Goal: Task Accomplishment & Management: Complete application form

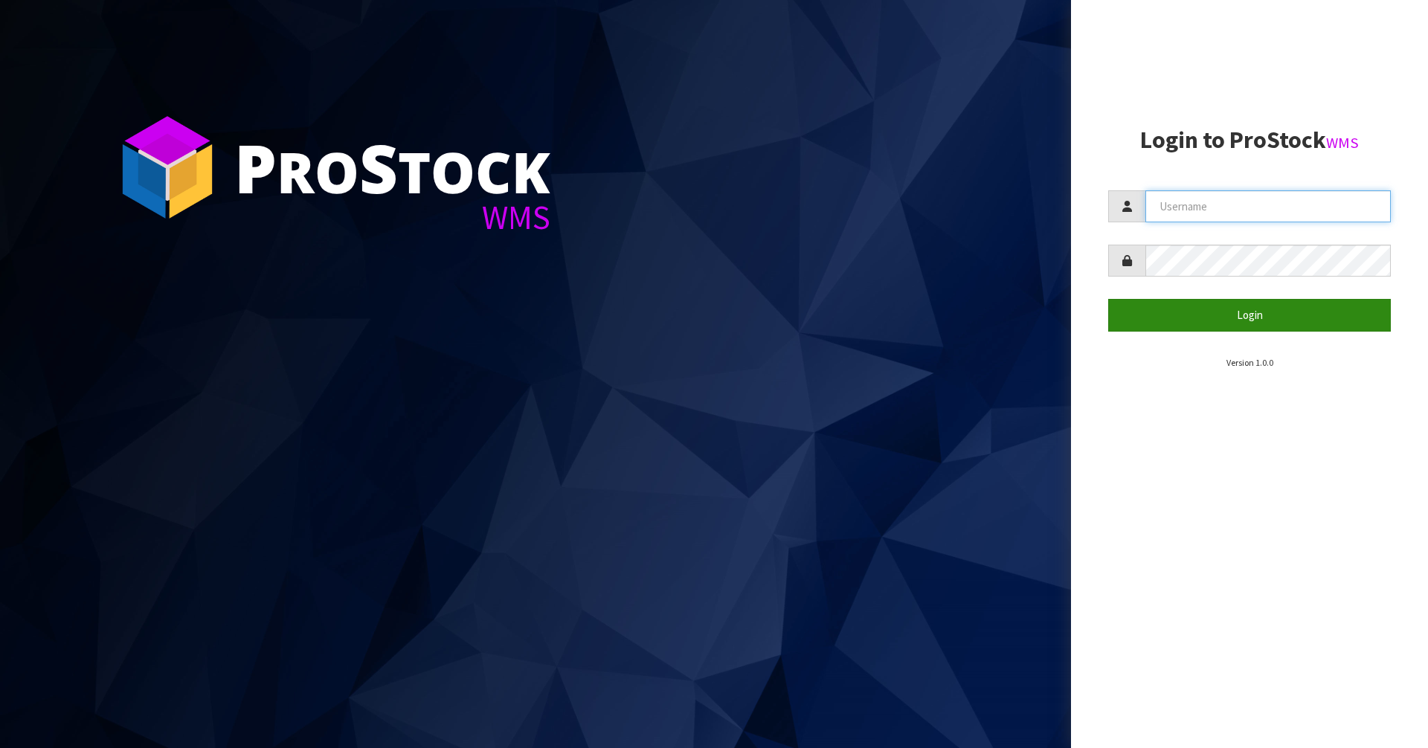
type input "Mana"
click at [1210, 319] on button "Login" at bounding box center [1250, 315] width 283 height 32
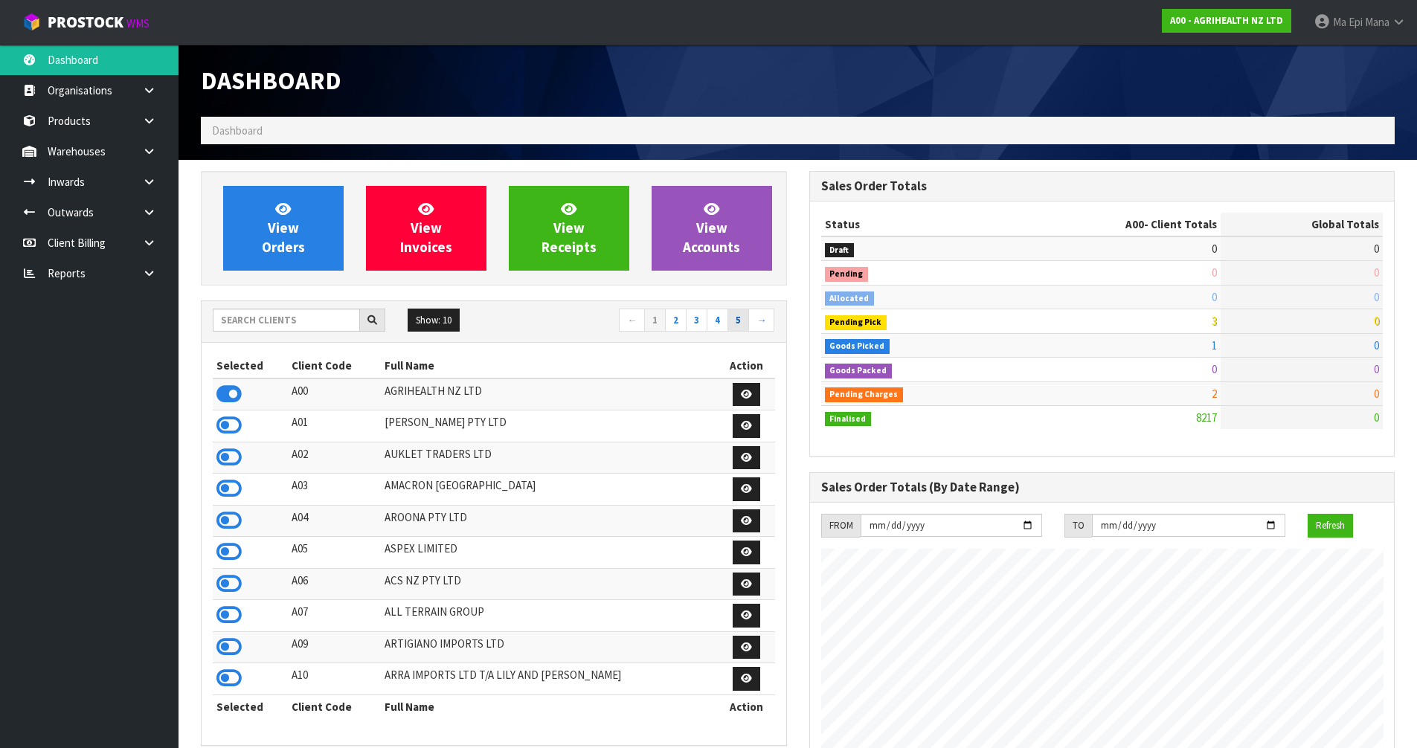
scroll to position [1127, 608]
click at [272, 321] on input "text" at bounding box center [286, 320] width 147 height 23
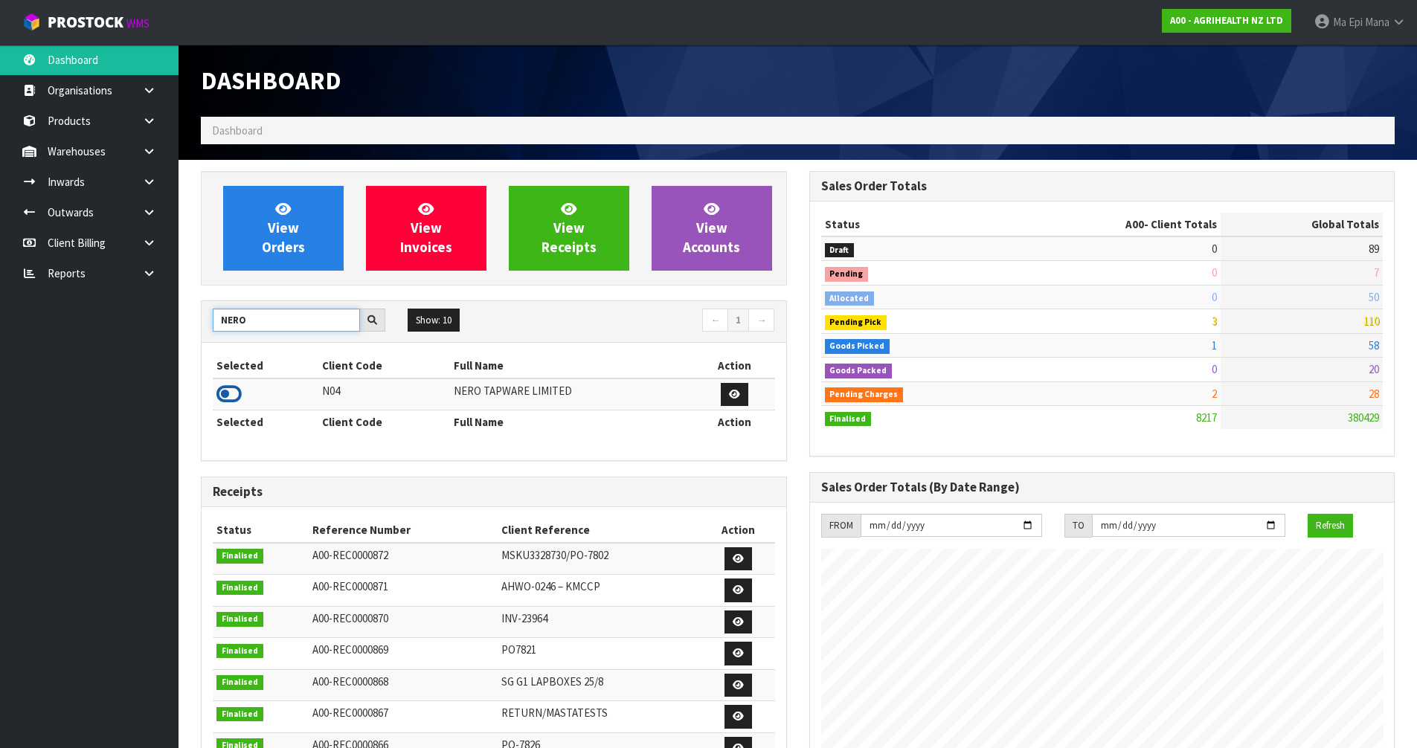
type input "NERO"
click at [232, 397] on icon at bounding box center [228, 394] width 25 height 22
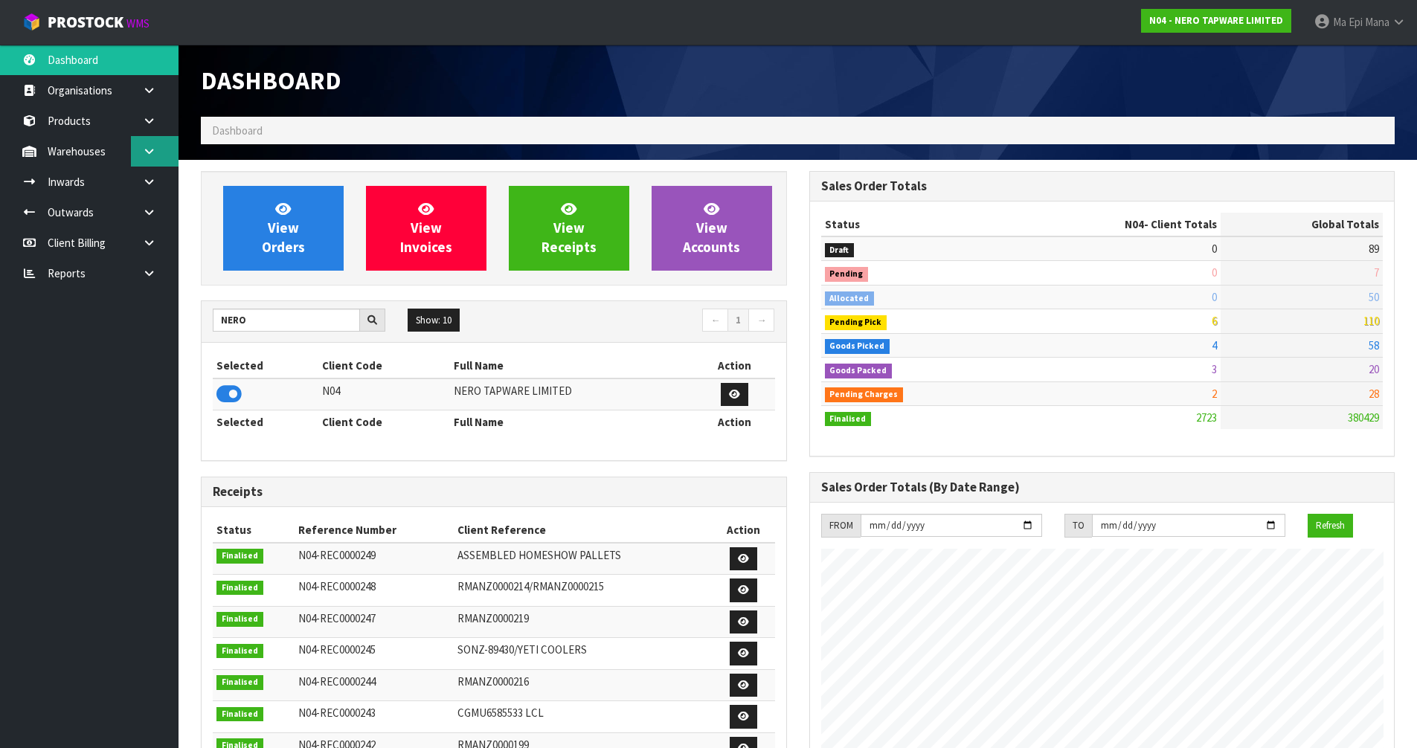
click at [174, 153] on link at bounding box center [155, 151] width 48 height 31
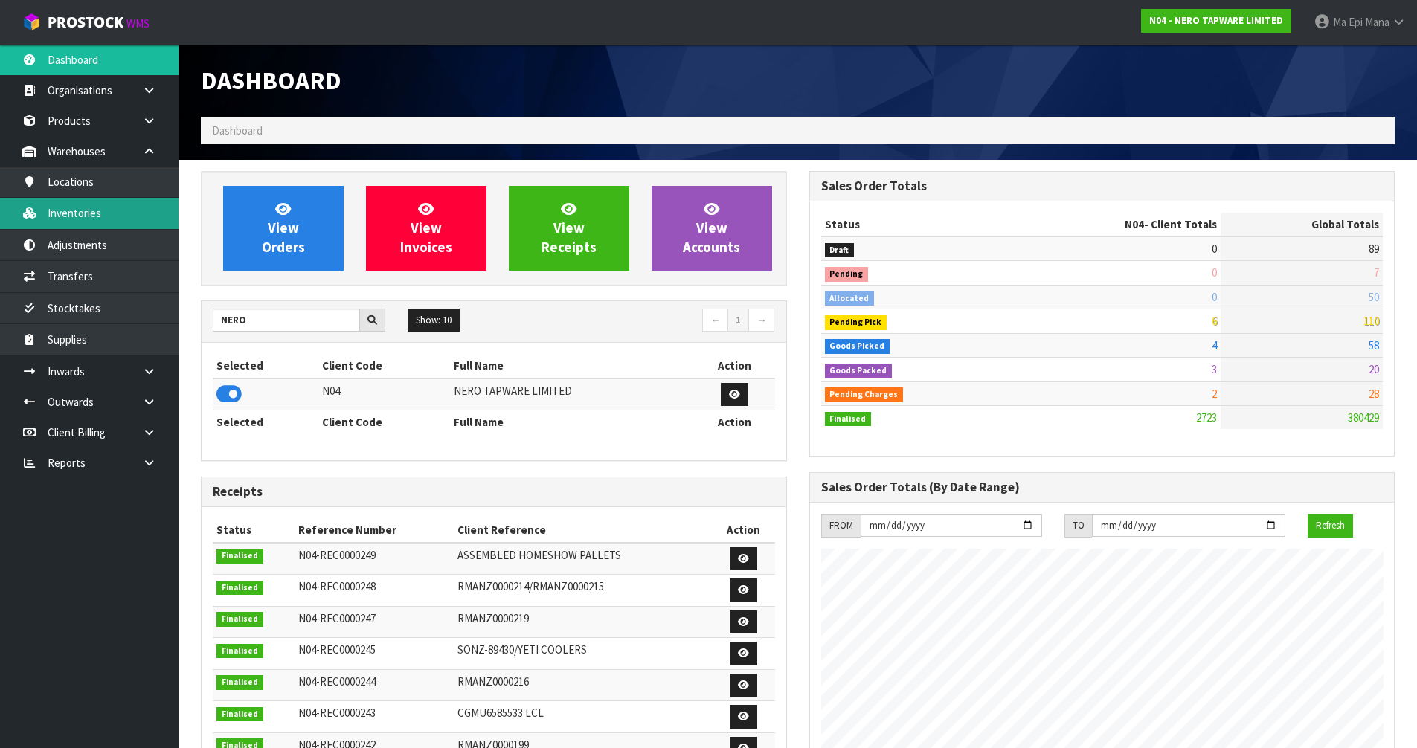
click at [139, 208] on link "Inventories" at bounding box center [89, 213] width 179 height 31
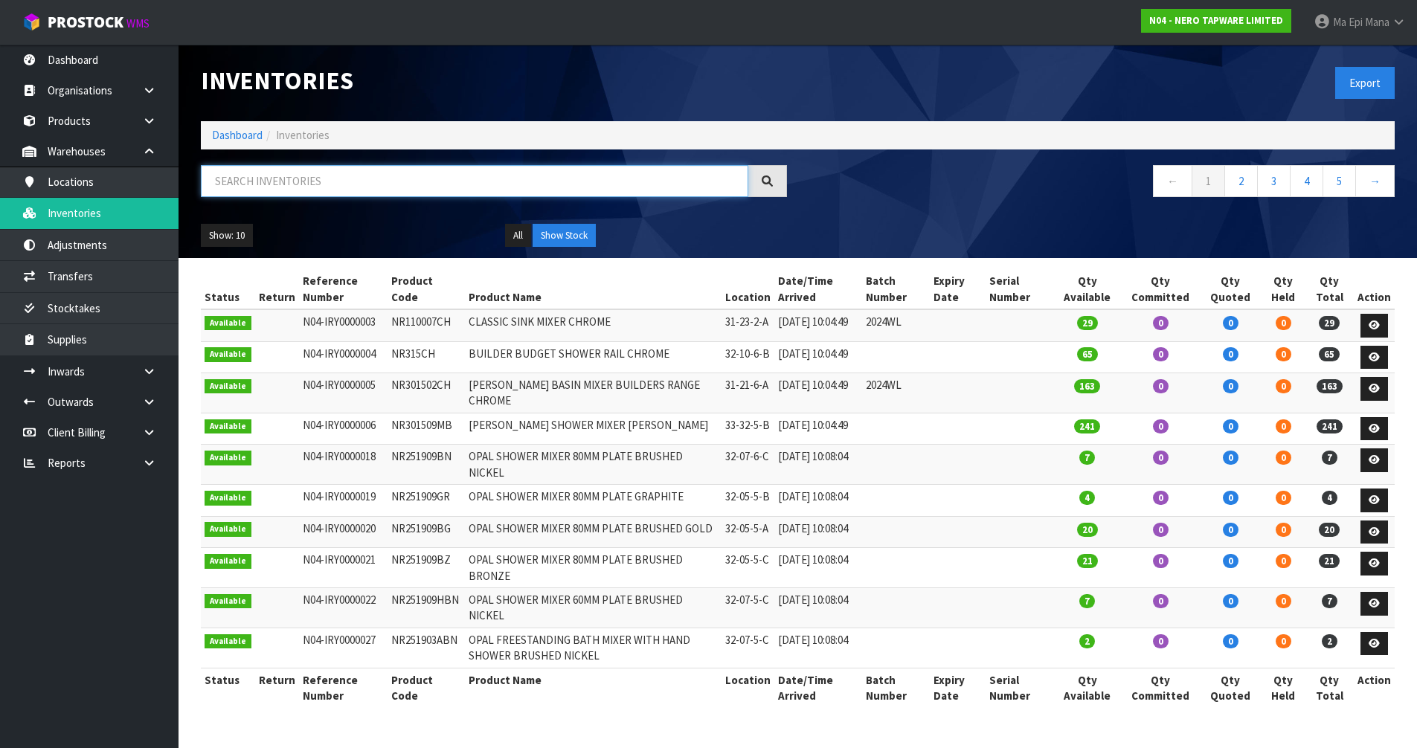
click at [475, 174] on input "text" at bounding box center [475, 181] width 548 height 32
click at [365, 190] on input "text" at bounding box center [475, 181] width 548 height 32
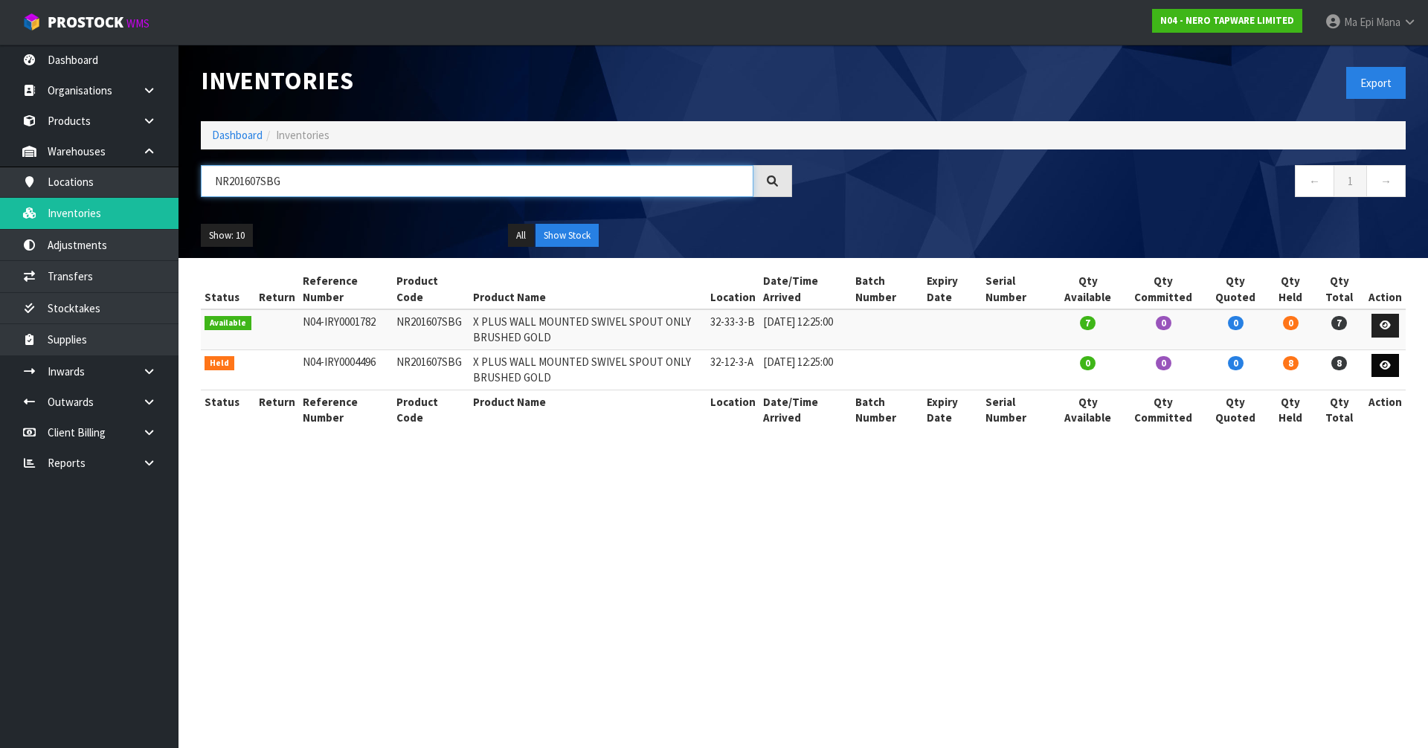
type input "NR201607SBG"
click at [1385, 362] on icon at bounding box center [1385, 366] width 11 height 10
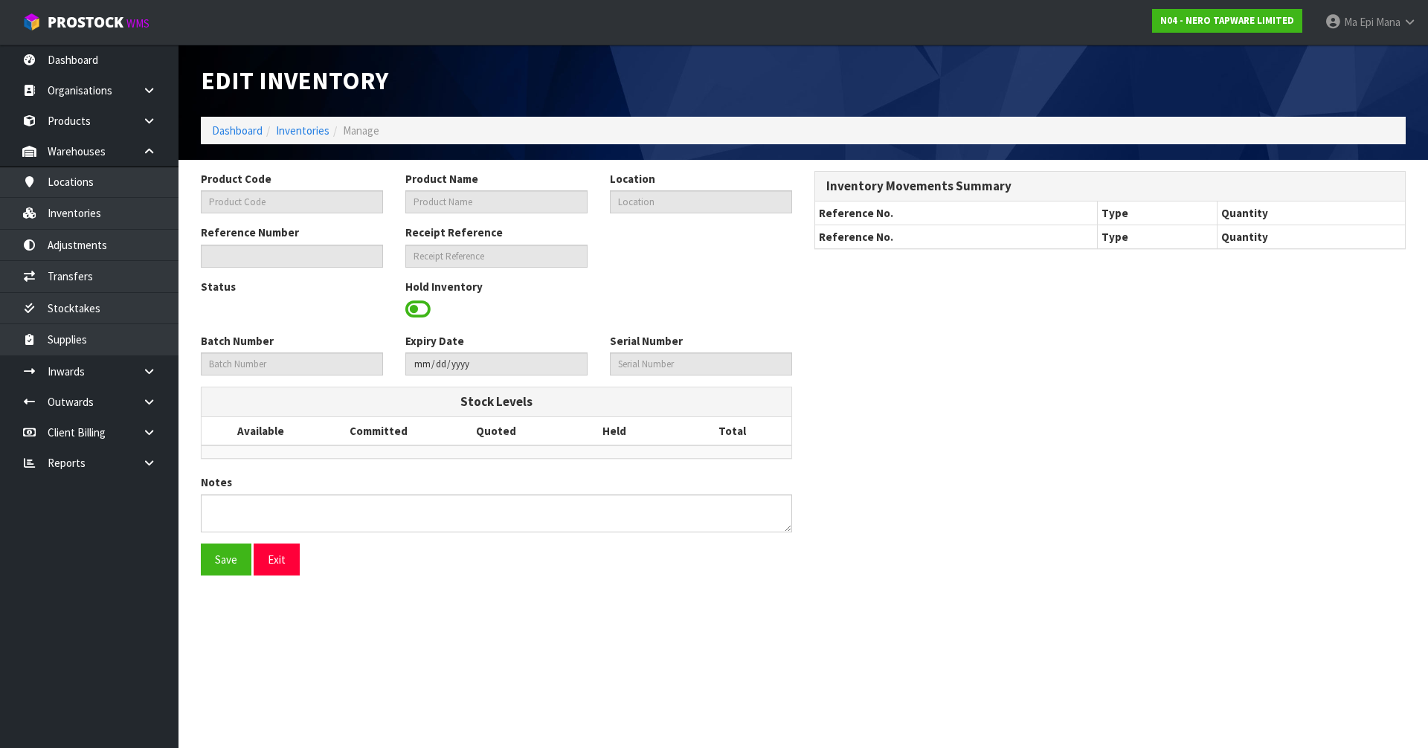
type input "NR201607SBG"
type input "X PLUS WALL MOUNTED SWIVEL SPOUT ONLY BRUSHED GOLD"
type input "32-12-3-A"
type input "N04-IRY0004496"
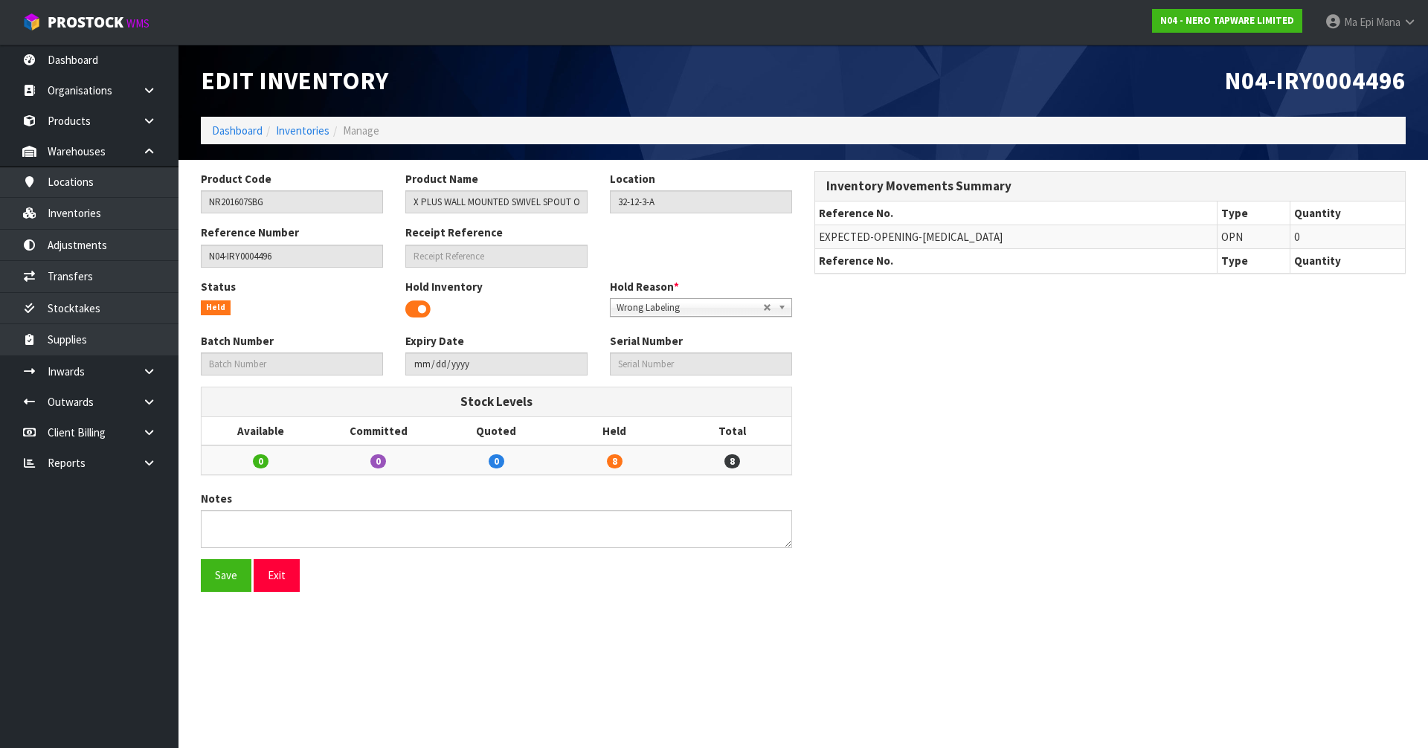
click at [422, 310] on span at bounding box center [417, 309] width 25 height 22
click at [238, 566] on button "Save" at bounding box center [226, 575] width 51 height 32
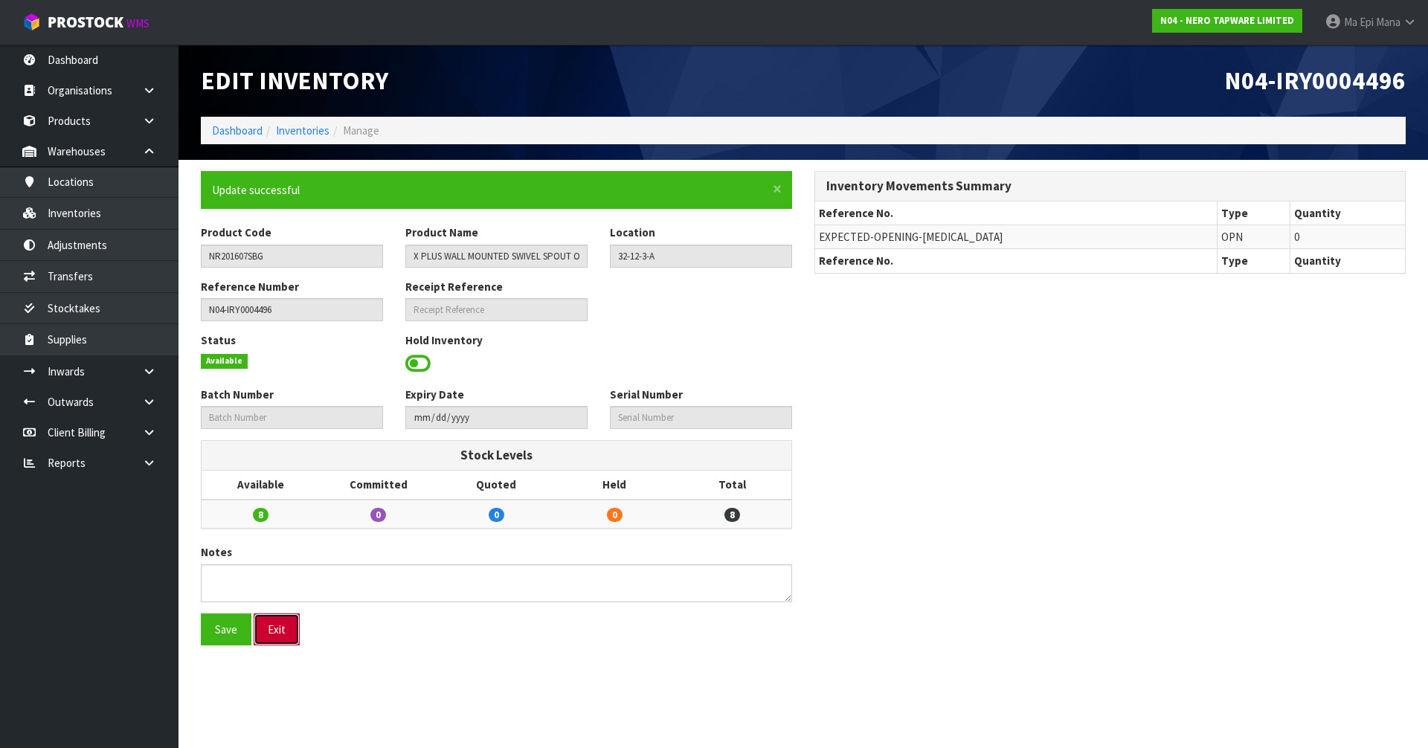
click at [281, 638] on button "Exit" at bounding box center [277, 630] width 46 height 32
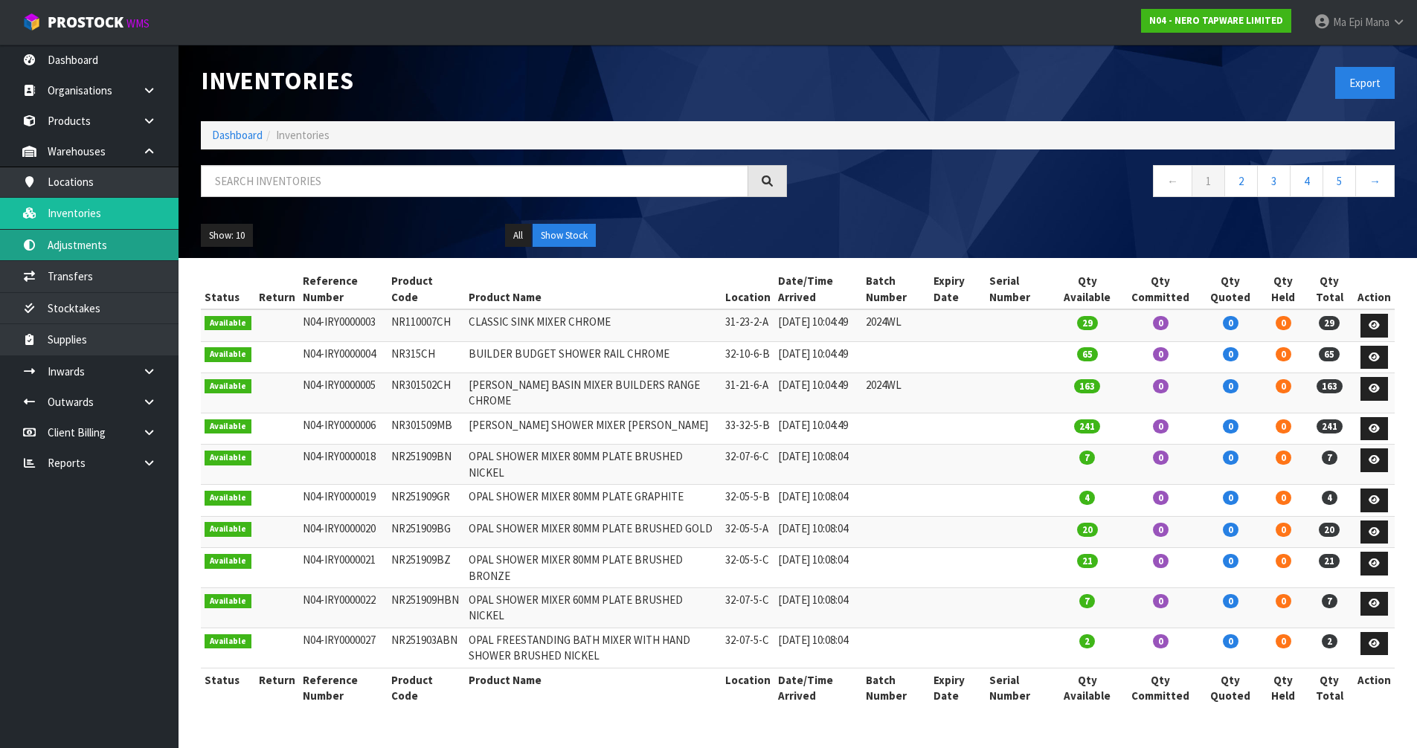
click at [159, 246] on link "Adjustments" at bounding box center [89, 245] width 179 height 31
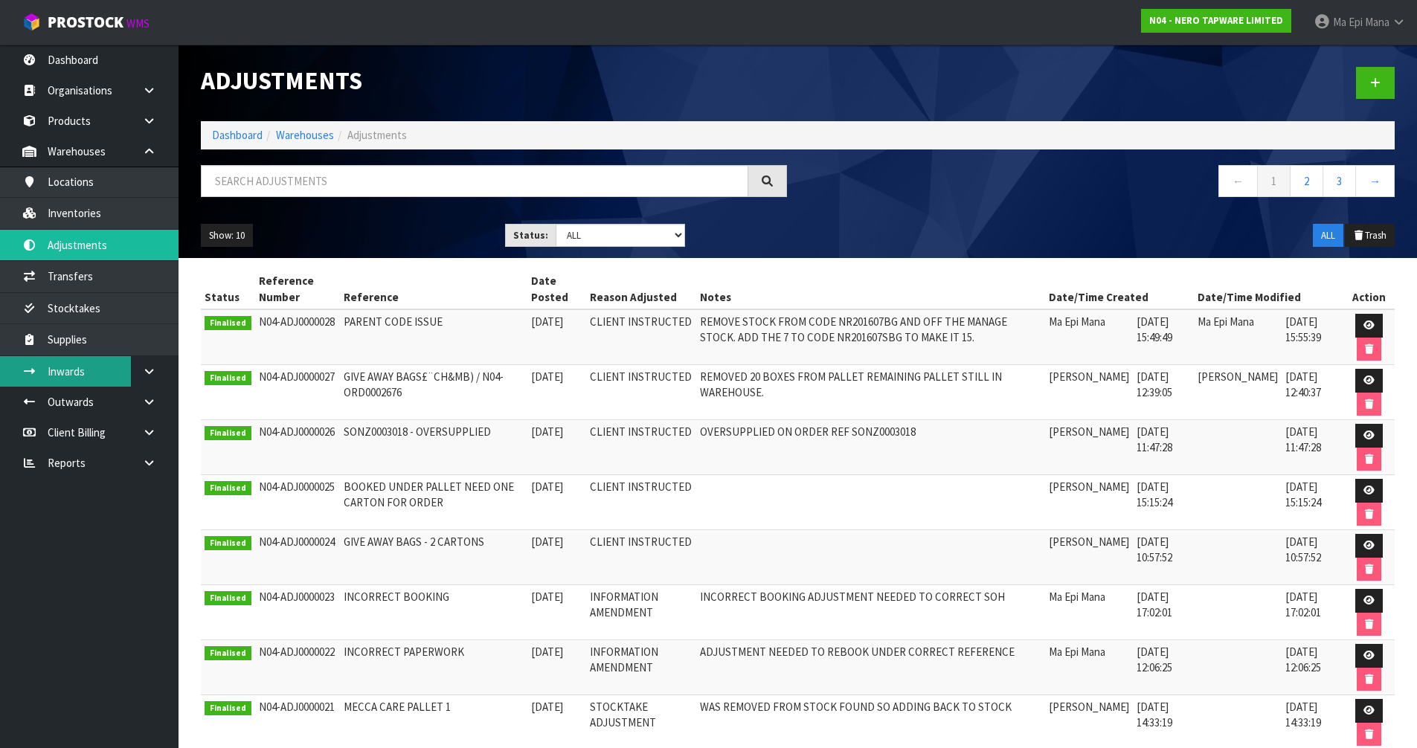
click at [113, 376] on link "Inwards" at bounding box center [89, 371] width 179 height 31
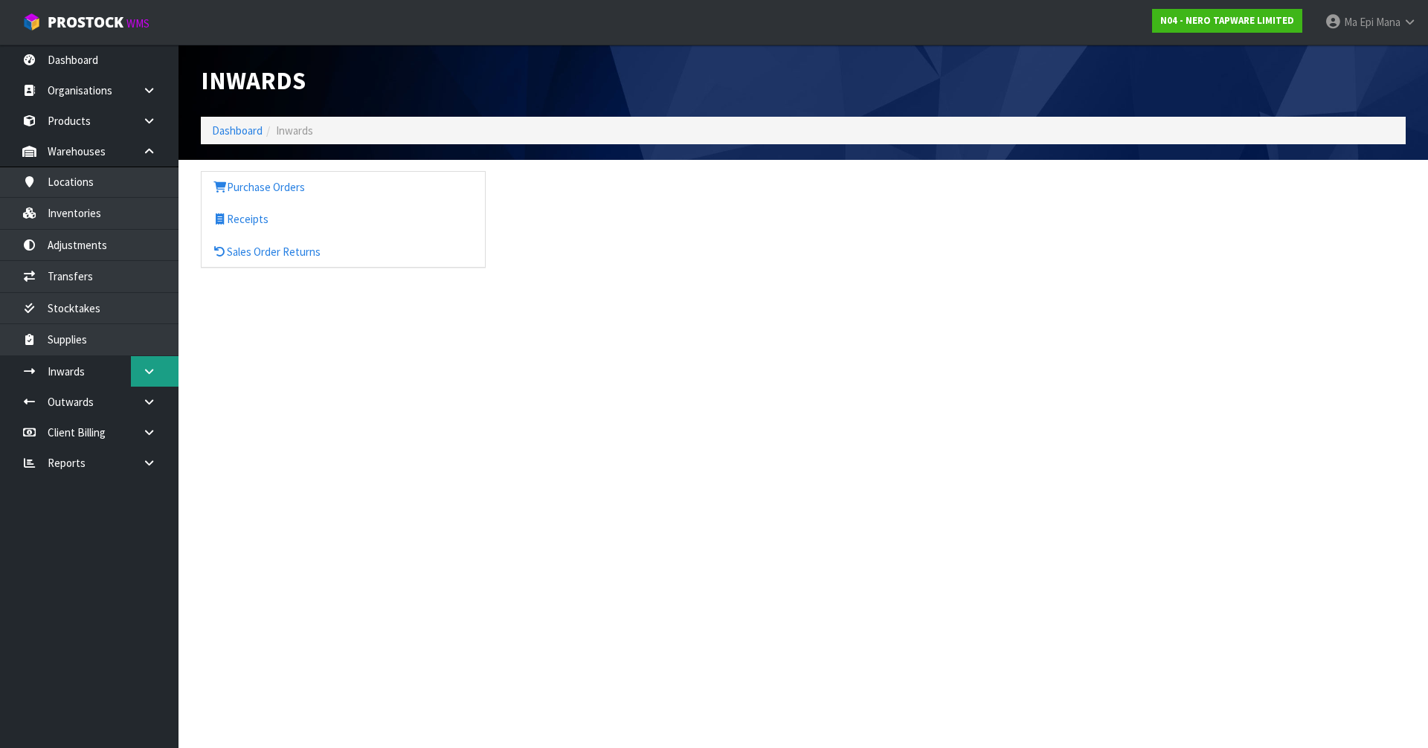
click at [157, 368] on link at bounding box center [155, 371] width 48 height 31
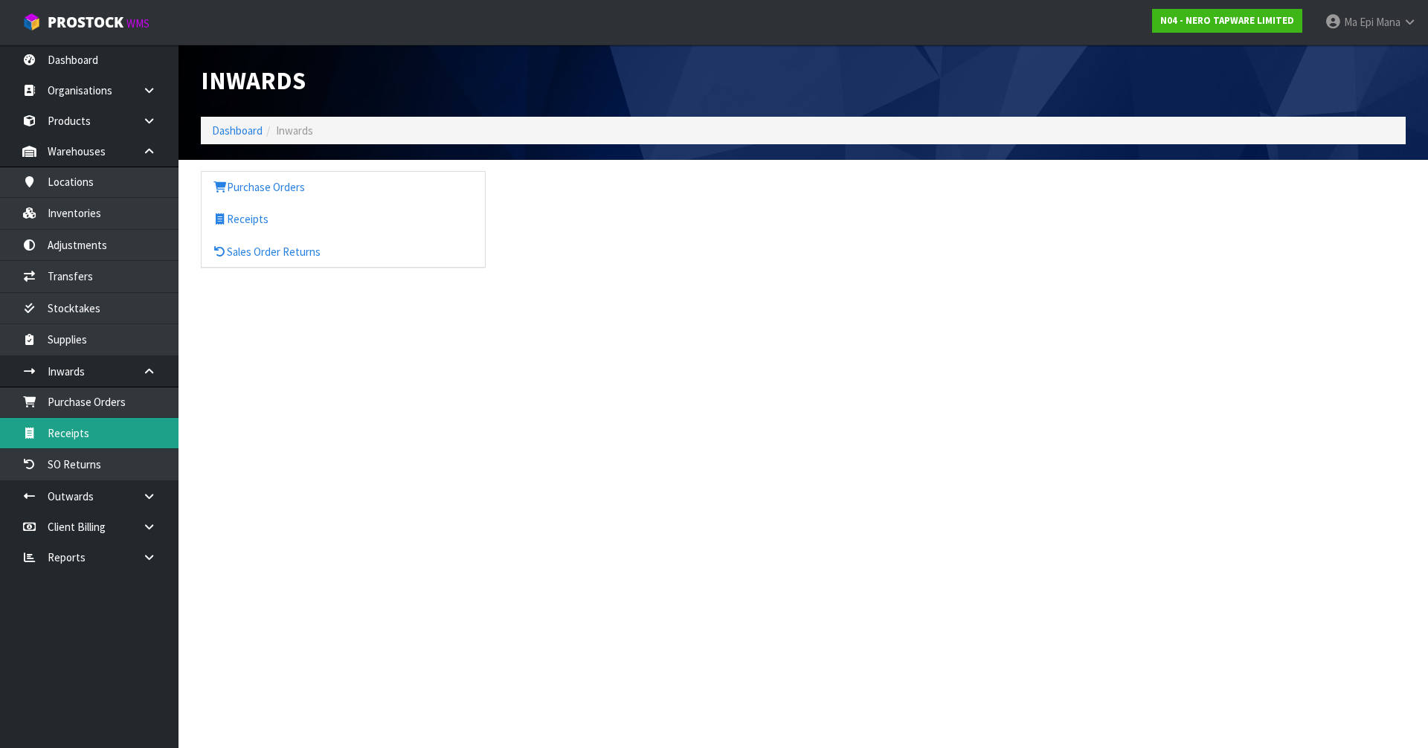
click at [103, 439] on link "Receipts" at bounding box center [89, 433] width 179 height 31
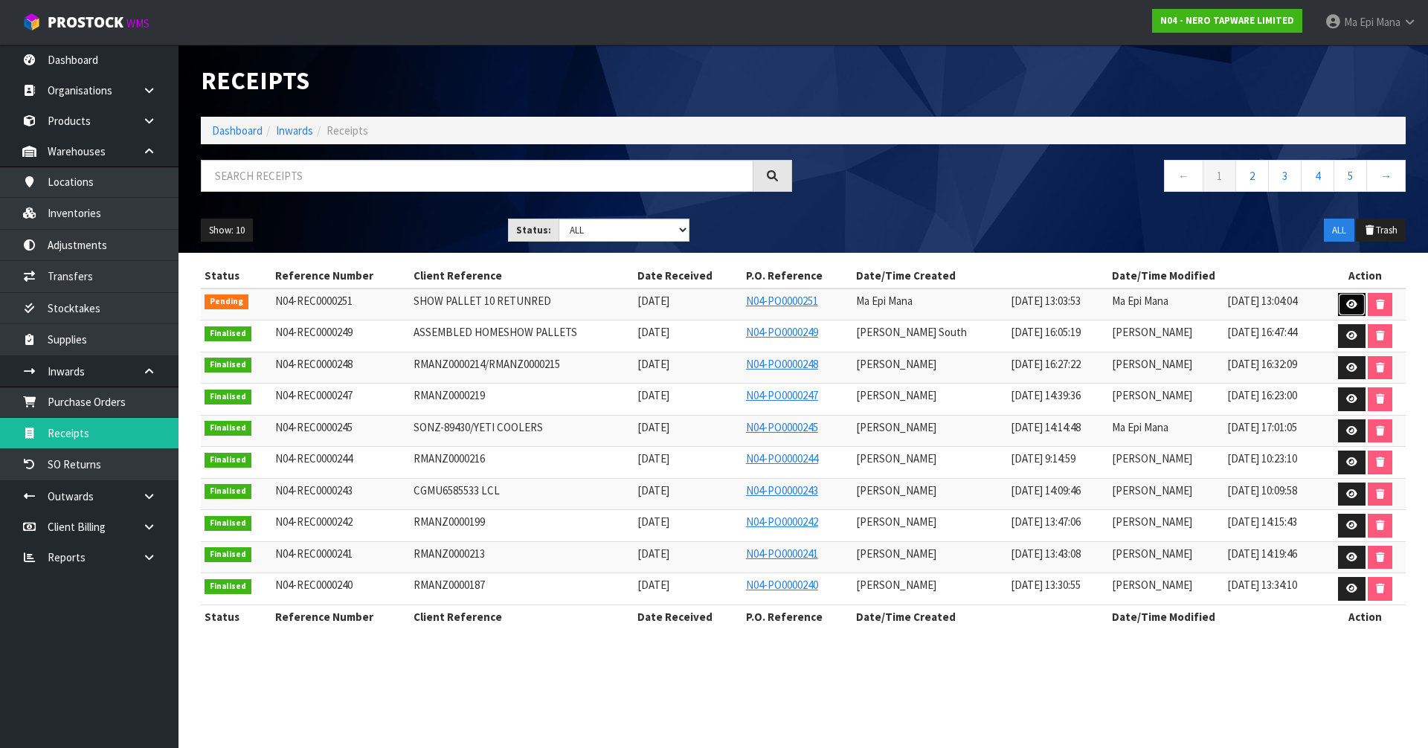
click at [1344, 302] on link at bounding box center [1352, 305] width 28 height 24
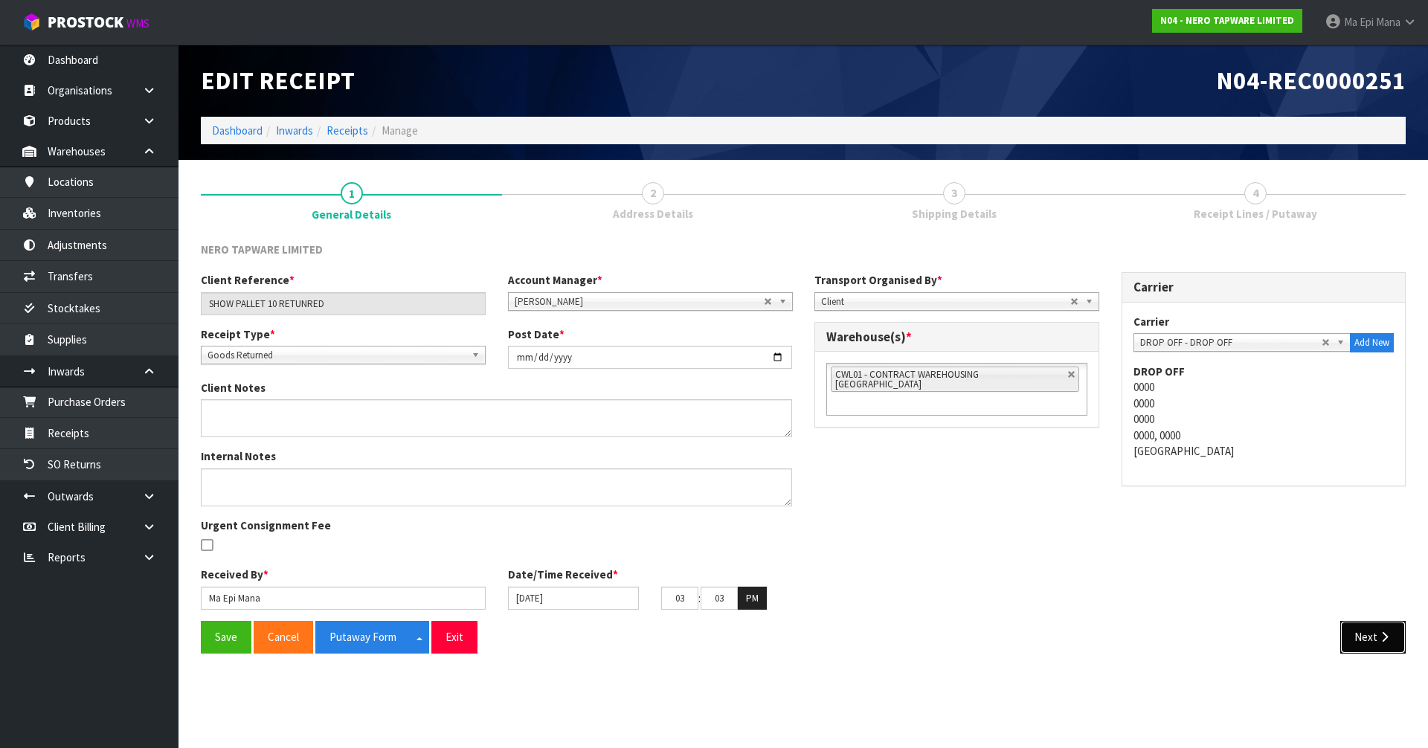
click at [1361, 644] on button "Next" at bounding box center [1373, 637] width 65 height 32
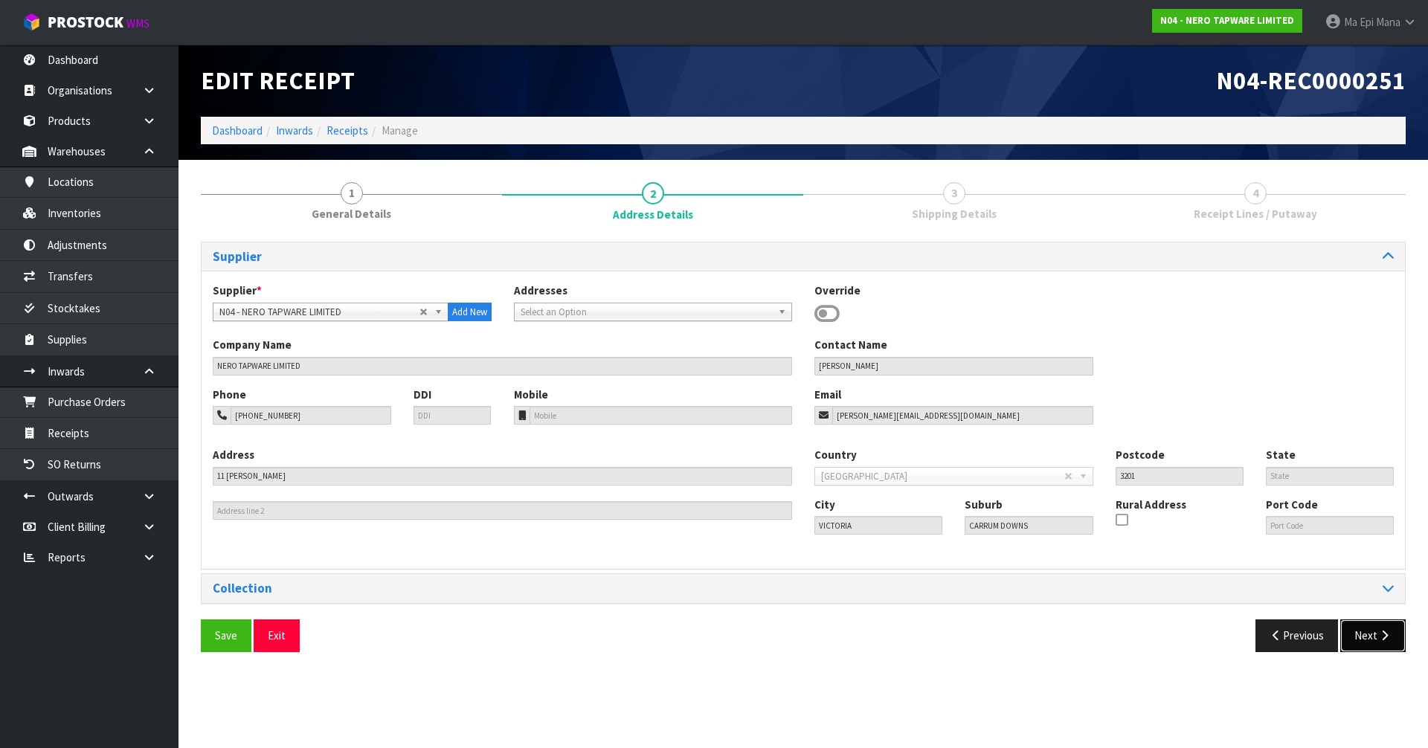
click at [1374, 644] on button "Next" at bounding box center [1373, 636] width 65 height 32
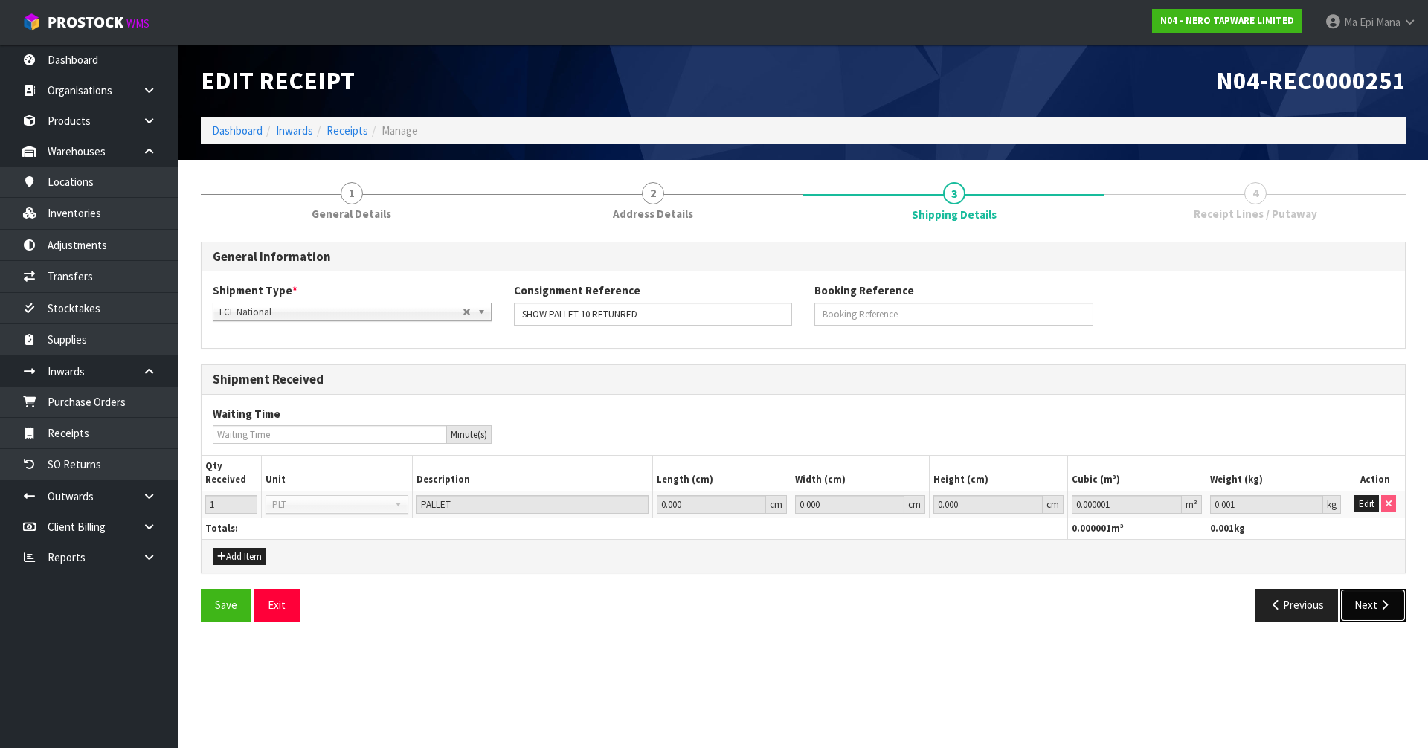
click at [1382, 609] on icon "button" at bounding box center [1385, 605] width 14 height 11
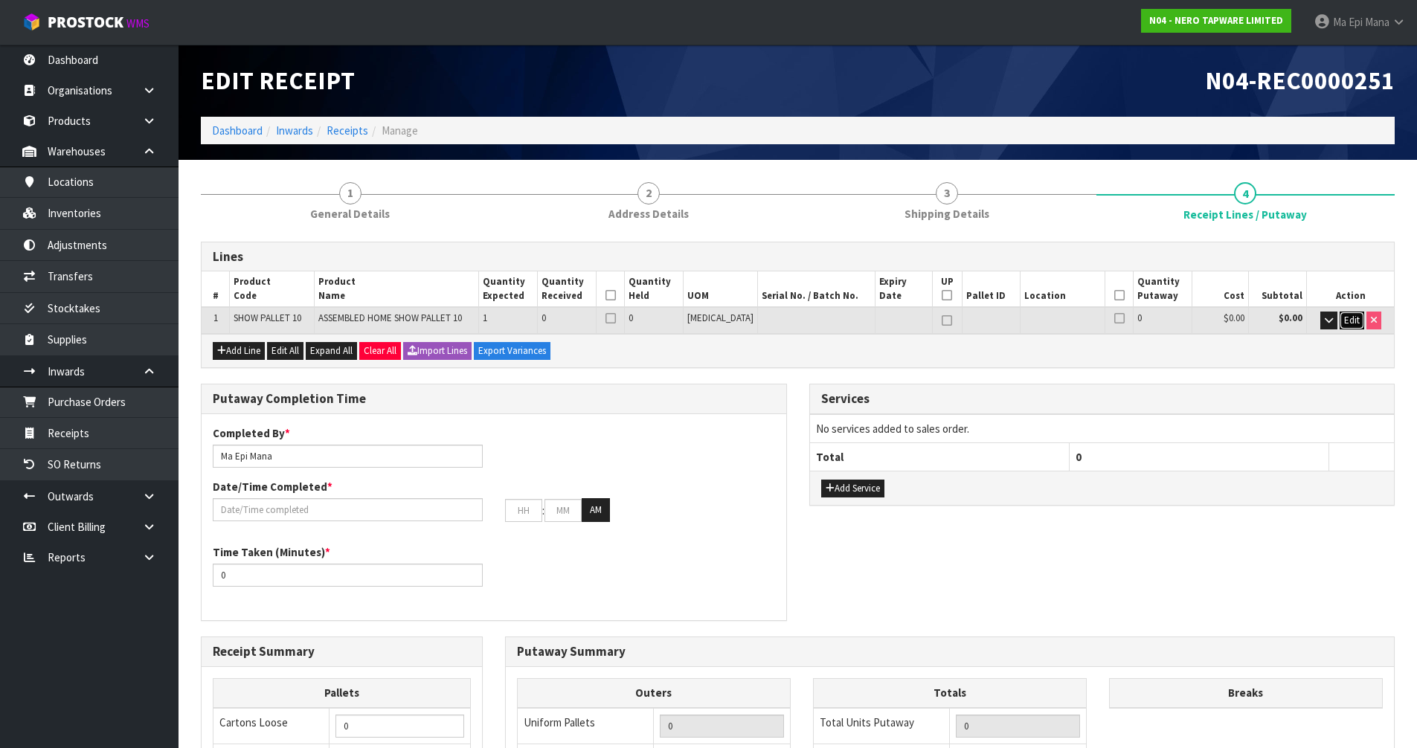
click at [1354, 319] on span "Edit" at bounding box center [1352, 320] width 16 height 13
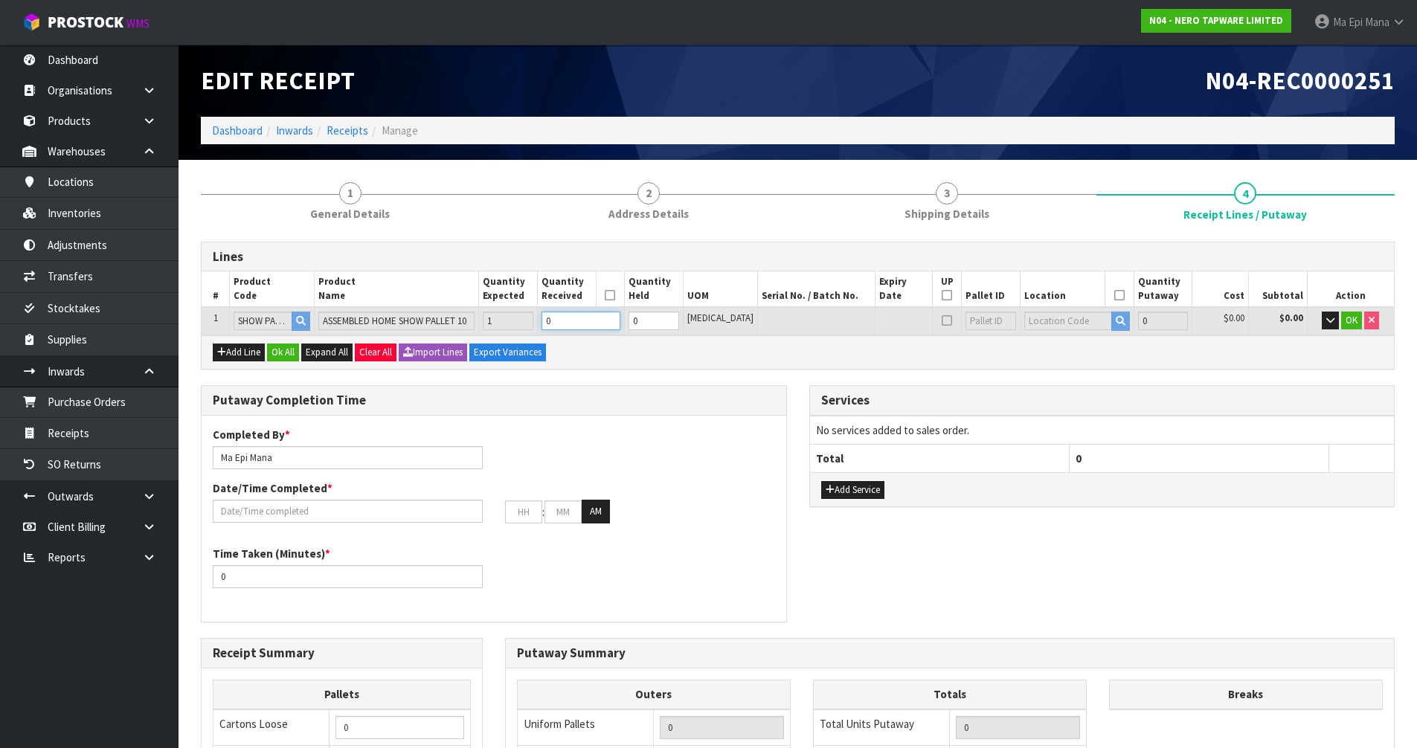
type input "1"
type input "2.77992"
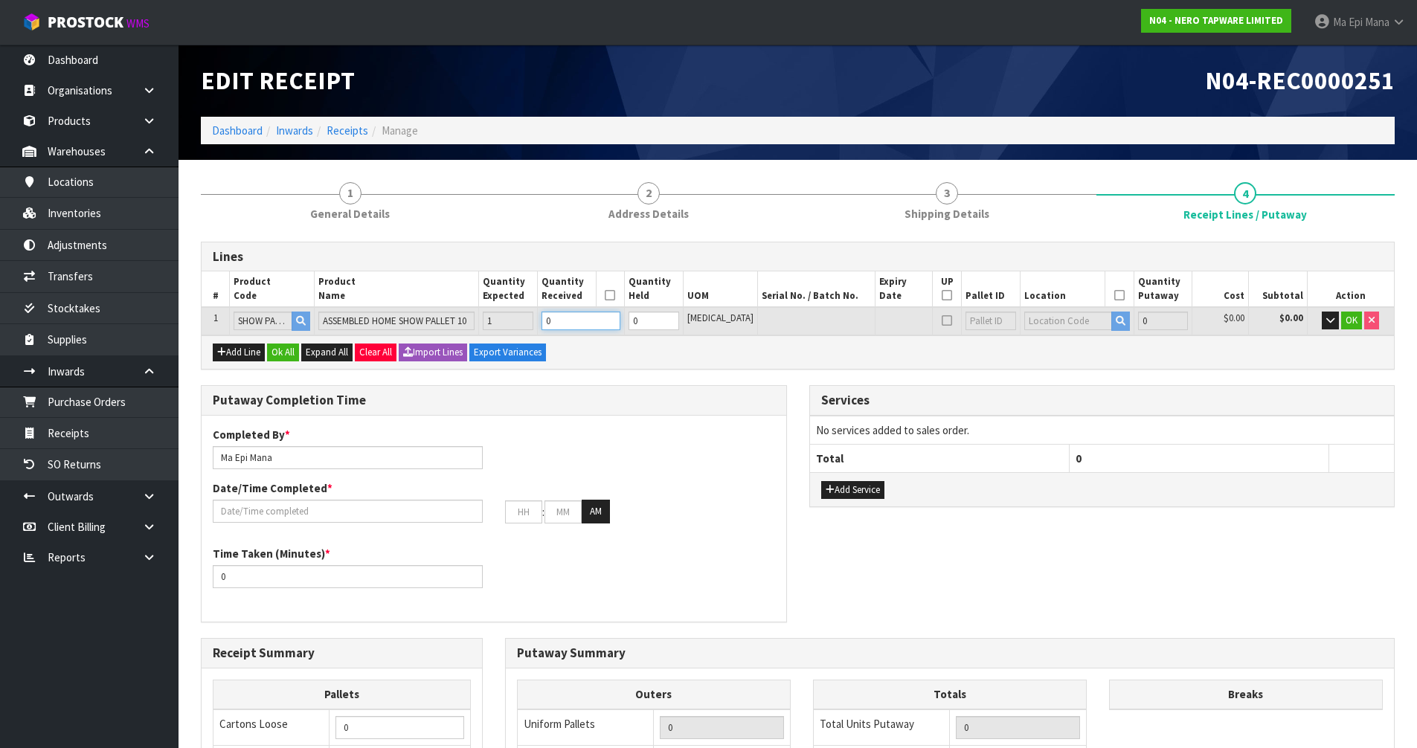
type input "162"
type input "1"
click at [620, 318] on input "1" at bounding box center [581, 321] width 79 height 19
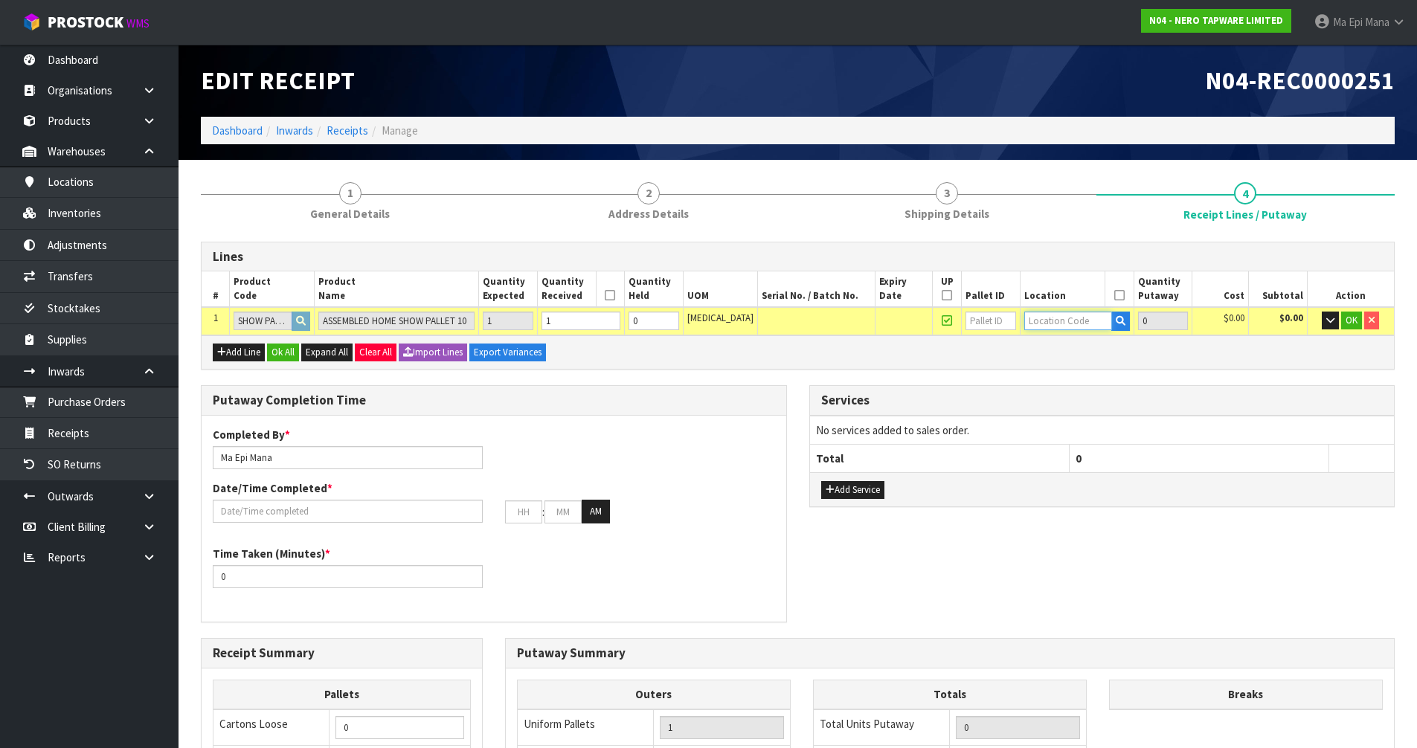
click at [1041, 326] on input "text" at bounding box center [1068, 321] width 88 height 19
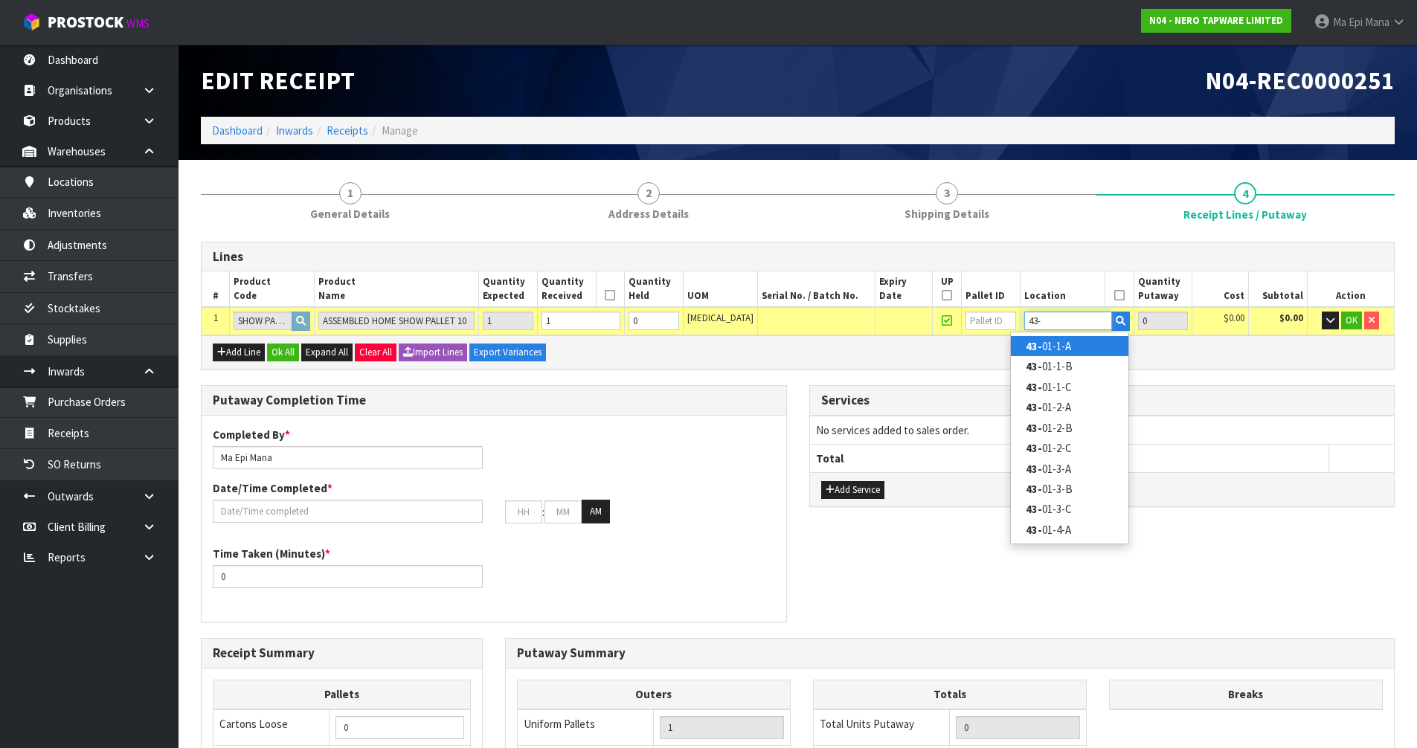
type input "43-"
click at [1057, 344] on link "43- 01-1-A" at bounding box center [1070, 346] width 118 height 20
type input "1"
type input "43-01-1-A"
type input "1"
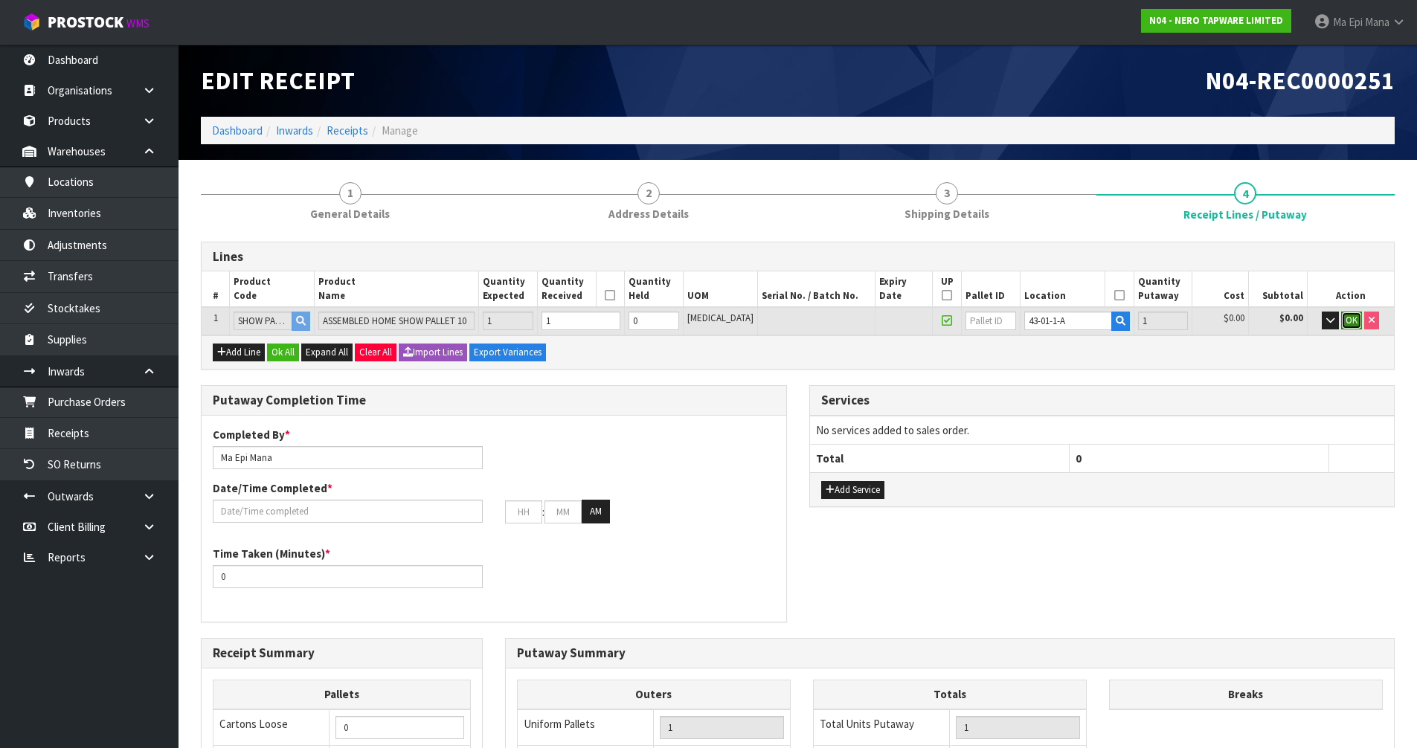
click at [1346, 321] on span "OK" at bounding box center [1352, 320] width 12 height 13
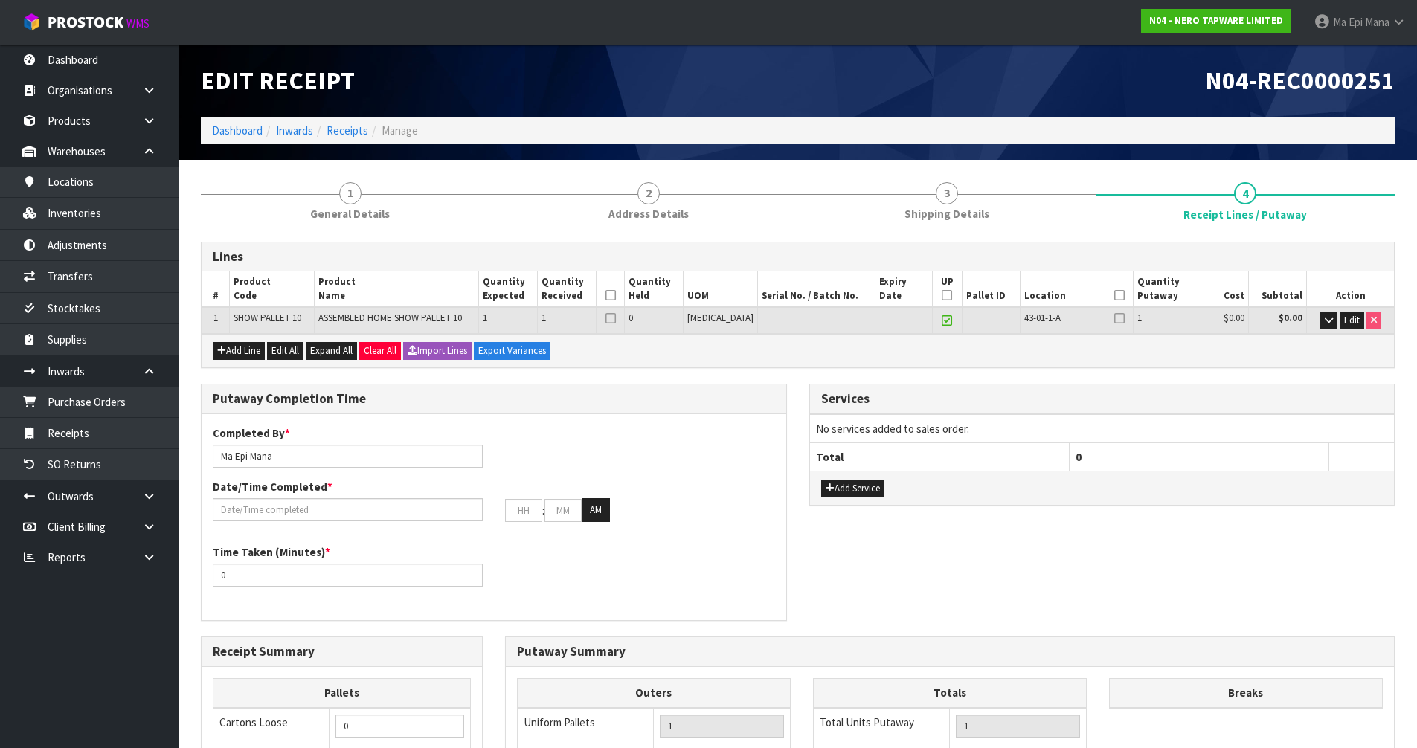
click at [616, 295] on icon at bounding box center [611, 295] width 10 height 1
click at [942, 295] on icon at bounding box center [947, 295] width 10 height 1
click at [1114, 295] on icon at bounding box center [1119, 295] width 10 height 1
click at [264, 525] on div "Completed By * [PERSON_NAME] Date/Time Completed * : : AM" at bounding box center [494, 480] width 585 height 108
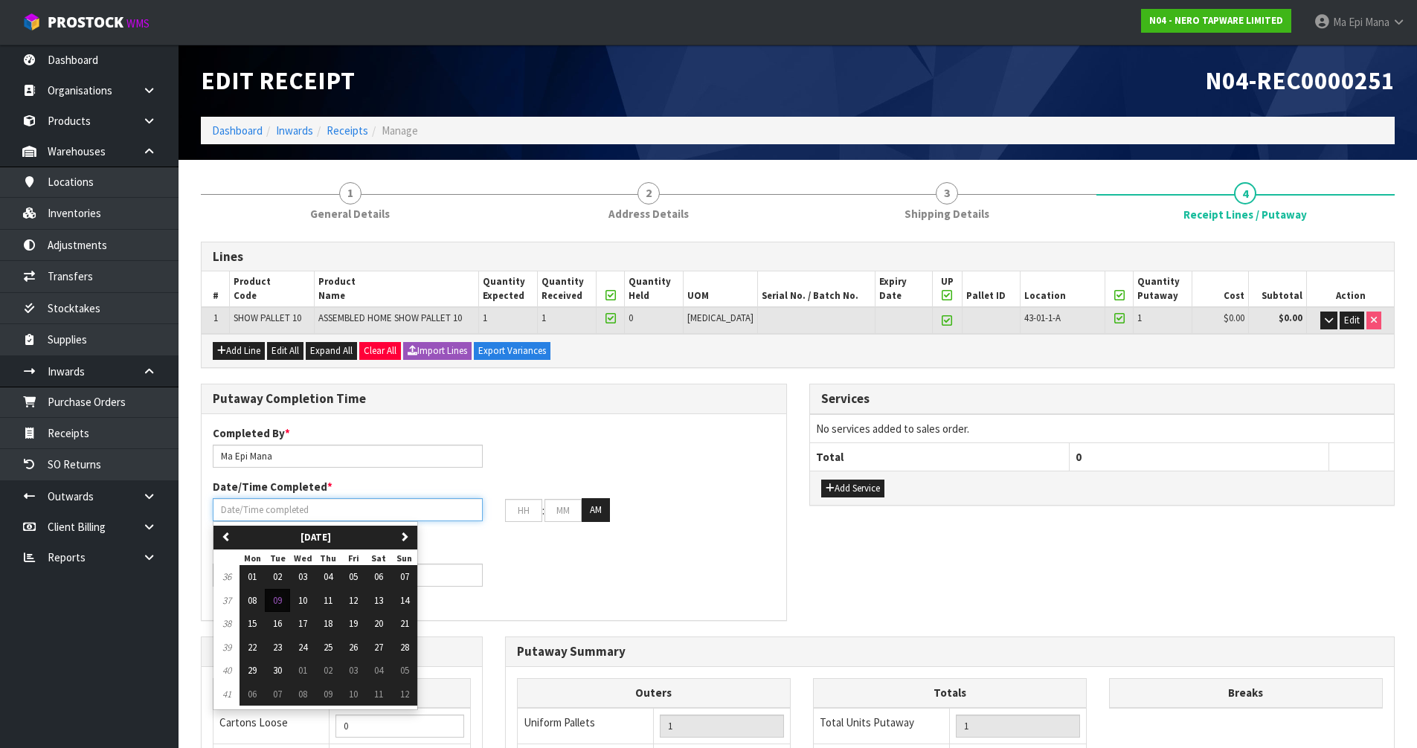
click at [287, 502] on input "text" at bounding box center [348, 509] width 270 height 23
click at [277, 599] on span "09" at bounding box center [277, 600] width 9 height 13
type input "[DATE]"
type input "12"
type input "00"
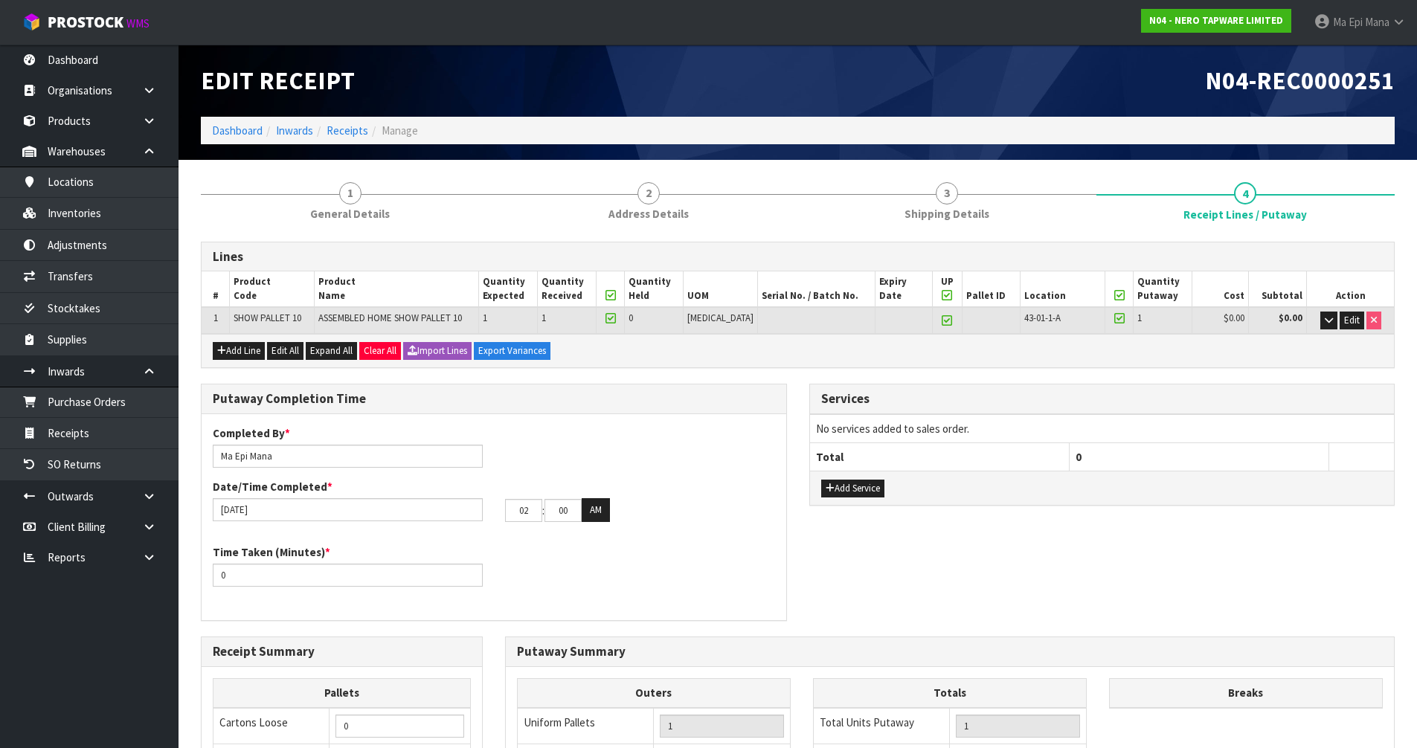
type input "01"
type input "45"
click at [597, 516] on button "AM" at bounding box center [596, 510] width 28 height 24
click at [566, 558] on div "Time Taken (Minutes) * 0" at bounding box center [494, 572] width 585 height 54
click at [282, 581] on input "0" at bounding box center [348, 575] width 270 height 23
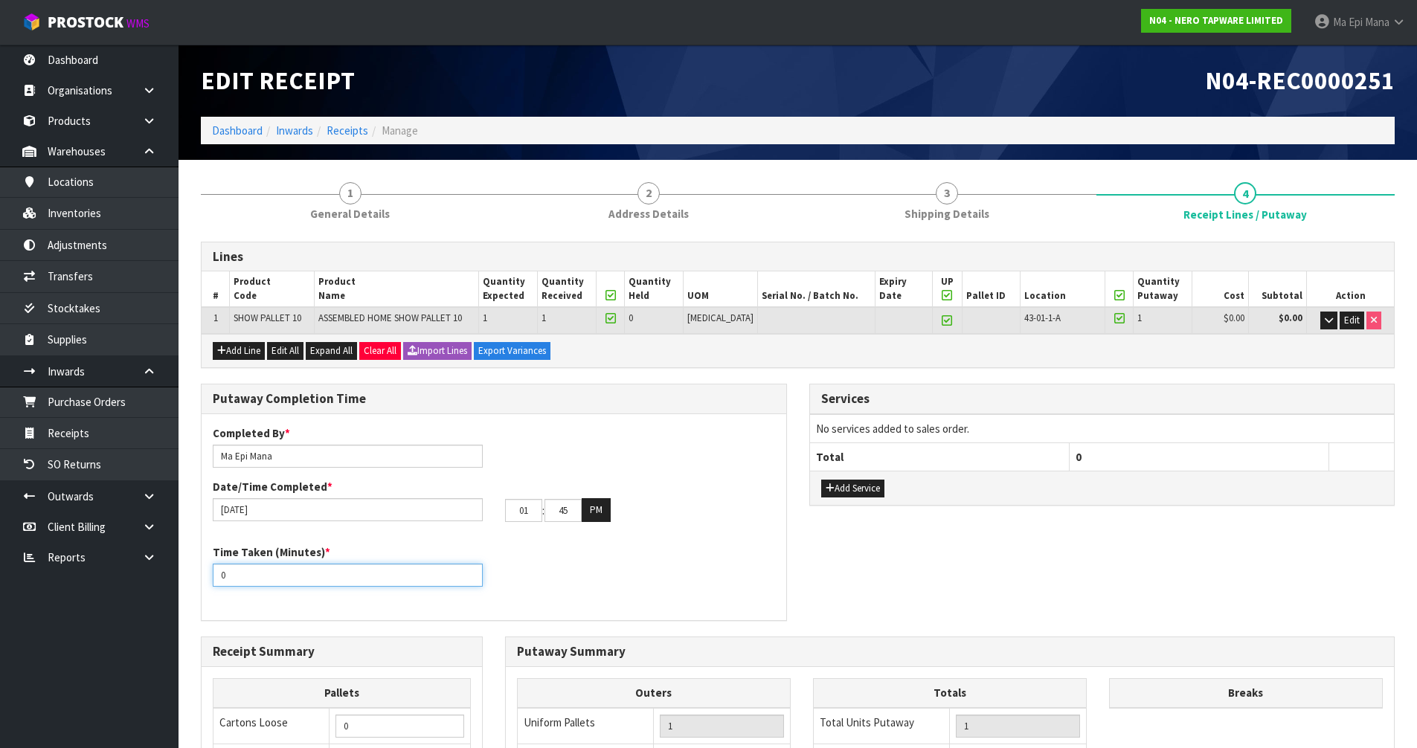
click at [282, 581] on input "0" at bounding box center [348, 575] width 270 height 23
type input "15"
click at [695, 565] on div "Time Taken (Minutes) * 15" at bounding box center [494, 572] width 585 height 54
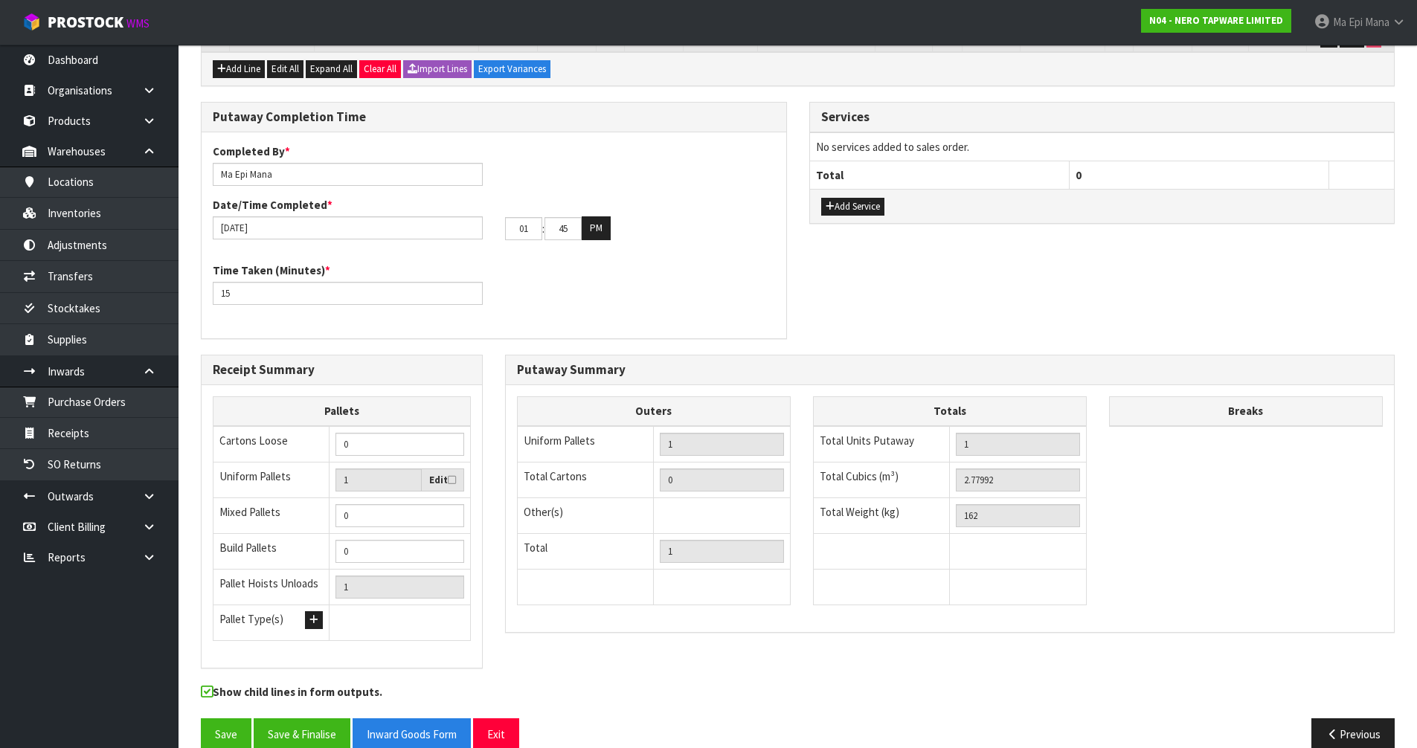
scroll to position [298, 0]
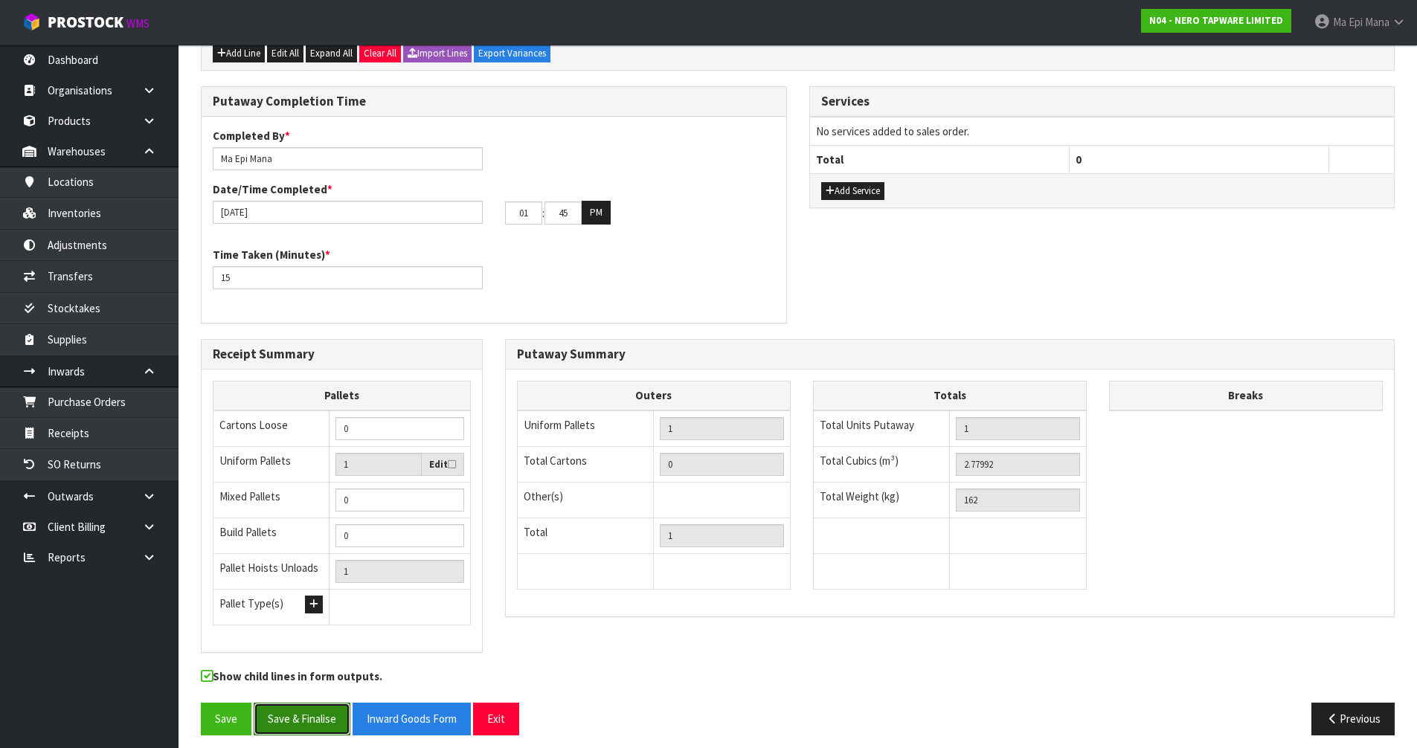
click at [308, 721] on button "Save & Finalise" at bounding box center [302, 719] width 97 height 32
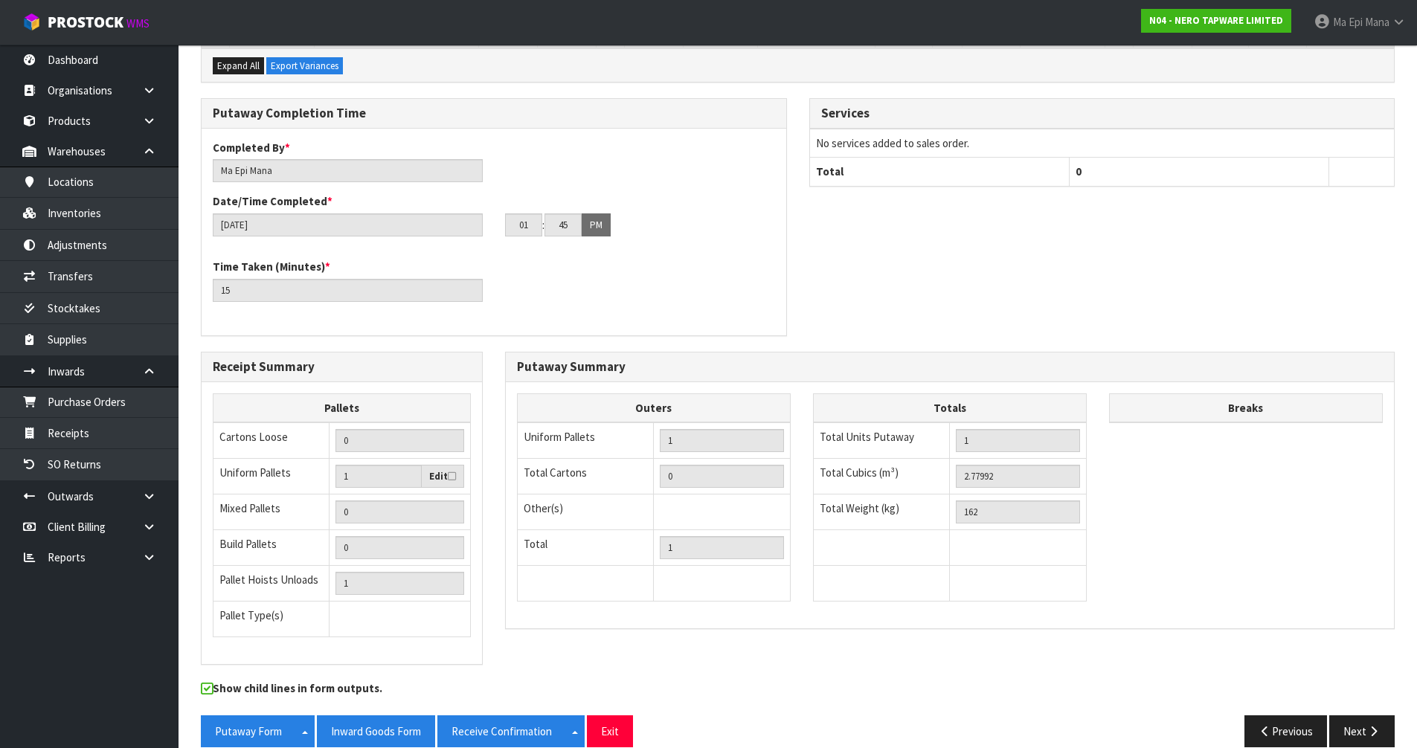
scroll to position [361, 0]
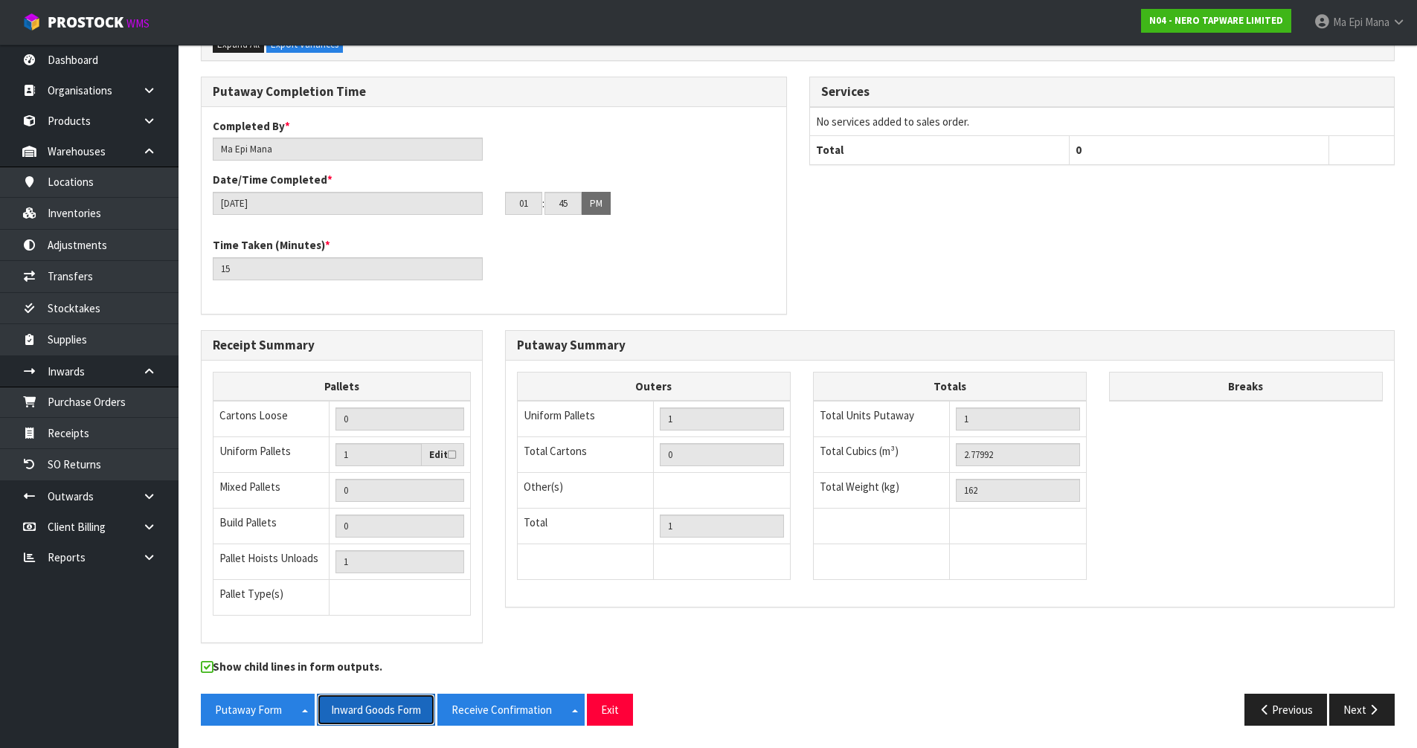
drag, startPoint x: 368, startPoint y: 708, endPoint x: 379, endPoint y: 705, distance: 11.5
click at [368, 708] on button "Inward Goods Form" at bounding box center [376, 710] width 118 height 32
click at [1368, 719] on button "Next" at bounding box center [1361, 710] width 65 height 32
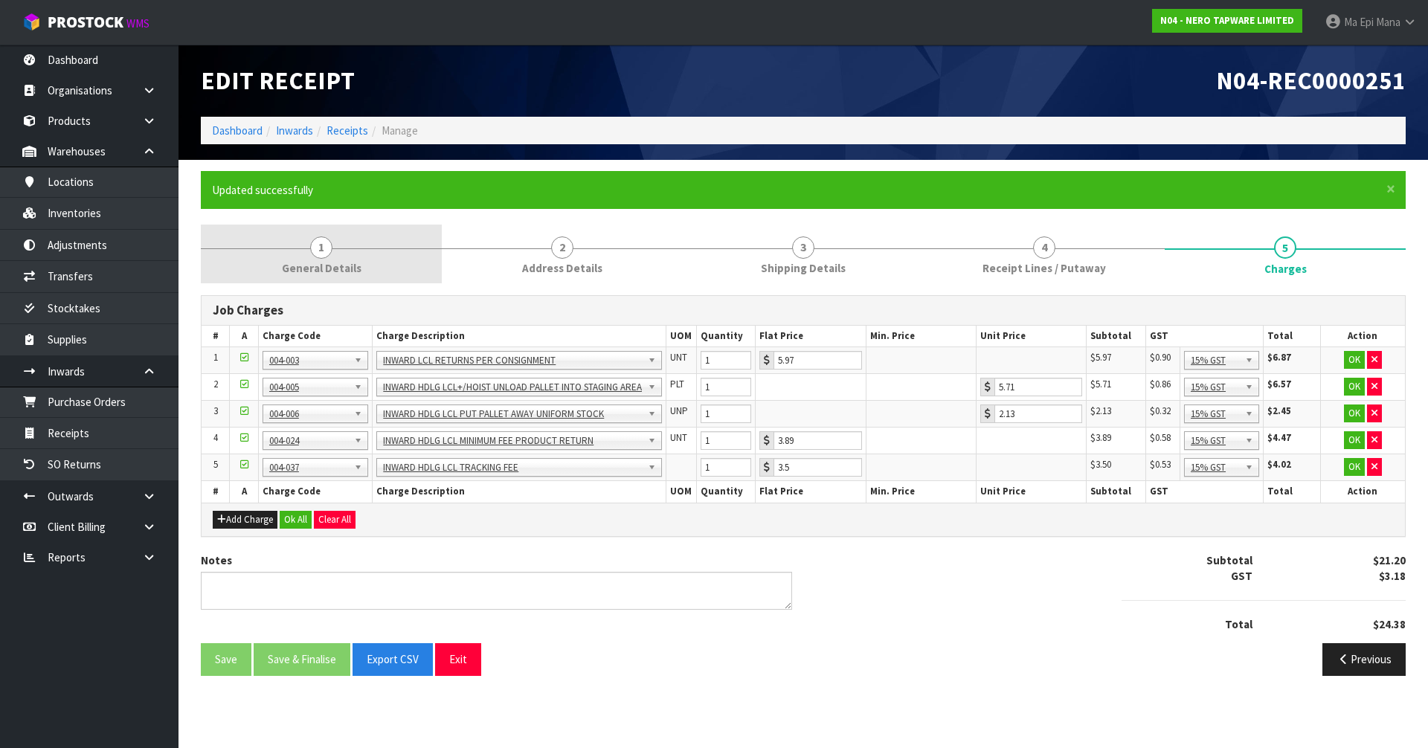
click at [309, 248] on link "1 General Details" at bounding box center [321, 254] width 241 height 59
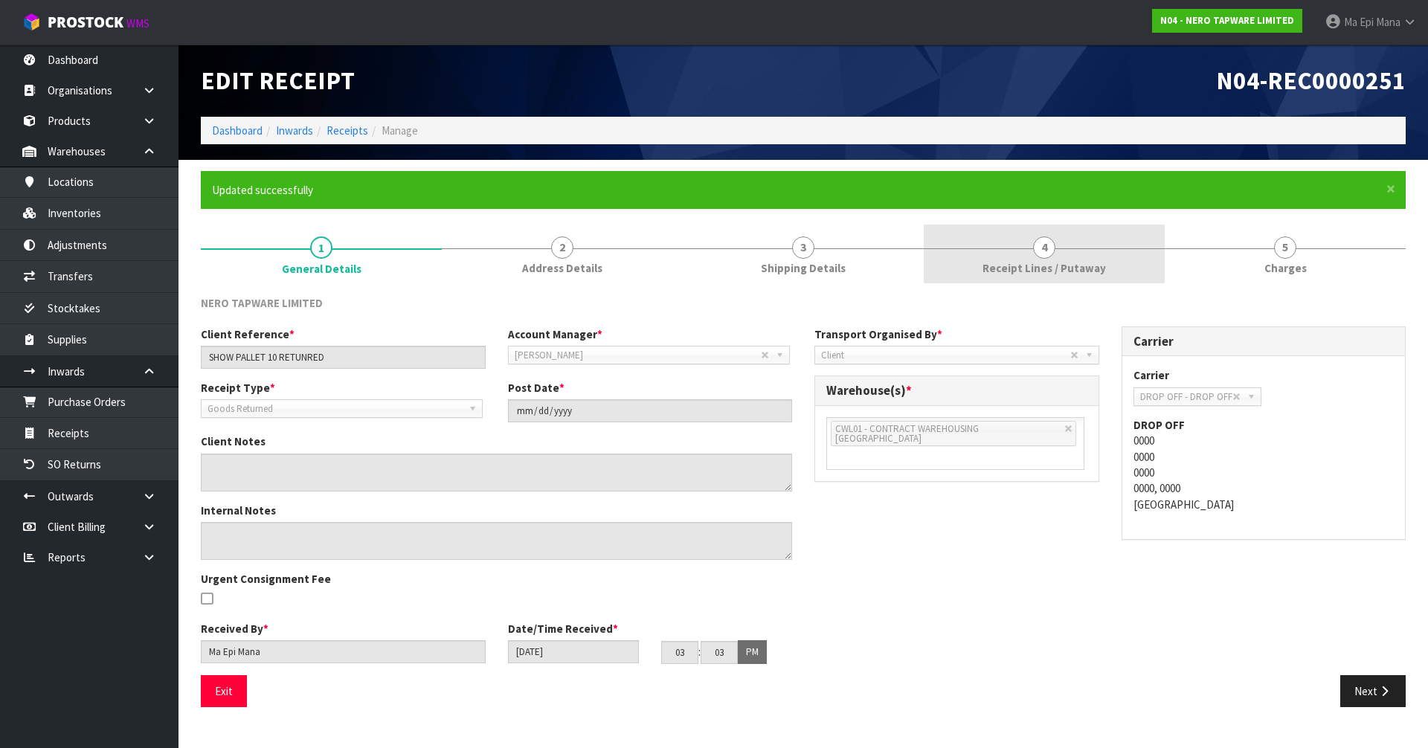
click at [1016, 266] on span "Receipt Lines / Putaway" at bounding box center [1045, 268] width 124 height 16
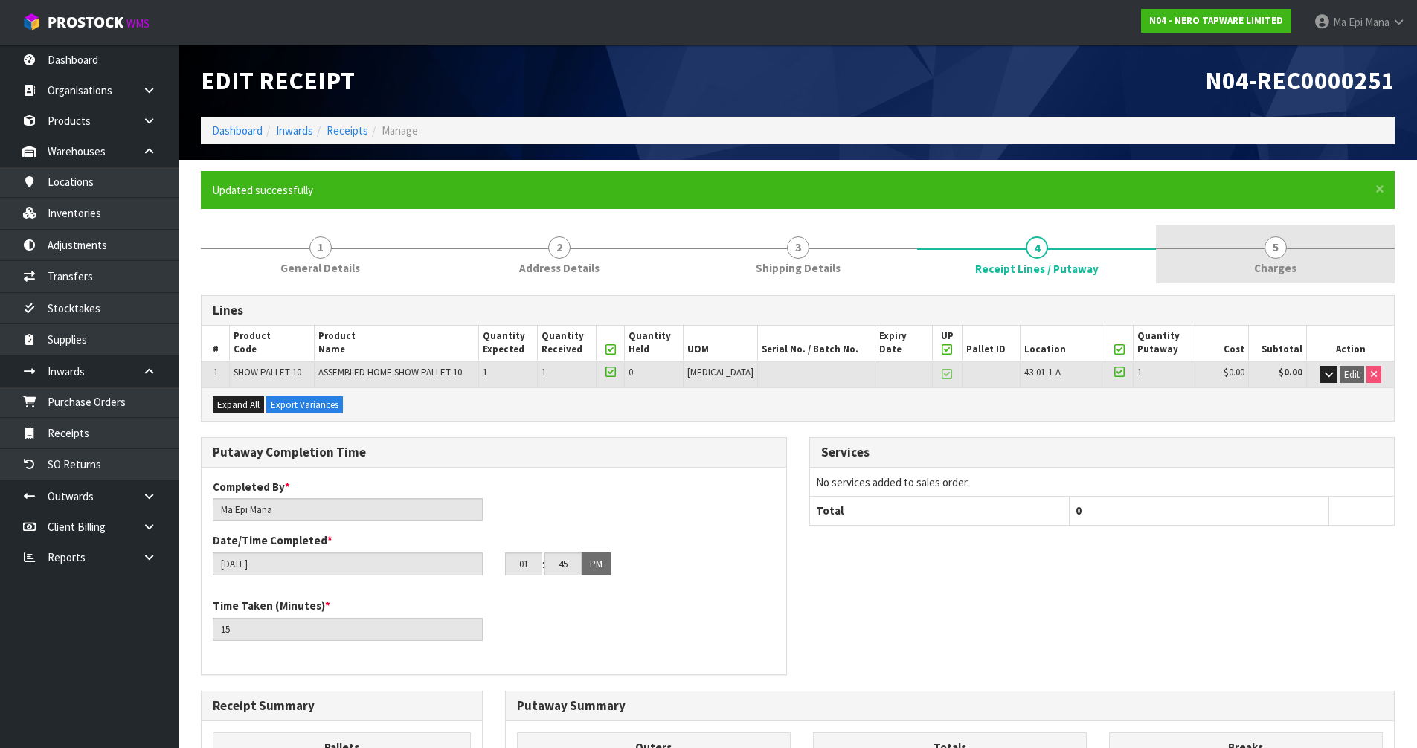
click at [1284, 251] on span "5" at bounding box center [1276, 248] width 22 height 22
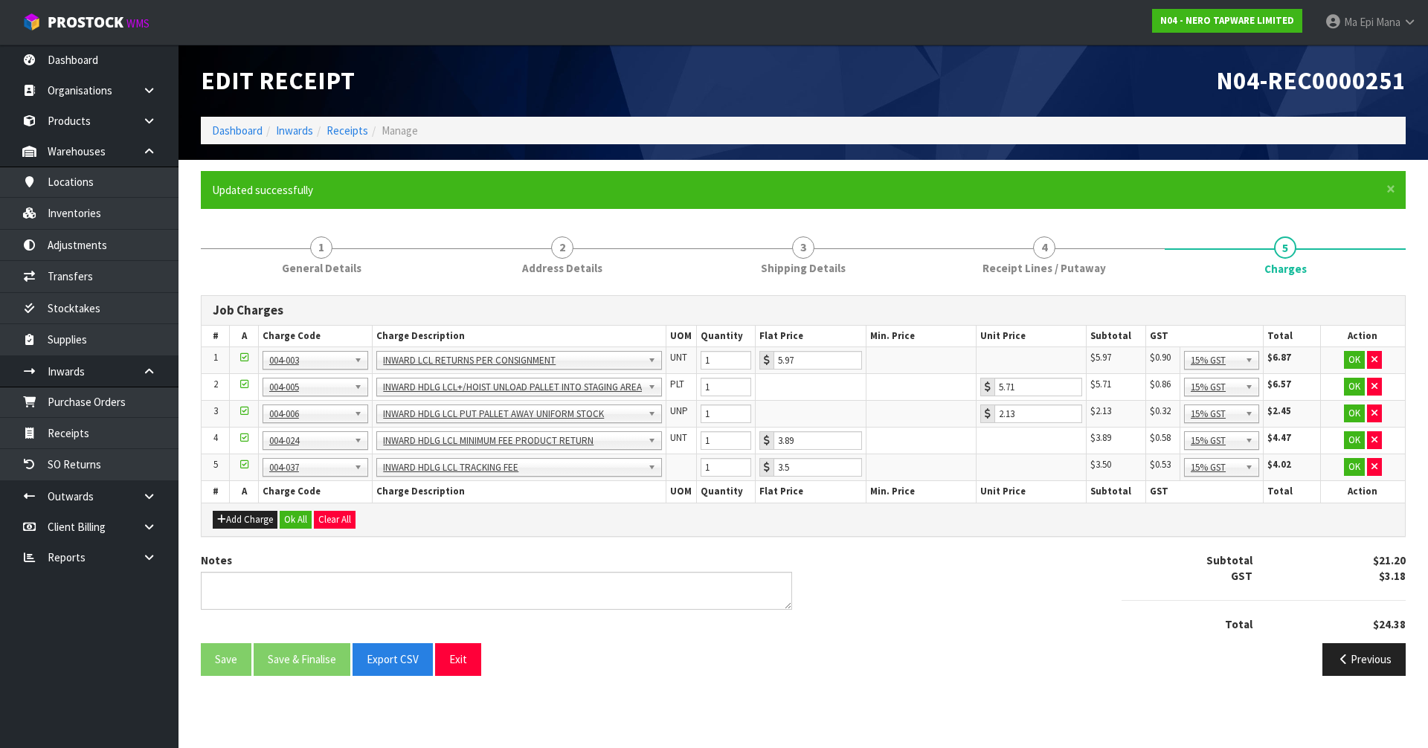
click at [469, 676] on div "Save Save & Finalise Export CSV Exit Previous" at bounding box center [804, 665] width 1228 height 43
click at [1342, 115] on div "N04-REC0000251" at bounding box center [1110, 81] width 614 height 72
click at [457, 655] on button "Exit" at bounding box center [458, 660] width 46 height 32
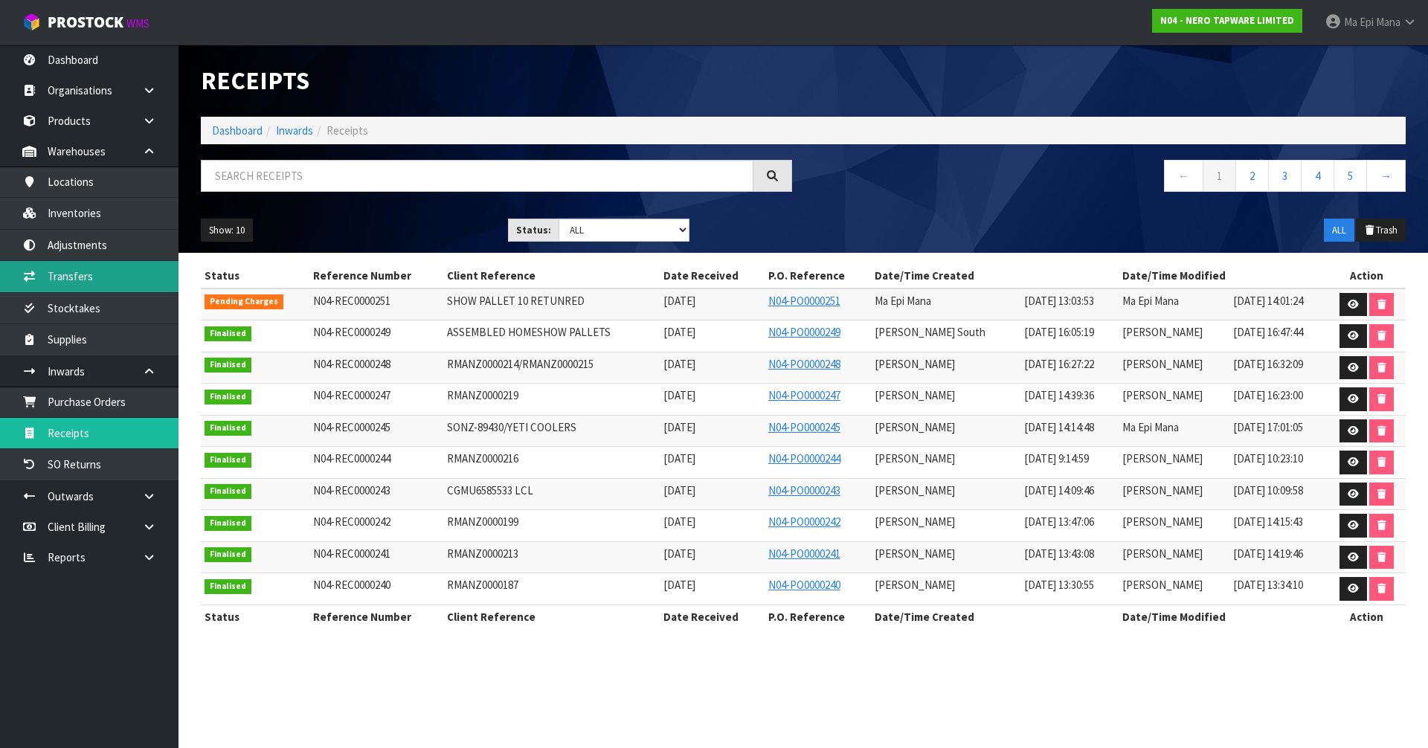
click at [107, 281] on link "Transfers" at bounding box center [89, 276] width 179 height 31
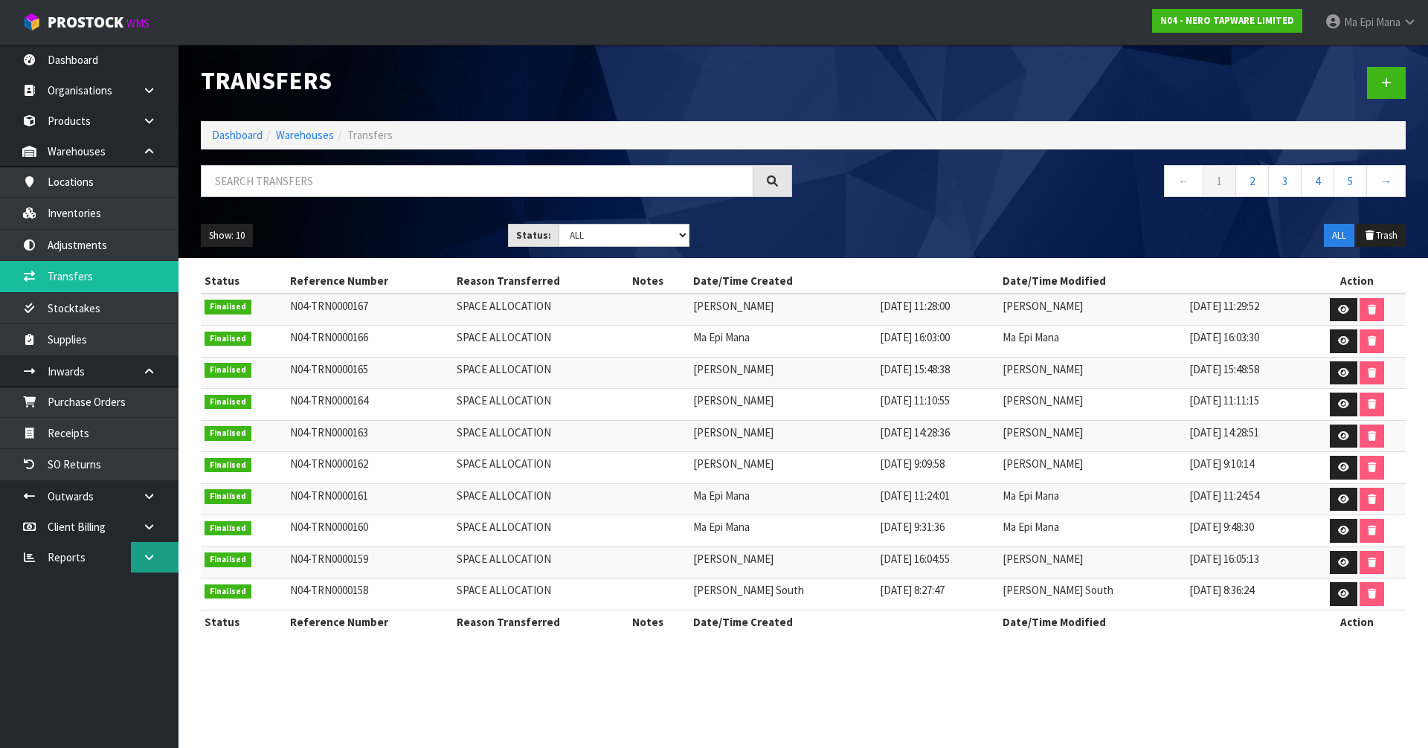
click at [139, 559] on link at bounding box center [155, 557] width 48 height 31
click at [105, 626] on link "CWL" at bounding box center [89, 619] width 179 height 31
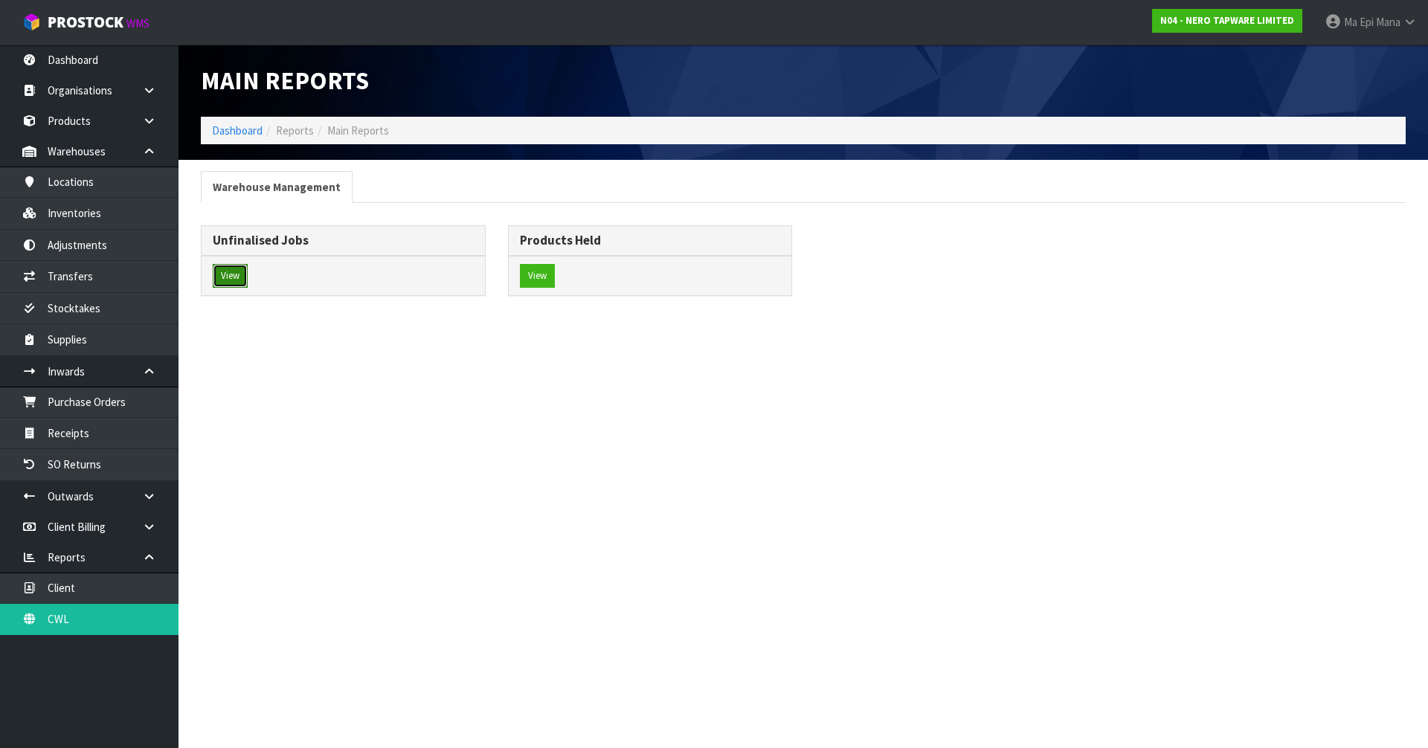
click at [228, 275] on button "View" at bounding box center [230, 276] width 35 height 24
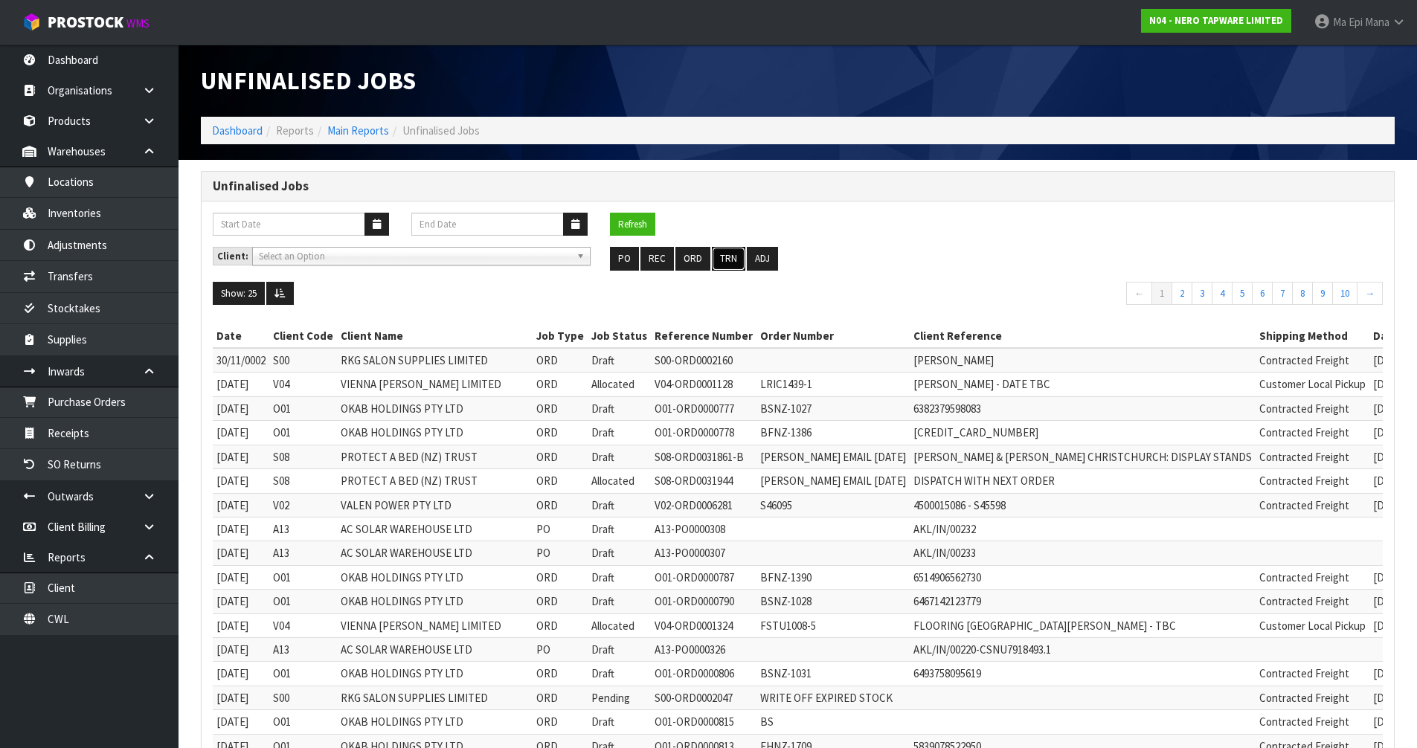
click at [730, 263] on button "TRN" at bounding box center [728, 259] width 33 height 24
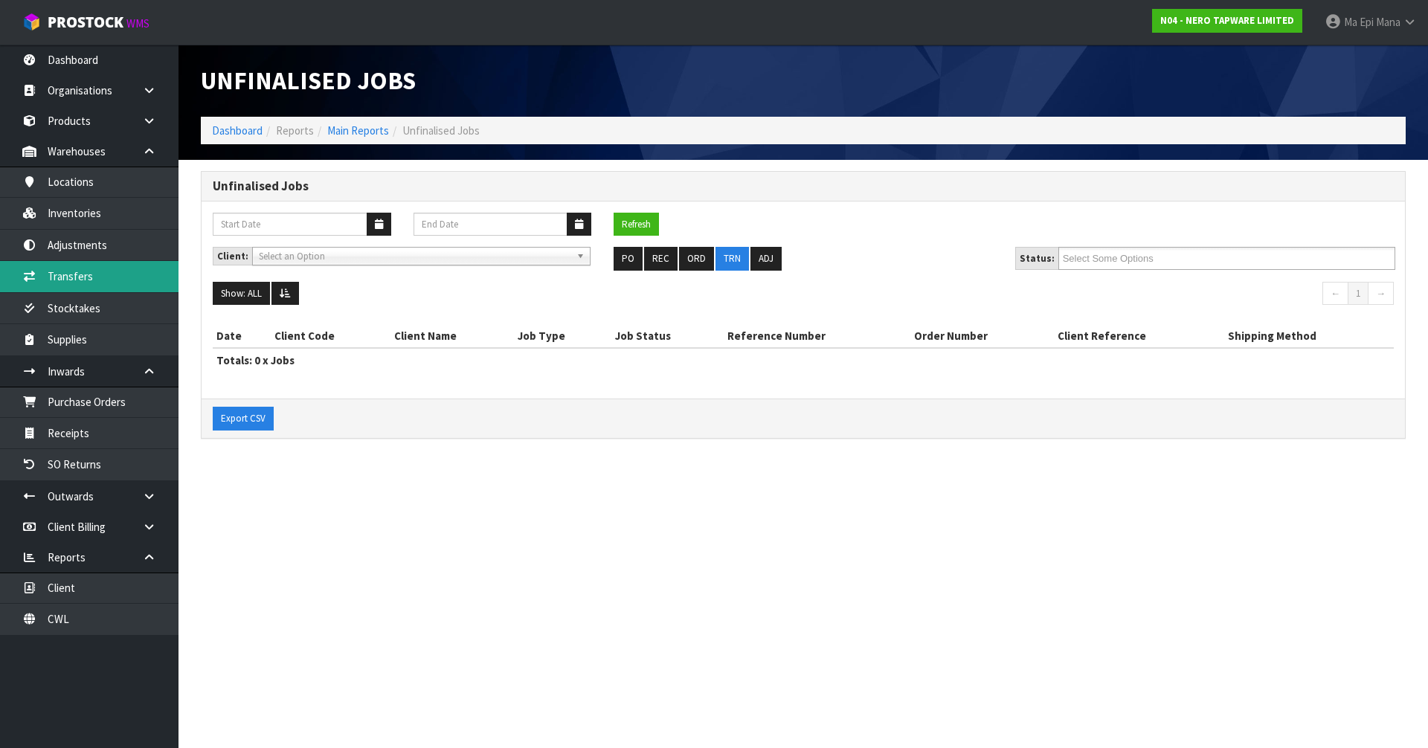
click at [130, 278] on link "Transfers" at bounding box center [89, 276] width 179 height 31
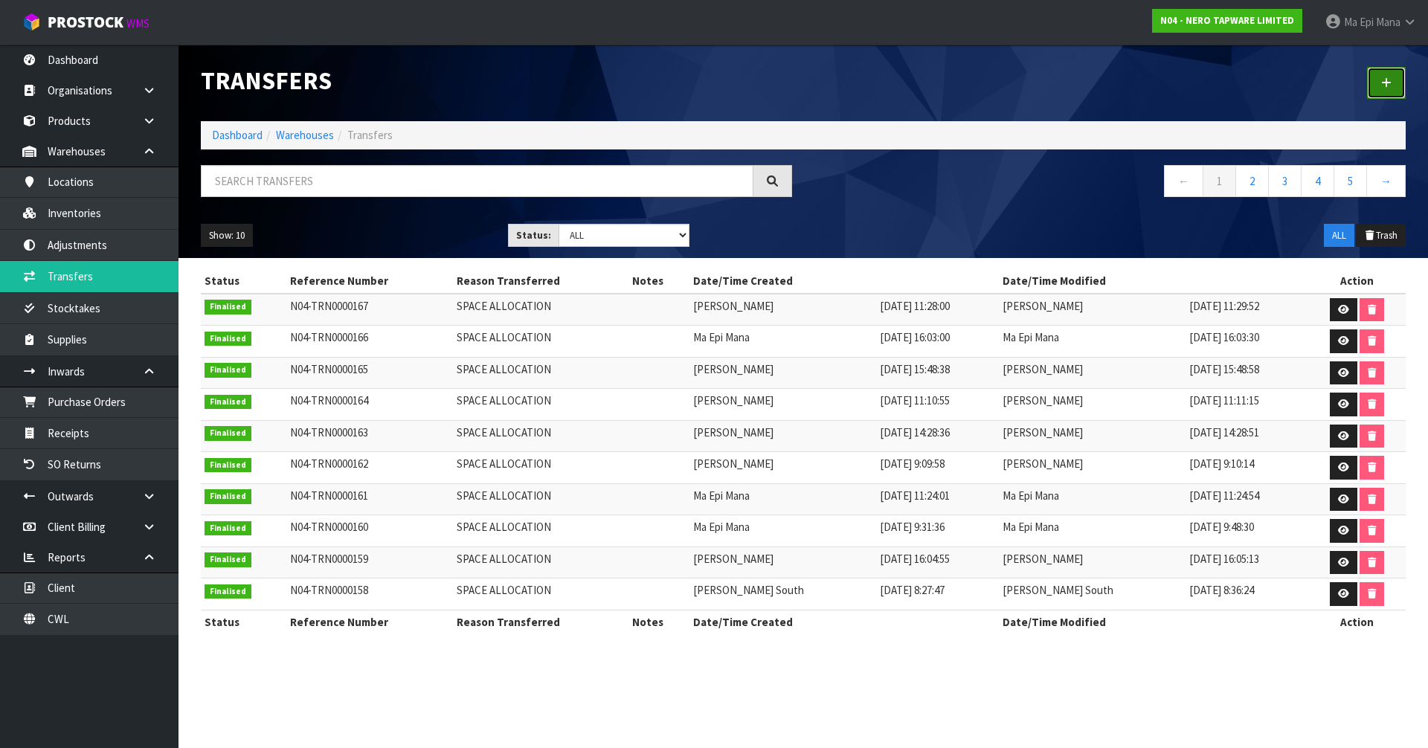
click at [1386, 85] on icon at bounding box center [1387, 82] width 10 height 11
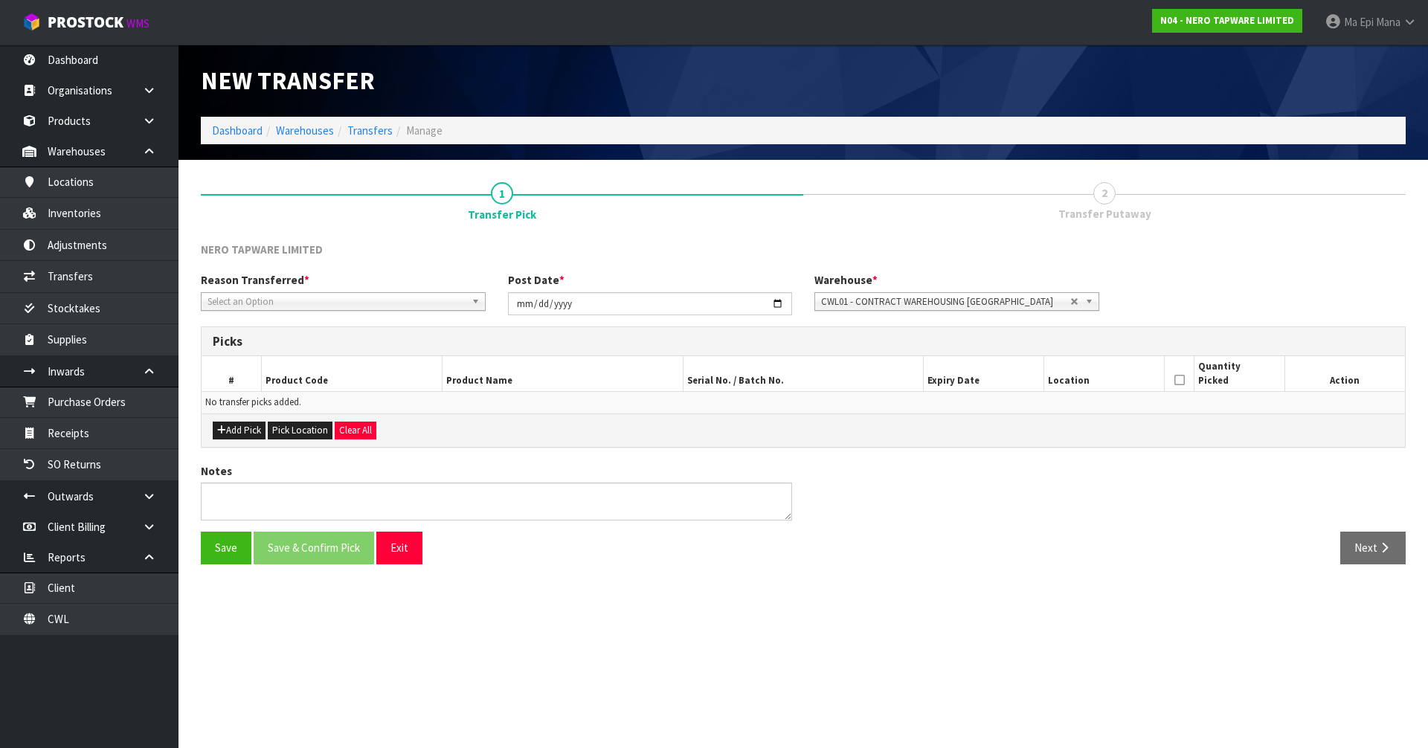
click at [357, 301] on span "Select an Option" at bounding box center [337, 302] width 258 height 18
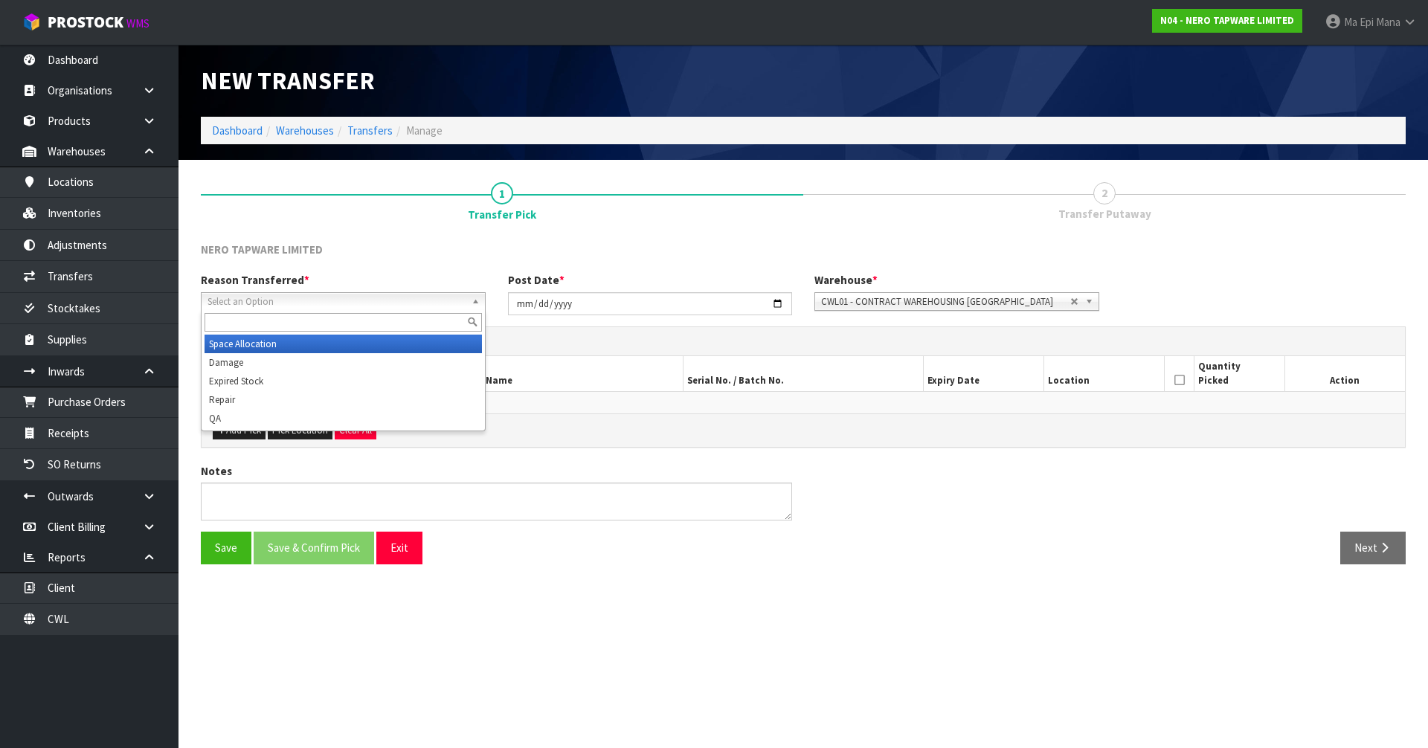
click at [317, 341] on li "Space Allocation" at bounding box center [344, 344] width 278 height 19
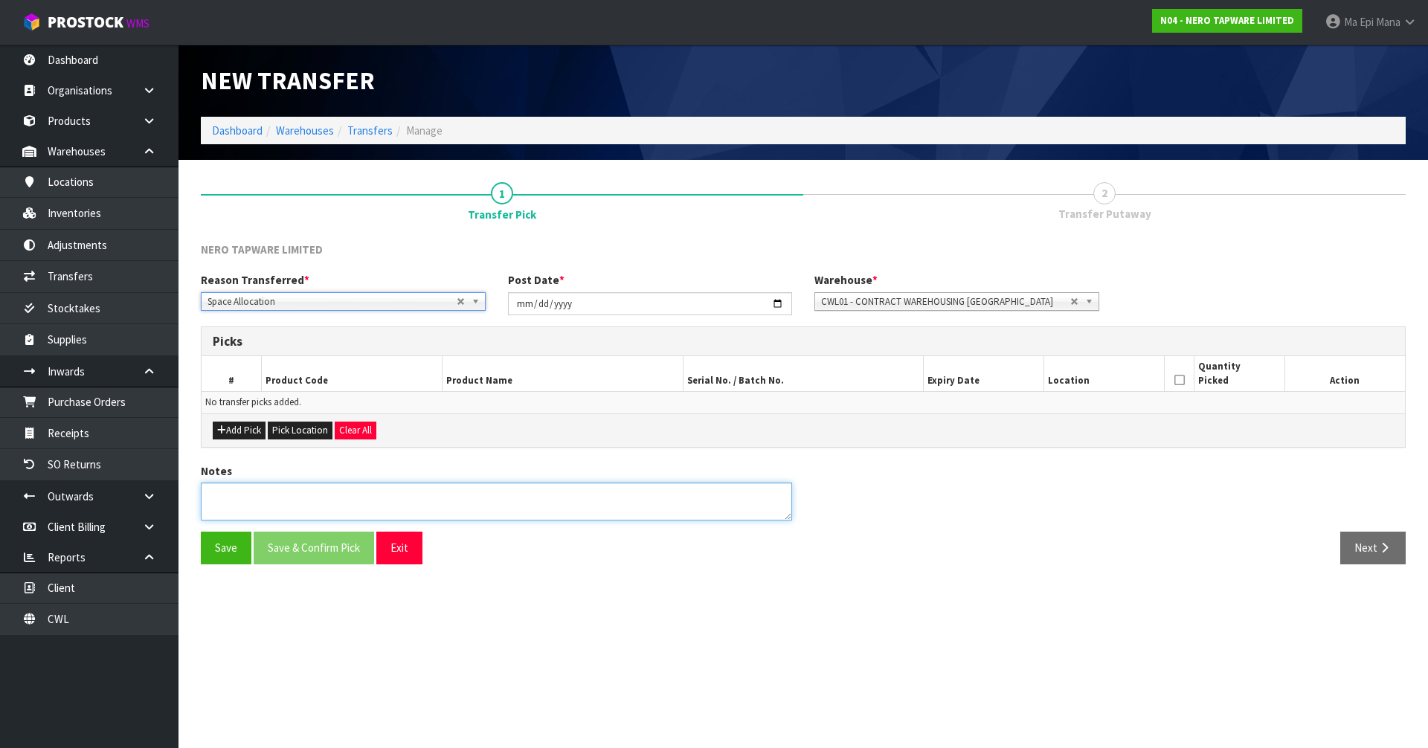
click at [254, 514] on textarea at bounding box center [496, 502] width 591 height 38
type textarea "MOVE TO WAREHOUSE 3"
click at [236, 435] on button "Add Pick" at bounding box center [239, 431] width 53 height 18
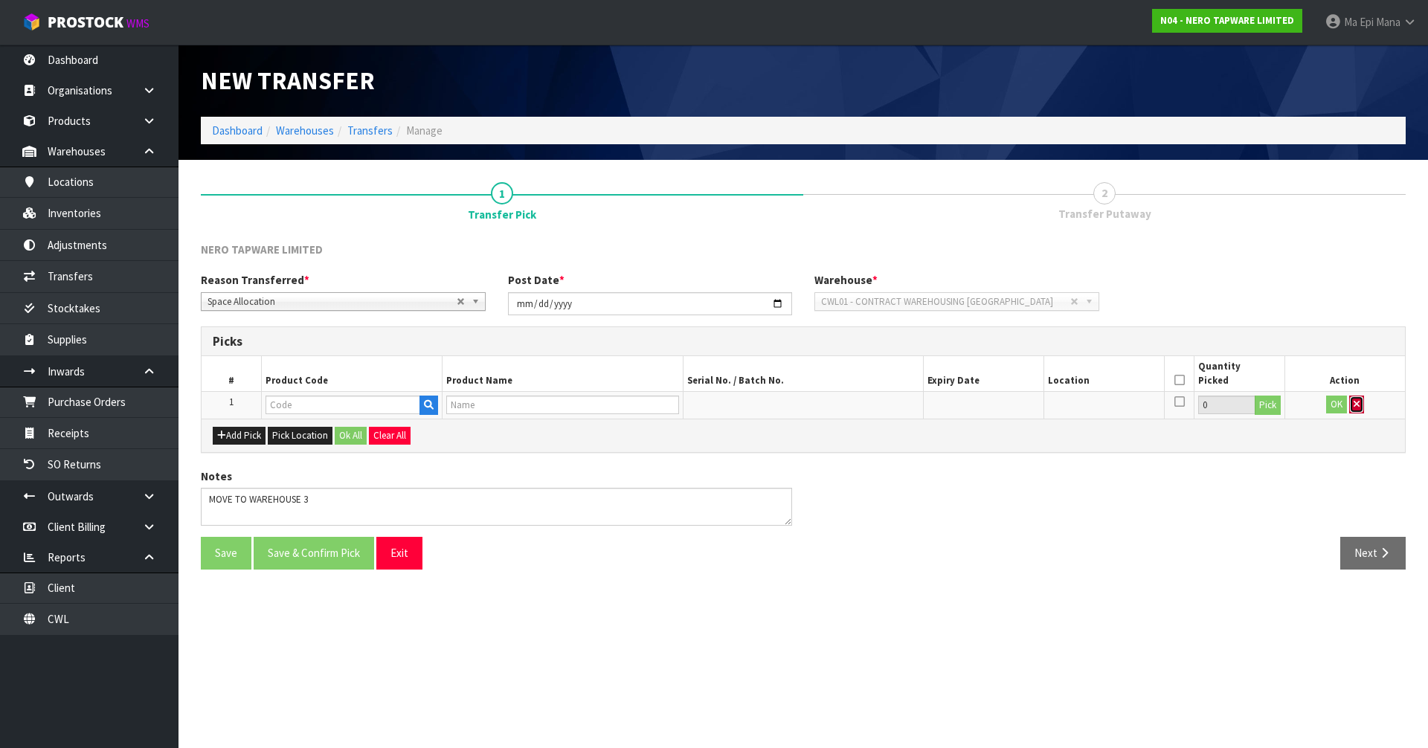
click at [1356, 403] on icon "button" at bounding box center [1357, 405] width 6 height 10
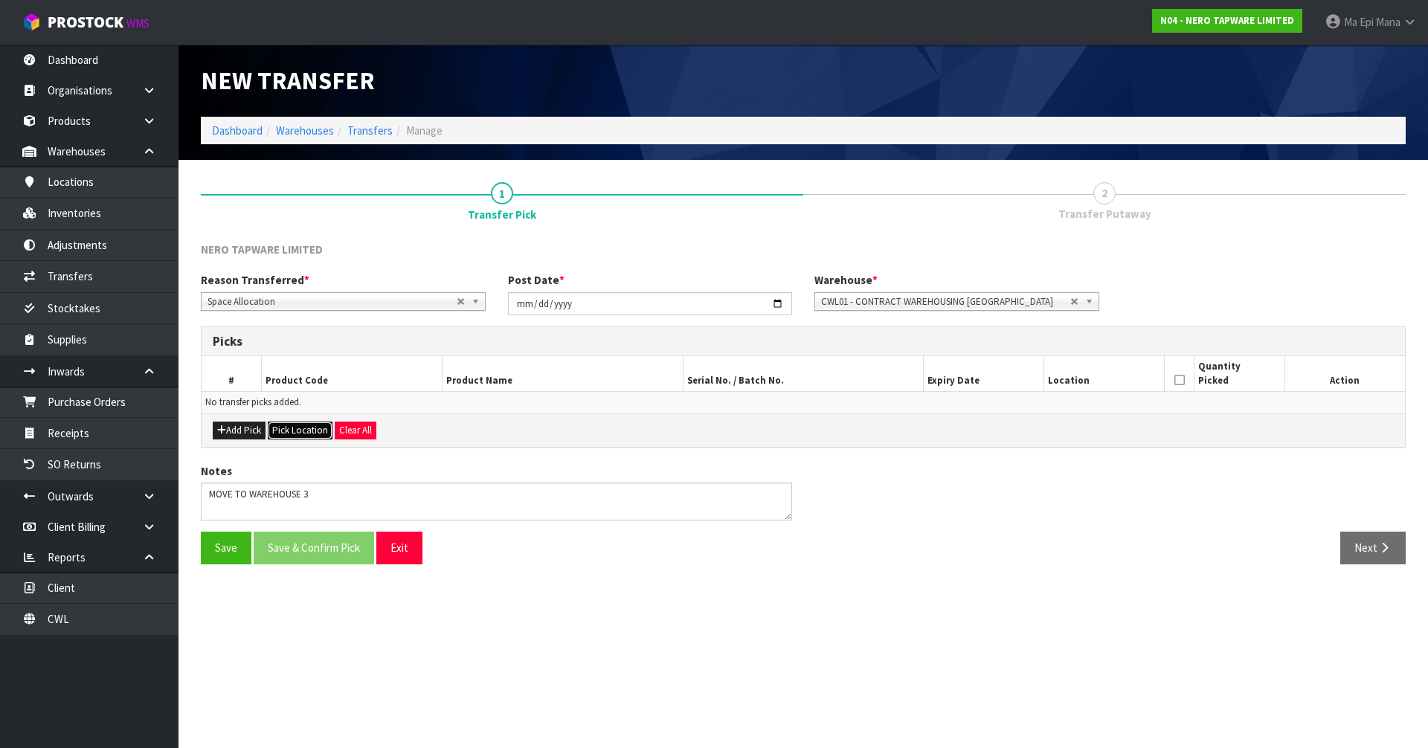
click at [285, 434] on button "Pick Location" at bounding box center [300, 431] width 65 height 18
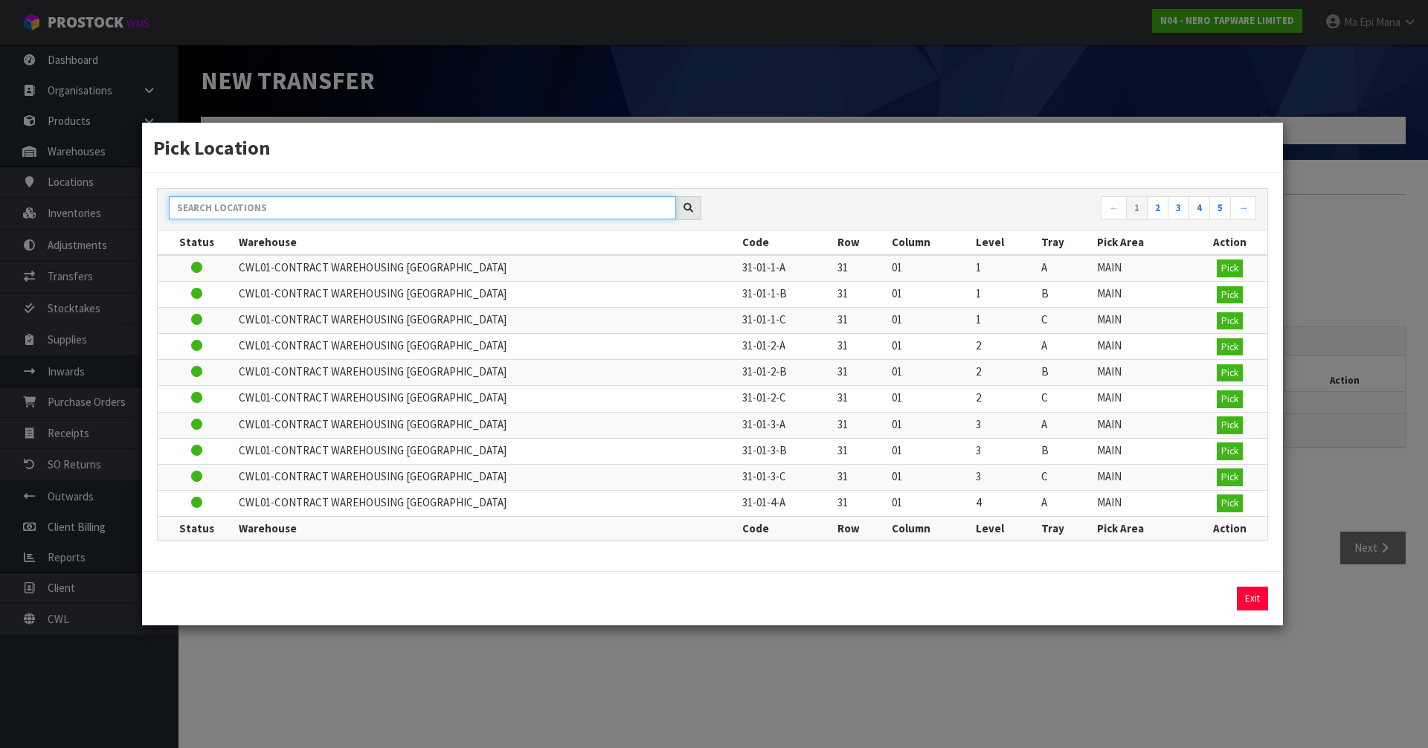
click at [404, 212] on input "text" at bounding box center [422, 207] width 507 height 23
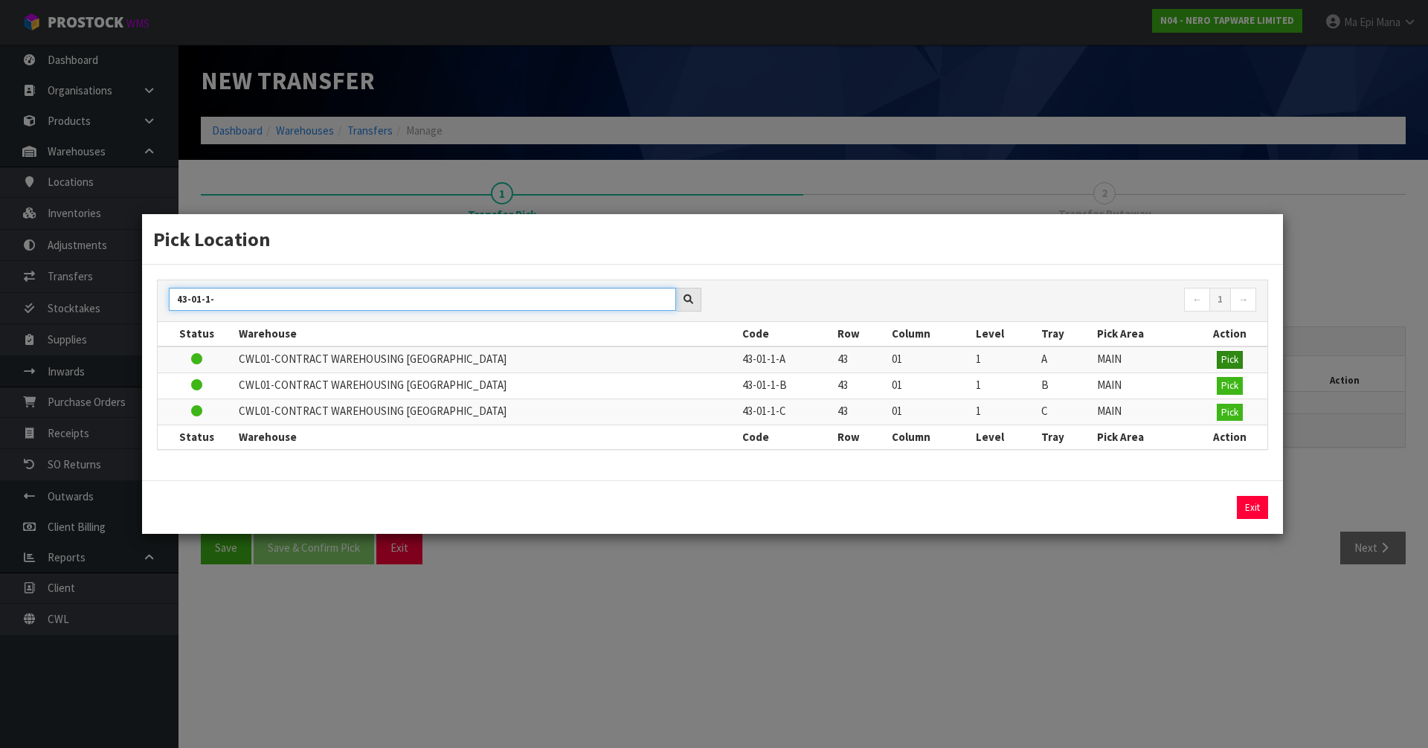
type input "43-01-1-"
click at [1236, 365] on span "Pick" at bounding box center [1230, 359] width 17 height 13
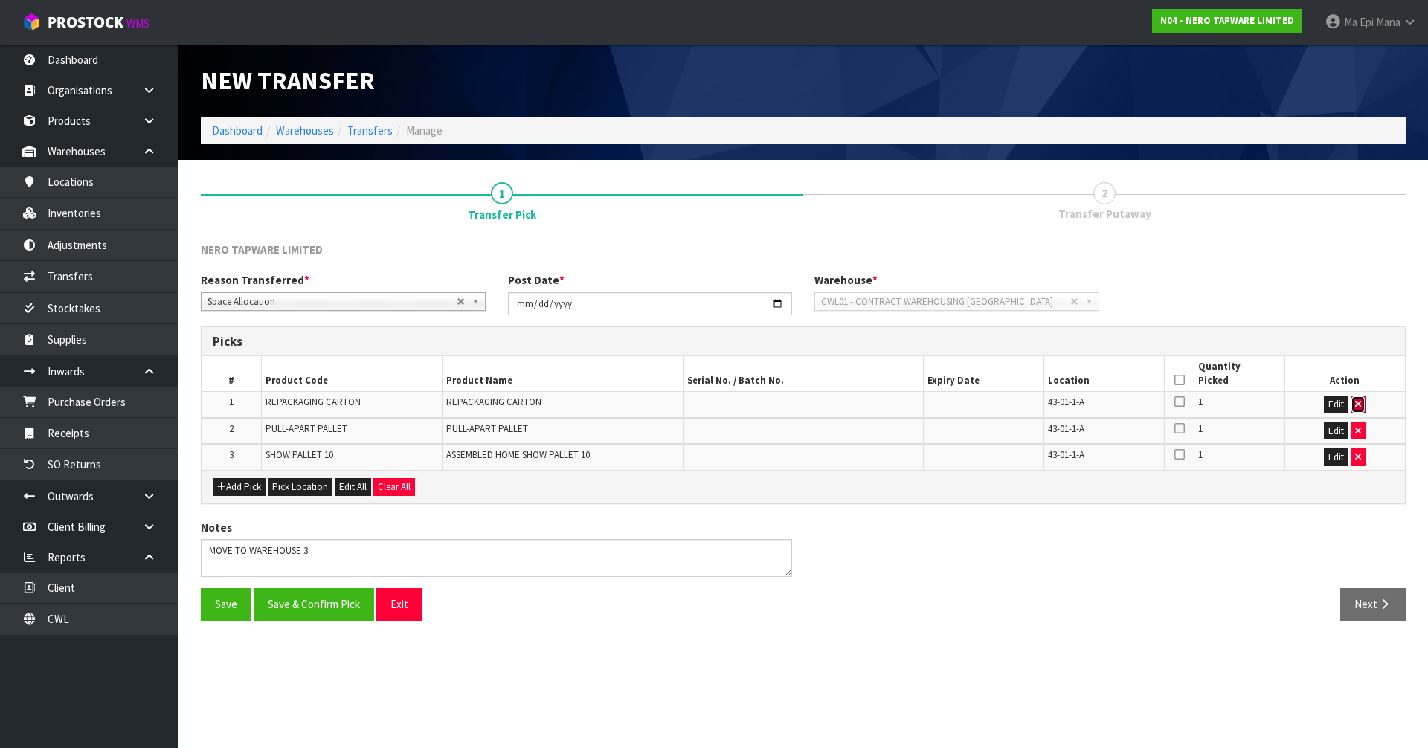
click at [1361, 402] on icon "button" at bounding box center [1359, 405] width 6 height 10
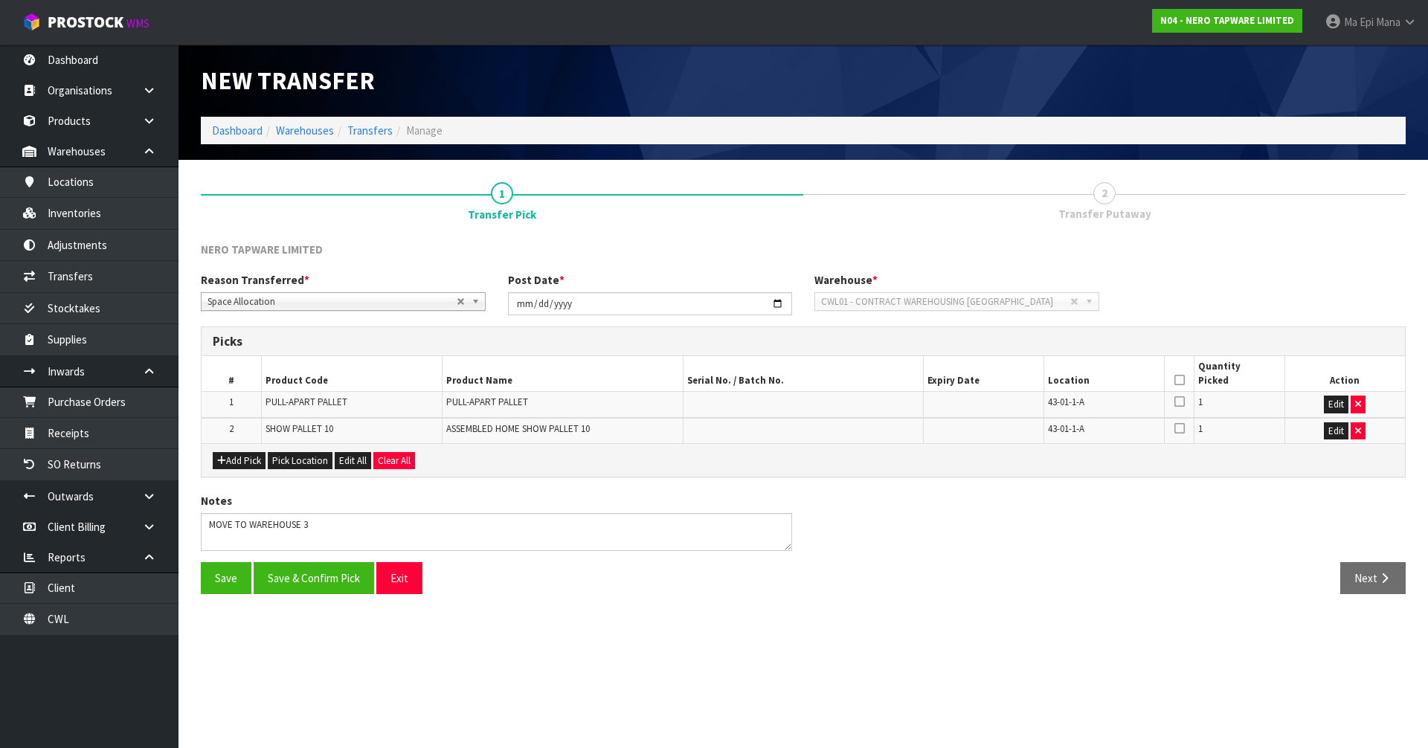
click at [1174, 376] on th at bounding box center [1179, 373] width 30 height 35
click at [1177, 381] on icon at bounding box center [1180, 380] width 10 height 1
click at [315, 559] on div "Notes" at bounding box center [804, 527] width 1228 height 68
click at [330, 577] on button "Save & Confirm Pick" at bounding box center [314, 578] width 121 height 32
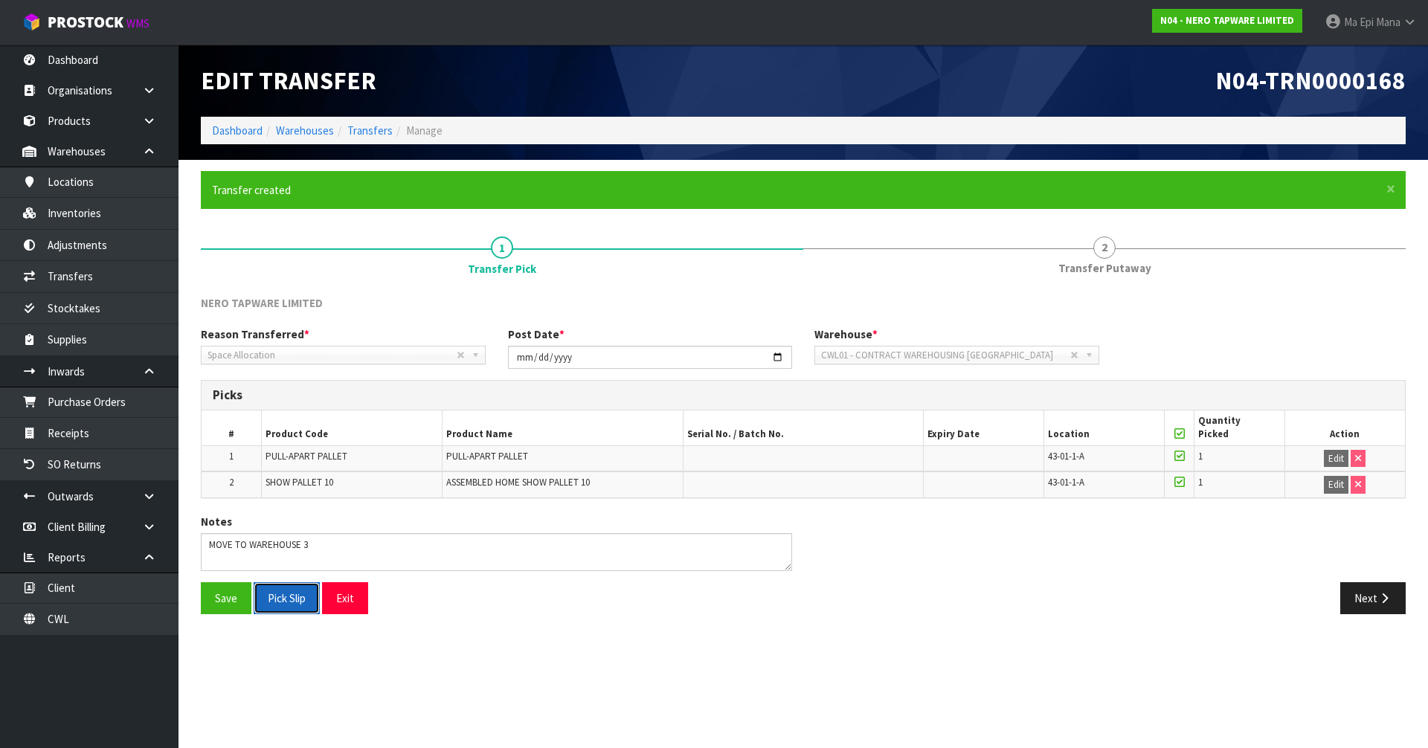
click at [295, 595] on button "Pick Slip" at bounding box center [287, 599] width 66 height 32
click at [360, 603] on button "Exit" at bounding box center [362, 599] width 46 height 32
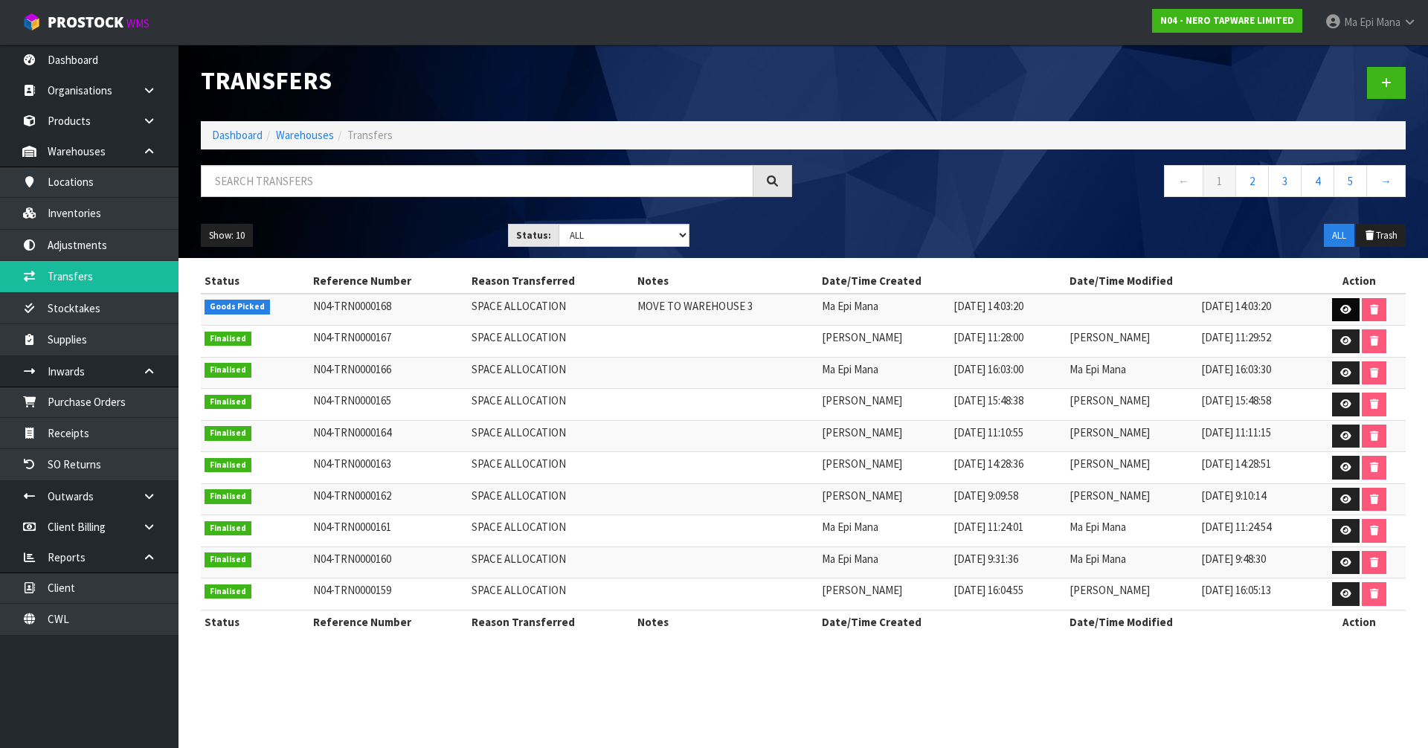
drag, startPoint x: 1329, startPoint y: 307, endPoint x: 1342, endPoint y: 307, distance: 12.7
click at [1332, 307] on td at bounding box center [1359, 310] width 93 height 32
click at [1342, 307] on icon at bounding box center [1346, 310] width 11 height 10
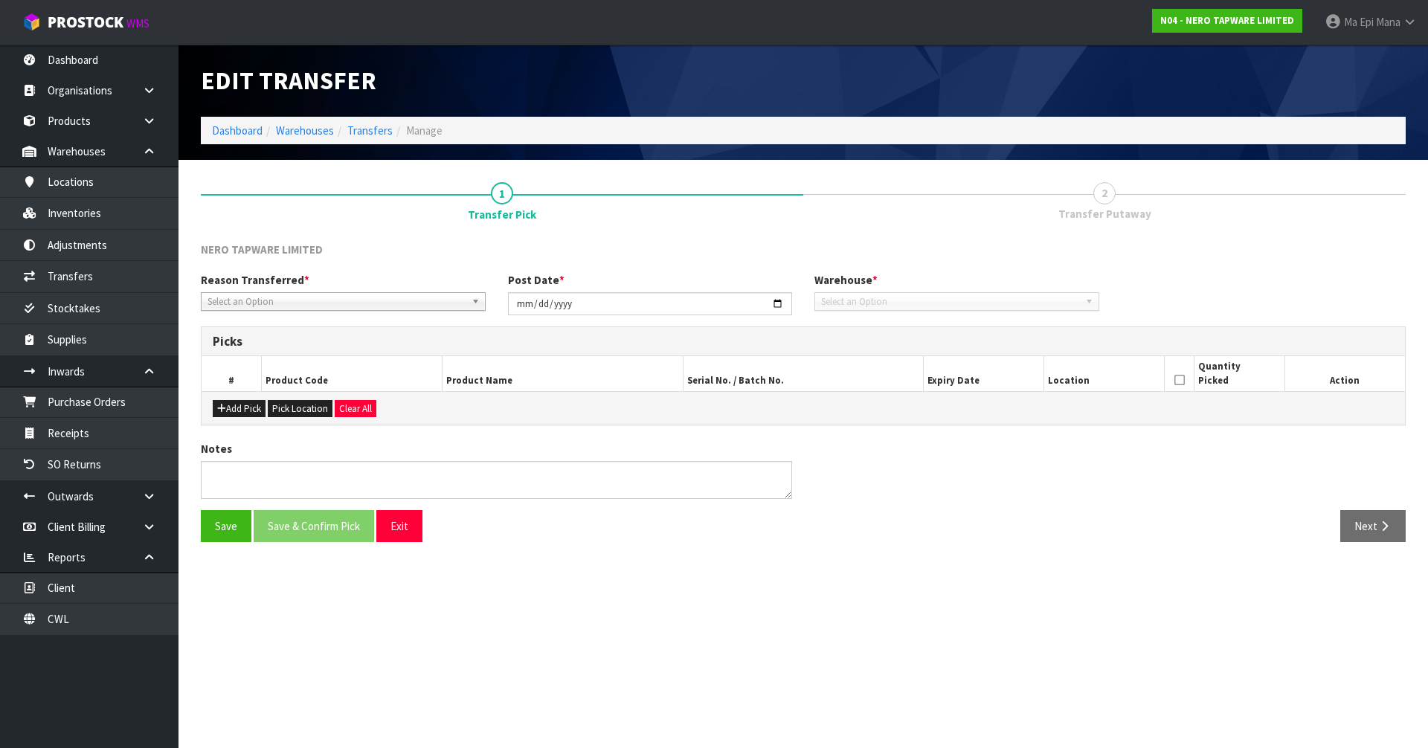
type input "[DATE]"
type textarea "MOVE TO WAREHOUSE 3"
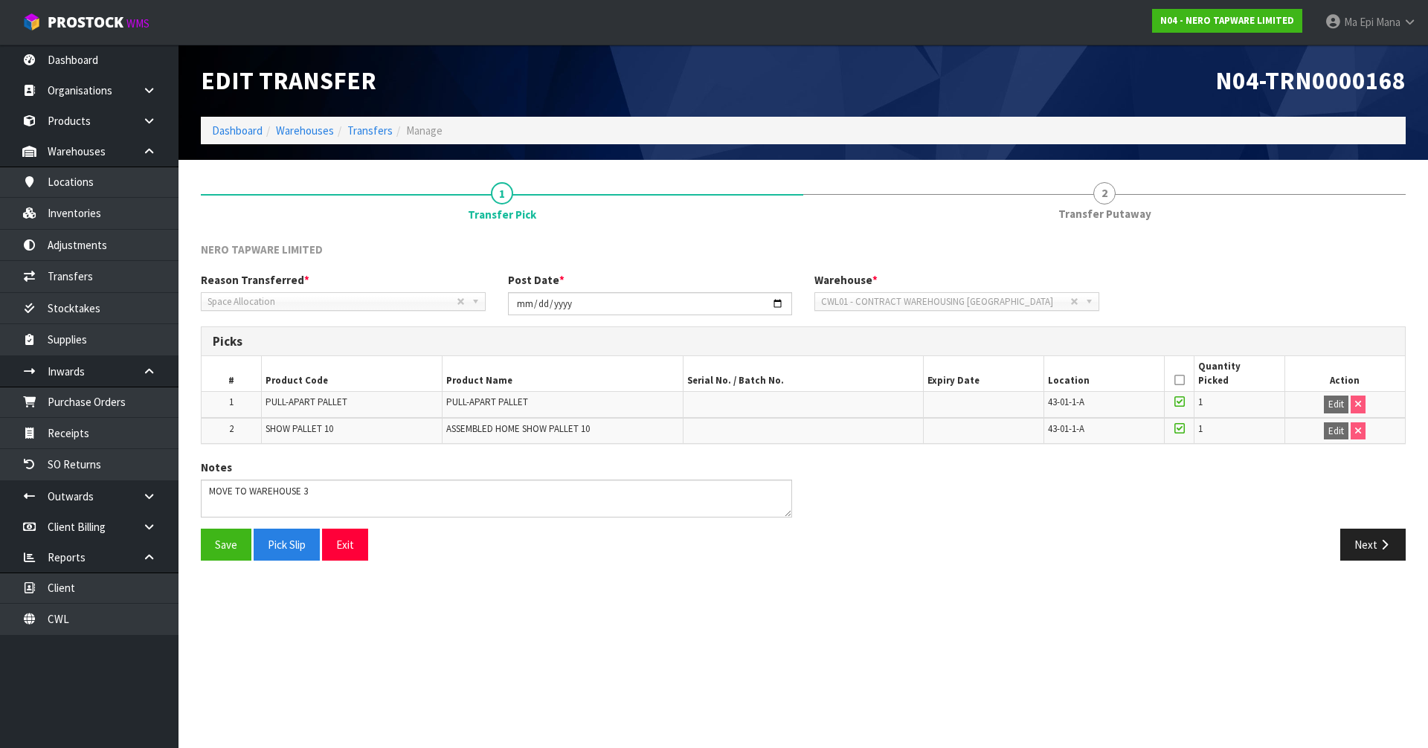
click at [1178, 380] on icon at bounding box center [1180, 380] width 10 height 1
click at [1183, 380] on icon at bounding box center [1180, 380] width 10 height 1
click at [214, 547] on button "Save" at bounding box center [226, 545] width 51 height 32
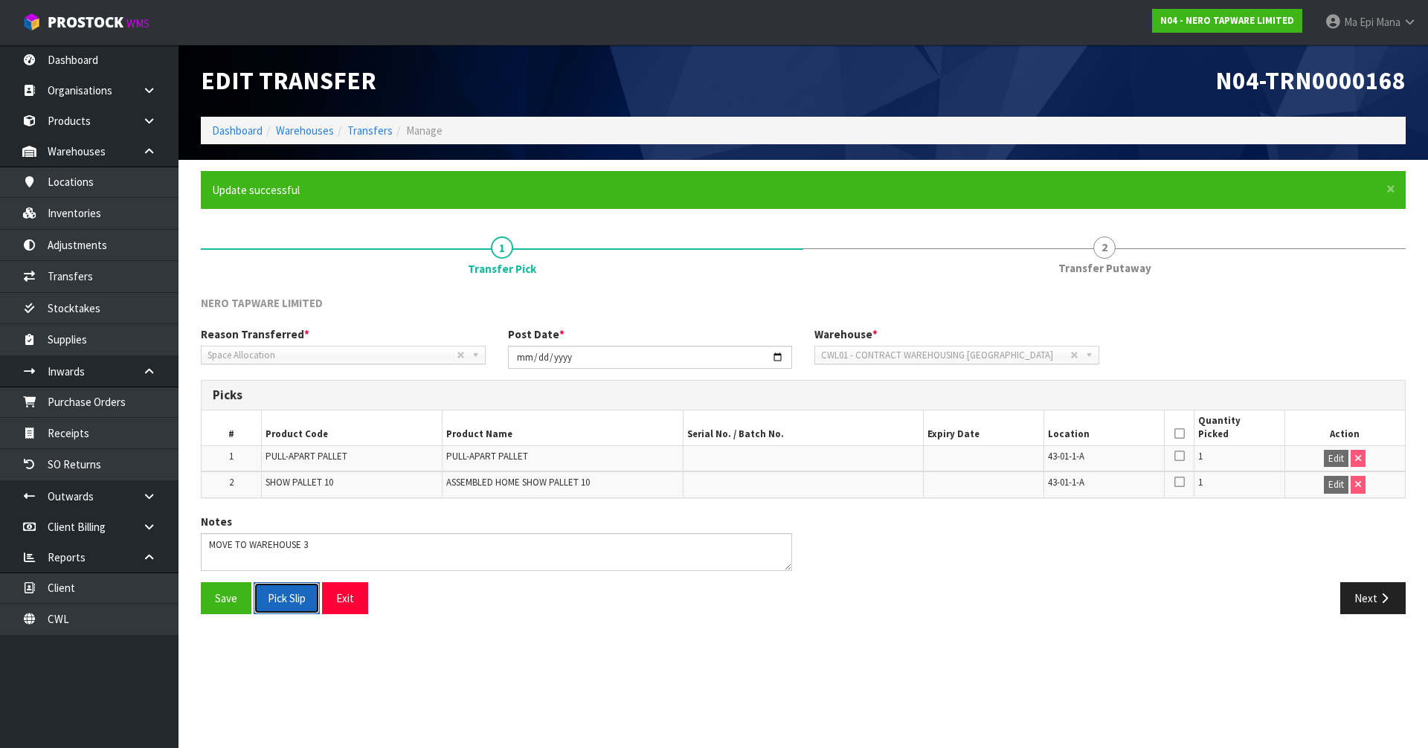
click at [280, 602] on button "Pick Slip" at bounding box center [287, 599] width 66 height 32
click at [1178, 434] on icon at bounding box center [1180, 434] width 10 height 1
click at [225, 601] on button "Save" at bounding box center [226, 599] width 51 height 32
click at [1386, 595] on icon "button" at bounding box center [1385, 598] width 14 height 11
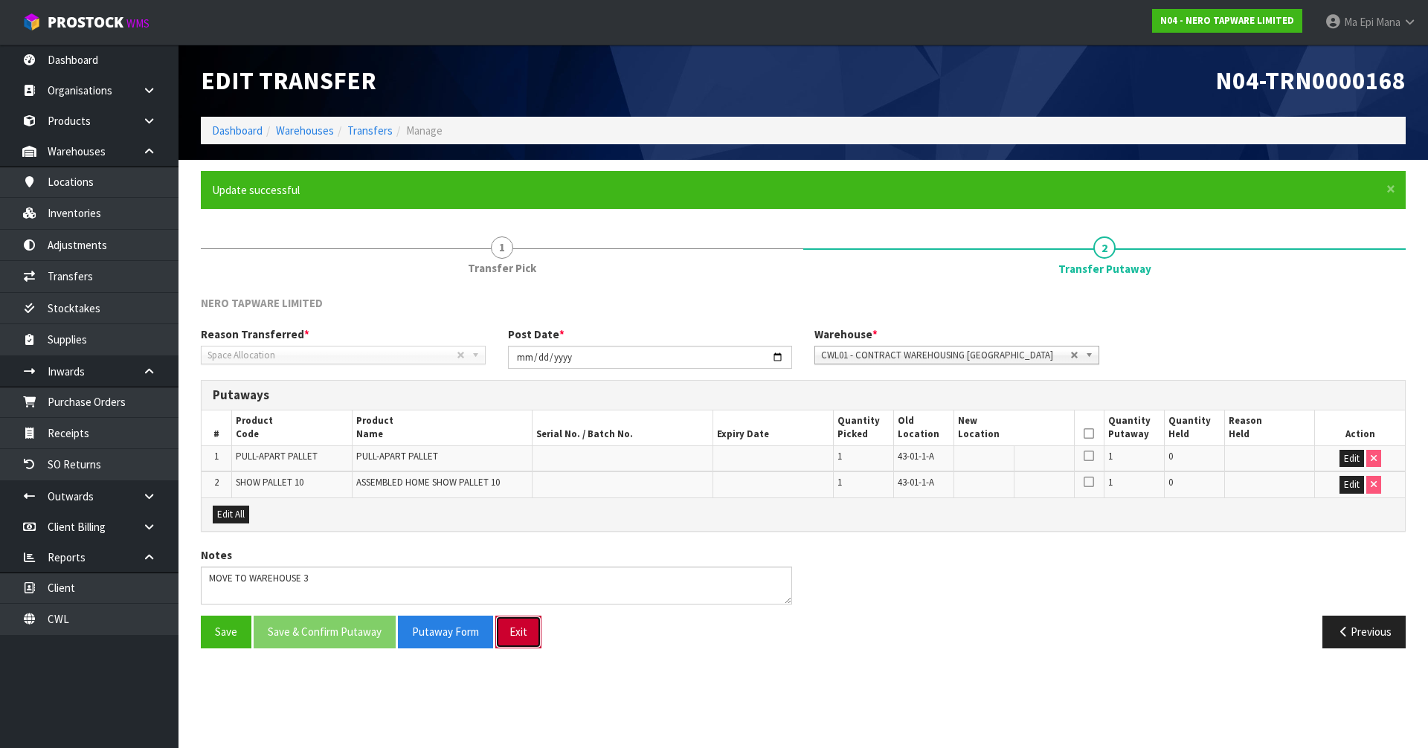
click at [519, 620] on button "Exit" at bounding box center [518, 632] width 46 height 32
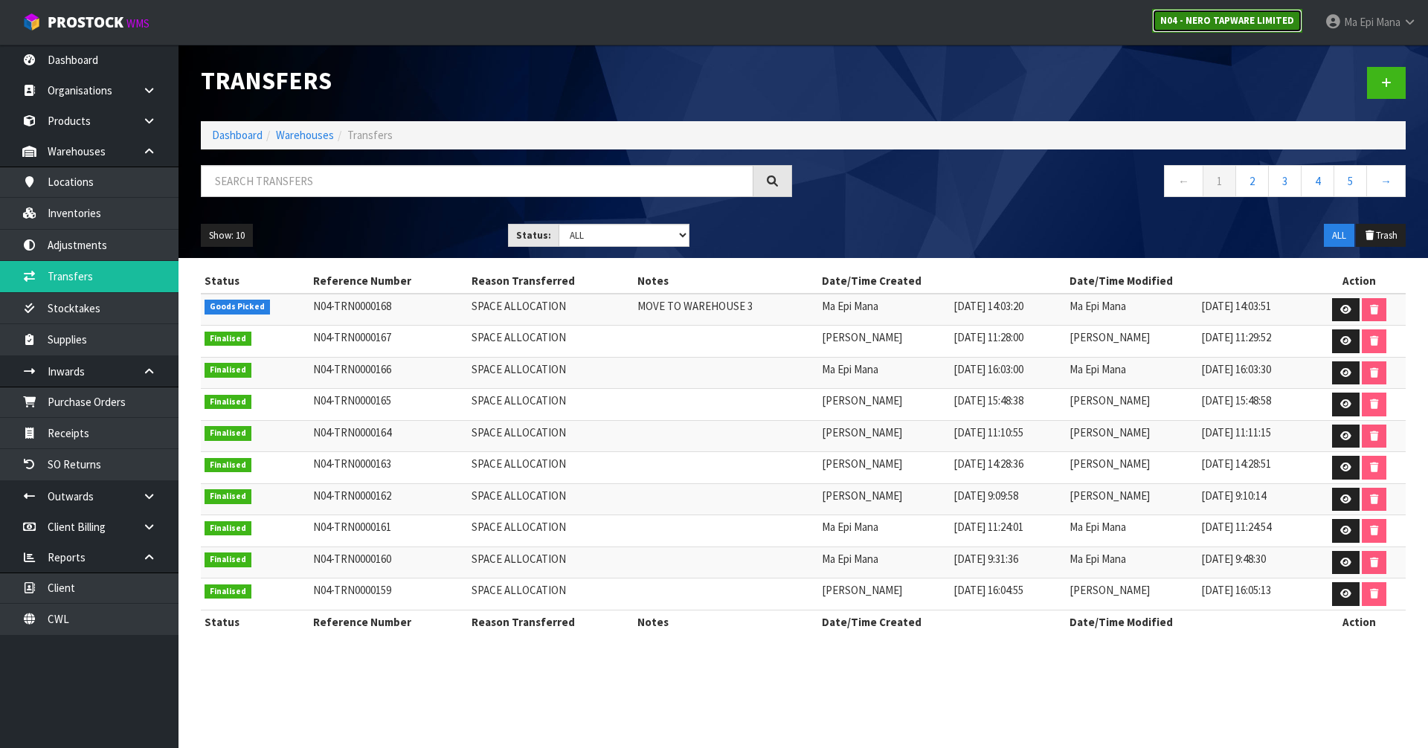
click at [1246, 13] on link "N04 - NERO TAPWARE LIMITED" at bounding box center [1227, 21] width 150 height 24
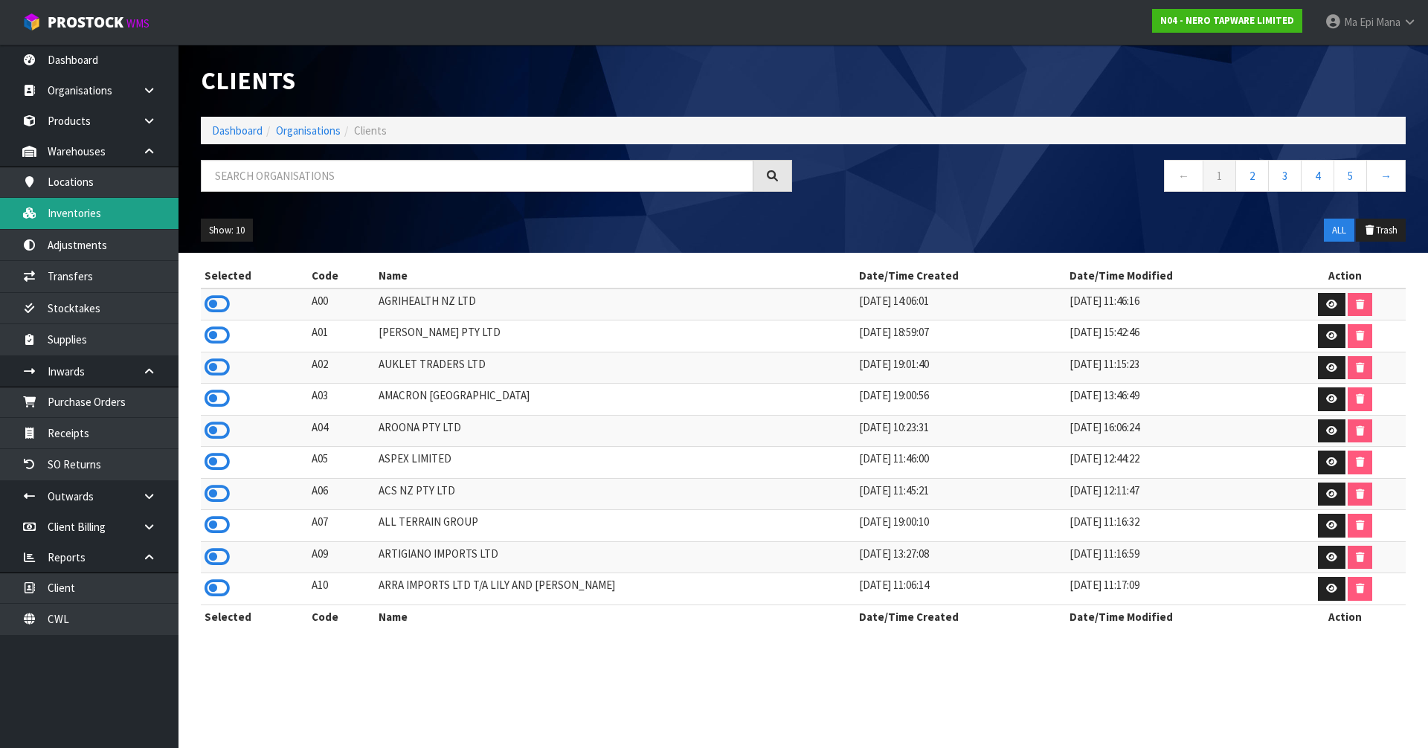
click at [114, 201] on link "Inventories" at bounding box center [89, 213] width 179 height 31
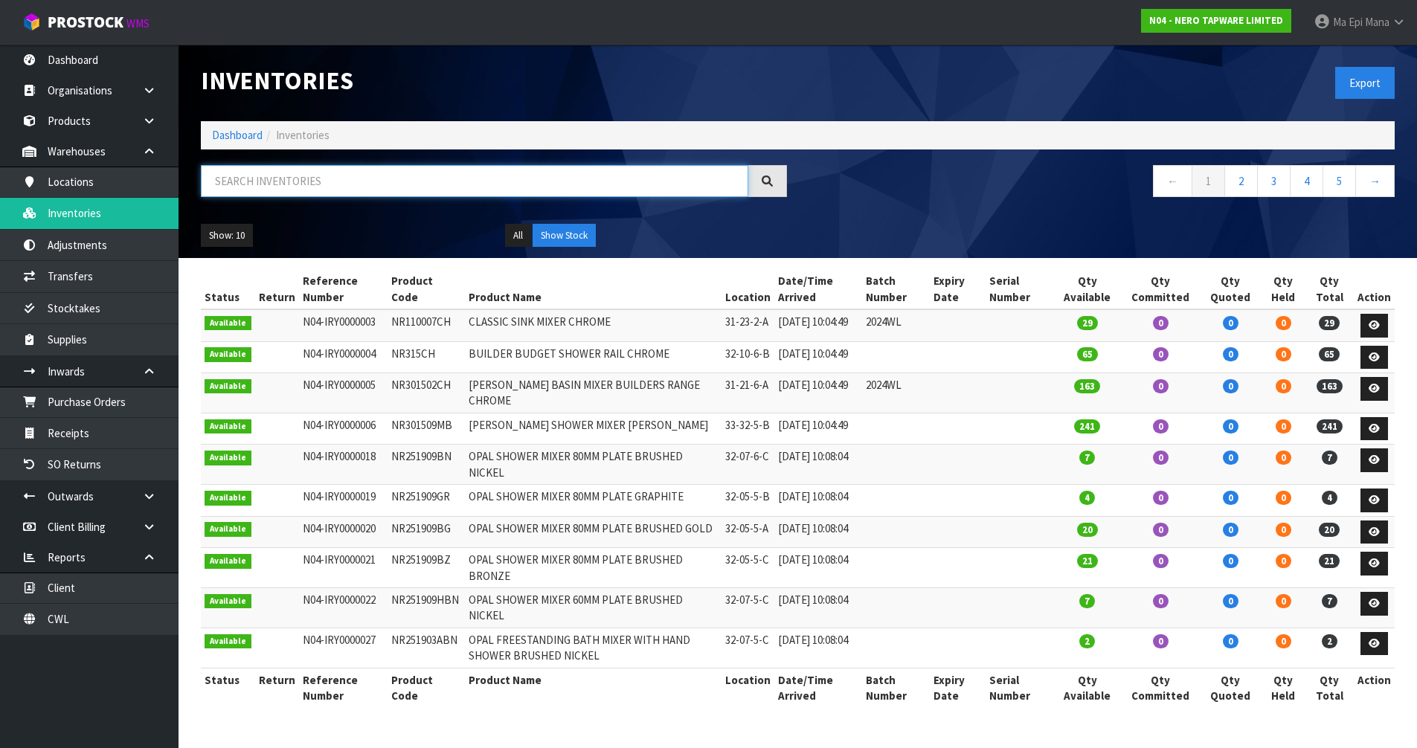
click at [253, 177] on input "text" at bounding box center [475, 181] width 548 height 32
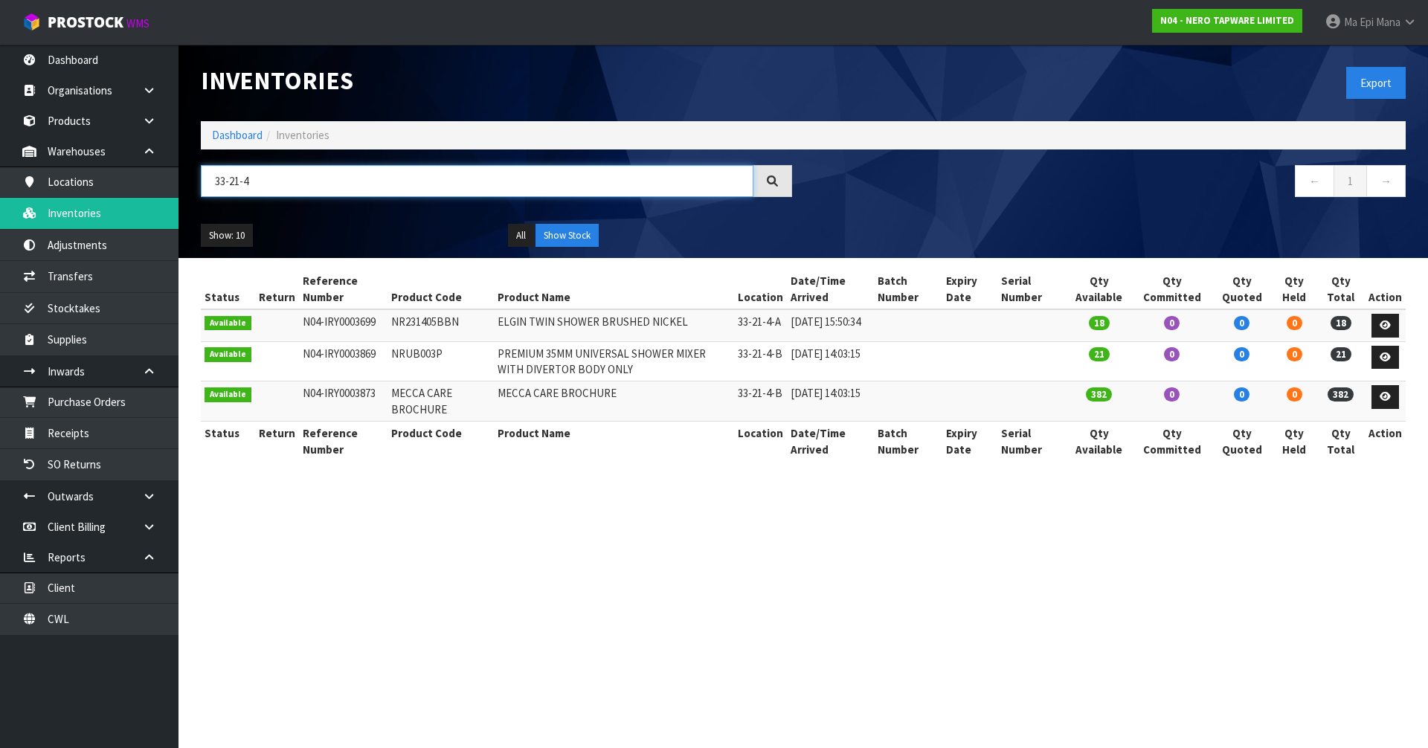
type input "33-21-4"
click at [125, 425] on link "Receipts" at bounding box center [89, 433] width 179 height 31
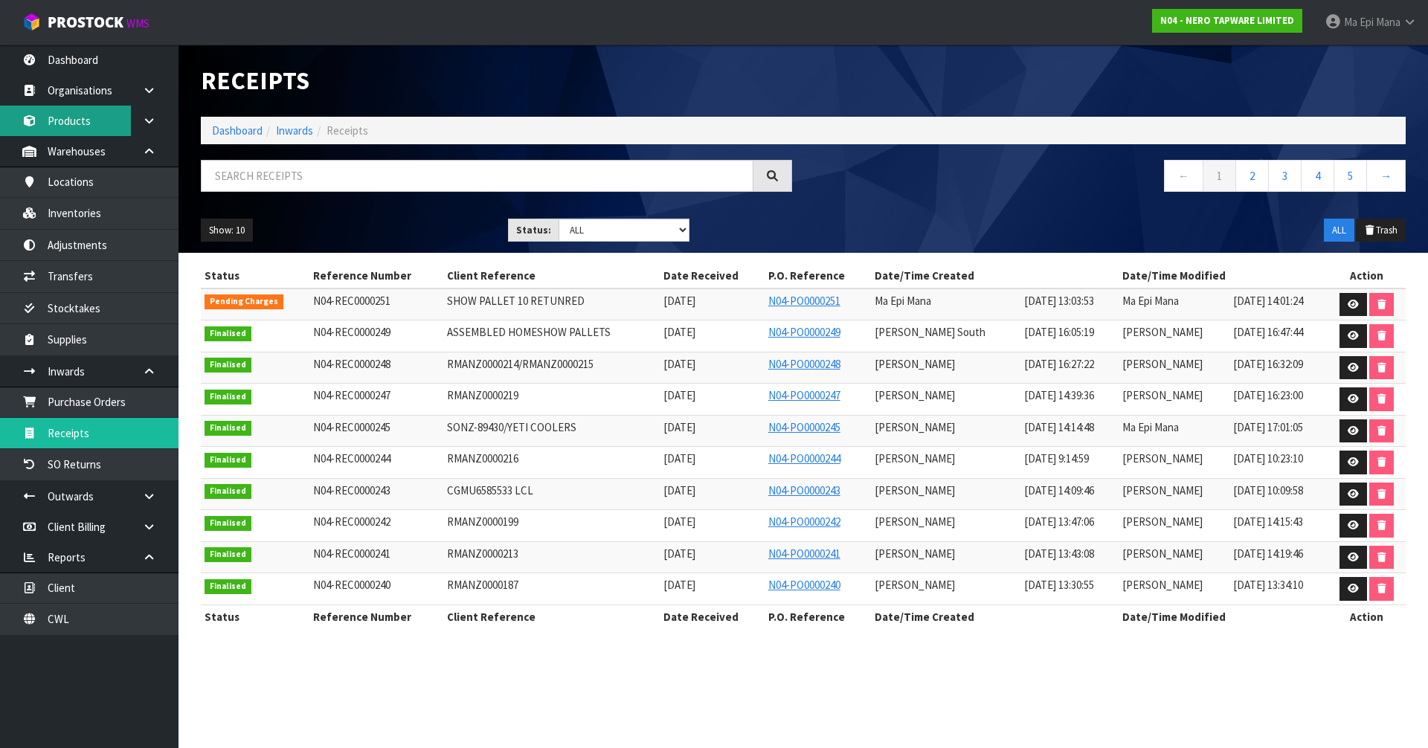
click at [102, 116] on link "Products" at bounding box center [89, 121] width 179 height 31
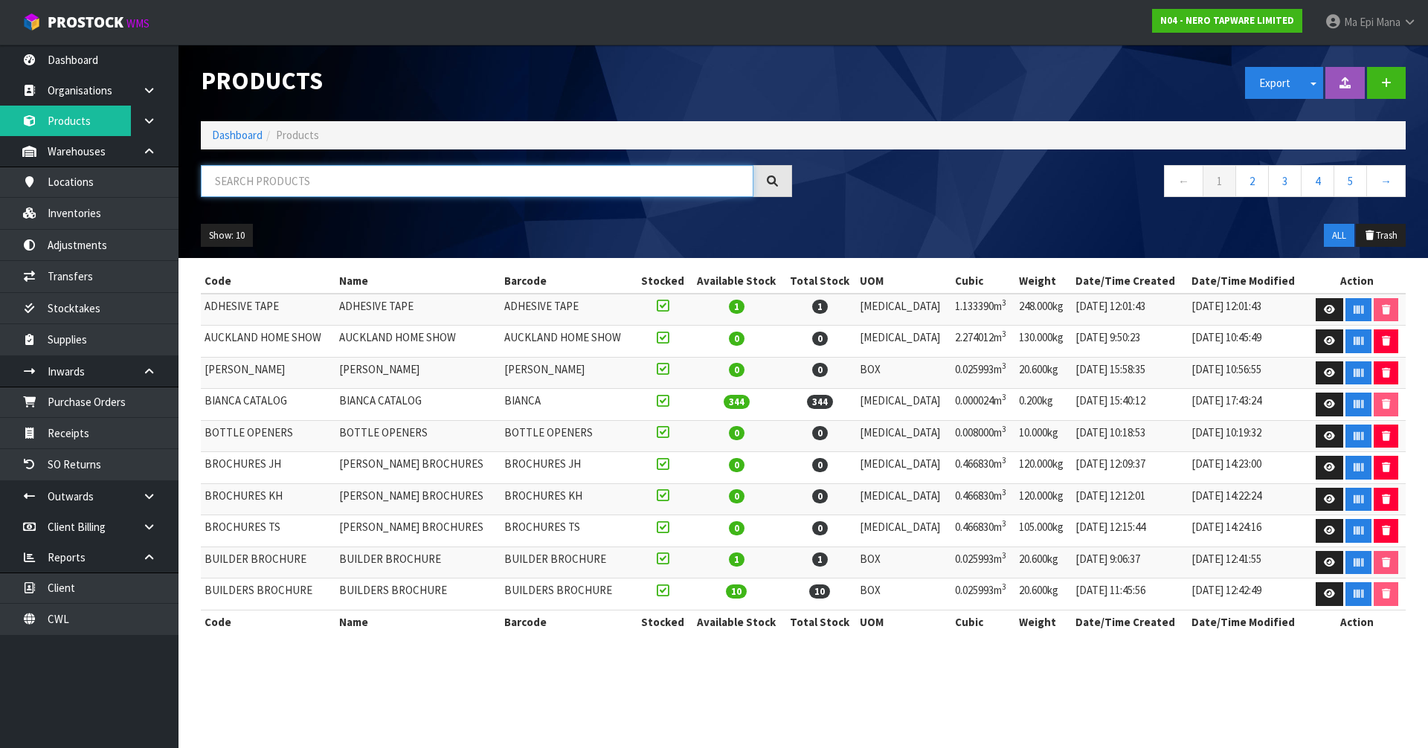
click at [382, 184] on input "text" at bounding box center [477, 181] width 553 height 32
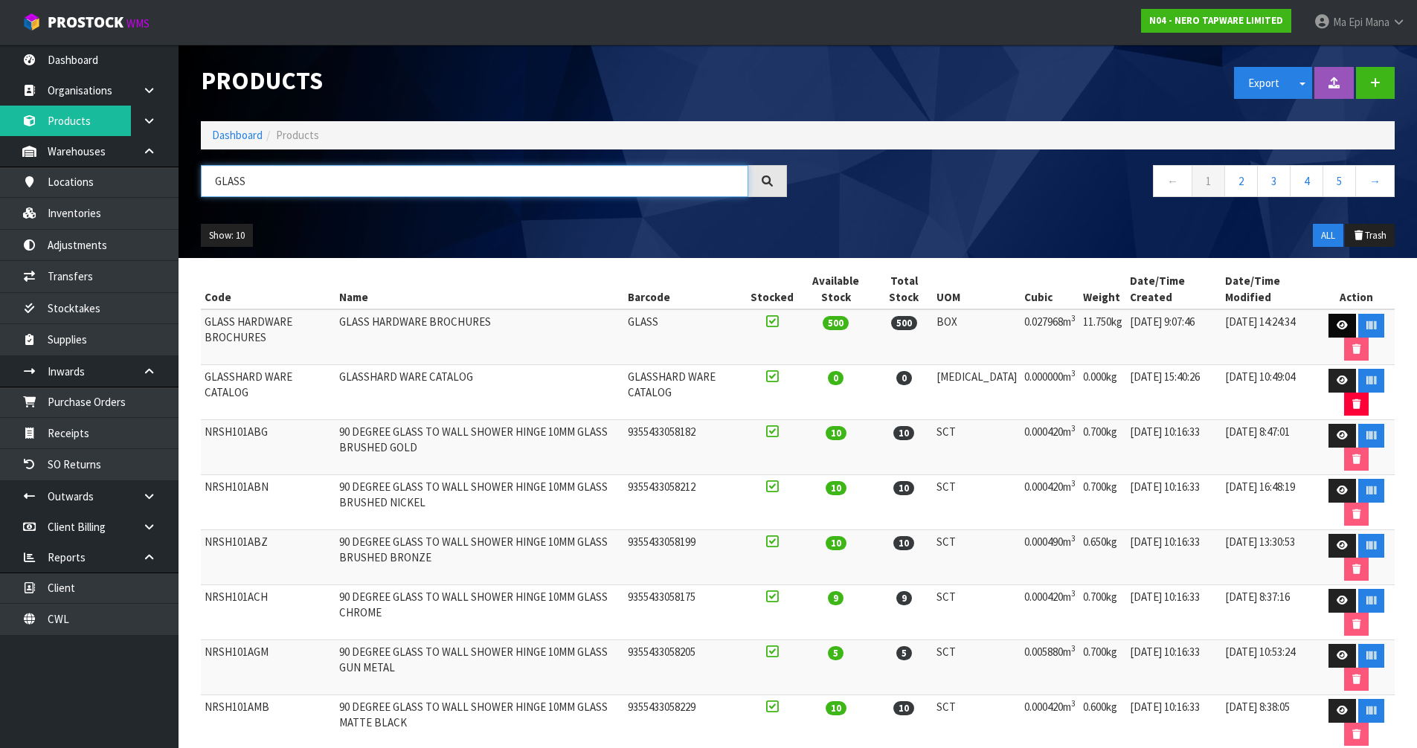
type input "GLASS"
click at [1340, 324] on icon at bounding box center [1342, 326] width 11 height 10
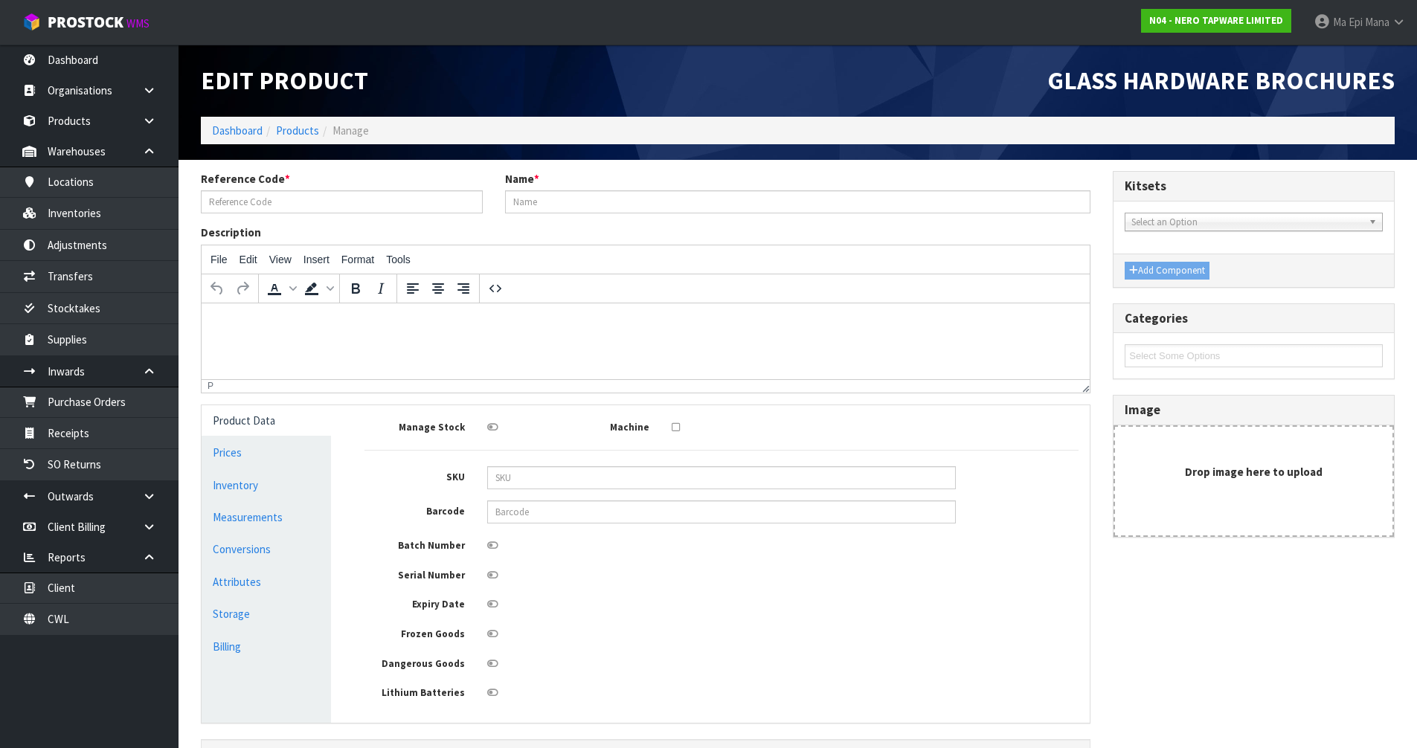
type input "GLASS HARDWARE BROCHURES"
type input "GLASS"
click at [260, 511] on link "Measurements" at bounding box center [266, 517] width 129 height 31
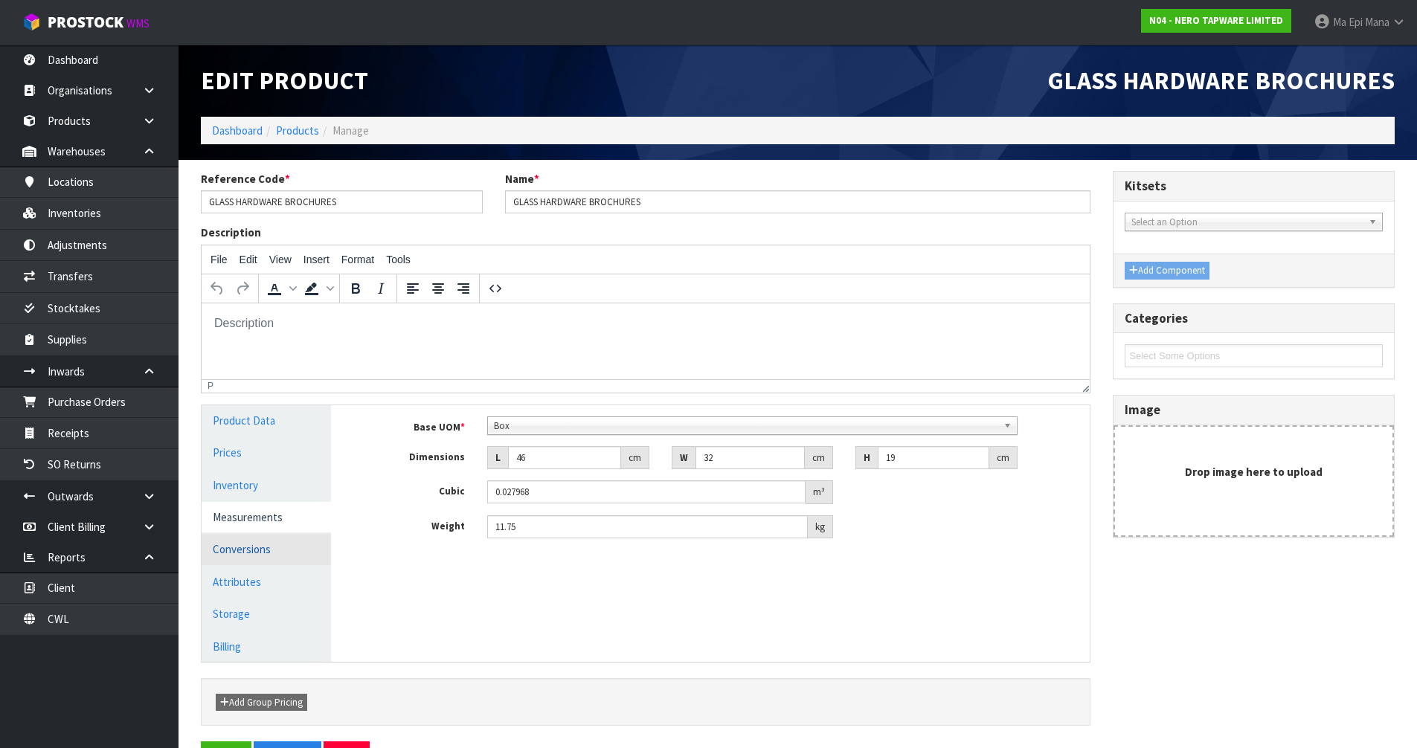
click at [264, 546] on link "Conversions" at bounding box center [266, 549] width 129 height 31
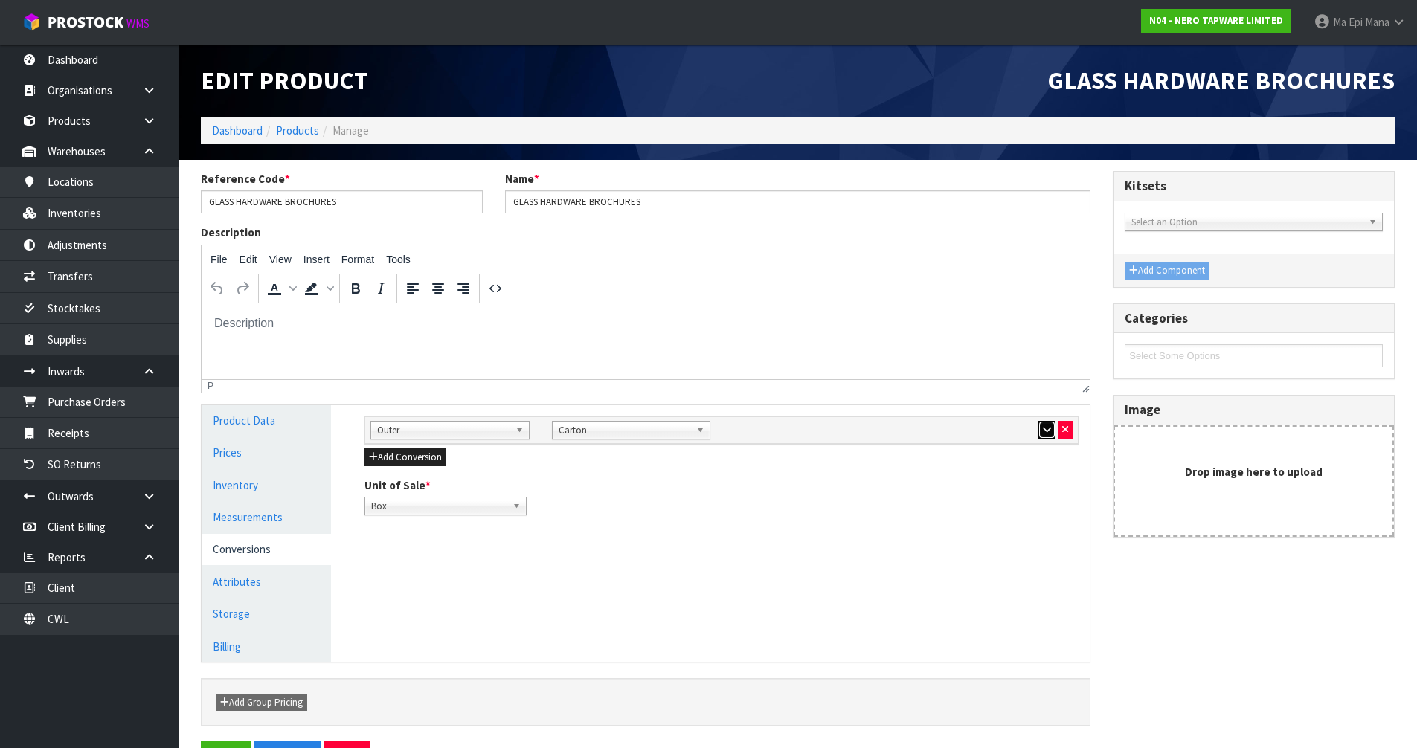
click at [1043, 426] on icon "button" at bounding box center [1047, 430] width 8 height 10
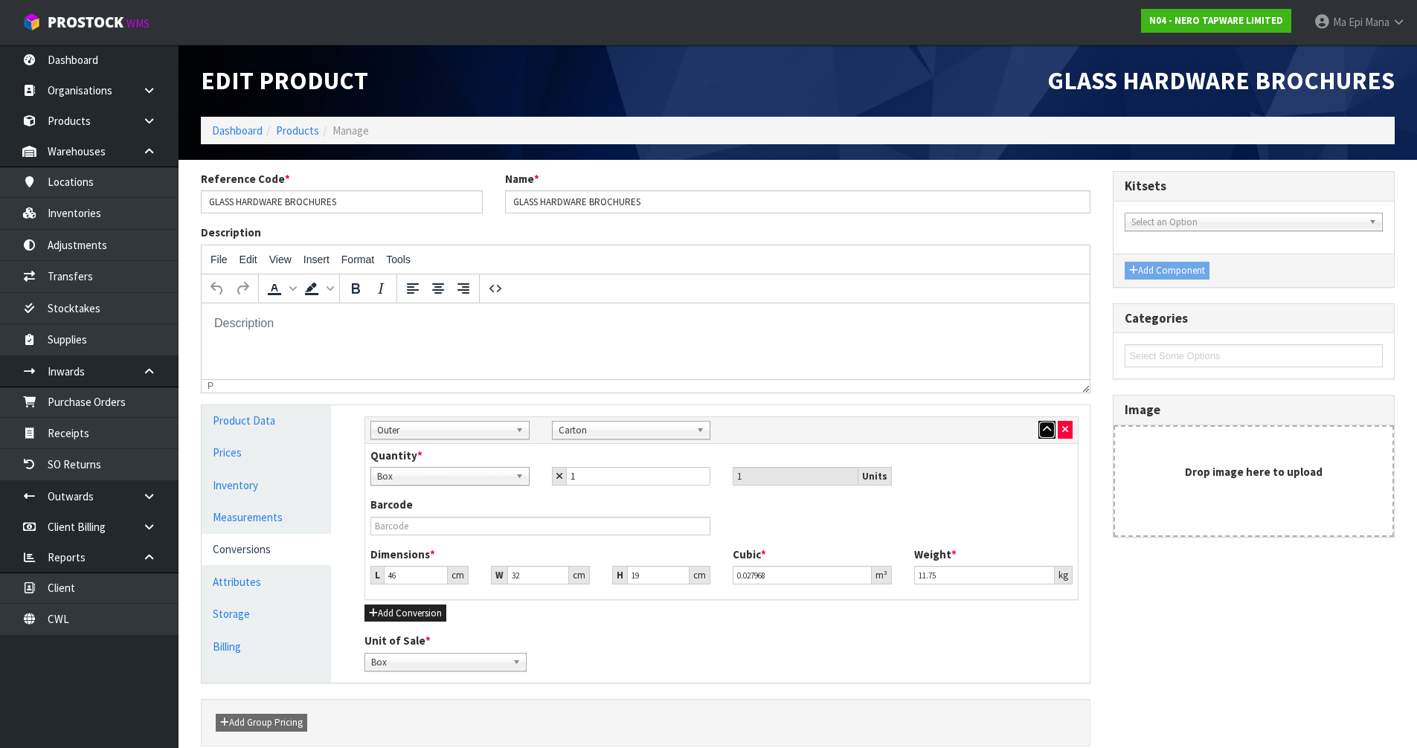
click at [1043, 426] on icon "button" at bounding box center [1047, 430] width 8 height 10
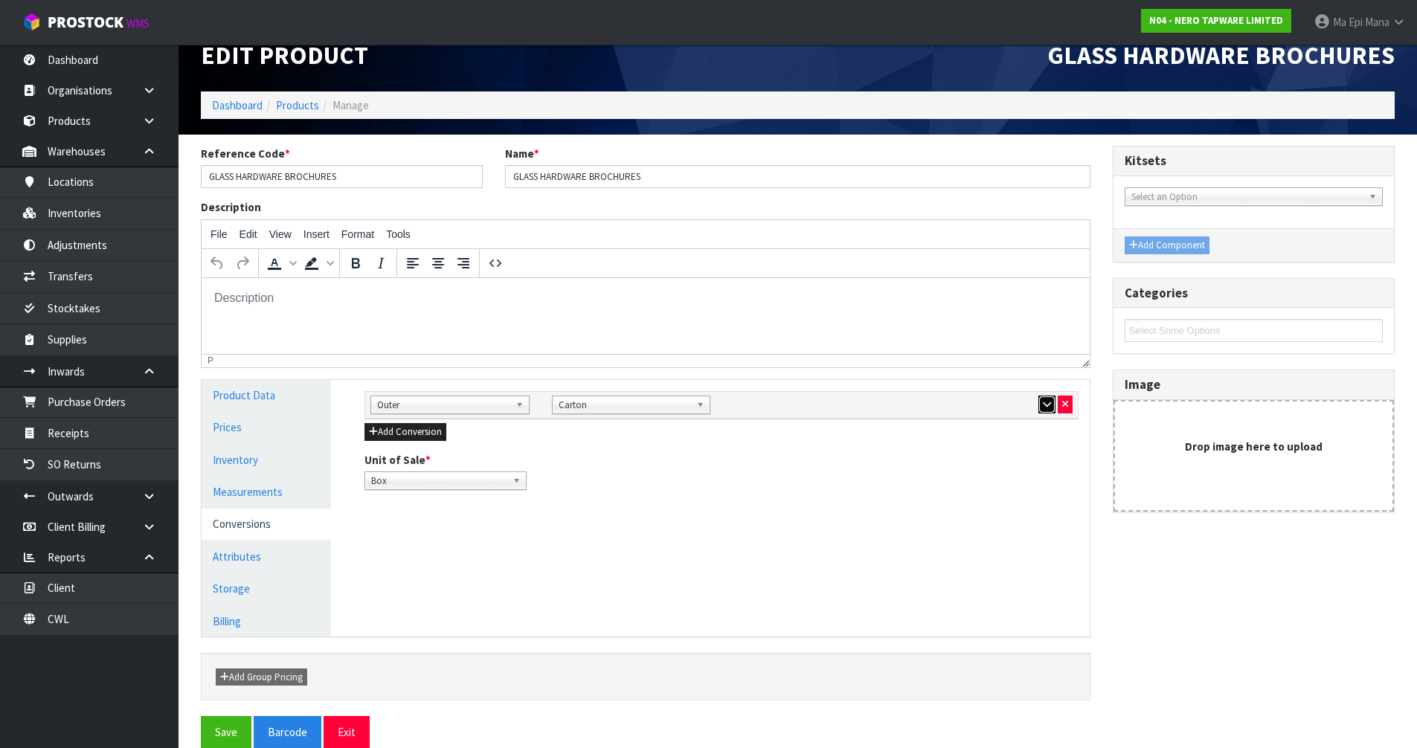
scroll to position [48, 0]
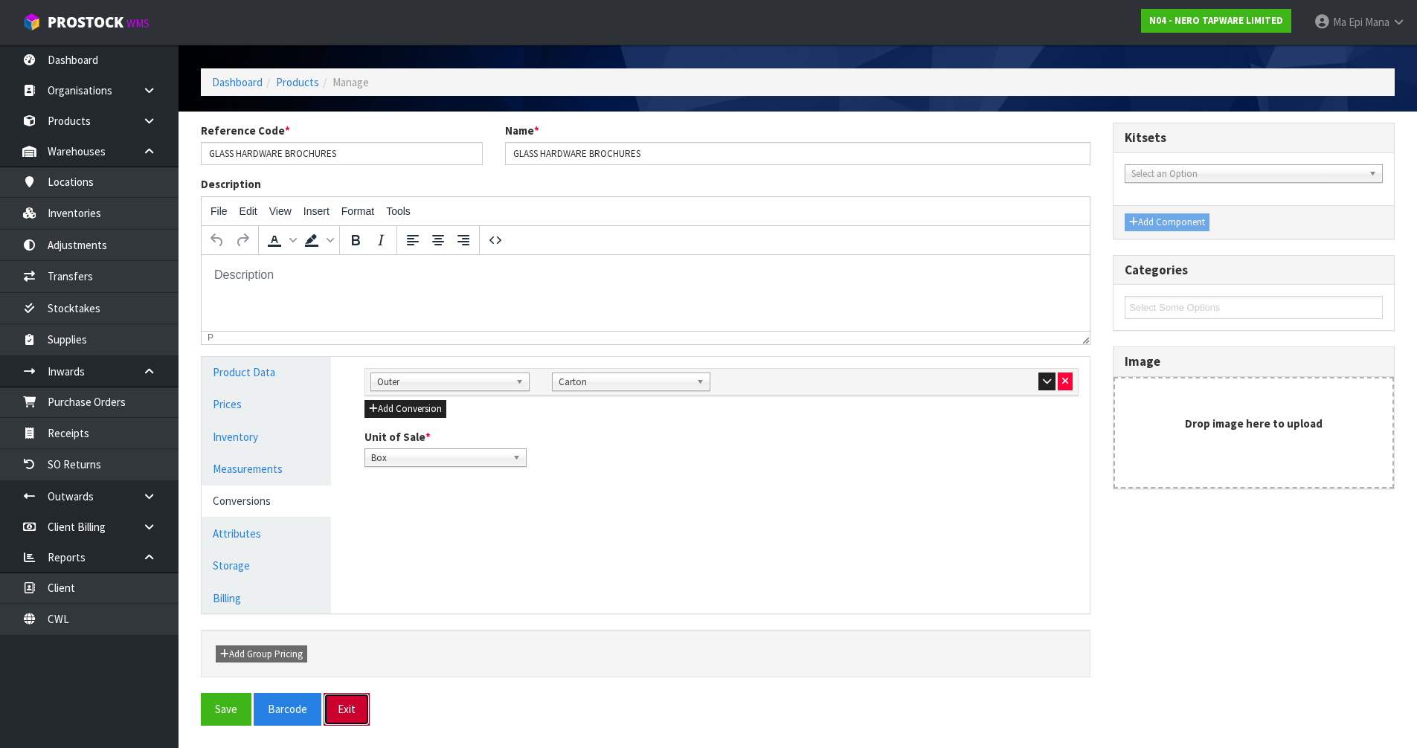
click at [358, 714] on button "Exit" at bounding box center [347, 709] width 46 height 32
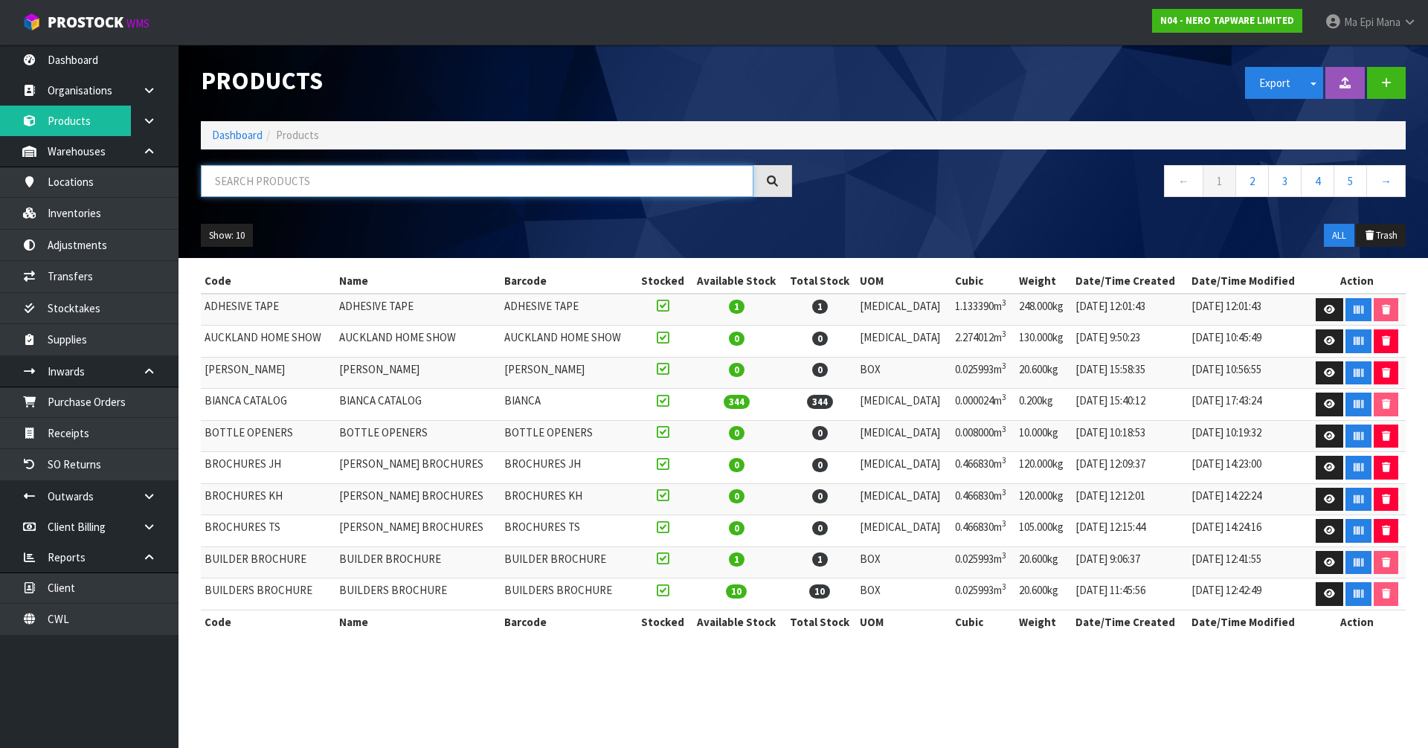
click at [309, 188] on input "text" at bounding box center [477, 181] width 553 height 32
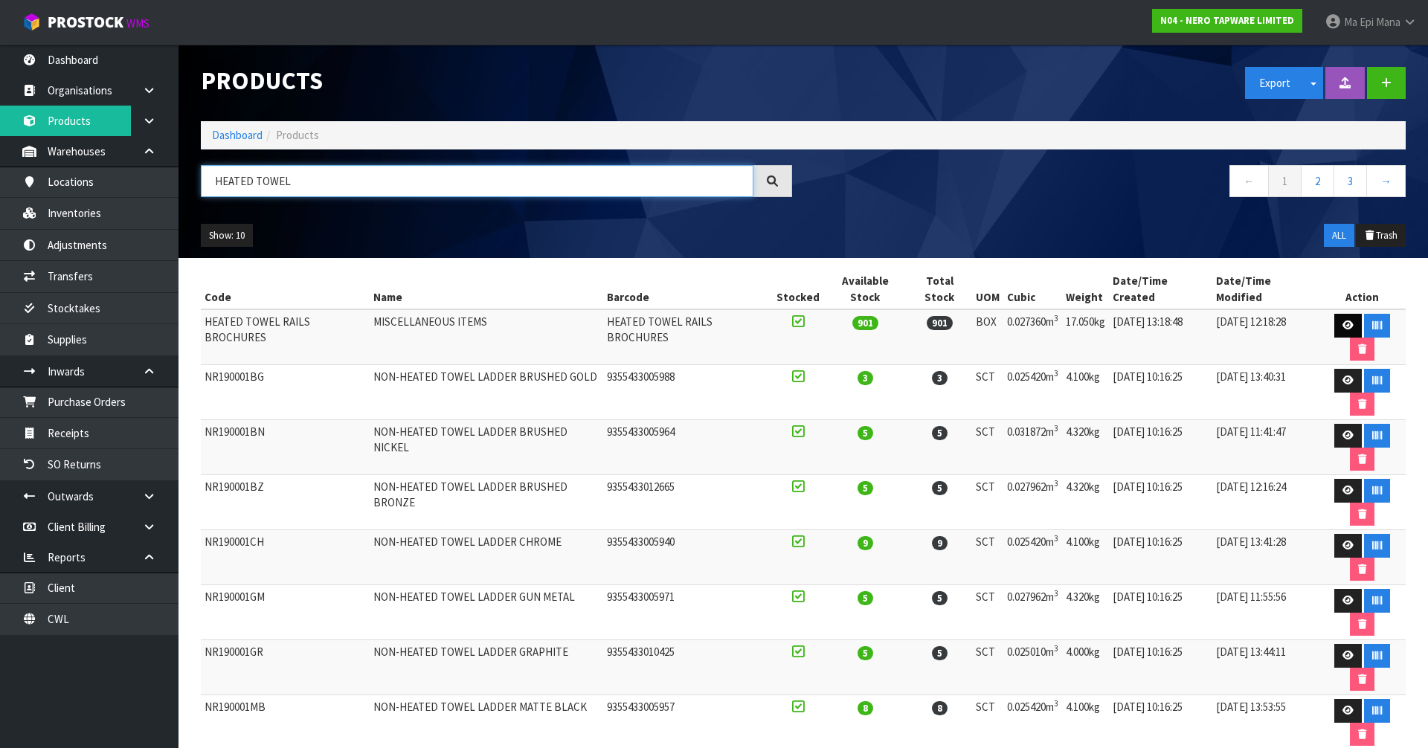
type input "HEATED TOWEL"
click at [1335, 314] on link at bounding box center [1349, 326] width 28 height 24
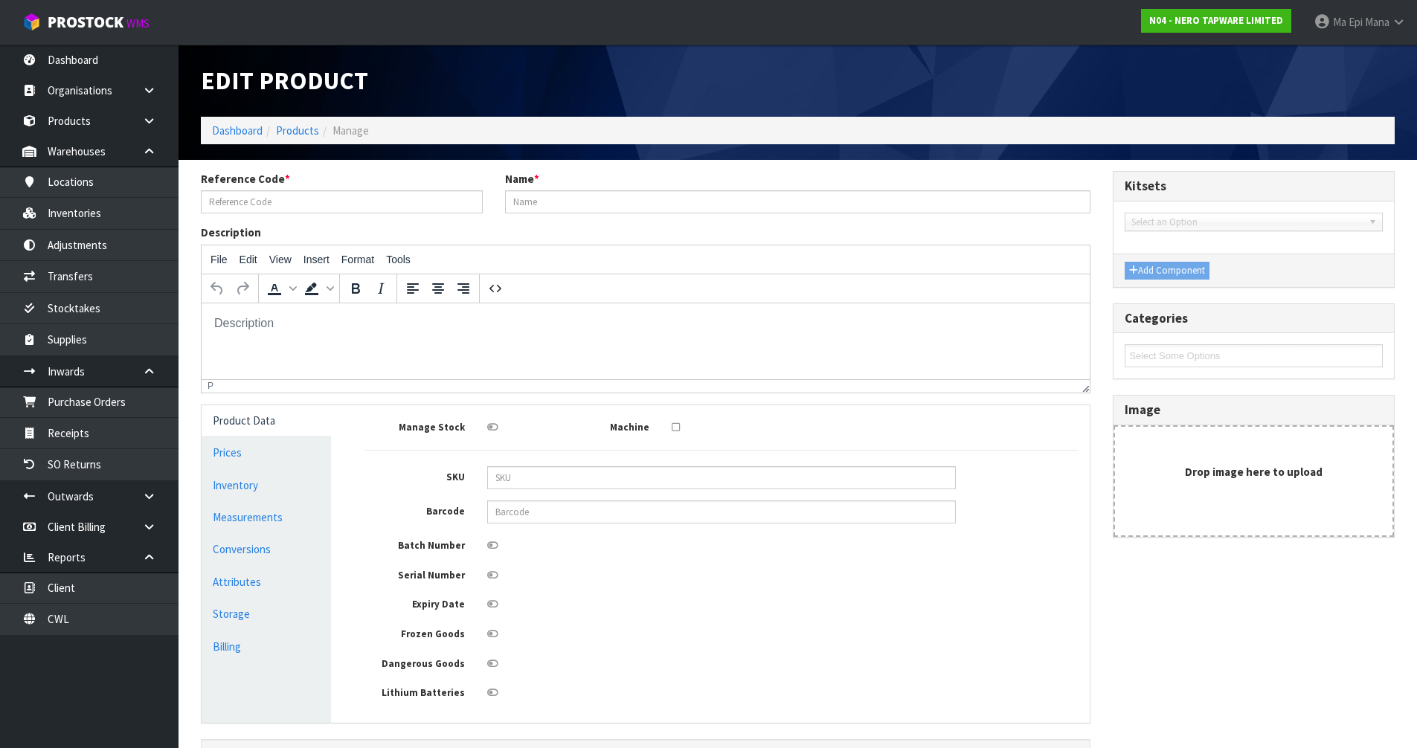
type input "HEATED TOWEL RAILS BROCHURES"
type input "MISCELLANEOUS ITEMS"
type input "45"
type input "32"
type input "19"
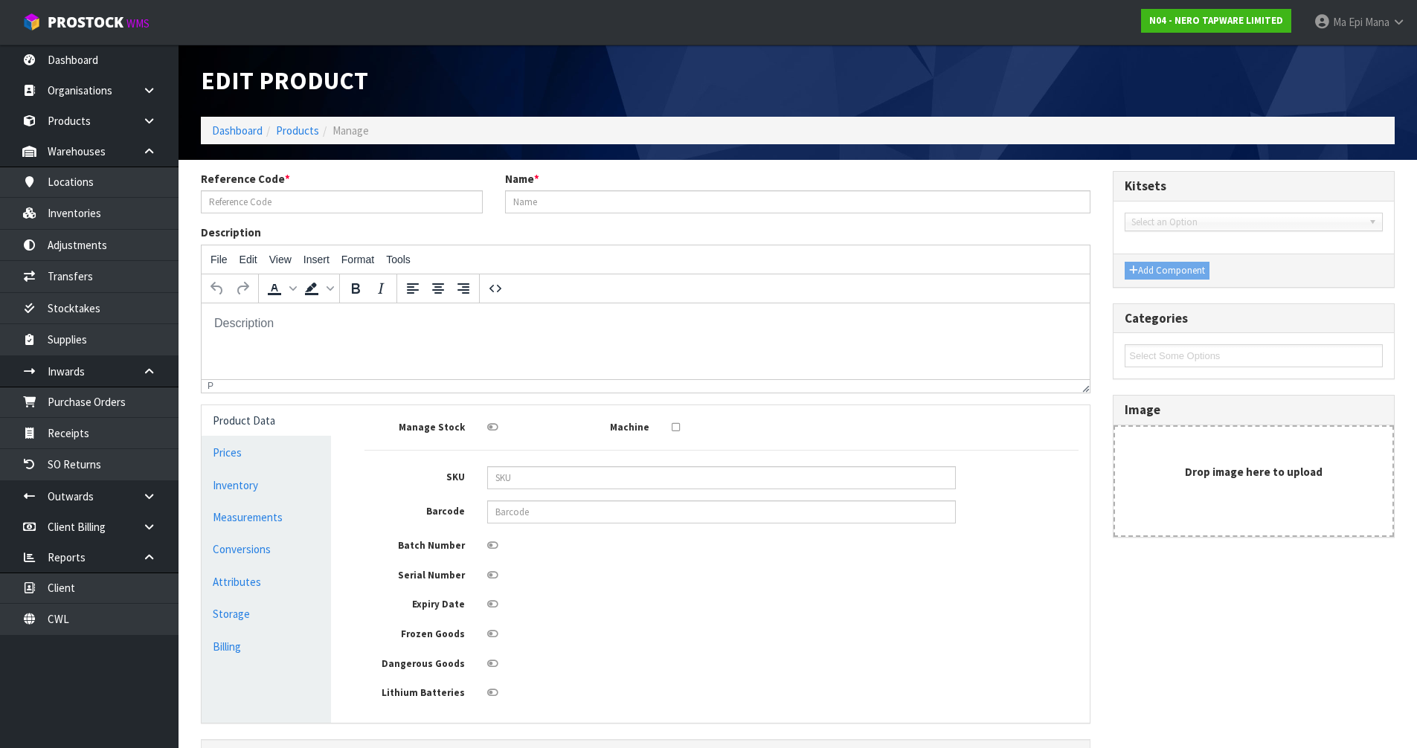
type input "0.02736"
type input "17.05"
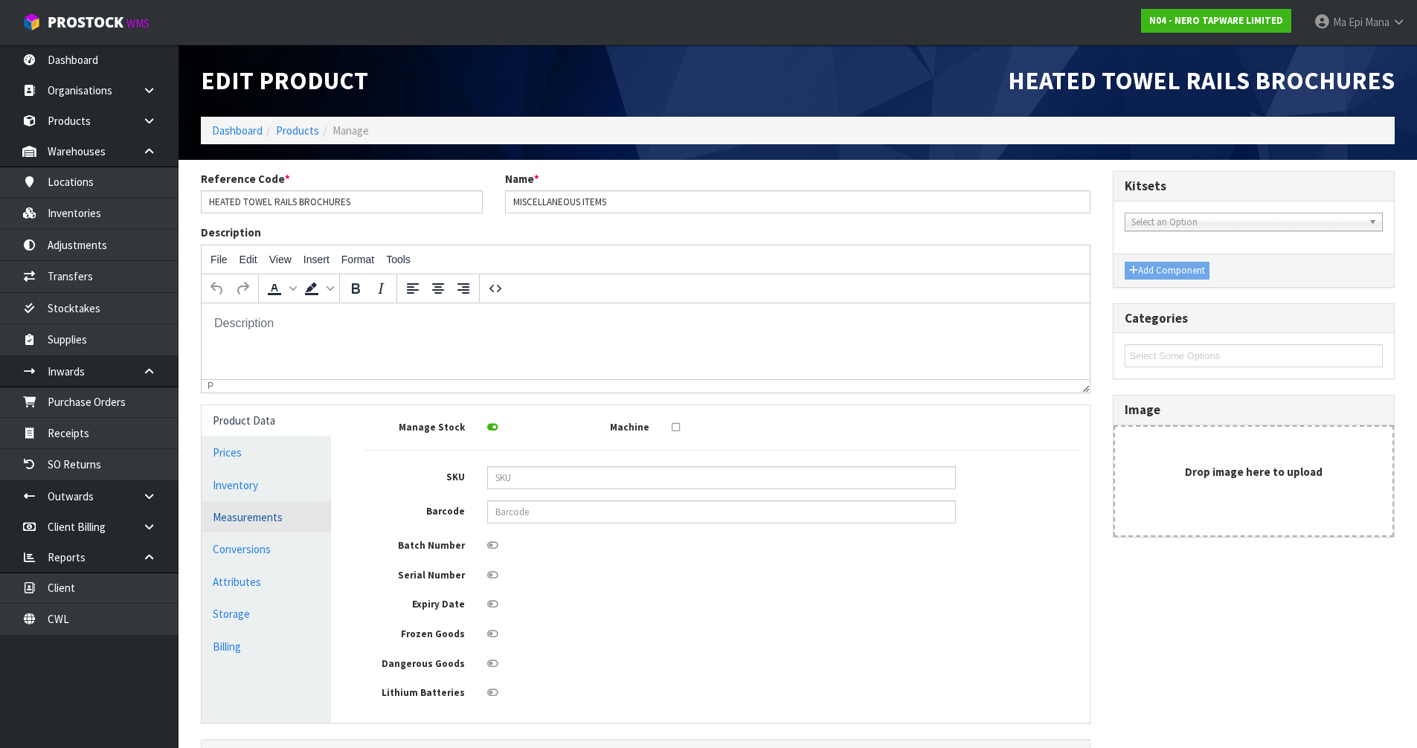
click at [234, 525] on link "Measurements" at bounding box center [266, 517] width 129 height 31
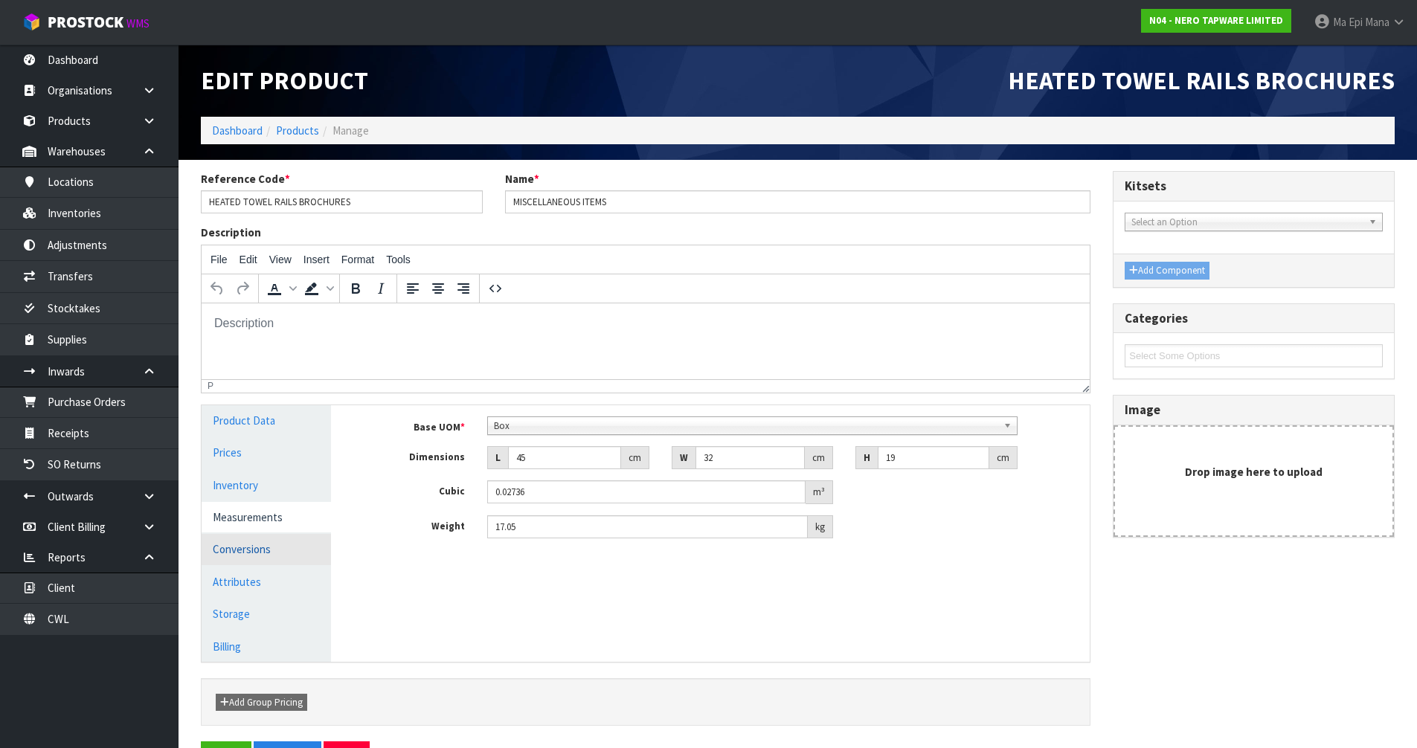
click at [263, 555] on link "Conversions" at bounding box center [266, 549] width 129 height 31
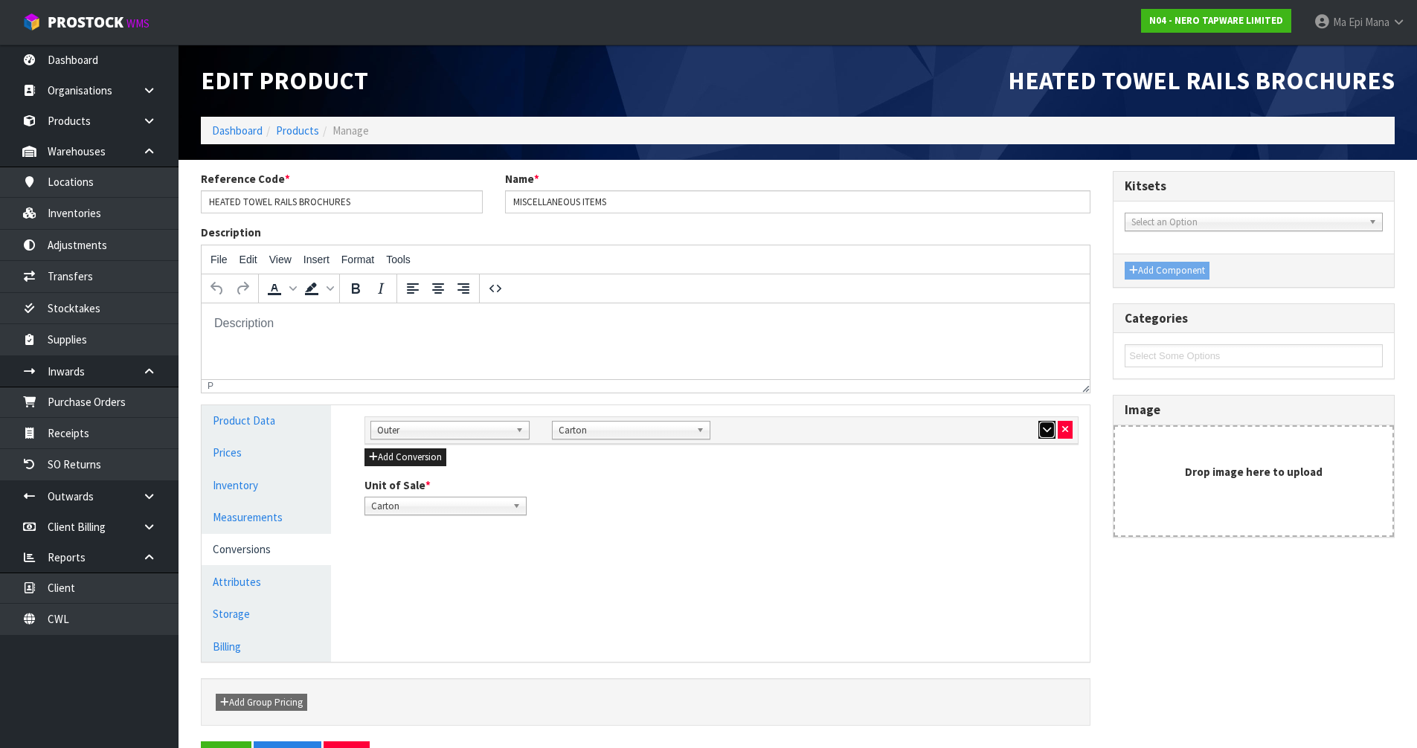
click at [1044, 425] on icon "button" at bounding box center [1047, 430] width 8 height 10
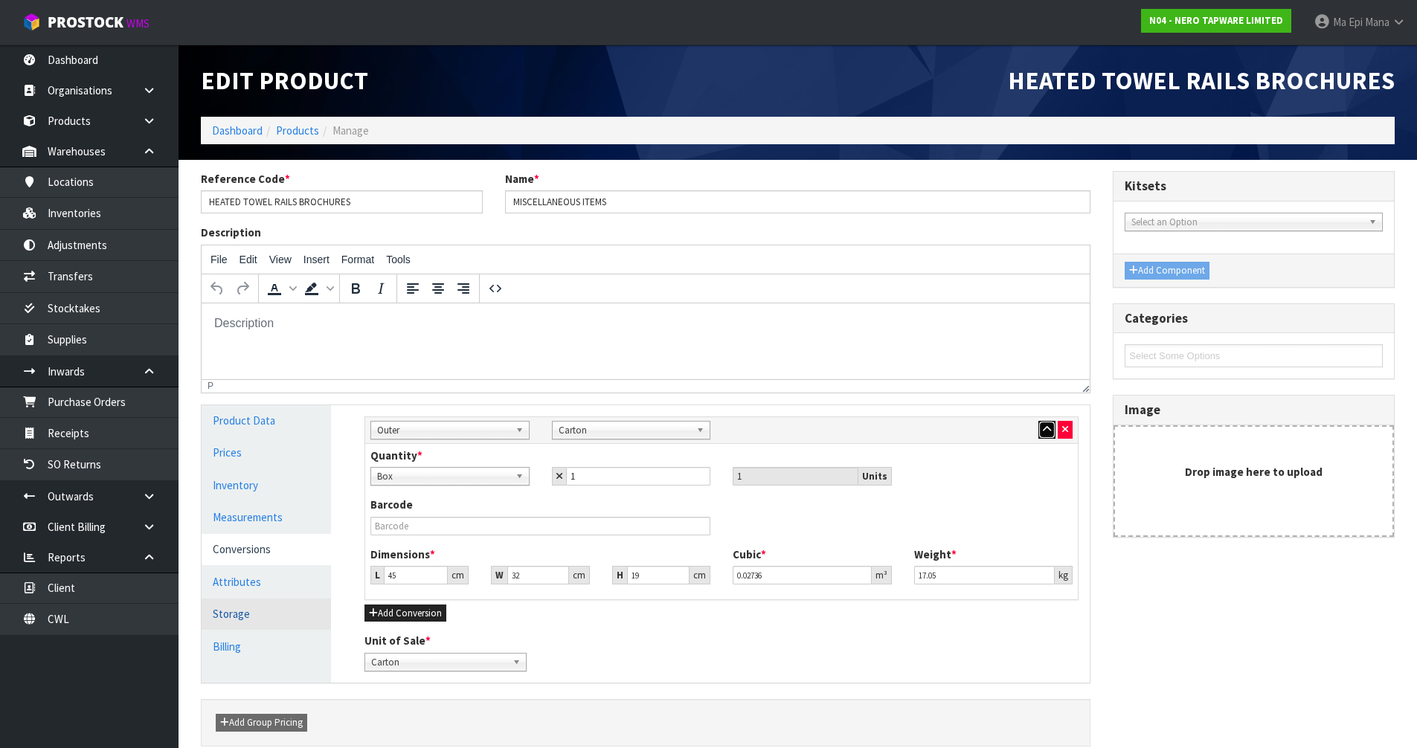
scroll to position [68, 0]
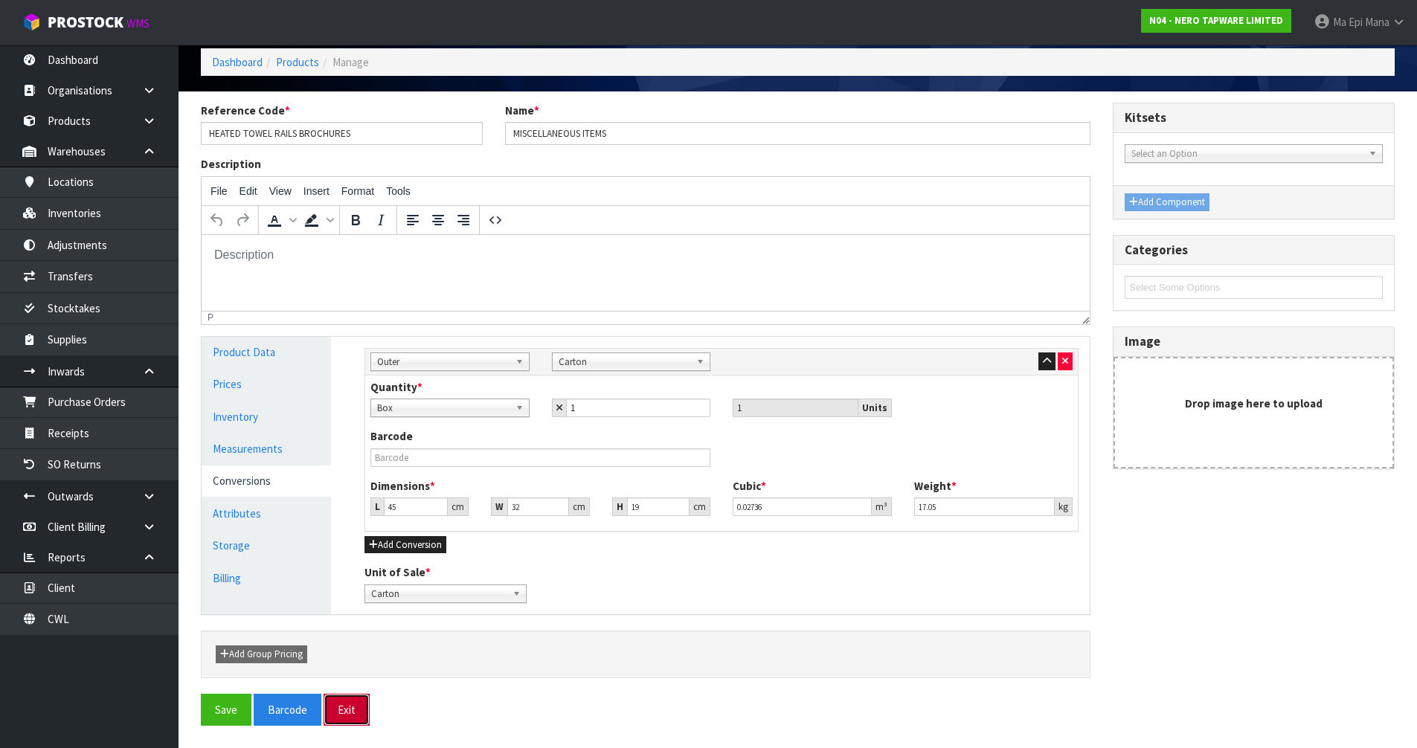
click at [347, 702] on button "Exit" at bounding box center [347, 710] width 46 height 32
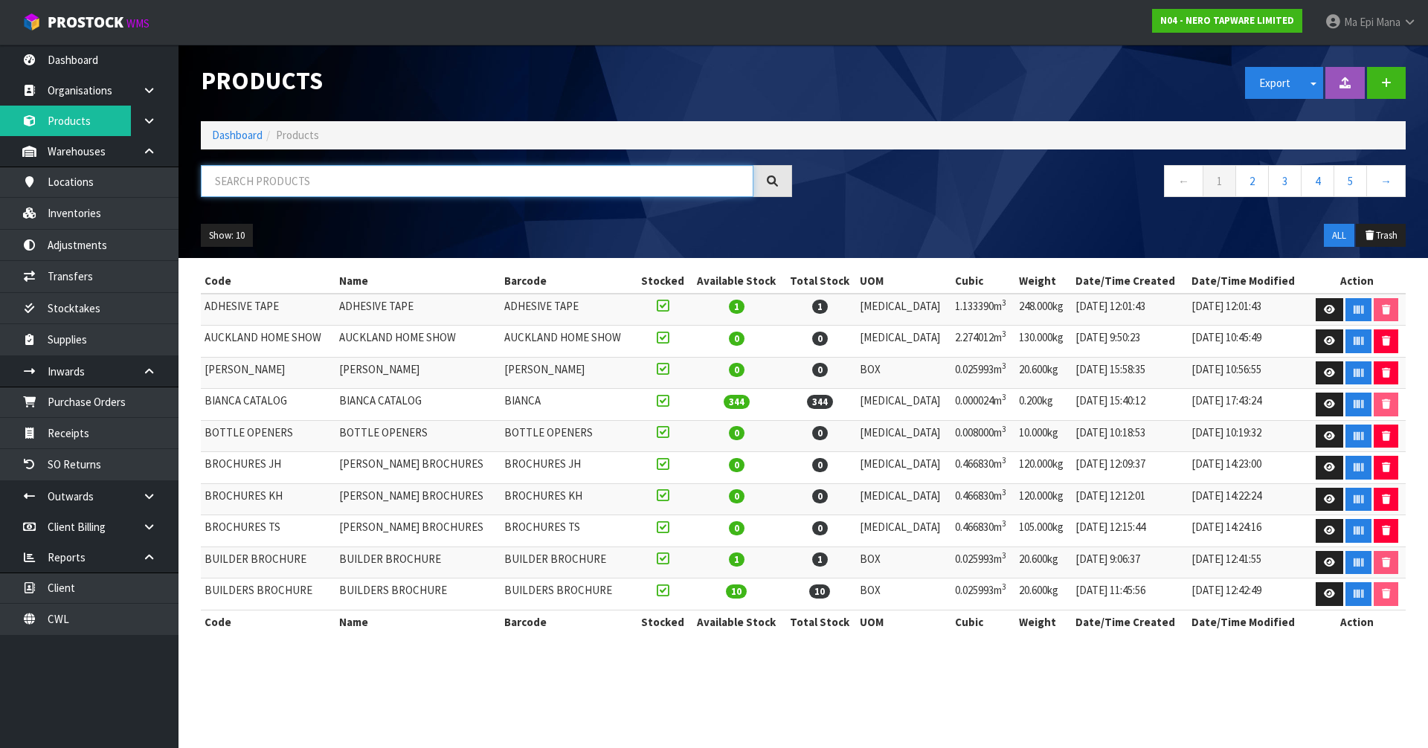
click at [346, 178] on input "text" at bounding box center [477, 181] width 553 height 32
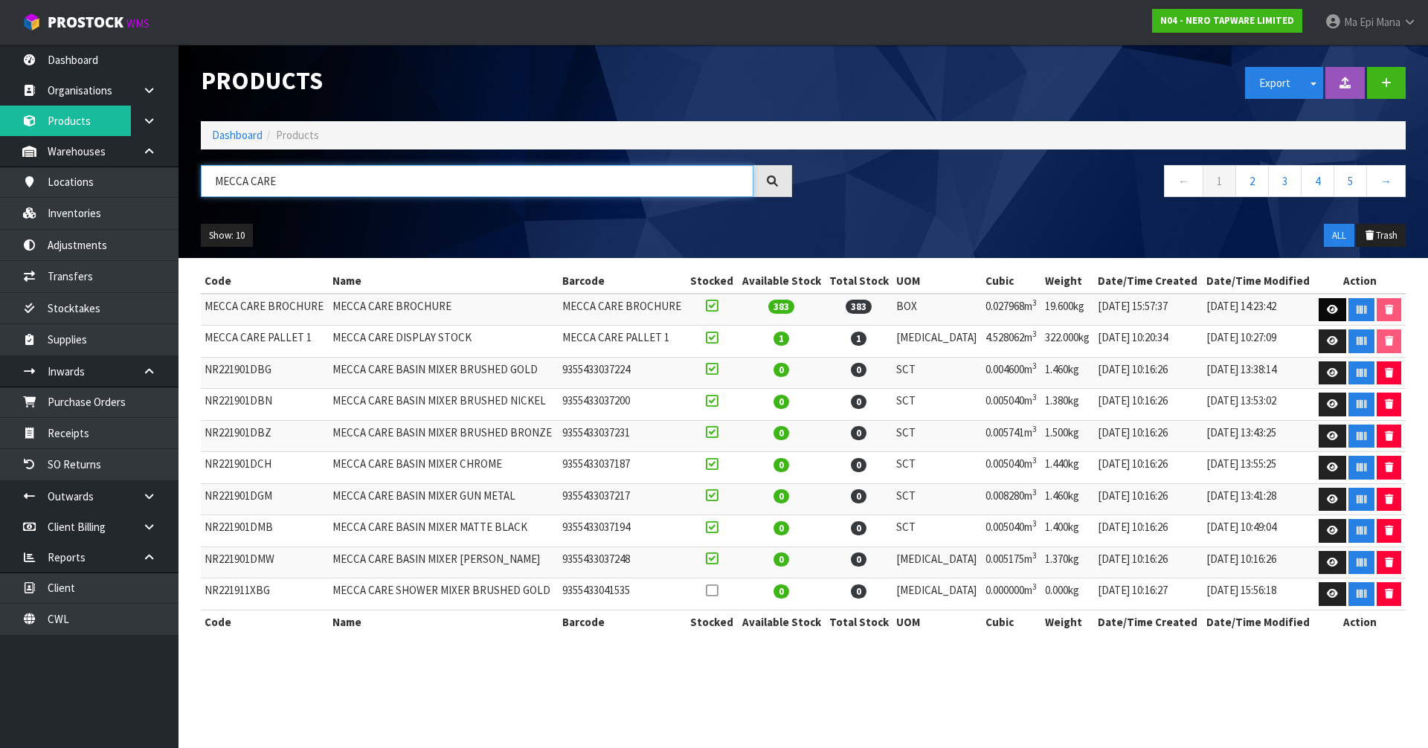
type input "MECCA CARE"
click at [1325, 316] on link at bounding box center [1333, 310] width 28 height 24
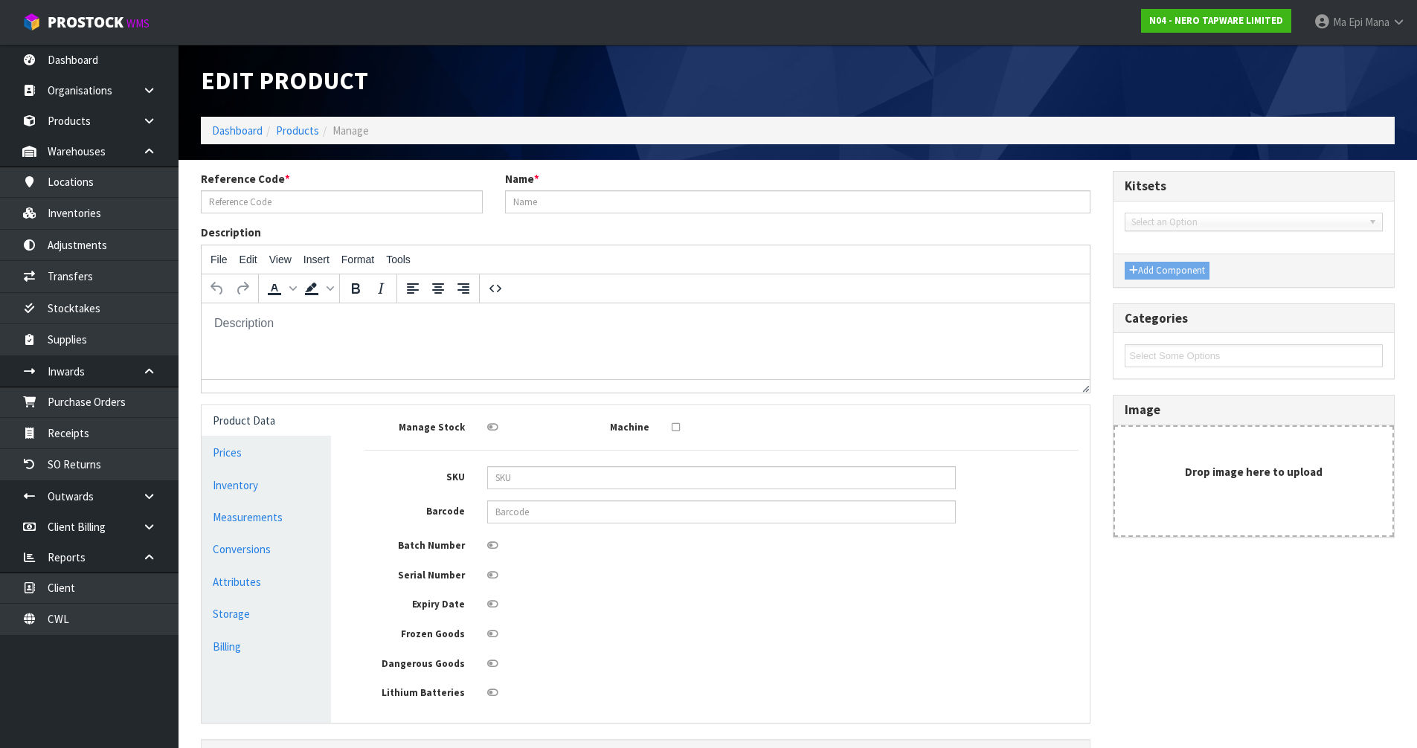
type input "MECCA CARE BROCHURE"
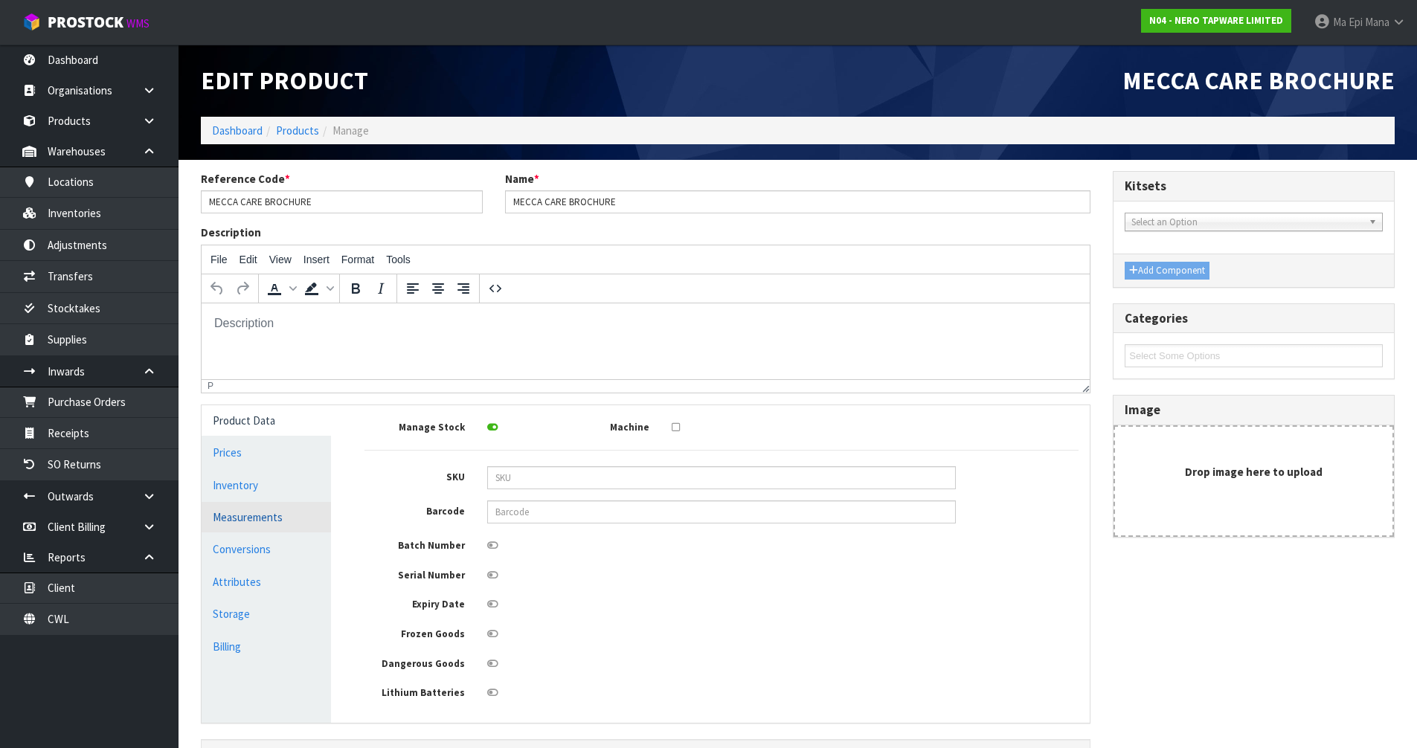
click at [263, 515] on link "Measurements" at bounding box center [266, 517] width 129 height 31
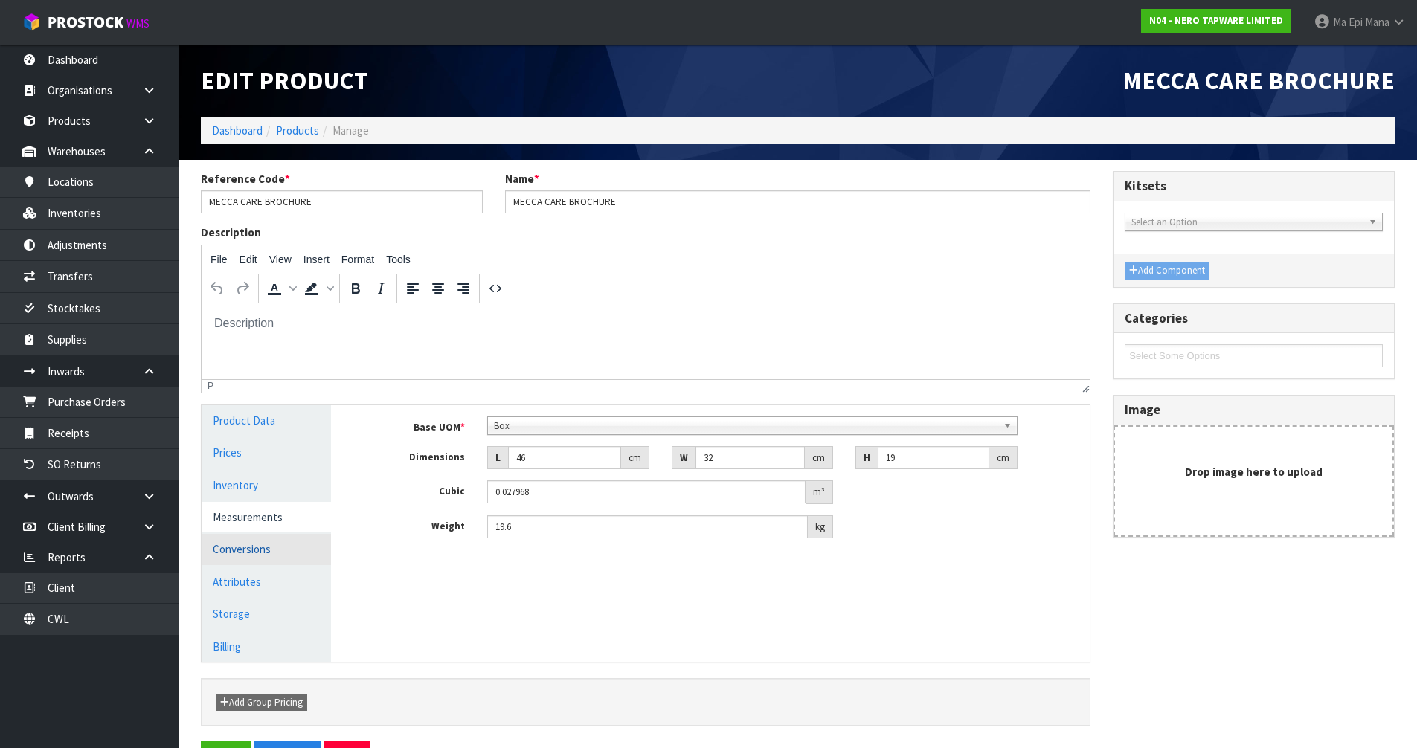
click at [251, 557] on link "Conversions" at bounding box center [266, 549] width 129 height 31
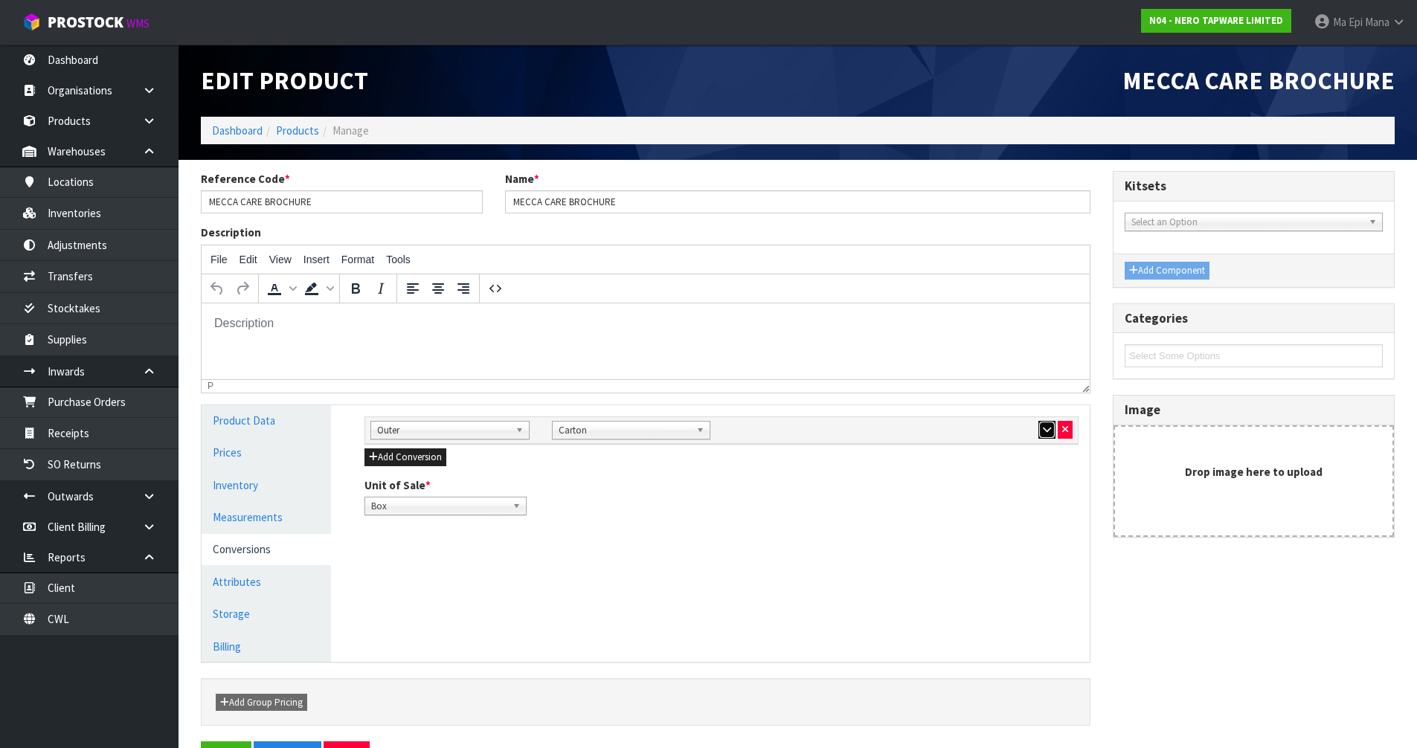
click at [1044, 431] on icon "button" at bounding box center [1047, 430] width 8 height 10
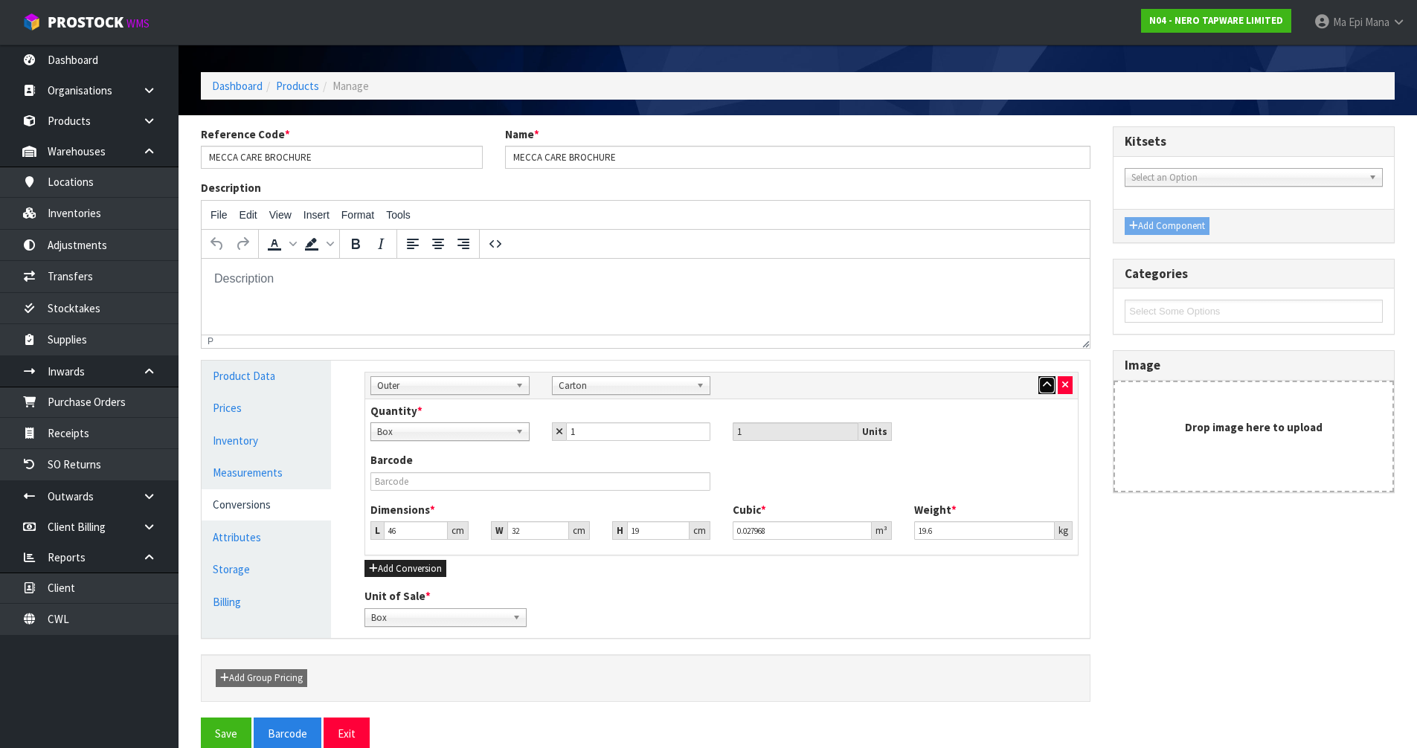
scroll to position [68, 0]
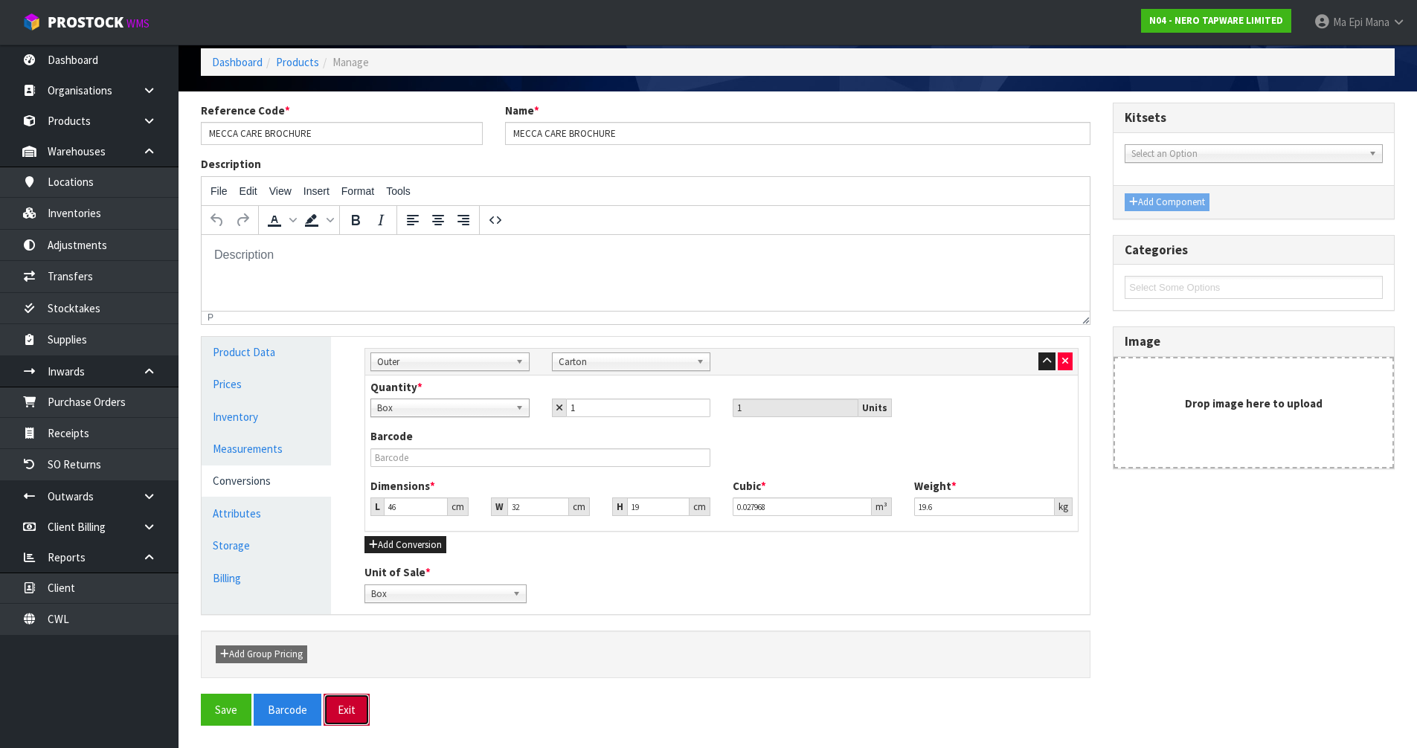
click at [353, 722] on button "Exit" at bounding box center [347, 710] width 46 height 32
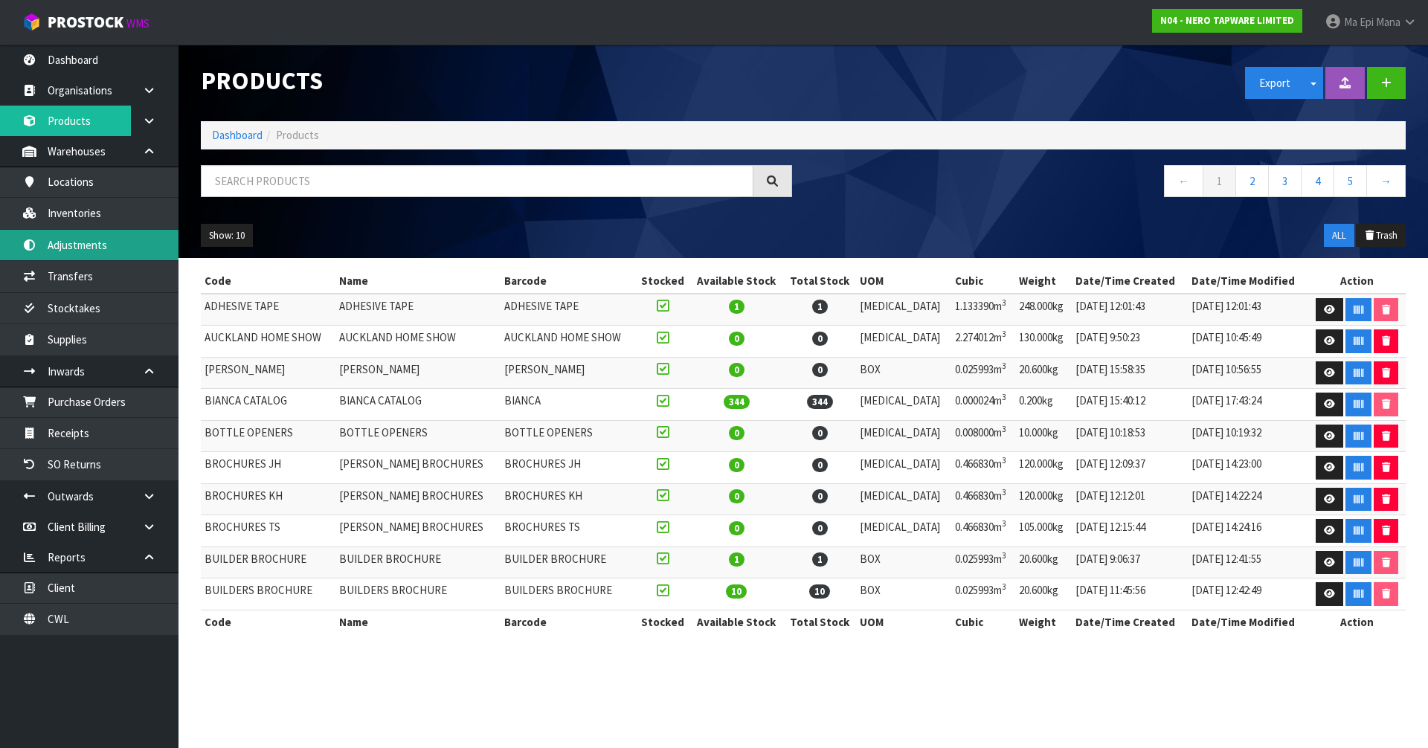
click at [145, 247] on link "Adjustments" at bounding box center [89, 245] width 179 height 31
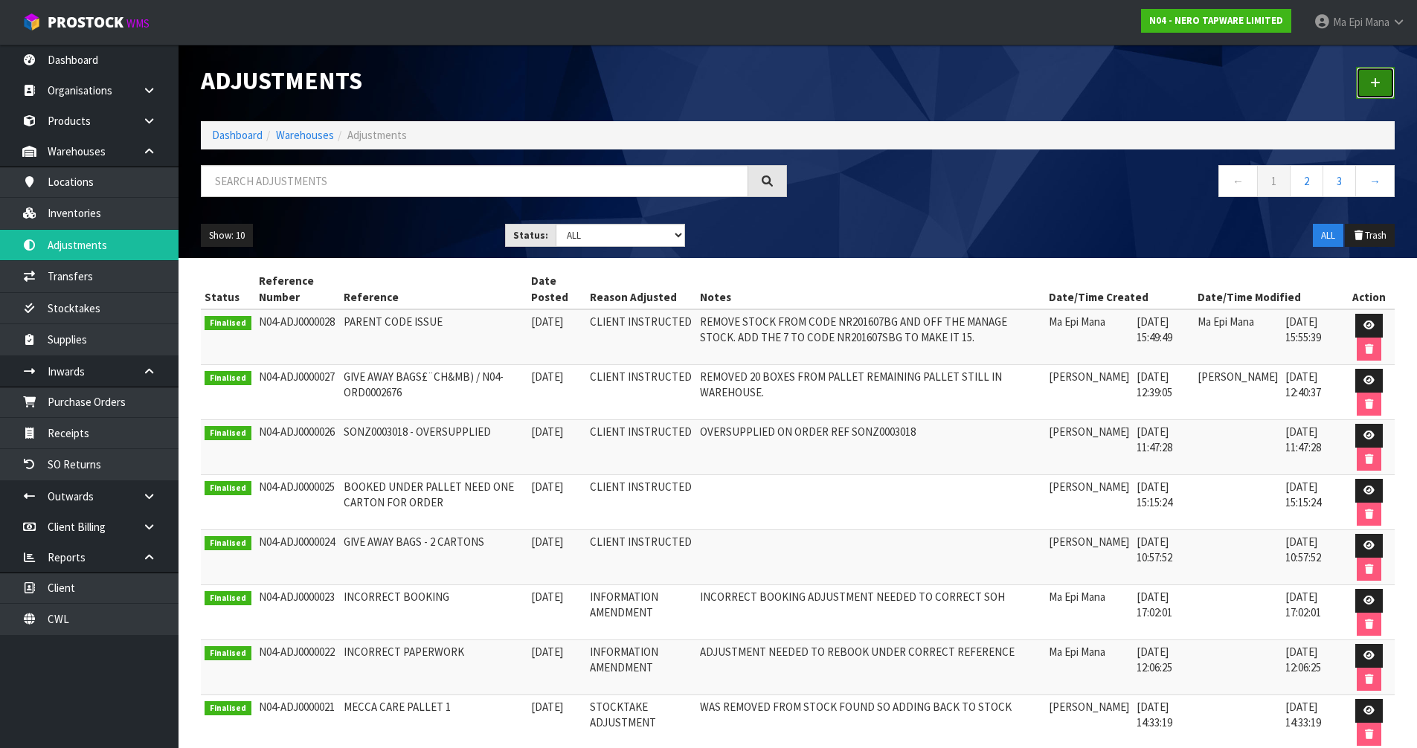
click at [1376, 77] on link at bounding box center [1375, 83] width 39 height 32
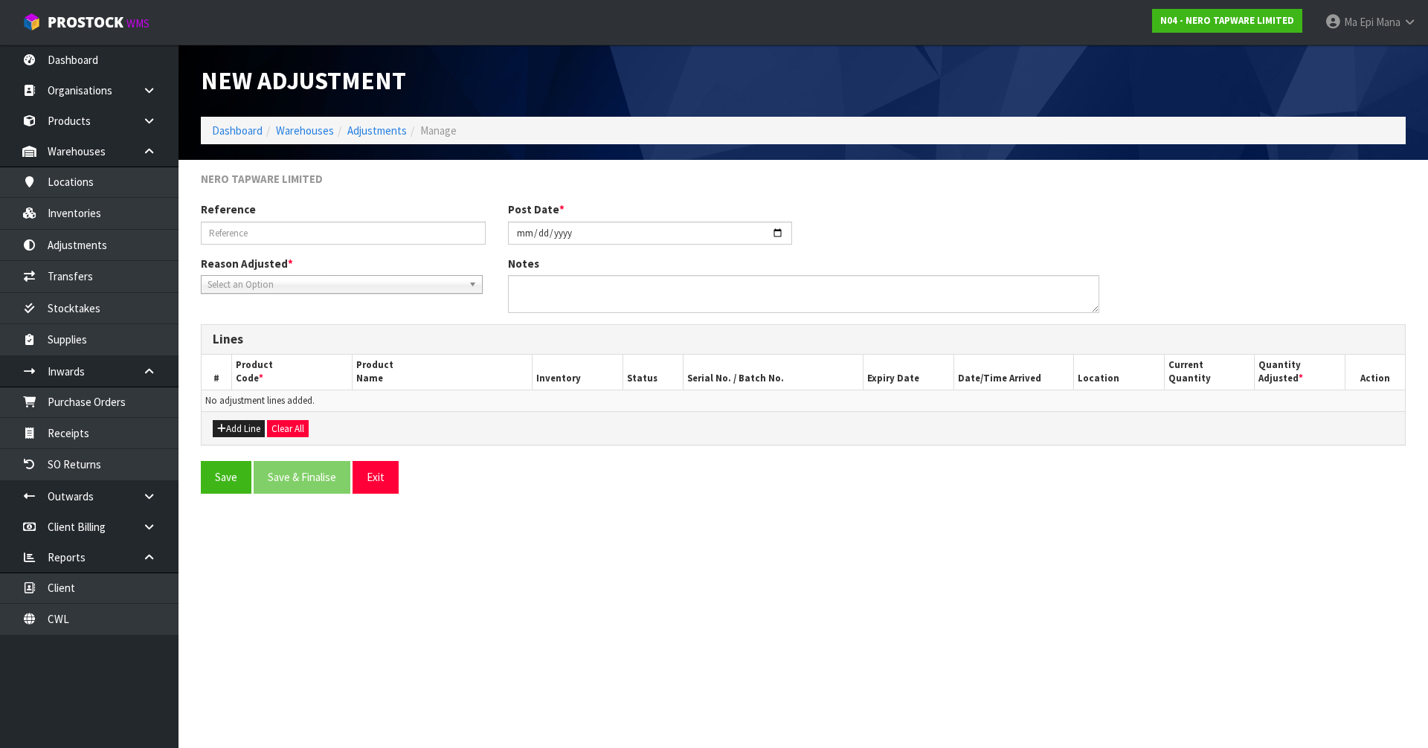
click at [356, 286] on span "Select an Option" at bounding box center [335, 285] width 255 height 18
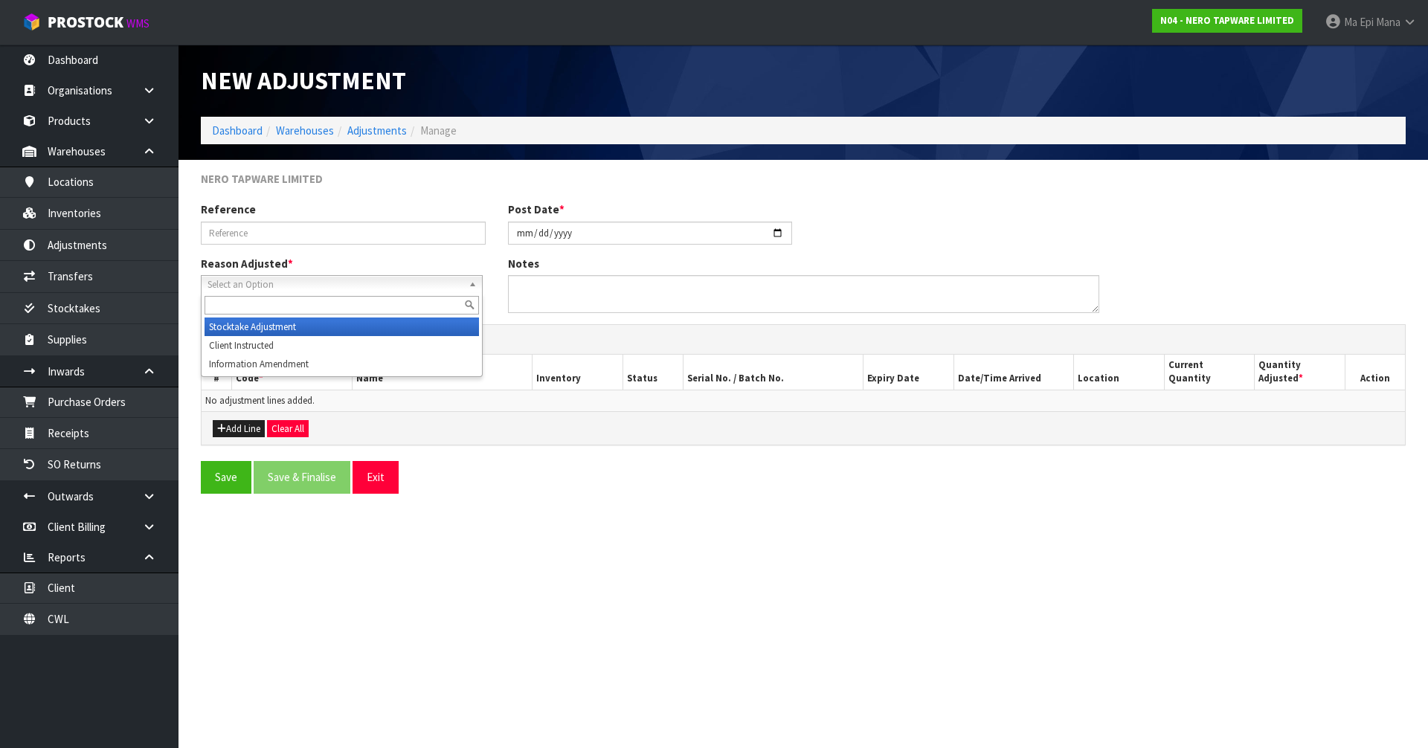
click at [338, 321] on li "Stocktake Adjustment" at bounding box center [342, 327] width 275 height 19
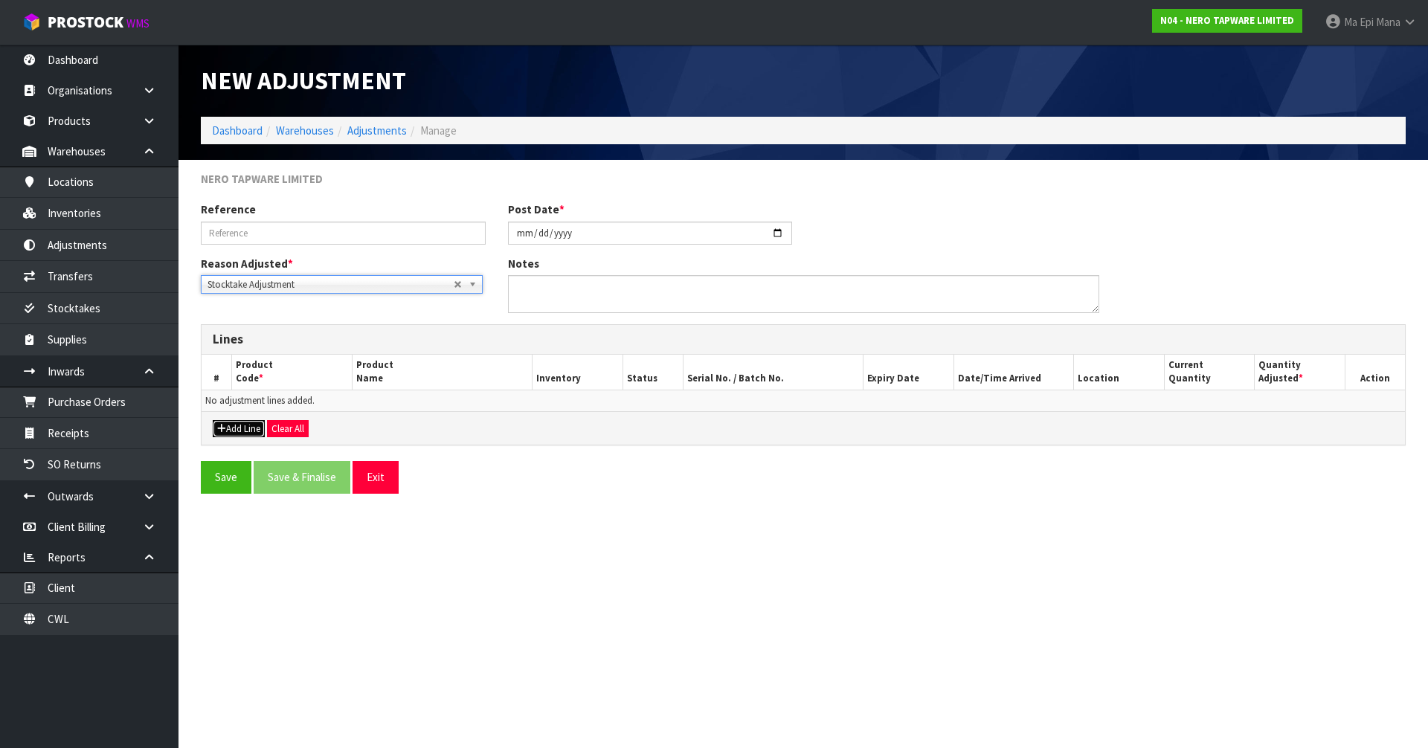
click at [246, 434] on button "Add Line" at bounding box center [239, 429] width 52 height 18
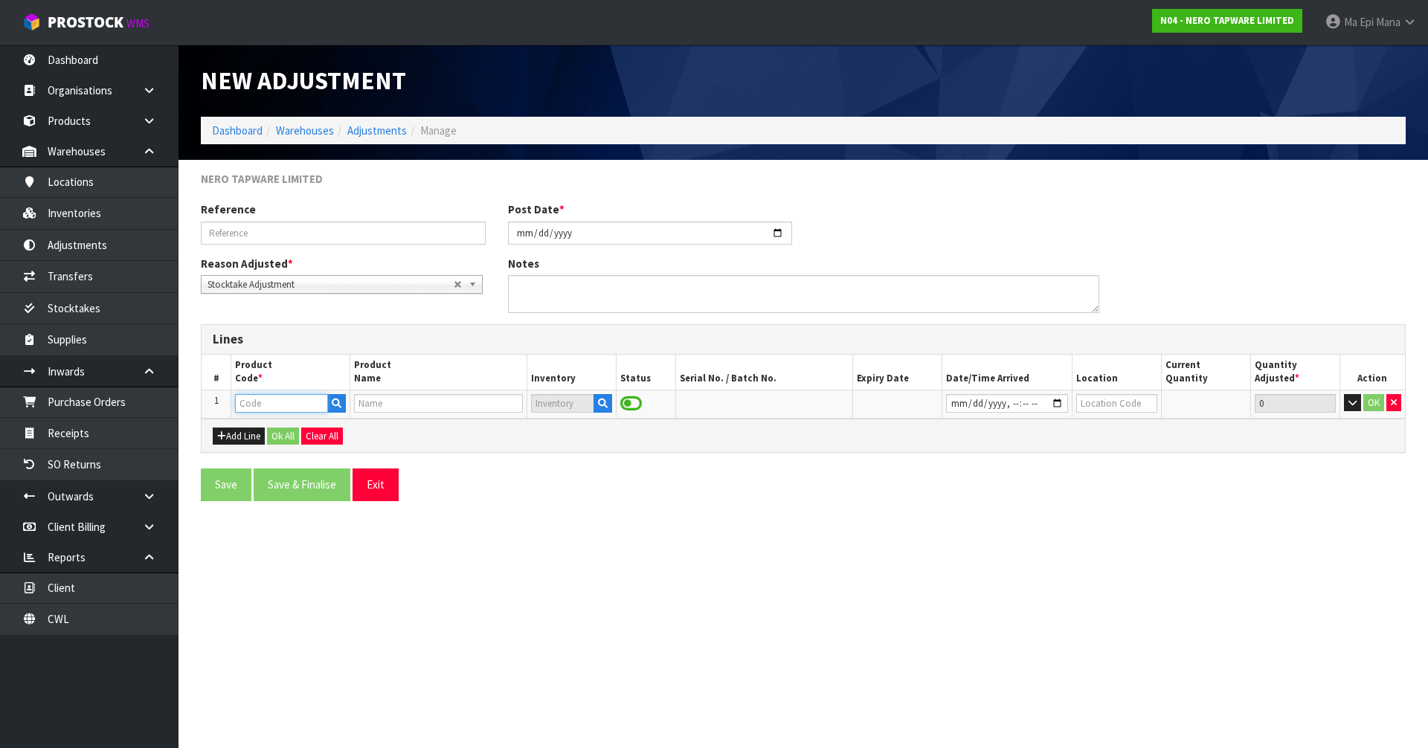
click at [275, 405] on input "text" at bounding box center [281, 403] width 92 height 19
type input "GLASS HARD"
click at [289, 436] on link "GLASS HARD WARE BROCHURES" at bounding box center [328, 429] width 185 height 20
type input "GLASS HARDWARE BROCHURES"
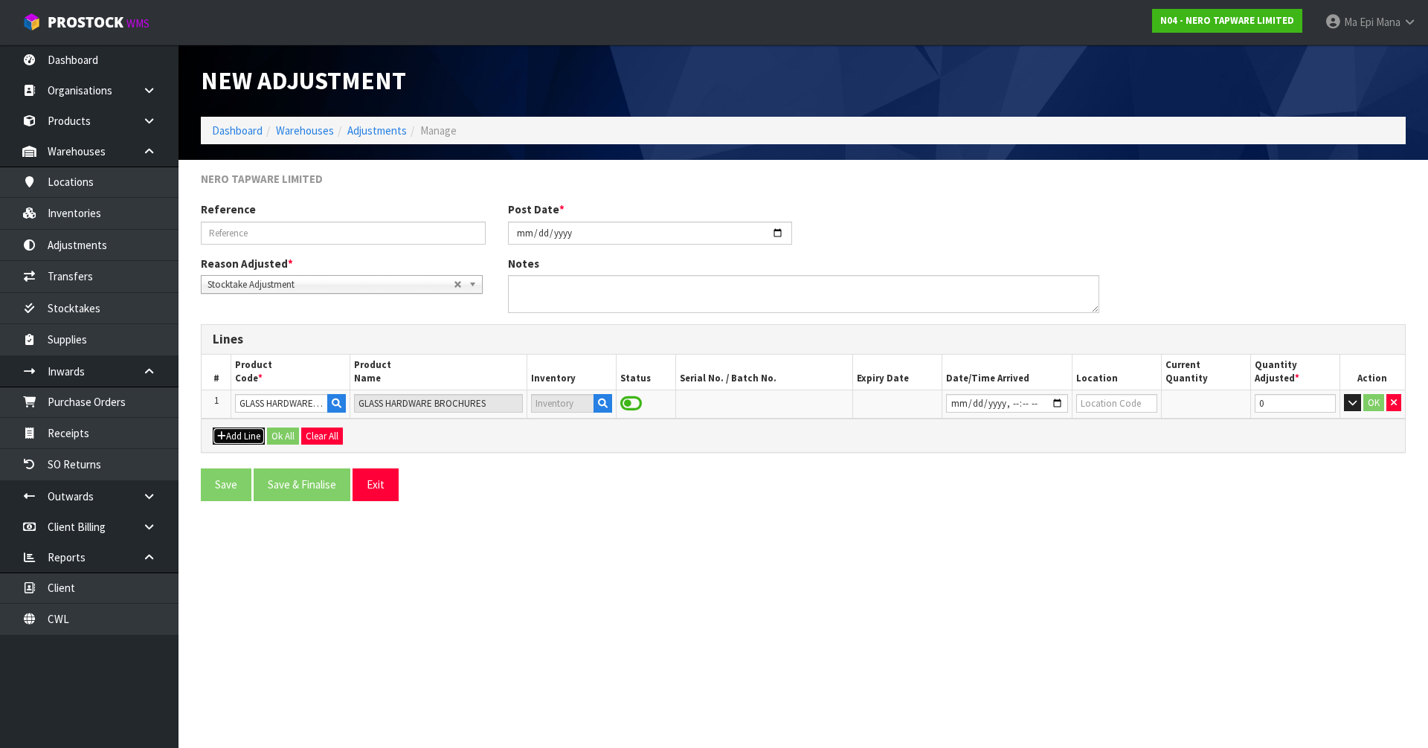
click at [235, 441] on button "Add Line" at bounding box center [239, 437] width 52 height 18
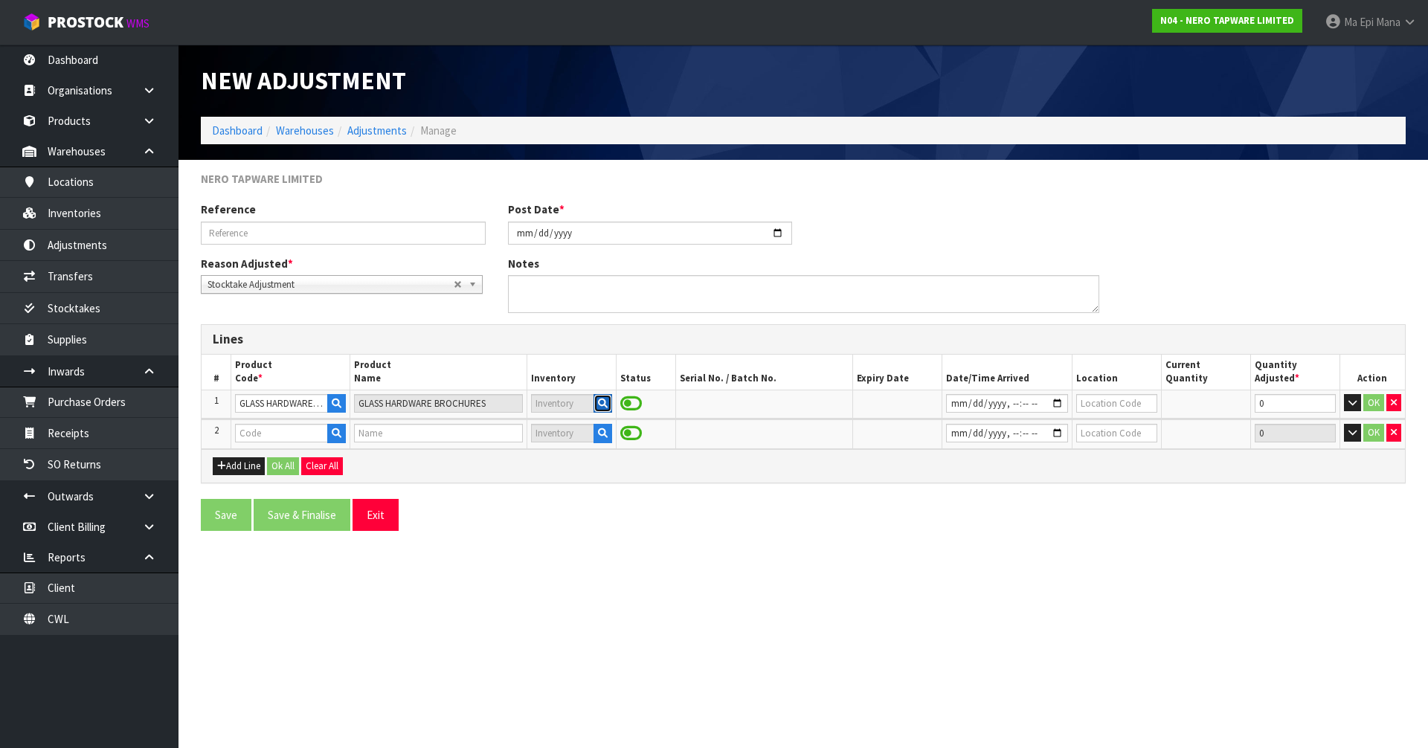
click at [605, 406] on icon "button" at bounding box center [603, 404] width 10 height 10
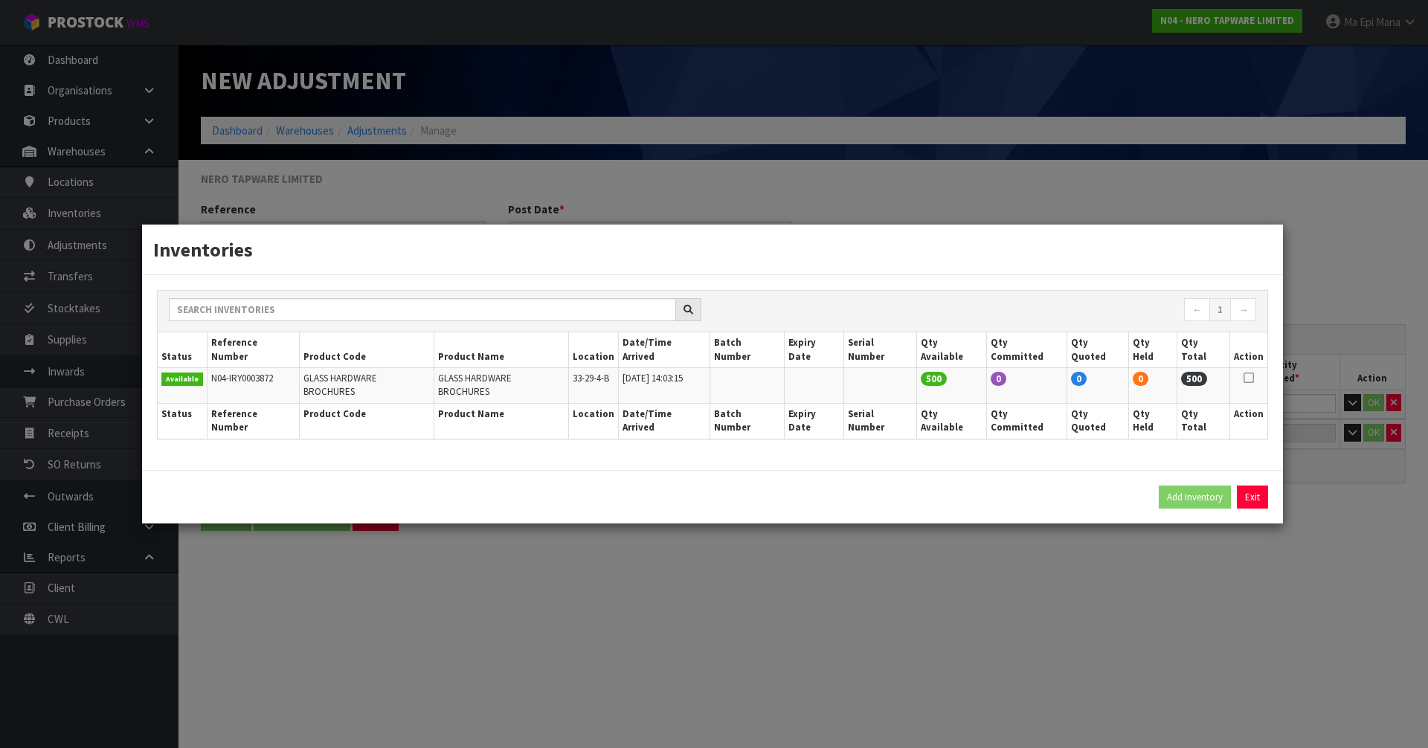
click at [1250, 379] on icon at bounding box center [1249, 378] width 10 height 1
click at [1199, 486] on button "Add Inventory" at bounding box center [1195, 498] width 72 height 24
type input "N04-IRY0003872"
type input "[DATE]T14:03:15"
type input "33-29-4-B"
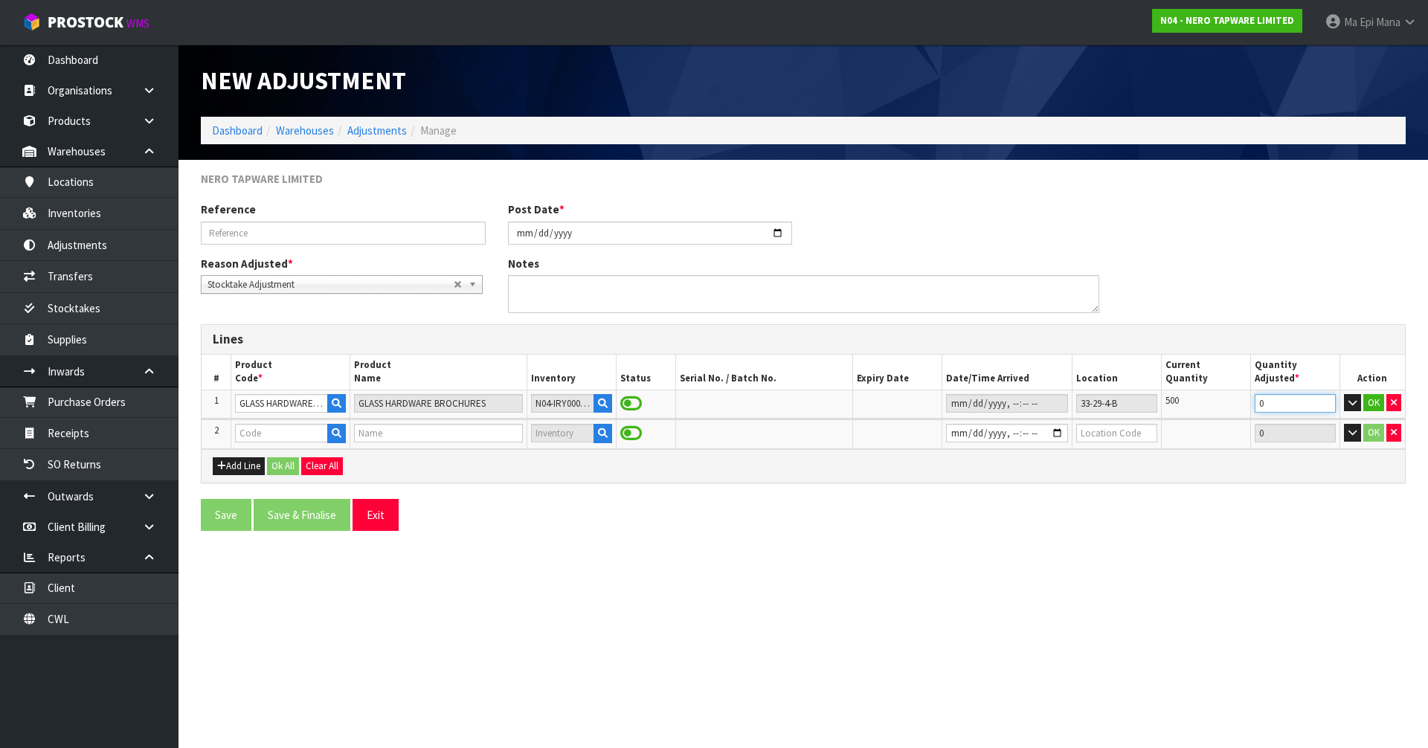
click at [1281, 408] on input "0" at bounding box center [1295, 403] width 81 height 19
type input "-499"
click at [1374, 402] on button "OK" at bounding box center [1374, 403] width 21 height 18
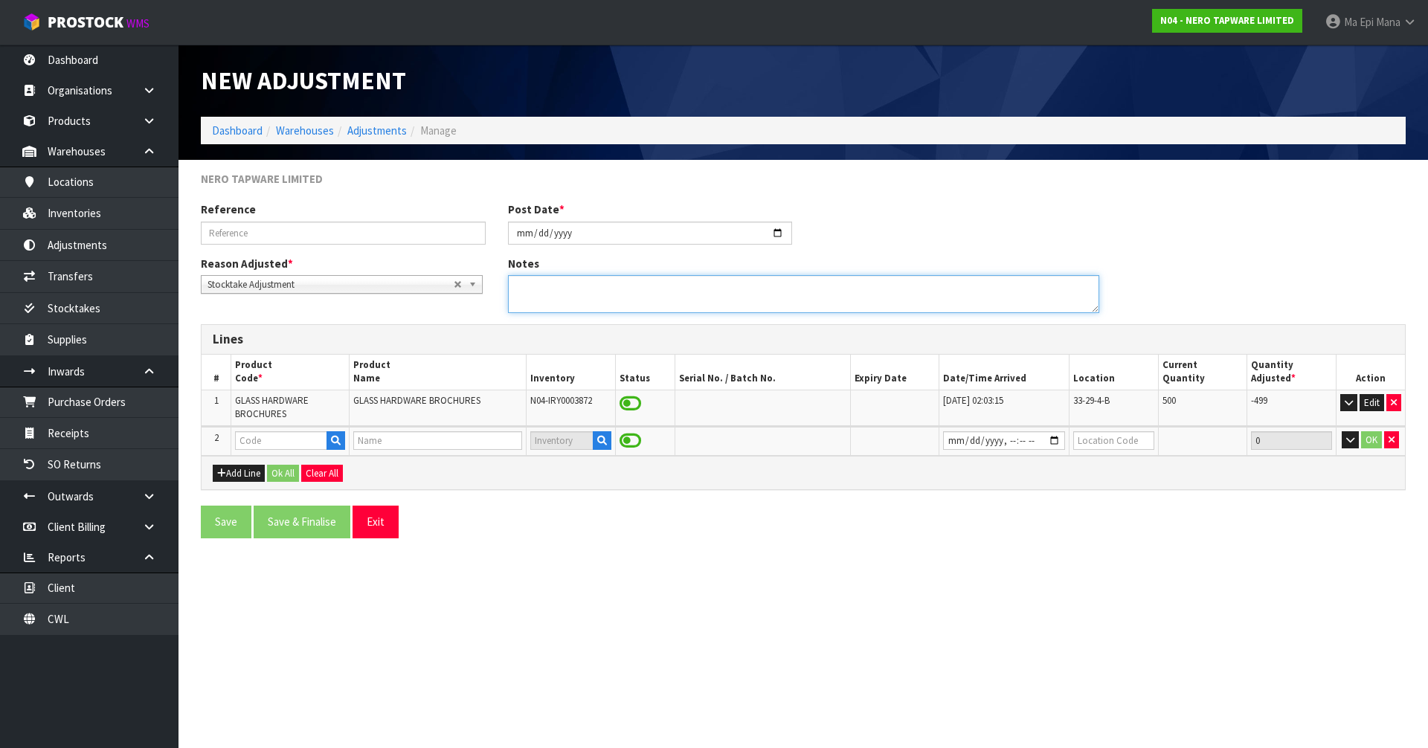
drag, startPoint x: 735, startPoint y: 305, endPoint x: 745, endPoint y: 292, distance: 16.4
click at [735, 305] on textarea at bounding box center [803, 294] width 591 height 38
type textarea "ADJUSTING QUANTITIES TO CARTONS INSTEAD OF PIECES."
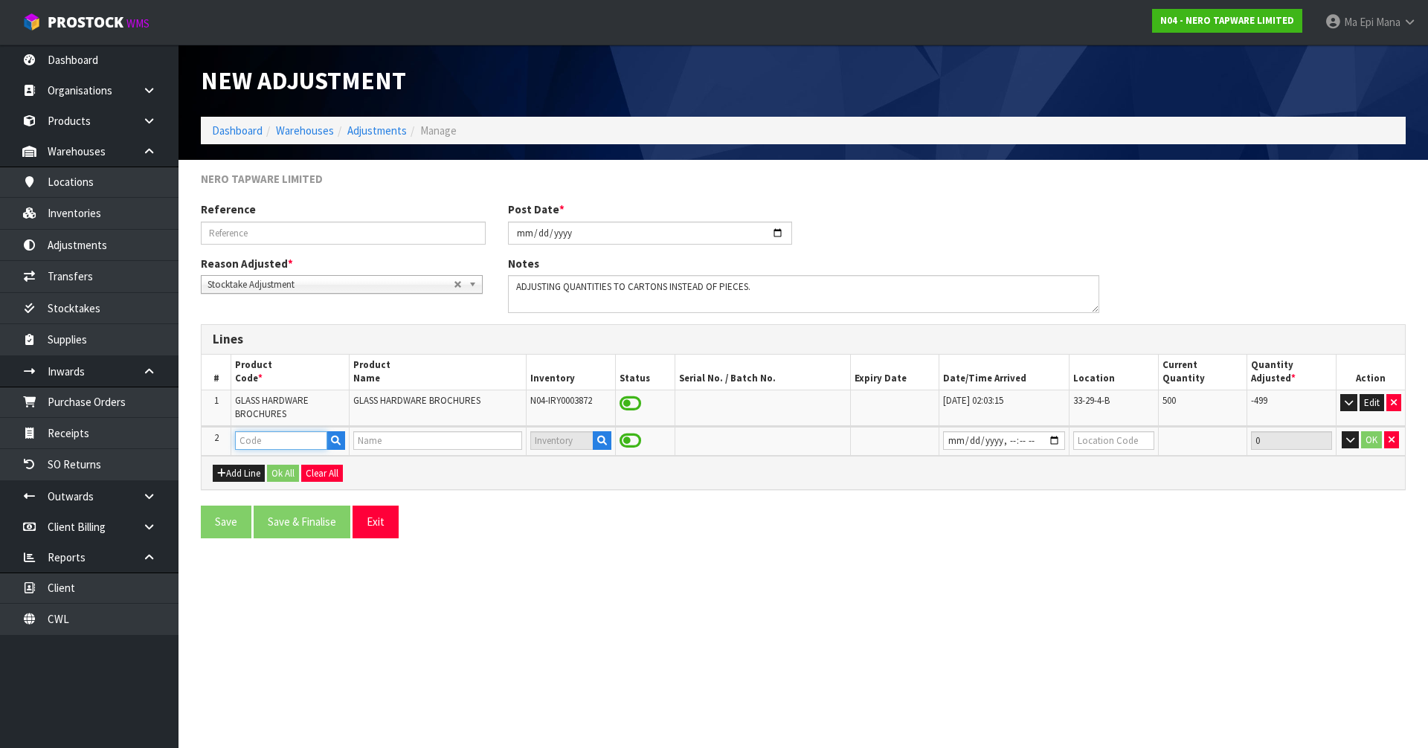
click at [246, 443] on input "text" at bounding box center [281, 441] width 92 height 19
type input "HEATED"
click at [272, 459] on strong "HEATED" at bounding box center [271, 466] width 40 height 14
type input "HEATED TOWEL RAILS BROCHURES"
type input "MISCELLANEOUS ITEMS"
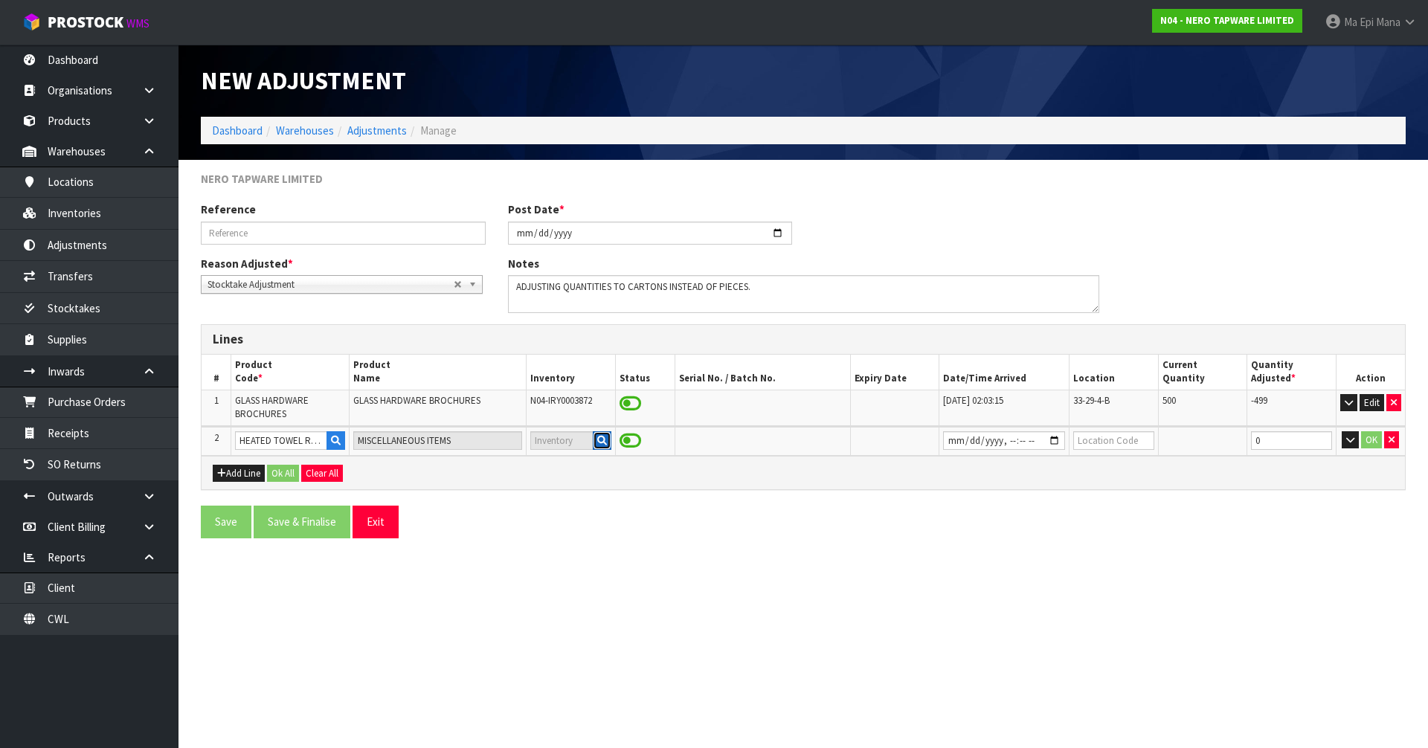
click at [601, 449] on button "button" at bounding box center [602, 441] width 19 height 19
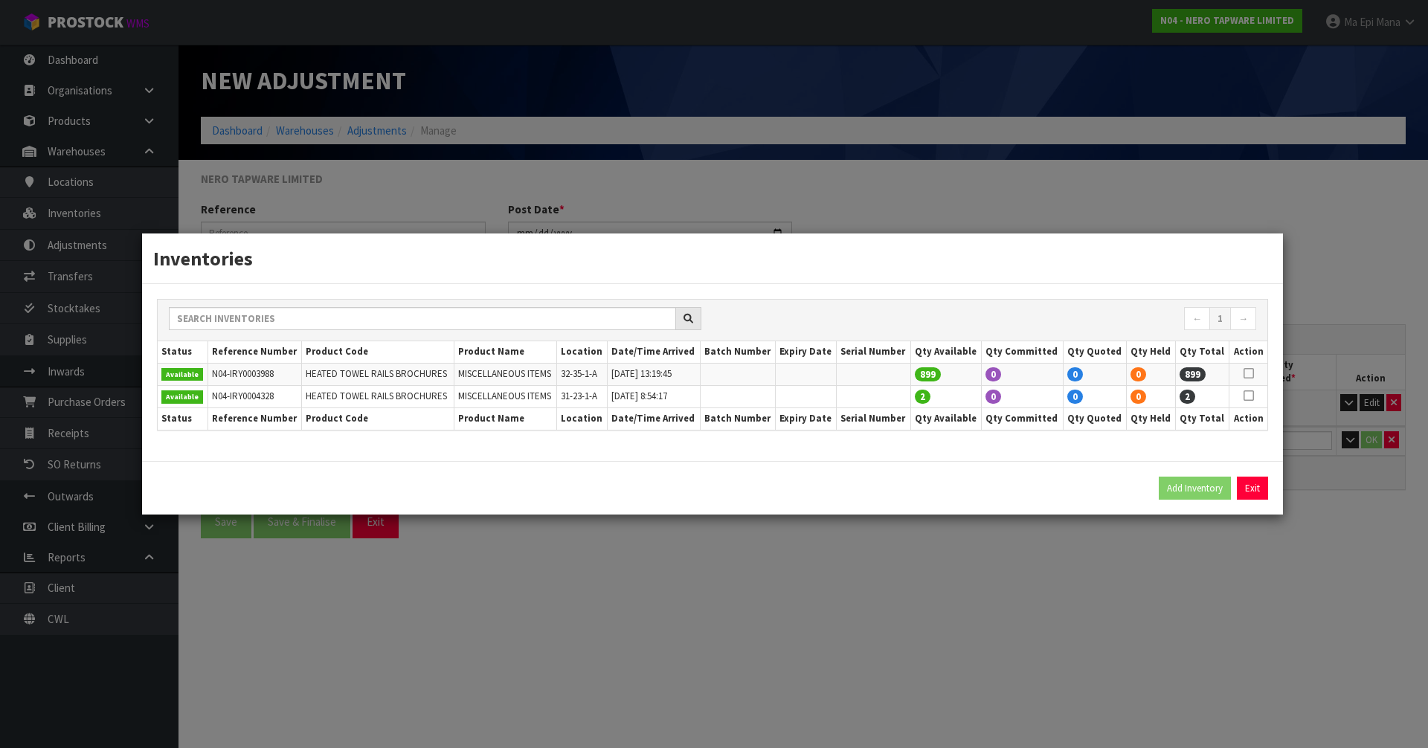
click at [1255, 373] on td at bounding box center [1249, 374] width 38 height 22
click at [1251, 373] on icon at bounding box center [1249, 373] width 10 height 1
click at [1167, 487] on button "Add Inventory" at bounding box center [1195, 489] width 72 height 24
type input "N04-IRY0003988"
type input "[DATE]T13:19:45"
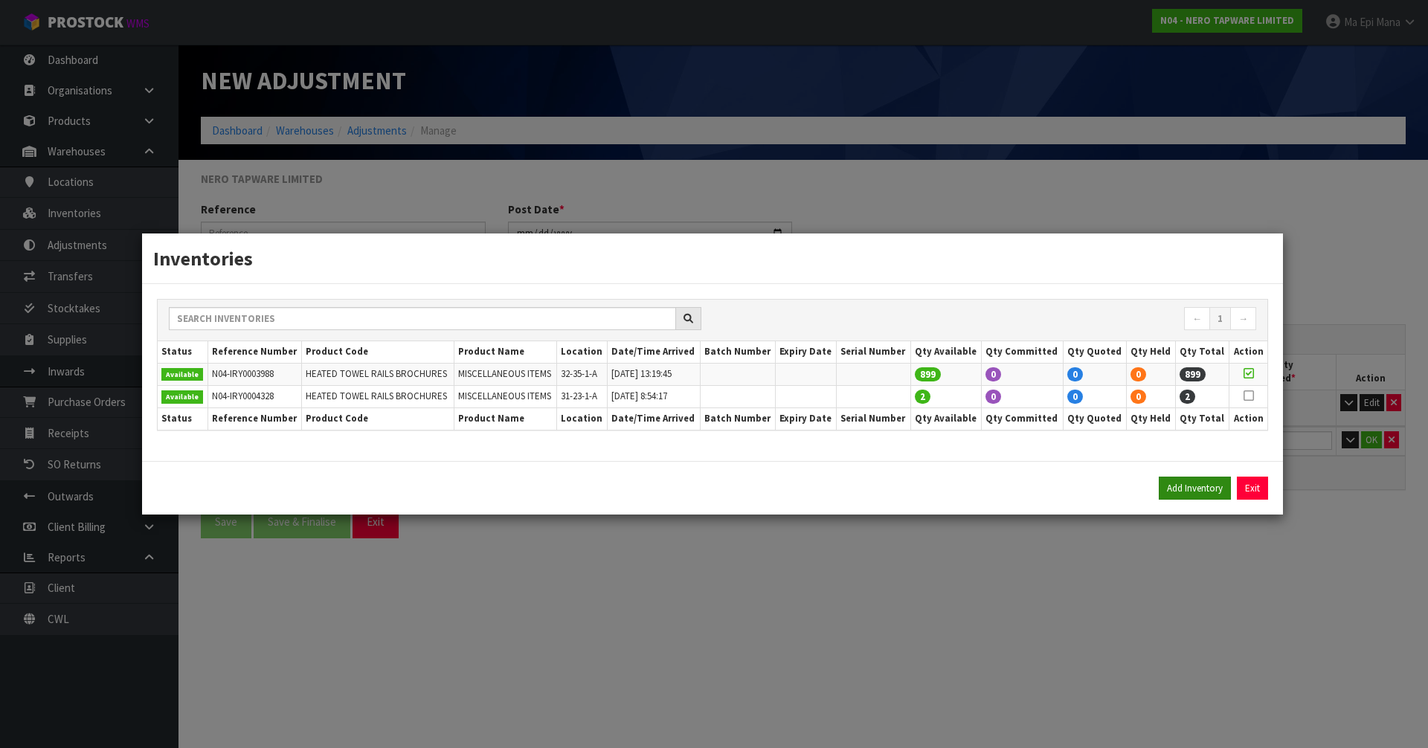
type input "32-35-1-A"
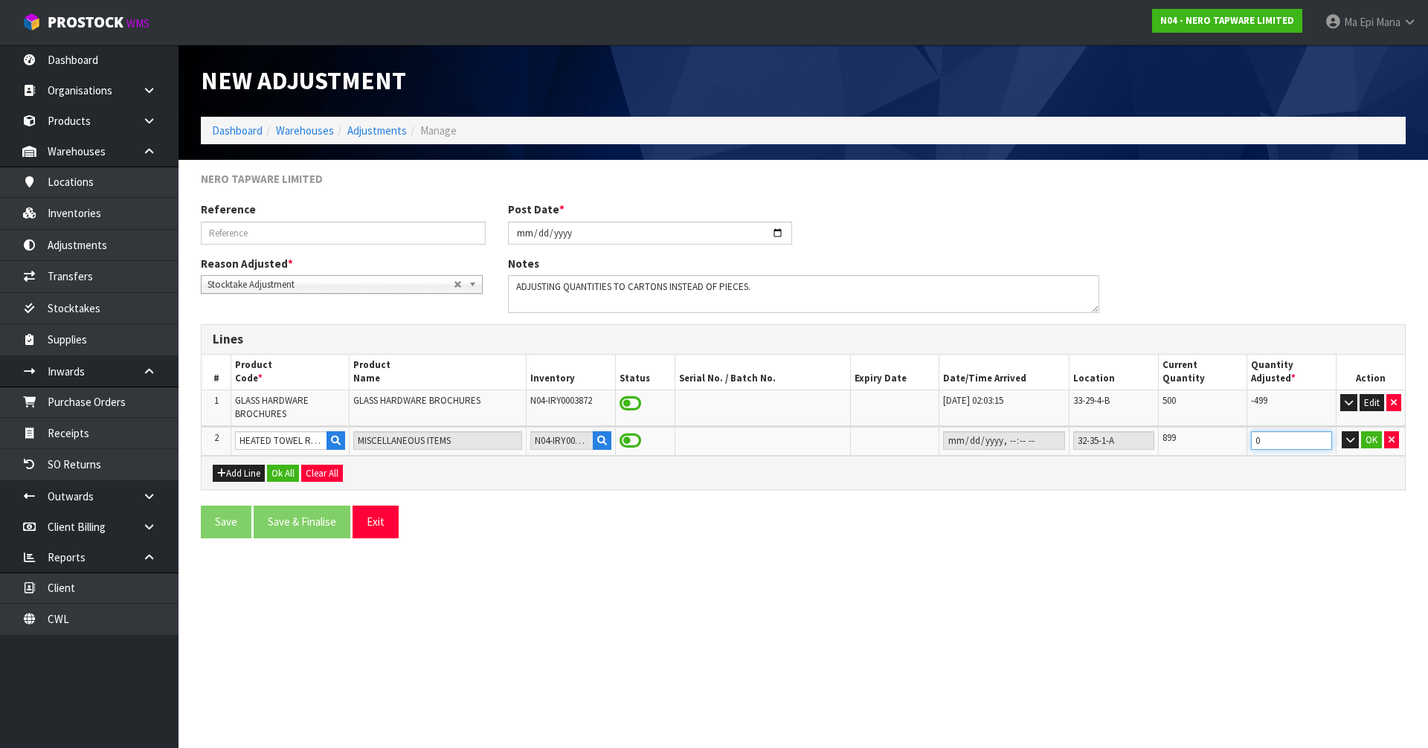
click at [1297, 442] on input "0" at bounding box center [1291, 441] width 81 height 19
type input "-898"
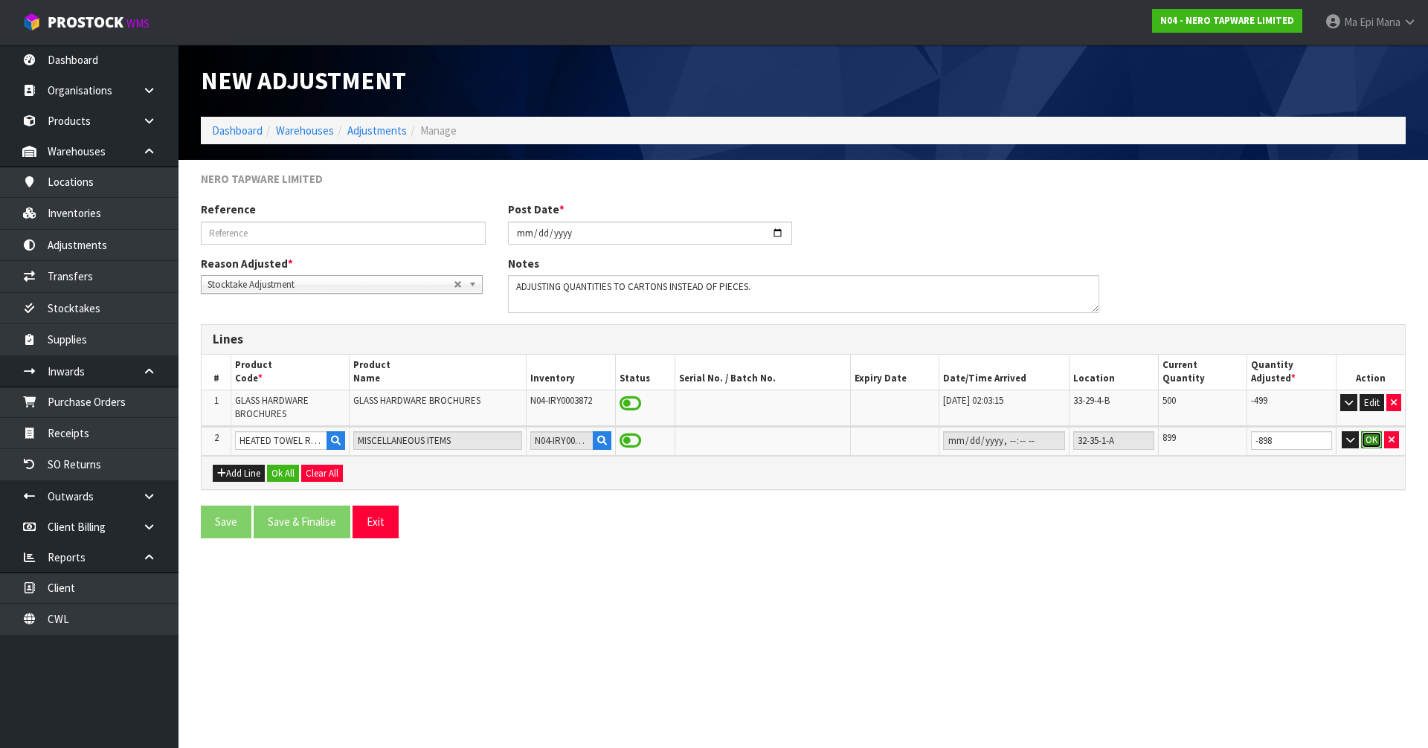
click at [1371, 445] on button "OK" at bounding box center [1371, 441] width 21 height 18
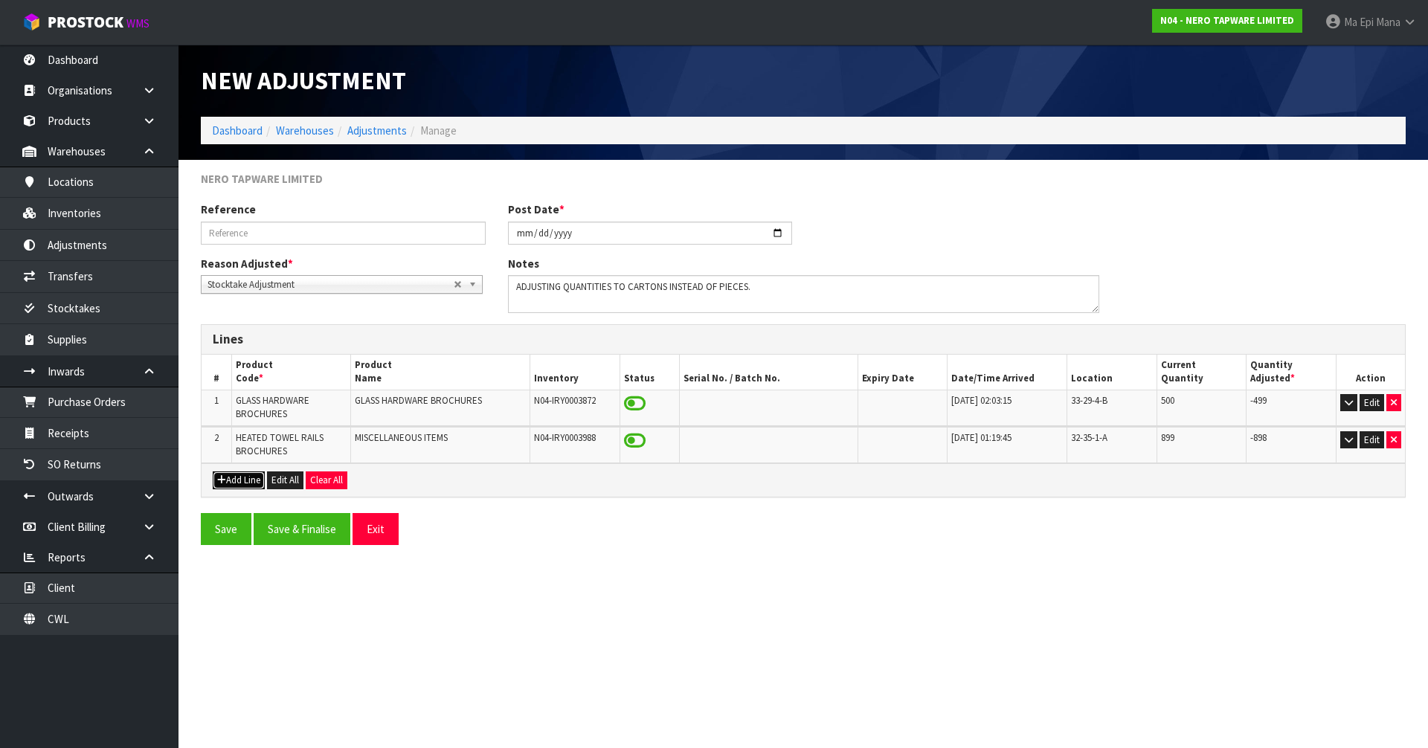
click at [248, 481] on button "Add Line" at bounding box center [239, 481] width 52 height 18
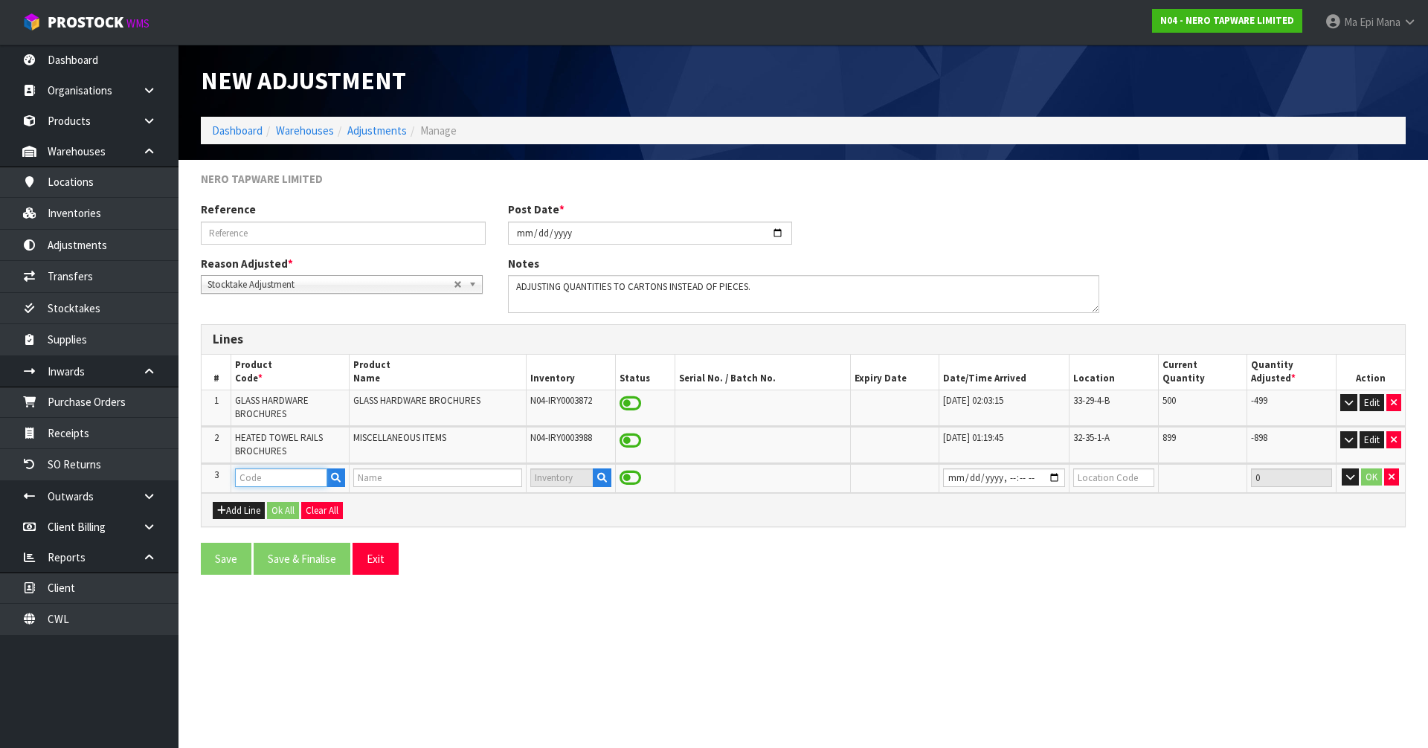
click at [252, 481] on input "text" at bounding box center [281, 478] width 92 height 19
type input "MECCA CA"
click at [314, 497] on link "MECCA CA RE BROCHURE" at bounding box center [311, 503] width 150 height 20
type input "MECCA CARE BROCHURE"
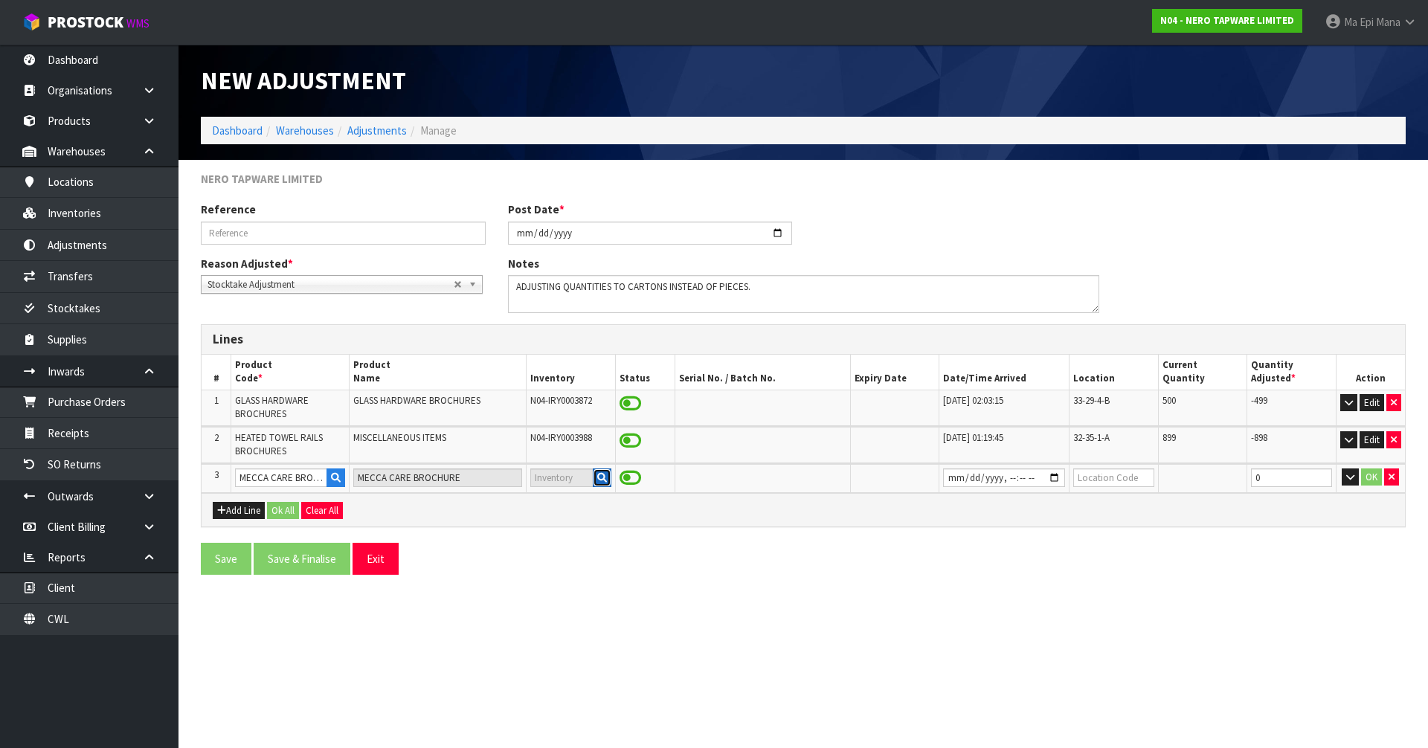
click at [600, 475] on icon "button" at bounding box center [602, 478] width 10 height 10
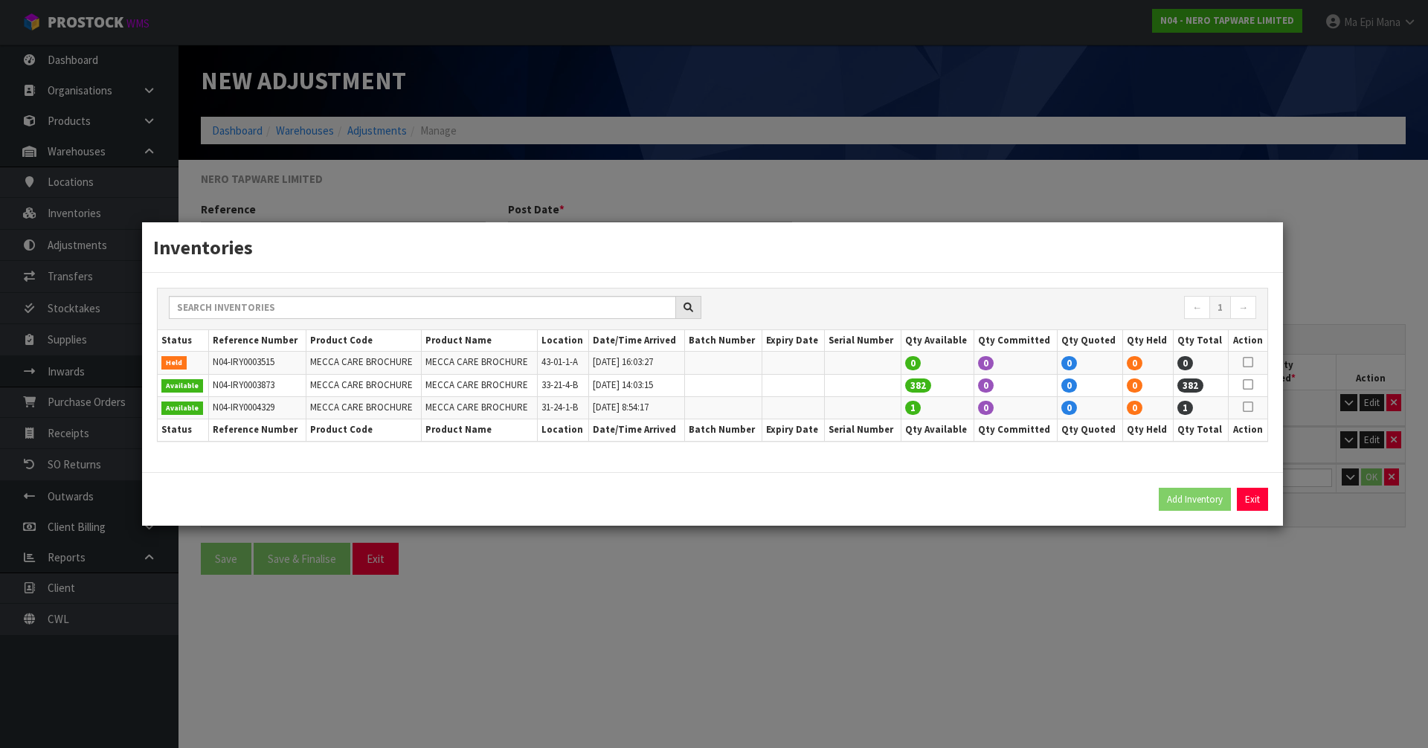
click at [1254, 385] on icon at bounding box center [1248, 385] width 10 height 1
click at [1188, 500] on button "Add Inventory" at bounding box center [1195, 500] width 72 height 24
type input "N04-IRY0003873"
type input "[DATE]T14:03:15"
type input "33-21-4-B"
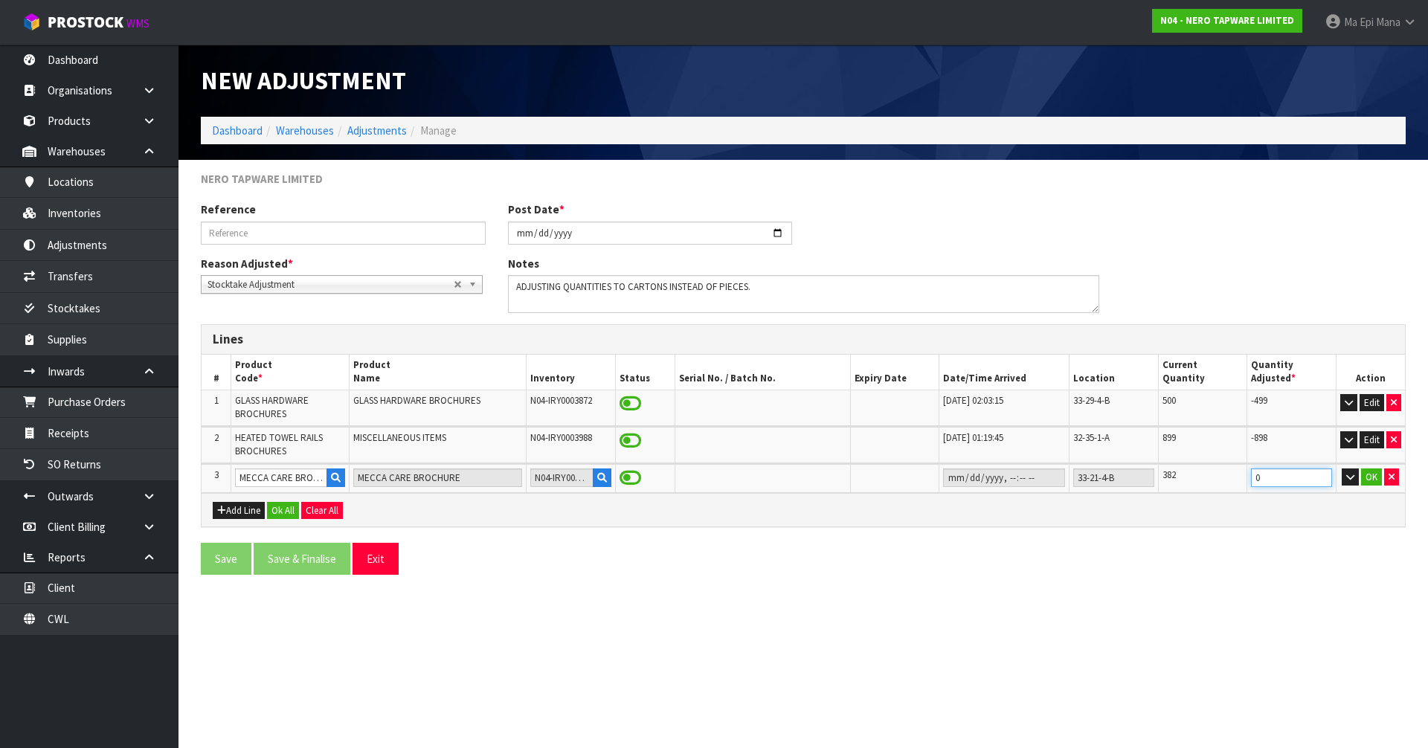
click at [1283, 481] on input "0" at bounding box center [1291, 478] width 81 height 19
click at [1289, 478] on input "0" at bounding box center [1291, 478] width 81 height 19
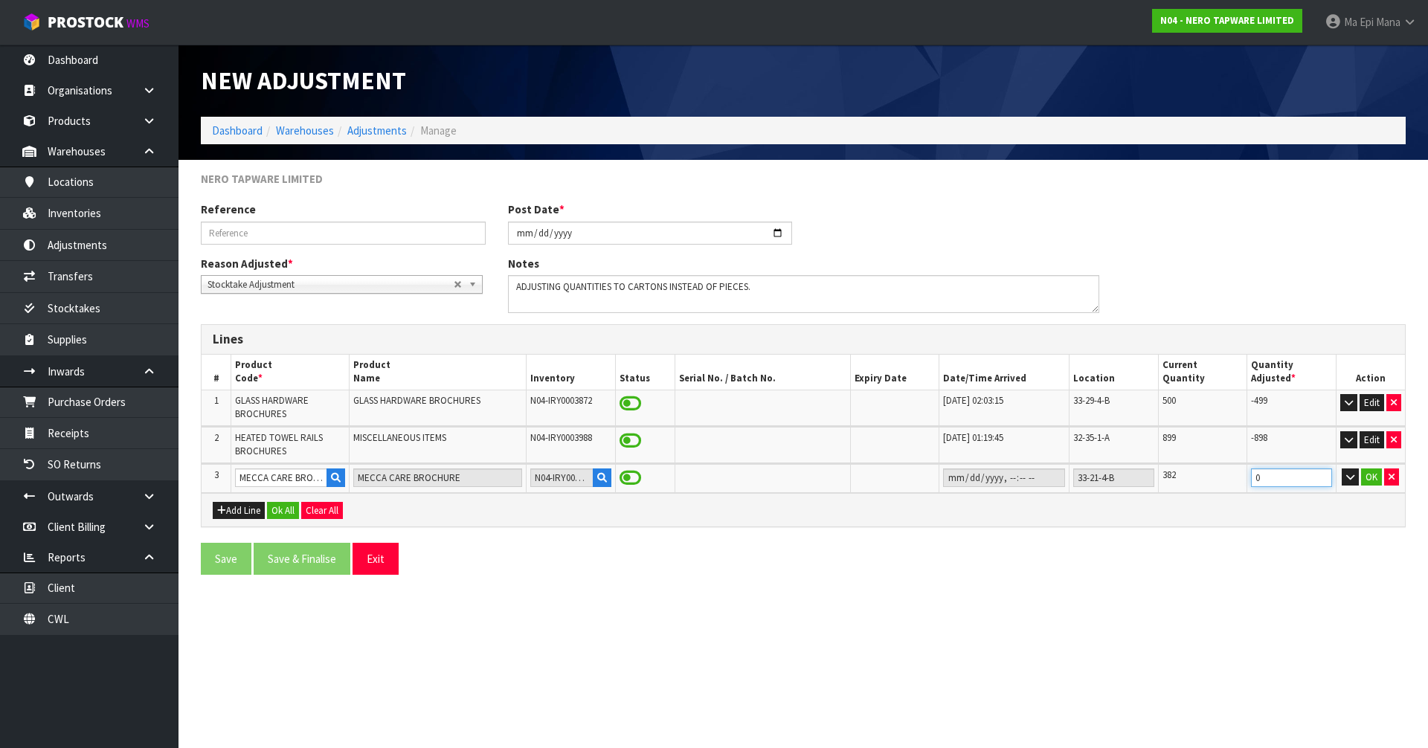
click at [1289, 478] on input "0" at bounding box center [1291, 478] width 81 height 19
type input "-379"
click at [1371, 475] on button "OK" at bounding box center [1371, 478] width 21 height 18
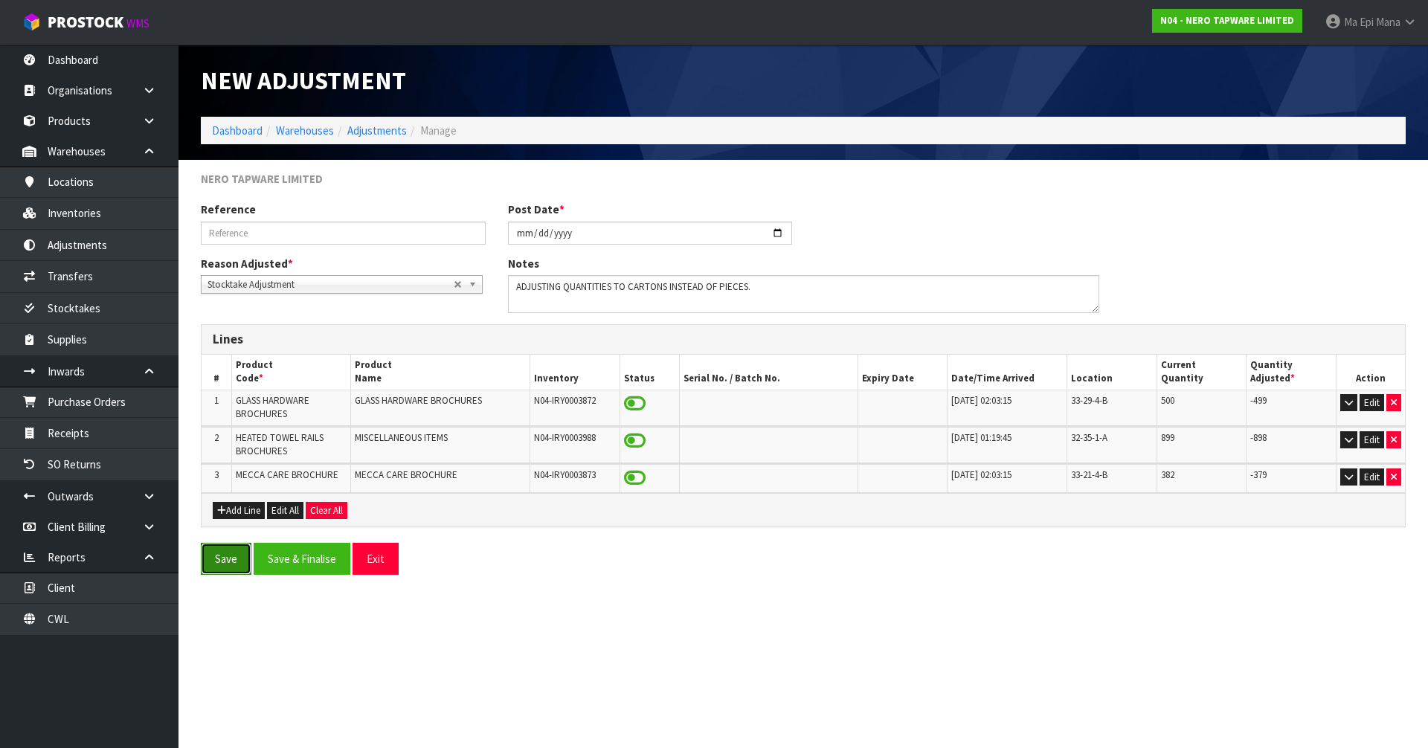
click at [209, 558] on button "Save" at bounding box center [226, 559] width 51 height 32
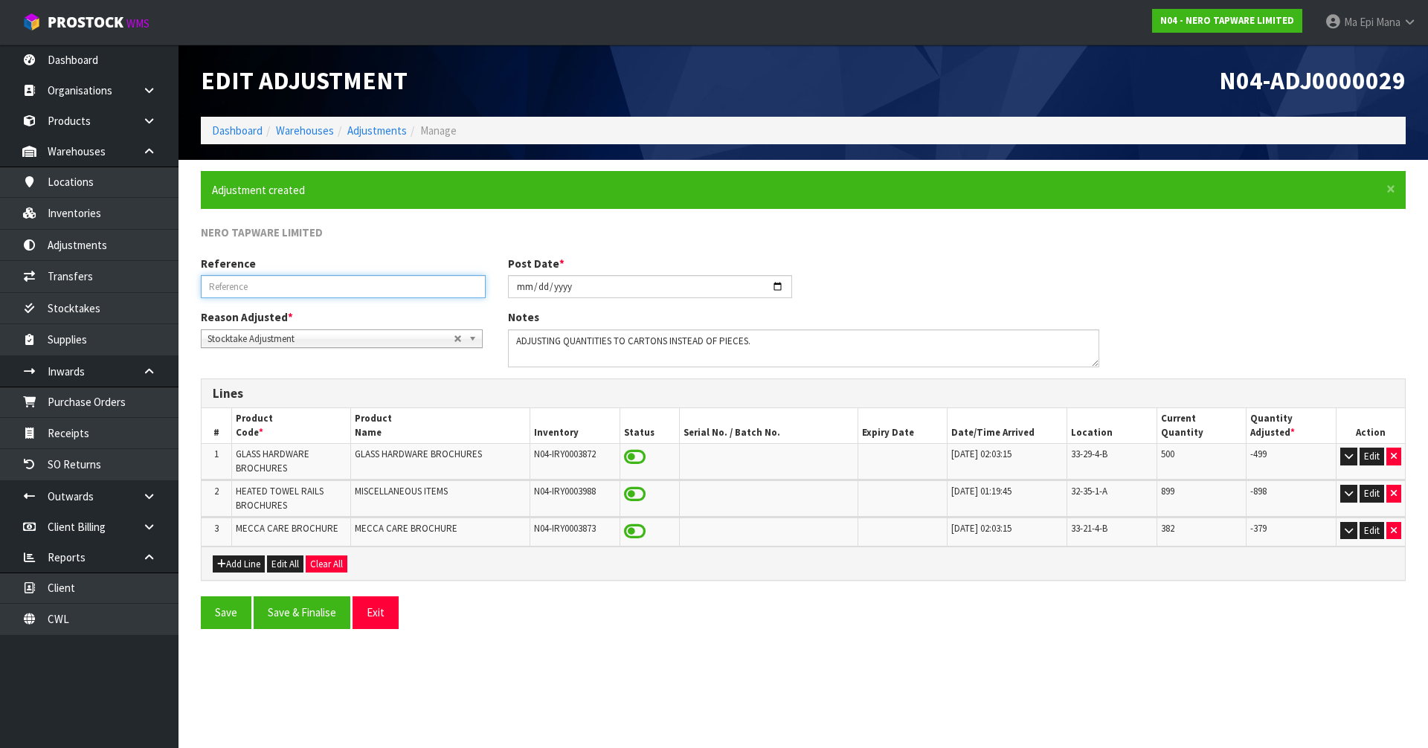
click at [355, 291] on input "text" at bounding box center [343, 286] width 285 height 23
type input "BROCHURE ADJUSTMENTS"
click at [312, 609] on button "Save & Finalise" at bounding box center [302, 613] width 97 height 32
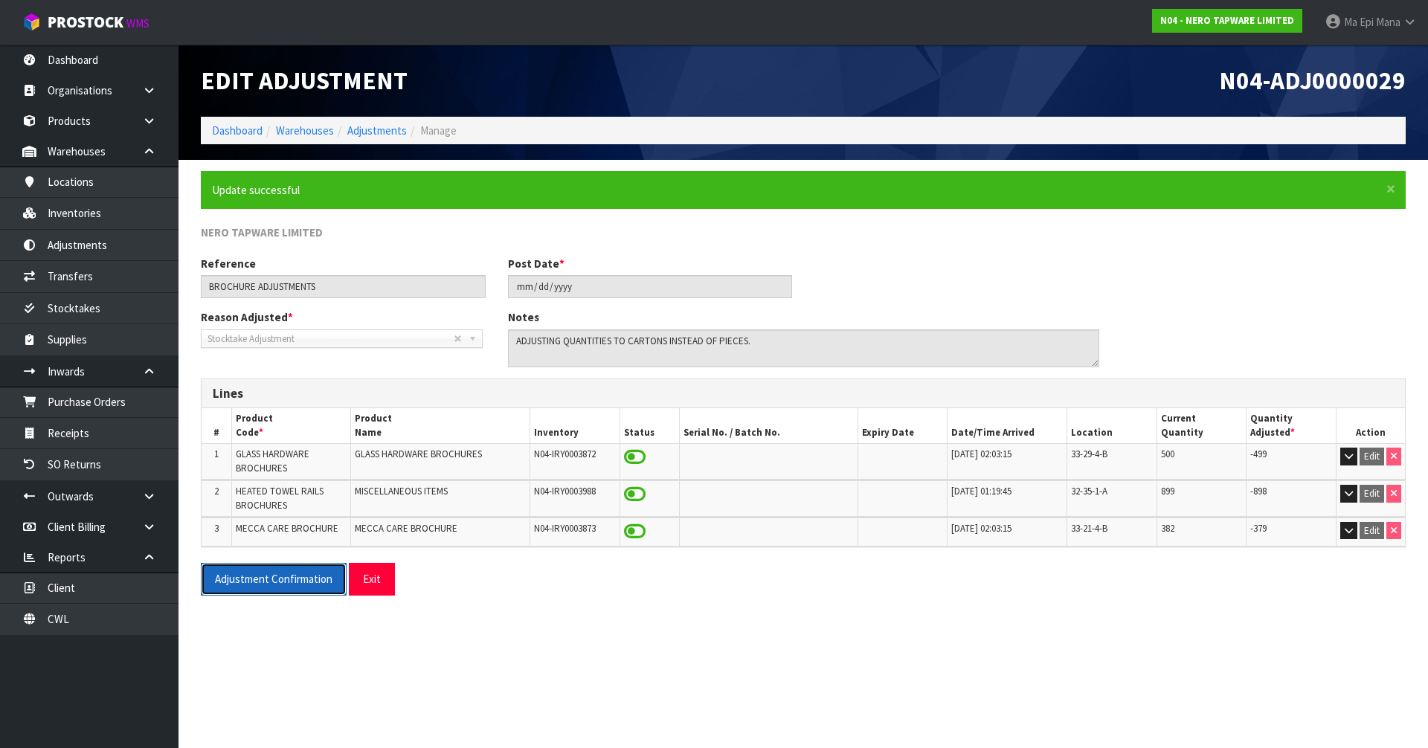
click at [288, 574] on button "Adjustment Confirmation" at bounding box center [274, 579] width 146 height 32
drag, startPoint x: 1333, startPoint y: 243, endPoint x: 1350, endPoint y: 246, distance: 16.6
click at [1333, 243] on div "NERO TAPWARE LIMITED" at bounding box center [804, 240] width 1228 height 31
click at [378, 582] on button "Exit" at bounding box center [372, 579] width 46 height 32
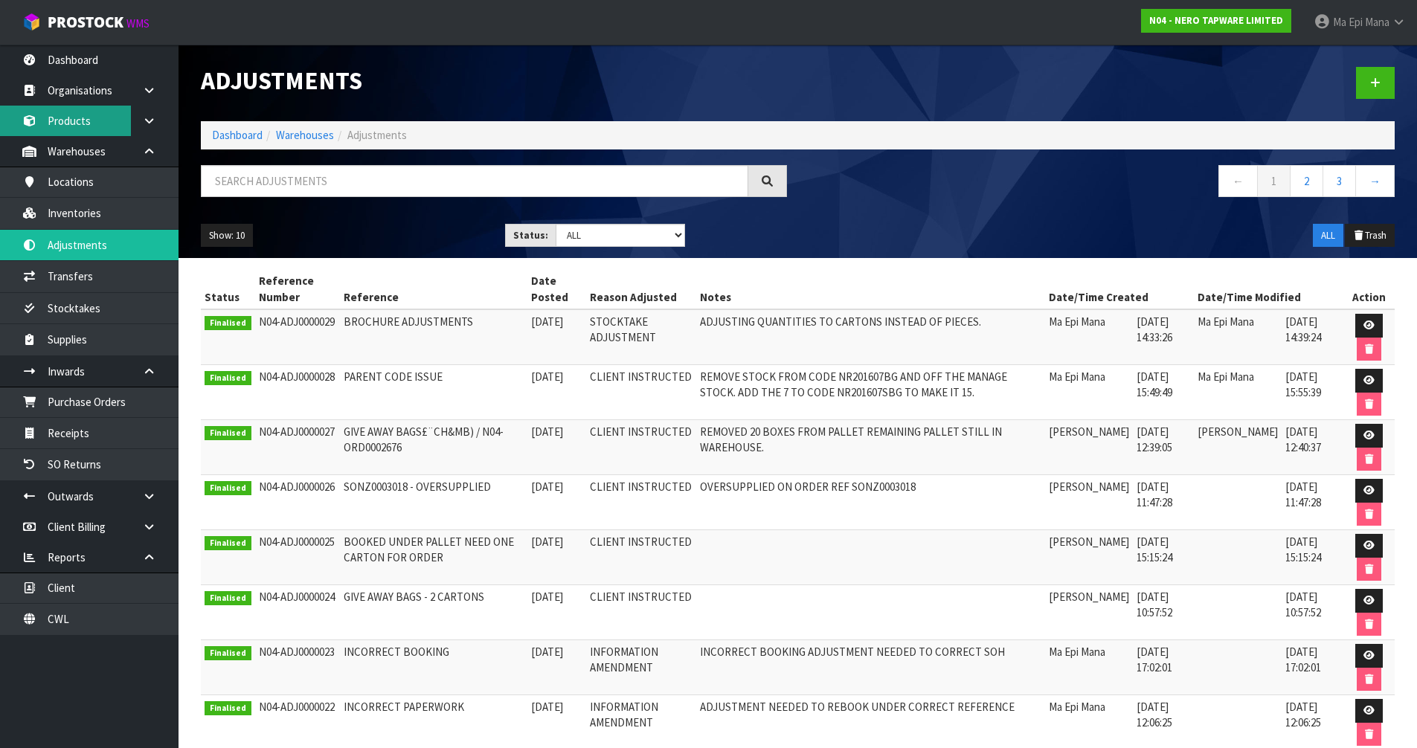
click at [86, 122] on link "Products" at bounding box center [89, 121] width 179 height 31
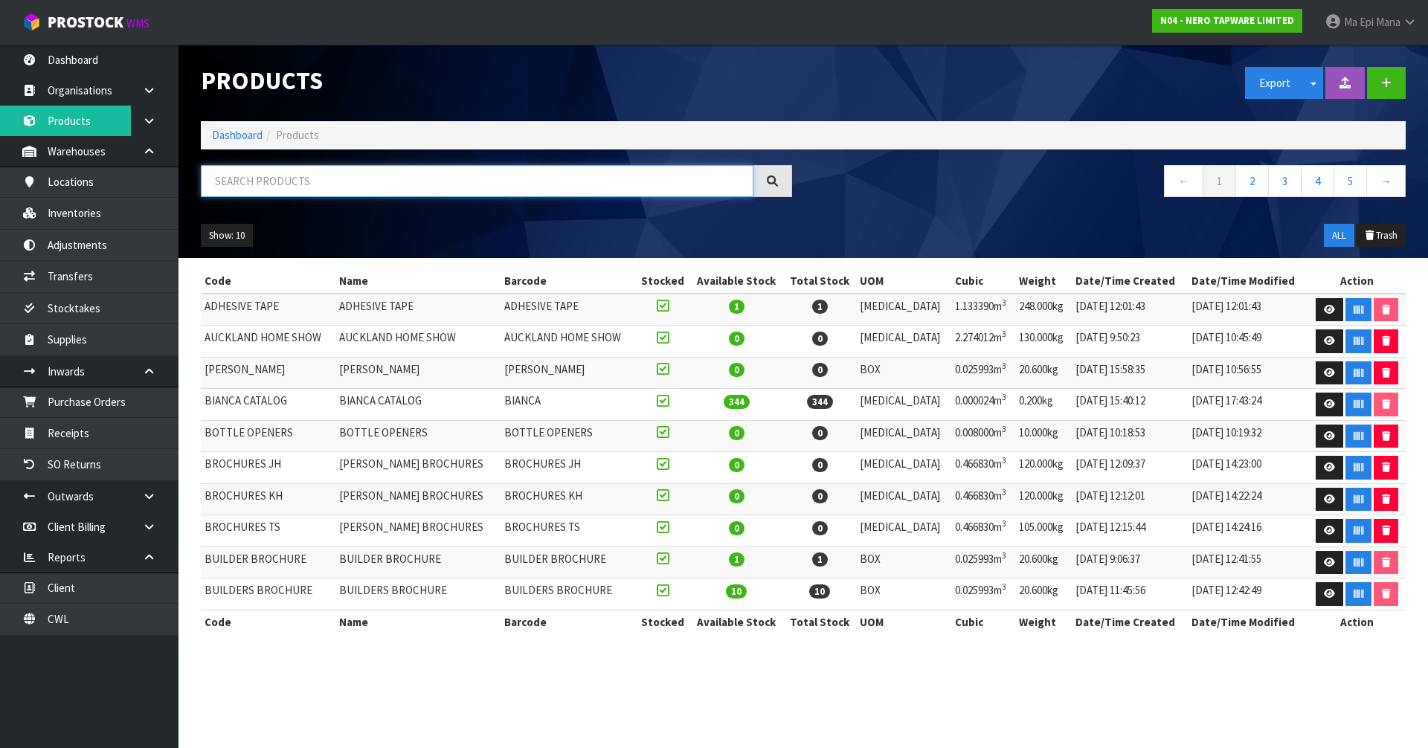
click at [285, 193] on input "text" at bounding box center [477, 181] width 553 height 32
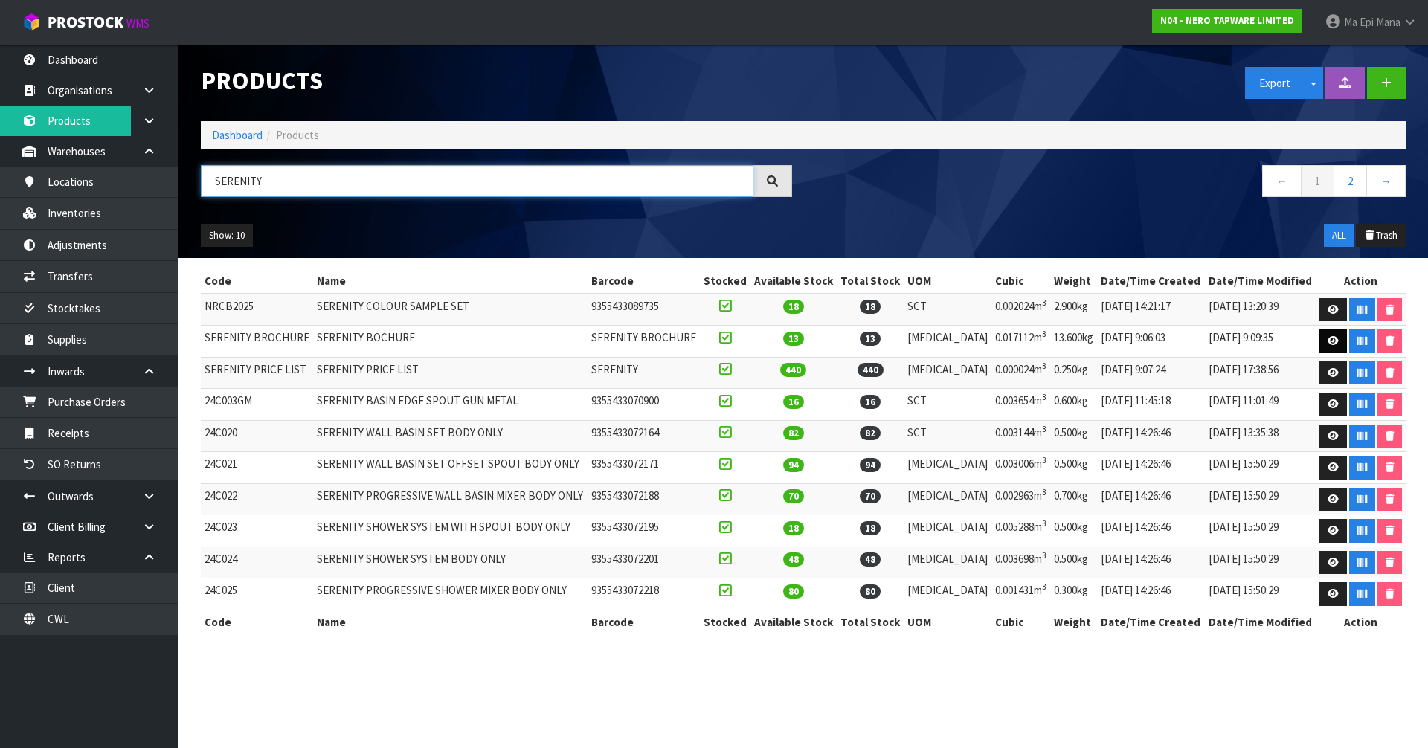
type input "SERENITY"
click at [1328, 337] on icon at bounding box center [1333, 341] width 11 height 10
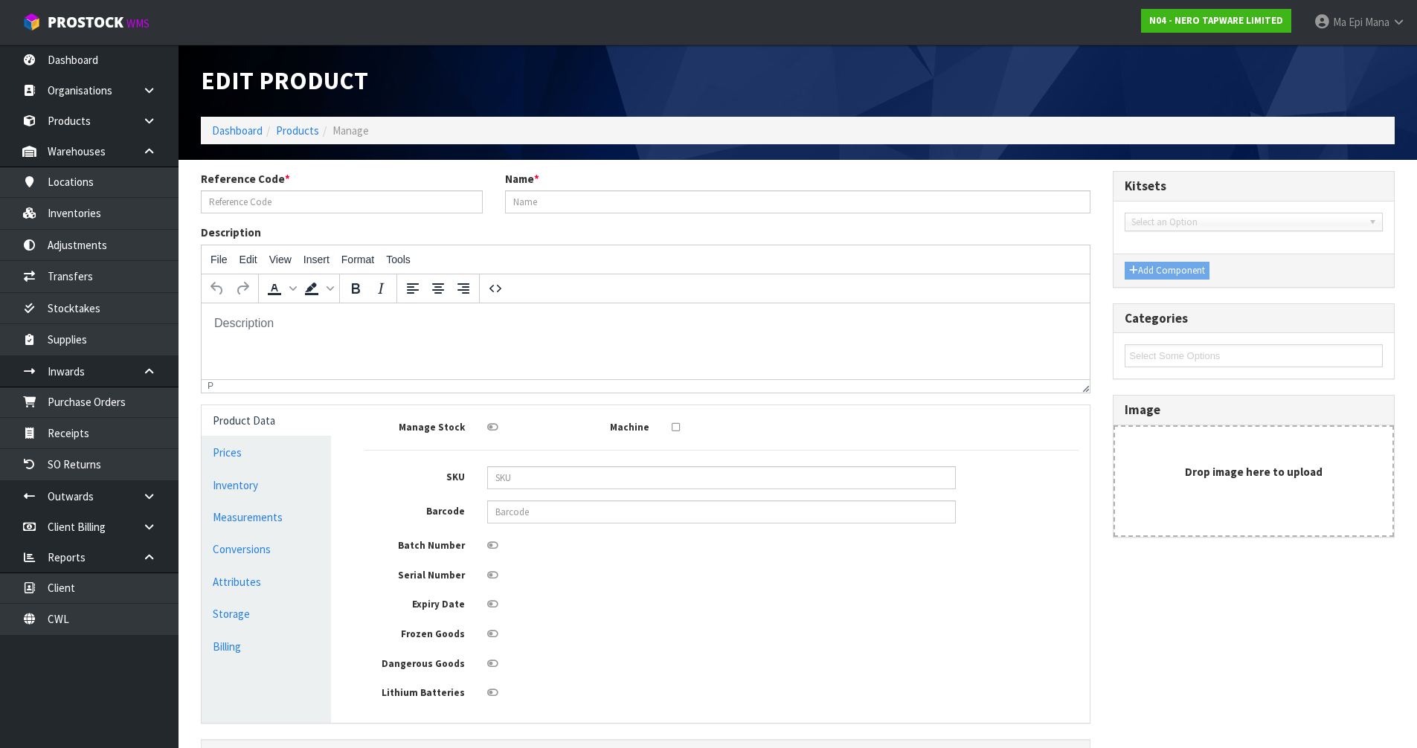
type input "SERENITY BROCHURE"
type input "SERENITY BOCHURE"
type input "31"
type input "24"
type input "23"
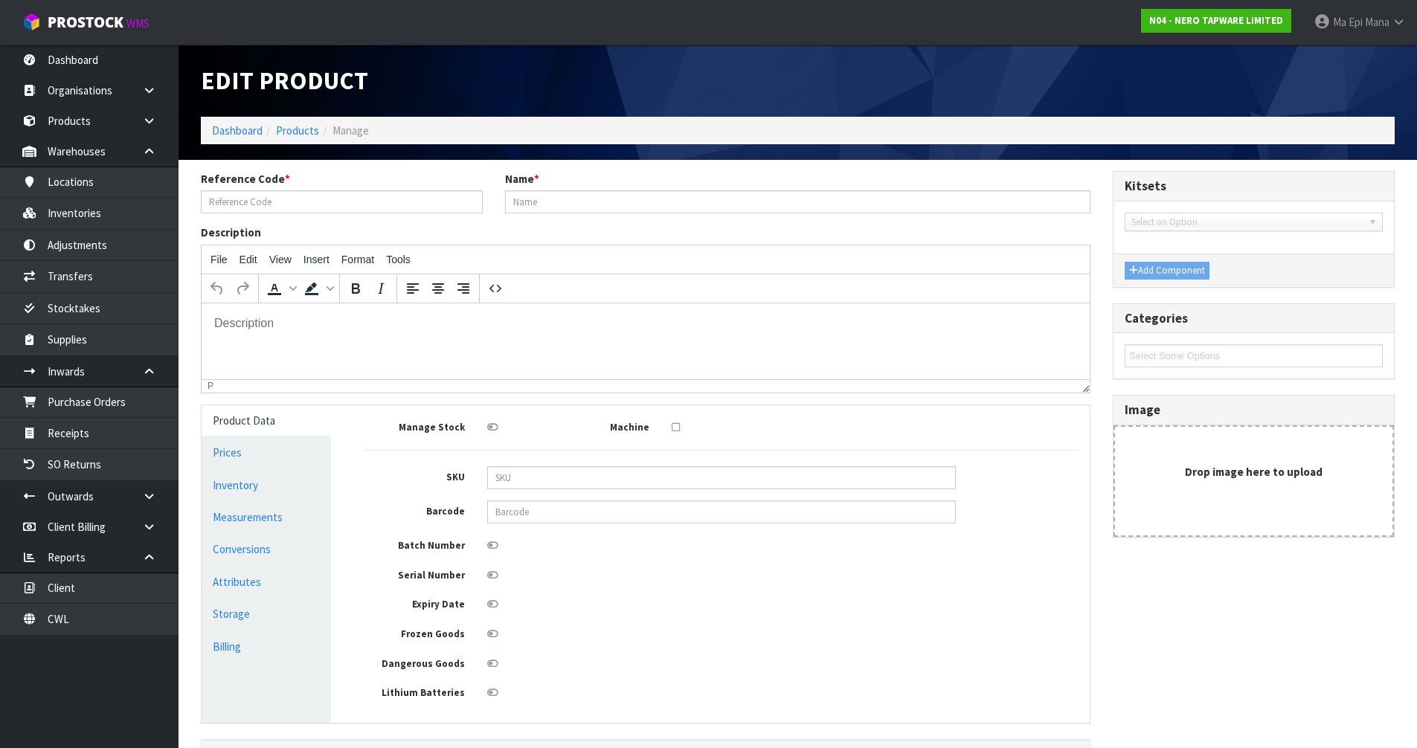
type input "0.017112"
type input "13.6"
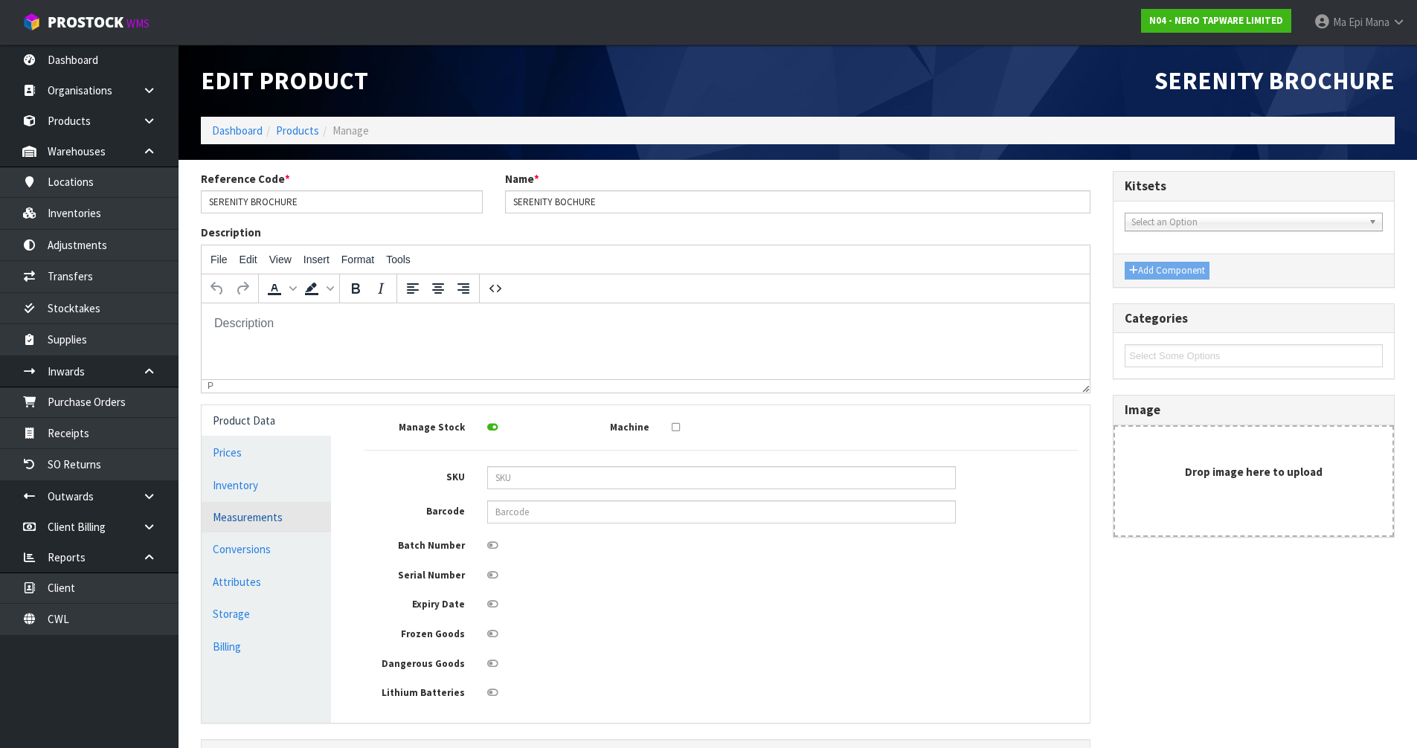
click at [247, 519] on link "Measurements" at bounding box center [266, 517] width 129 height 31
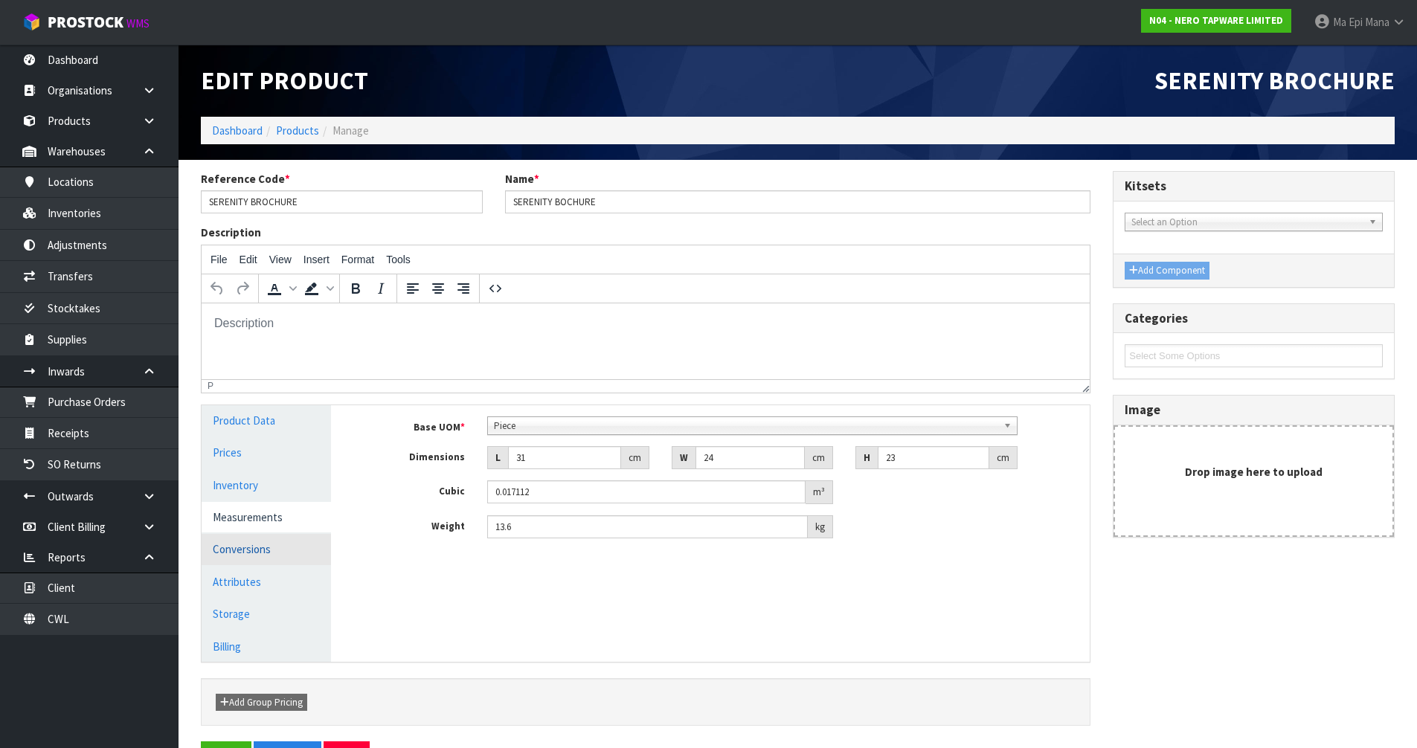
click at [275, 555] on link "Conversions" at bounding box center [266, 549] width 129 height 31
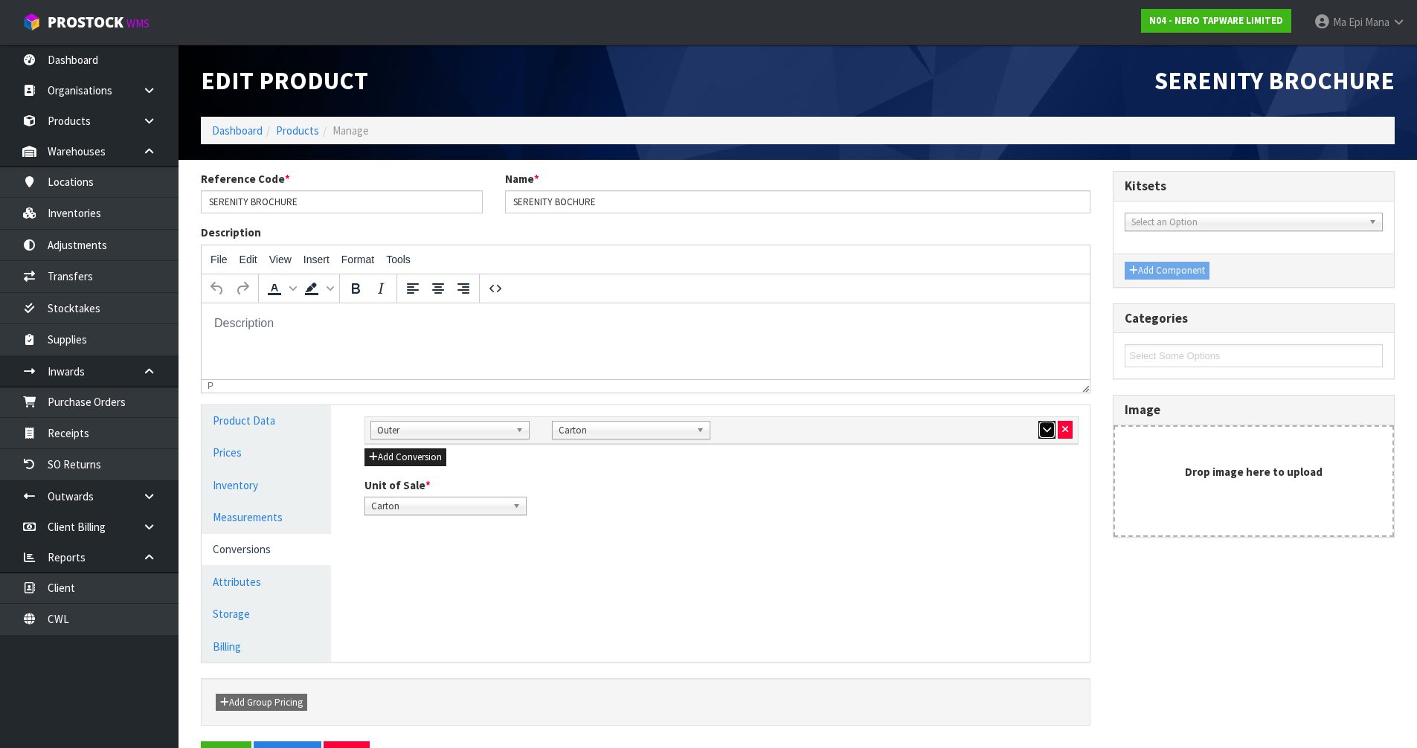
click at [1052, 430] on button "button" at bounding box center [1047, 430] width 17 height 18
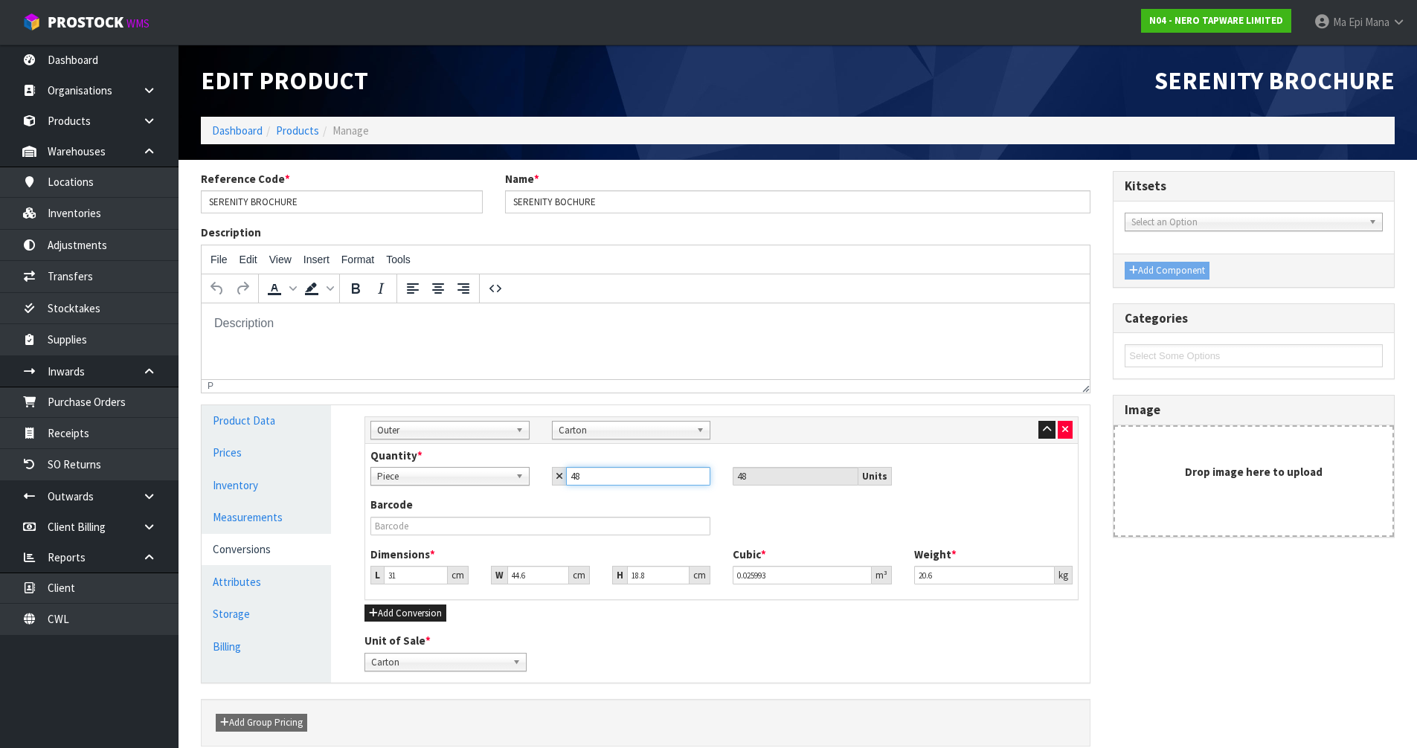
drag, startPoint x: 625, startPoint y: 471, endPoint x: 559, endPoint y: 480, distance: 66.1
click at [559, 480] on div "48" at bounding box center [631, 476] width 159 height 19
click at [251, 514] on link "Measurements" at bounding box center [266, 517] width 129 height 31
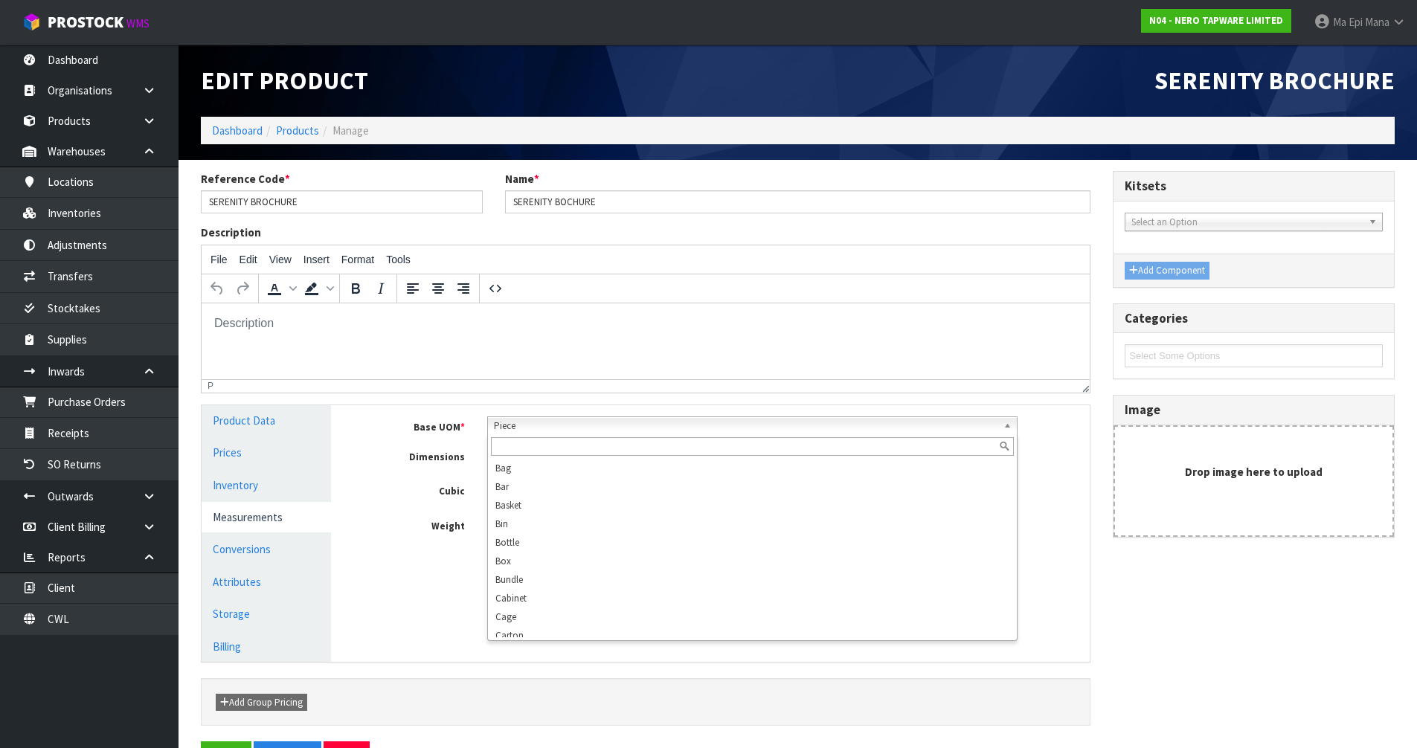
click at [620, 425] on span "Piece" at bounding box center [746, 426] width 504 height 18
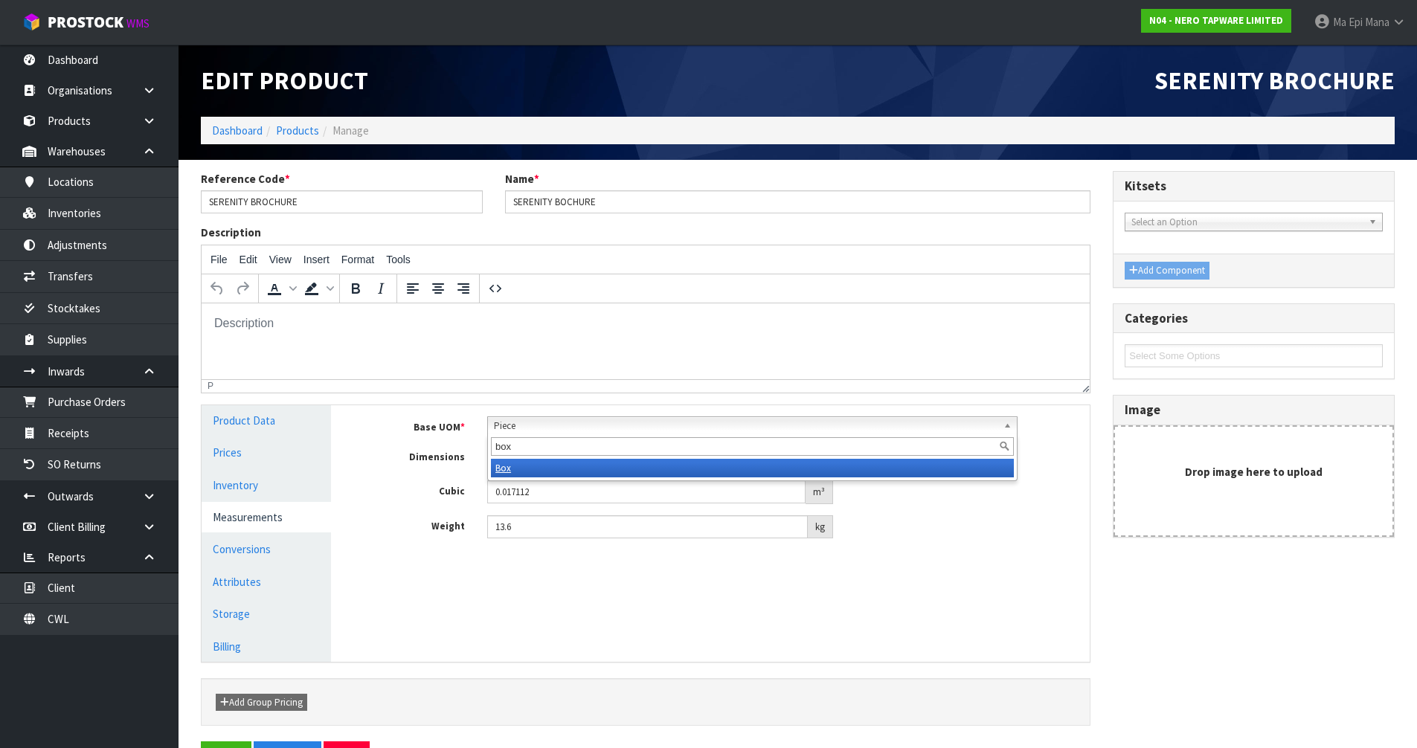
type input "box"
click at [609, 470] on li "Box" at bounding box center [752, 468] width 523 height 19
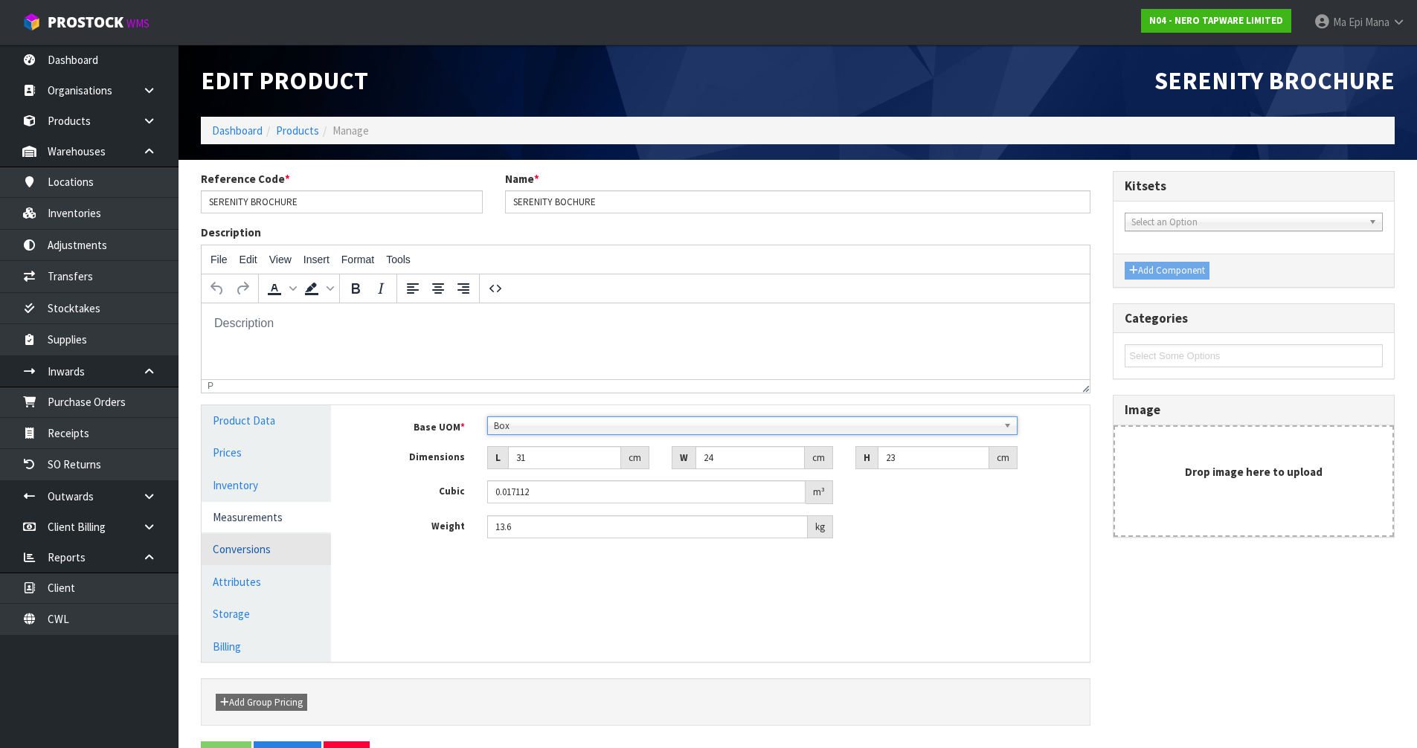
click at [274, 556] on link "Conversions" at bounding box center [266, 549] width 129 height 31
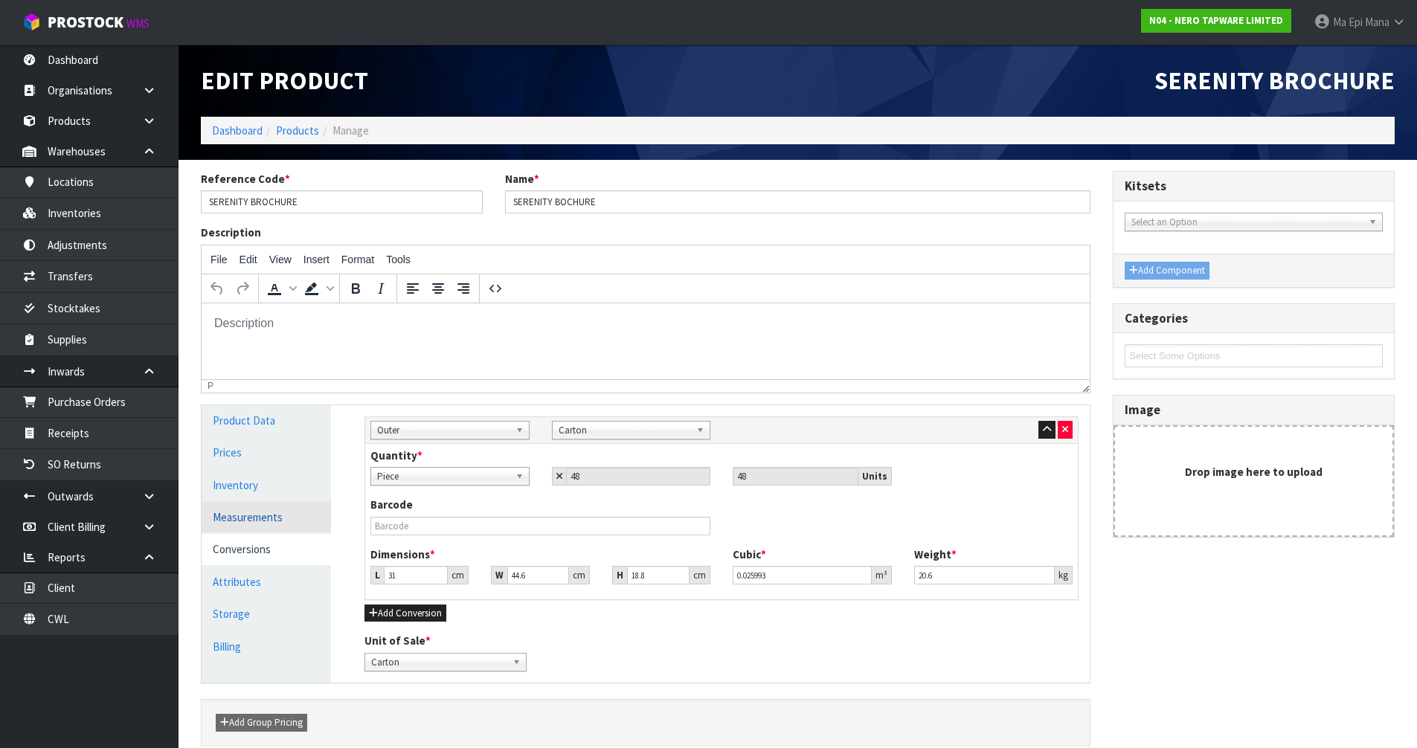
click at [272, 519] on link "Measurements" at bounding box center [266, 517] width 129 height 31
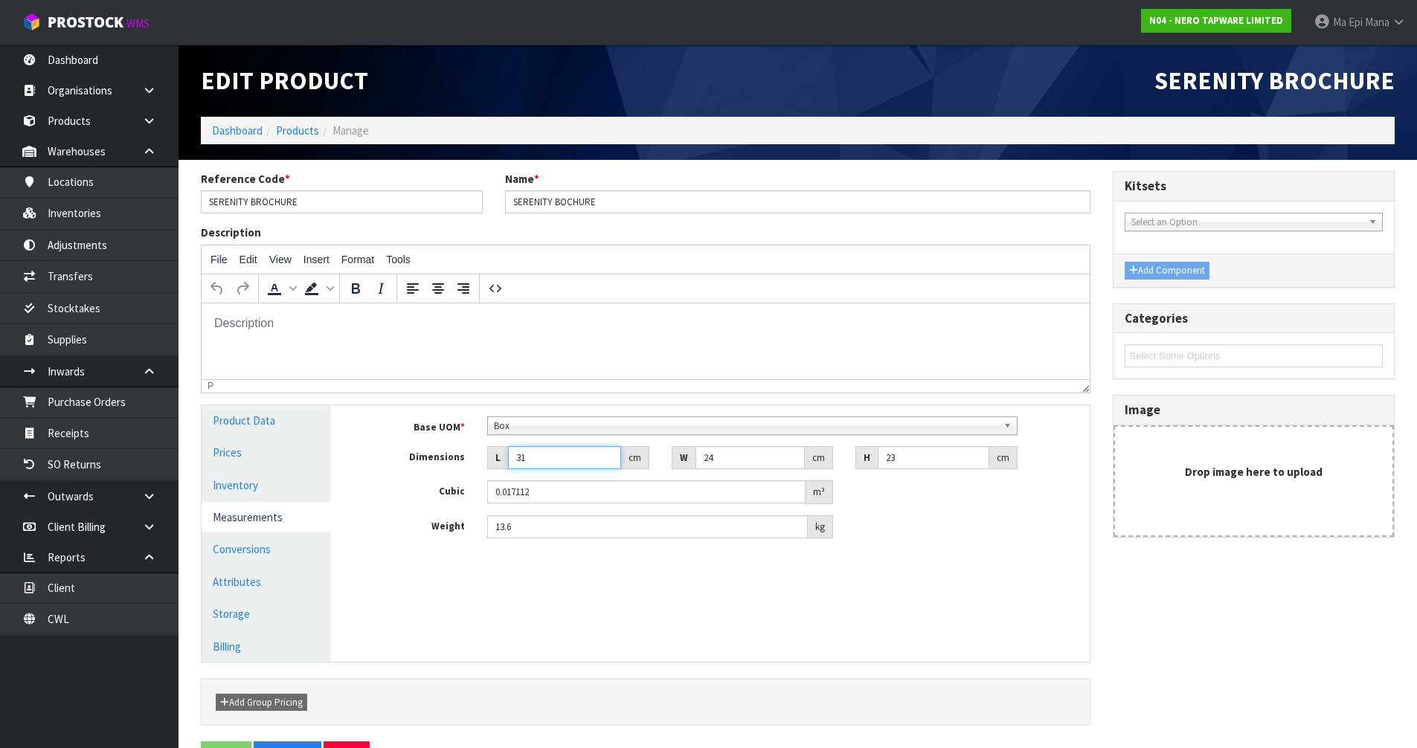
click at [567, 462] on input "31" at bounding box center [564, 457] width 113 height 23
type input "3"
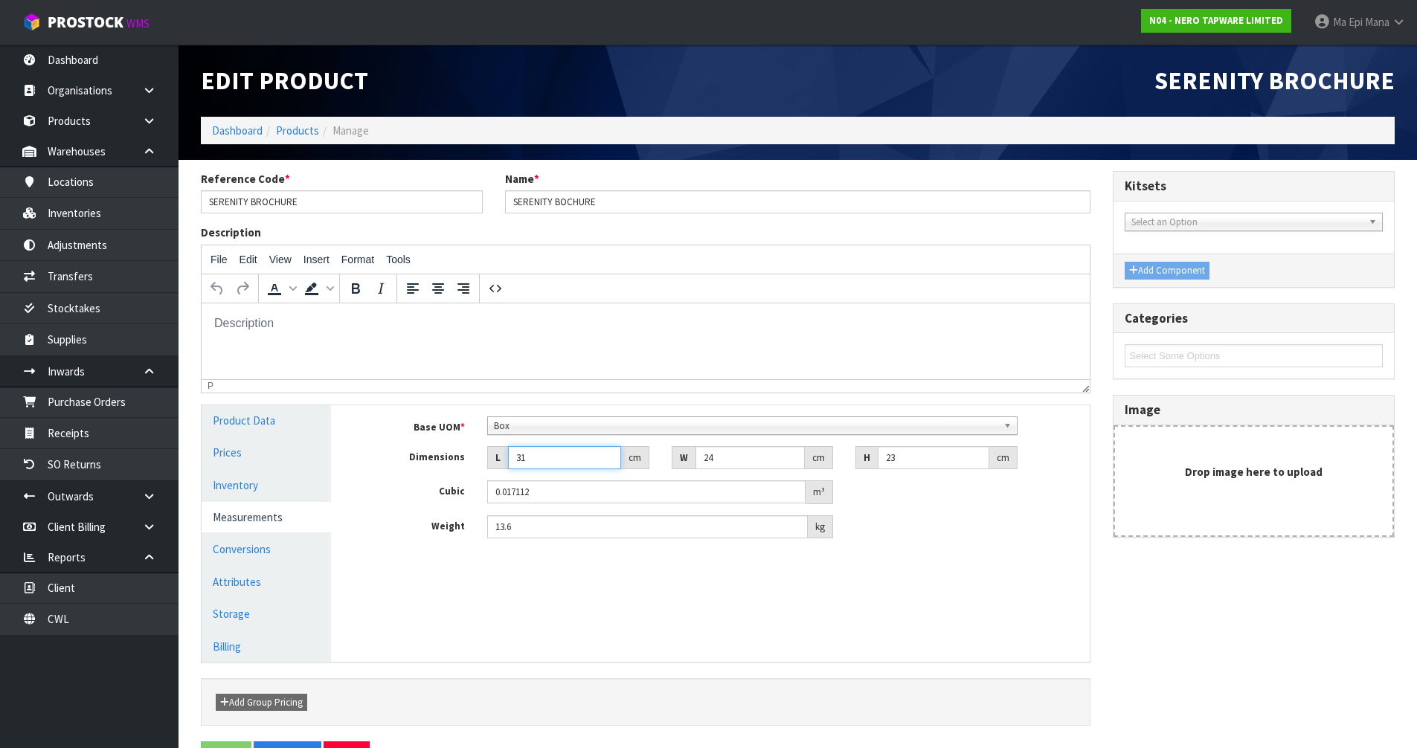
type input "0.001656"
type input "31"
type input "0.017112"
type input "4"
type input "0.002852"
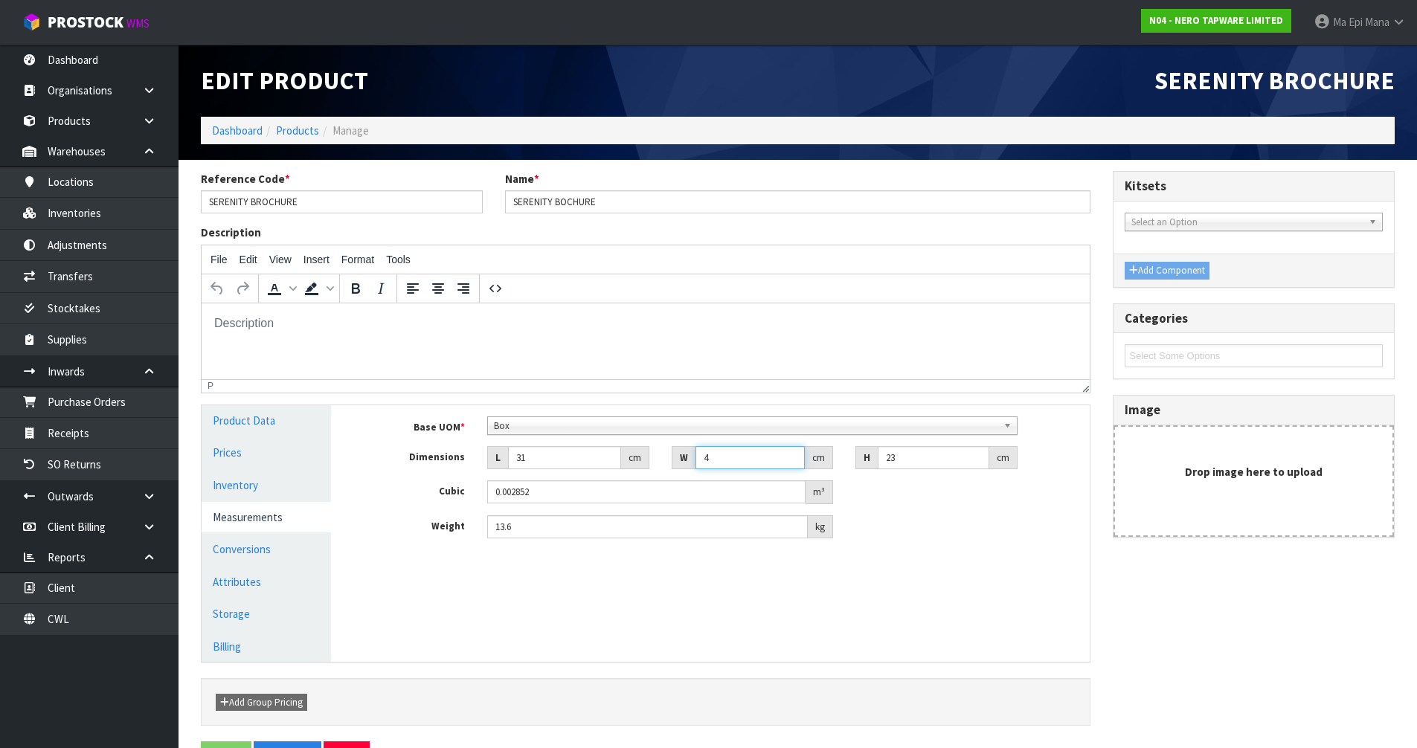
type input "44"
type input "0.031372"
type input "44.6"
type input "0.0318"
type input "44.6"
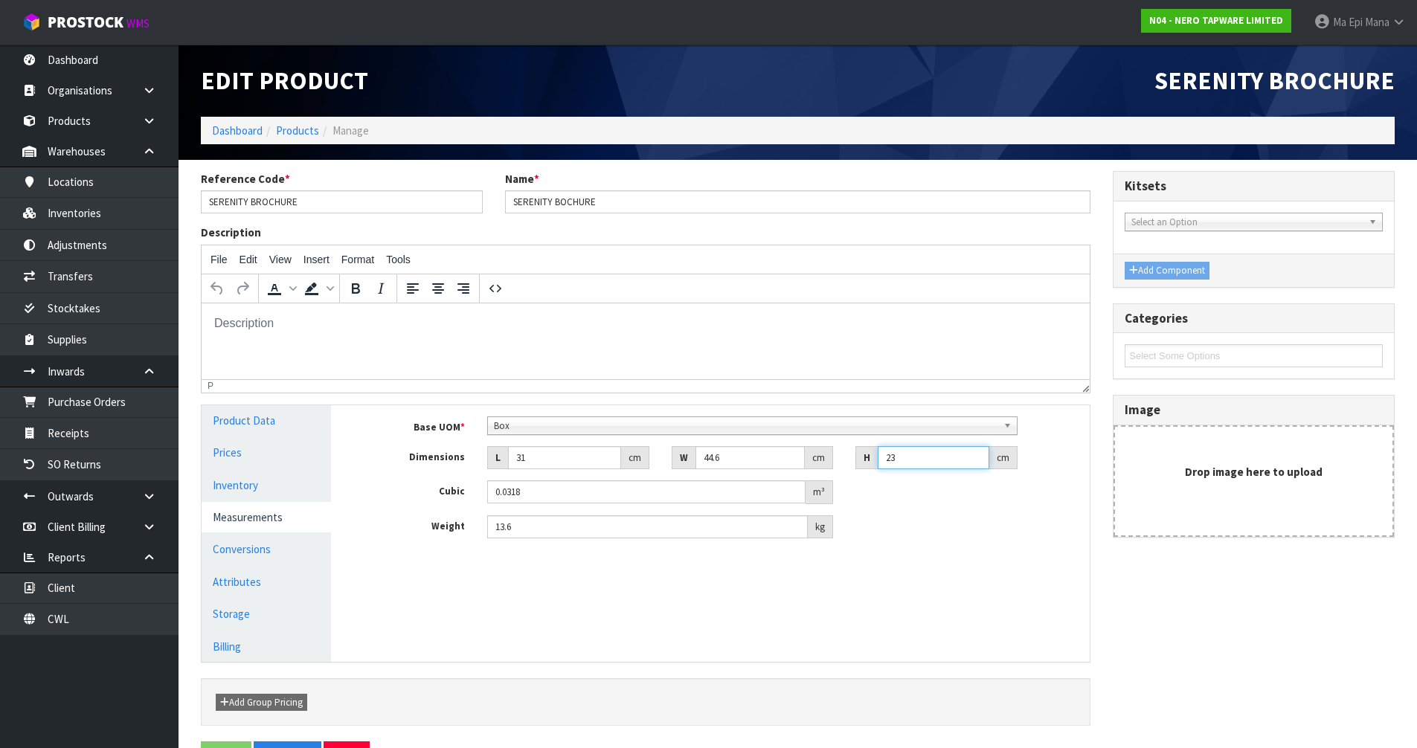
type input "1"
type input "0.001383"
type input "18"
type input "0.024887"
type input "18.8"
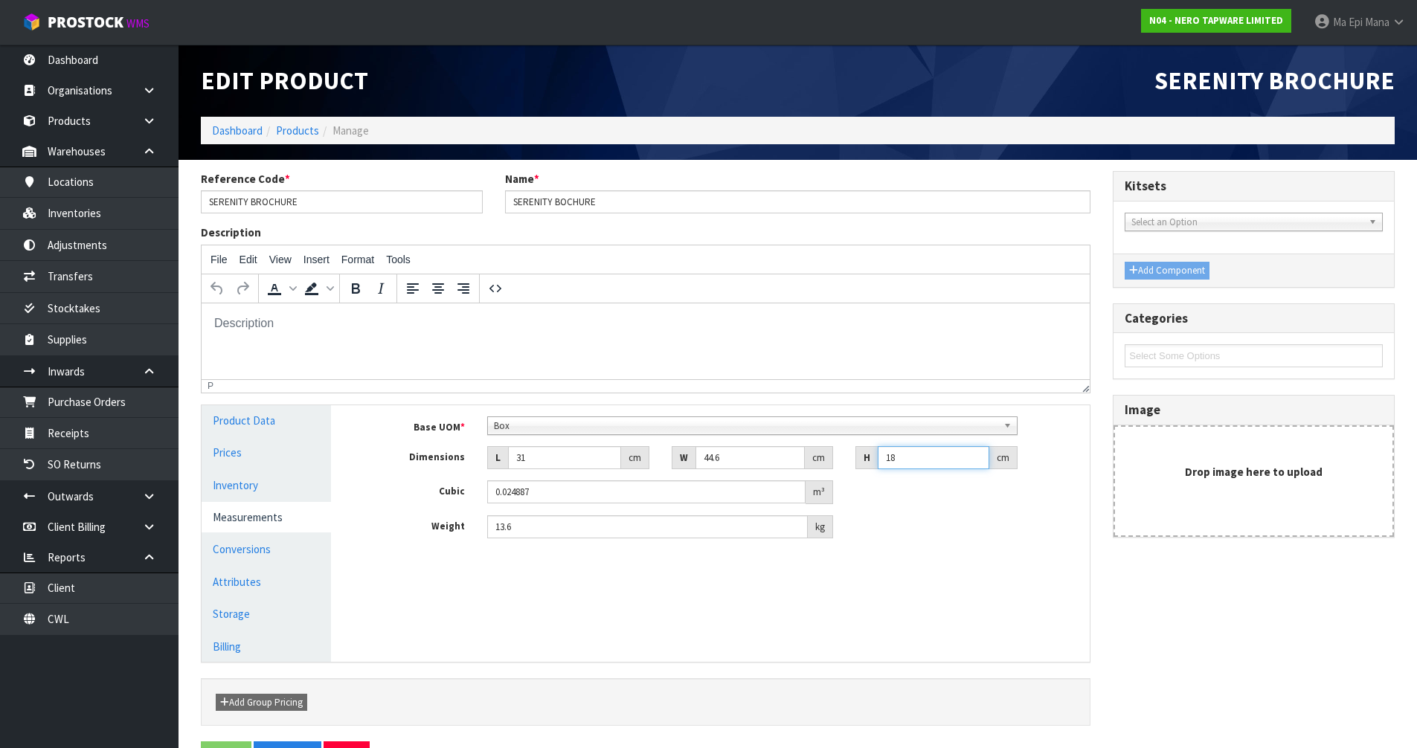
type input "0.025993"
type input "18.8"
type input "20.6"
click at [295, 555] on link "Conversions" at bounding box center [266, 549] width 129 height 31
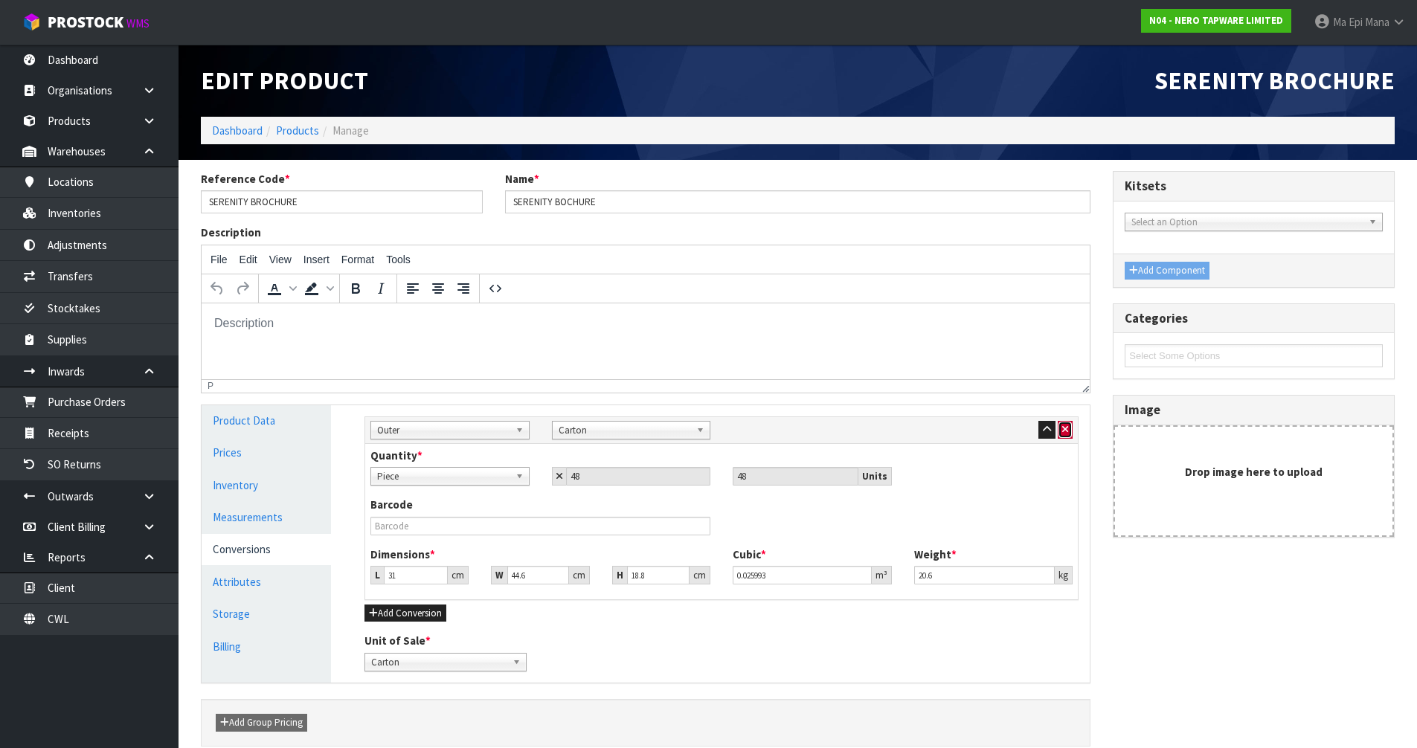
click at [1068, 428] on icon "button" at bounding box center [1065, 430] width 6 height 10
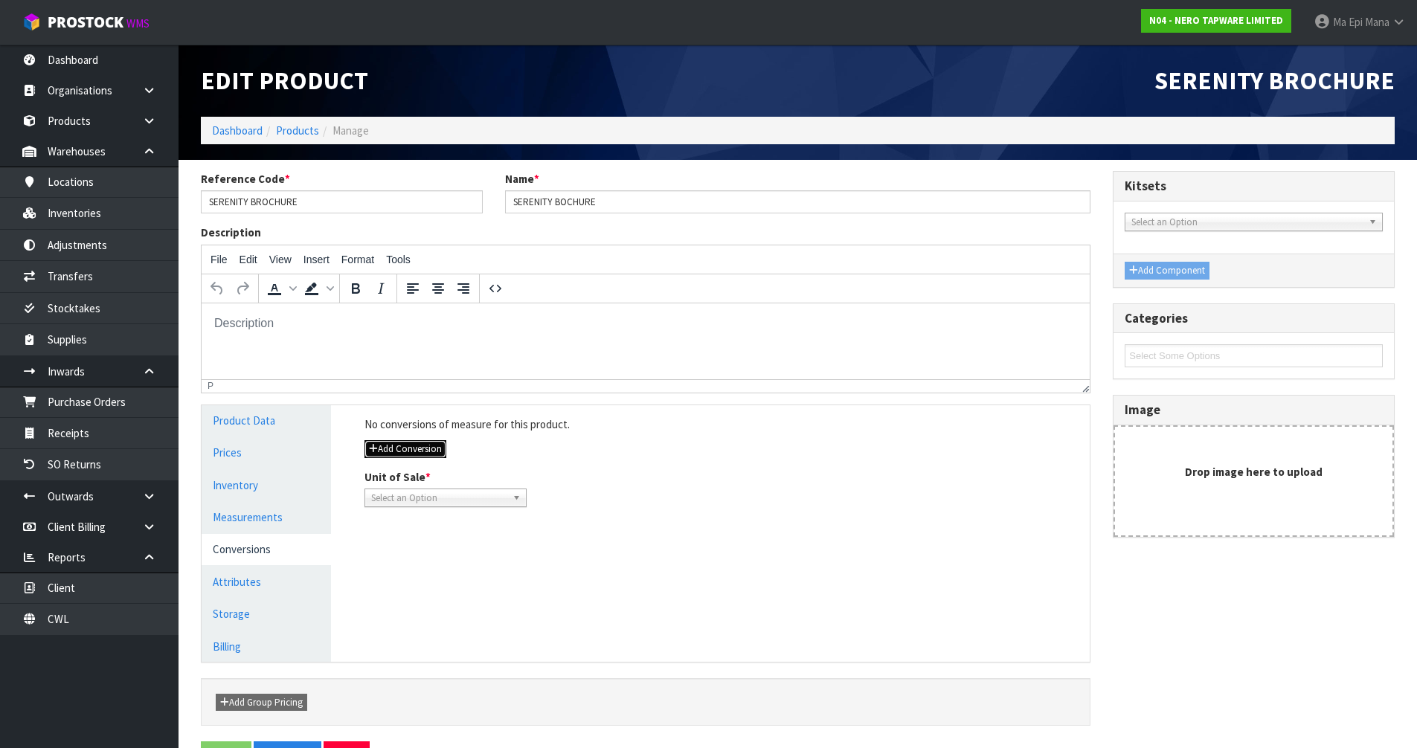
click at [402, 440] on button "Add Conversion" at bounding box center [406, 449] width 82 height 18
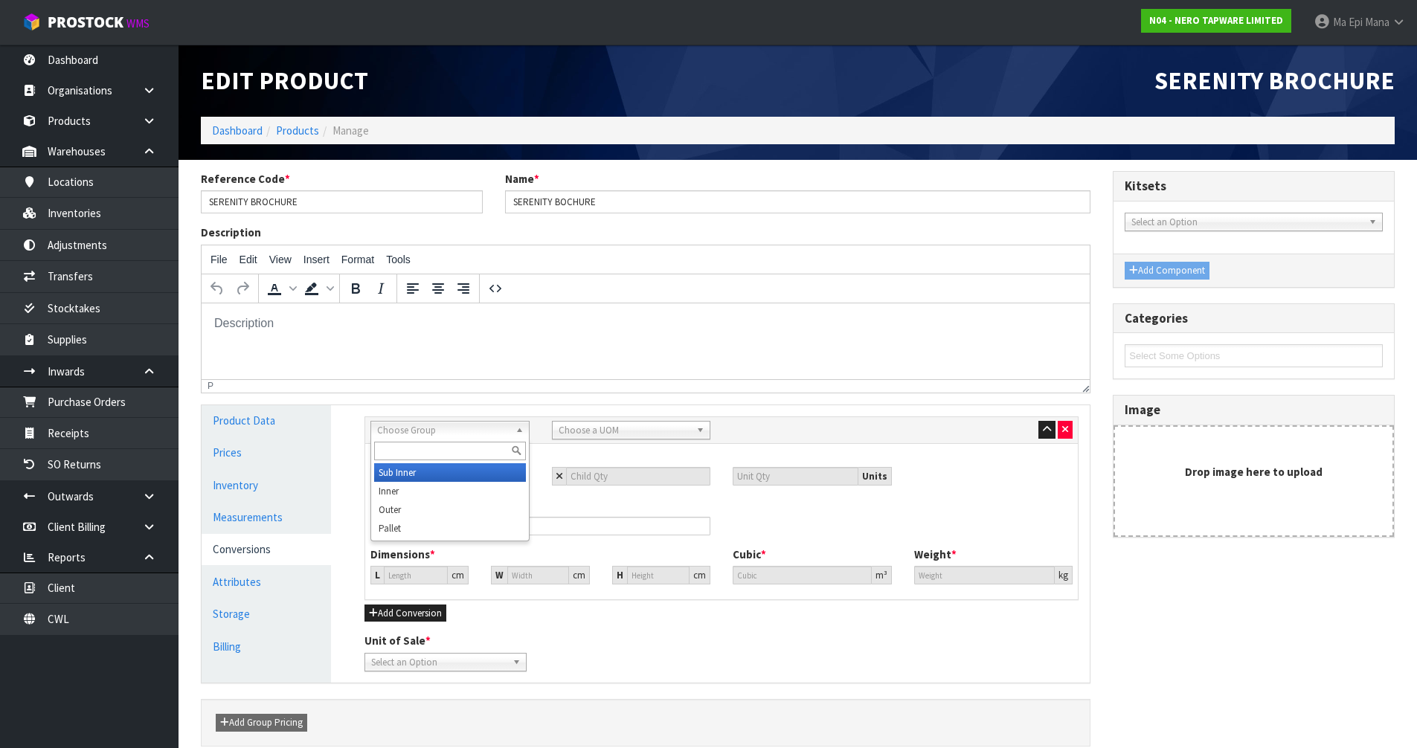
click at [414, 433] on span "Choose Group" at bounding box center [443, 431] width 132 height 18
click at [439, 510] on li "Outer" at bounding box center [450, 510] width 152 height 19
click at [583, 430] on span "Choose a UOM" at bounding box center [625, 431] width 132 height 18
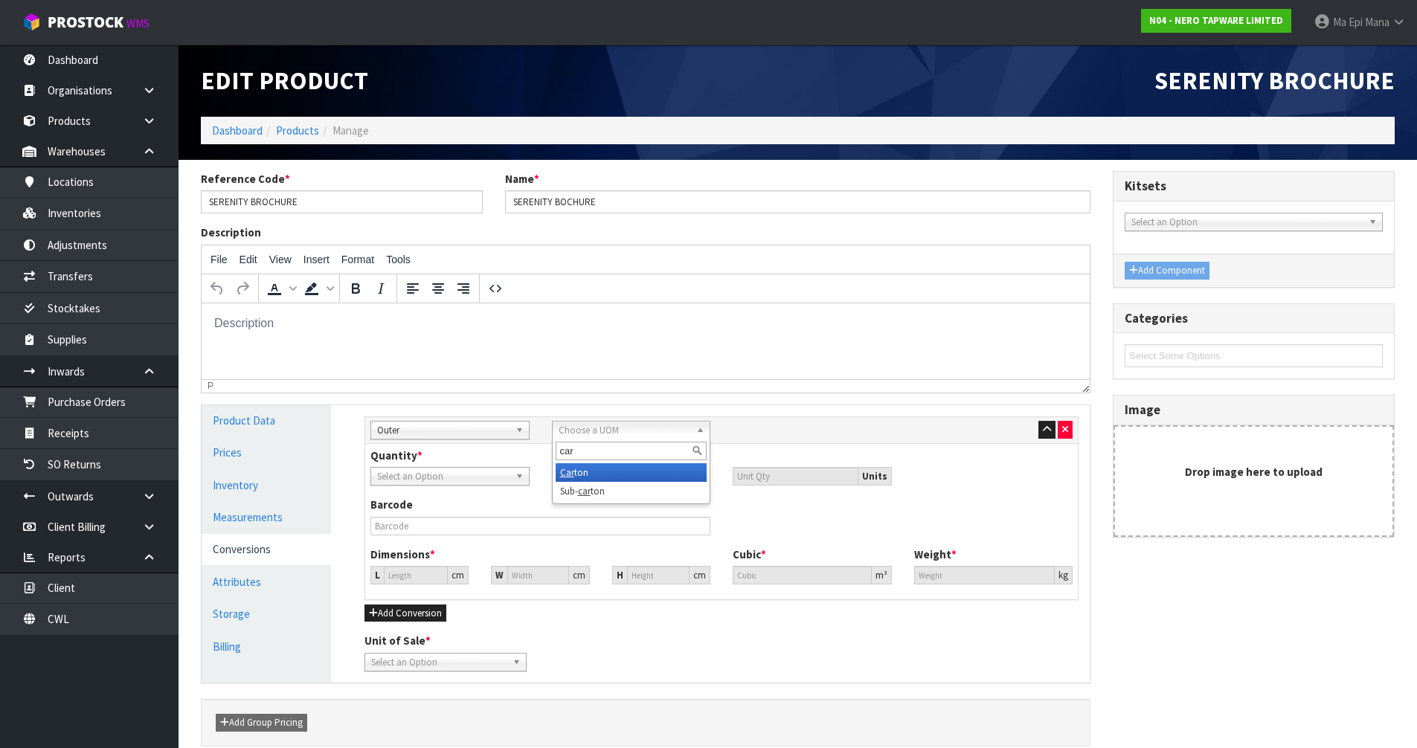
type input "car"
click at [591, 475] on li "Car ton" at bounding box center [632, 472] width 152 height 19
click at [659, 483] on input "number" at bounding box center [638, 476] width 145 height 19
type input "1"
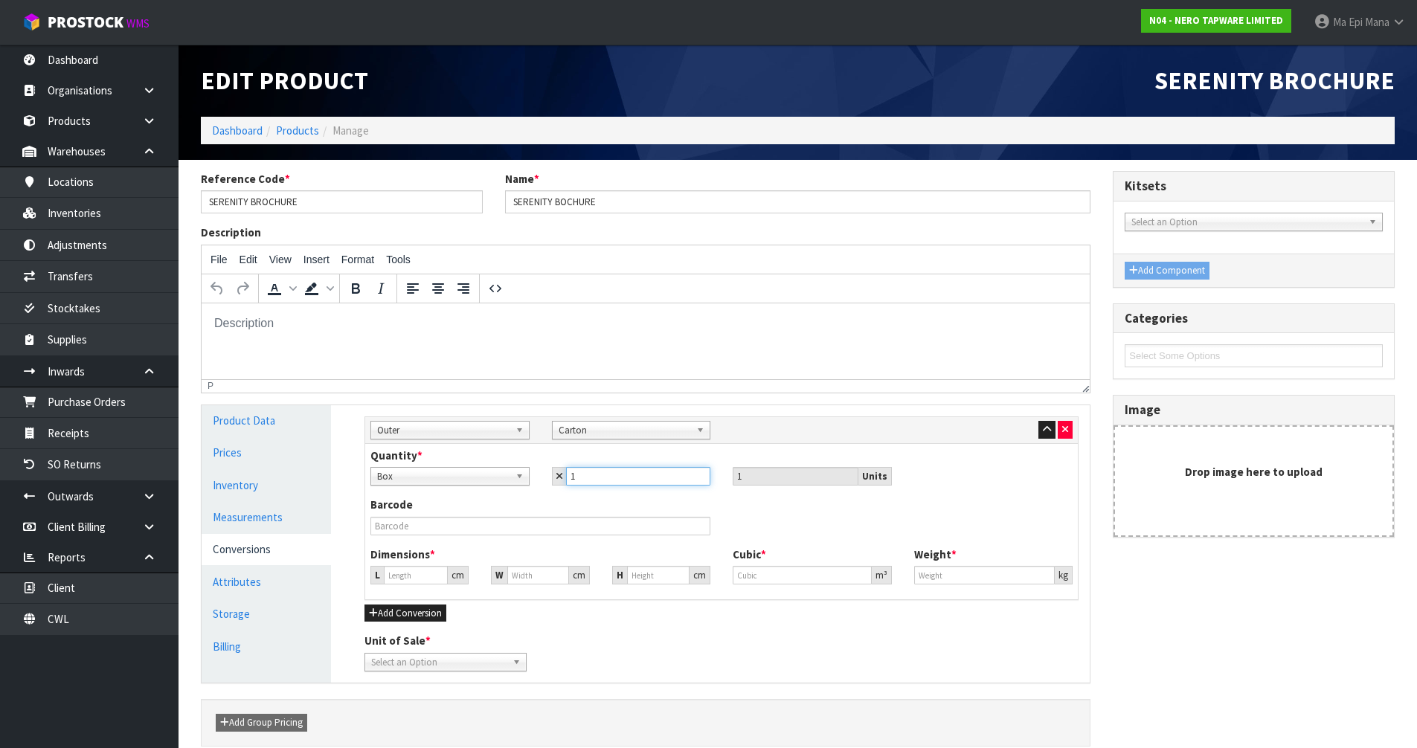
type input "1"
type input "29.622"
type input "0.025993"
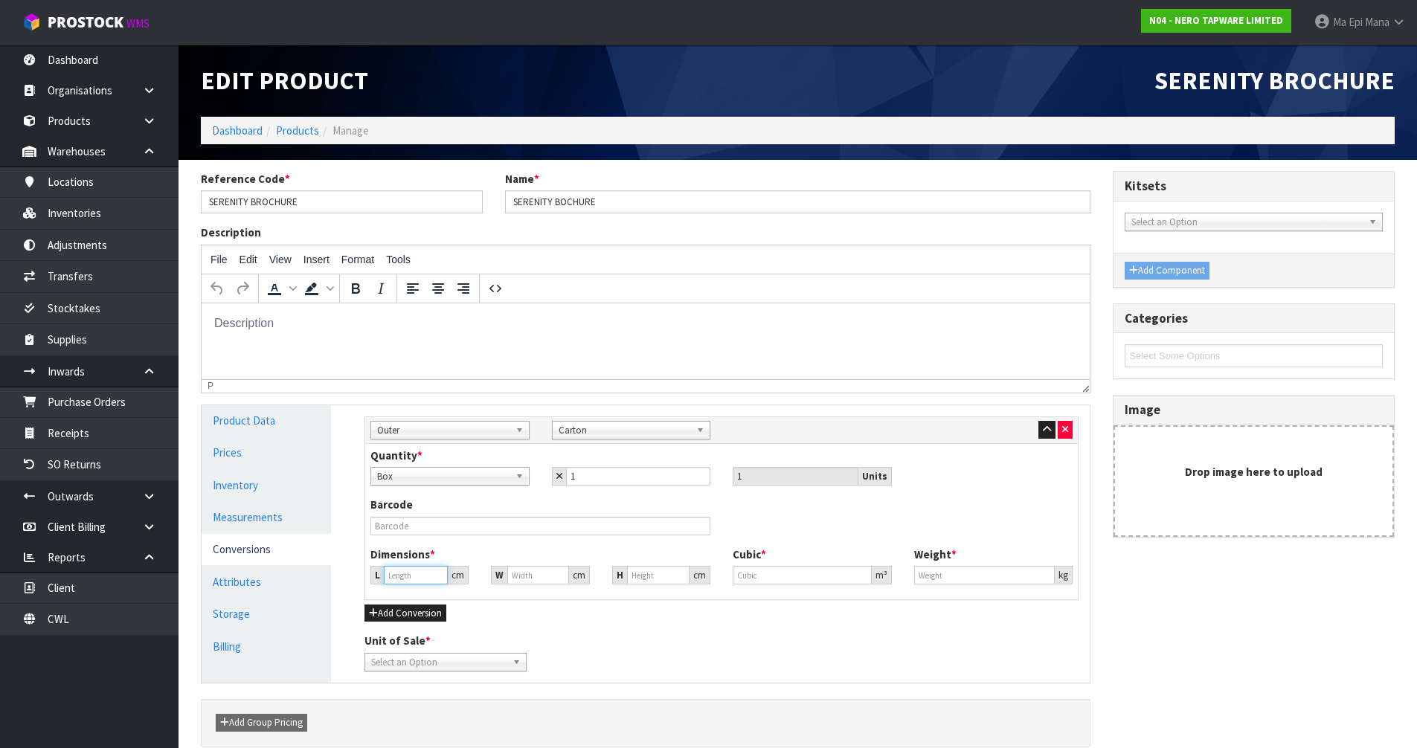
type input "20.6"
click at [420, 577] on input "29.622" at bounding box center [416, 575] width 64 height 19
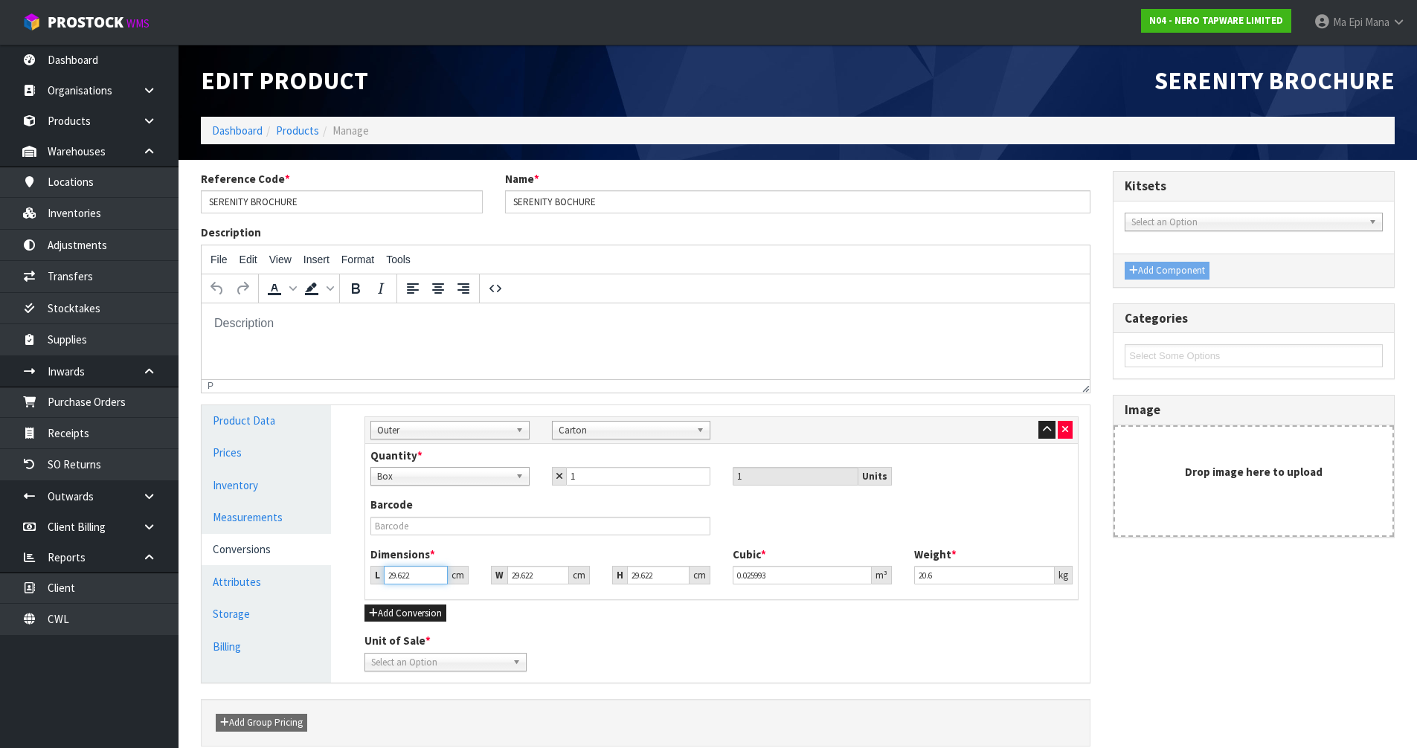
type input "3"
type input "0.002632"
type input "31"
type input "0.027201"
type input "31"
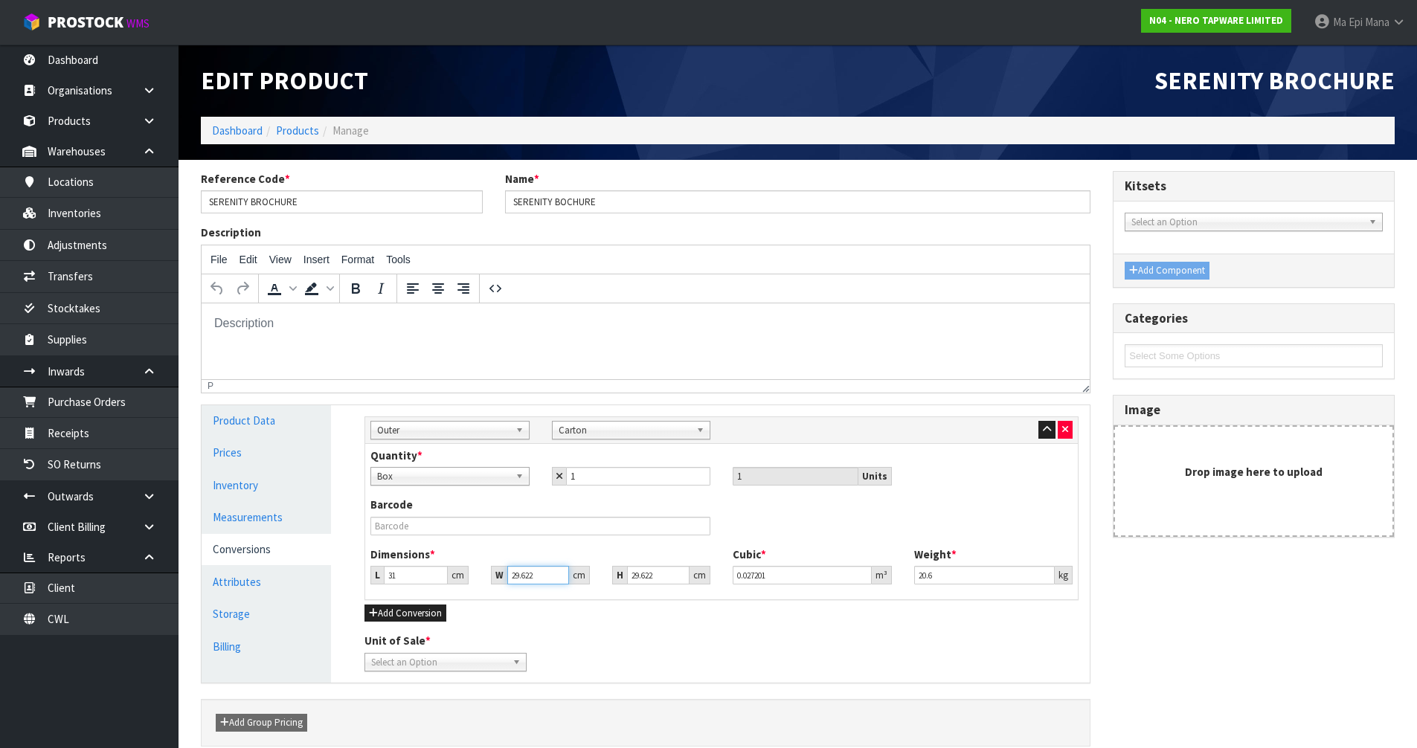
type input "4"
type input "0.003673"
type input "44"
type input "0.040404"
type input "44.6"
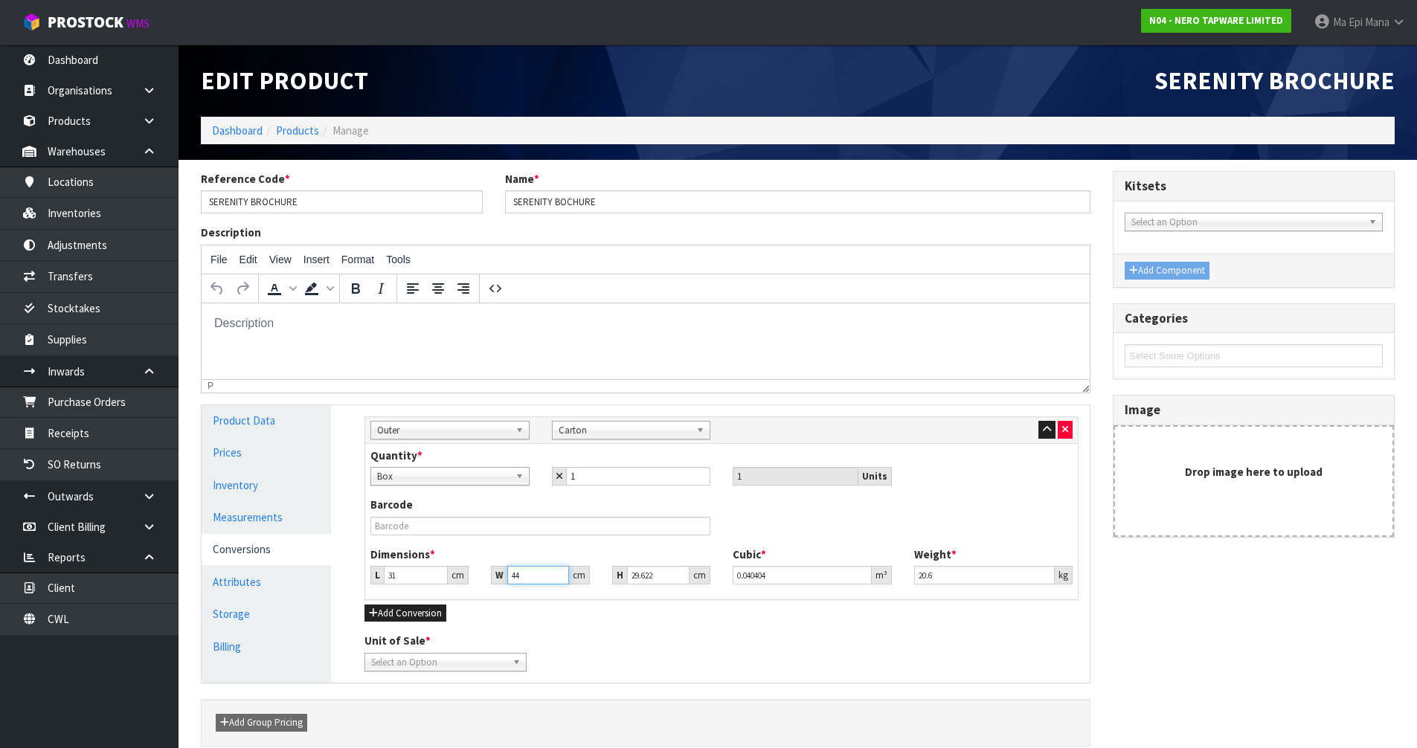
type input "0.040955"
type input "44.6"
type input "1"
type input "0.001383"
type input "18"
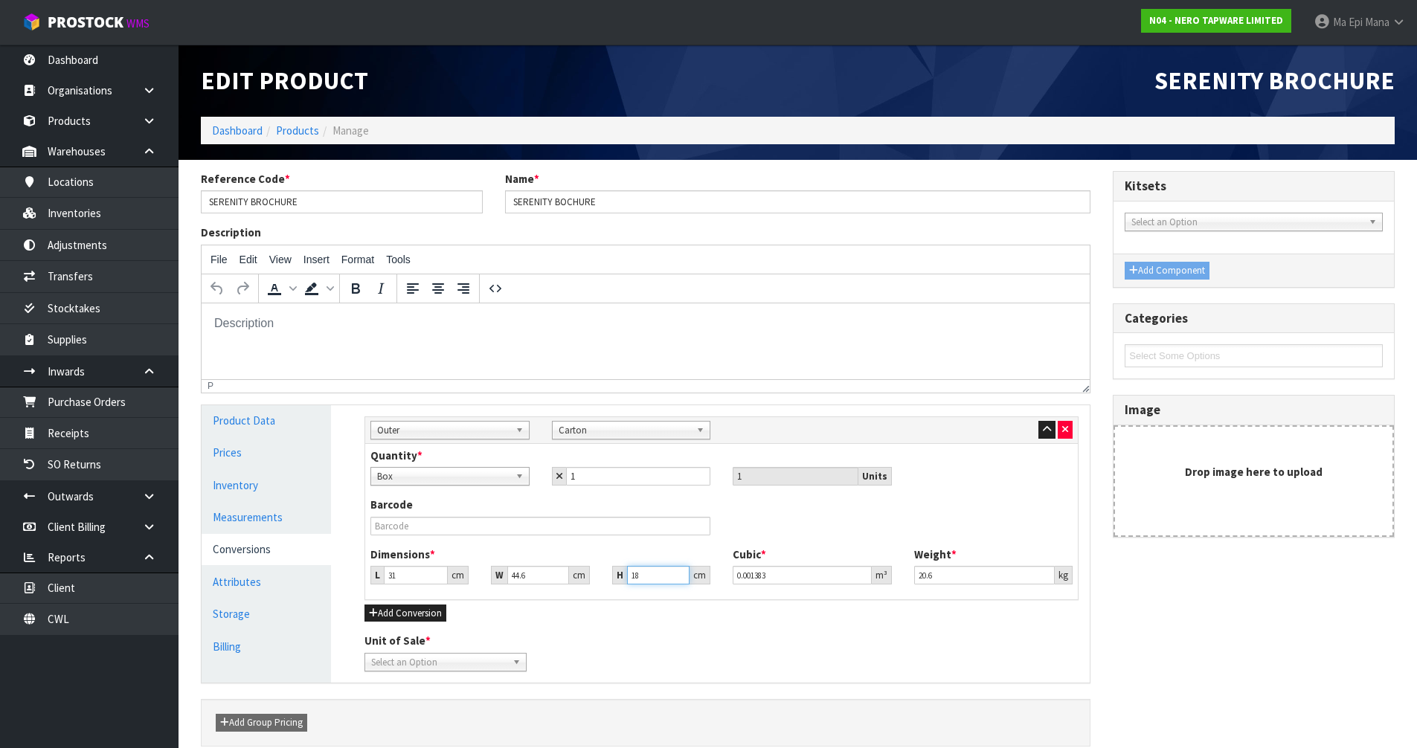
type input "0.024887"
type input "18.8"
type input "0.025993"
type input "18.8"
click at [400, 666] on span "Select an Option" at bounding box center [438, 663] width 135 height 18
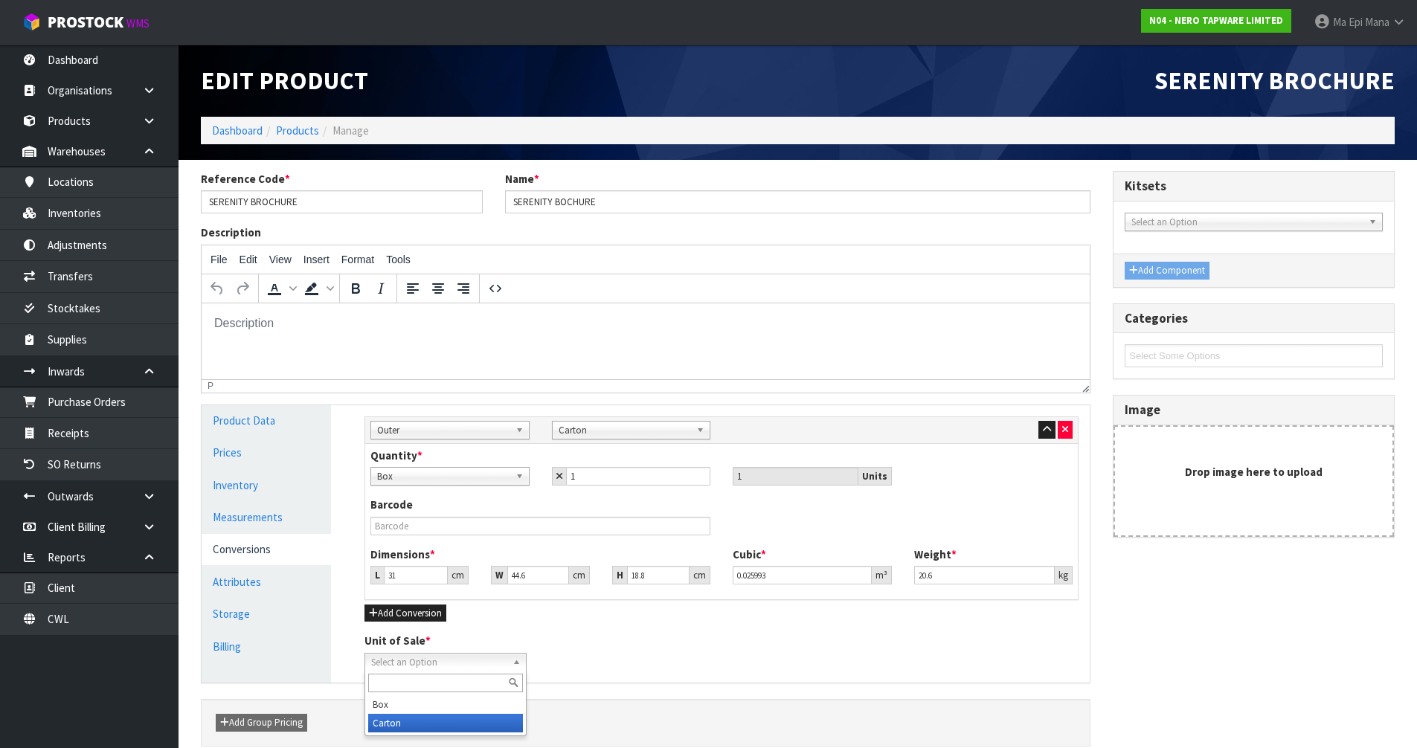
click at [394, 720] on li "Carton" at bounding box center [445, 723] width 155 height 19
click at [629, 640] on div "Unit of Sale * Box Carton Carton [GEOGRAPHIC_DATA]" at bounding box center [721, 652] width 737 height 38
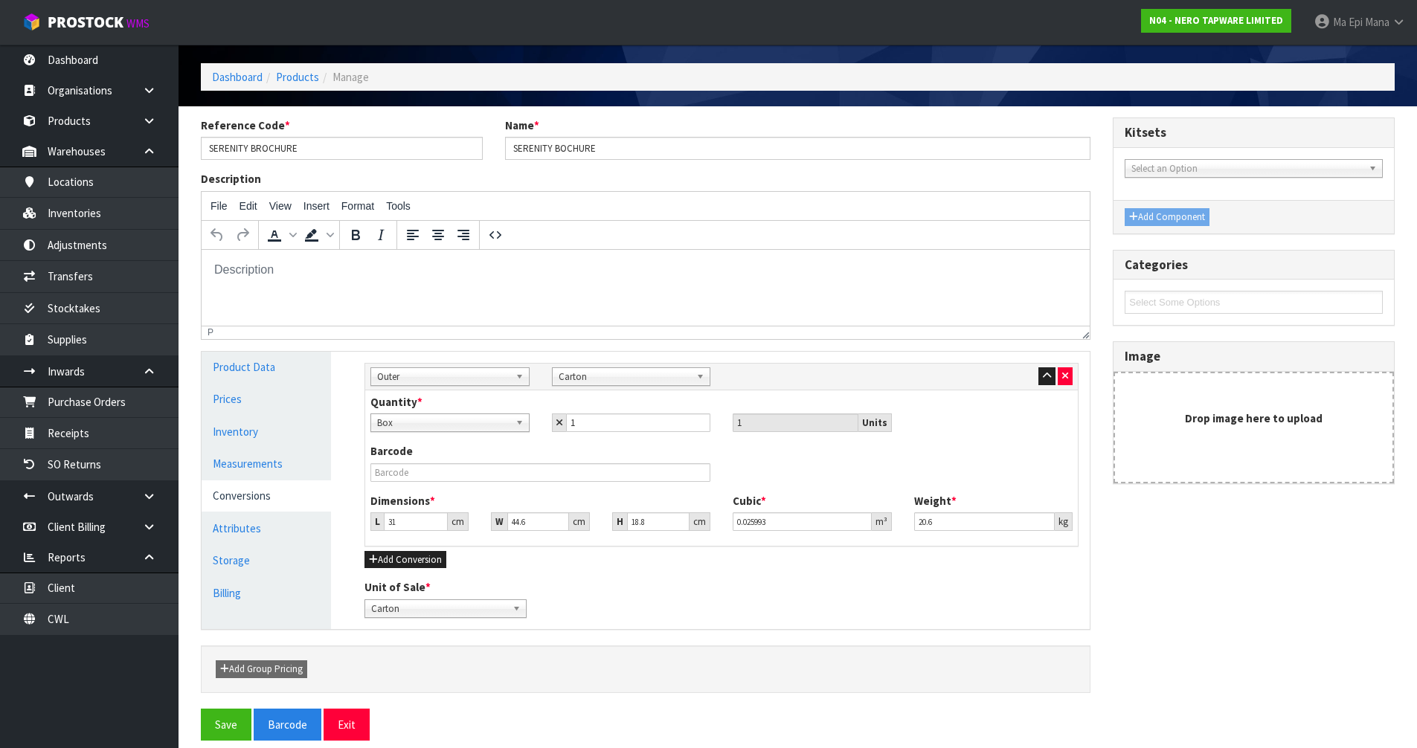
scroll to position [68, 0]
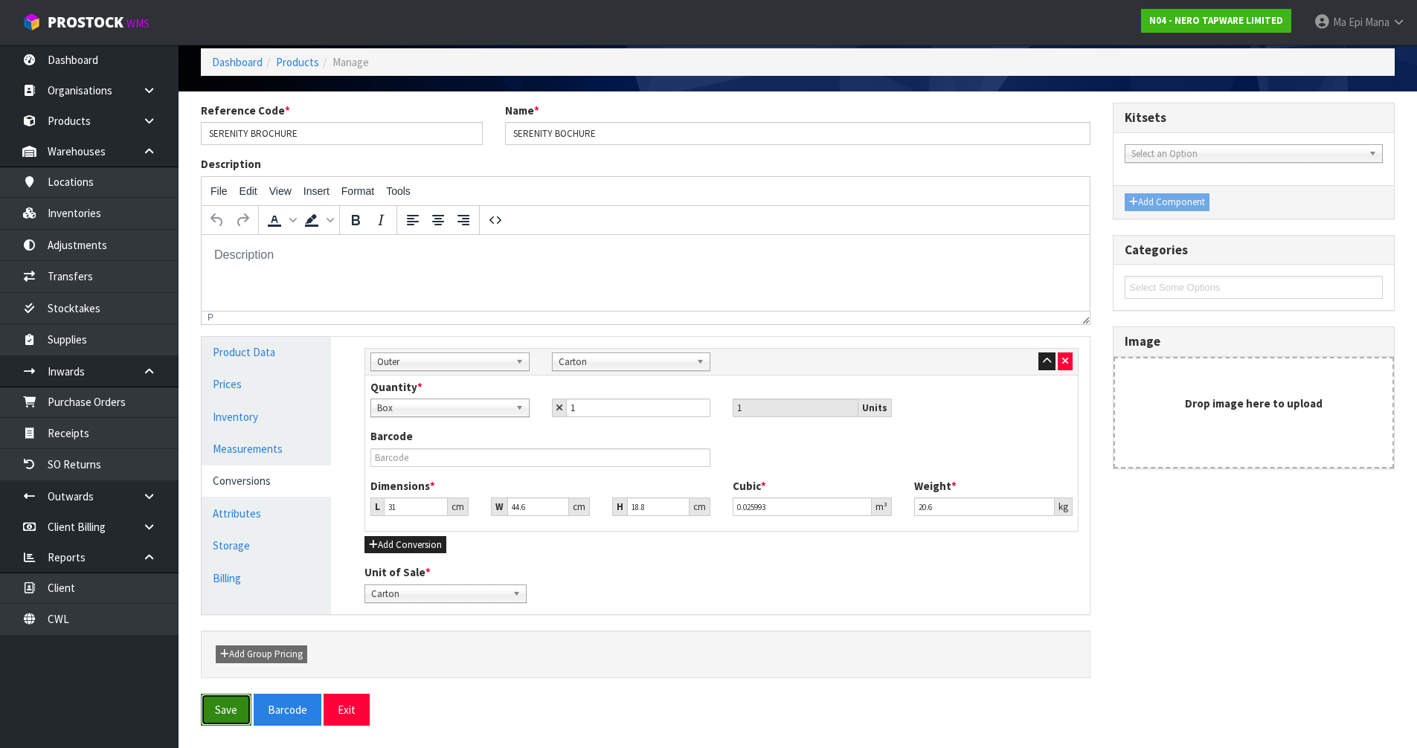
click at [206, 708] on button "Save" at bounding box center [226, 710] width 51 height 32
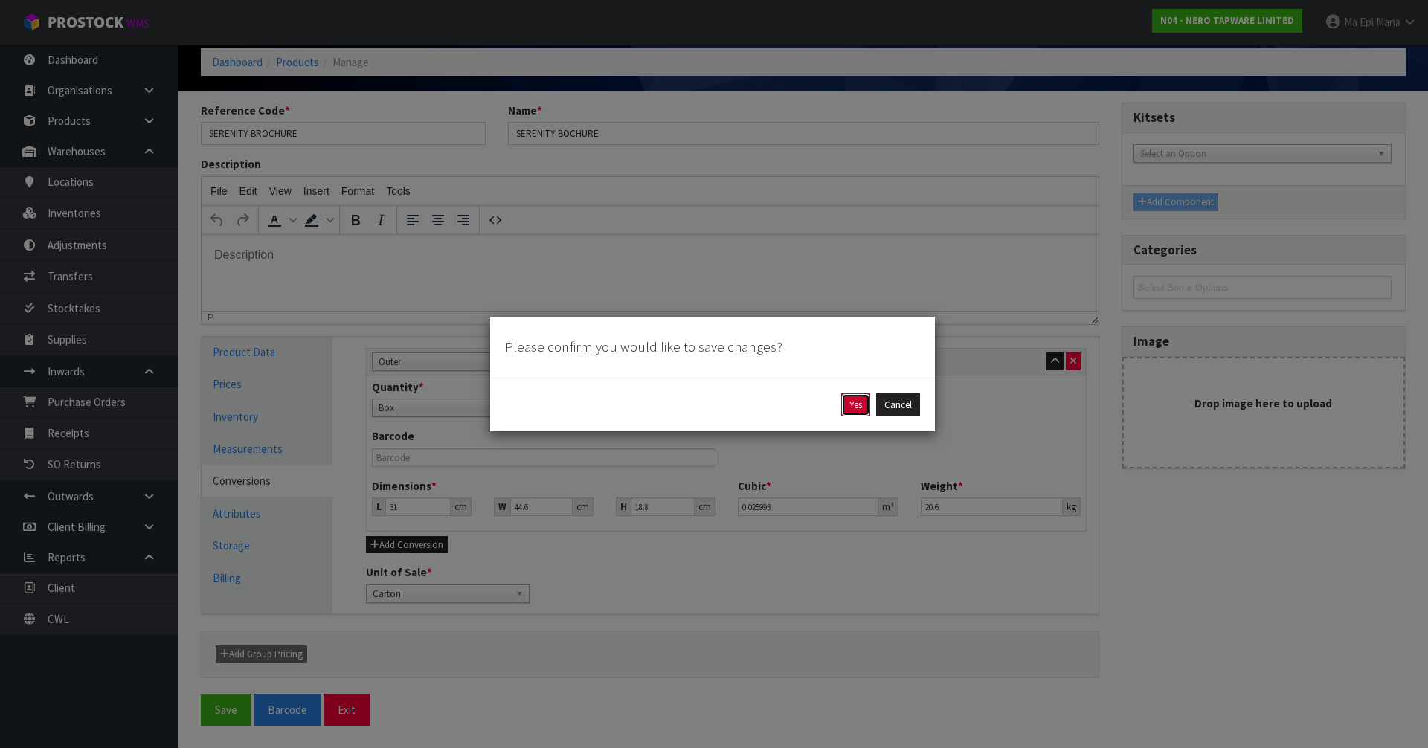
click at [862, 394] on button "Yes" at bounding box center [855, 406] width 29 height 24
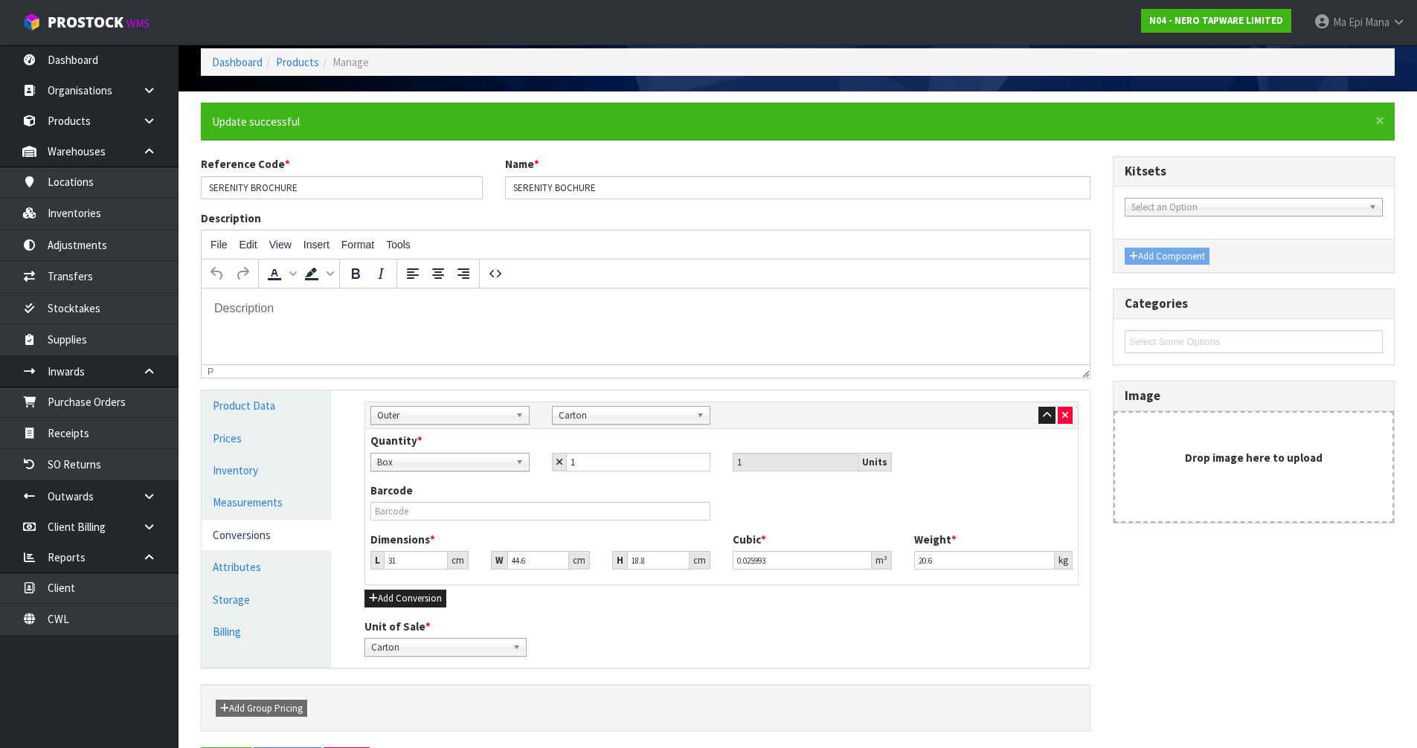
scroll to position [0, 0]
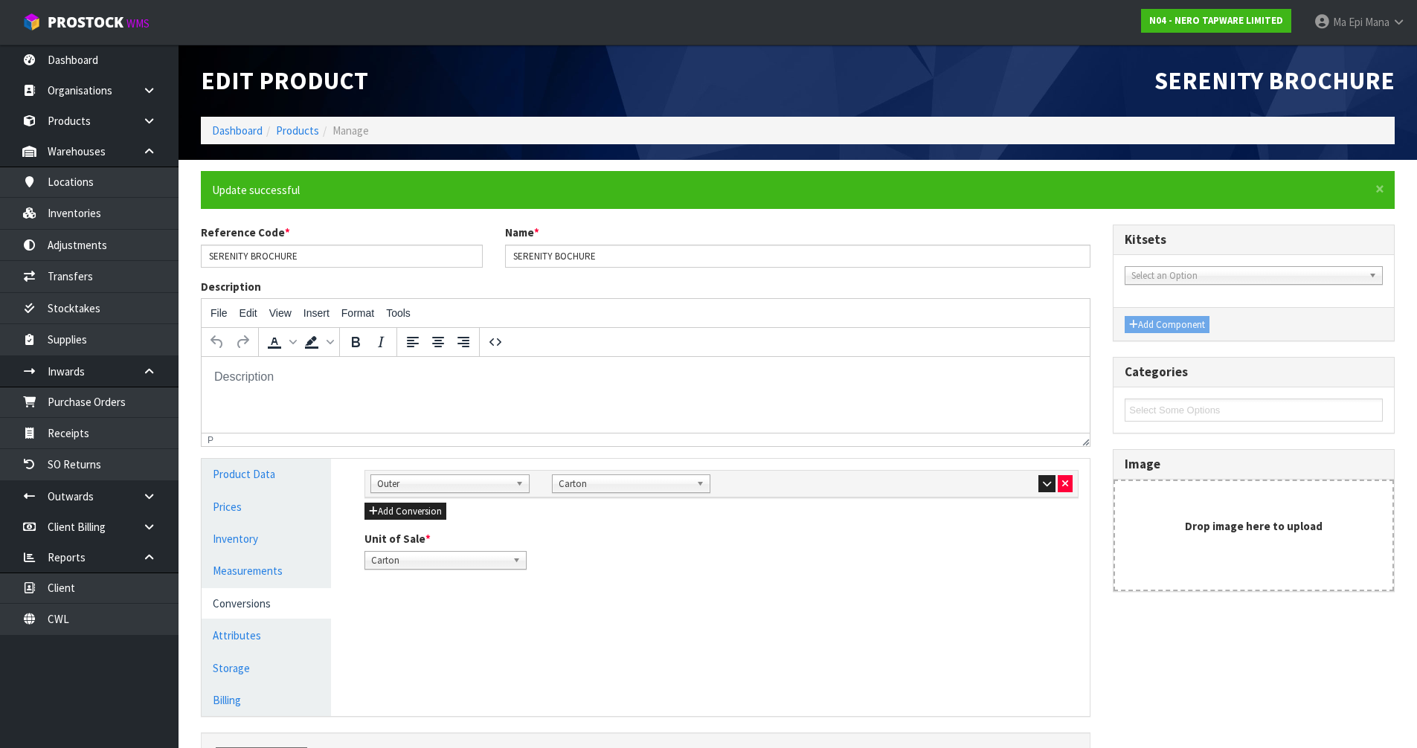
click at [701, 598] on div "Manage Stock Machine SKU Barcode Batch Number Serial Number Expiry Date Frozen …" at bounding box center [721, 587] width 759 height 257
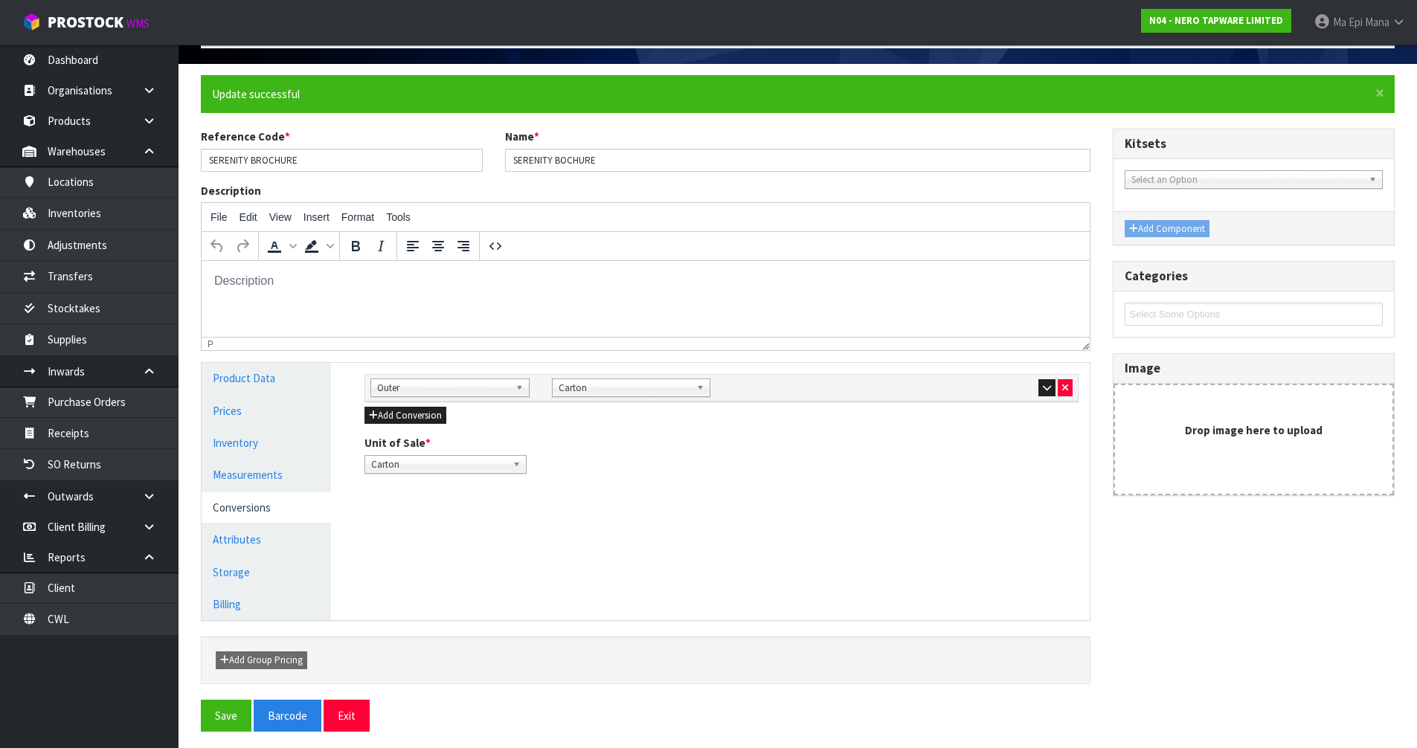
scroll to position [102, 0]
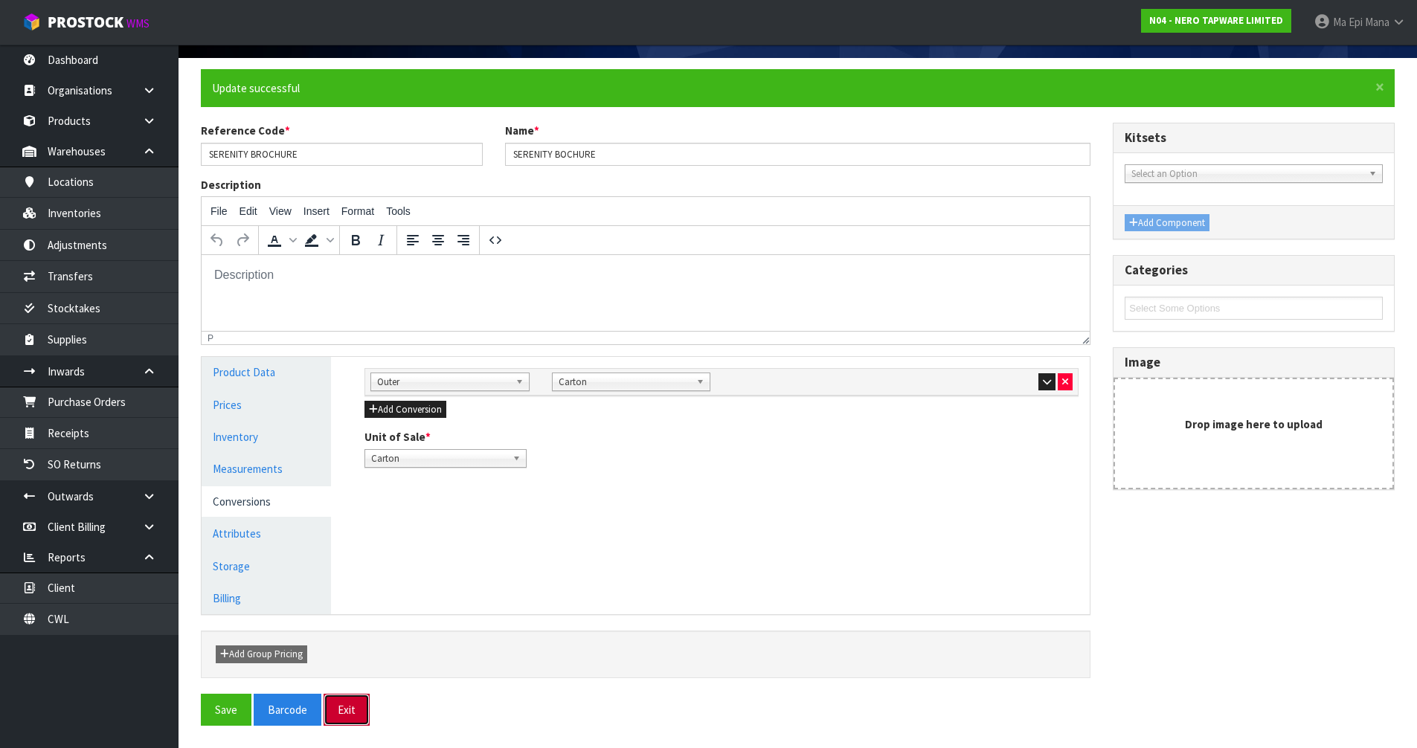
click at [341, 712] on button "Exit" at bounding box center [347, 710] width 46 height 32
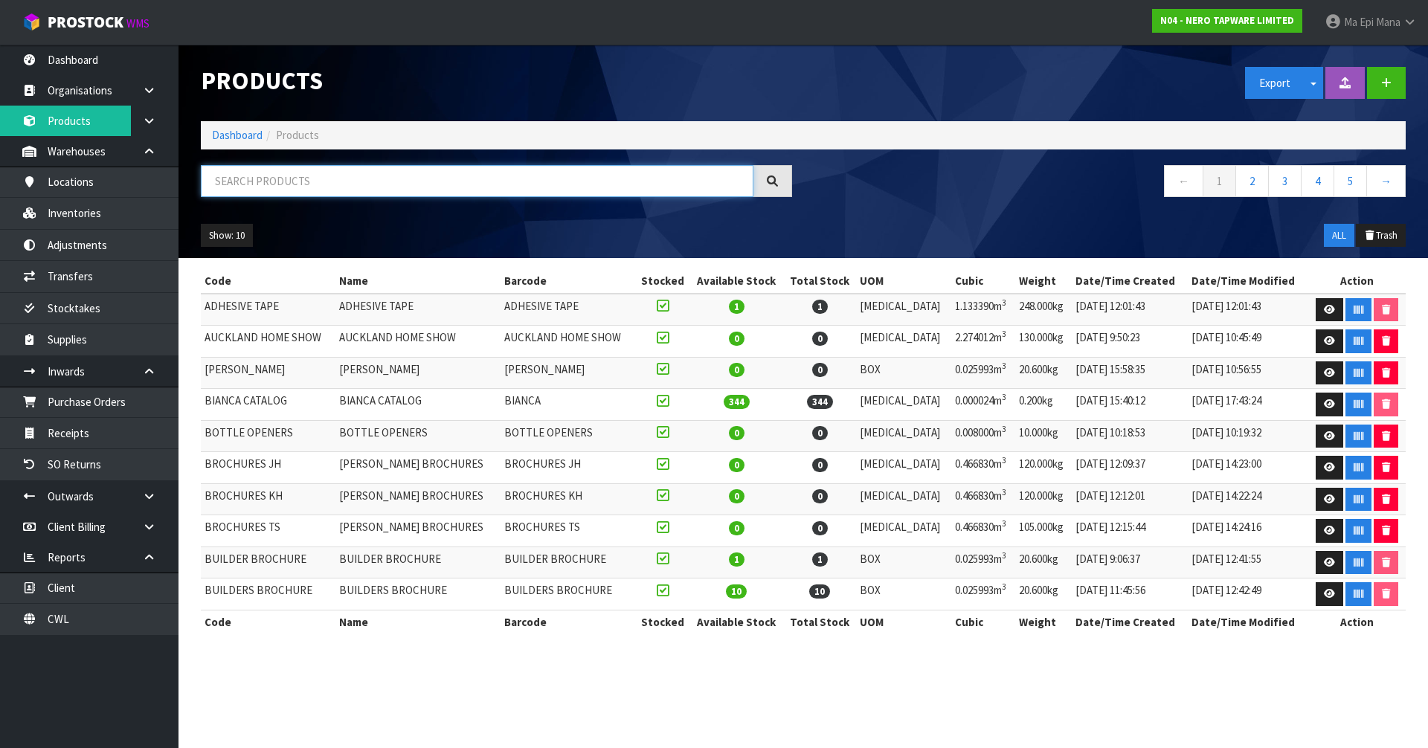
click at [326, 179] on input "text" at bounding box center [477, 181] width 553 height 32
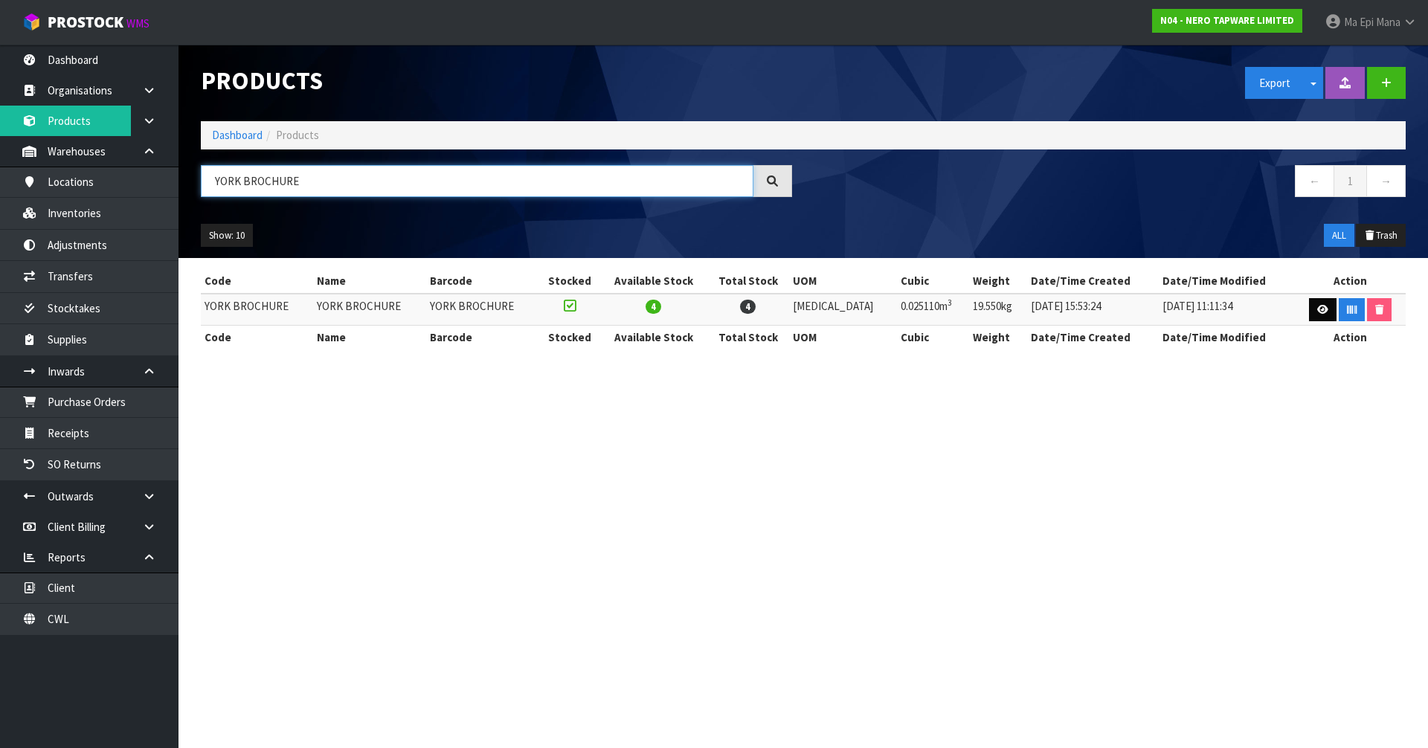
type input "YORK BROCHURE"
click at [1309, 306] on link at bounding box center [1323, 310] width 28 height 24
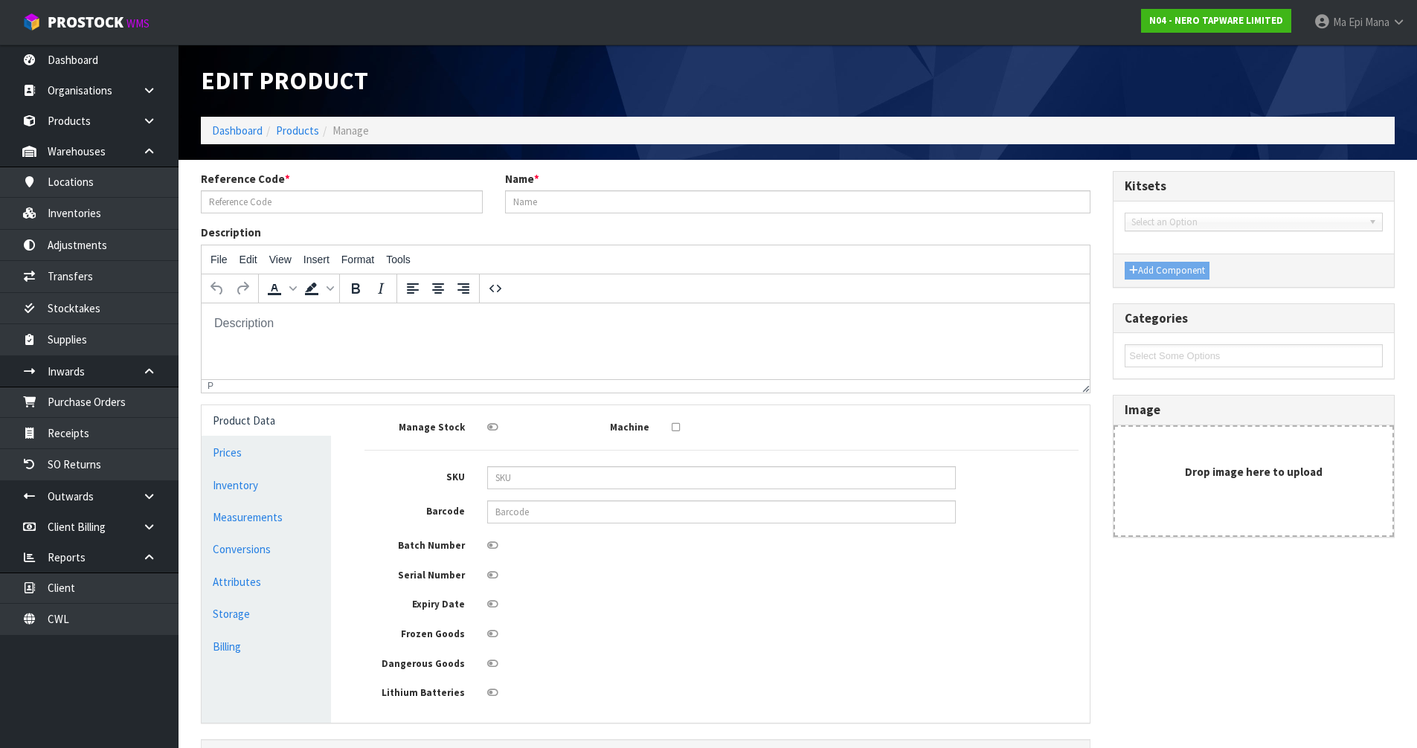
type input "YORK BROCHURE"
click at [290, 523] on link "Measurements" at bounding box center [266, 517] width 129 height 31
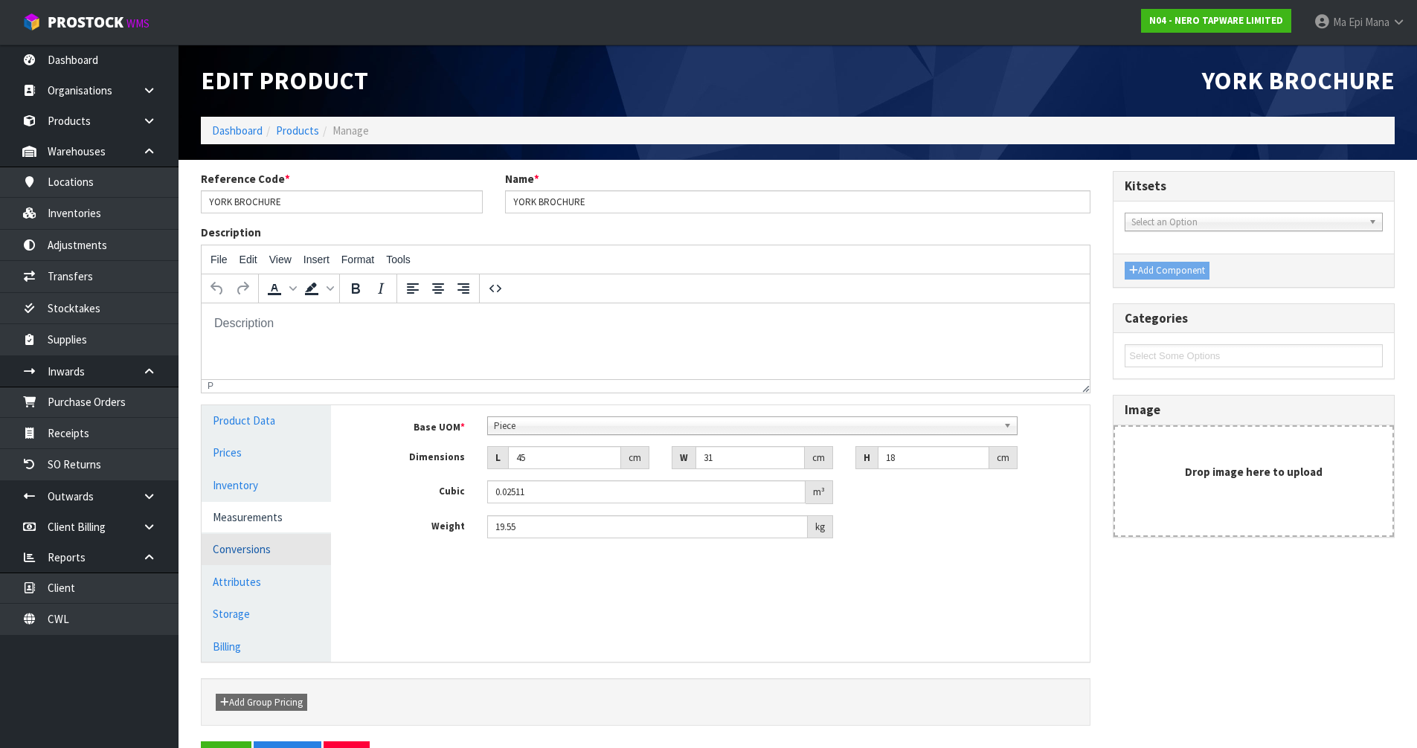
click at [267, 556] on link "Conversions" at bounding box center [266, 549] width 129 height 31
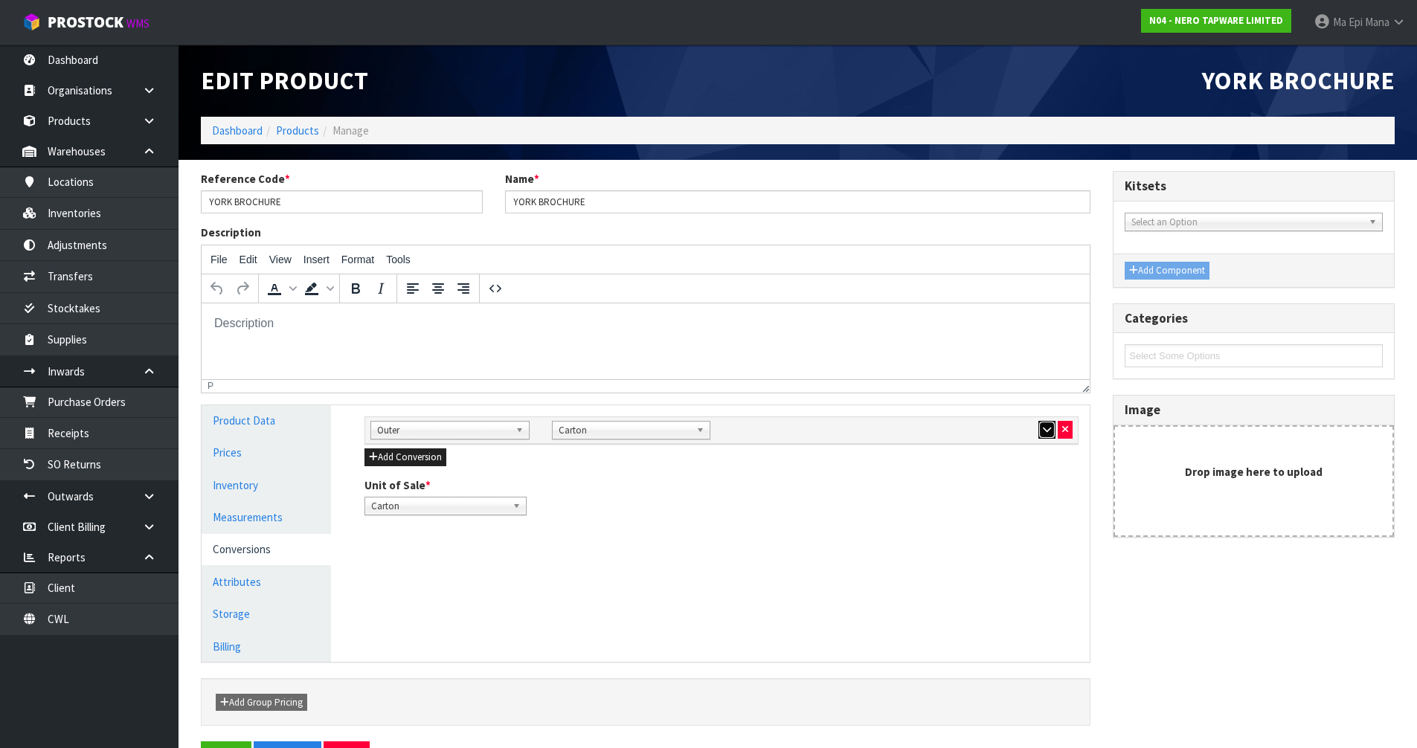
click at [1043, 433] on icon "button" at bounding box center [1047, 430] width 8 height 10
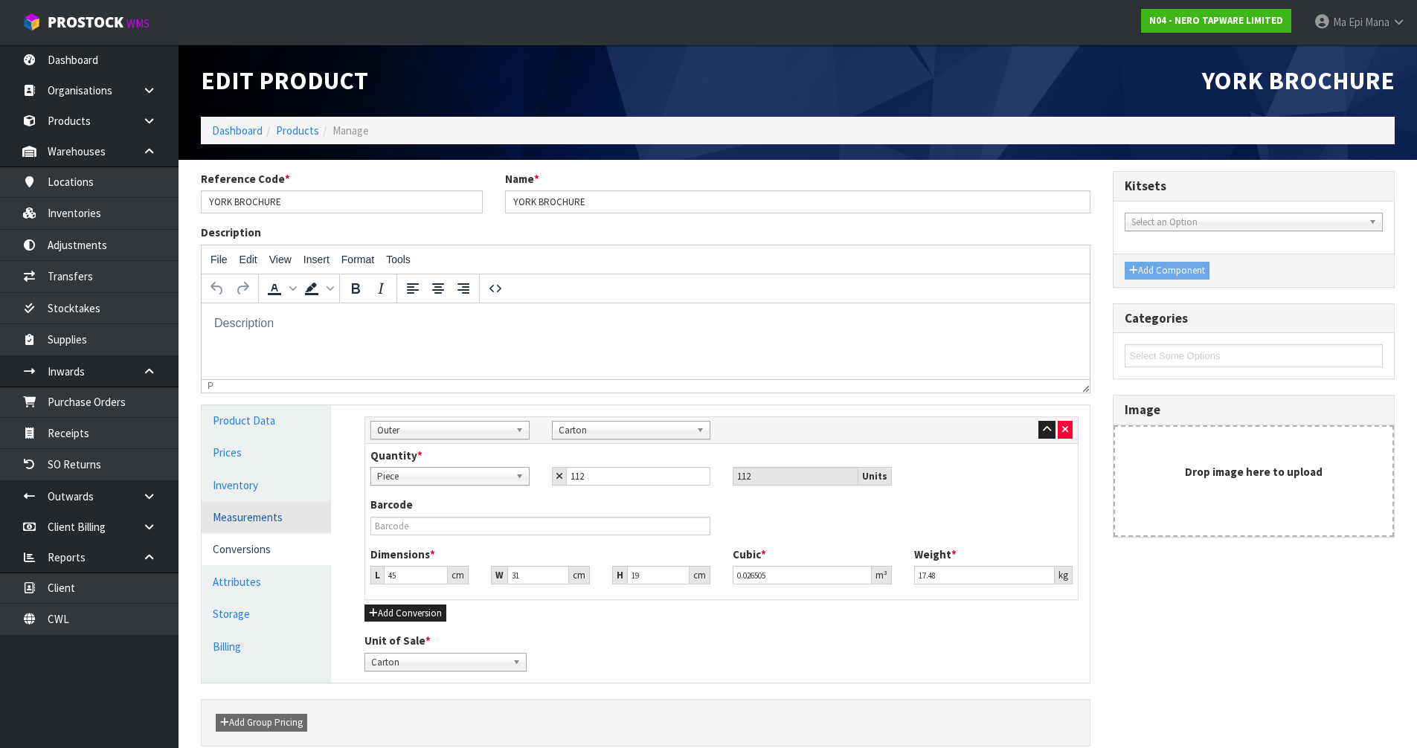
click at [292, 513] on link "Measurements" at bounding box center [266, 517] width 129 height 31
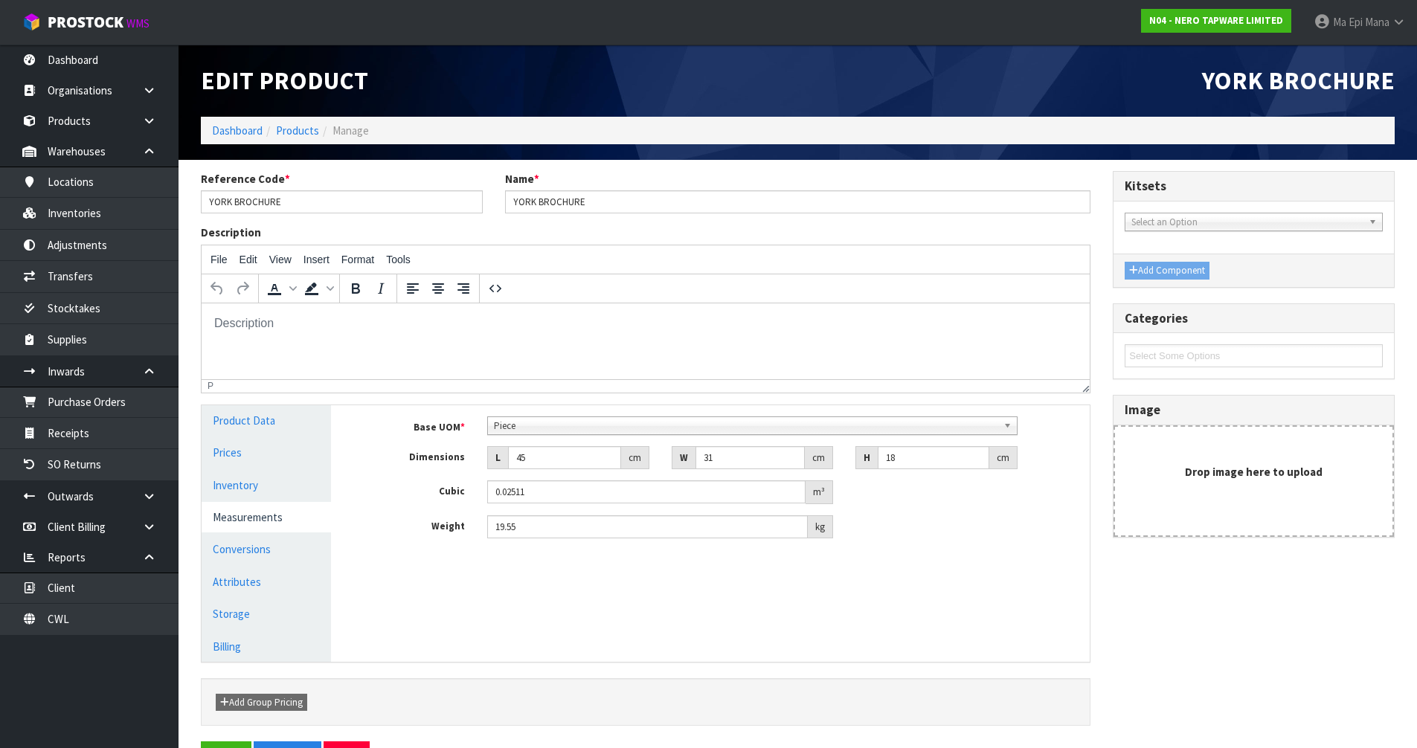
click at [562, 420] on span "Piece" at bounding box center [746, 426] width 504 height 18
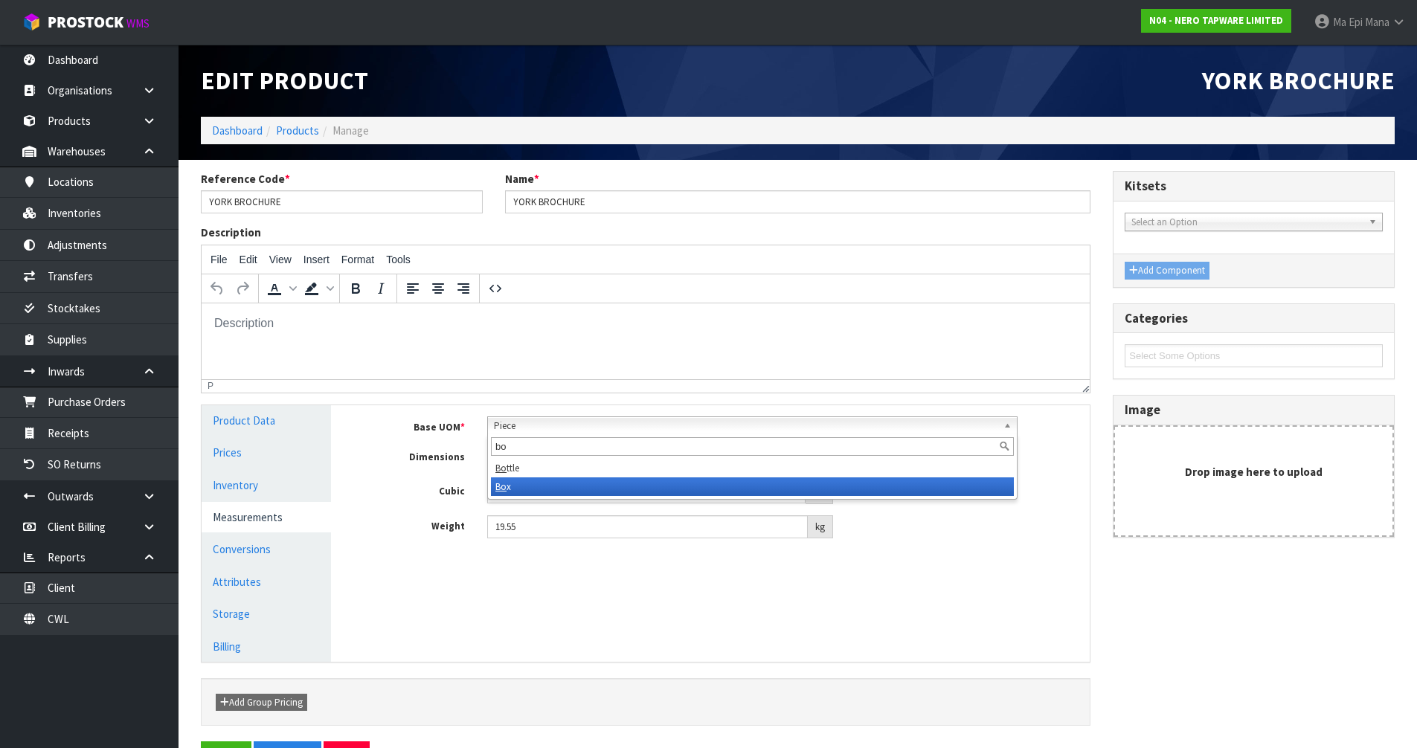
type input "bo"
click at [545, 485] on li "Bo x" at bounding box center [752, 487] width 523 height 19
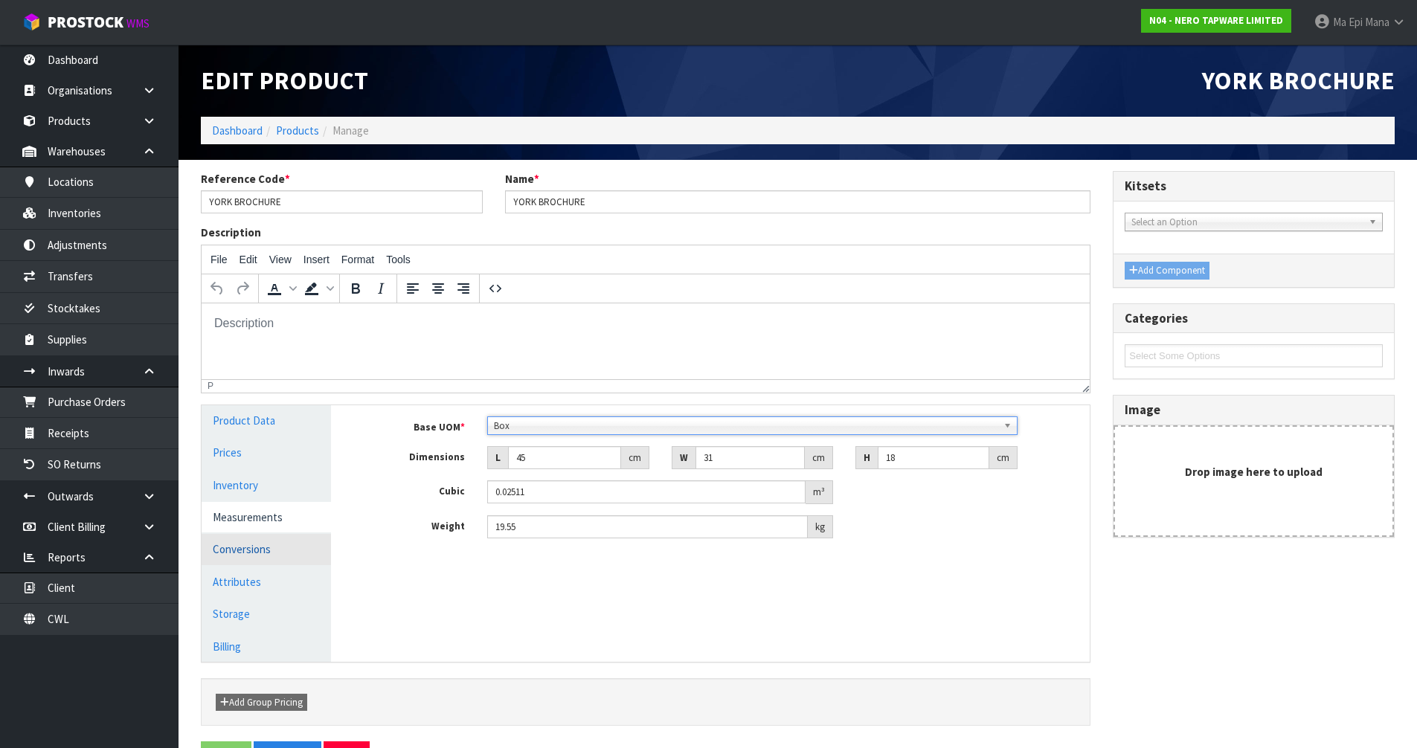
click at [268, 549] on link "Conversions" at bounding box center [266, 549] width 129 height 31
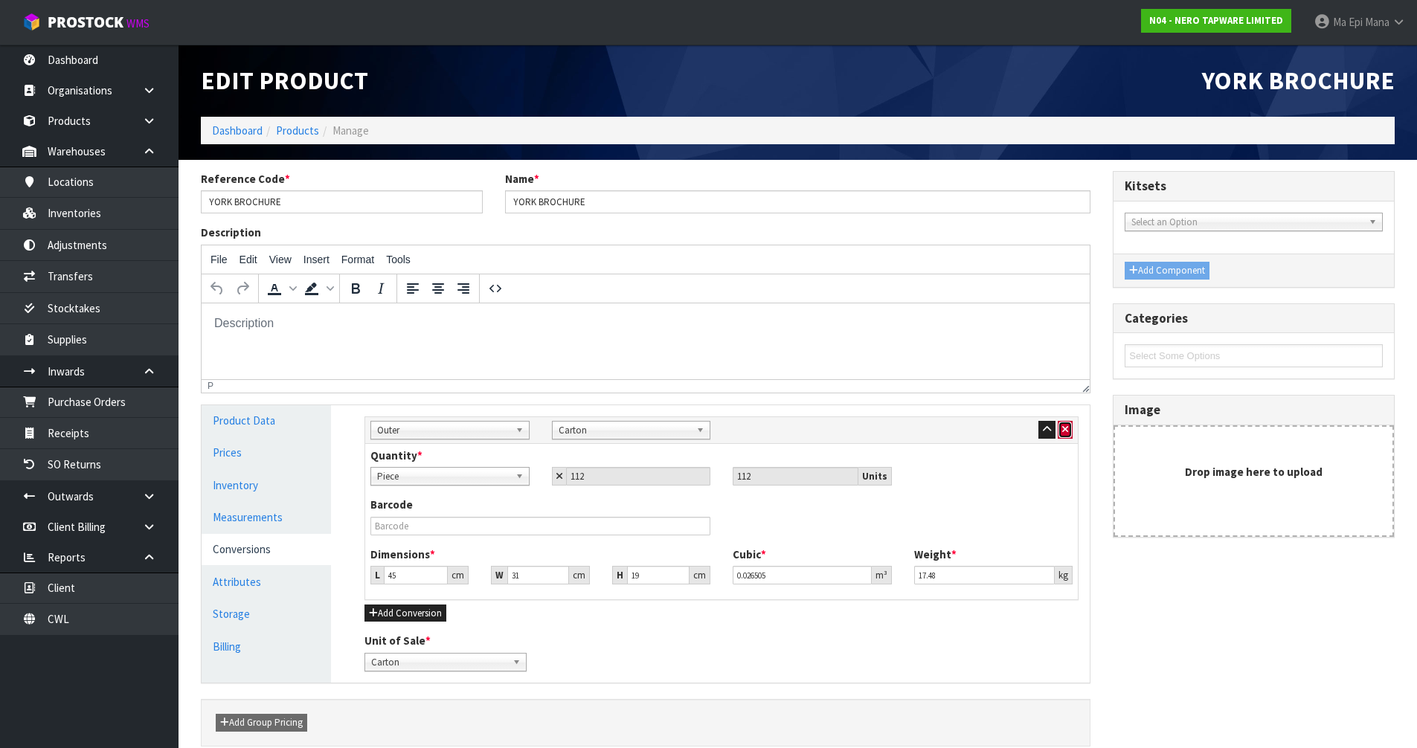
click at [1068, 433] on icon "button" at bounding box center [1065, 430] width 6 height 10
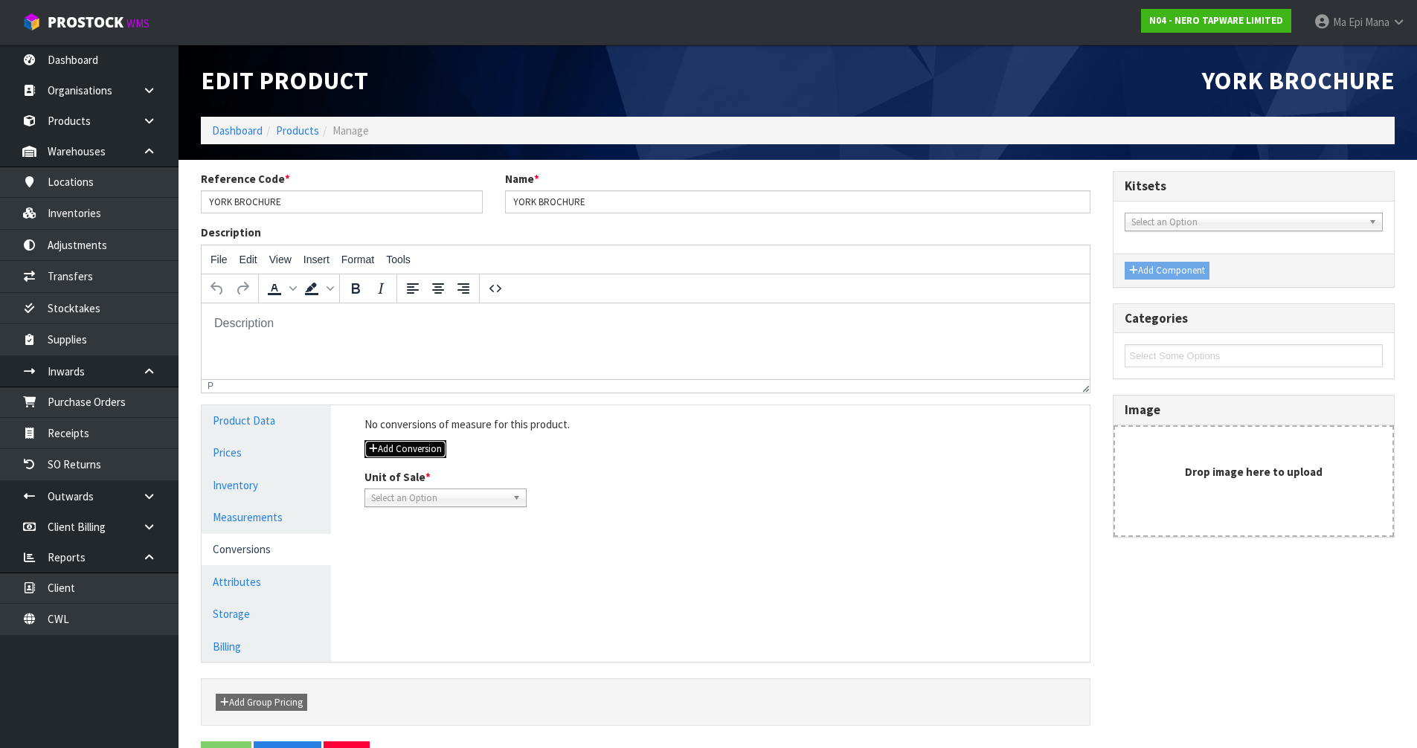
click at [385, 446] on button "Add Conversion" at bounding box center [406, 449] width 82 height 18
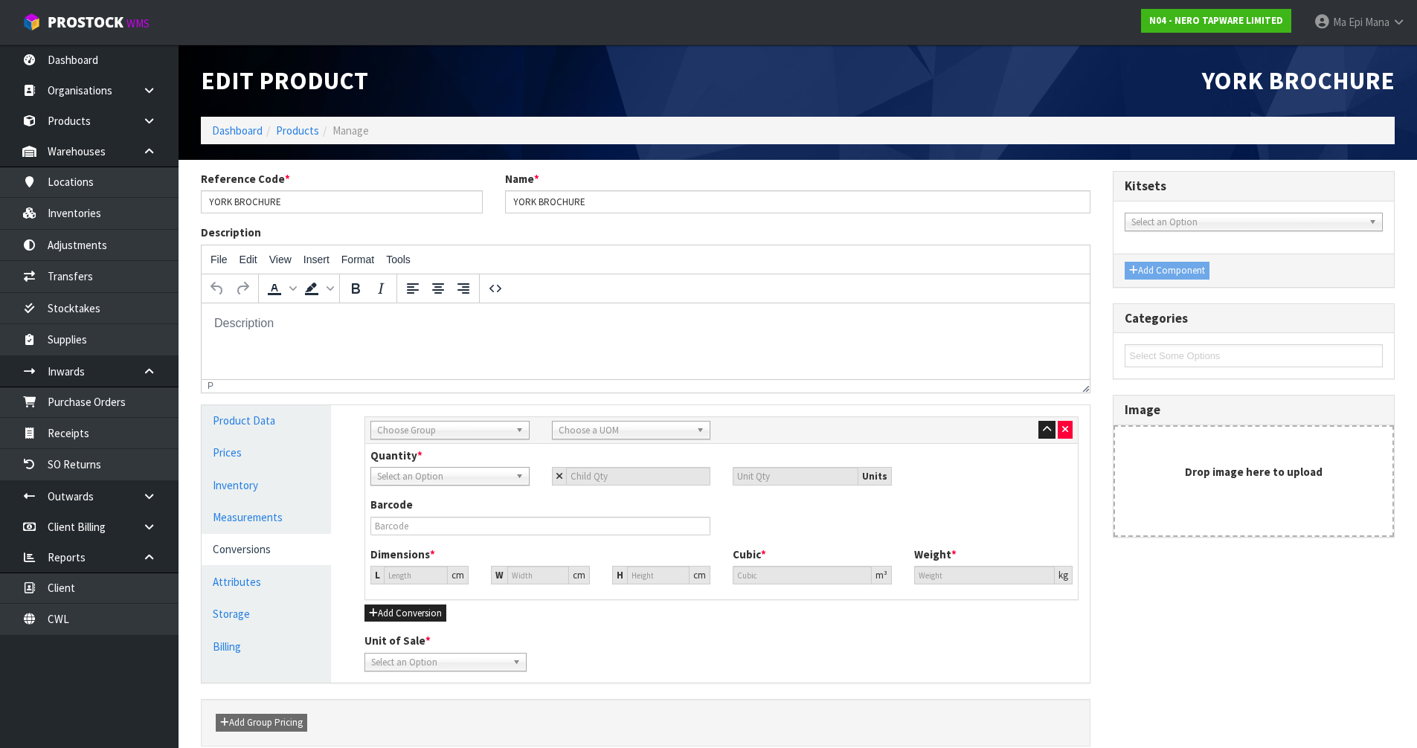
click at [397, 431] on span "Choose Group" at bounding box center [443, 431] width 132 height 18
click at [414, 514] on li "Outer" at bounding box center [450, 510] width 152 height 19
click at [641, 430] on span "Choose a UOM" at bounding box center [625, 431] width 132 height 18
type input "ca"
click at [613, 515] on li "Ca rton" at bounding box center [632, 510] width 152 height 19
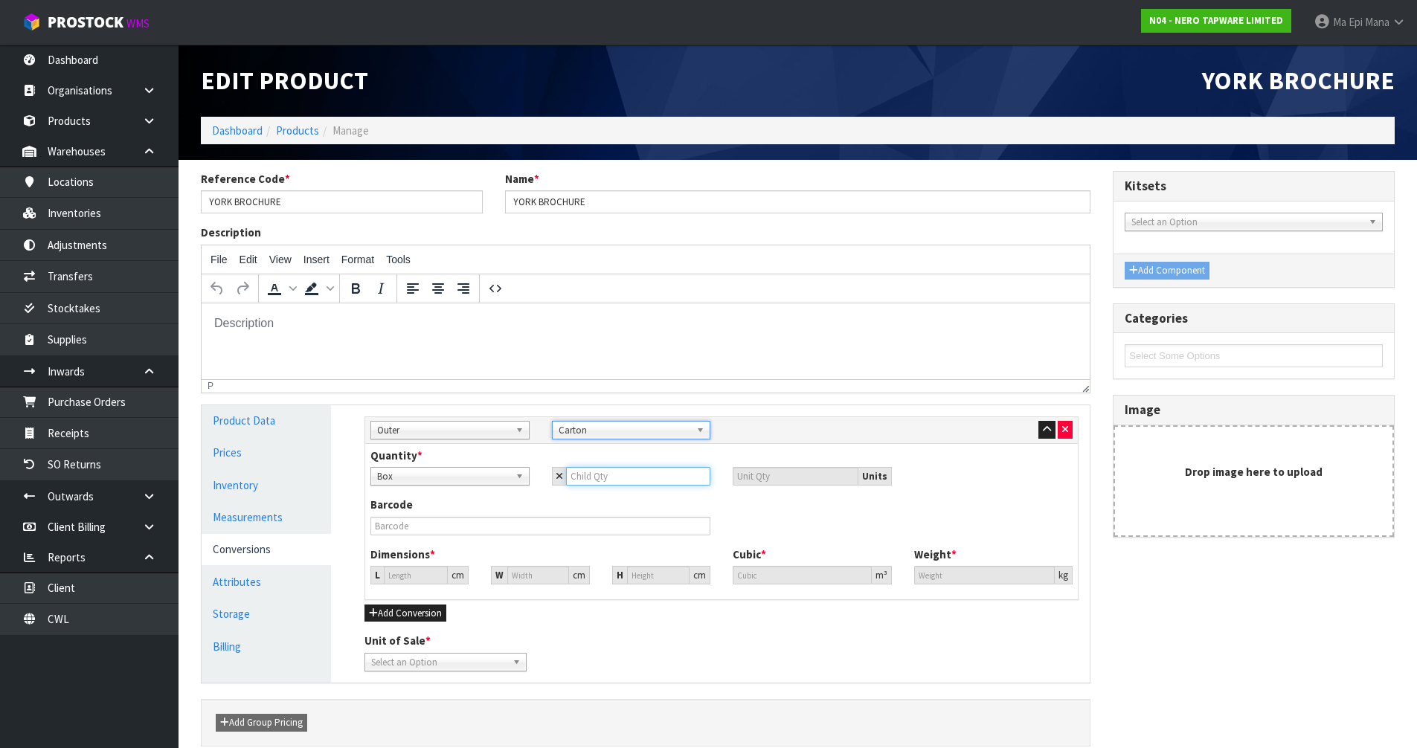
click at [620, 475] on input "number" at bounding box center [638, 476] width 145 height 19
type input "1"
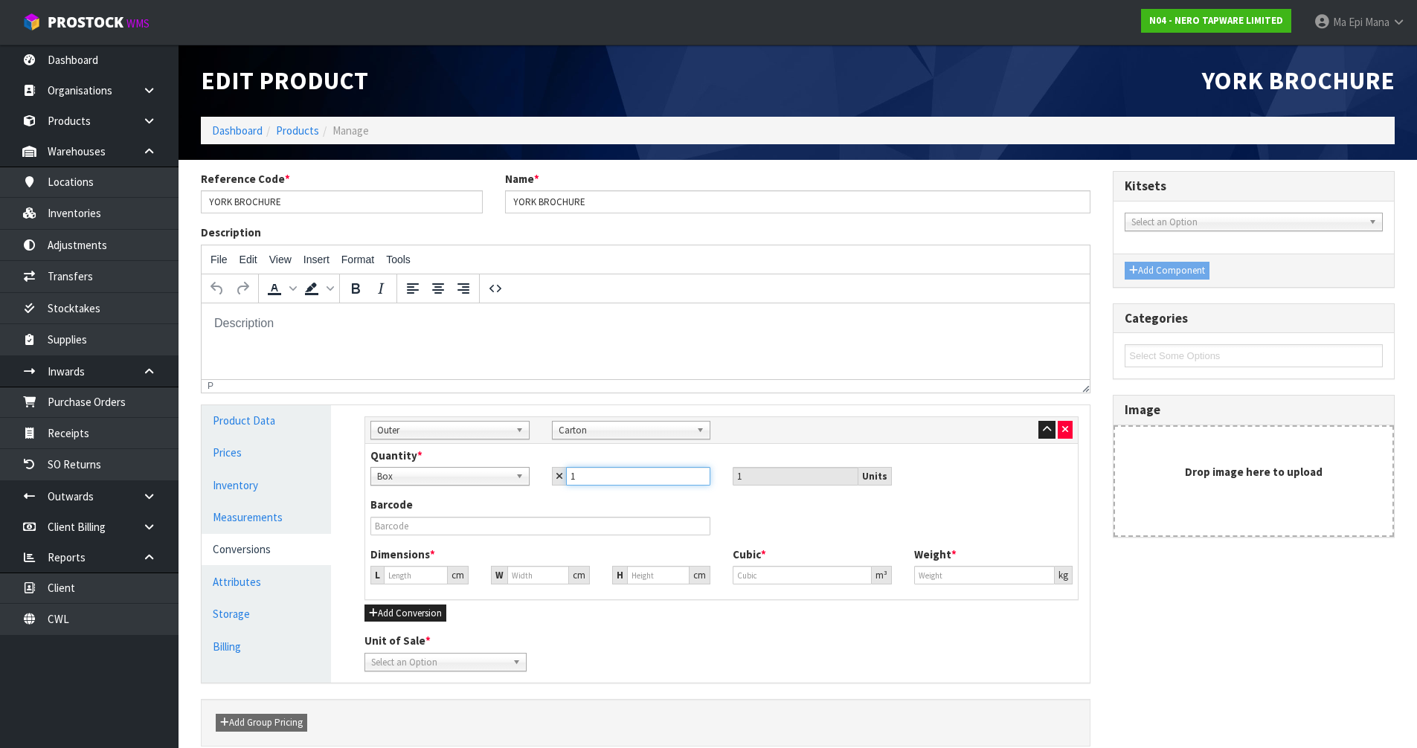
type input "1"
type input "29.283"
type input "0.02511"
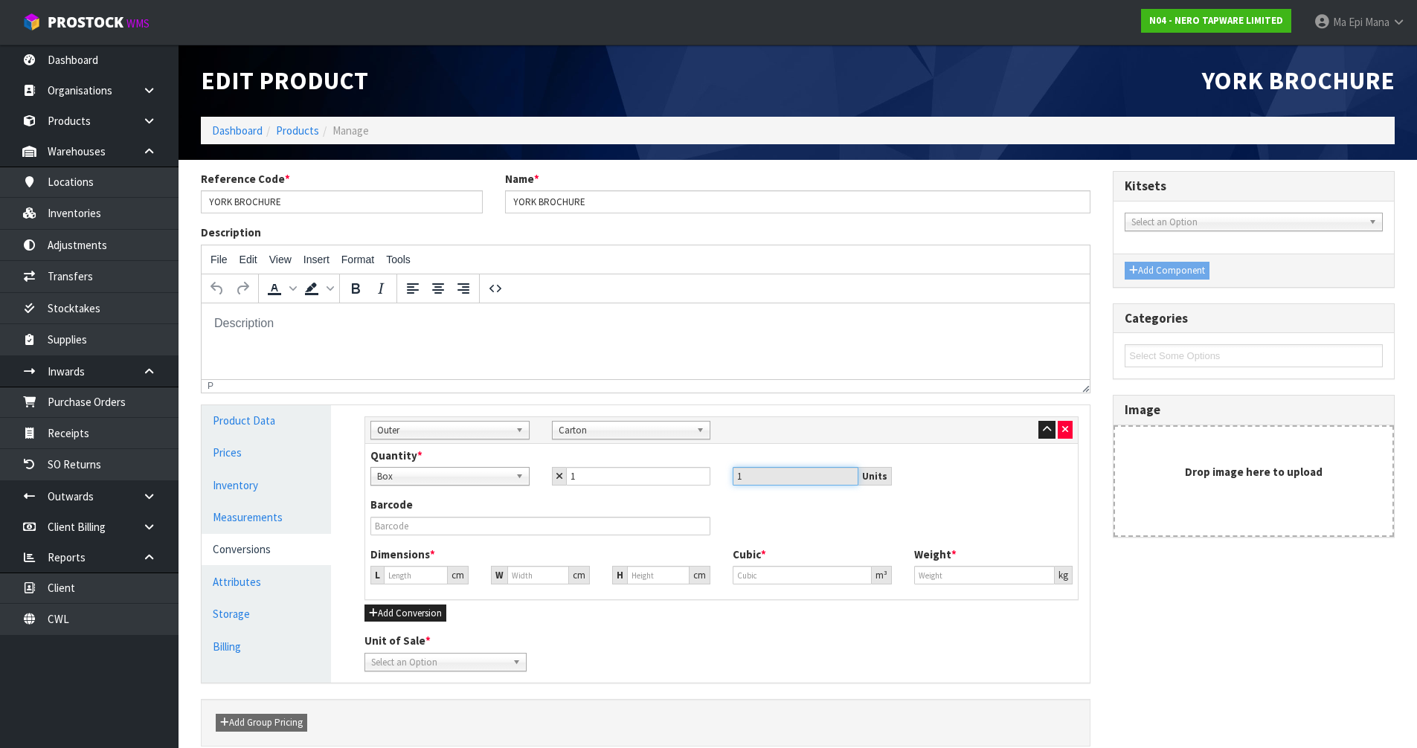
type input "19.55"
click at [281, 522] on link "Measurements" at bounding box center [266, 517] width 129 height 31
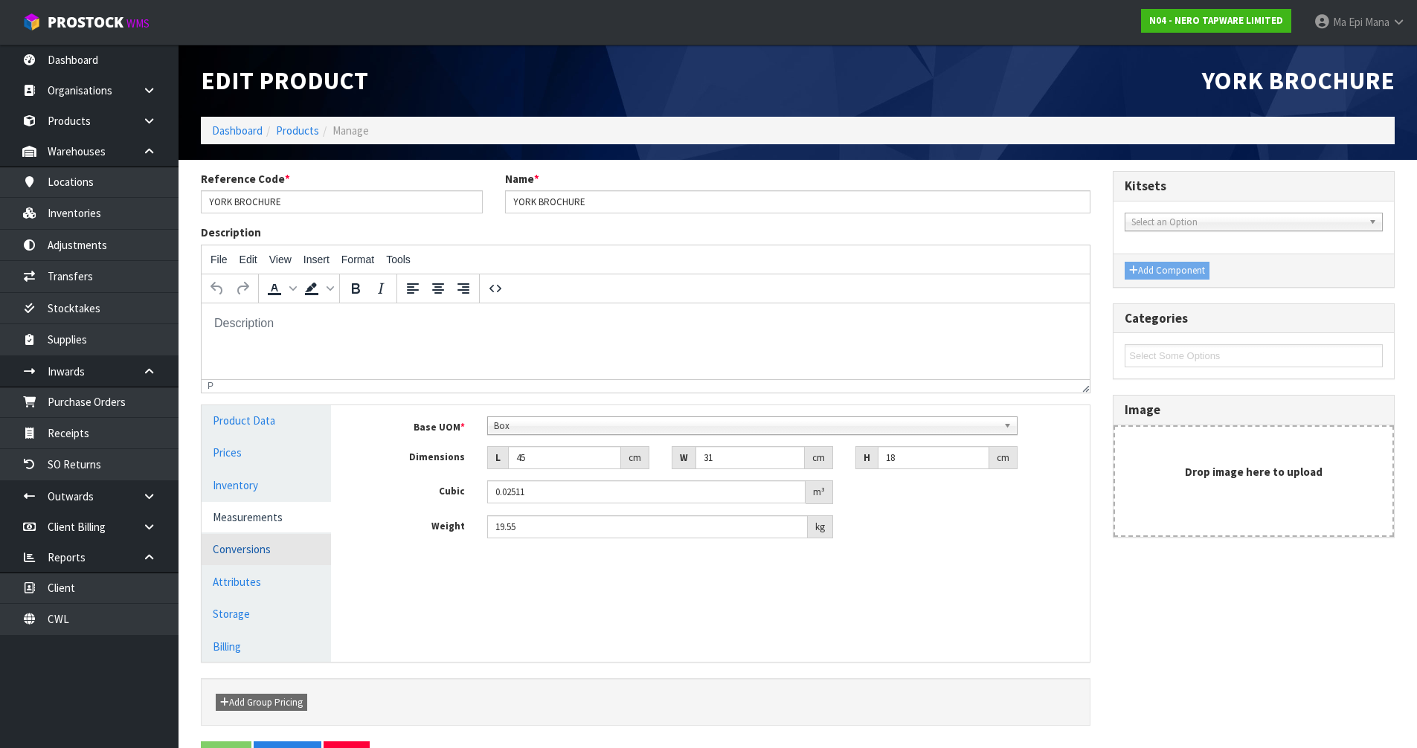
click at [269, 554] on link "Conversions" at bounding box center [266, 549] width 129 height 31
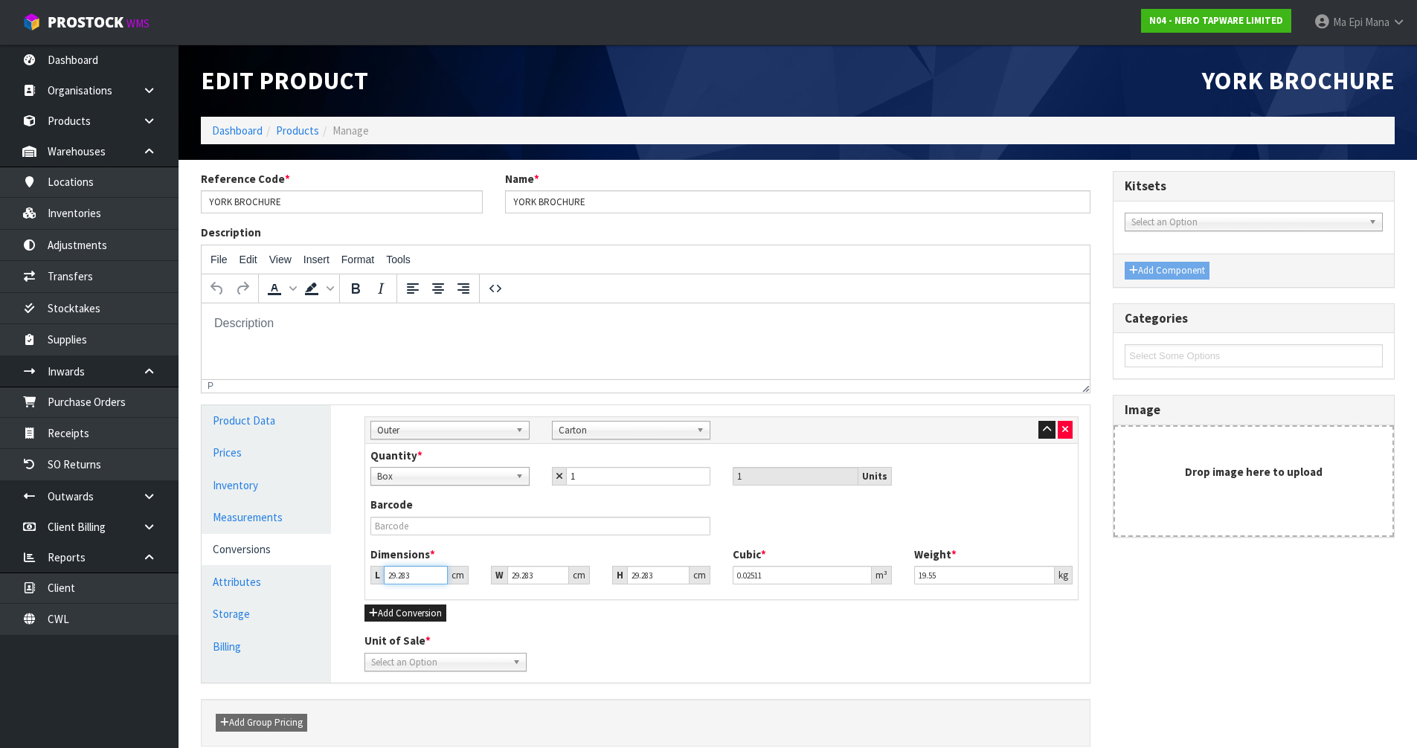
click at [416, 582] on input "29.283" at bounding box center [416, 575] width 64 height 19
type input "4"
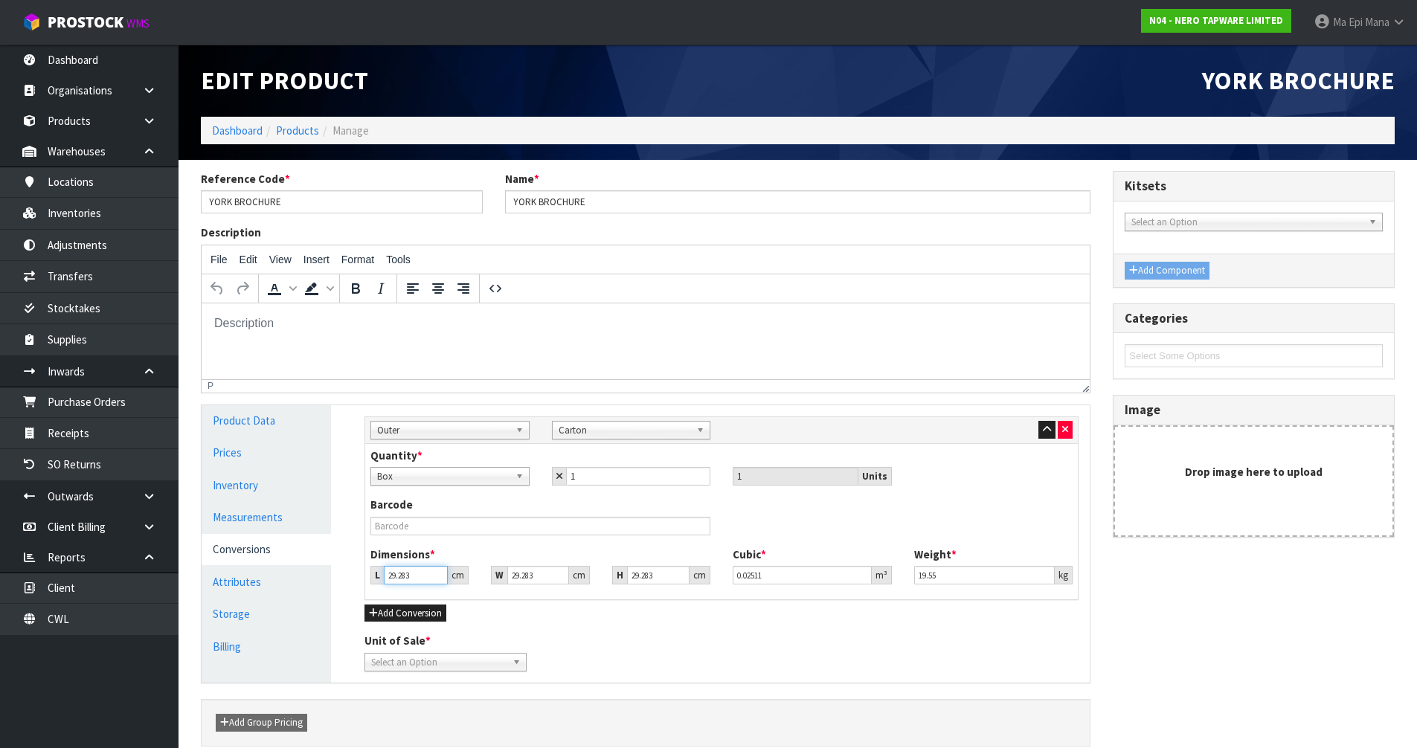
type input "0.00343"
type input "45"
type input "0.038587"
type input "45"
type input "3"
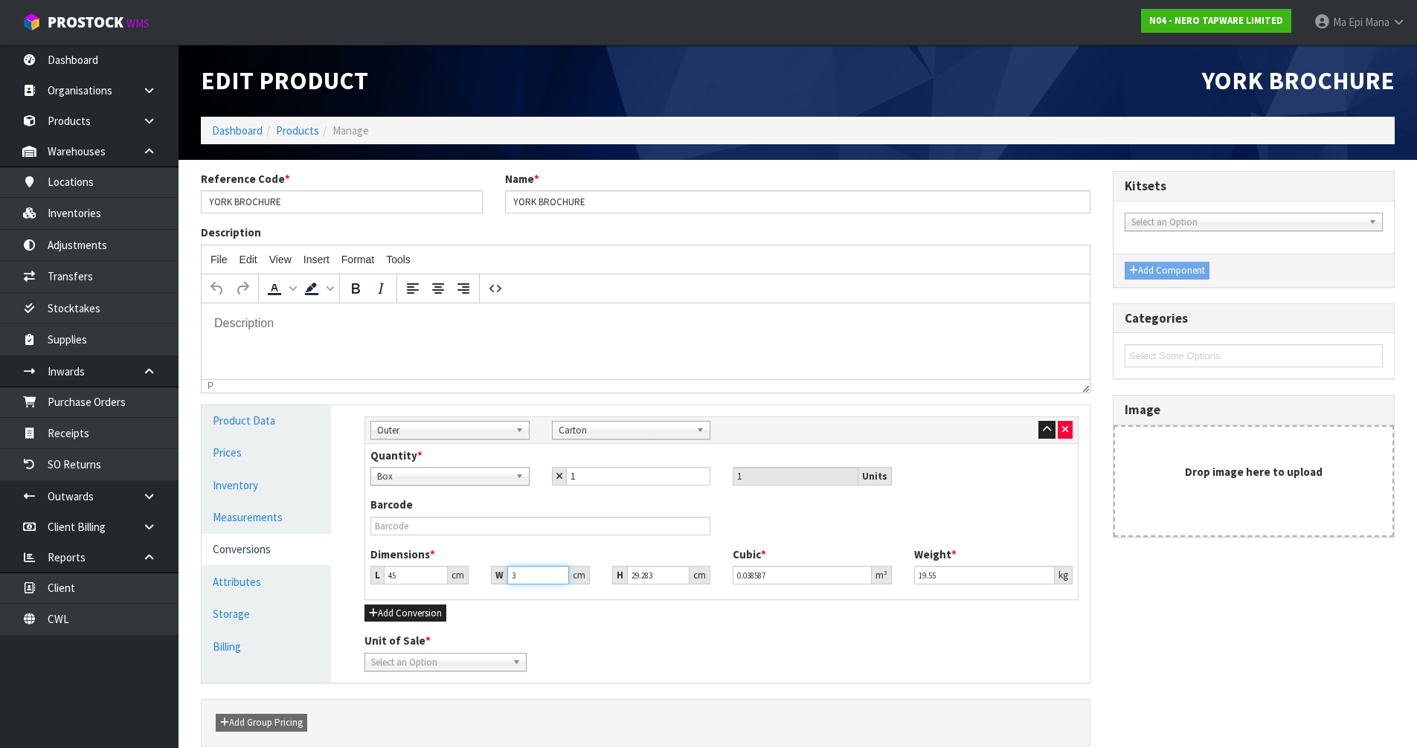
type input "0.003953"
type input "31"
type input "0.04085"
type input "31"
type input "1"
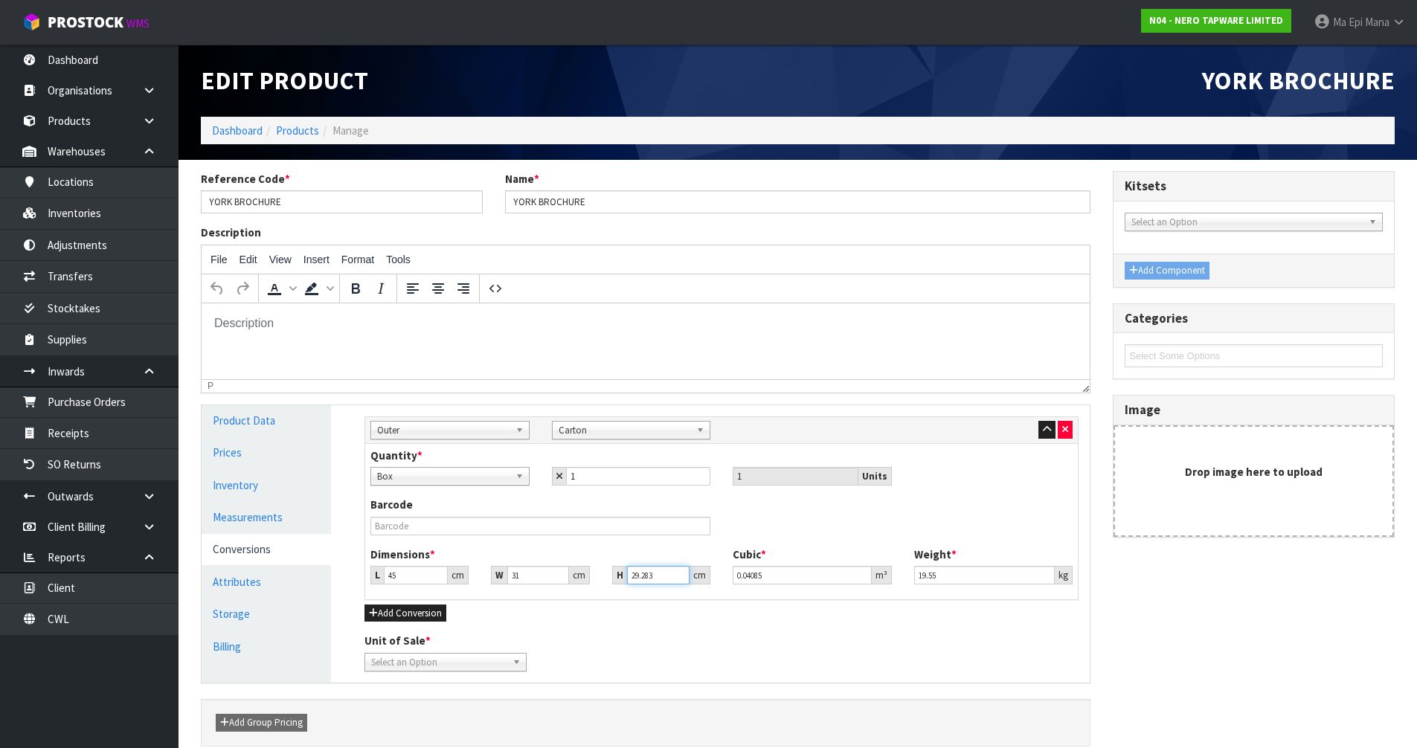
type input "0.001395"
type input "18"
type input "0.02511"
type input "18"
click at [266, 515] on link "Measurements" at bounding box center [266, 517] width 129 height 31
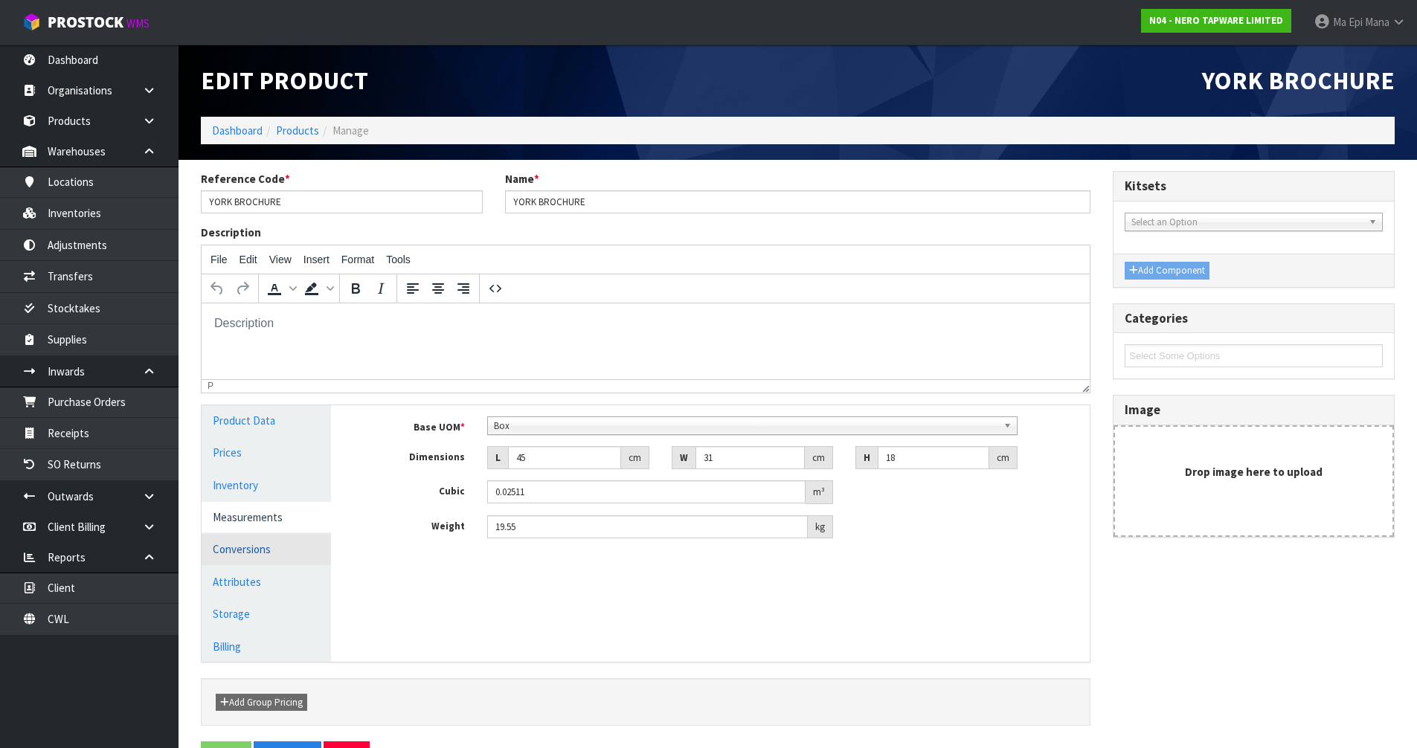
click at [261, 548] on link "Conversions" at bounding box center [266, 549] width 129 height 31
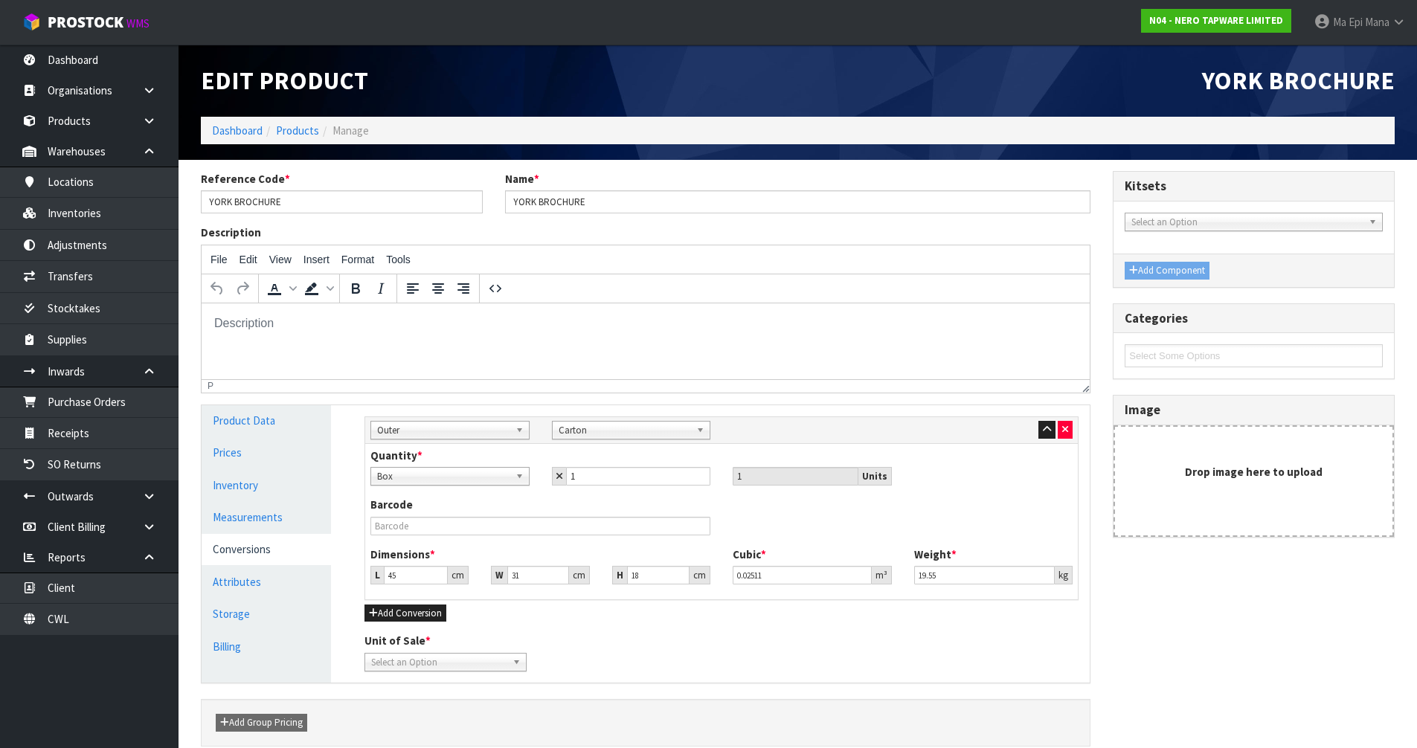
click at [469, 656] on span "Select an Option" at bounding box center [438, 663] width 135 height 18
click at [406, 719] on li "Carton" at bounding box center [445, 723] width 155 height 19
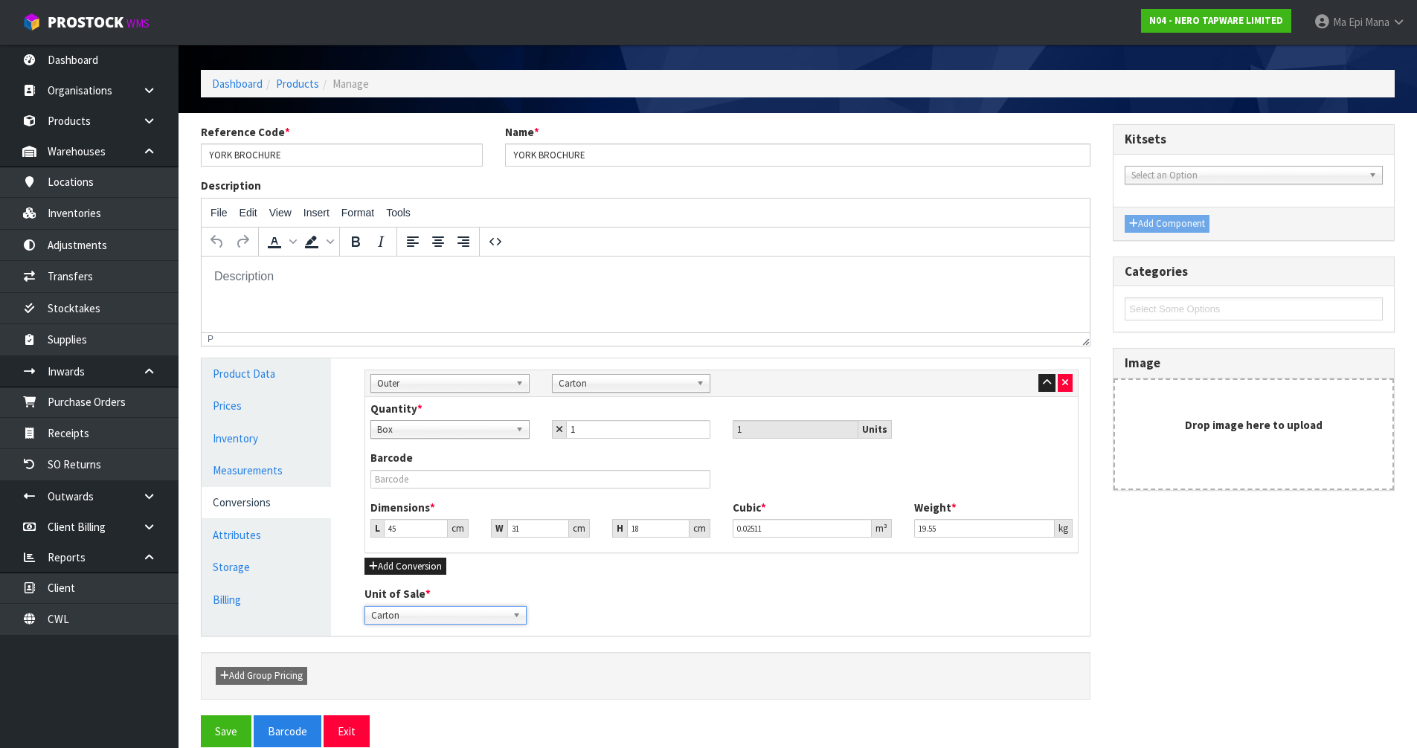
scroll to position [68, 0]
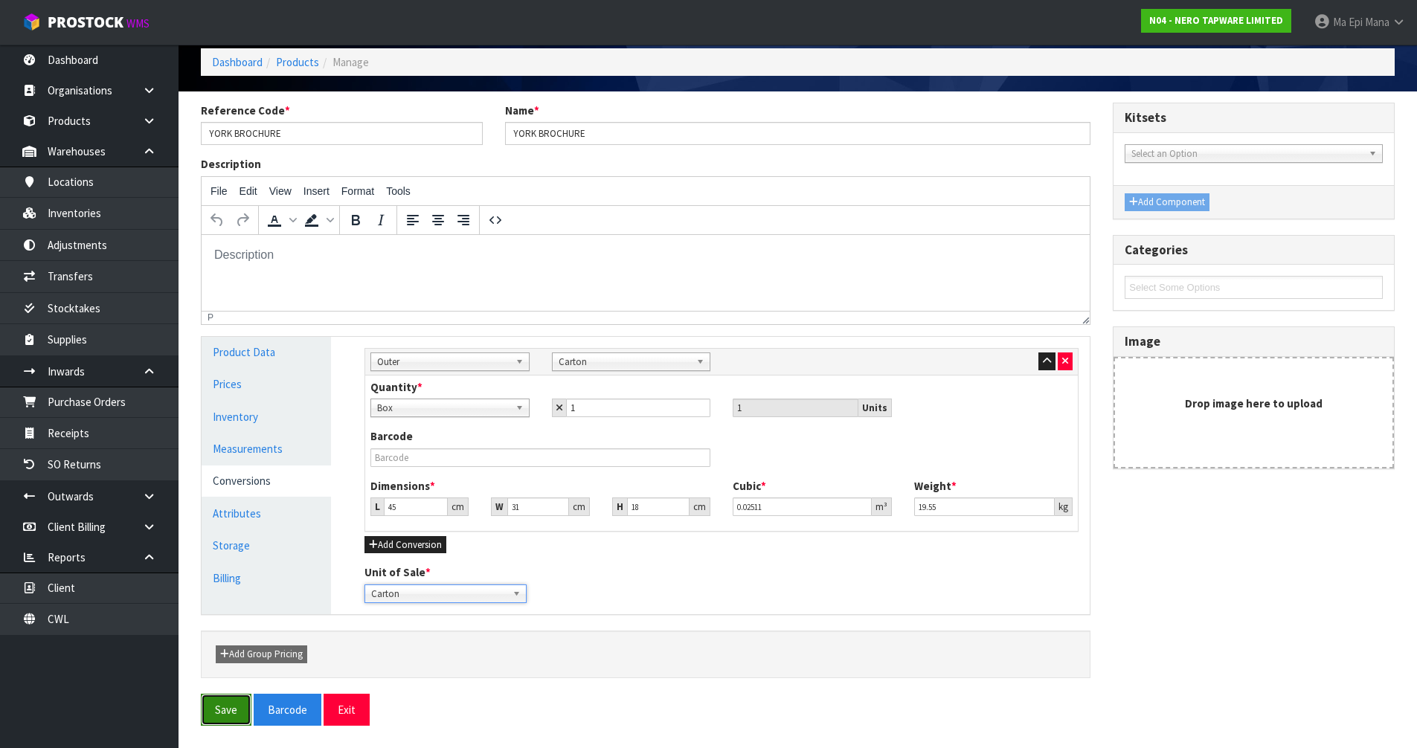
click at [217, 716] on button "Save" at bounding box center [226, 710] width 51 height 32
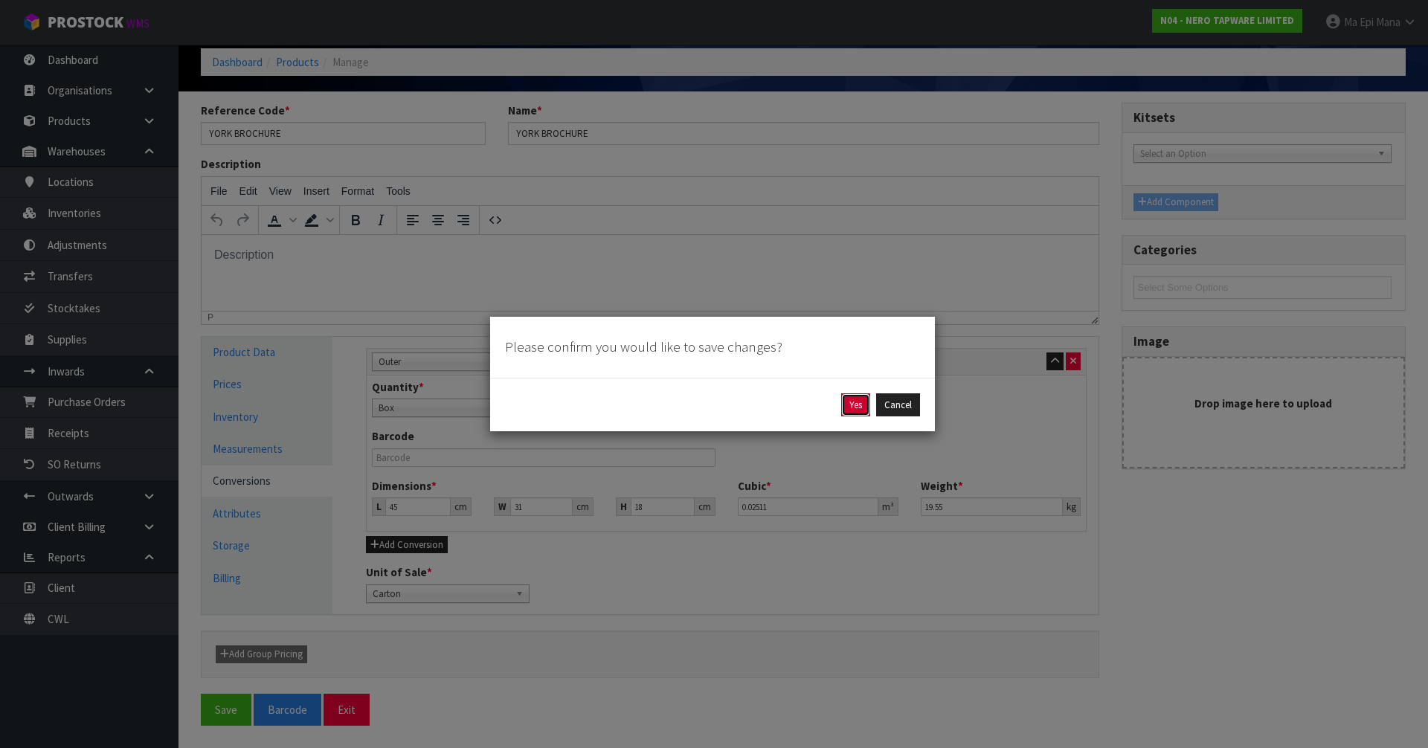
click at [849, 405] on button "Yes" at bounding box center [855, 406] width 29 height 24
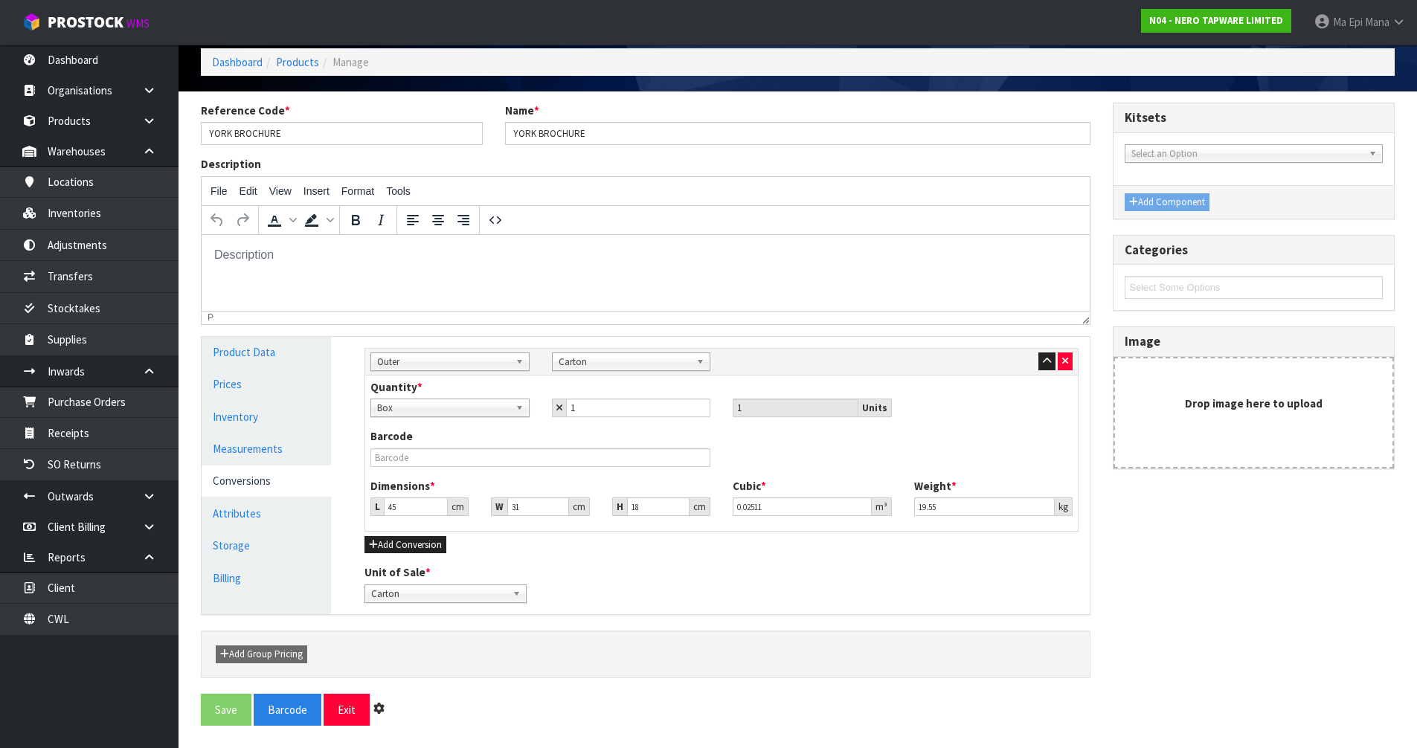
scroll to position [0, 0]
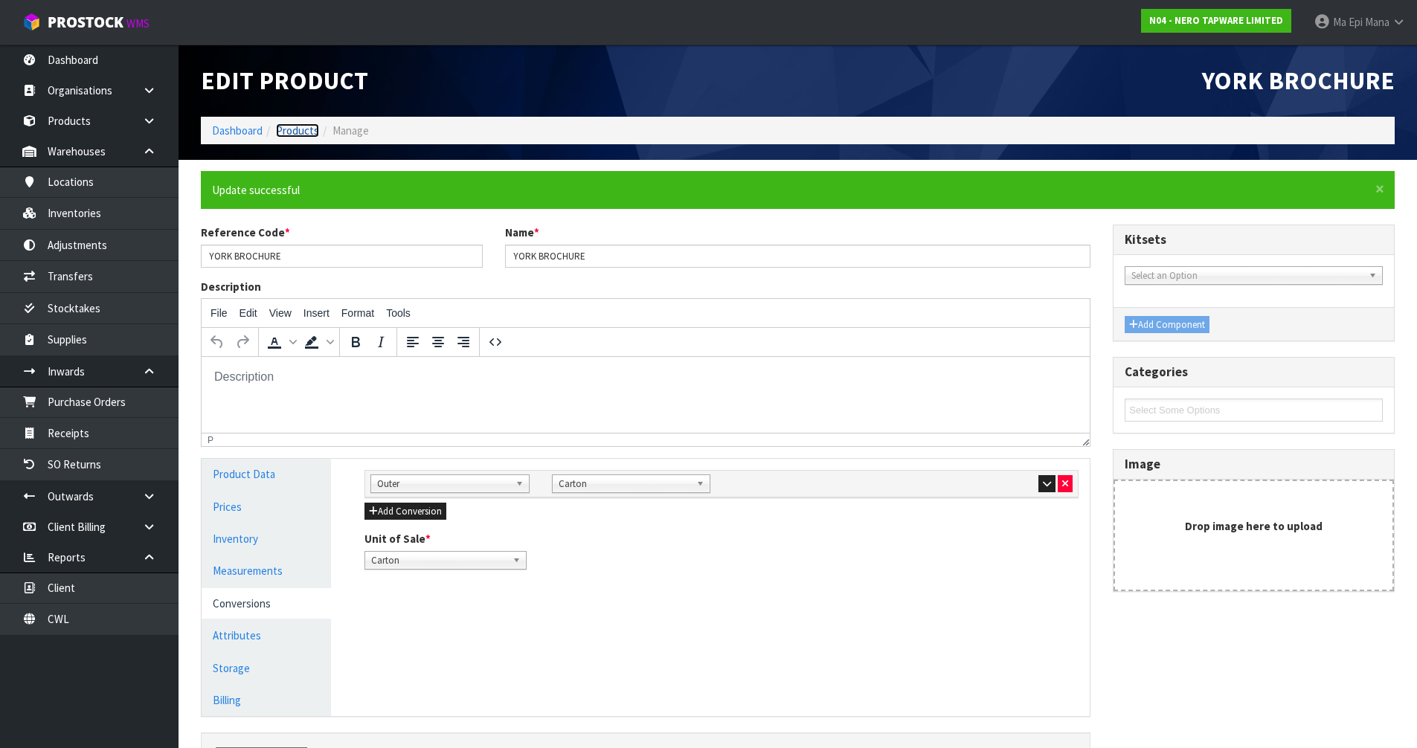
click at [302, 136] on link "Products" at bounding box center [297, 131] width 43 height 14
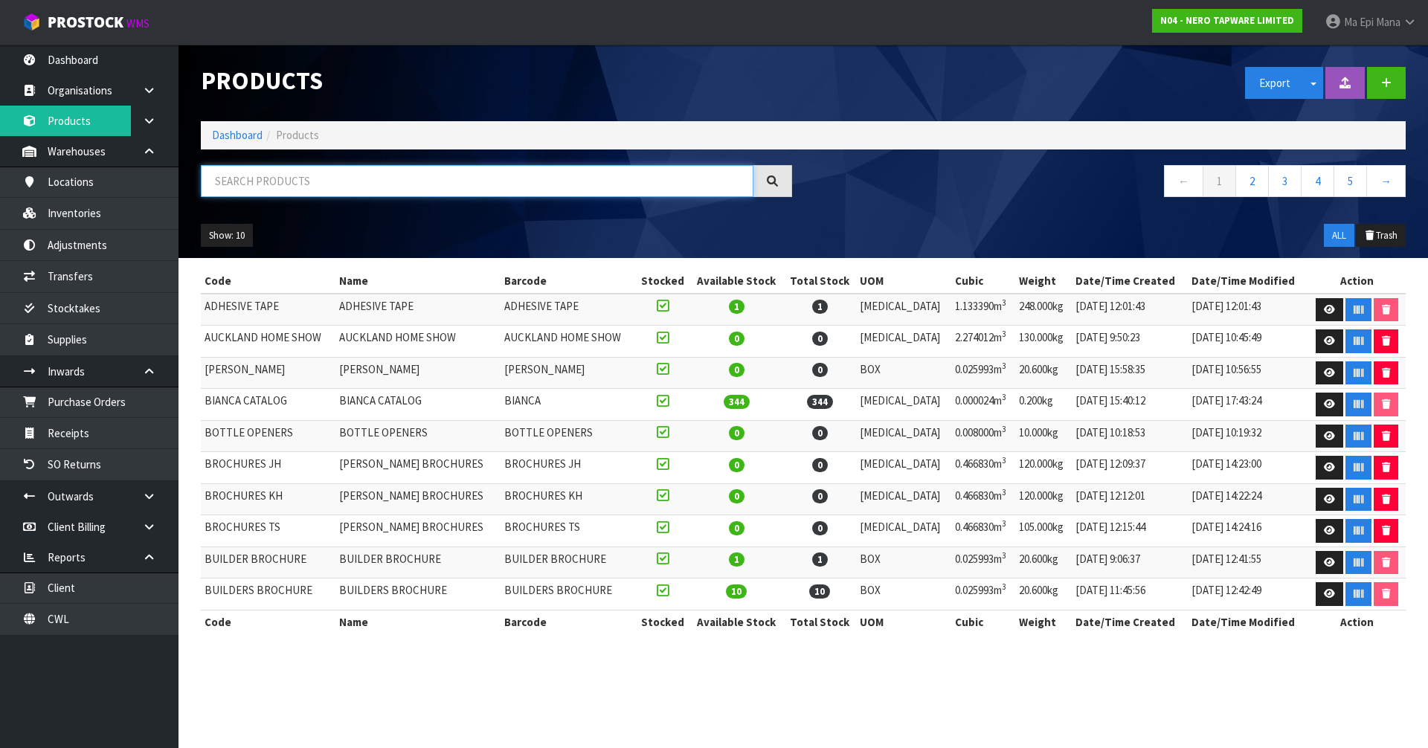
click at [316, 172] on input "text" at bounding box center [477, 181] width 553 height 32
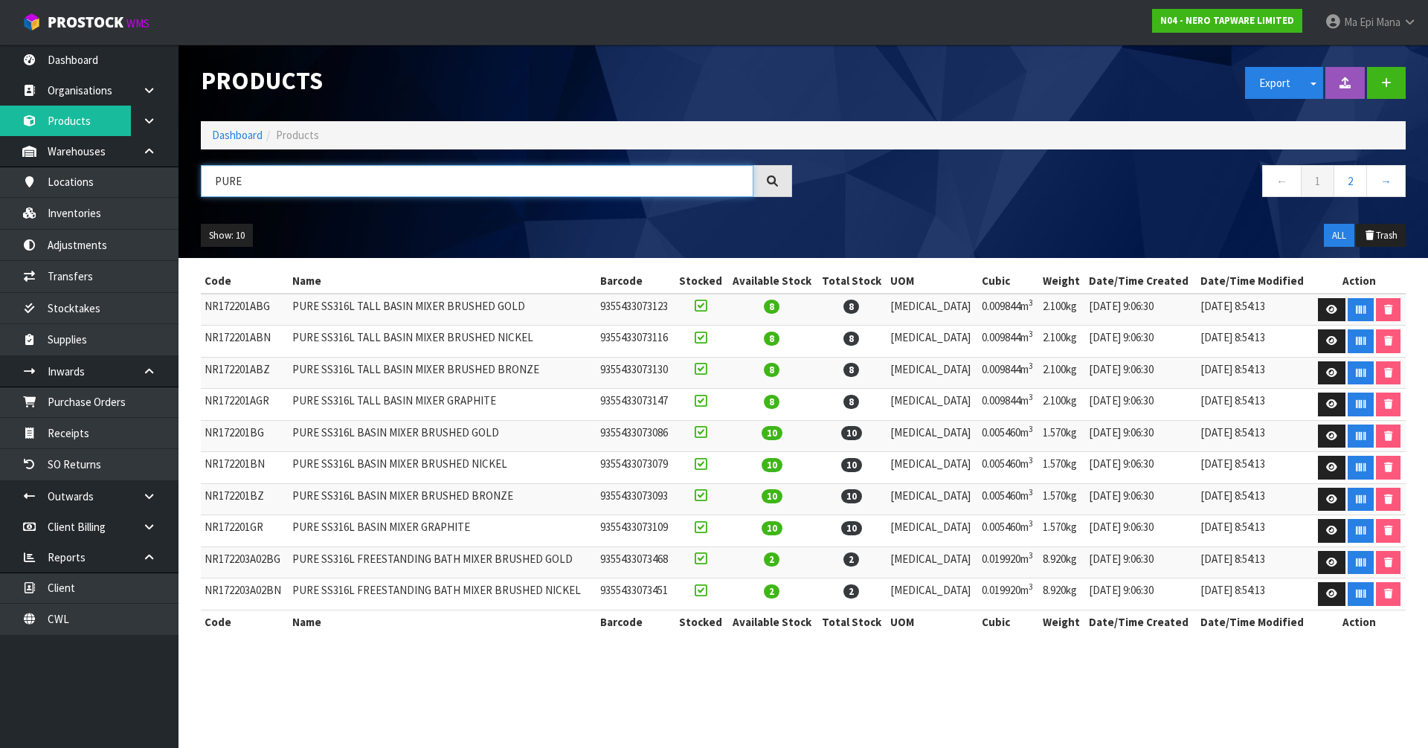
click at [290, 182] on input "PURE" at bounding box center [477, 181] width 553 height 32
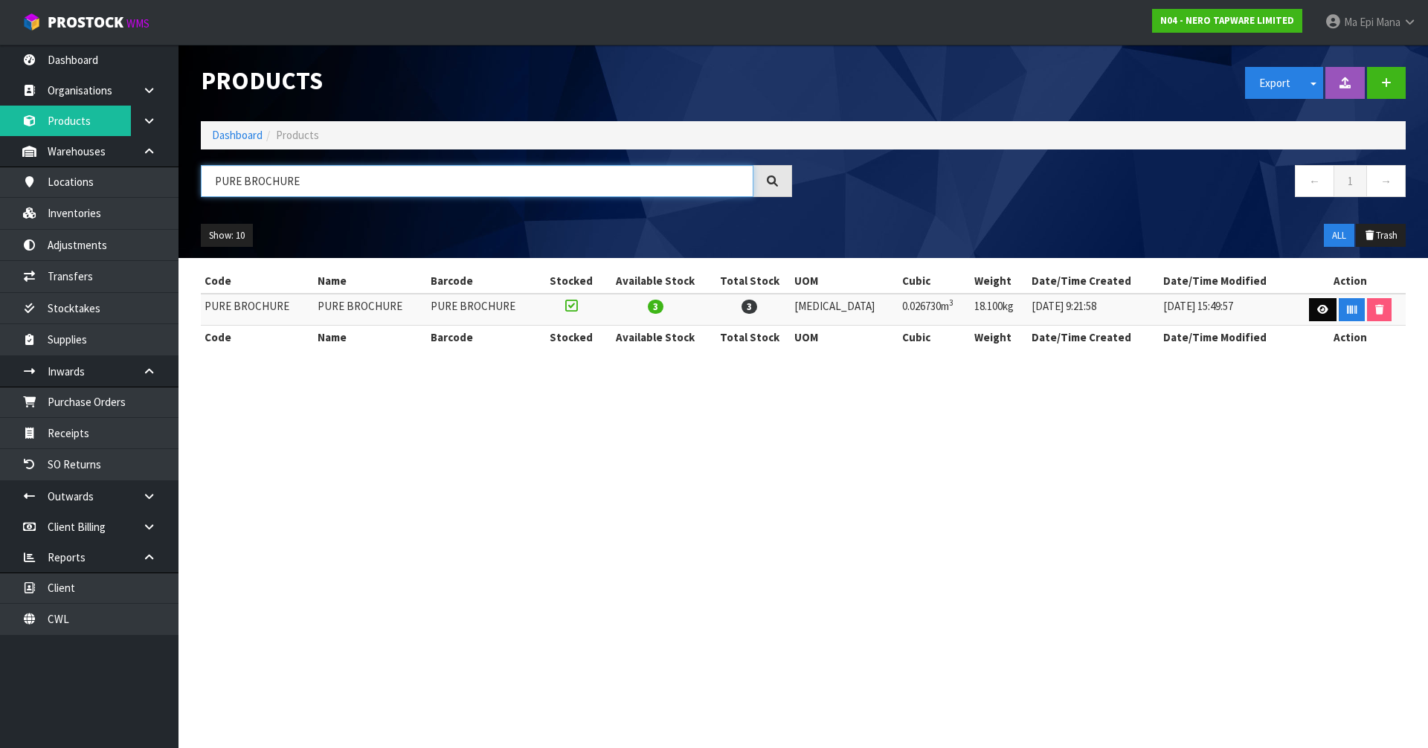
type input "PURE BROCHURE"
click at [1318, 308] on icon at bounding box center [1323, 310] width 11 height 10
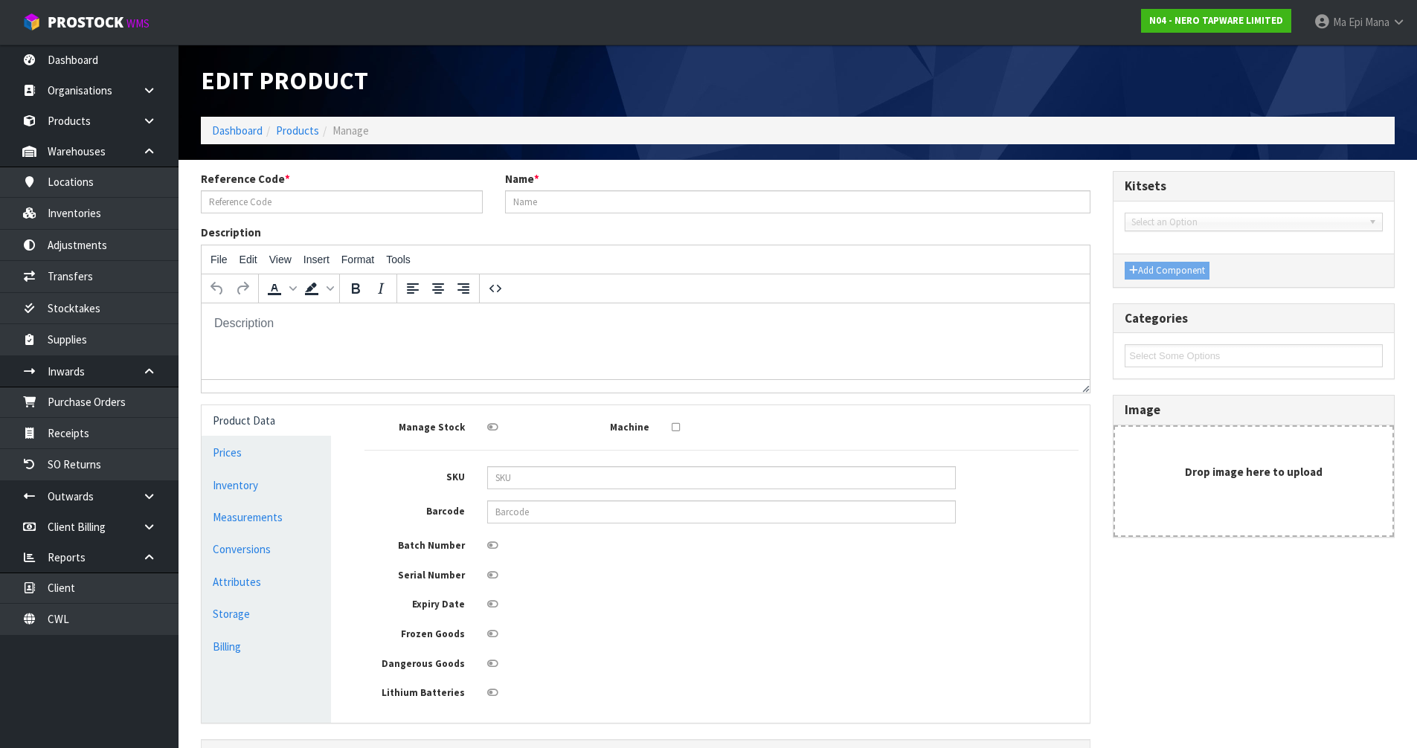
type input "PURE BROCHURE"
click at [279, 512] on link "Measurements" at bounding box center [266, 517] width 129 height 31
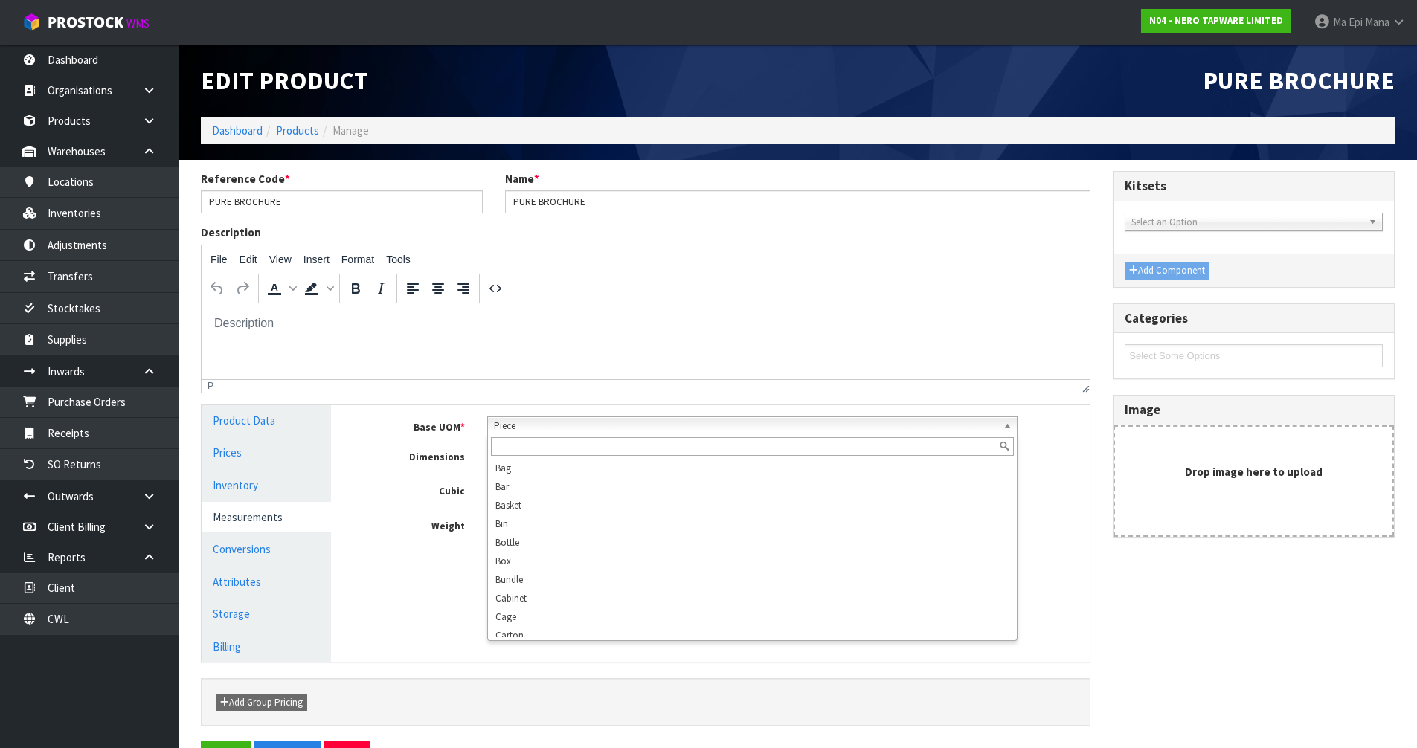
scroll to position [286, 0]
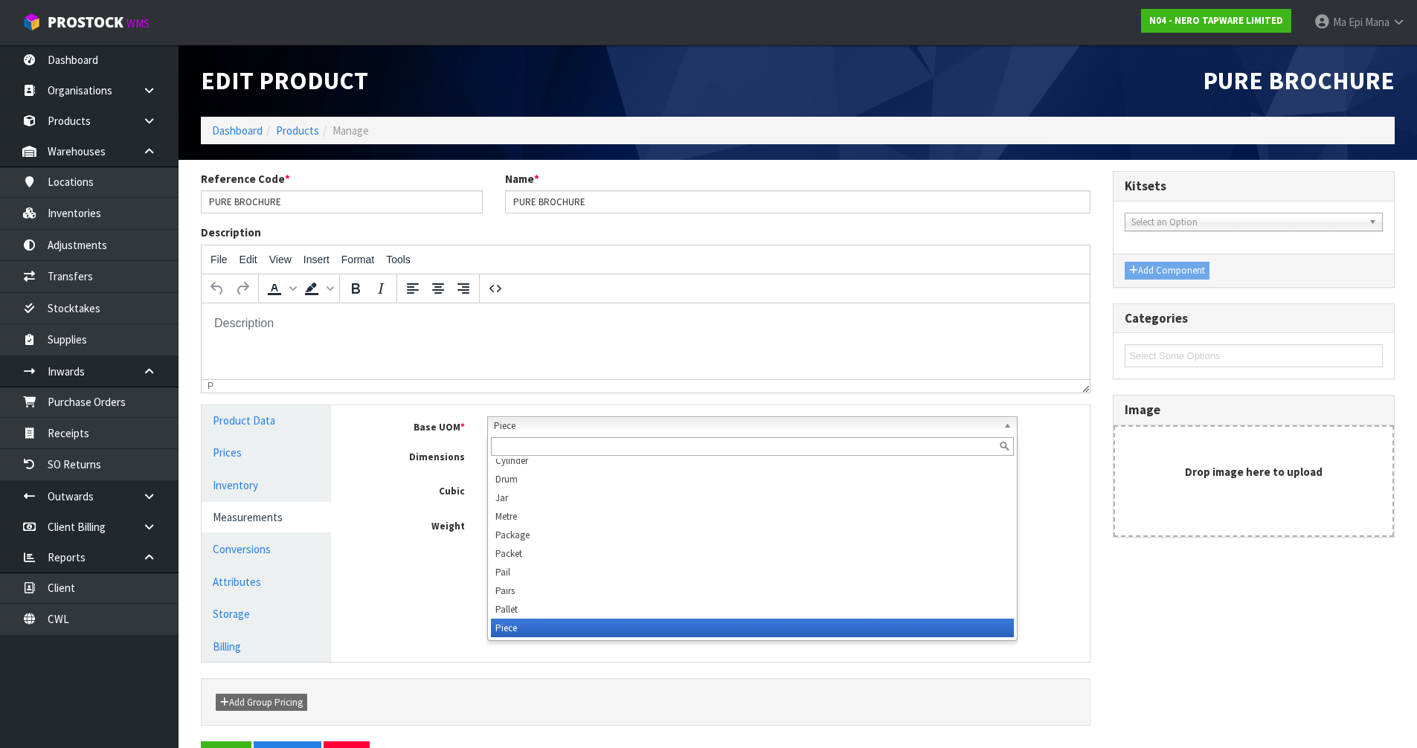
click at [600, 422] on span "Piece" at bounding box center [746, 426] width 504 height 18
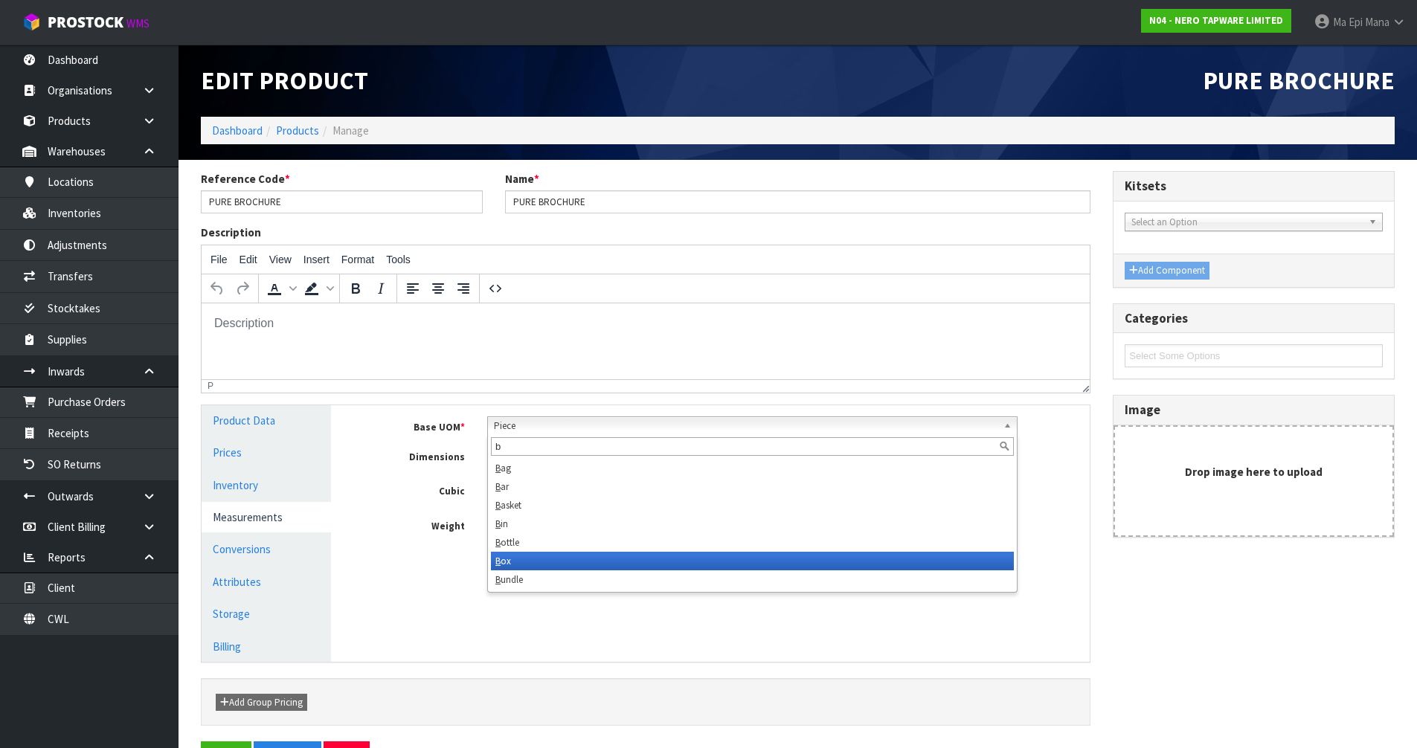
type input "b"
click at [549, 563] on li "B ox" at bounding box center [752, 561] width 523 height 19
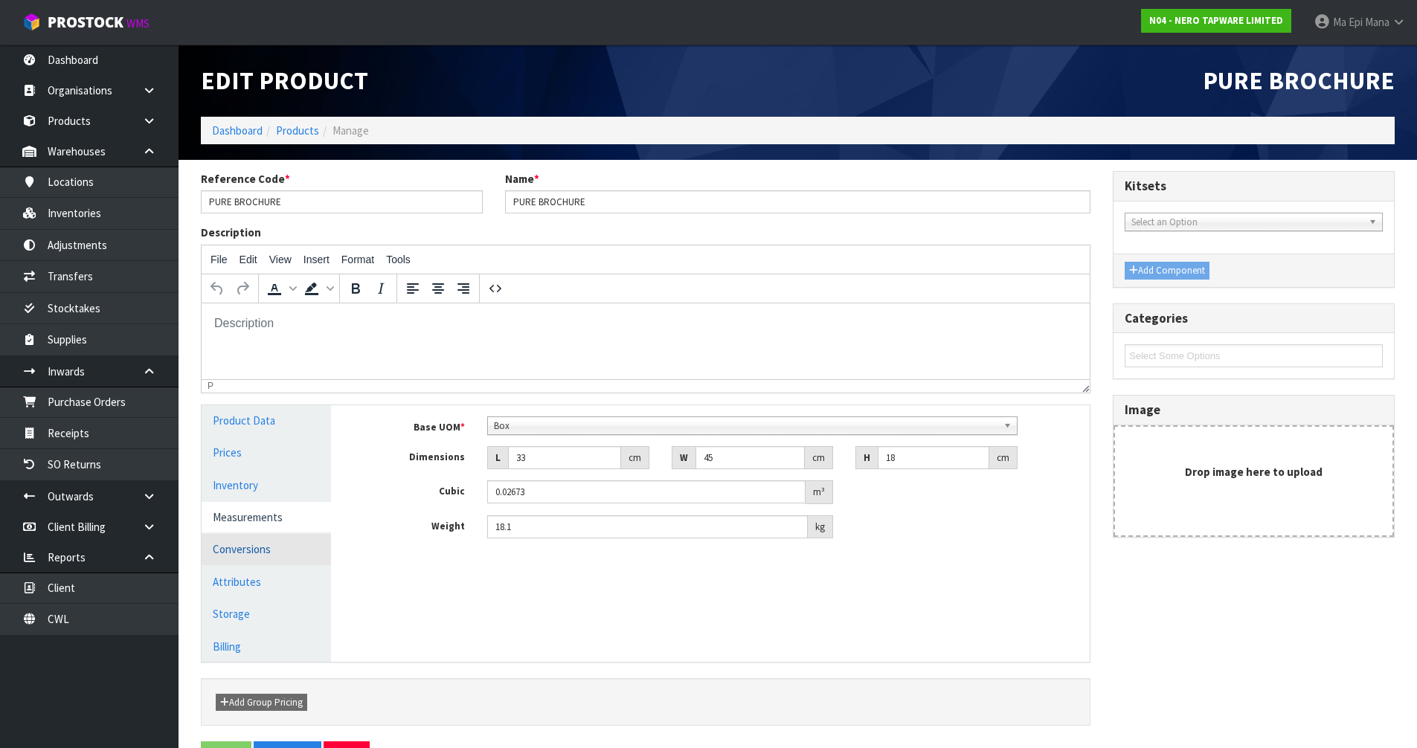
click at [262, 550] on link "Conversions" at bounding box center [266, 549] width 129 height 31
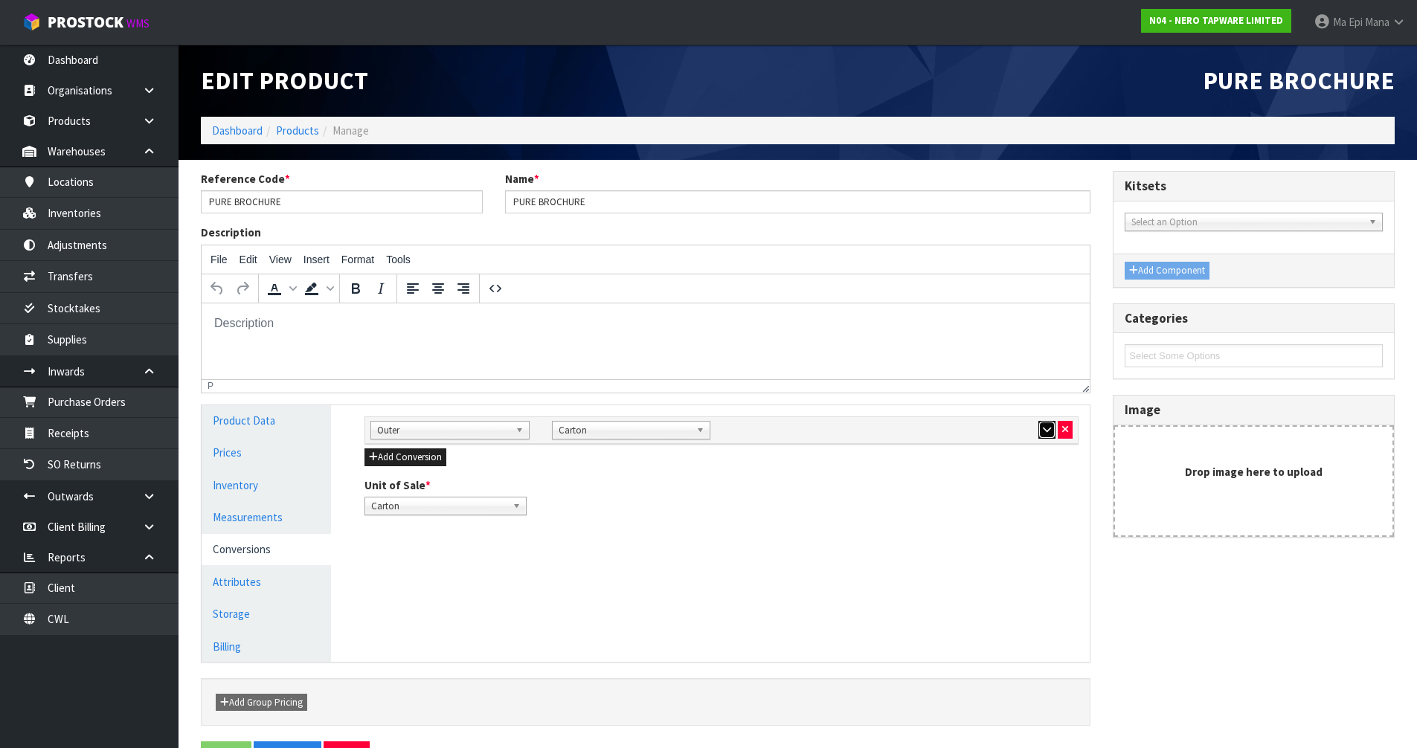
click at [1039, 432] on button "button" at bounding box center [1047, 430] width 17 height 18
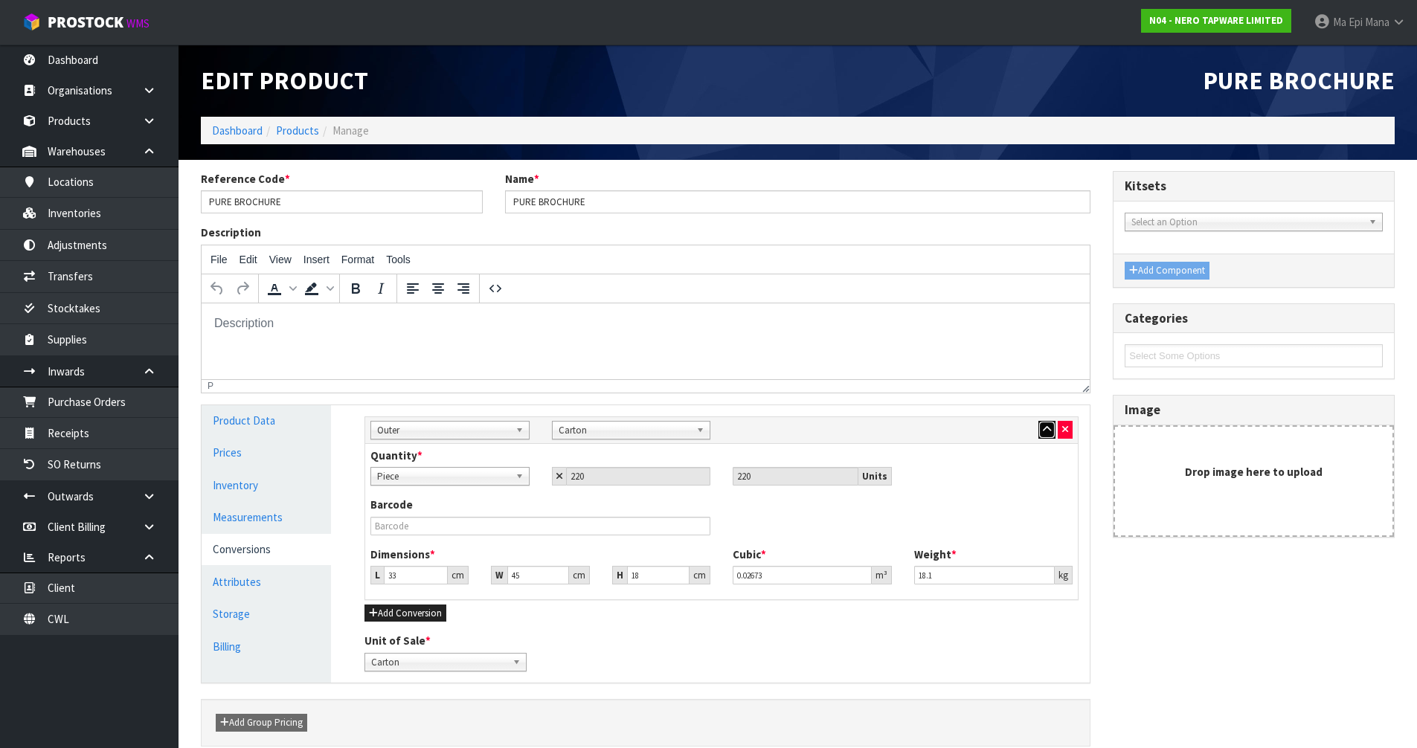
click at [1039, 432] on button "button" at bounding box center [1047, 430] width 17 height 18
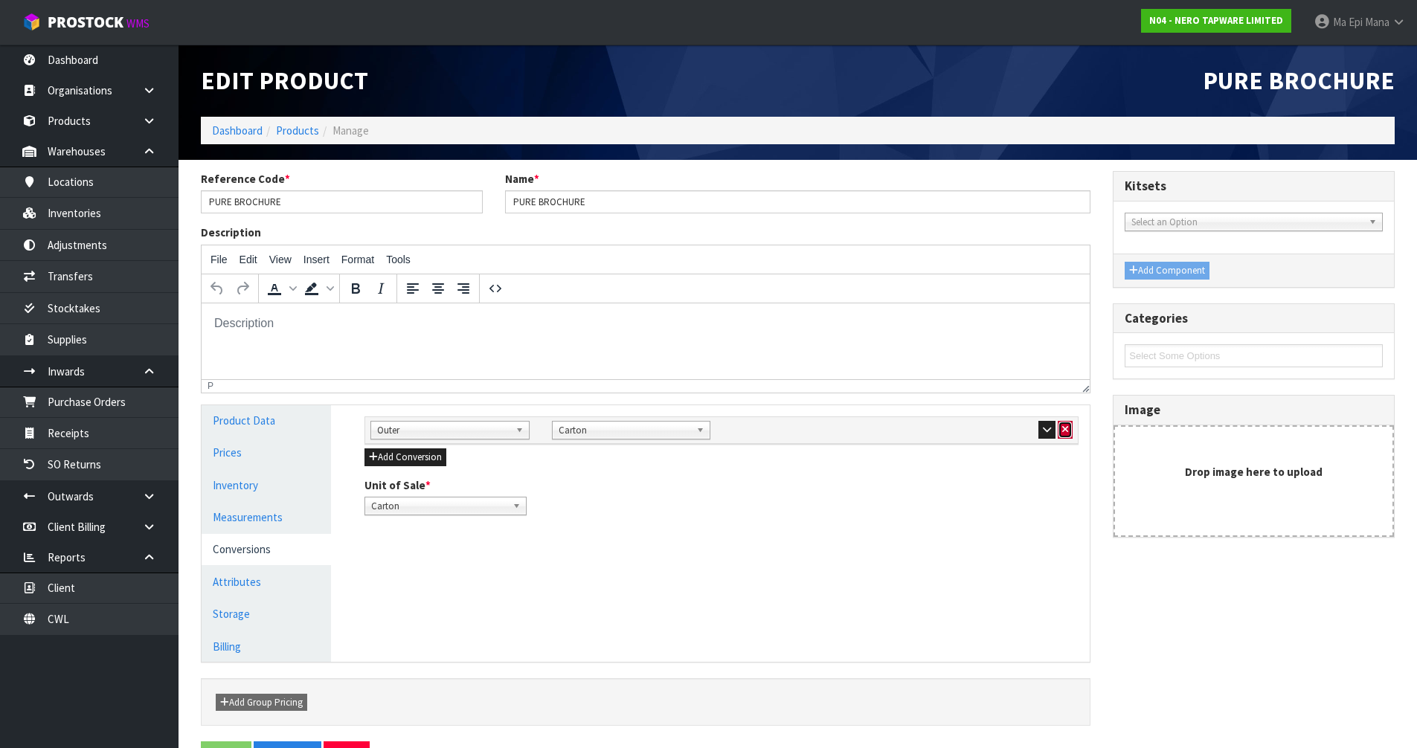
click at [1068, 431] on icon "button" at bounding box center [1065, 430] width 6 height 10
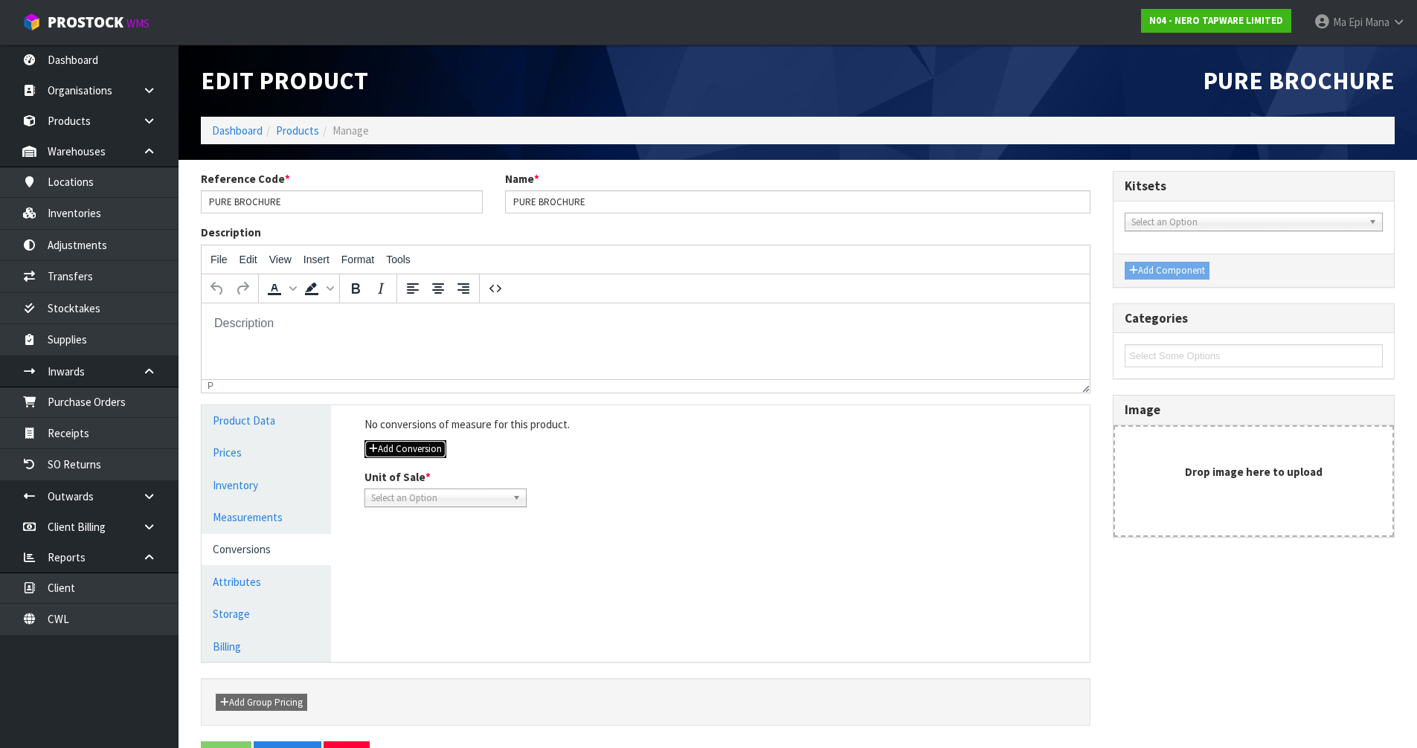
click at [419, 455] on button "Add Conversion" at bounding box center [406, 449] width 82 height 18
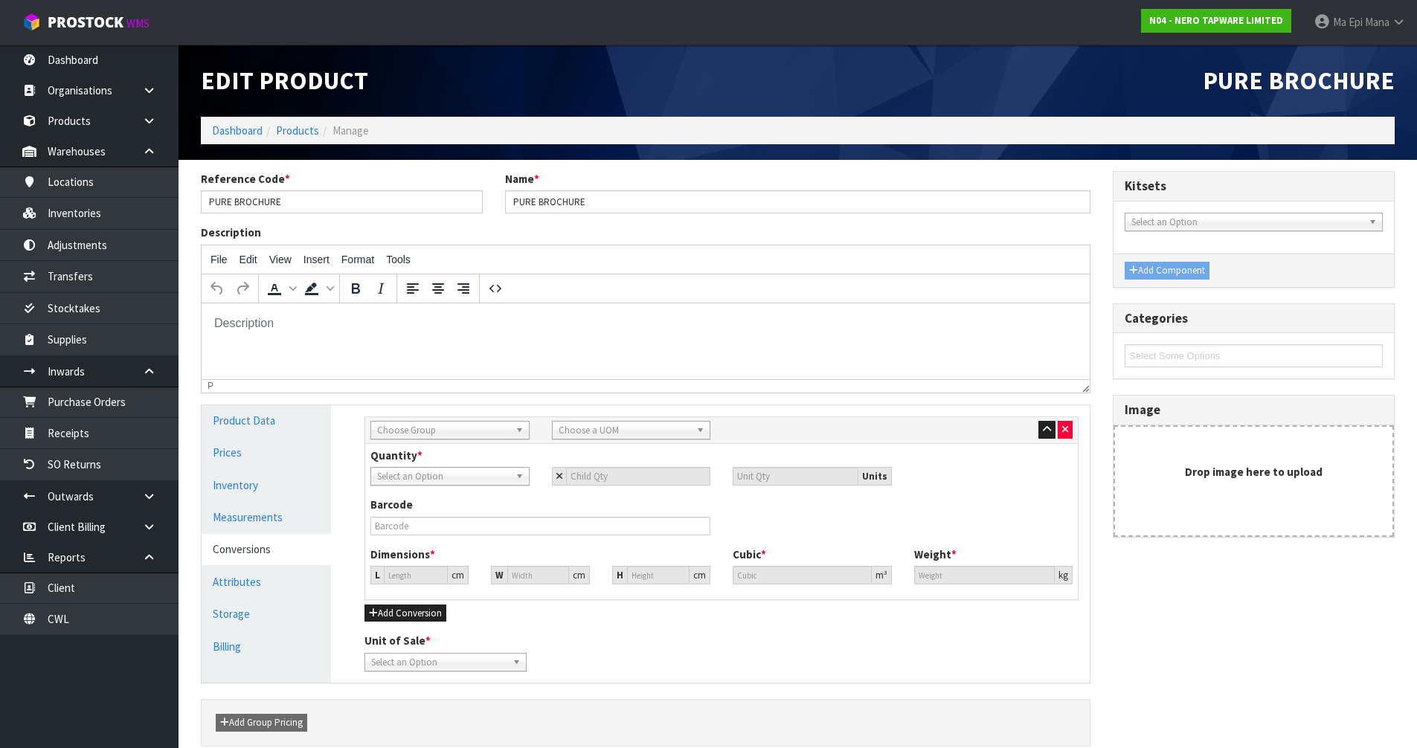
click at [420, 428] on span "Choose Group" at bounding box center [443, 431] width 132 height 18
click at [405, 510] on li "Outer" at bounding box center [450, 510] width 152 height 19
click at [638, 429] on span "Choose a UOM" at bounding box center [625, 431] width 132 height 18
type input "car"
click at [622, 475] on li "Car ton" at bounding box center [632, 472] width 152 height 19
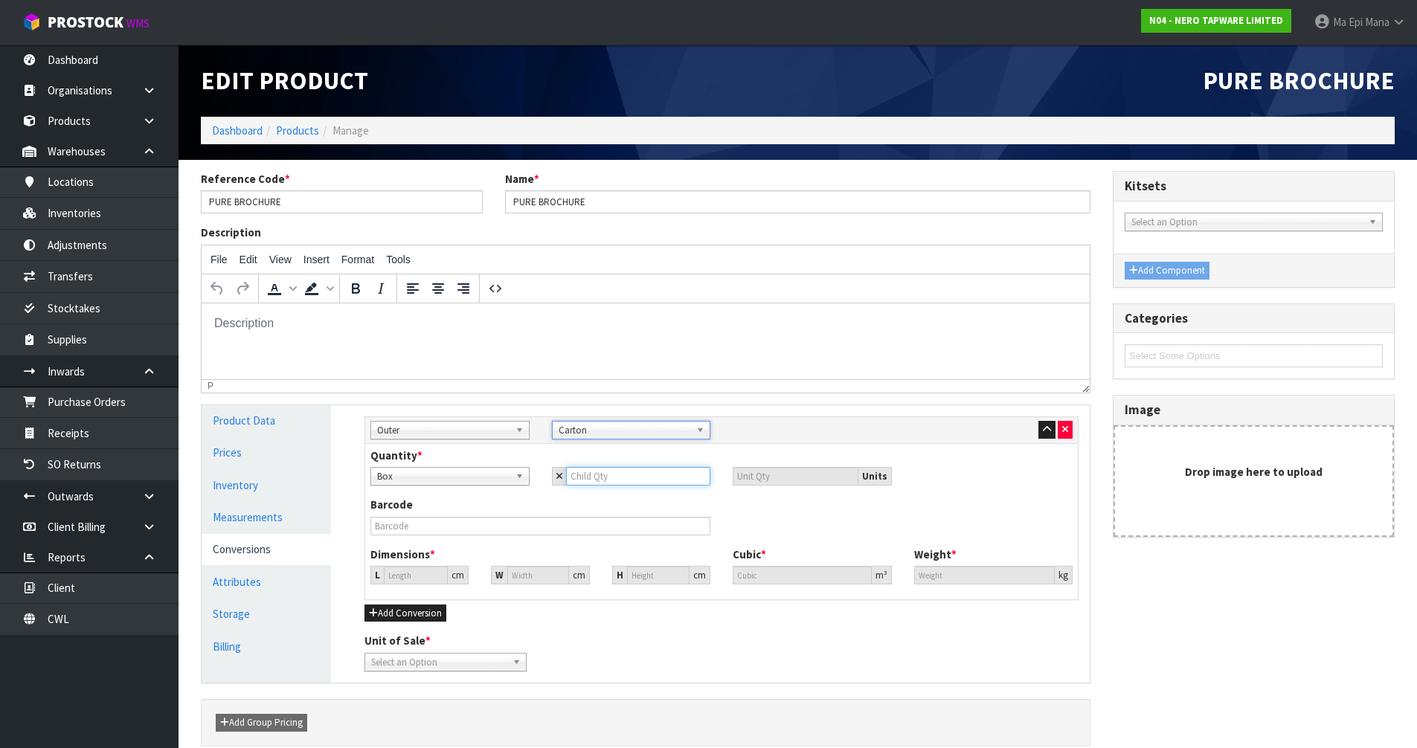
click at [620, 475] on input "number" at bounding box center [638, 476] width 145 height 19
type input "1"
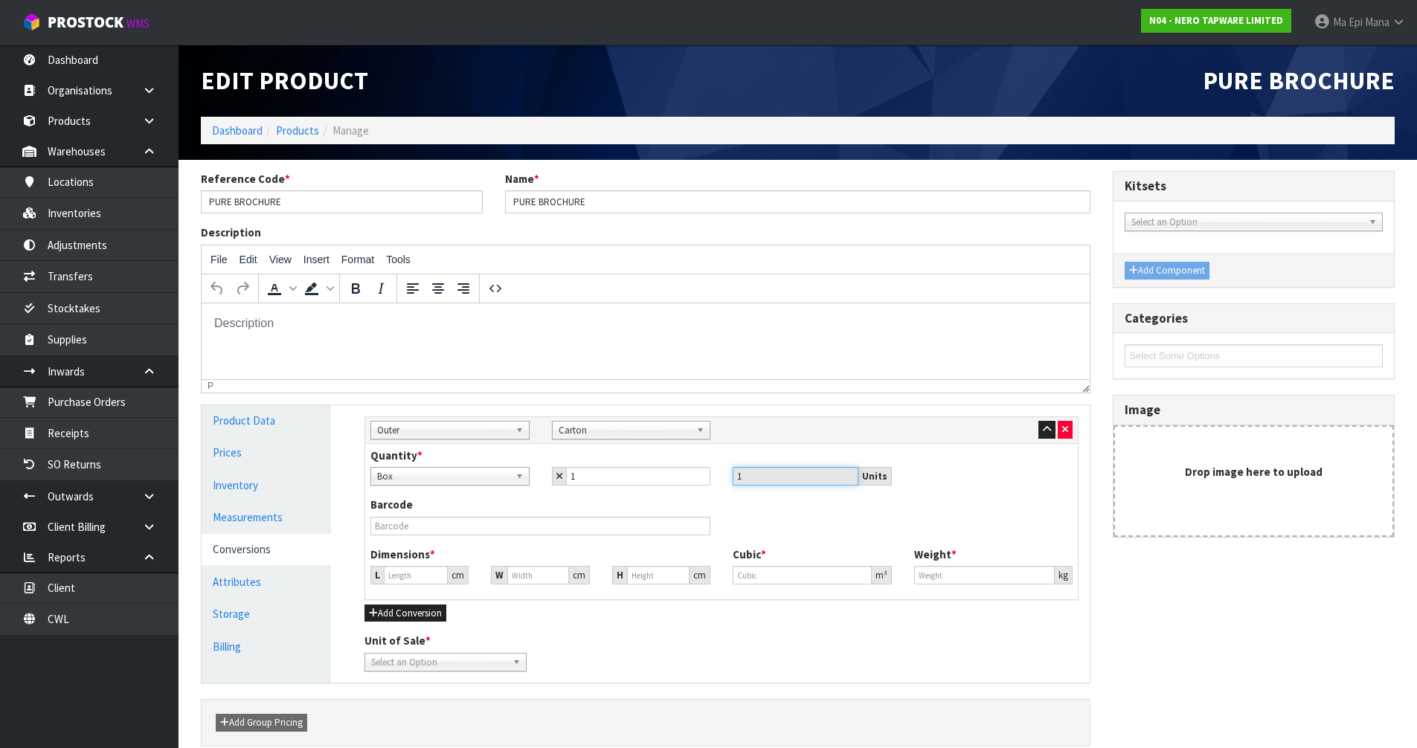
type input "29.9"
type input "0.02673"
type input "18.1"
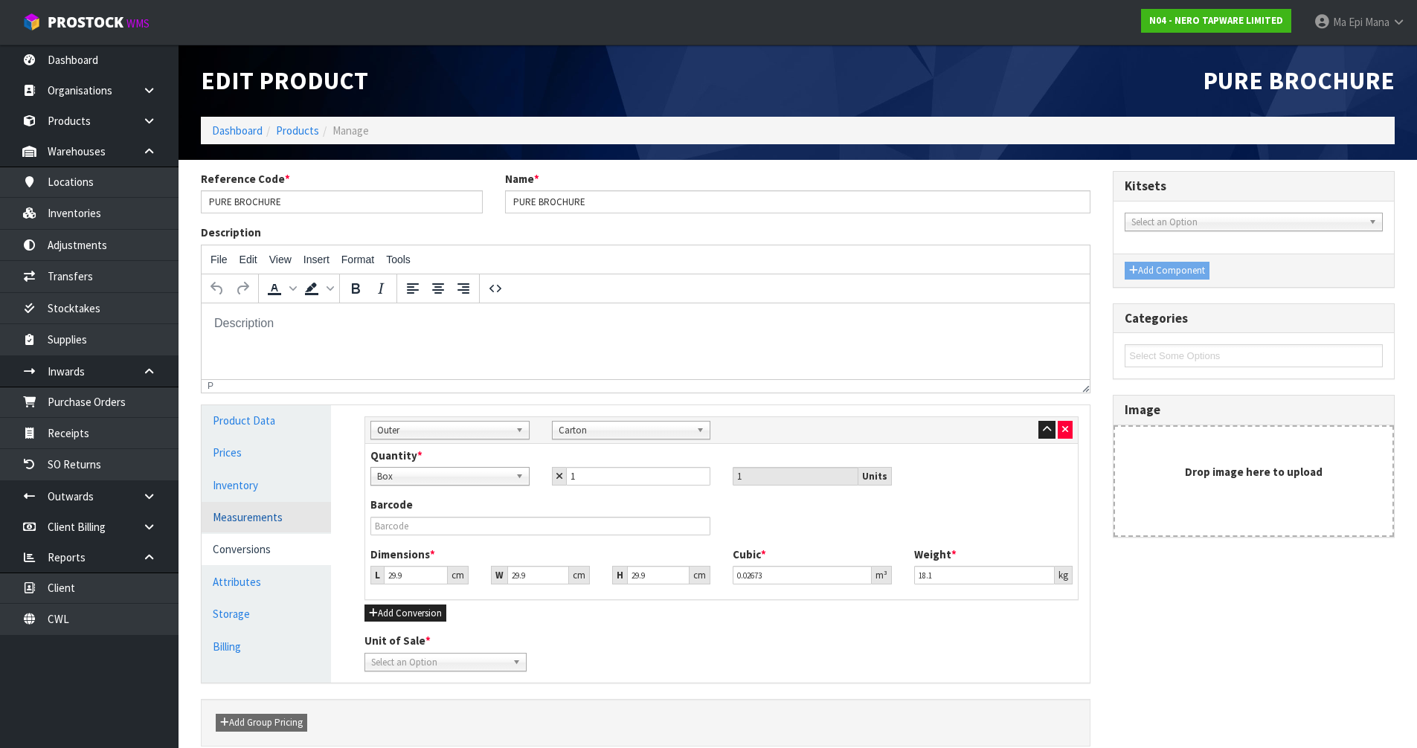
click at [278, 515] on link "Measurements" at bounding box center [266, 517] width 129 height 31
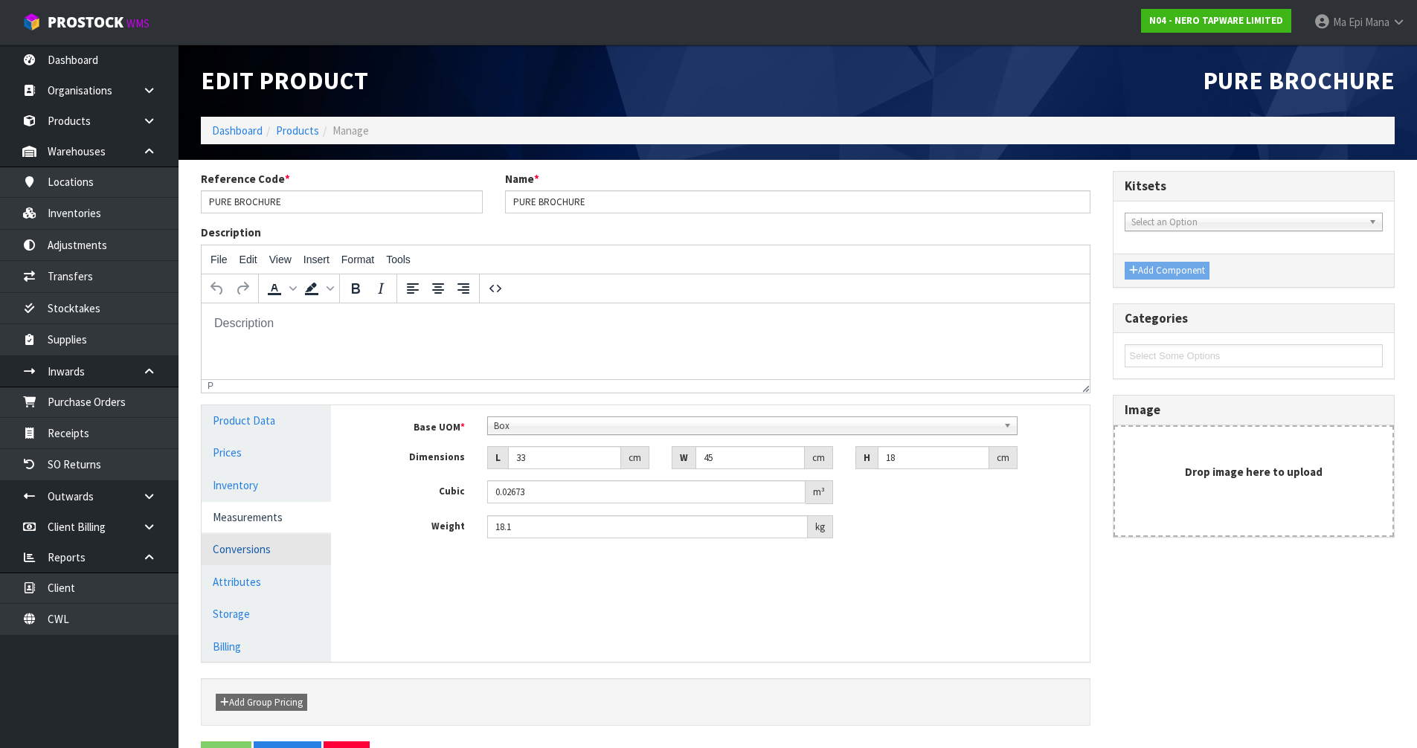
click at [276, 550] on link "Conversions" at bounding box center [266, 549] width 129 height 31
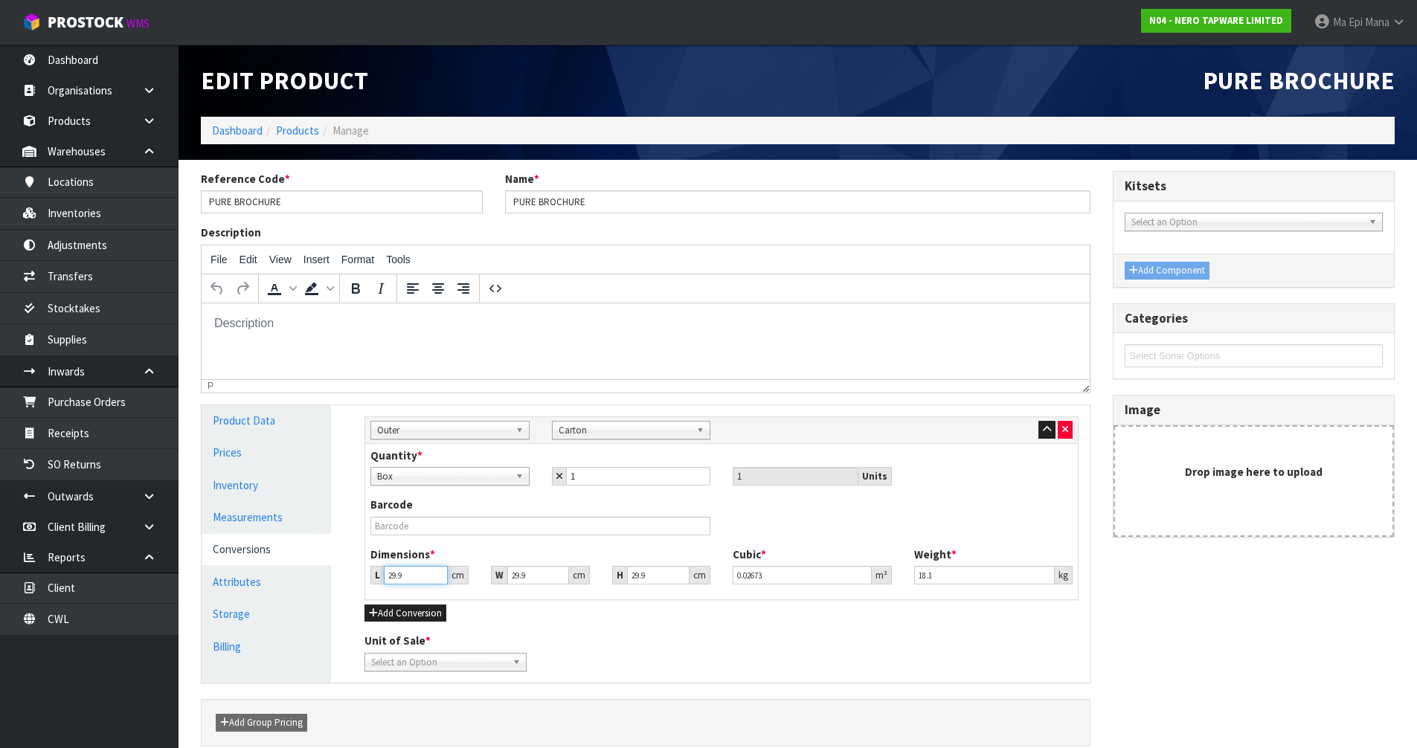
click at [420, 581] on input "29.9" at bounding box center [416, 575] width 64 height 19
type input "3"
type input "0.002682"
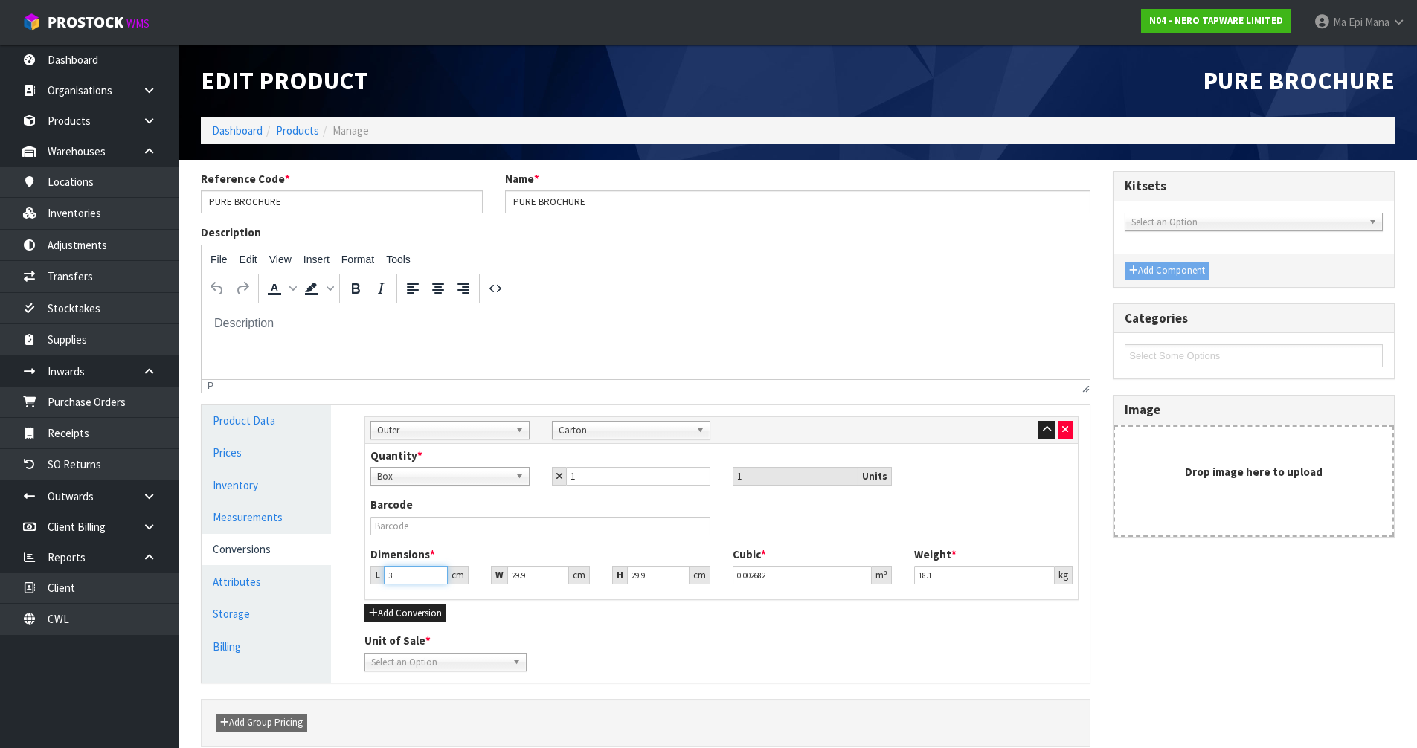
type input "33"
type input "0.029502"
type input "33"
type input "4"
type input "0.003947"
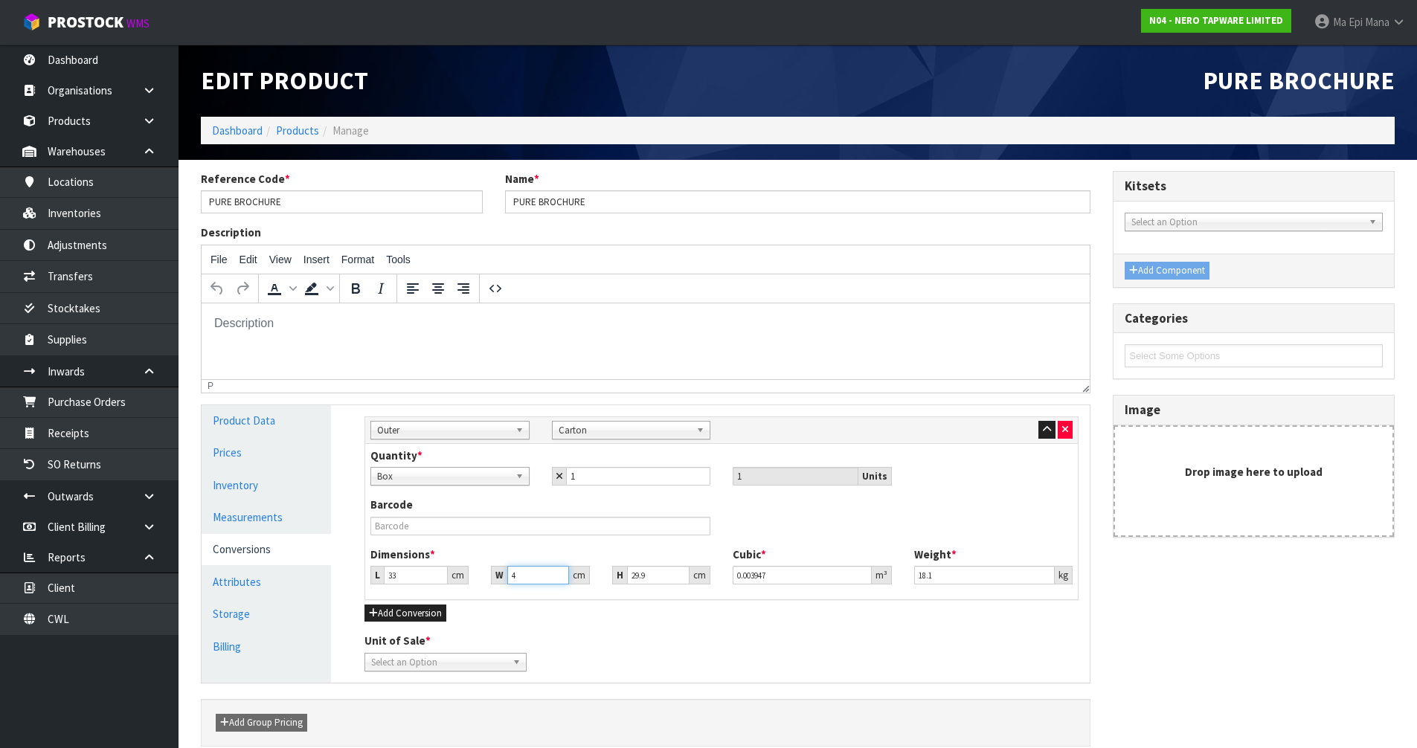
type input "45"
type input "0.044402"
type input "45"
type input "1"
type input "0.001485"
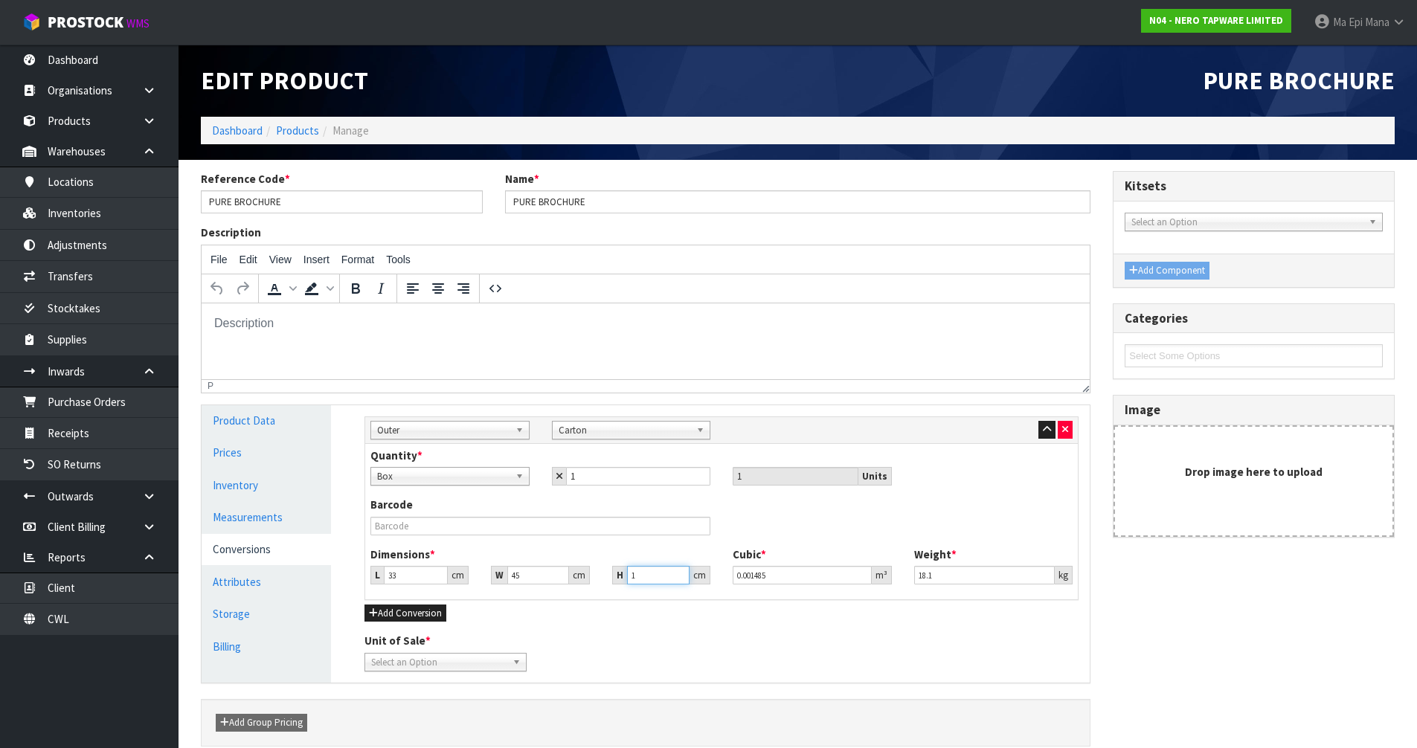
type input "18"
type input "0.02673"
type input "18"
click at [447, 663] on span "Select an Option" at bounding box center [438, 663] width 135 height 18
click at [419, 719] on li "Carton" at bounding box center [445, 723] width 155 height 19
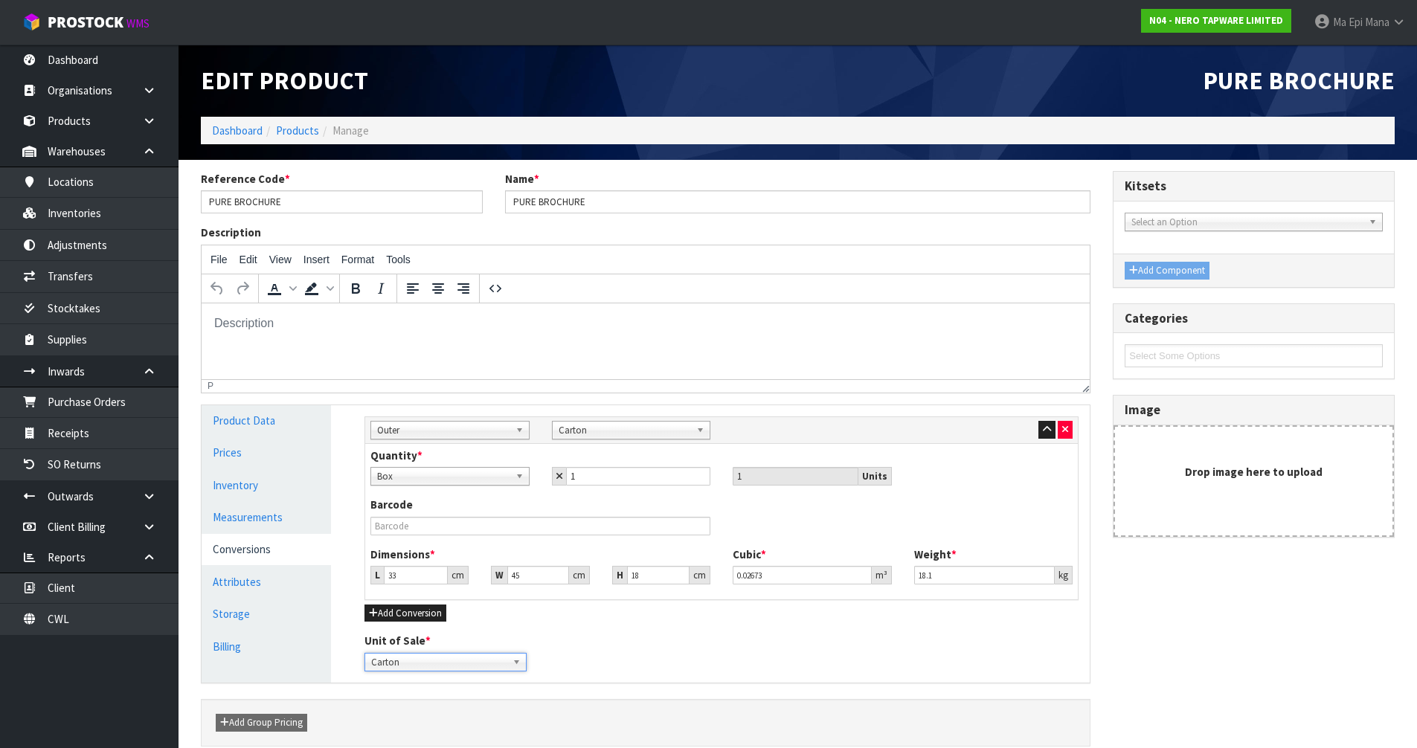
scroll to position [68, 0]
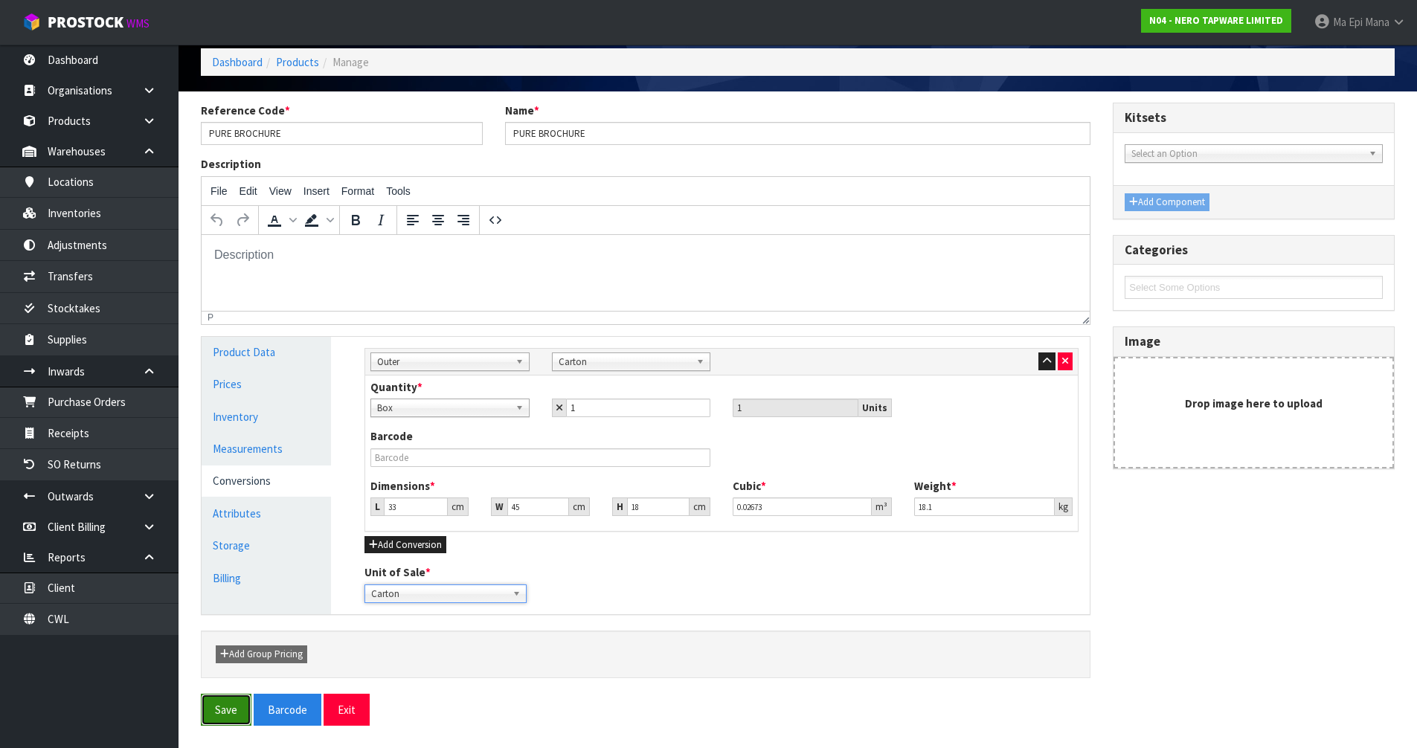
click at [235, 709] on button "Save" at bounding box center [226, 710] width 51 height 32
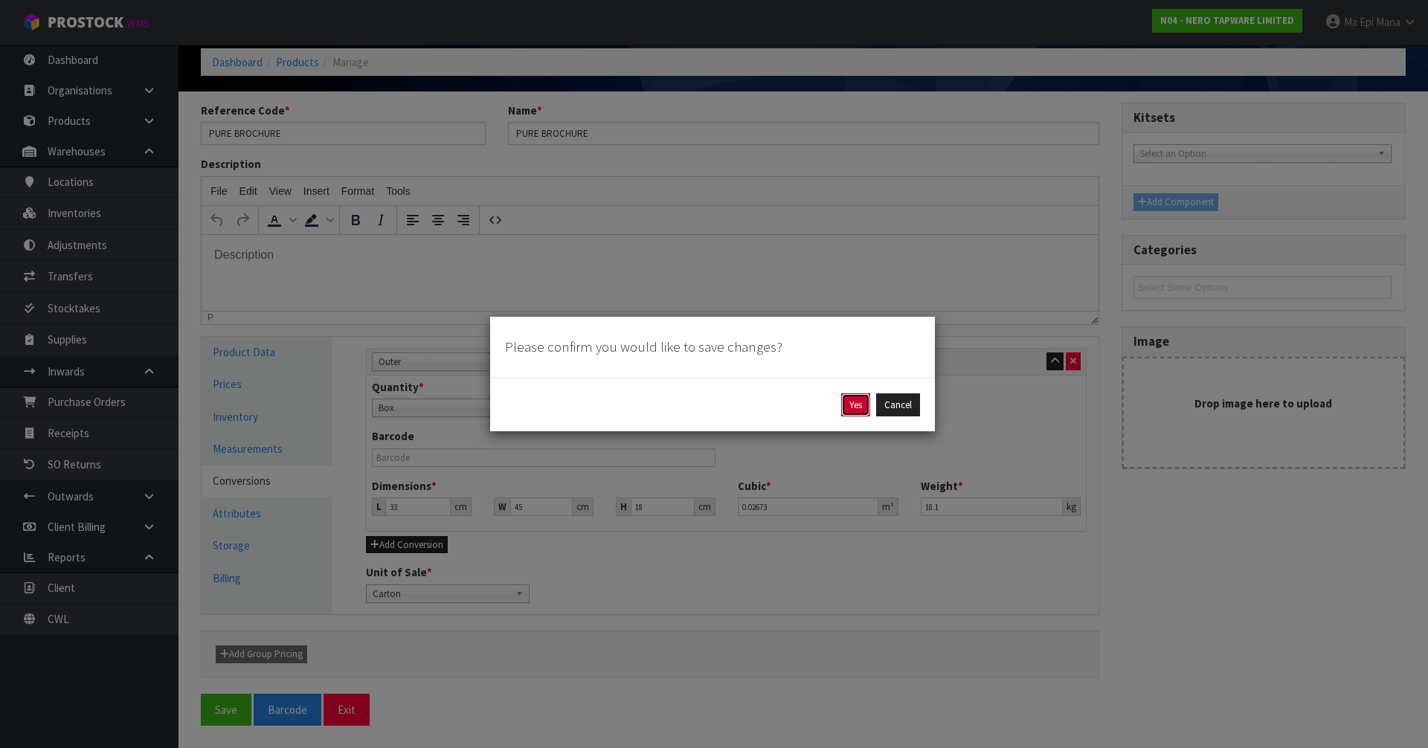
click at [859, 410] on button "Yes" at bounding box center [855, 406] width 29 height 24
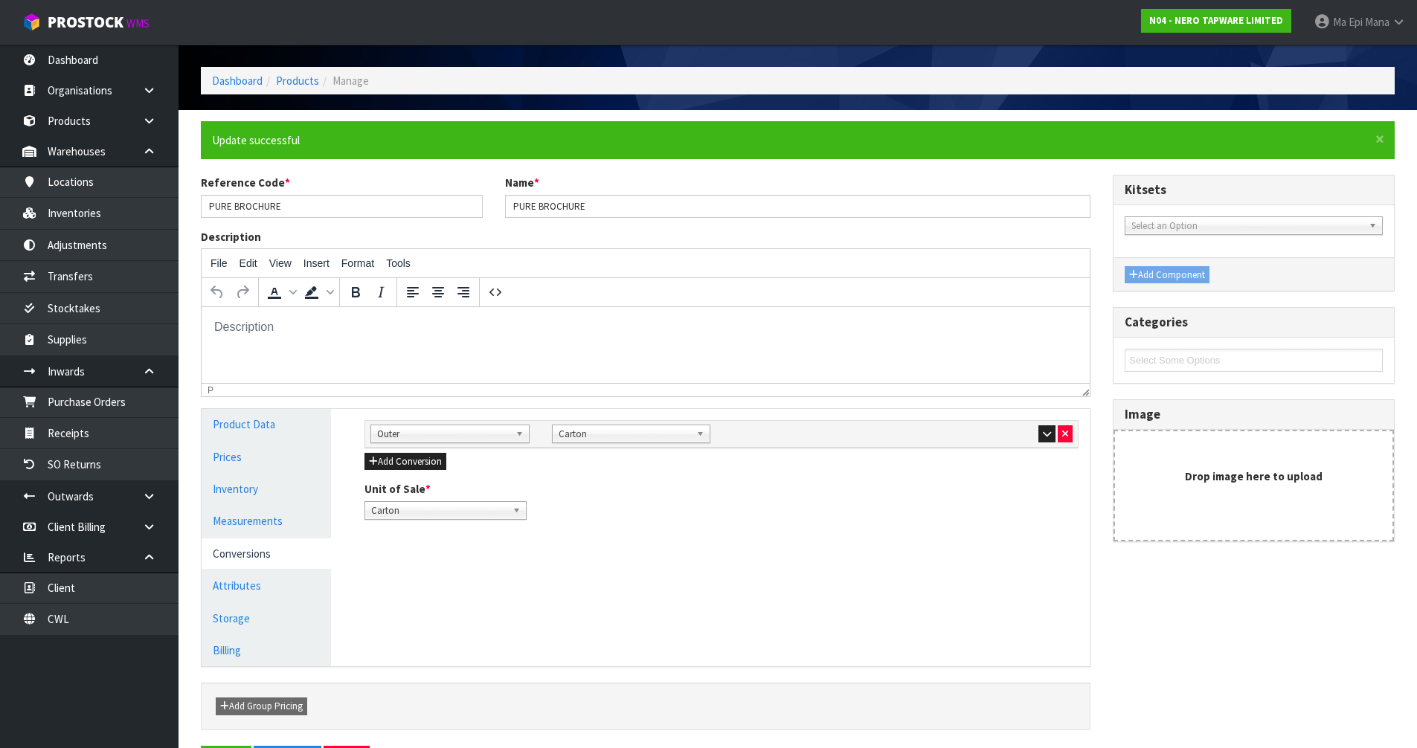
scroll to position [102, 0]
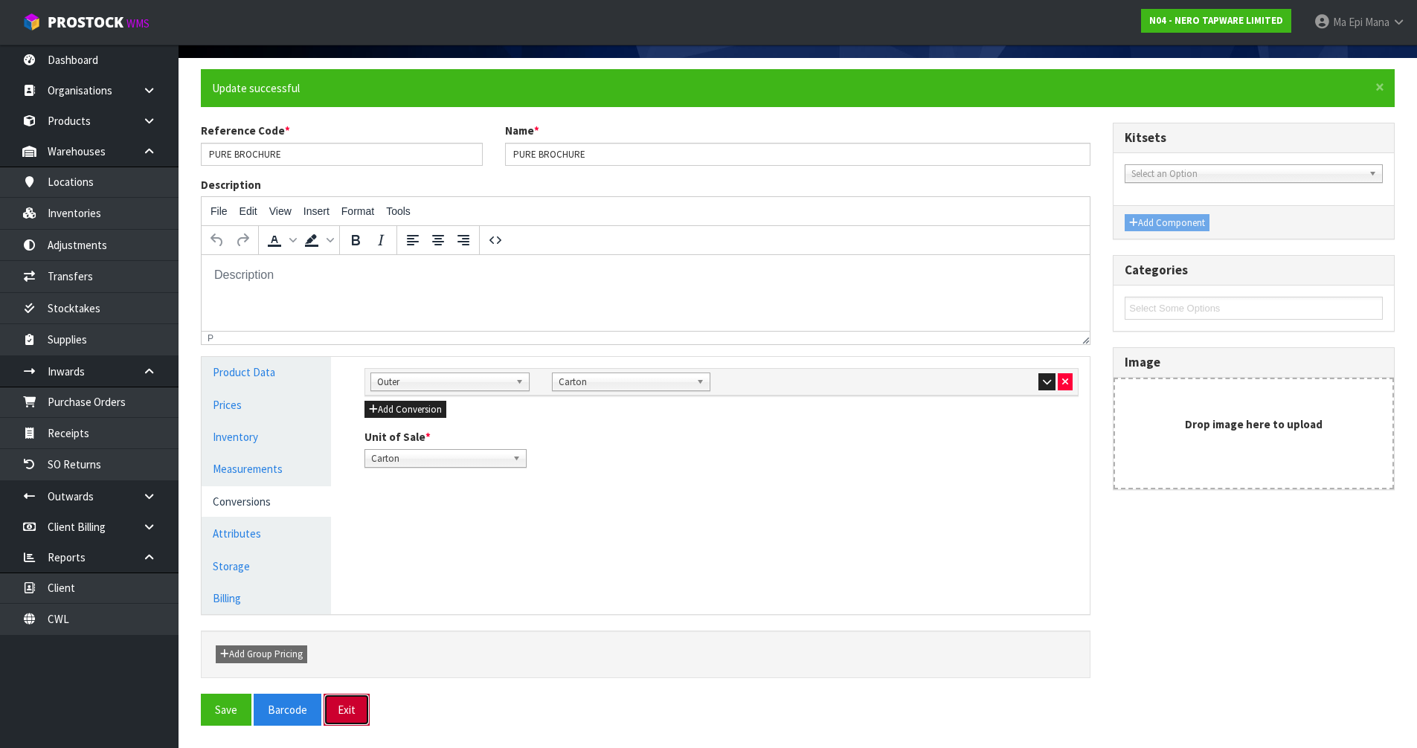
click at [354, 710] on button "Exit" at bounding box center [347, 710] width 46 height 32
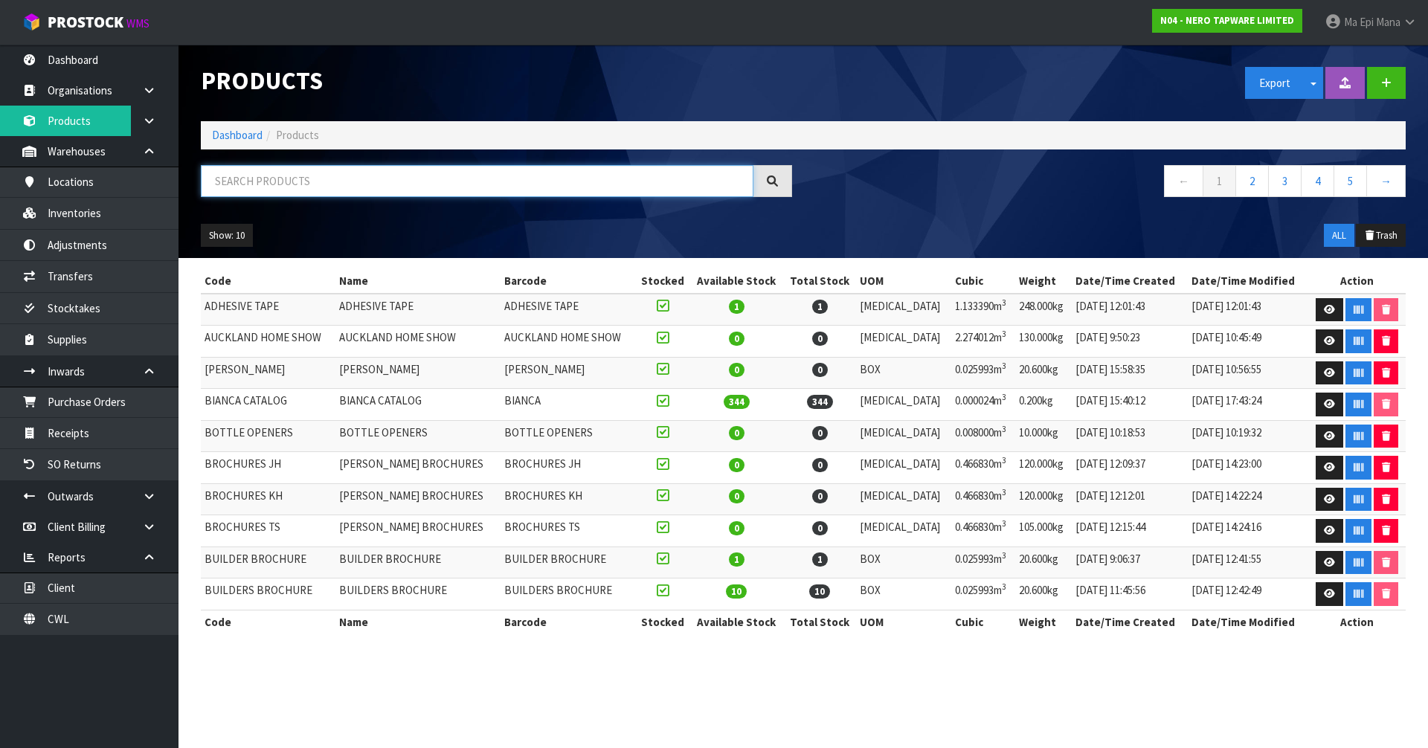
click at [454, 187] on input "text" at bounding box center [477, 181] width 553 height 32
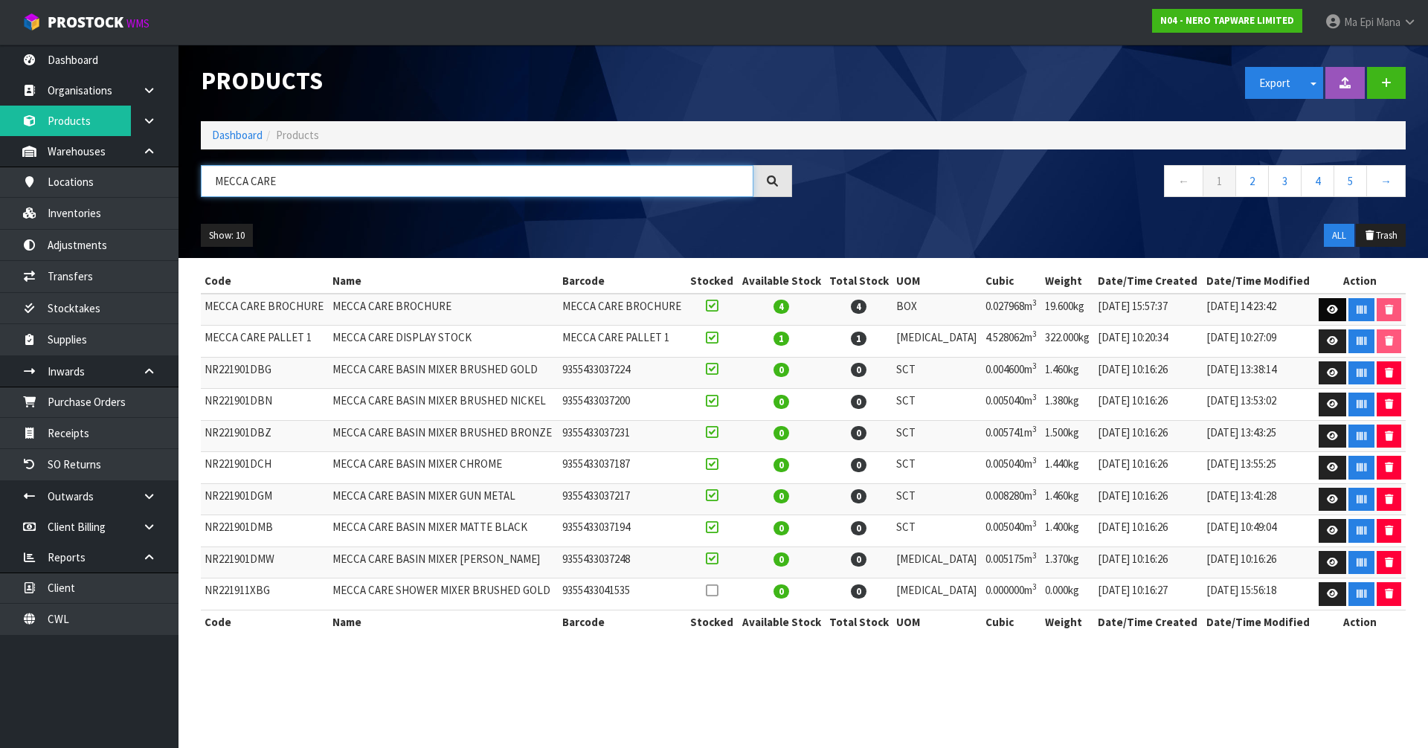
type input "MECCA CARE"
click at [1330, 307] on icon at bounding box center [1332, 310] width 11 height 10
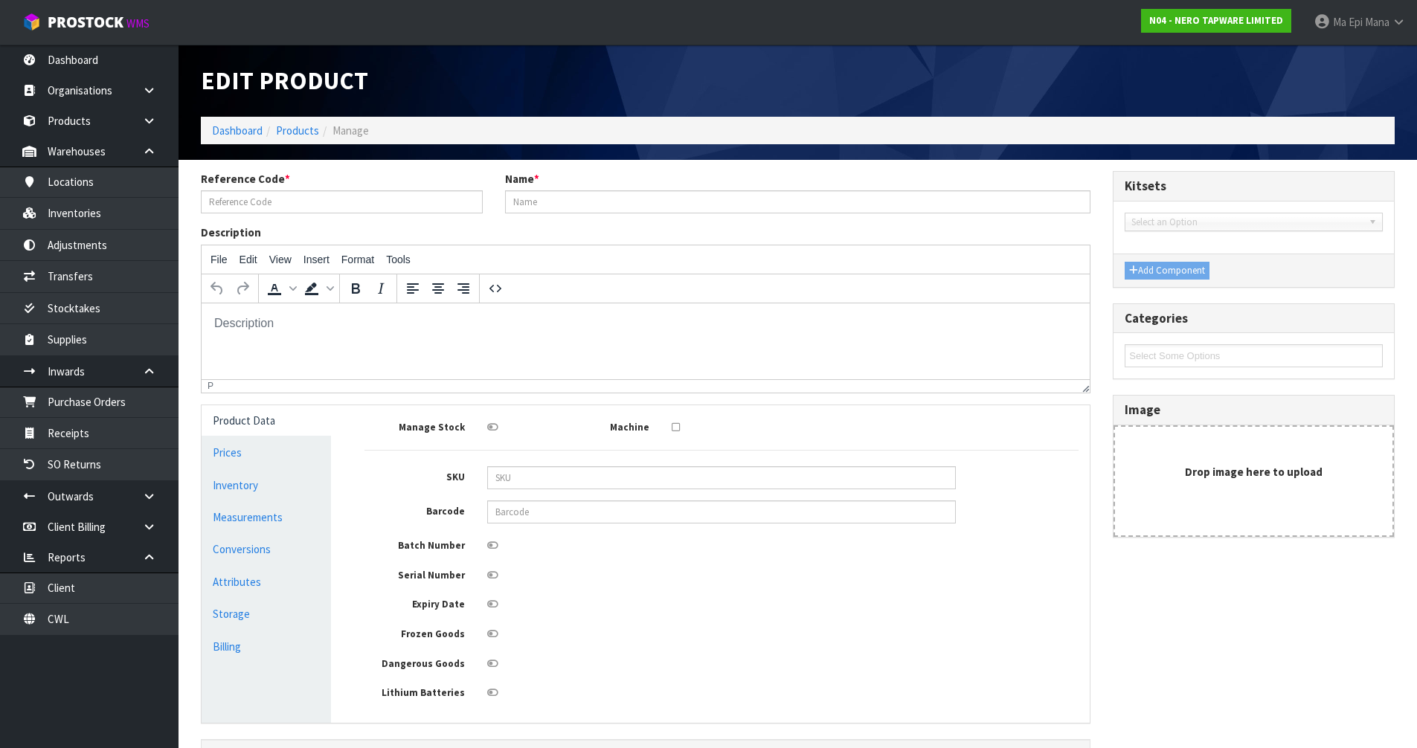
type input "MECCA CARE BROCHURE"
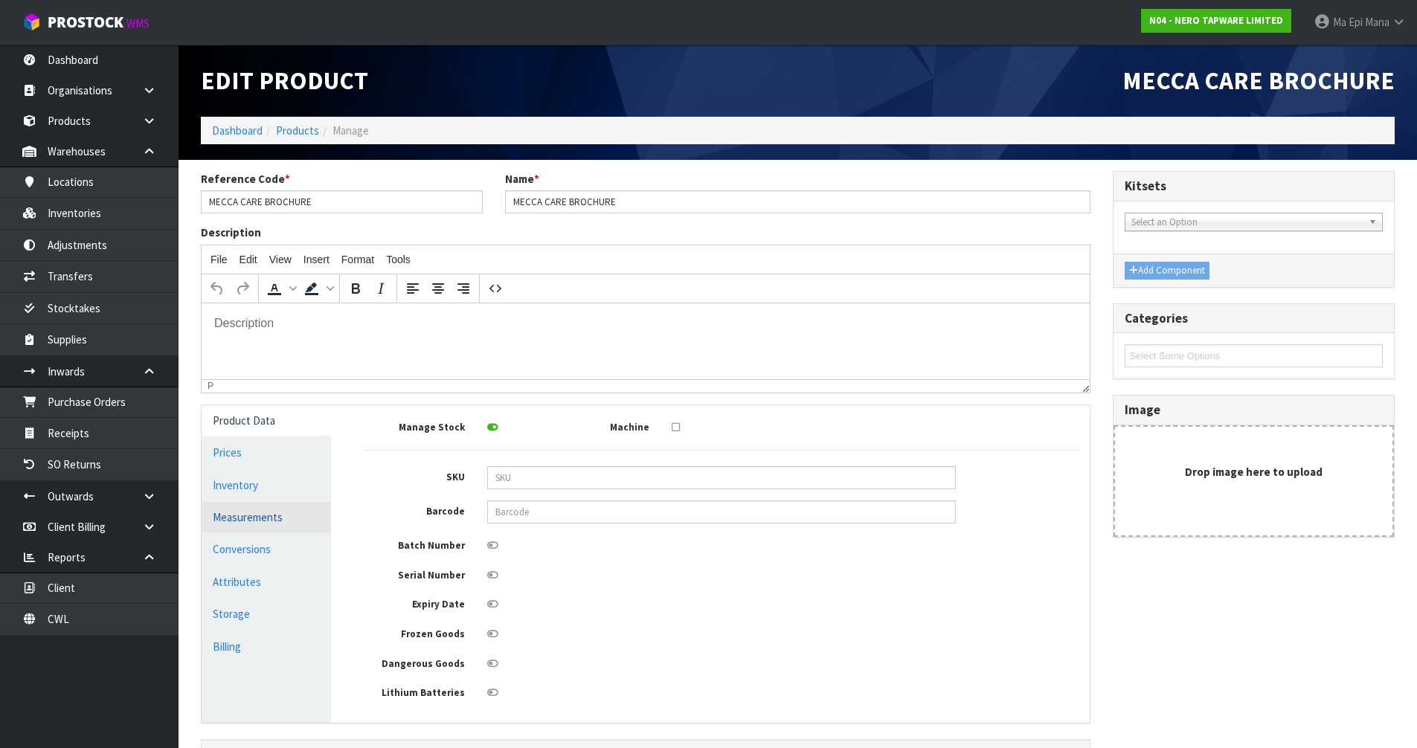
click at [266, 525] on link "Measurements" at bounding box center [266, 517] width 129 height 31
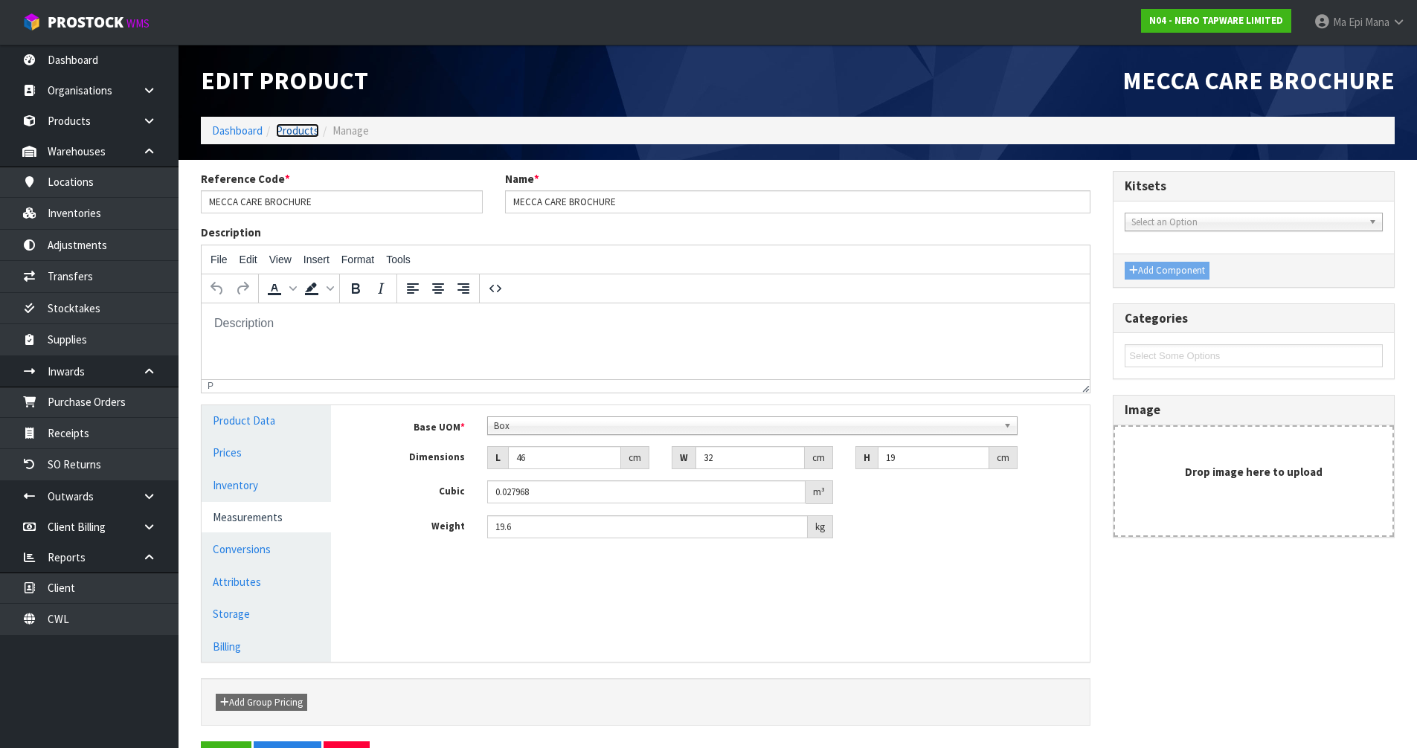
click at [298, 132] on link "Products" at bounding box center [297, 131] width 43 height 14
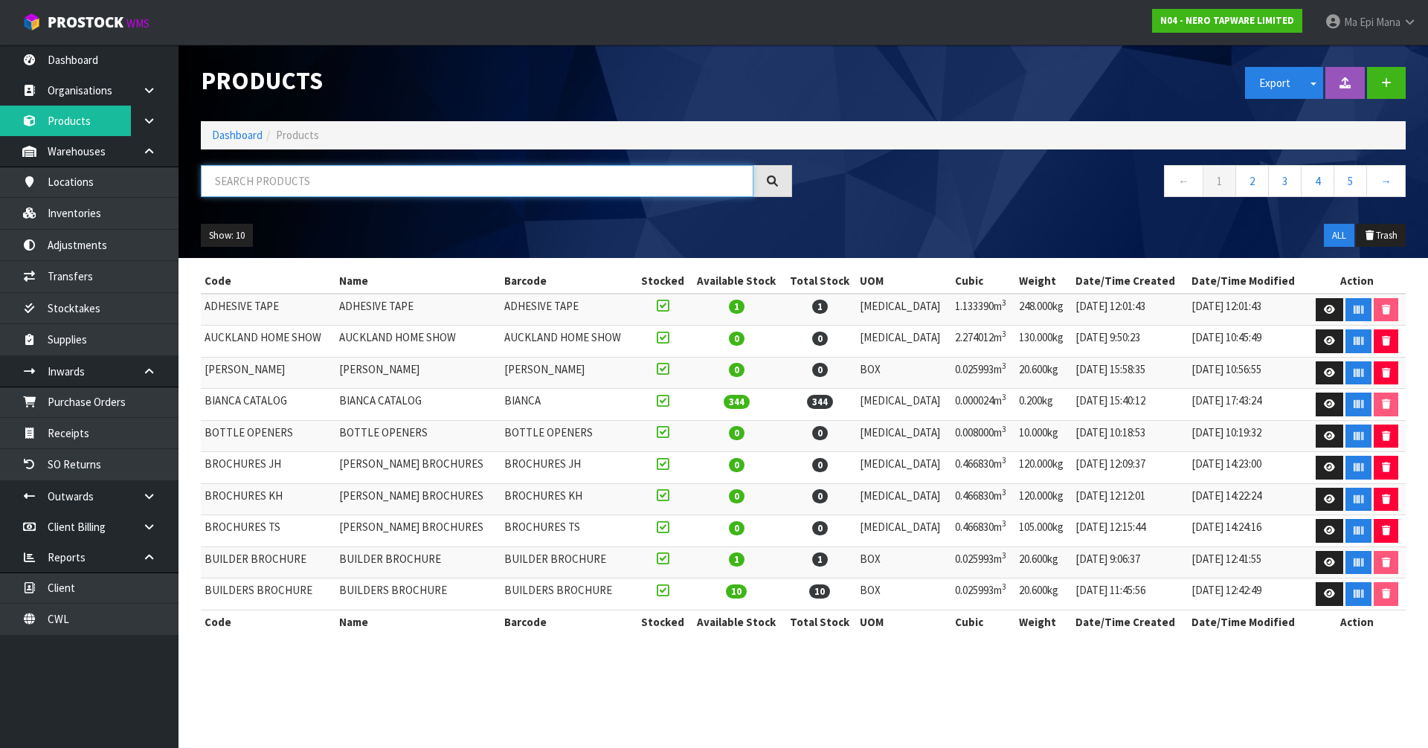
click at [301, 193] on input "text" at bounding box center [477, 181] width 553 height 32
click at [317, 188] on input "text" at bounding box center [477, 181] width 553 height 32
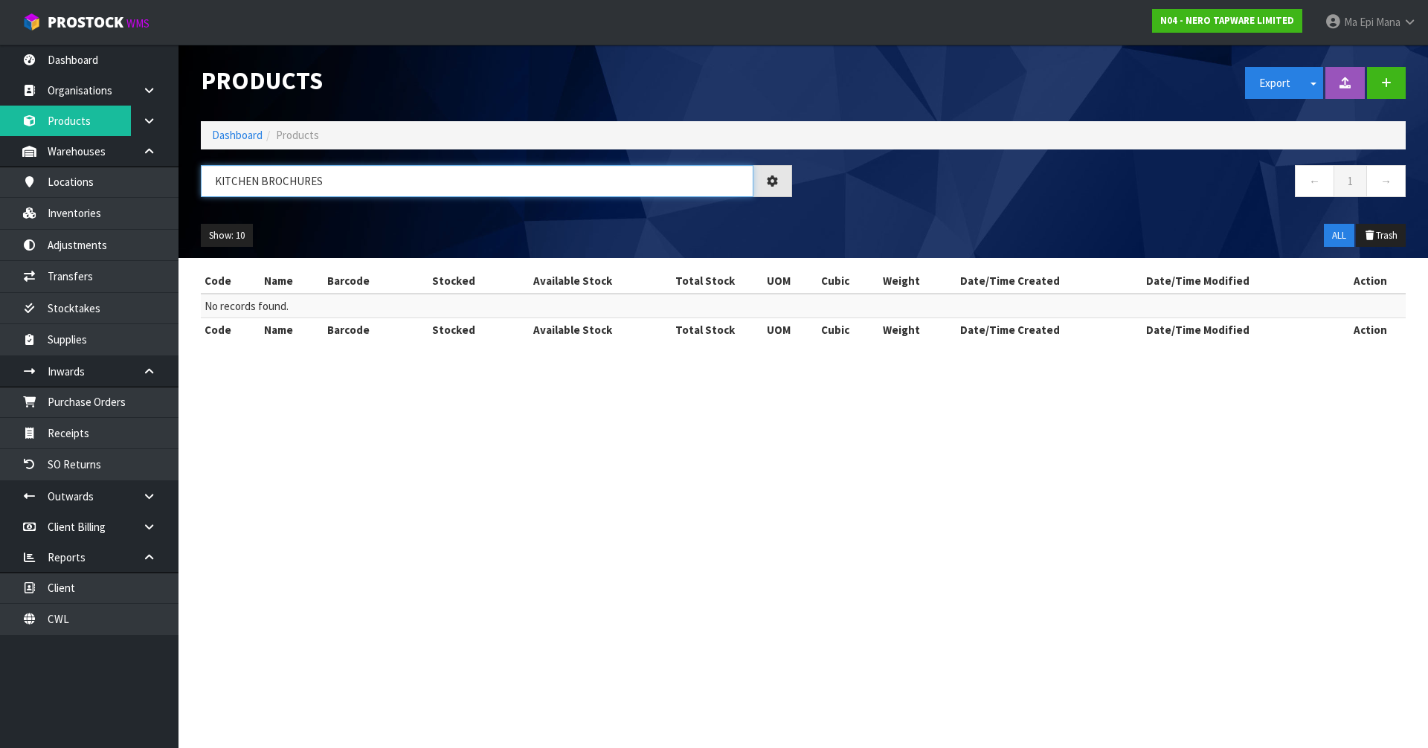
click at [331, 183] on input "KITCHEN BROCHURES" at bounding box center [477, 181] width 553 height 32
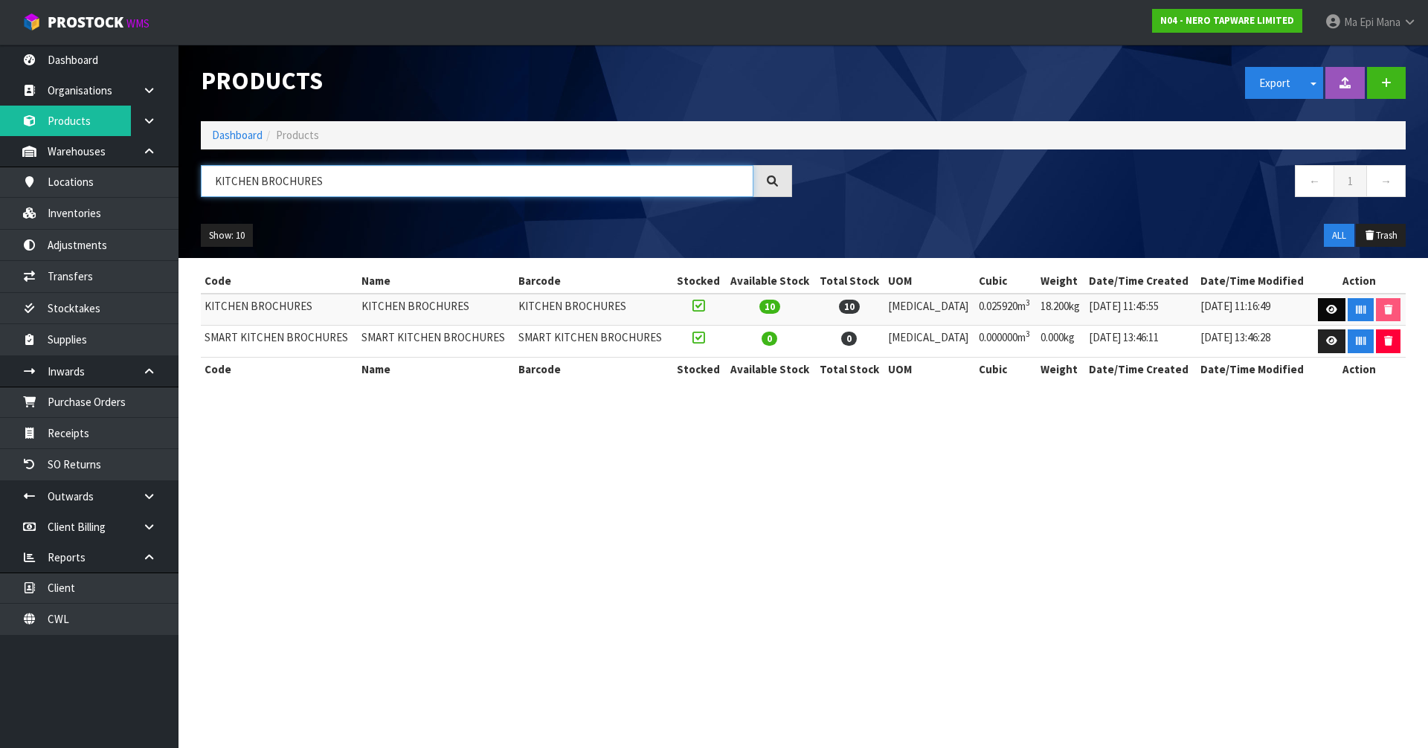
type input "KITCHEN BROCHURES"
click at [1327, 311] on icon at bounding box center [1332, 310] width 11 height 10
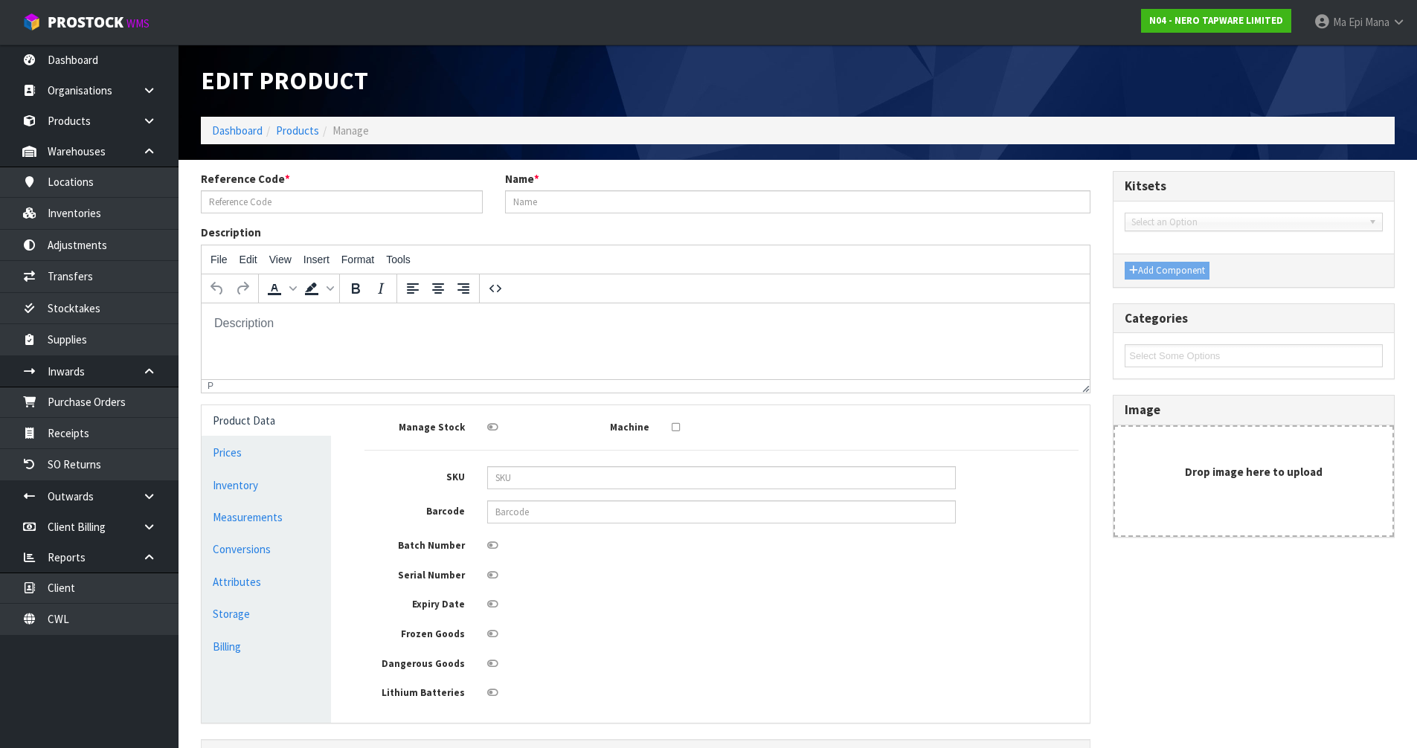
type input "KITCHEN BROCHURES"
type input "32"
type input "45"
type input "18"
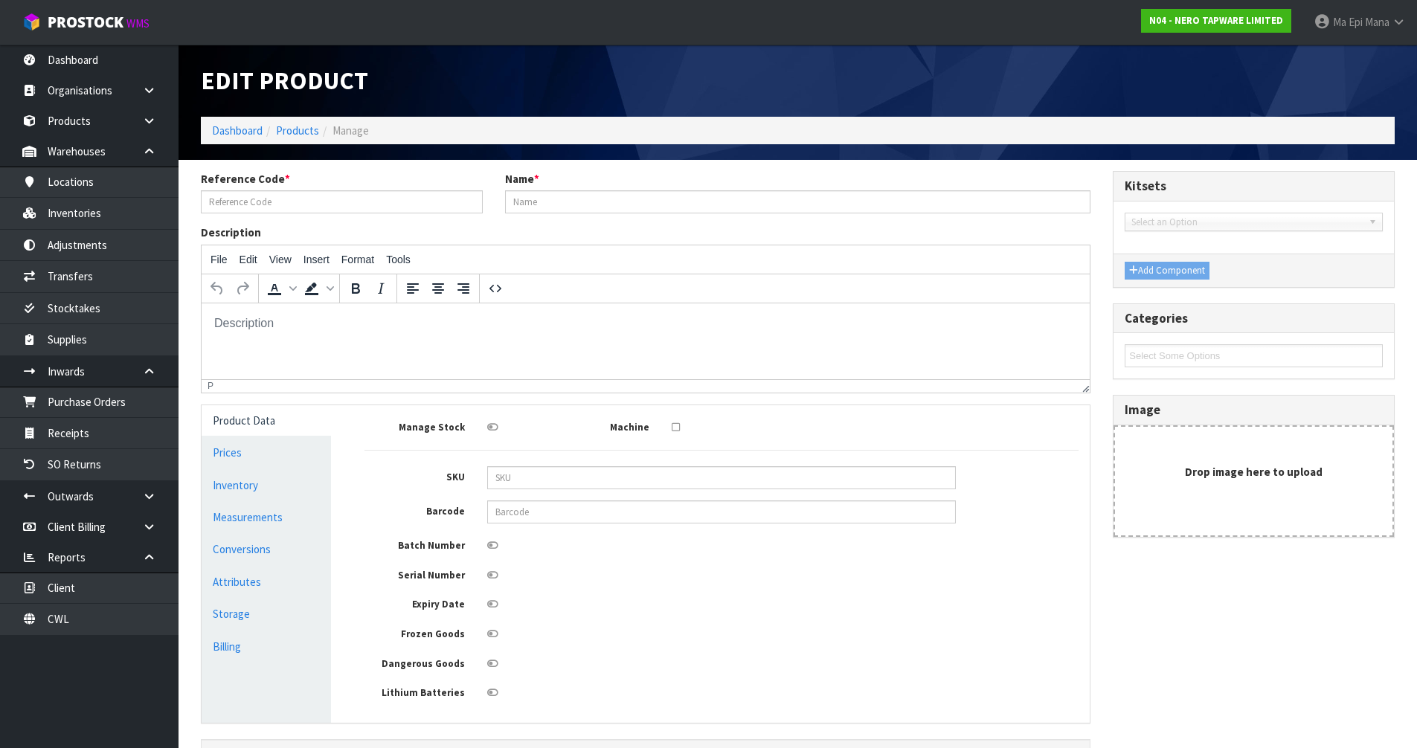
type input "0.02592"
type input "18.2"
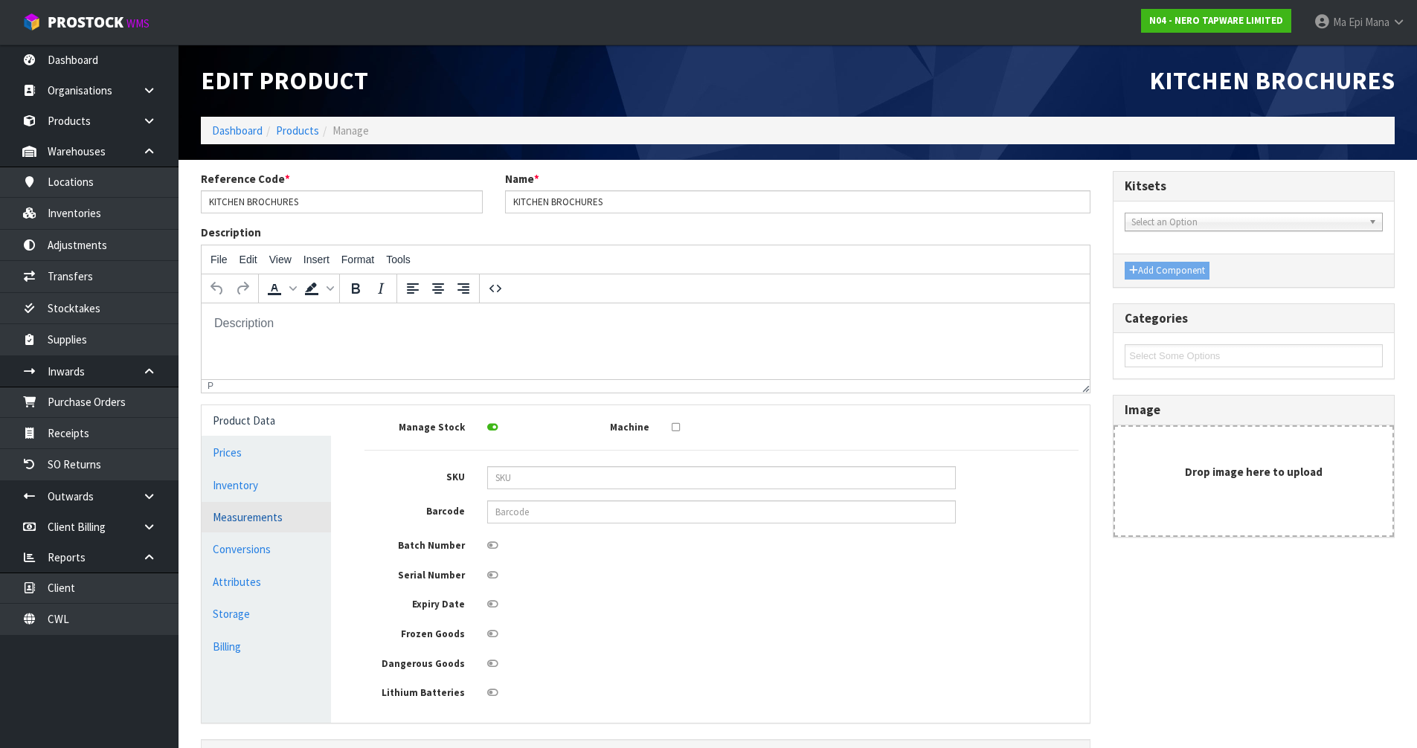
click at [281, 513] on link "Measurements" at bounding box center [266, 517] width 129 height 31
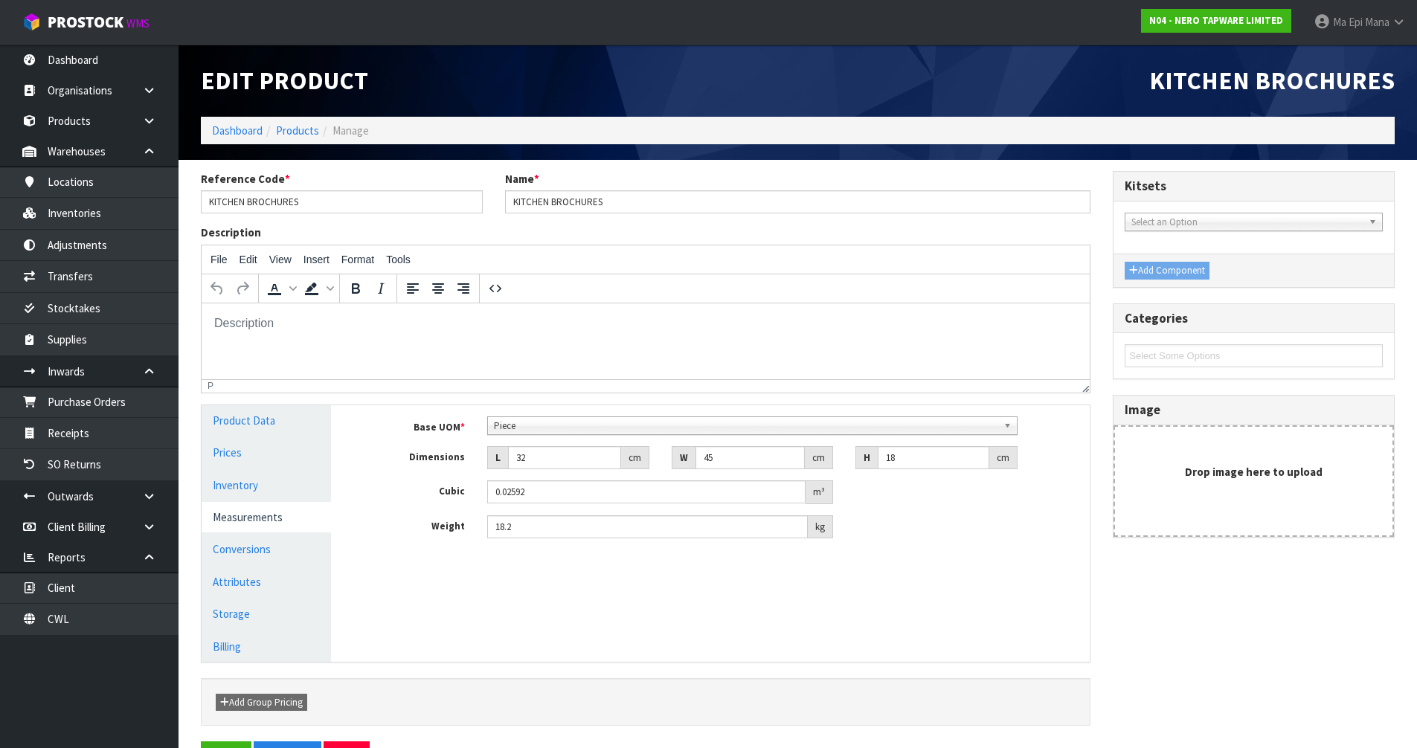
click at [597, 429] on span "Piece" at bounding box center [746, 426] width 504 height 18
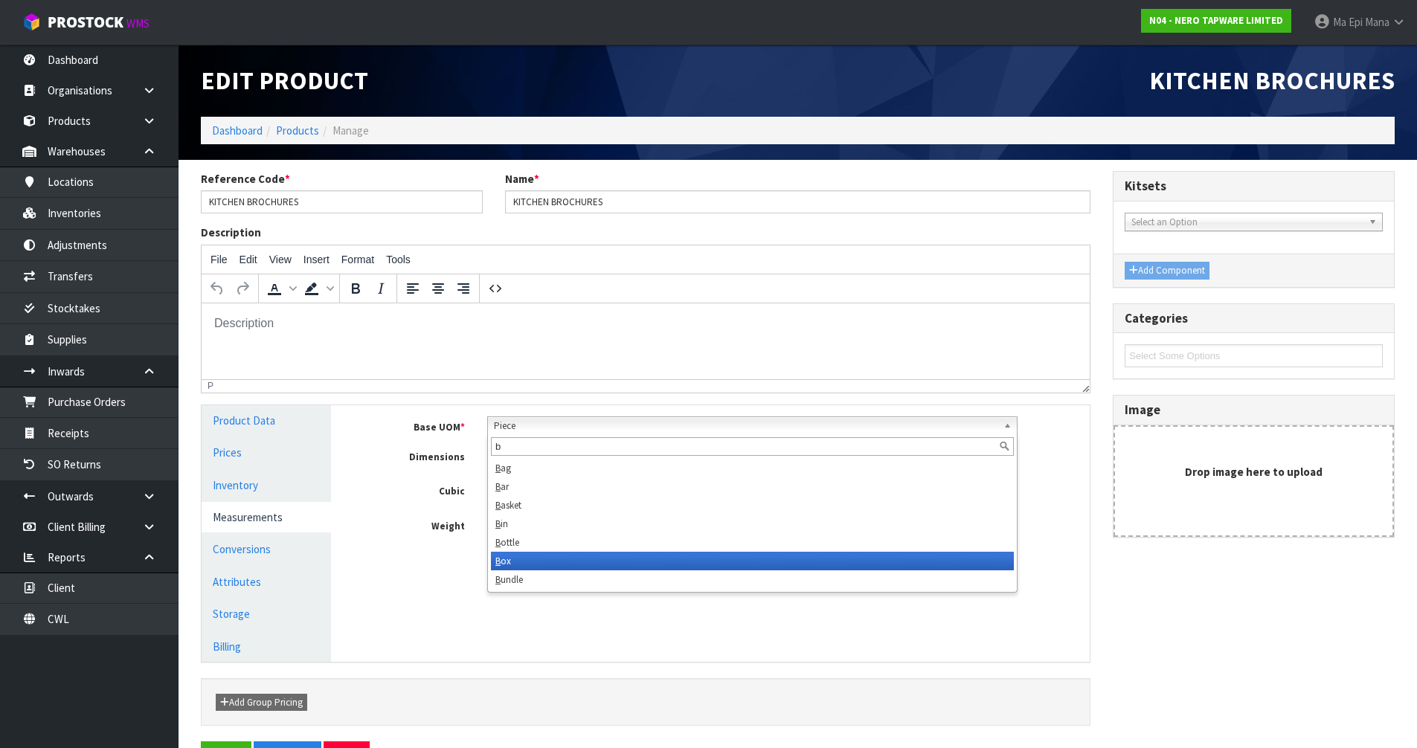
type input "b"
click at [561, 565] on li "B ox" at bounding box center [752, 561] width 523 height 19
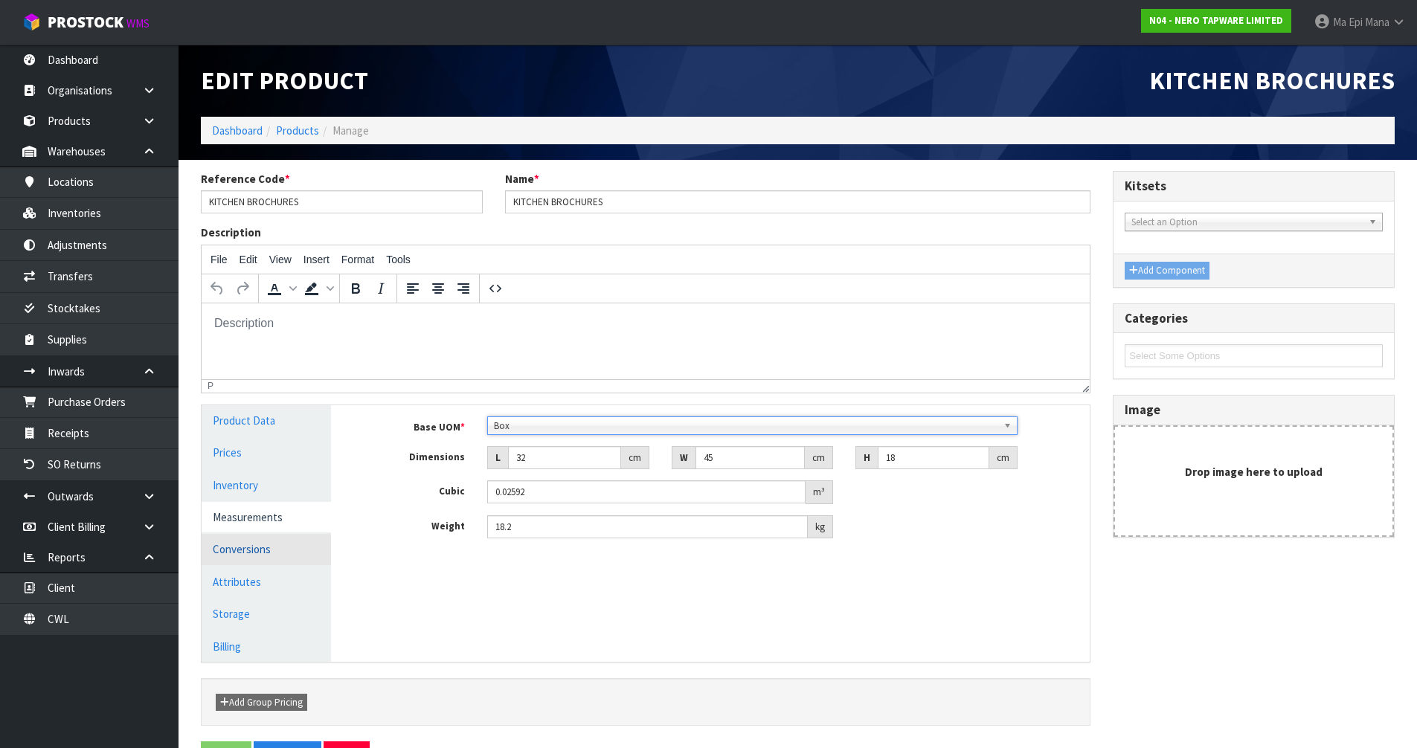
click at [263, 547] on link "Conversions" at bounding box center [266, 549] width 129 height 31
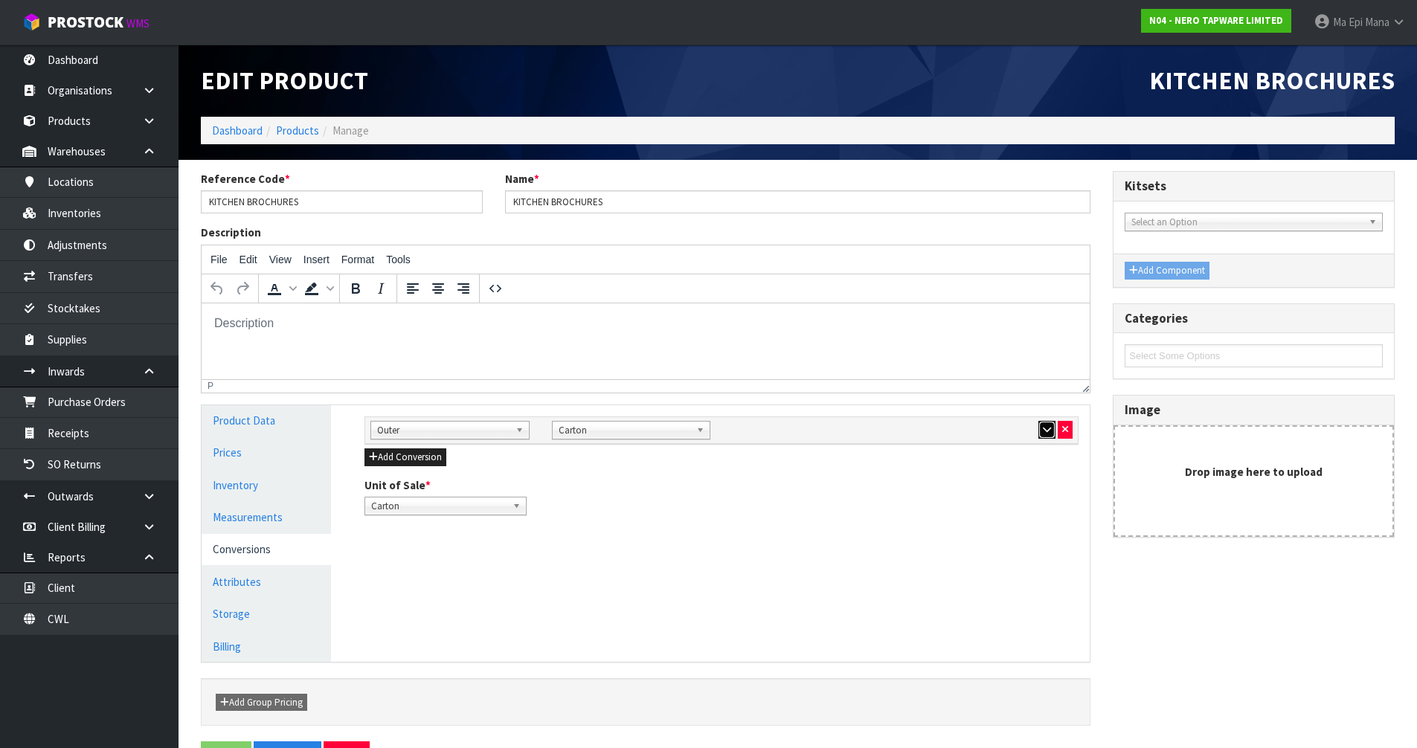
click at [1049, 429] on icon "button" at bounding box center [1047, 430] width 8 height 10
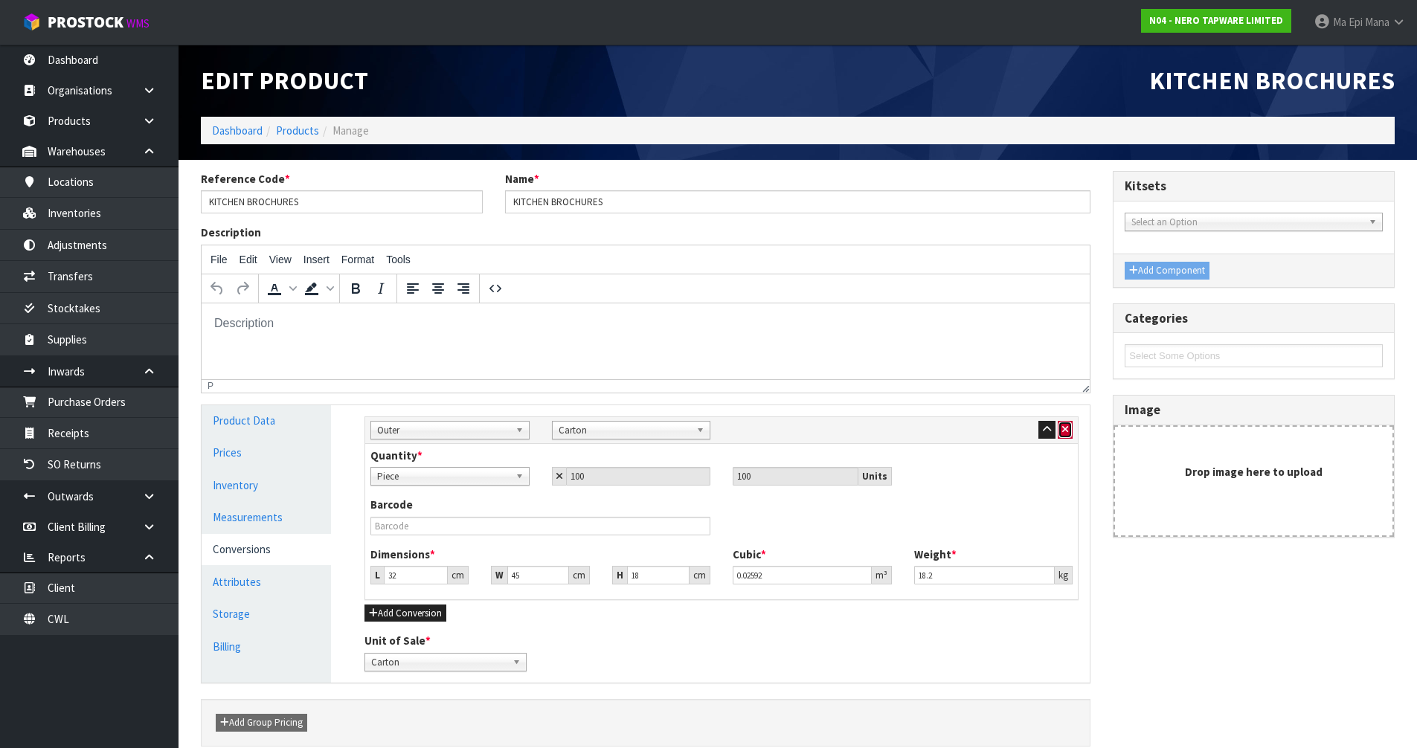
click at [1067, 427] on icon "button" at bounding box center [1065, 430] width 6 height 10
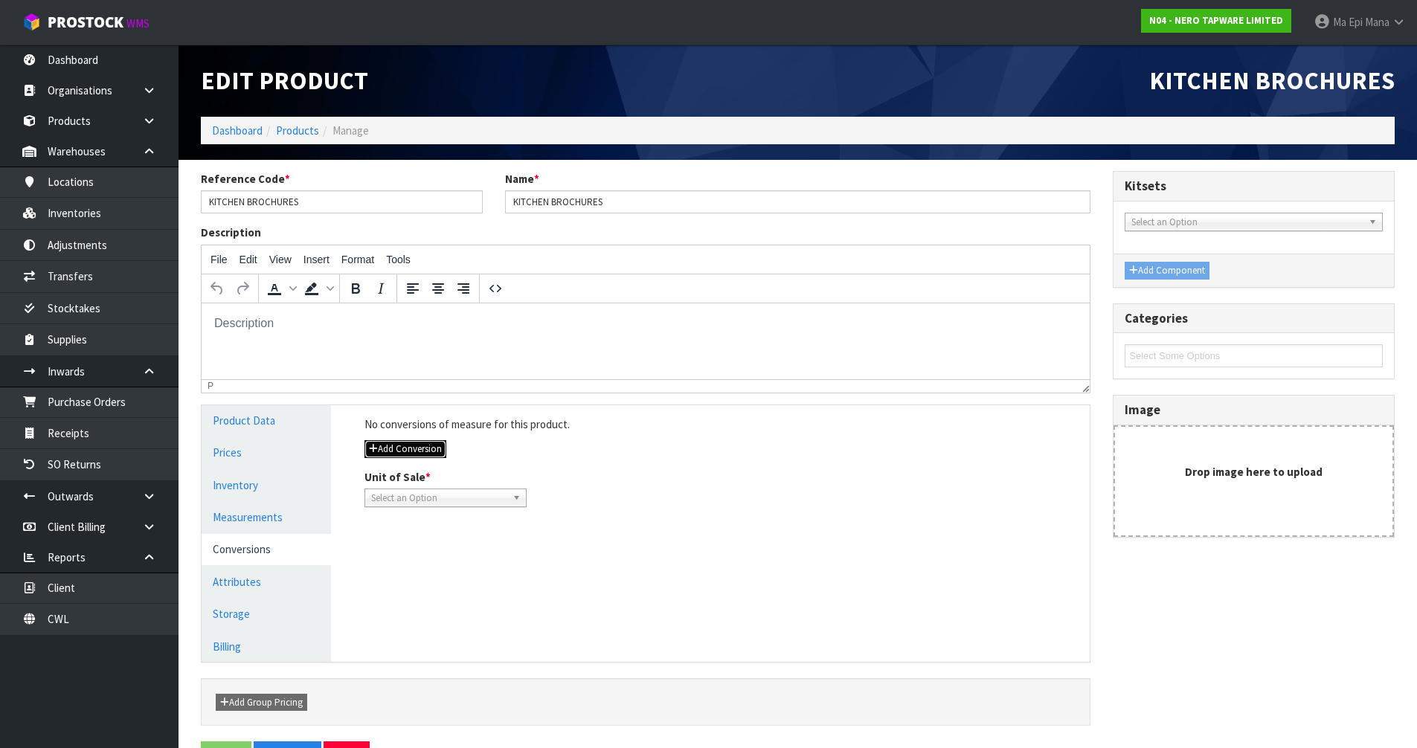
click at [423, 447] on button "Add Conversion" at bounding box center [406, 449] width 82 height 18
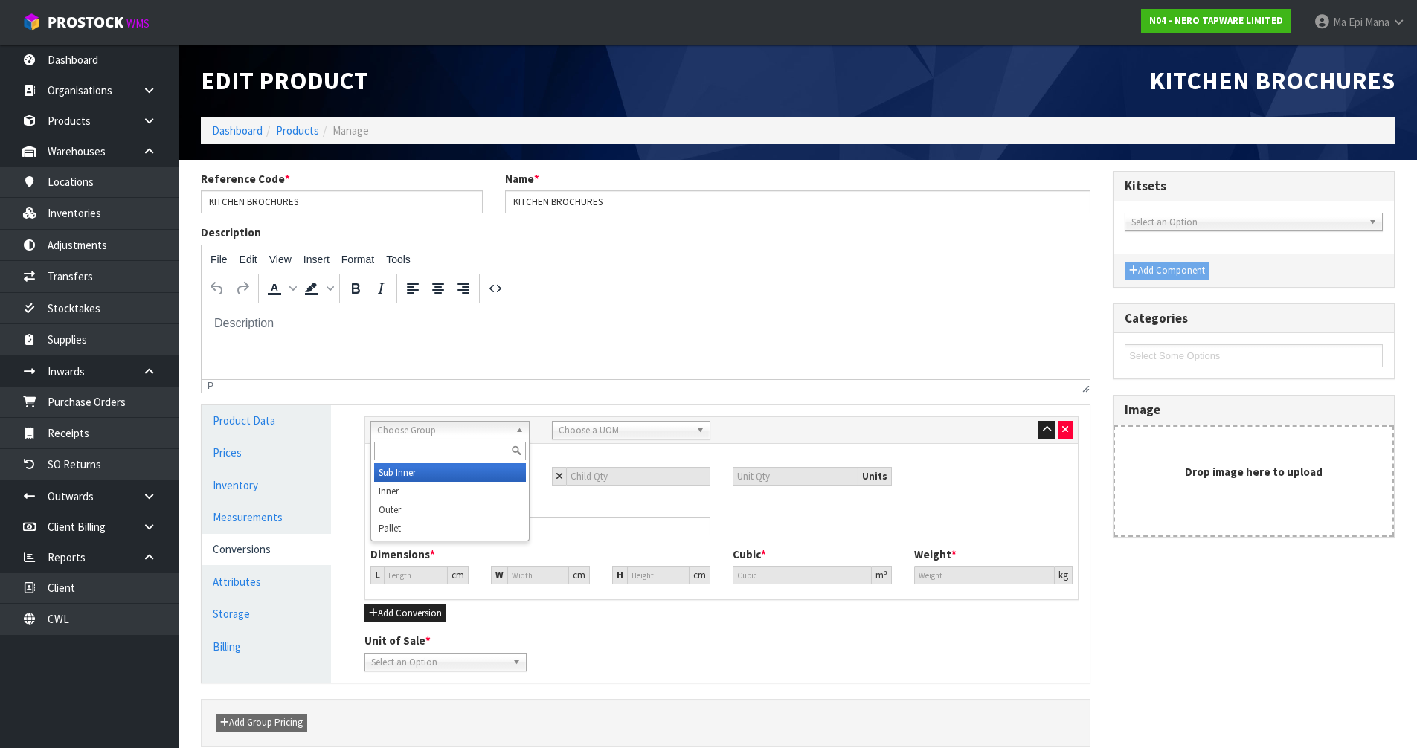
click at [440, 430] on span "Choose Group" at bounding box center [443, 431] width 132 height 18
click at [435, 506] on li "Outer" at bounding box center [450, 510] width 152 height 19
click at [602, 422] on span "Choose a UOM" at bounding box center [625, 431] width 132 height 18
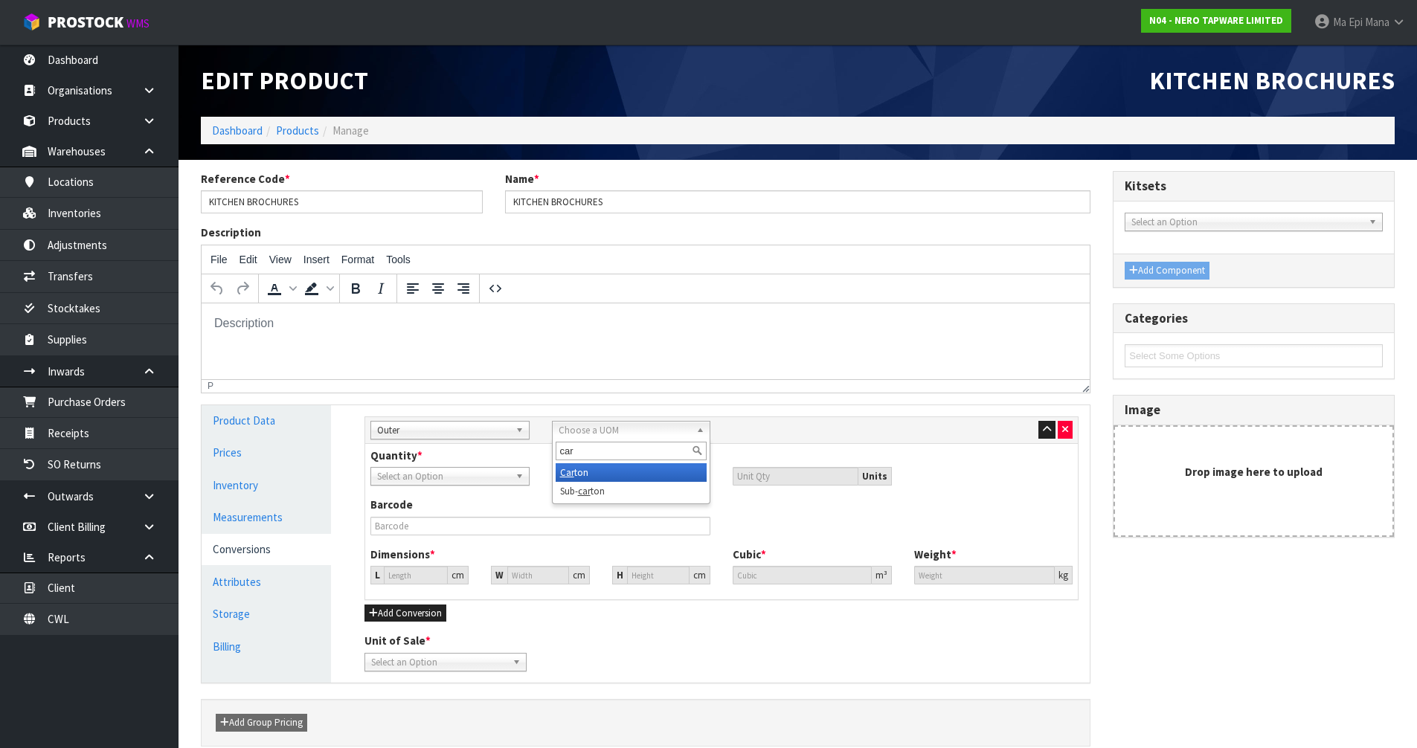
type input "car"
click at [591, 466] on li "Car ton" at bounding box center [632, 472] width 152 height 19
click at [607, 473] on input "number" at bounding box center [638, 476] width 145 height 19
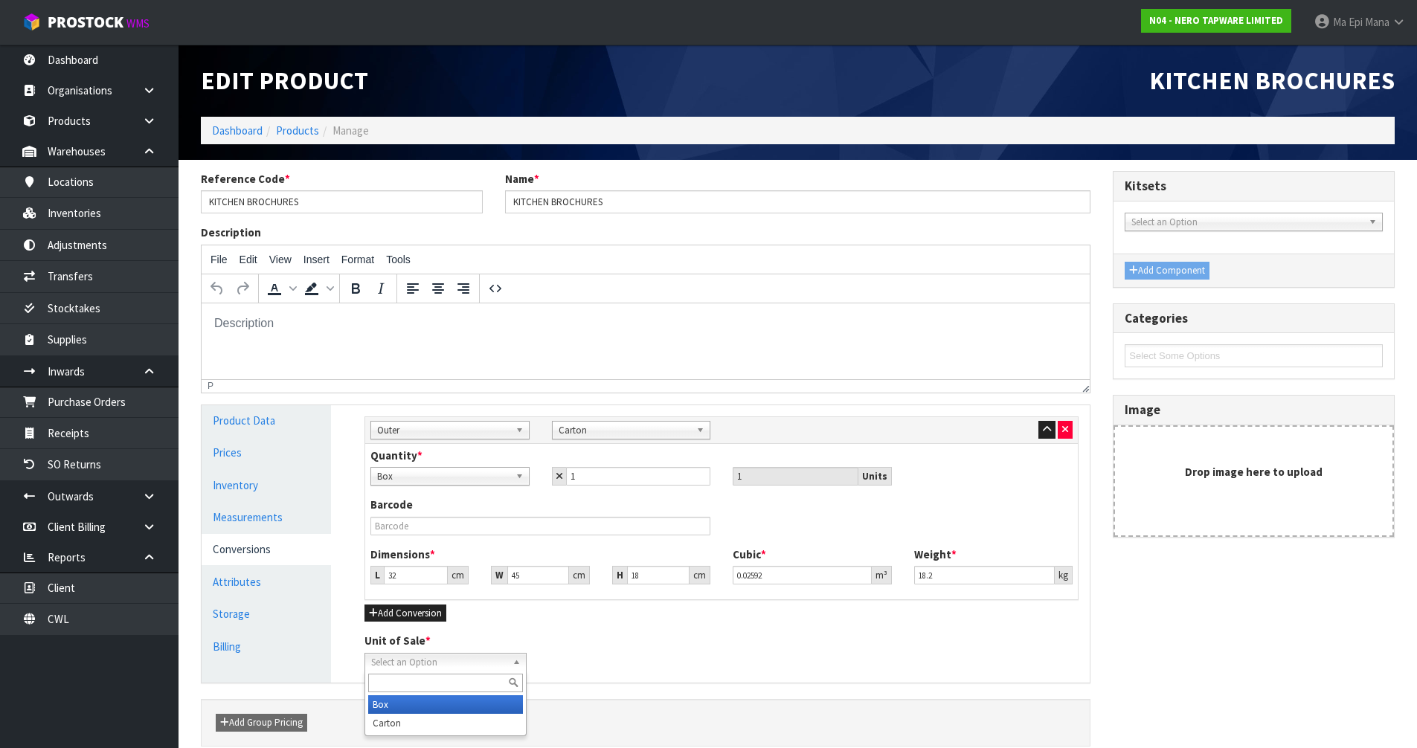
click at [412, 667] on span "Select an Option" at bounding box center [438, 663] width 135 height 18
drag, startPoint x: 401, startPoint y: 704, endPoint x: 402, endPoint y: 720, distance: 16.4
click at [402, 720] on ul "Box Carton" at bounding box center [444, 714] width 158 height 37
click at [634, 659] on div "Unit of Sale * Box Carton Carton [GEOGRAPHIC_DATA]" at bounding box center [721, 652] width 737 height 38
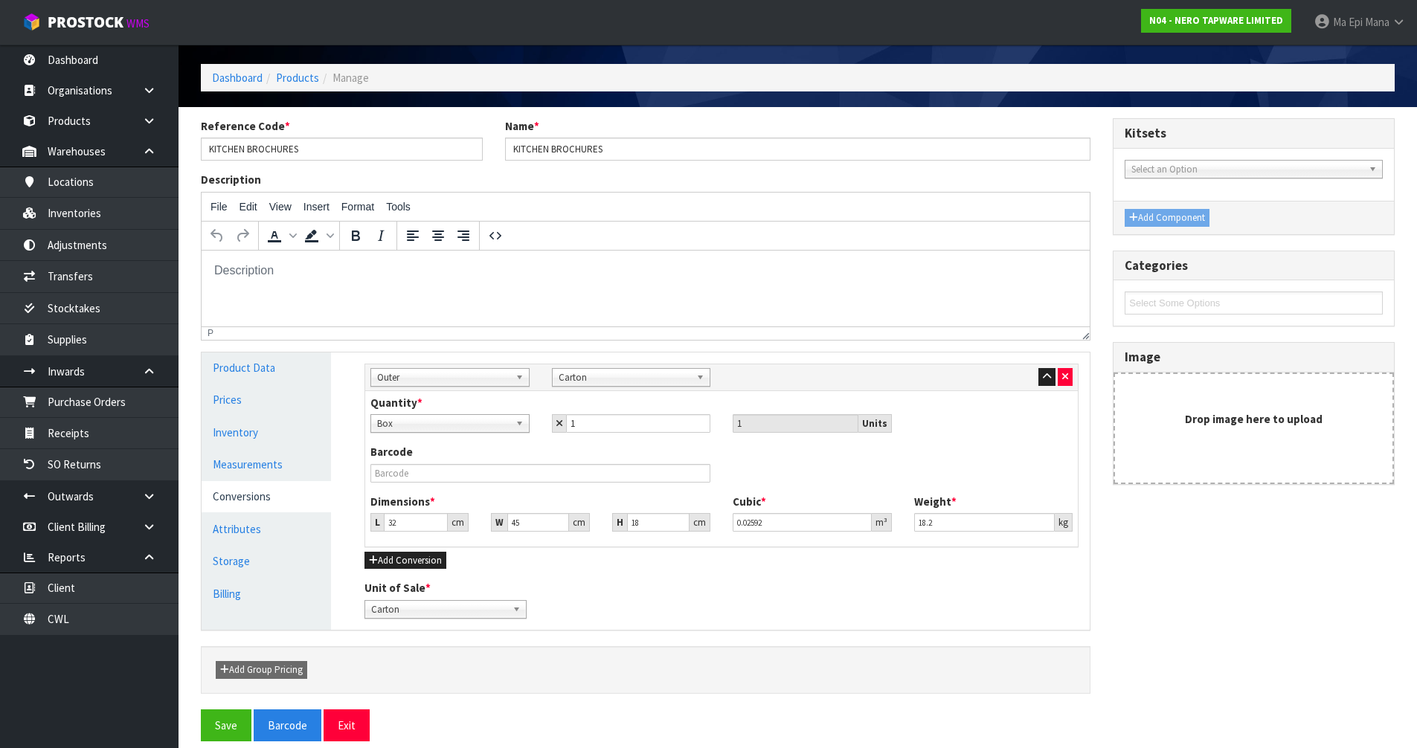
scroll to position [68, 0]
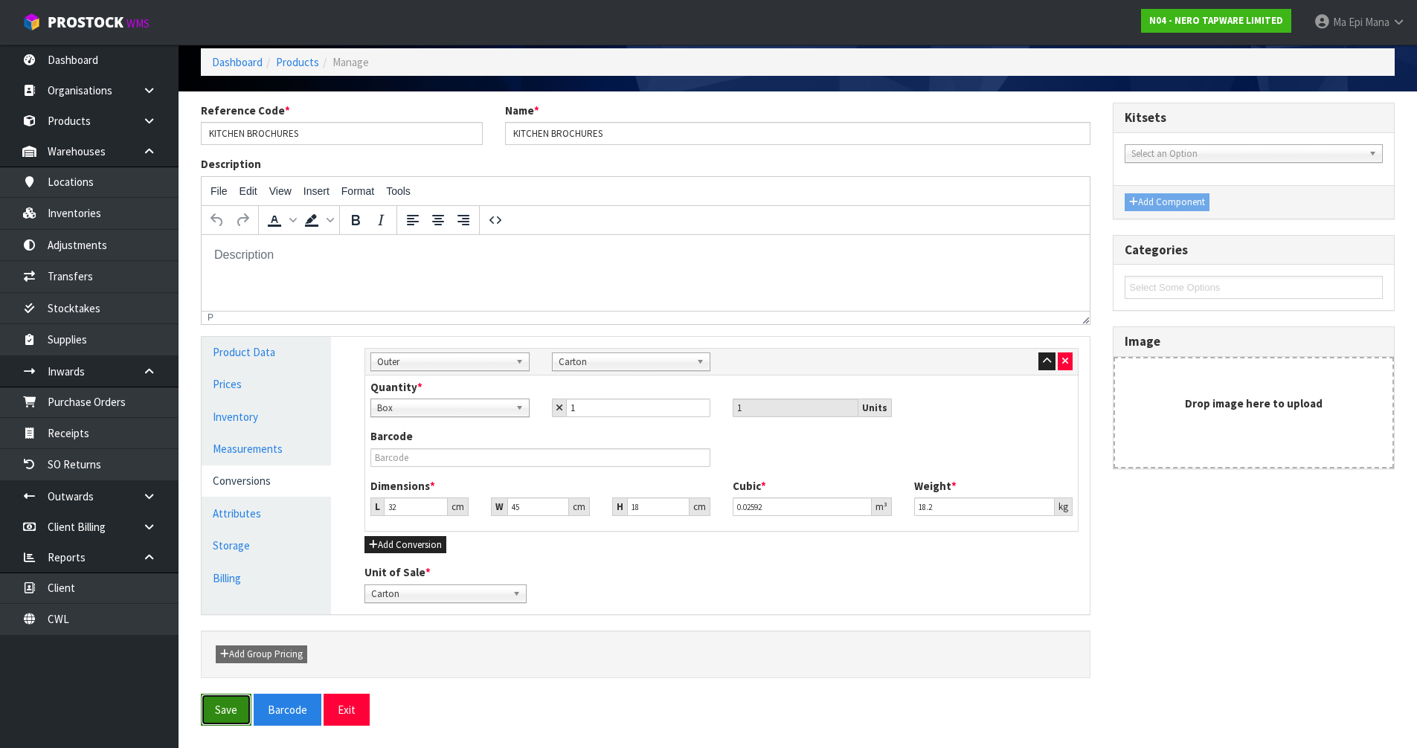
click at [211, 719] on button "Save" at bounding box center [226, 710] width 51 height 32
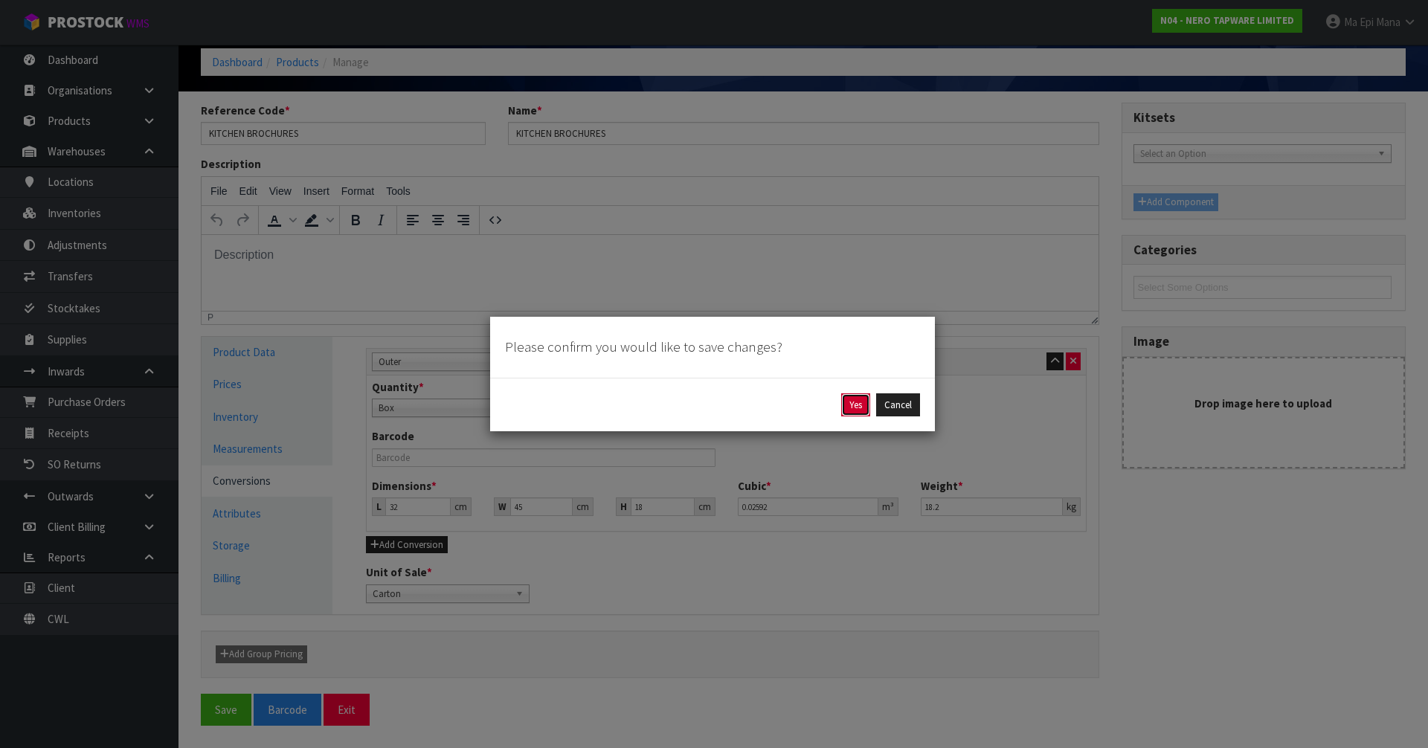
click at [848, 409] on button "Yes" at bounding box center [855, 406] width 29 height 24
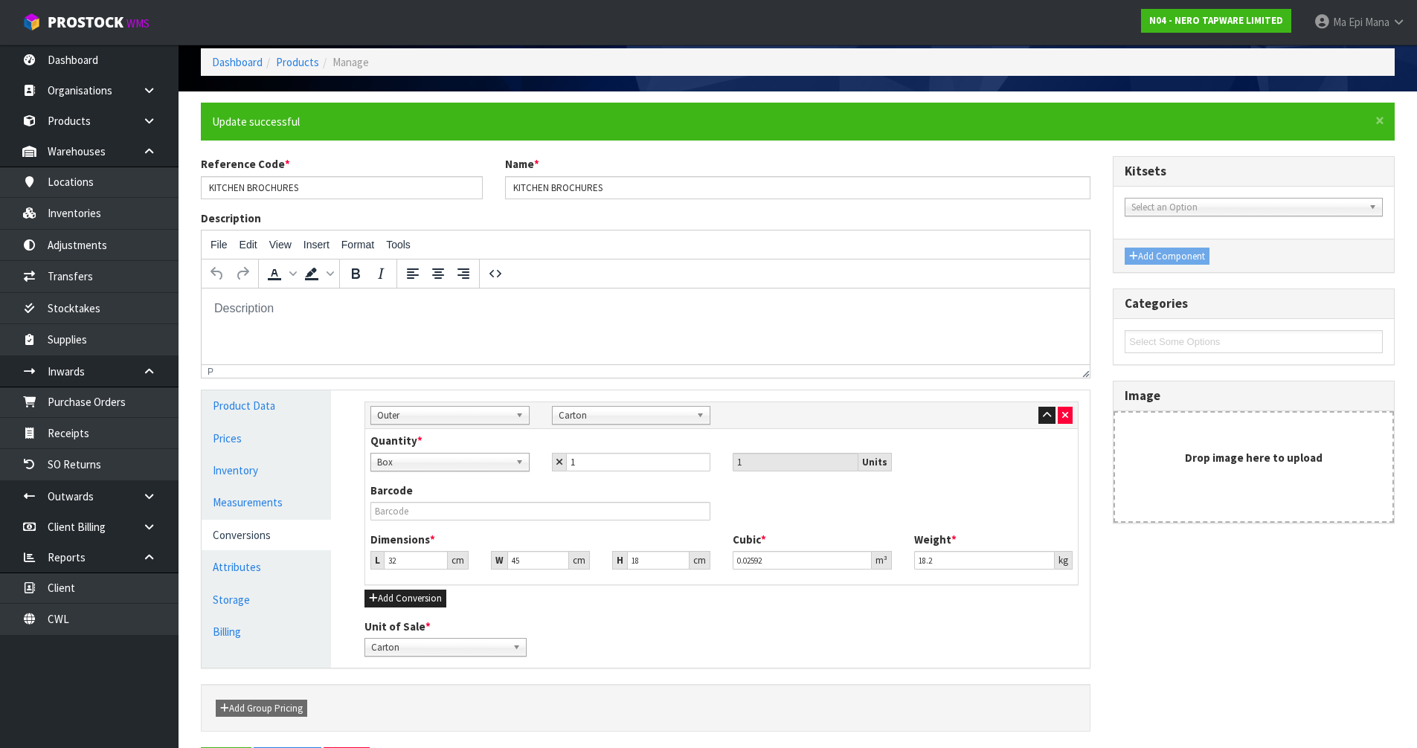
scroll to position [0, 0]
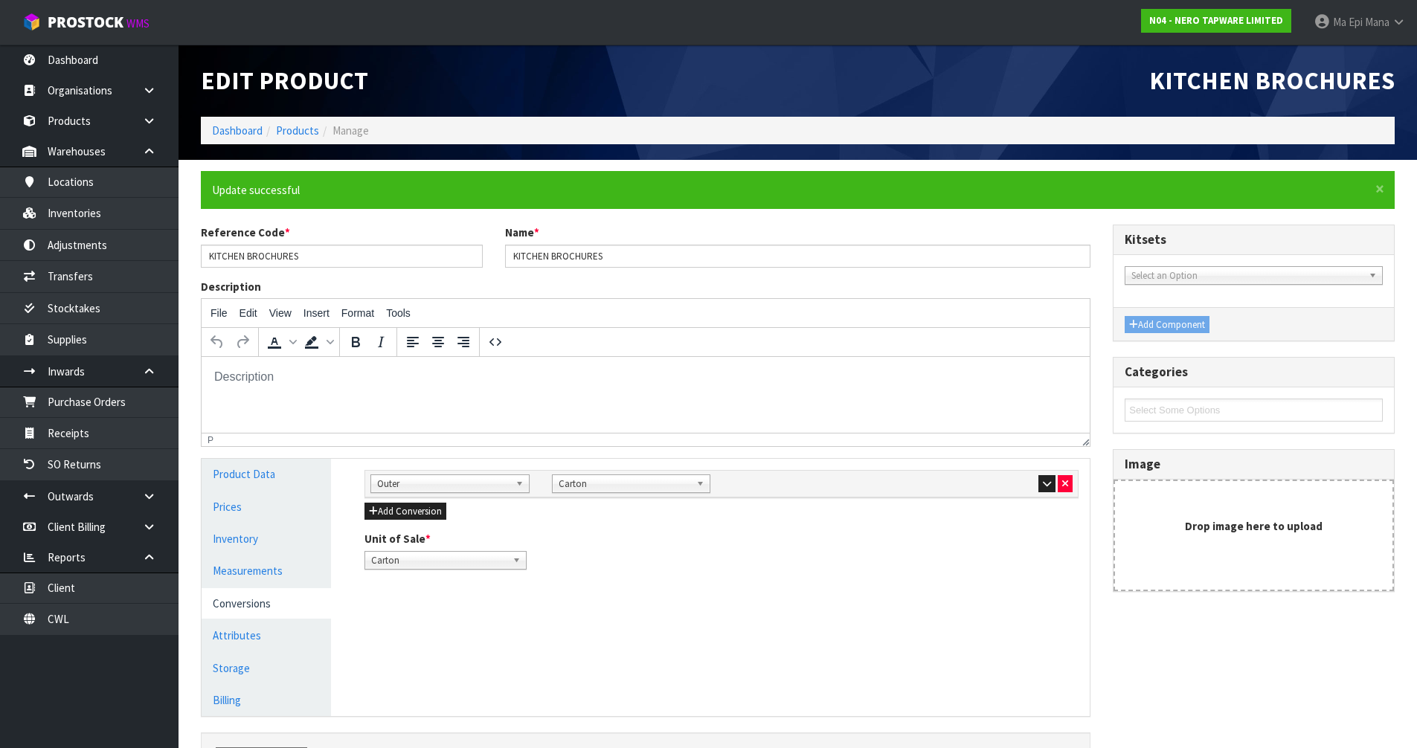
click at [301, 120] on ol "Dashboard Products Manage" at bounding box center [798, 131] width 1194 height 28
click at [302, 132] on link "Products" at bounding box center [297, 131] width 43 height 14
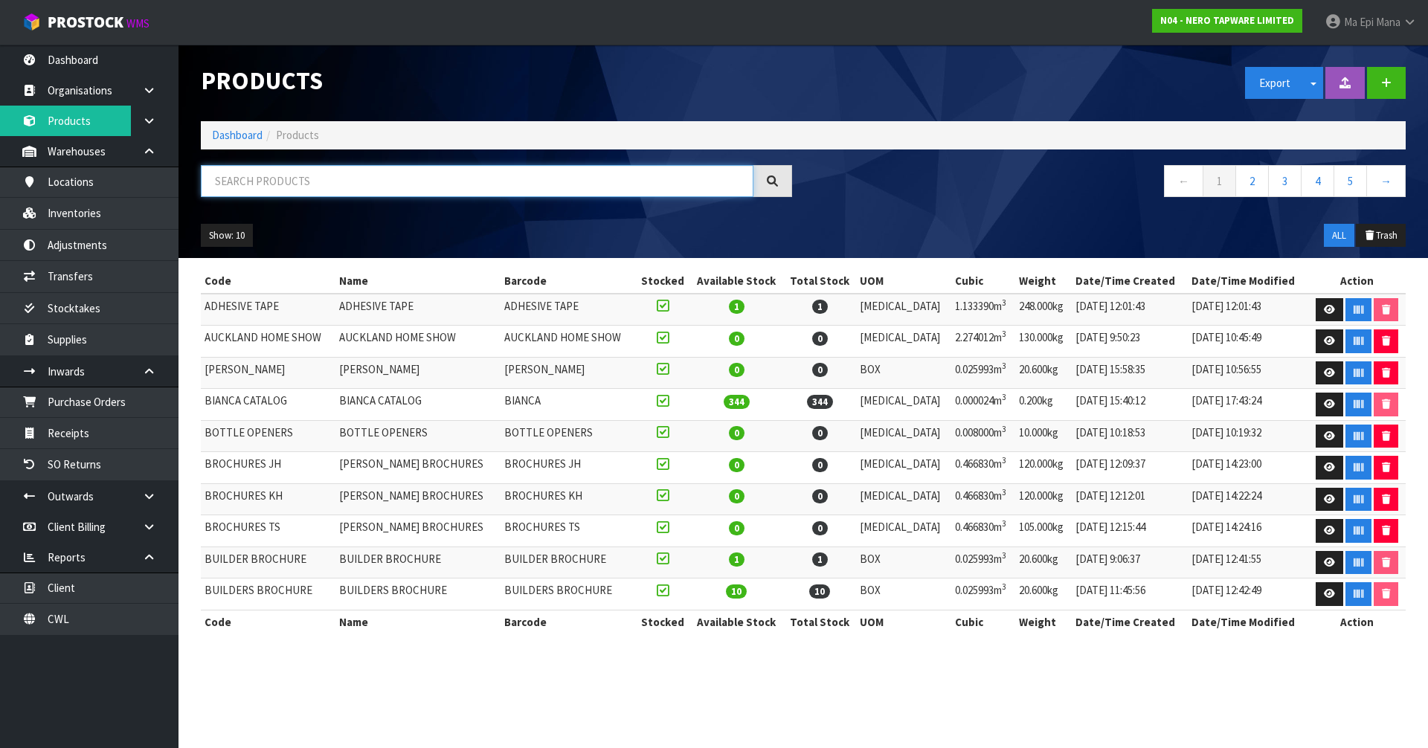
click at [333, 176] on input "text" at bounding box center [477, 181] width 553 height 32
click at [328, 176] on input "text" at bounding box center [477, 181] width 553 height 32
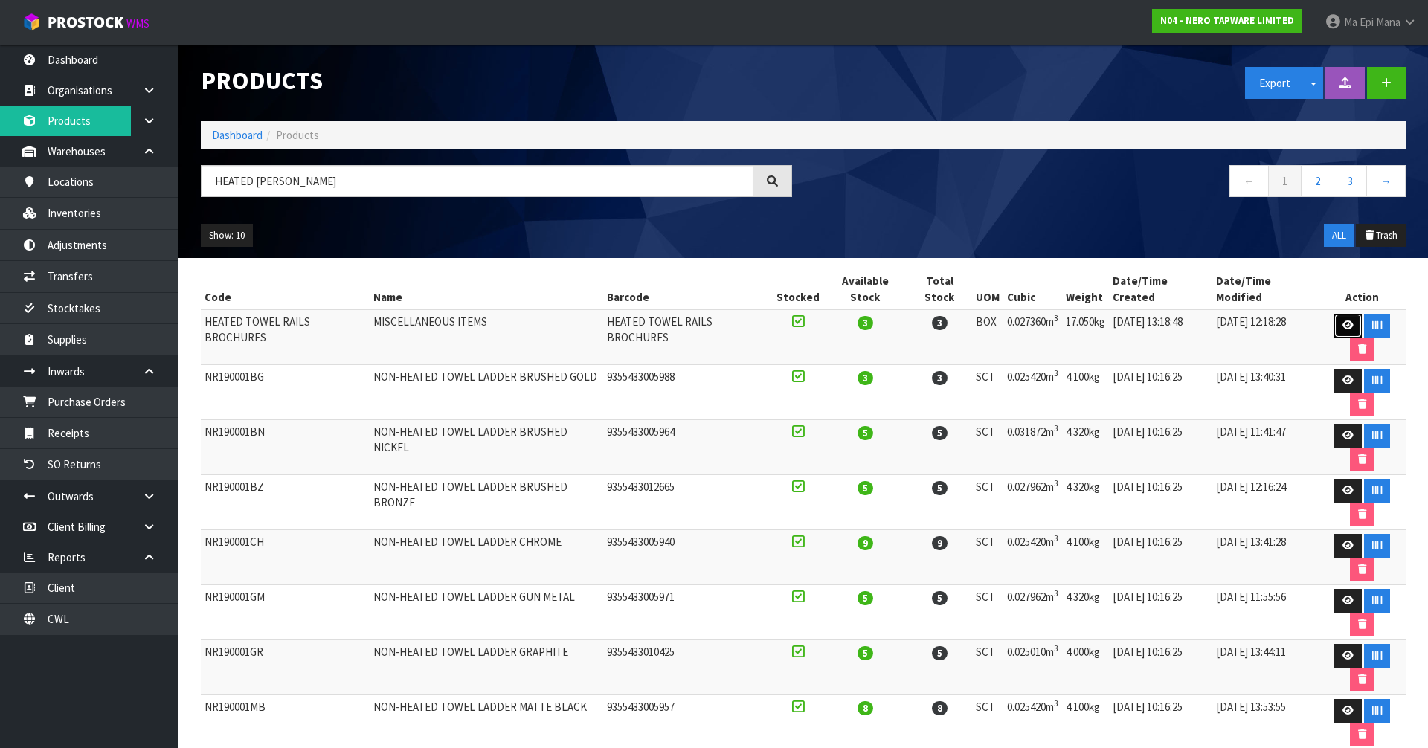
click at [1343, 321] on icon at bounding box center [1348, 326] width 11 height 10
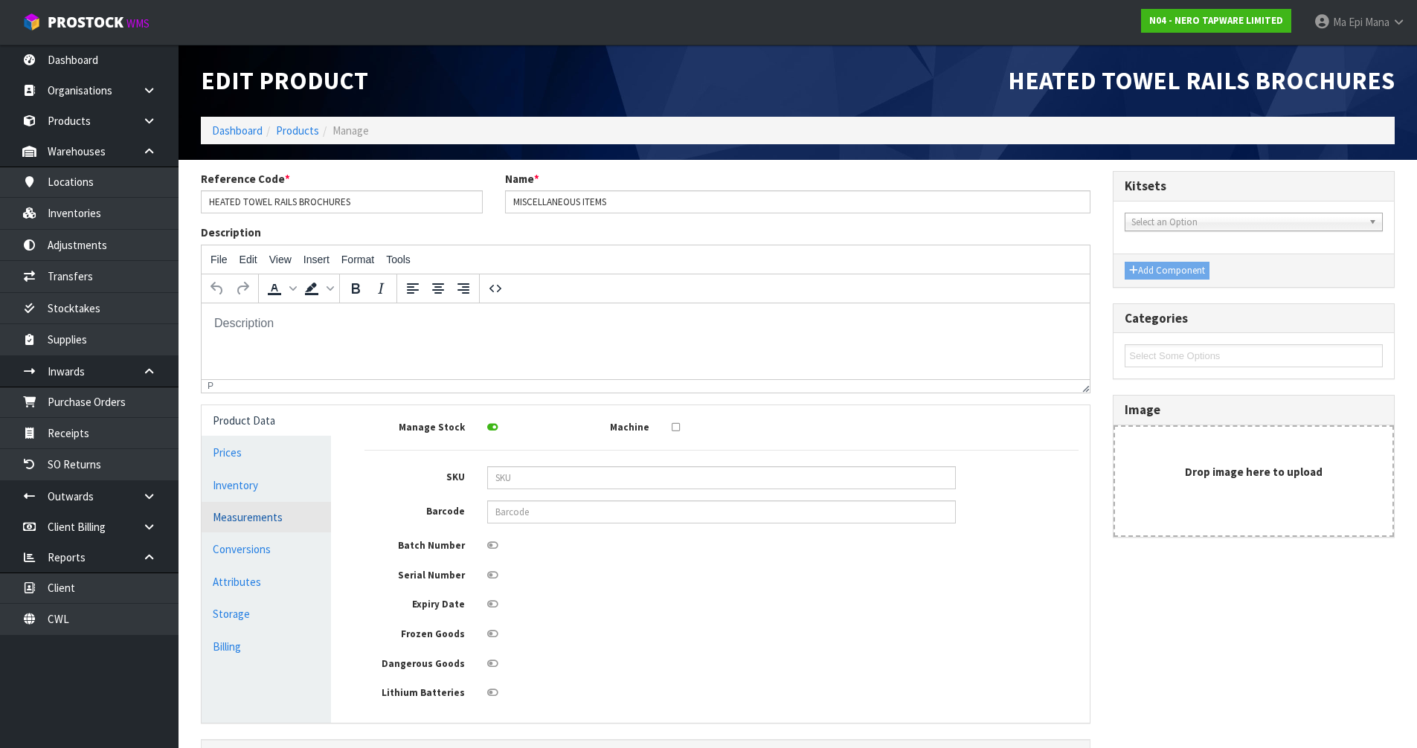
click at [258, 516] on link "Measurements" at bounding box center [266, 517] width 129 height 31
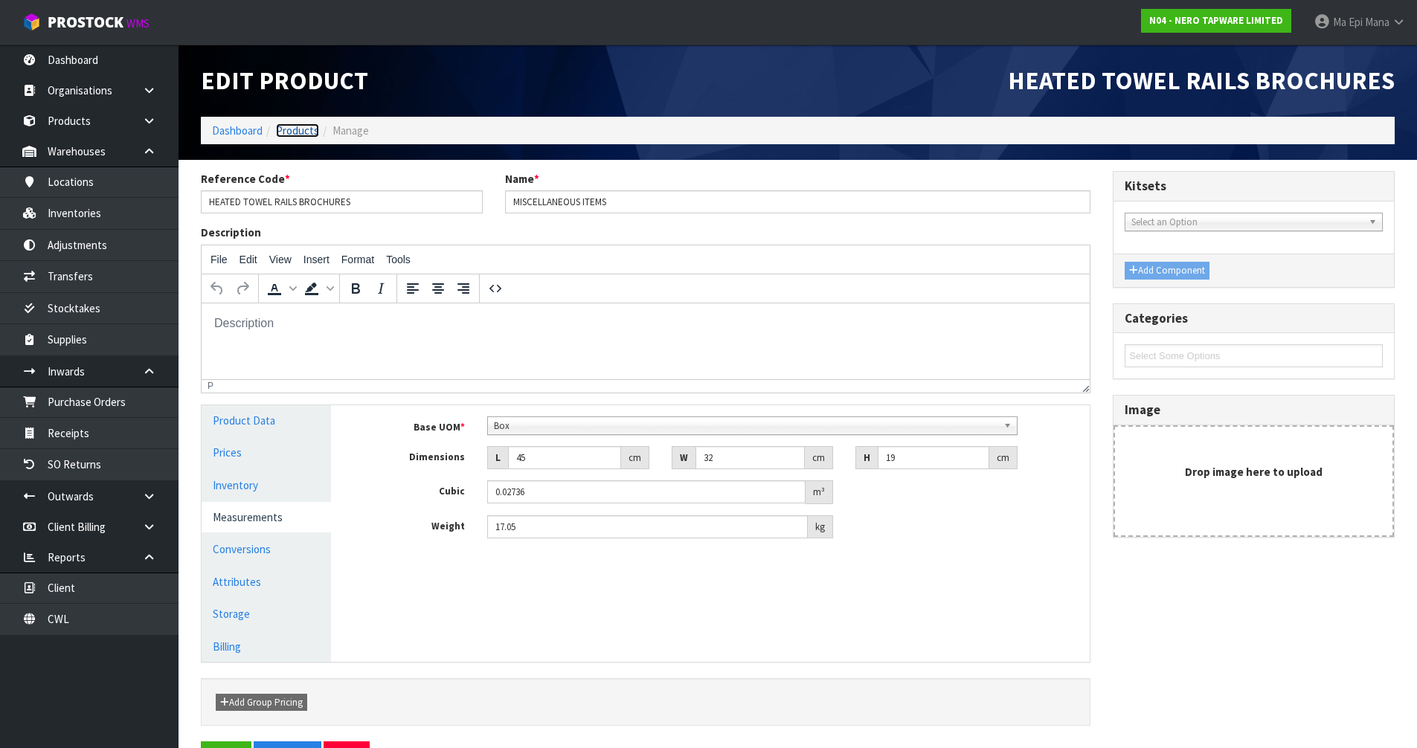
click at [301, 131] on link "Products" at bounding box center [297, 131] width 43 height 14
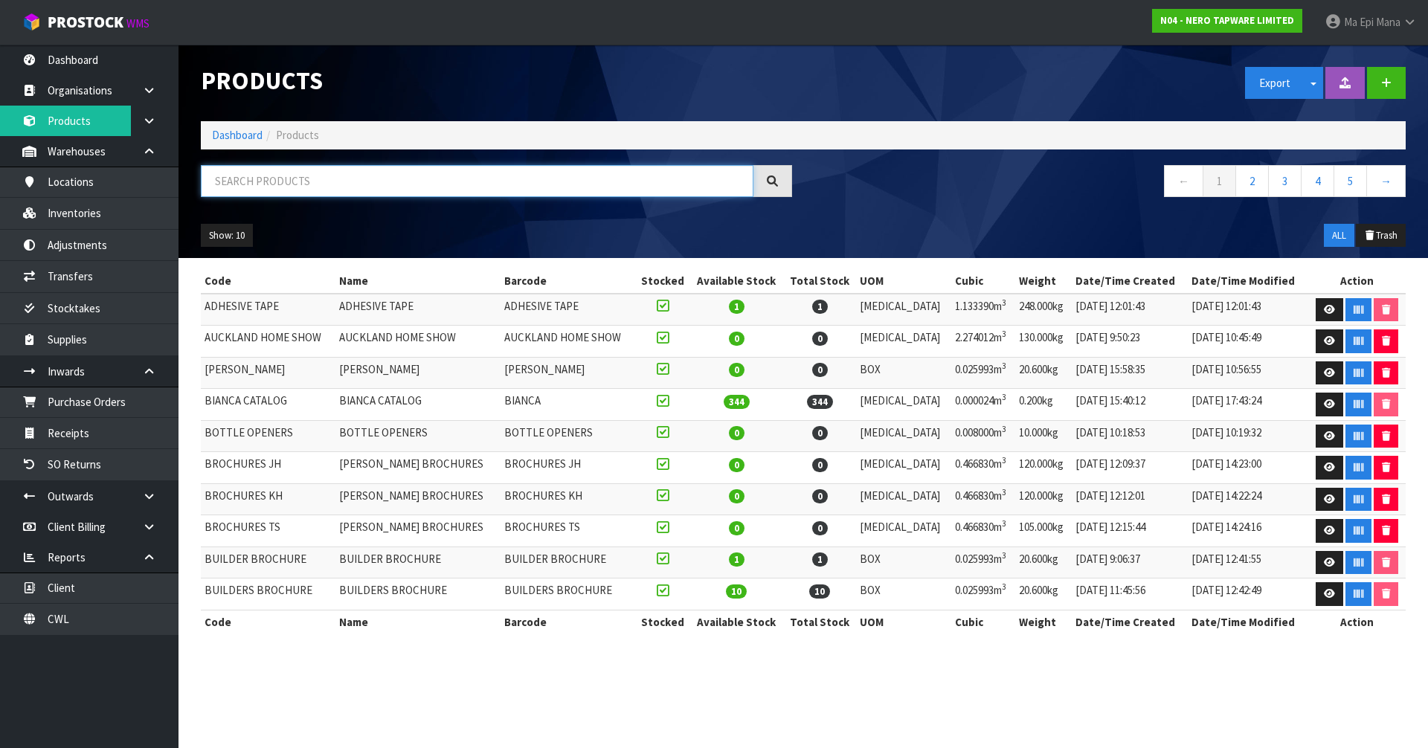
click at [353, 188] on input "text" at bounding box center [477, 181] width 553 height 32
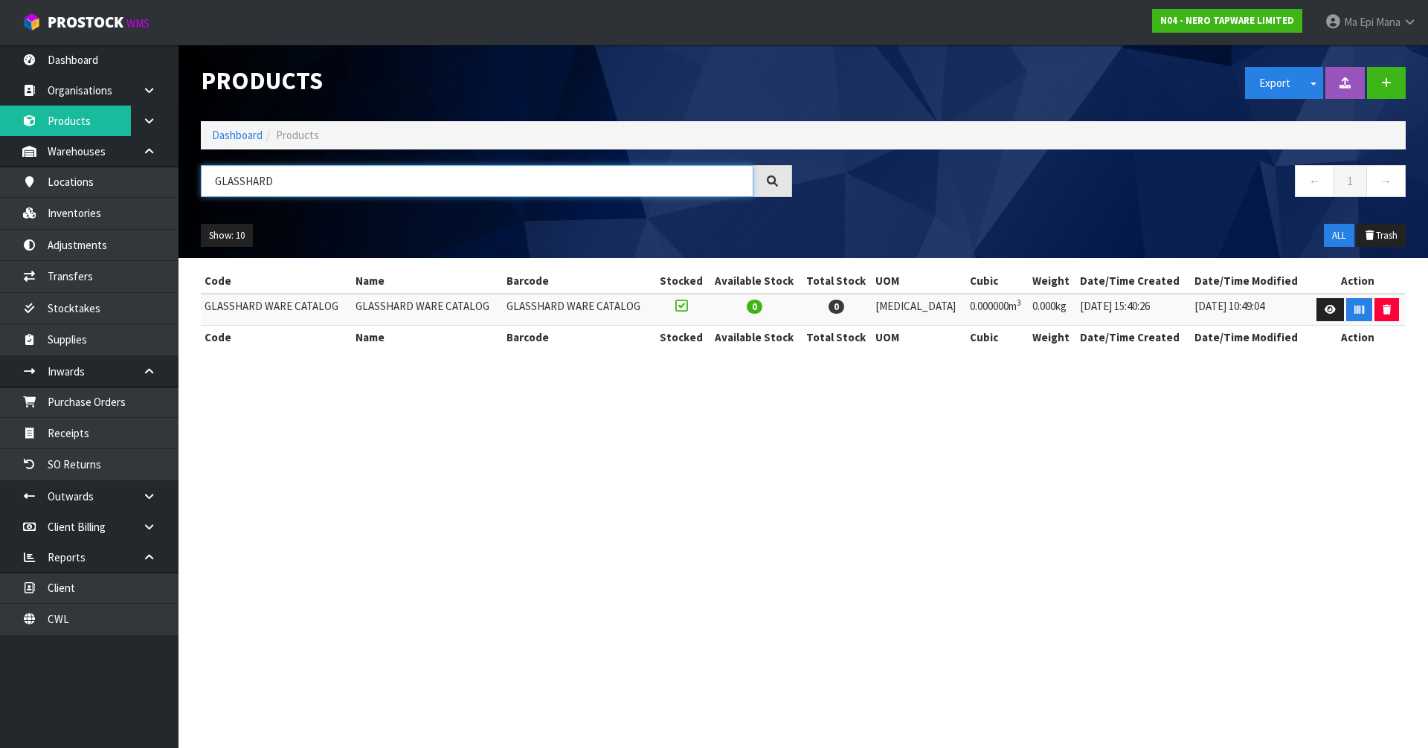
click at [247, 184] on input "GLASSHARD" at bounding box center [477, 181] width 553 height 32
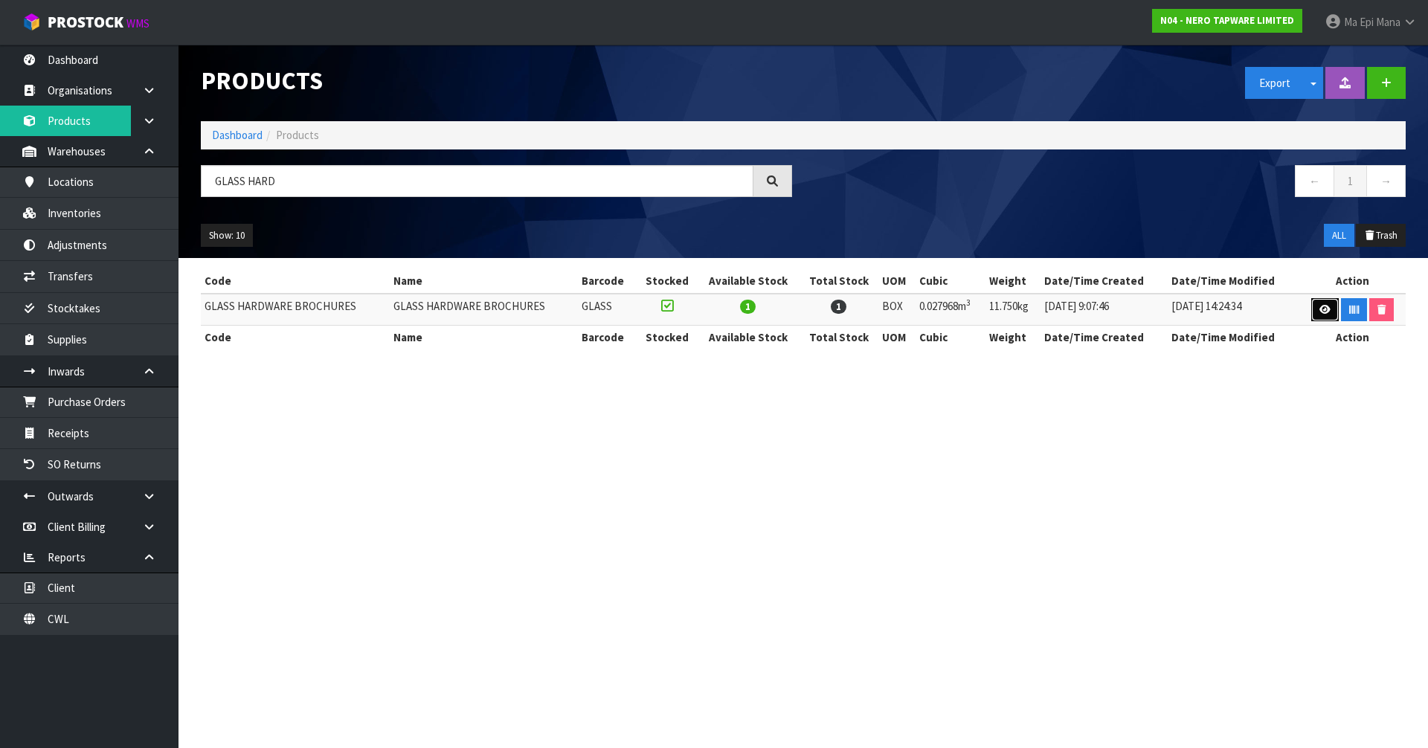
click at [1318, 302] on link at bounding box center [1326, 310] width 28 height 24
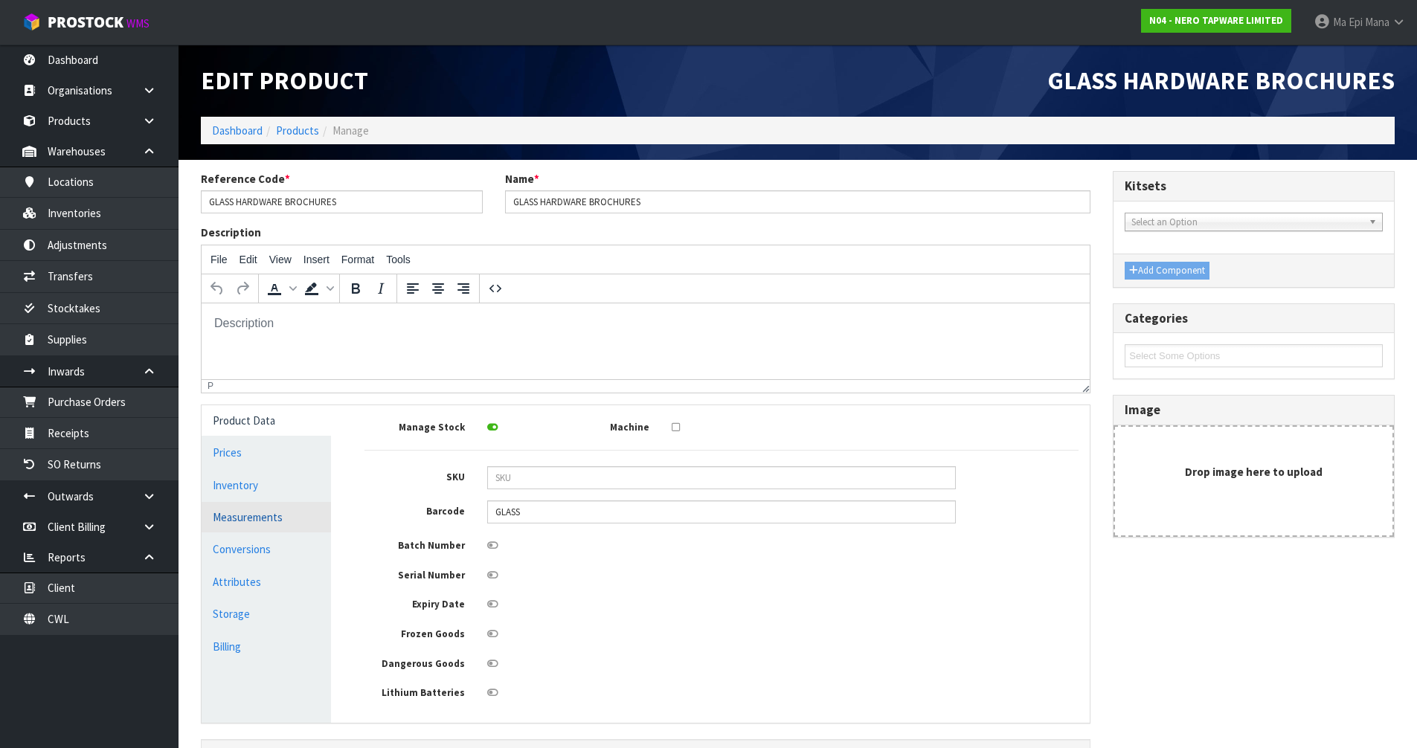
click at [287, 511] on link "Measurements" at bounding box center [266, 517] width 129 height 31
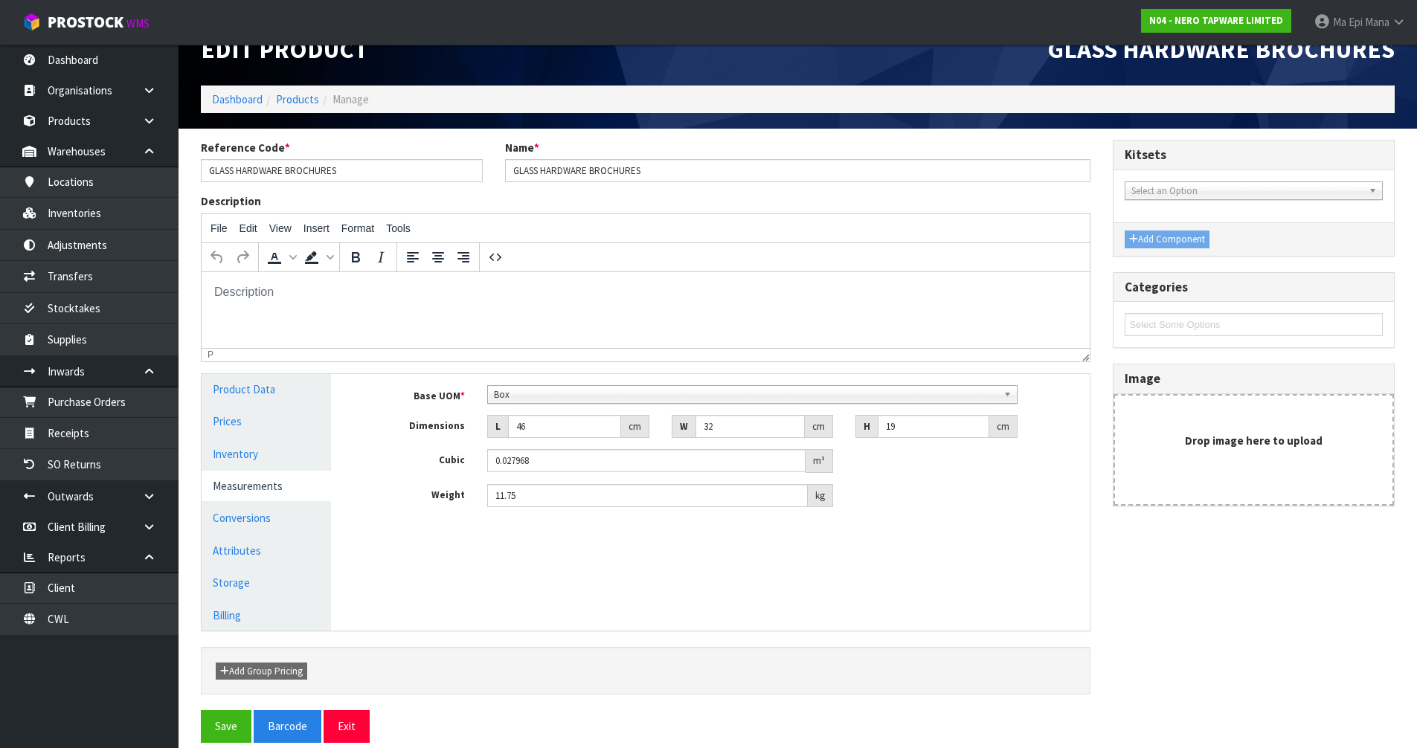
scroll to position [48, 0]
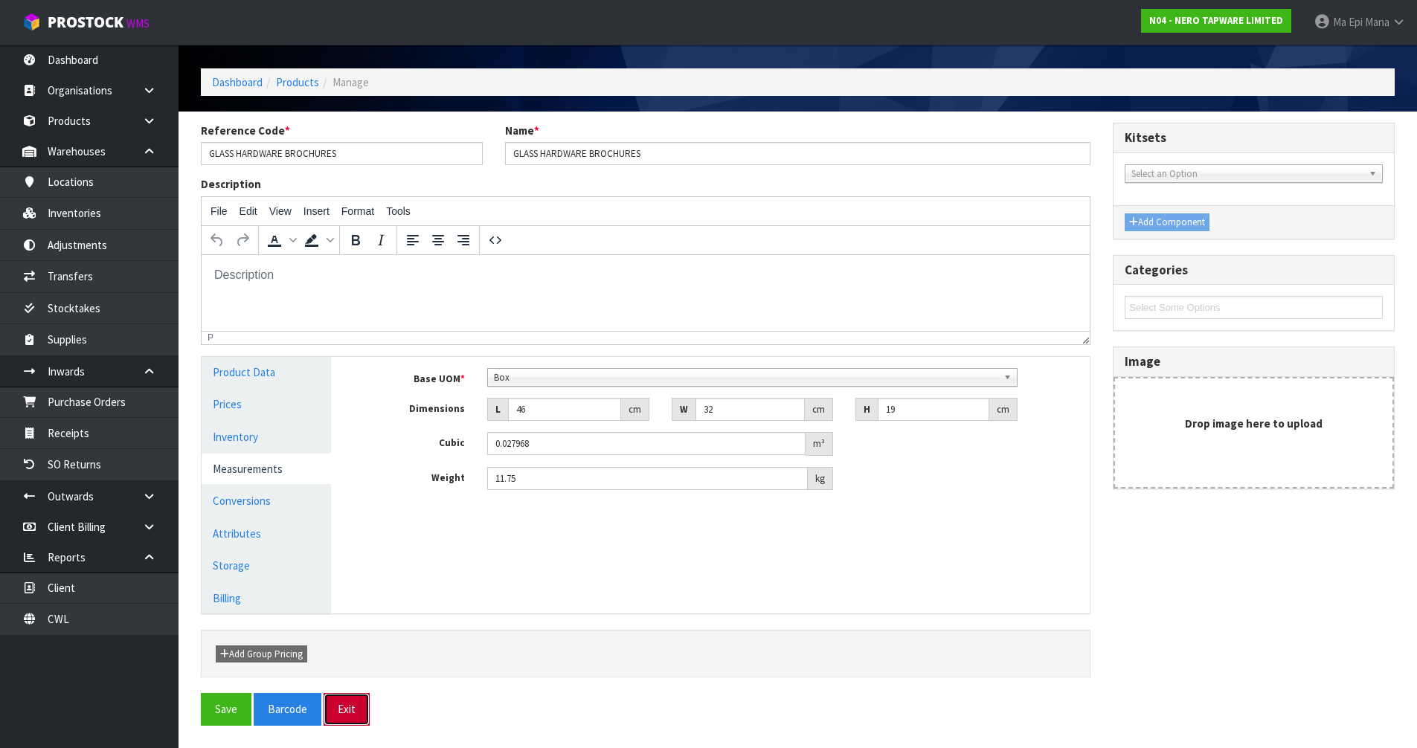
click at [333, 714] on button "Exit" at bounding box center [347, 709] width 46 height 32
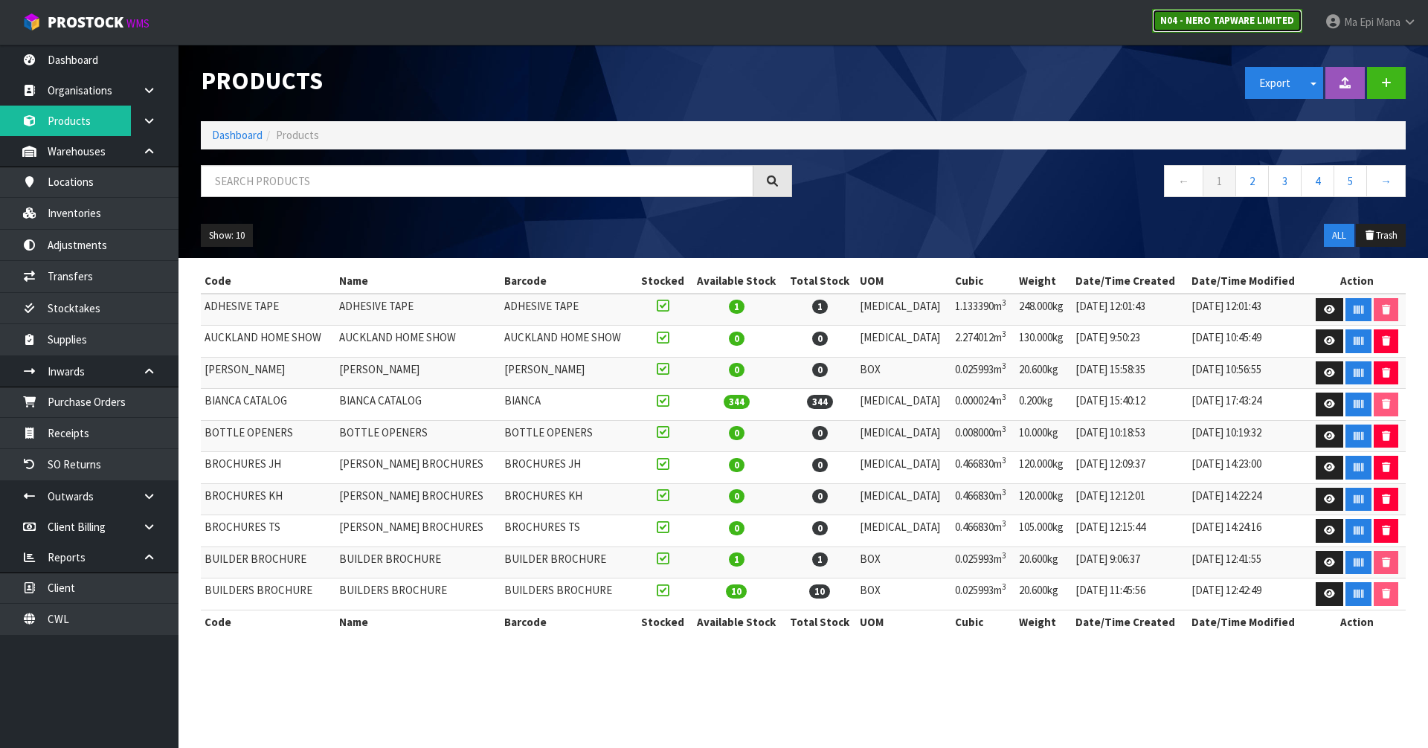
click at [1197, 17] on strong "N04 - NERO TAPWARE LIMITED" at bounding box center [1228, 20] width 134 height 13
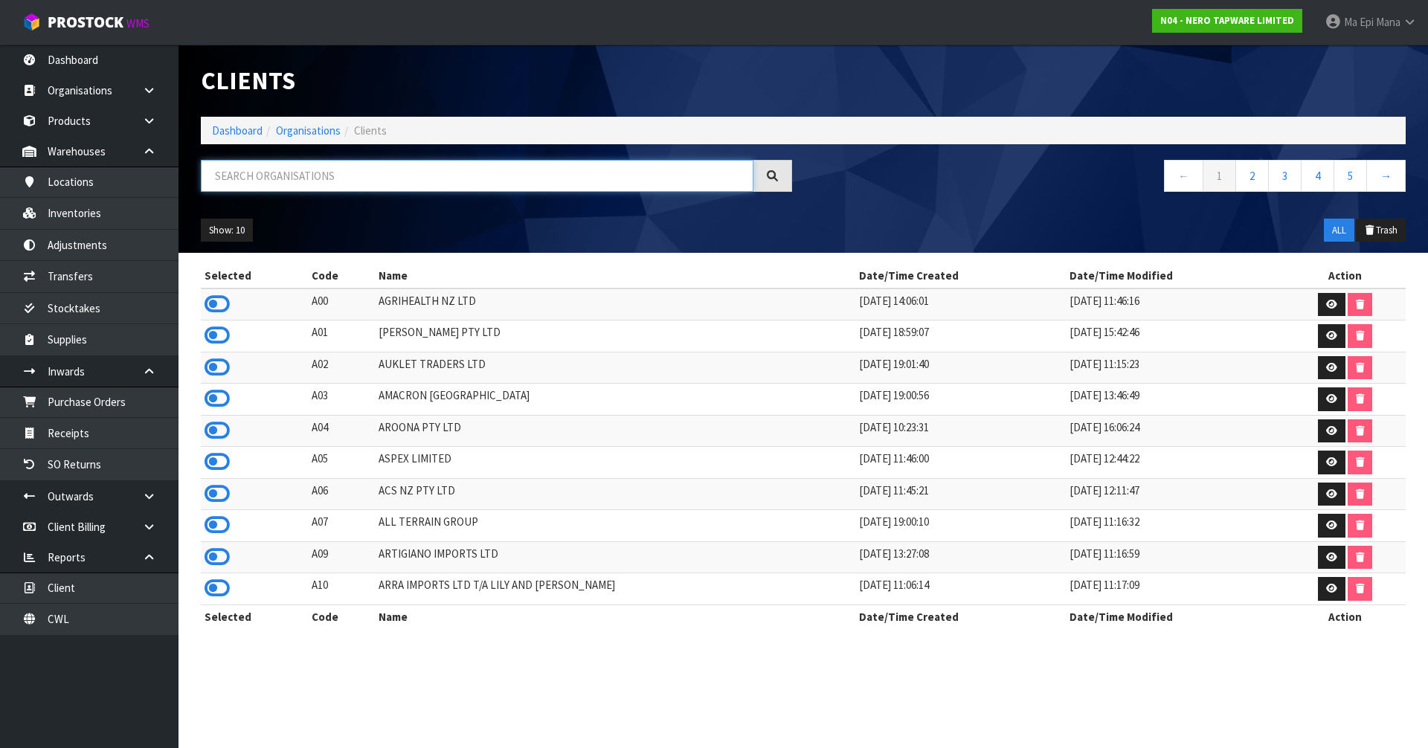
click at [455, 181] on input "text" at bounding box center [477, 176] width 553 height 32
click at [223, 333] on icon at bounding box center [217, 335] width 25 height 22
click at [124, 218] on link "Inventories" at bounding box center [89, 213] width 179 height 31
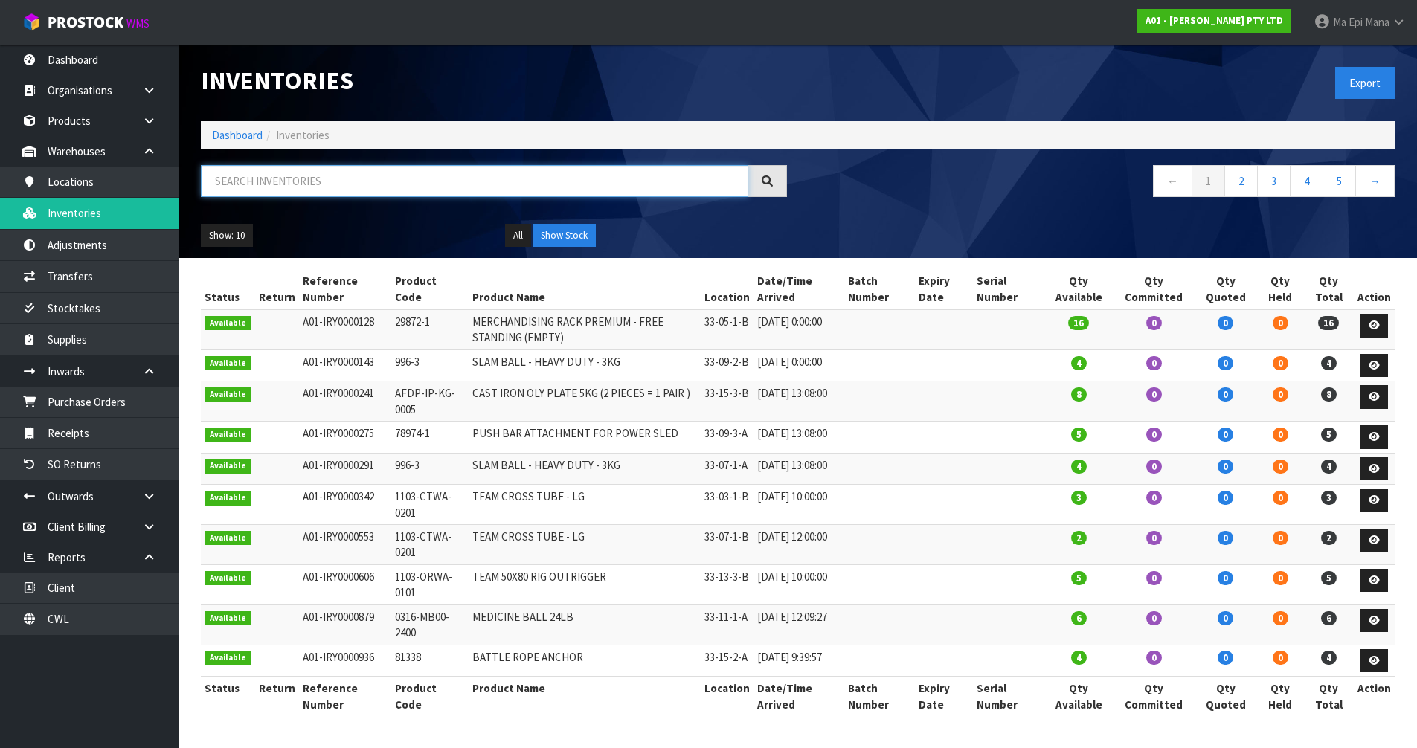
click at [278, 188] on input "text" at bounding box center [475, 181] width 548 height 32
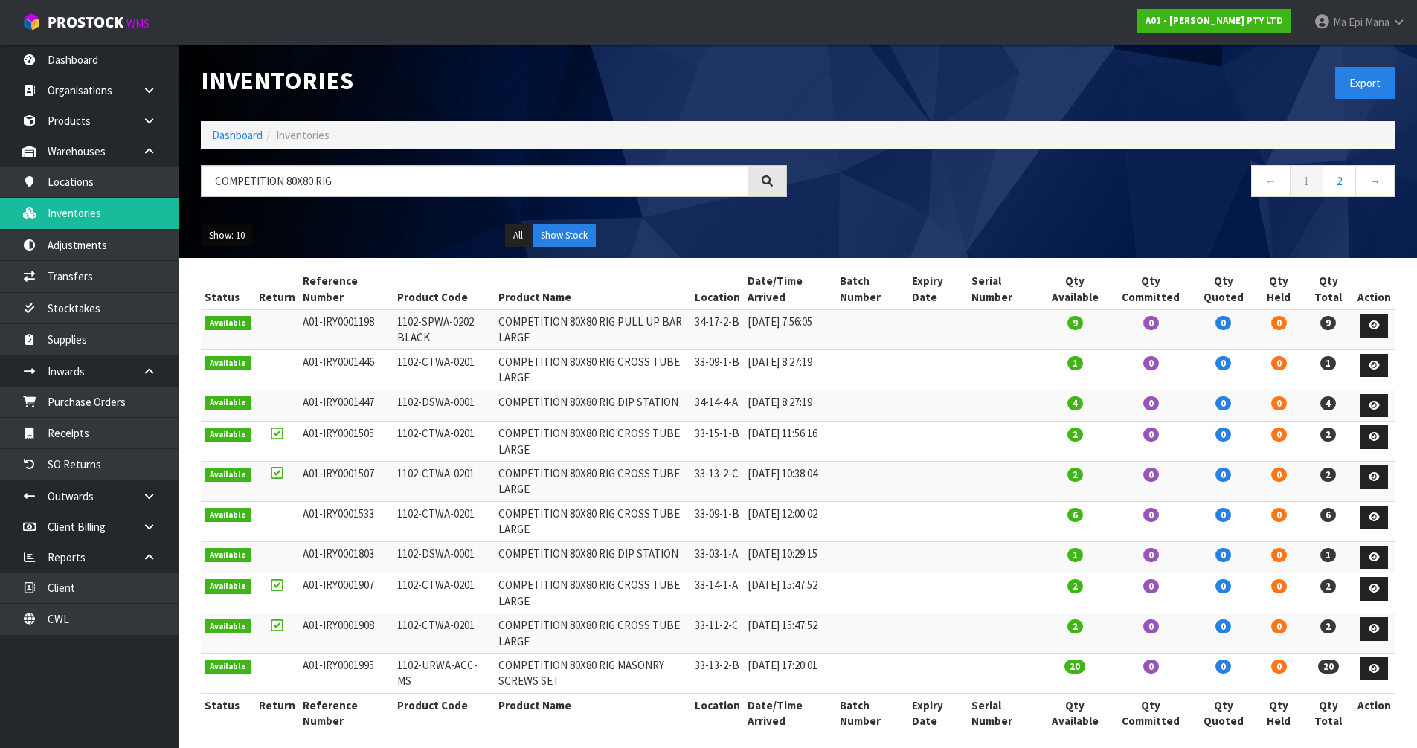
click at [241, 234] on button "Show: 10" at bounding box center [227, 236] width 52 height 24
click at [267, 306] on link "25" at bounding box center [261, 304] width 118 height 20
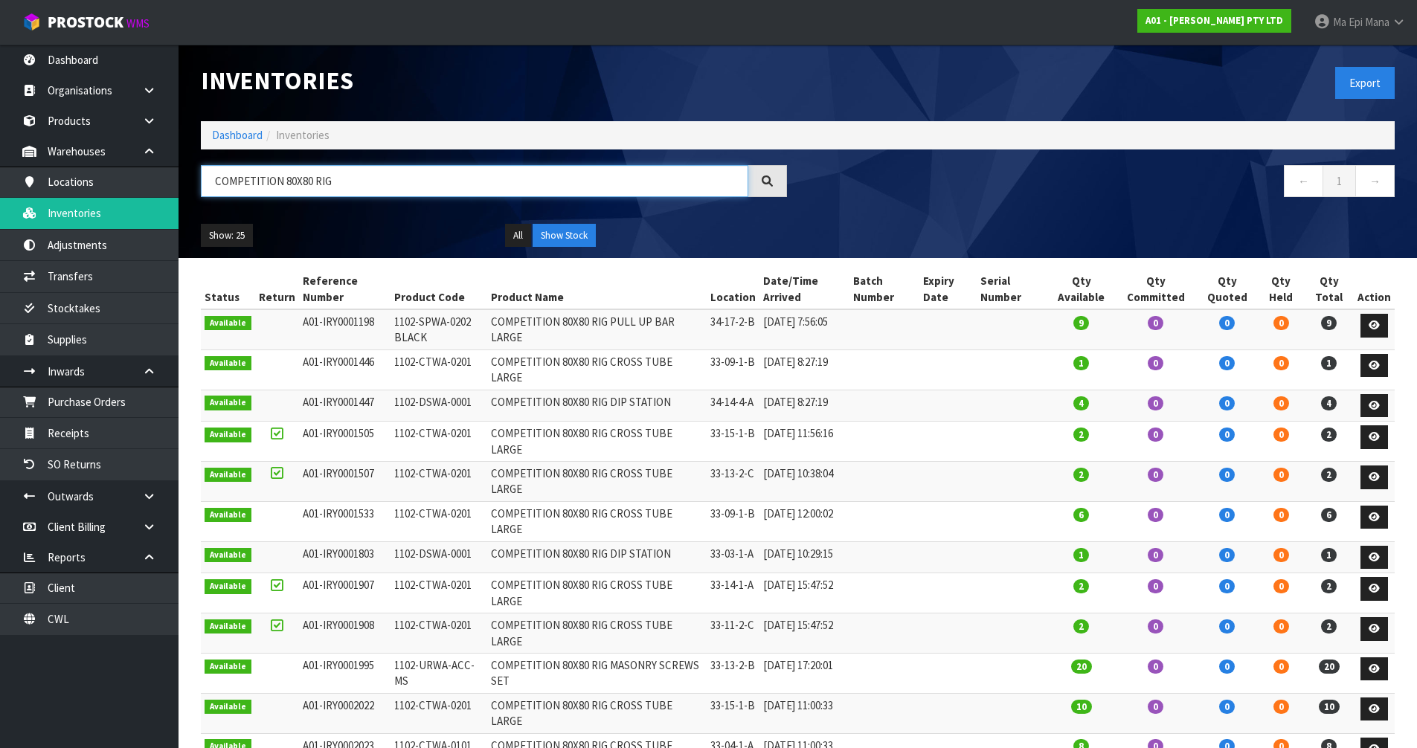
click at [454, 181] on input "COMPETITION 80X80 RIG" at bounding box center [475, 181] width 548 height 32
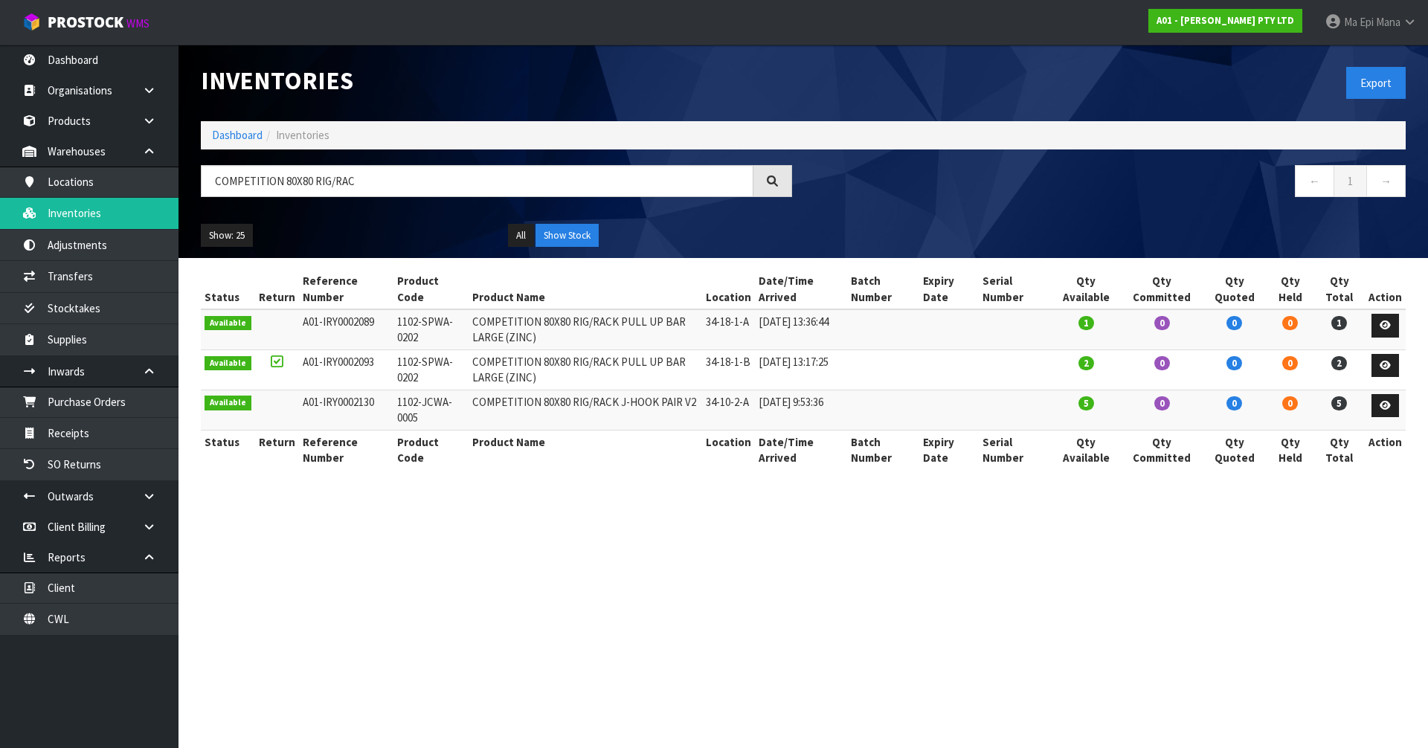
click at [404, 364] on td "1102-SPWA-0202" at bounding box center [431, 370] width 75 height 40
copy tr "1102-SPWA-0202"
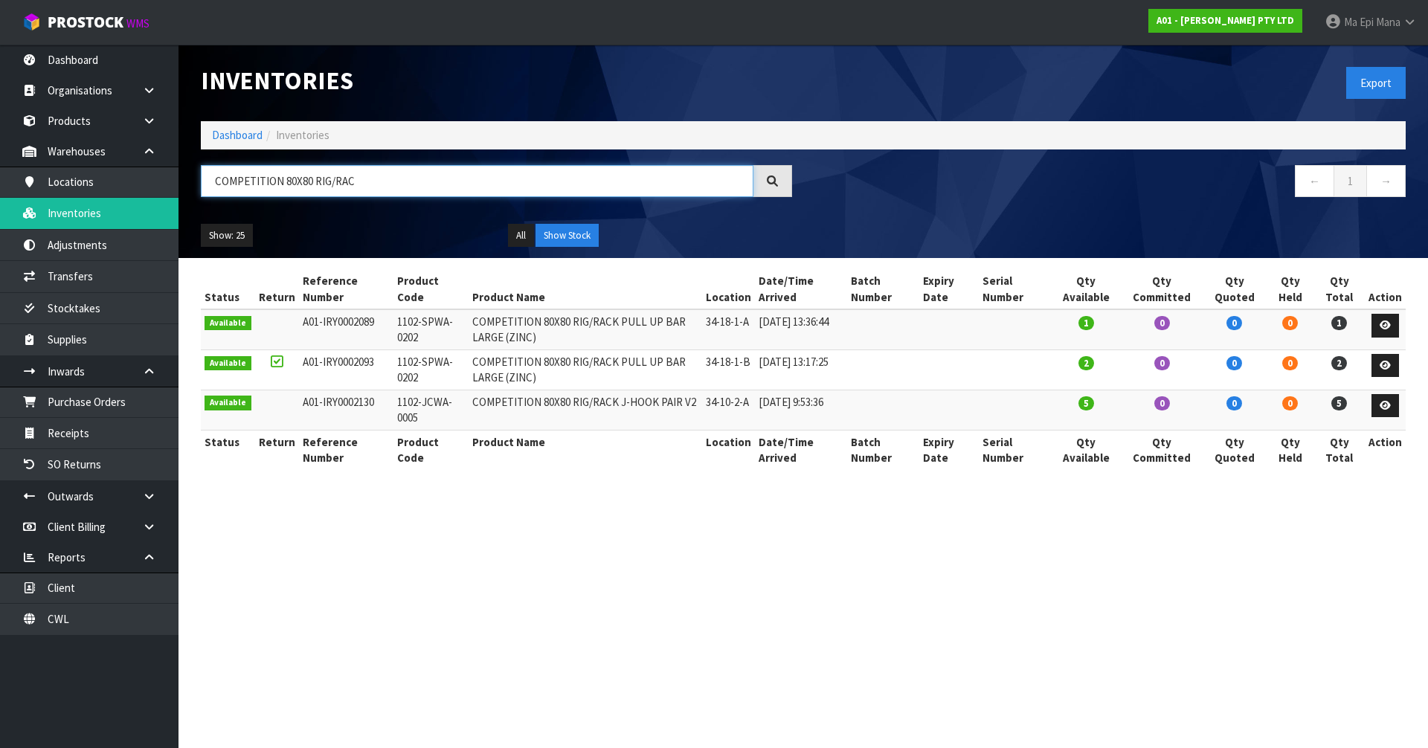
click at [396, 177] on input "COMPETITION 80X80 RIG/RAC" at bounding box center [477, 181] width 553 height 32
paste input "1102-SPWA-0202"
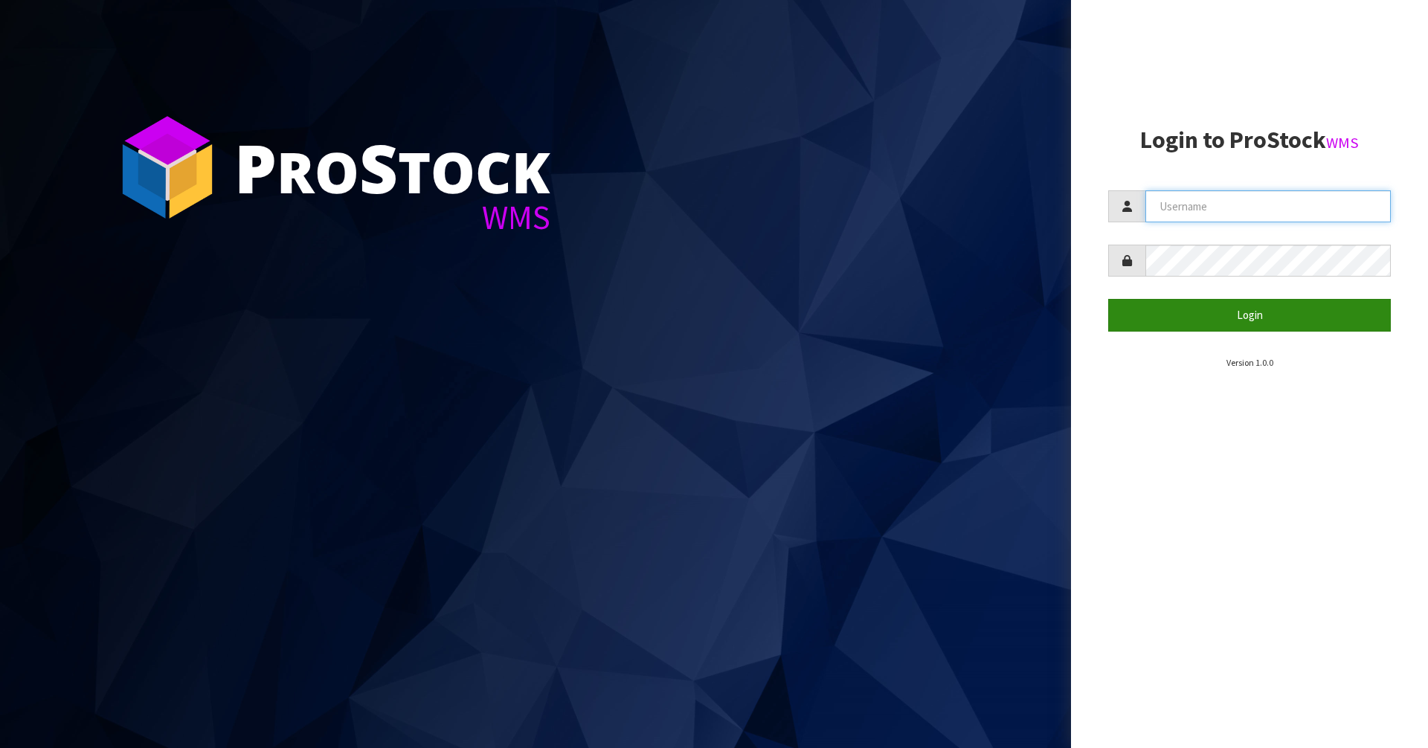
type input "Mana"
click at [1193, 309] on button "Login" at bounding box center [1250, 315] width 283 height 32
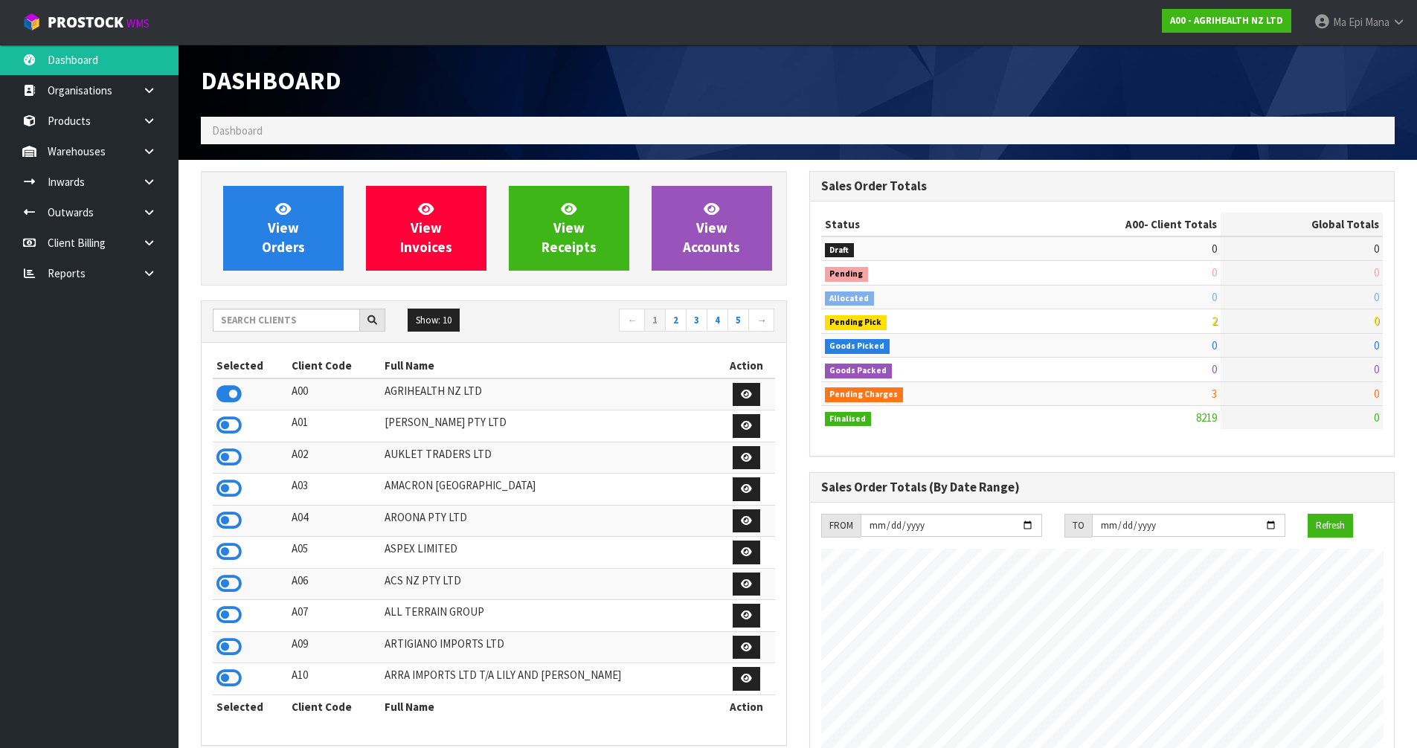
scroll to position [1127, 608]
click at [282, 316] on input "text" at bounding box center [286, 320] width 147 height 23
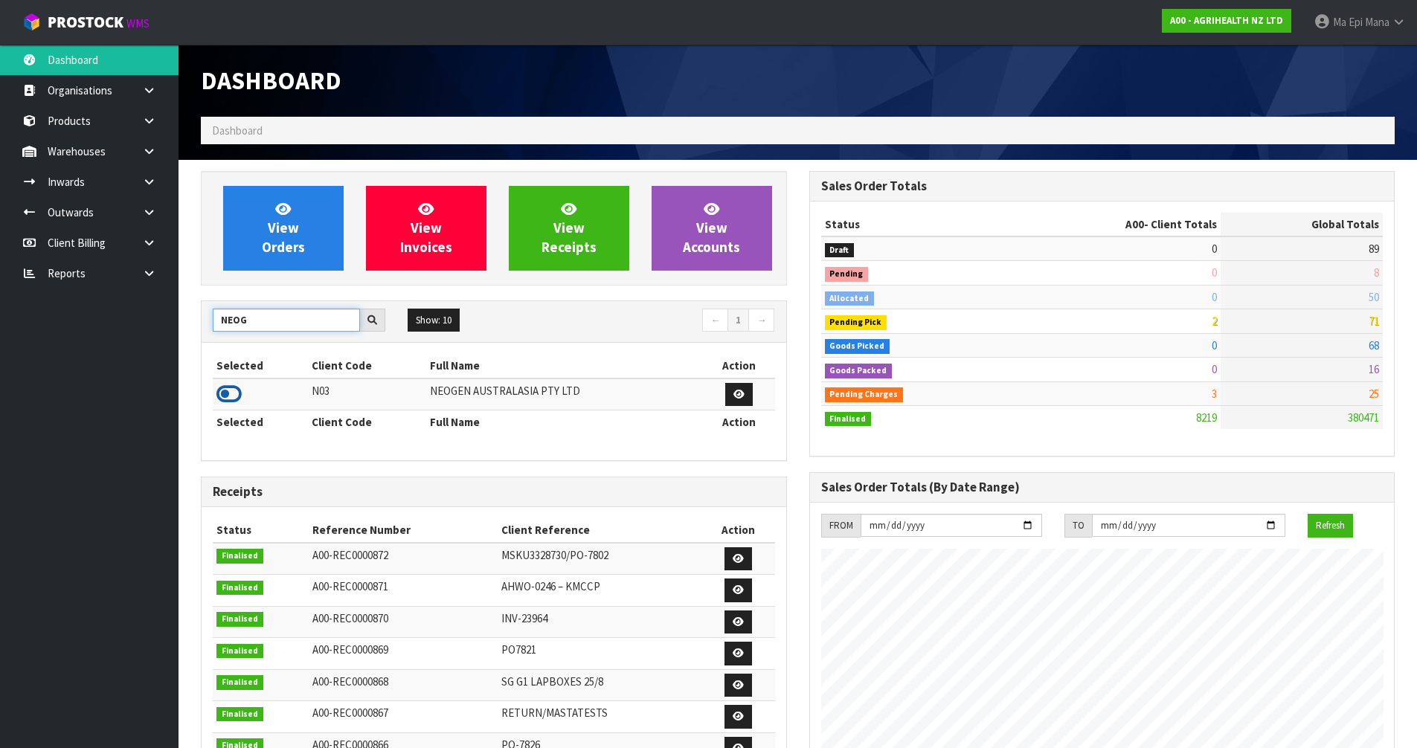
type input "NEOG"
click at [241, 394] on icon at bounding box center [228, 394] width 25 height 22
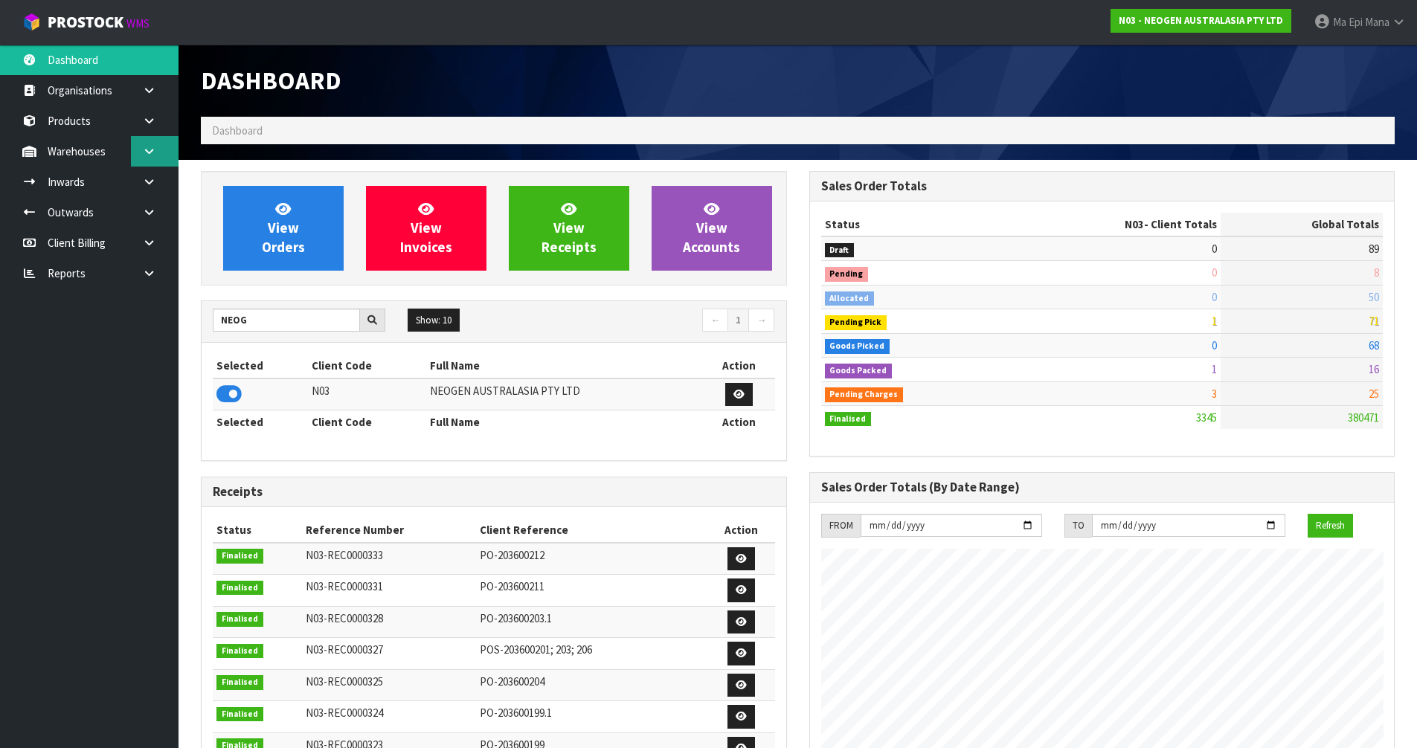
click at [151, 141] on link at bounding box center [155, 151] width 48 height 31
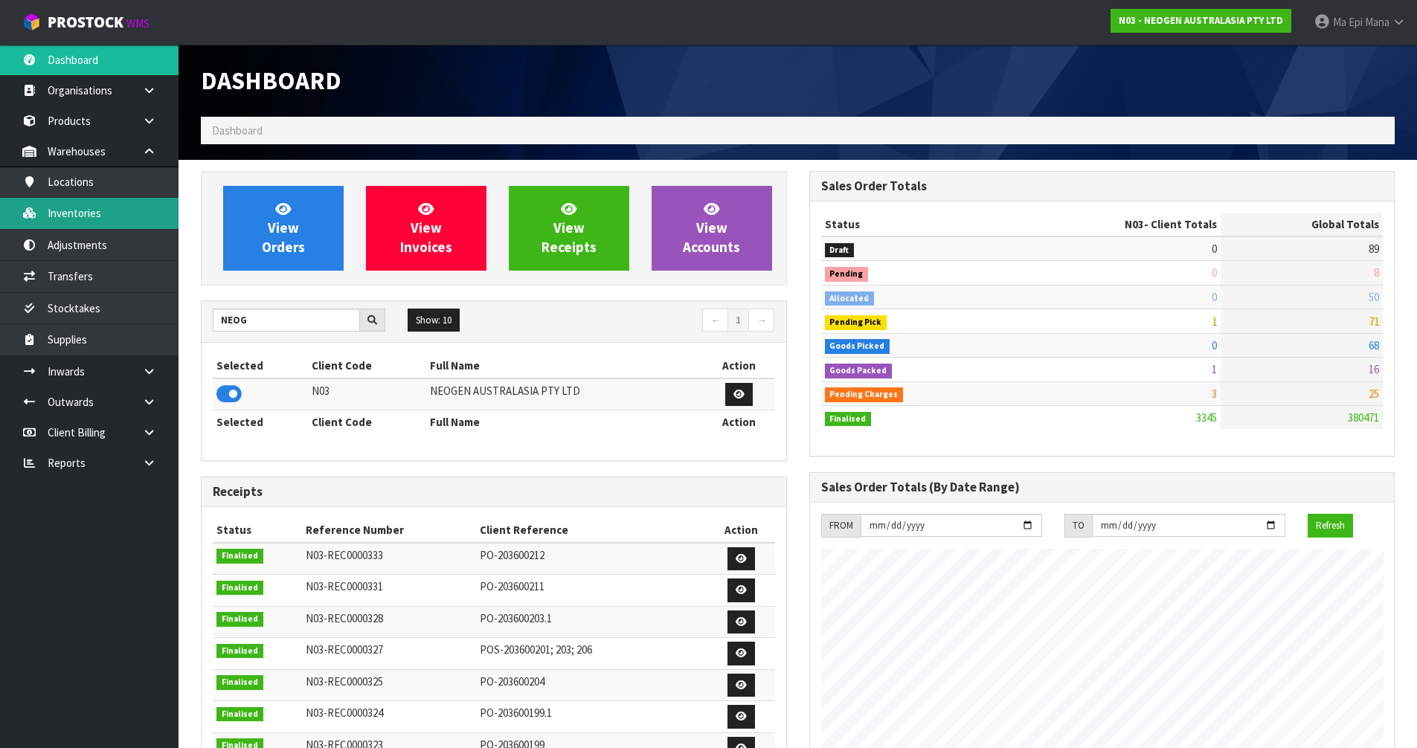
click at [115, 215] on link "Inventories" at bounding box center [89, 213] width 179 height 31
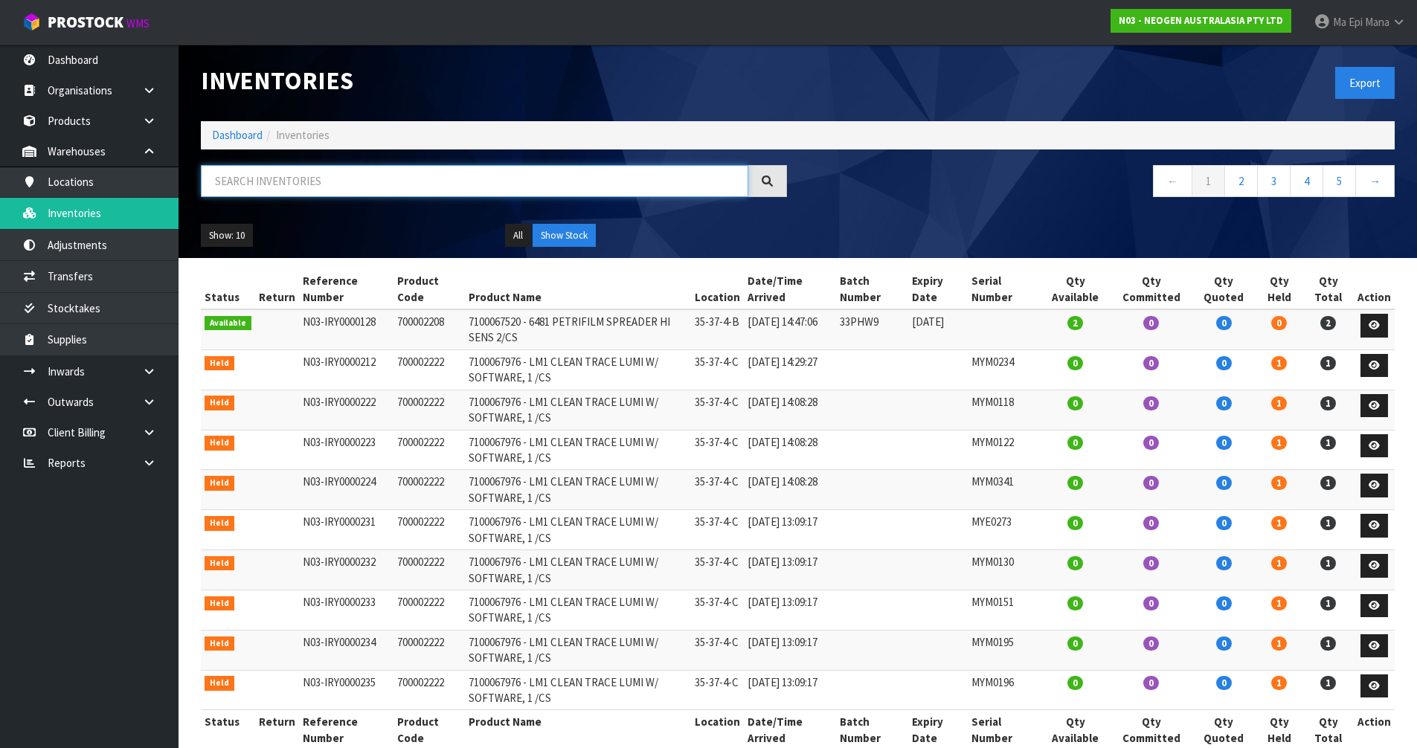
click at [352, 186] on input "text" at bounding box center [475, 181] width 548 height 32
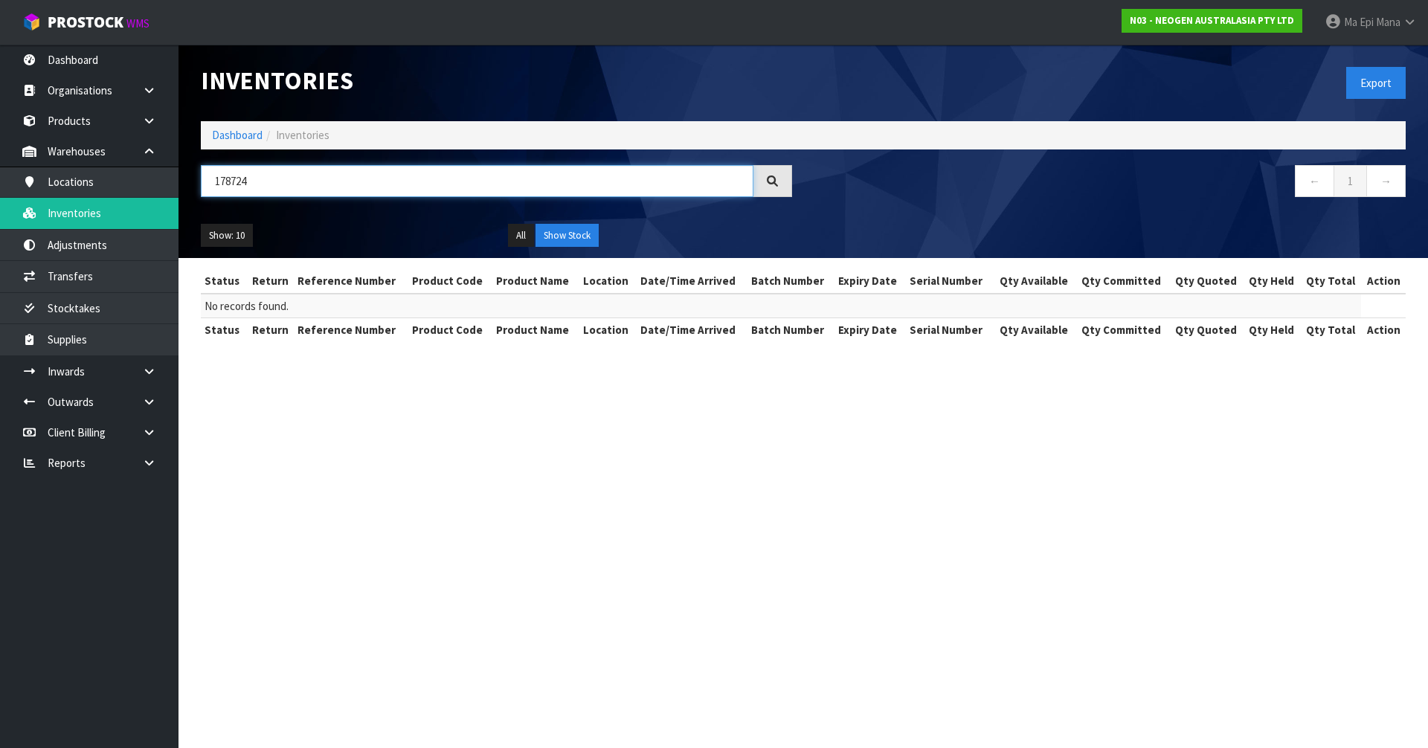
click at [416, 177] on input "178724" at bounding box center [477, 181] width 553 height 32
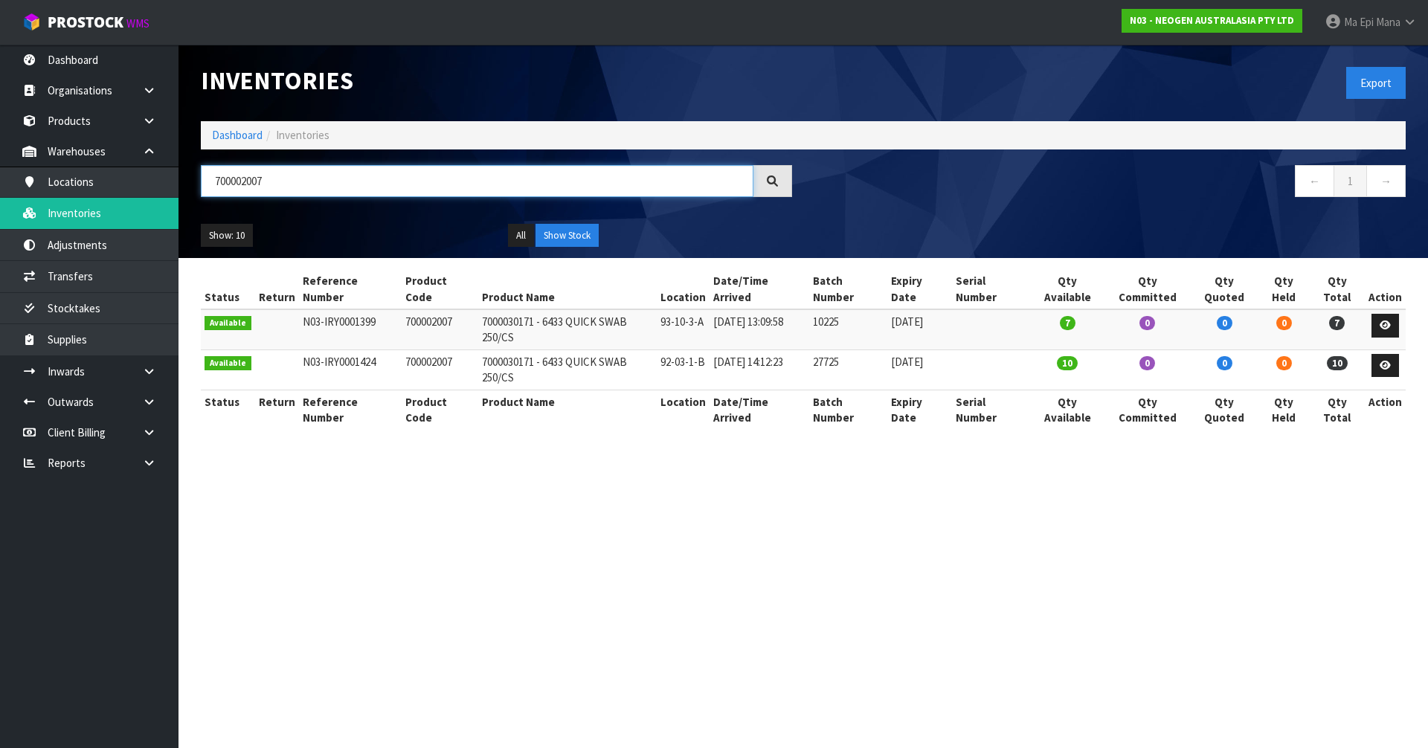
click at [416, 177] on input "700002007" at bounding box center [477, 181] width 553 height 32
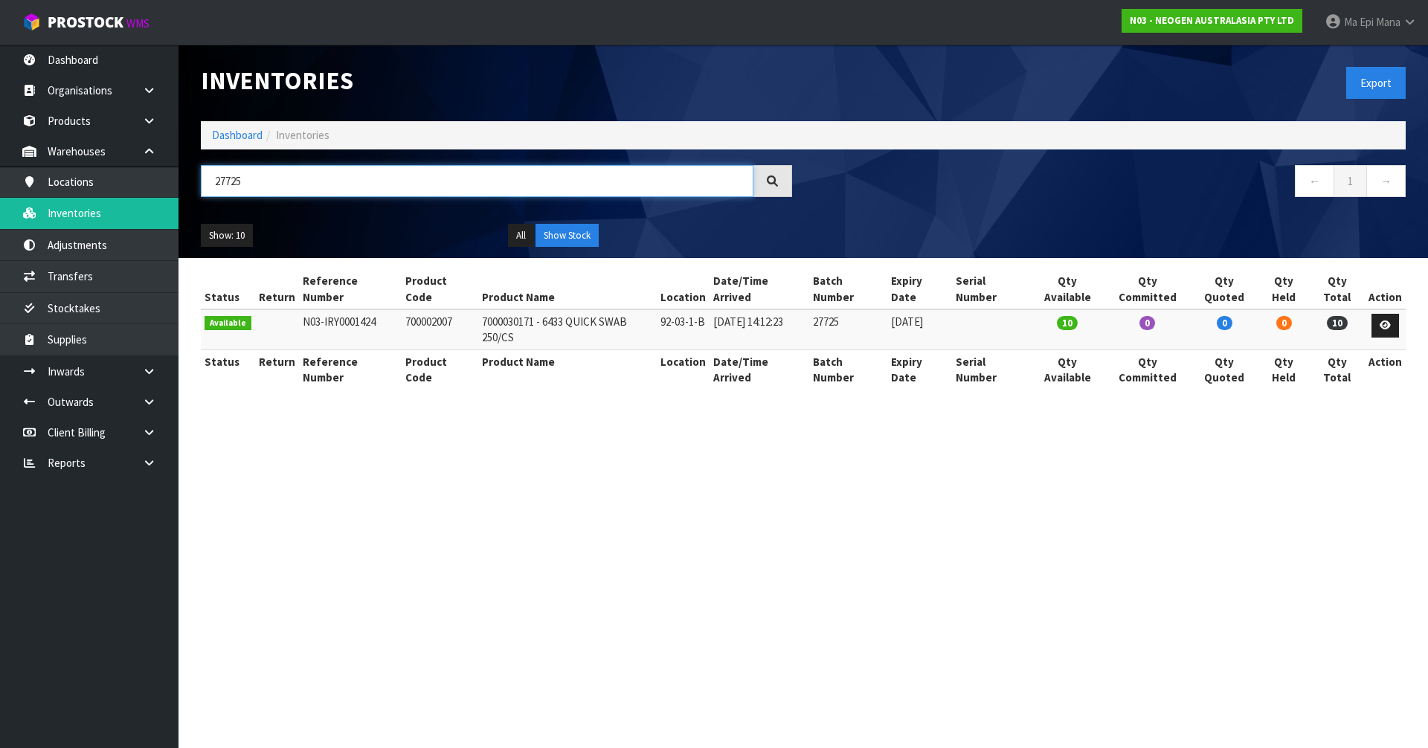
click at [416, 177] on input "27725" at bounding box center [477, 181] width 553 height 32
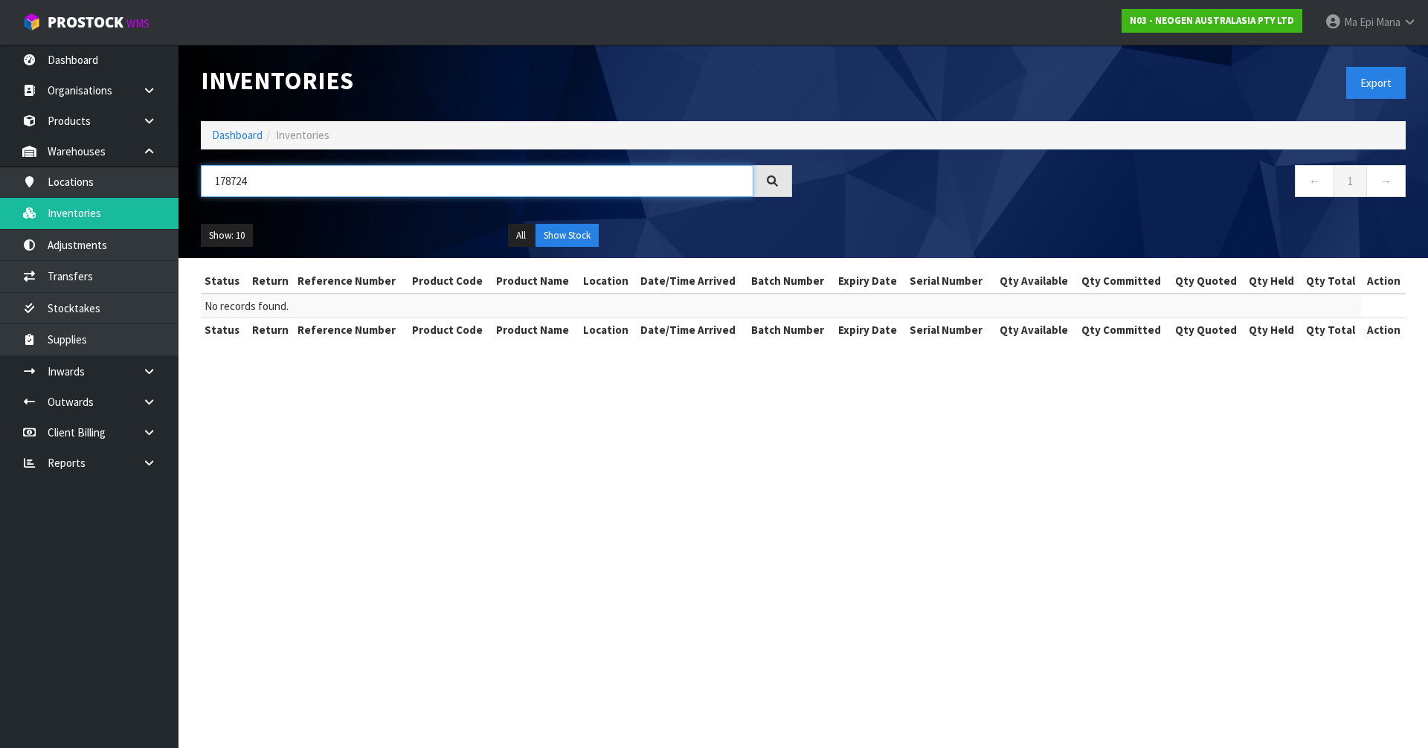
click at [416, 177] on input "178724" at bounding box center [477, 181] width 553 height 32
click at [517, 242] on button "All" at bounding box center [521, 236] width 26 height 24
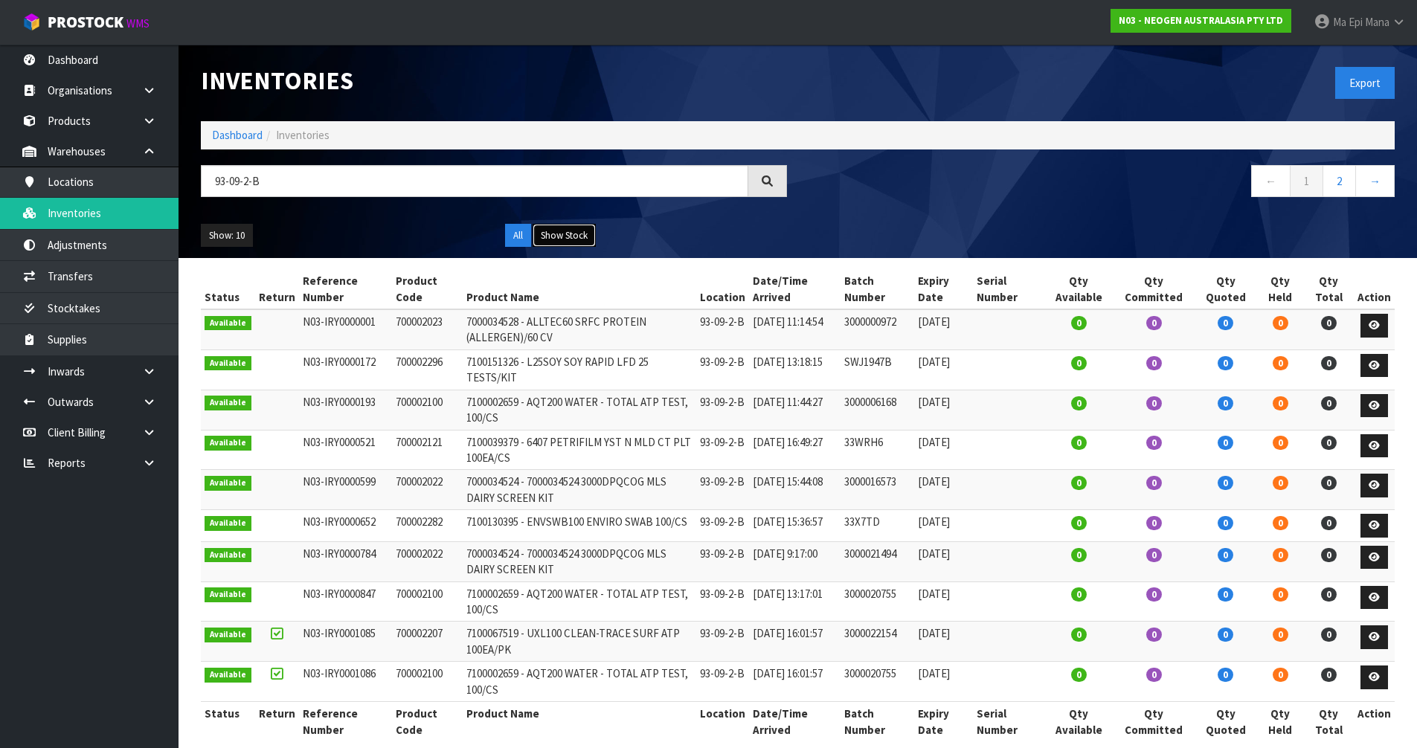
click at [547, 240] on button "Show Stock" at bounding box center [564, 236] width 63 height 24
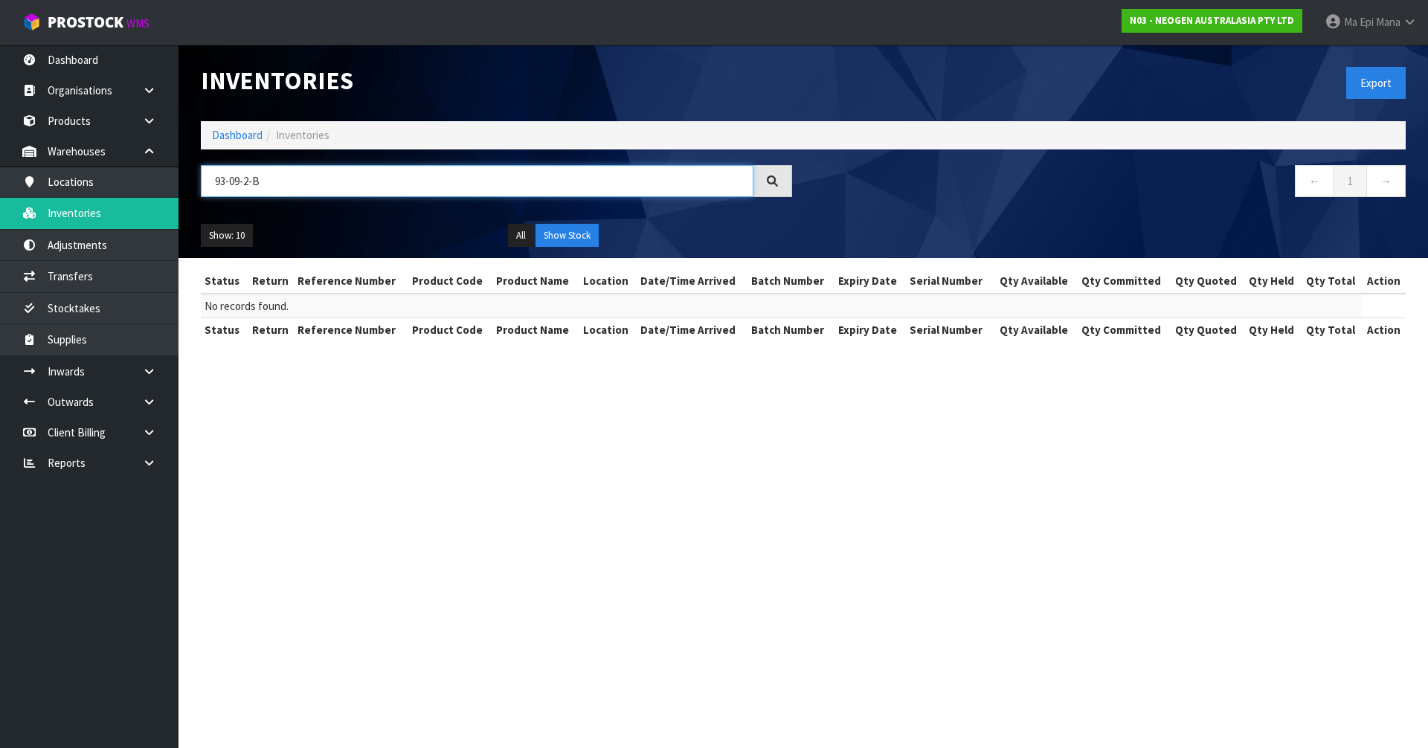
click at [407, 190] on input "93-09-2-B" at bounding box center [477, 181] width 553 height 32
type input "178724"
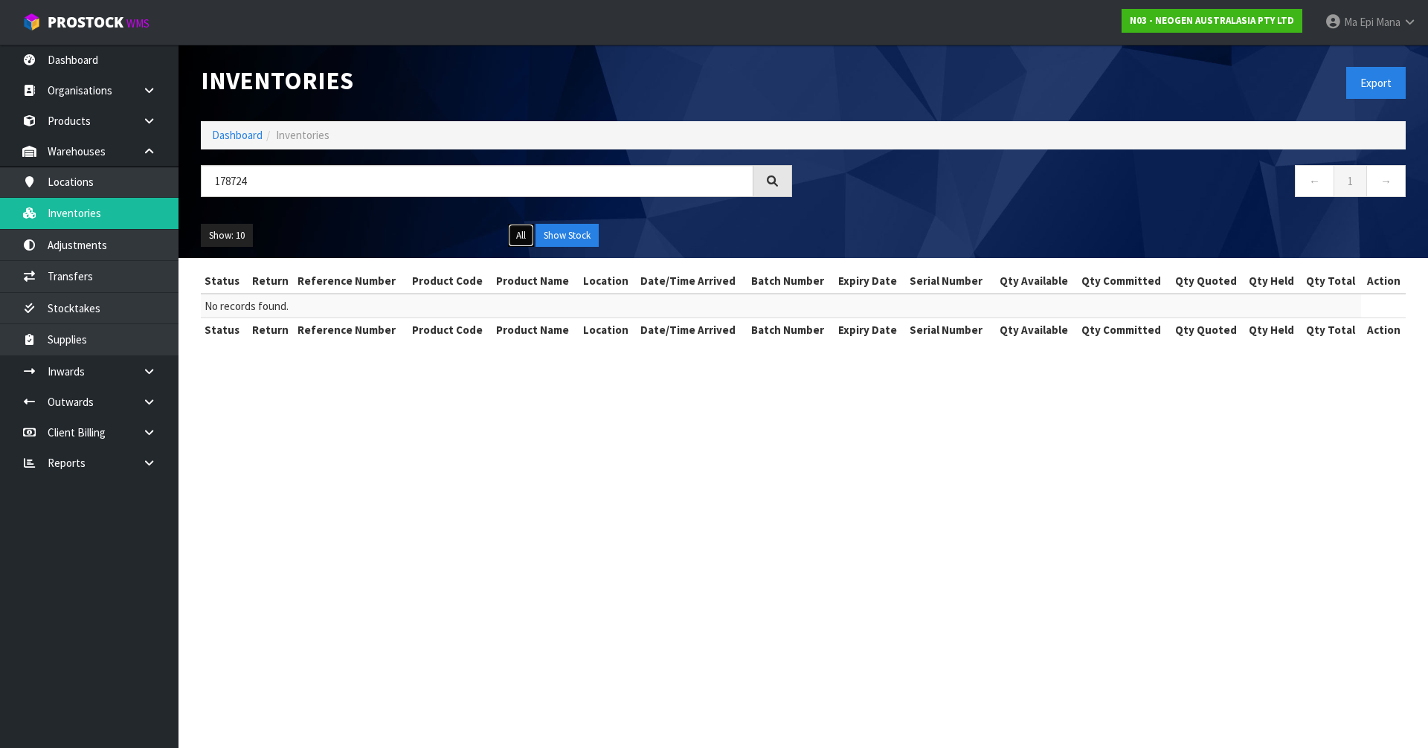
click at [528, 233] on button "All" at bounding box center [521, 236] width 26 height 24
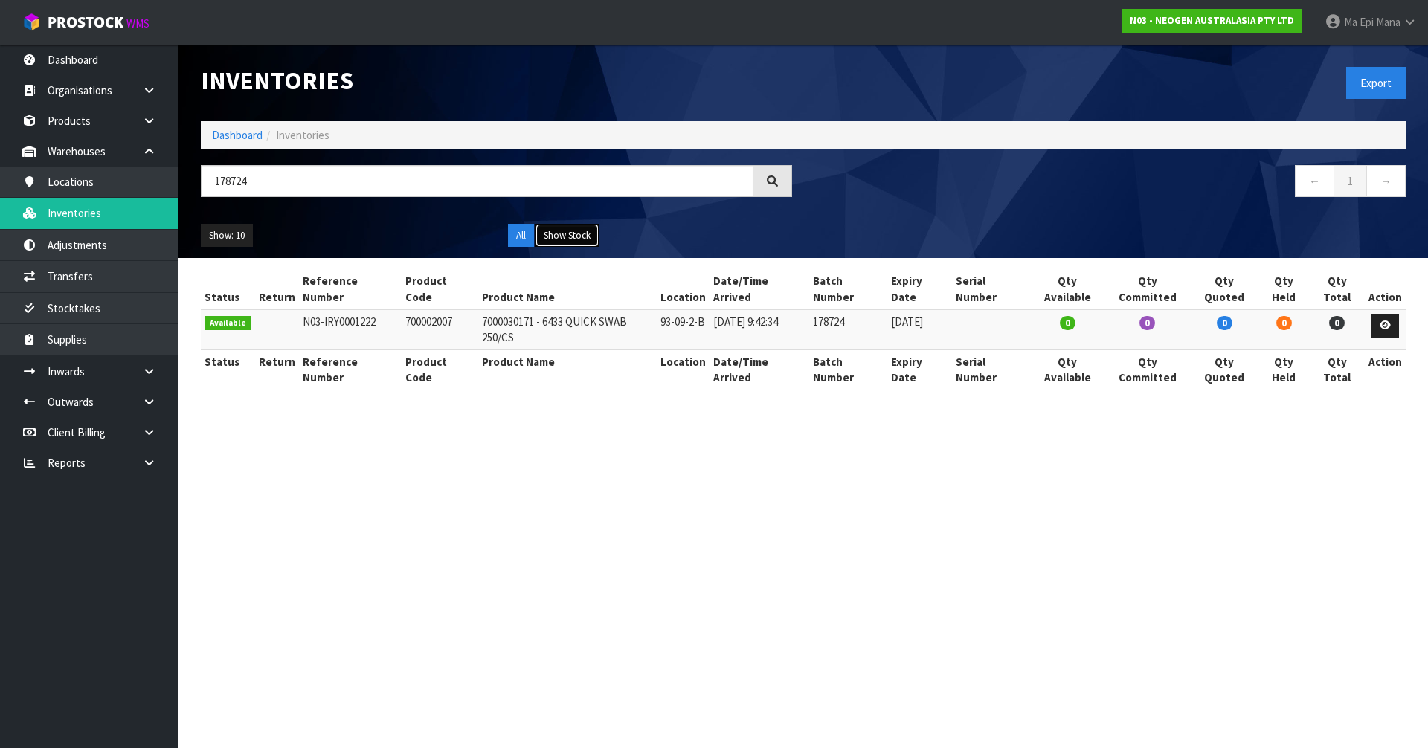
click at [576, 241] on button "Show Stock" at bounding box center [567, 236] width 63 height 24
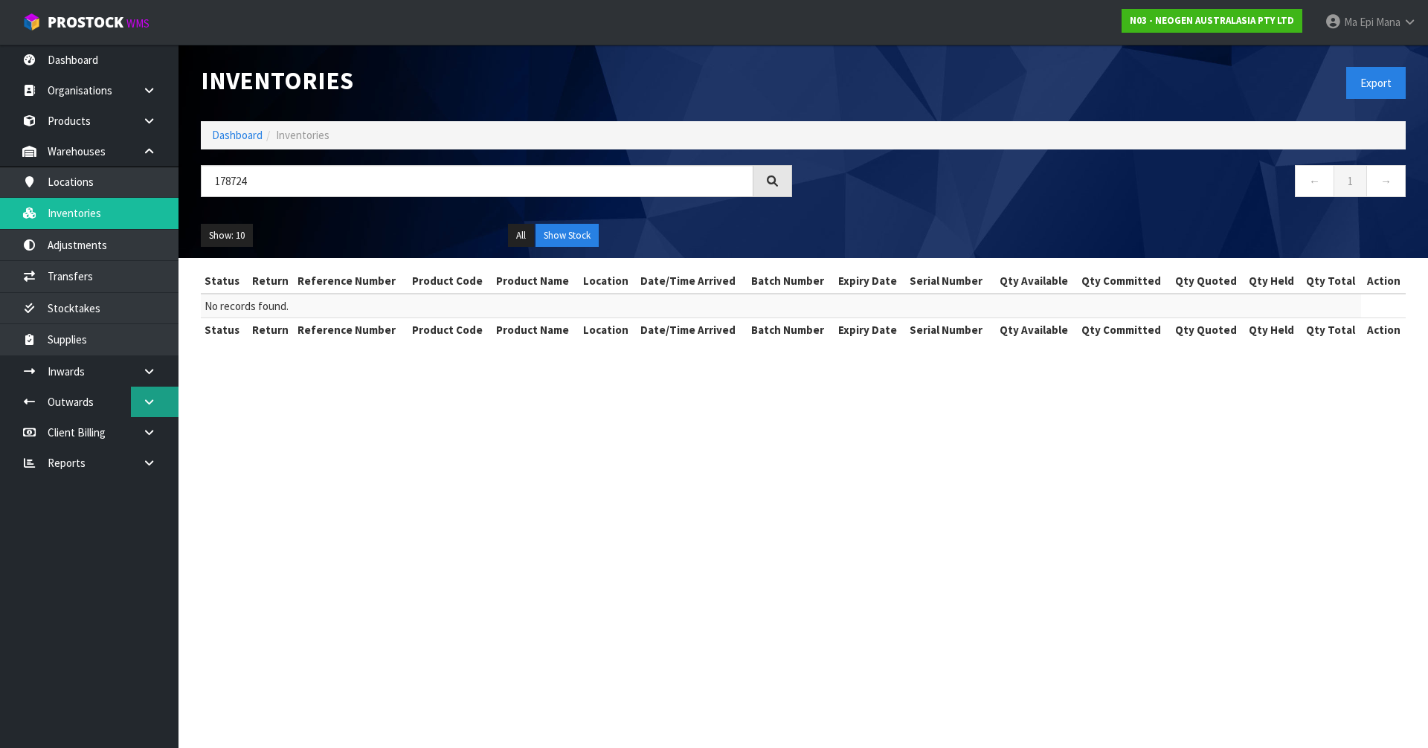
click at [157, 388] on link at bounding box center [155, 402] width 48 height 31
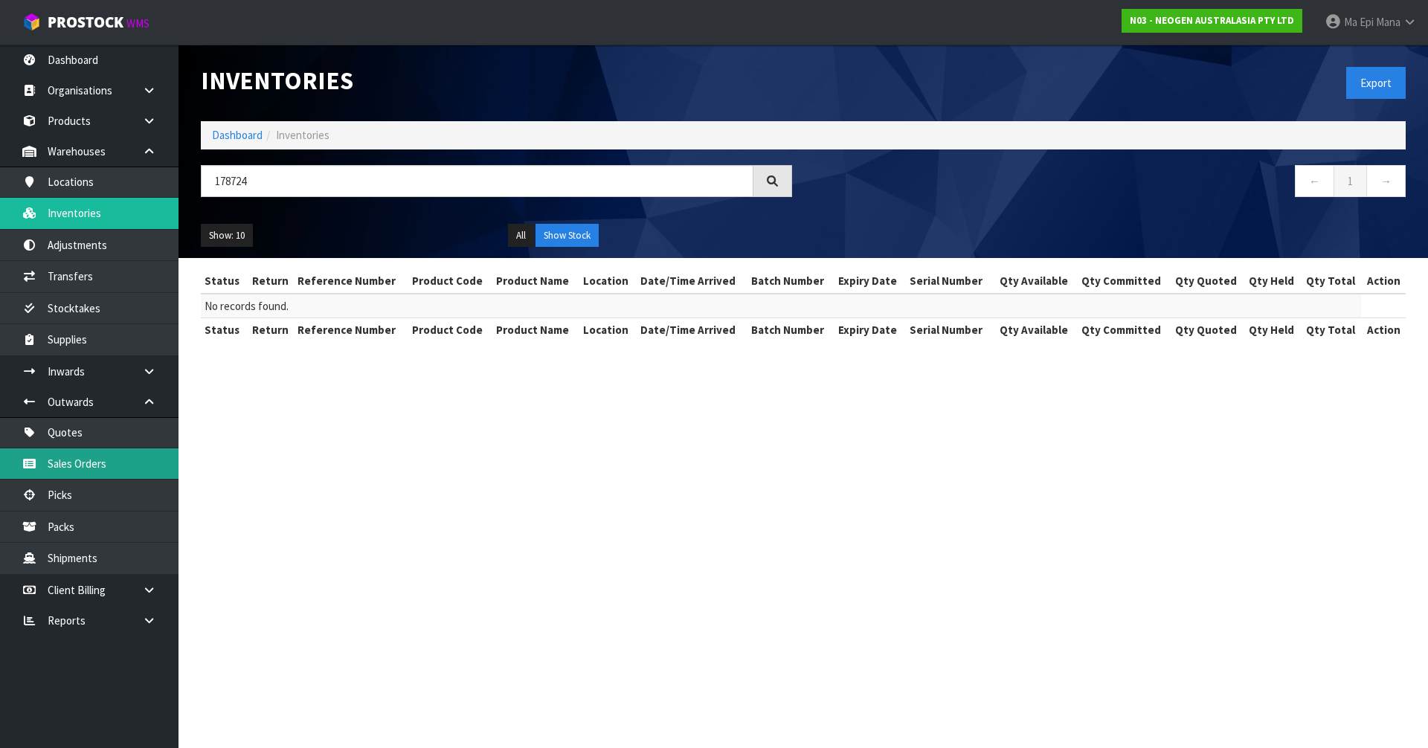
click at [88, 455] on link "Sales Orders" at bounding box center [89, 464] width 179 height 31
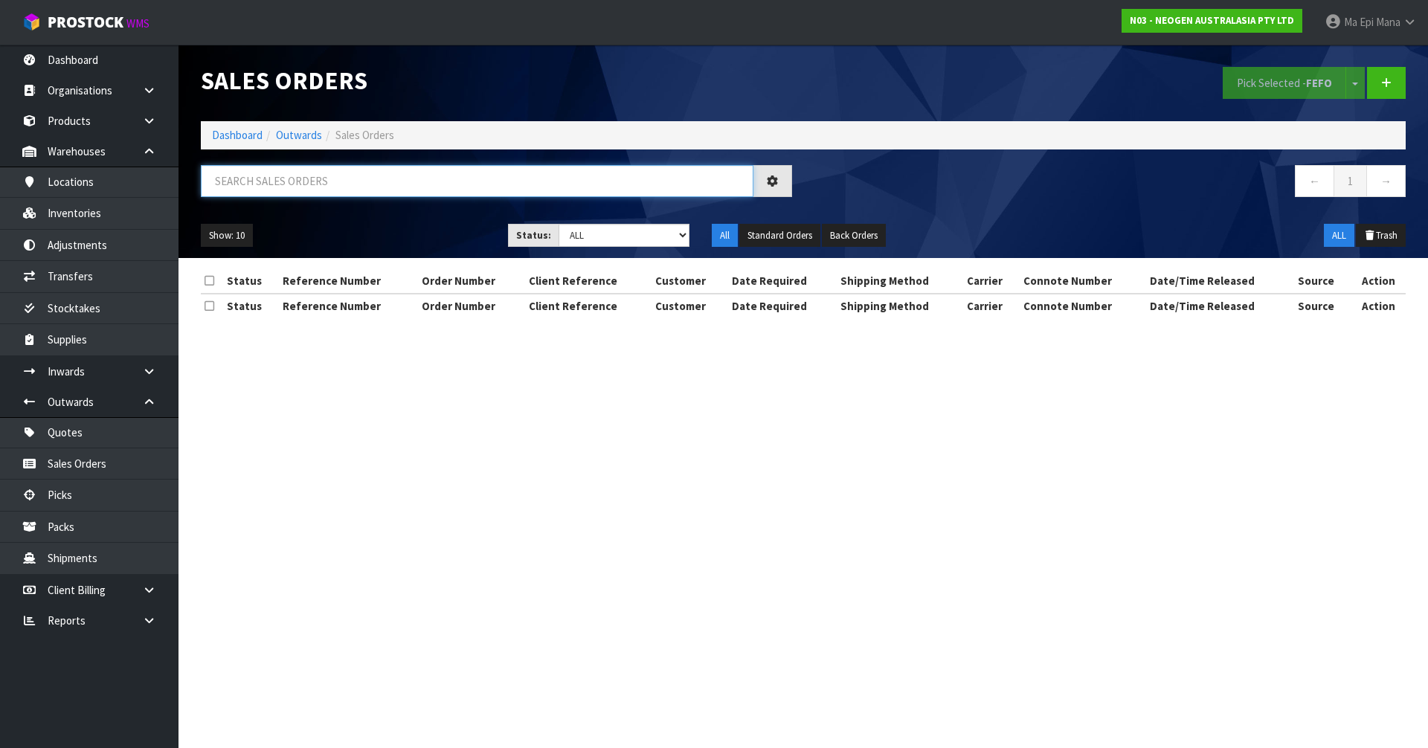
click at [301, 175] on input "text" at bounding box center [477, 181] width 553 height 32
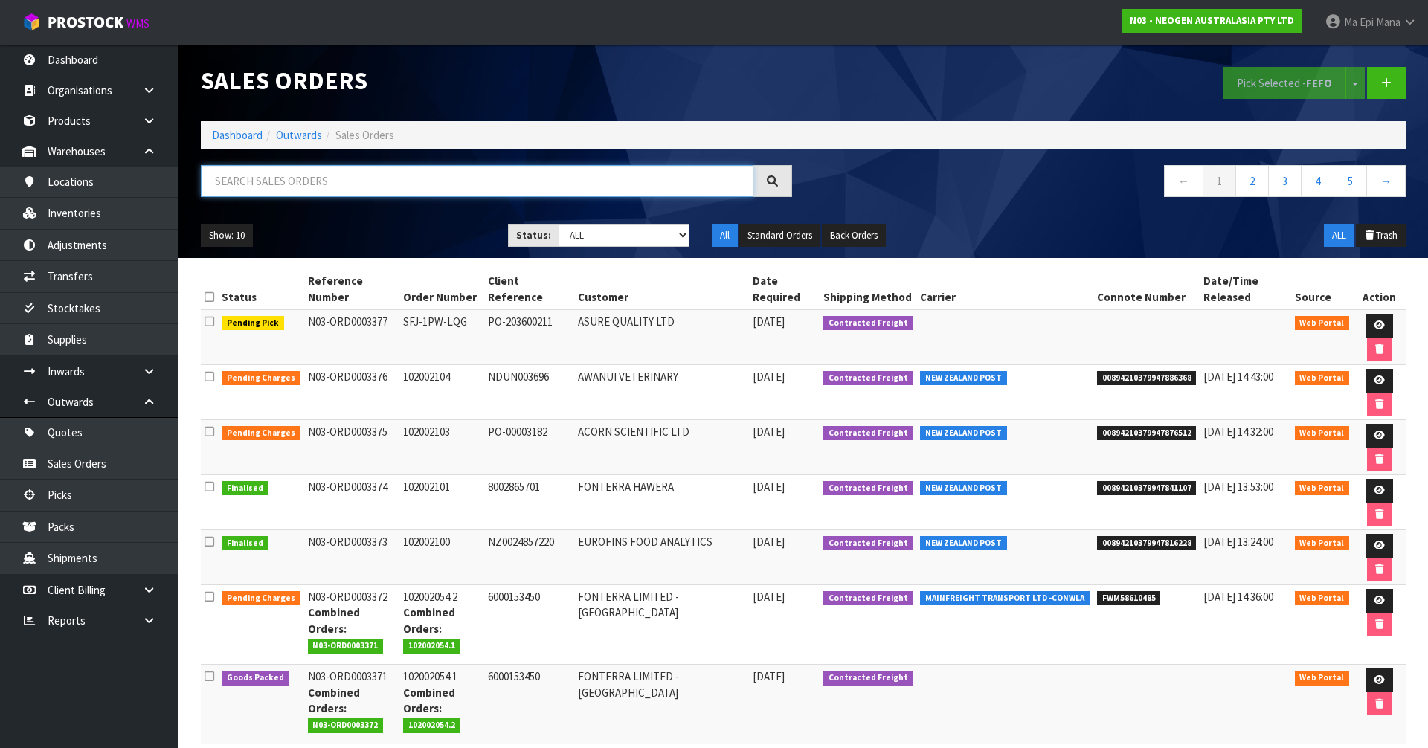
click at [301, 175] on input "text" at bounding box center [477, 181] width 553 height 32
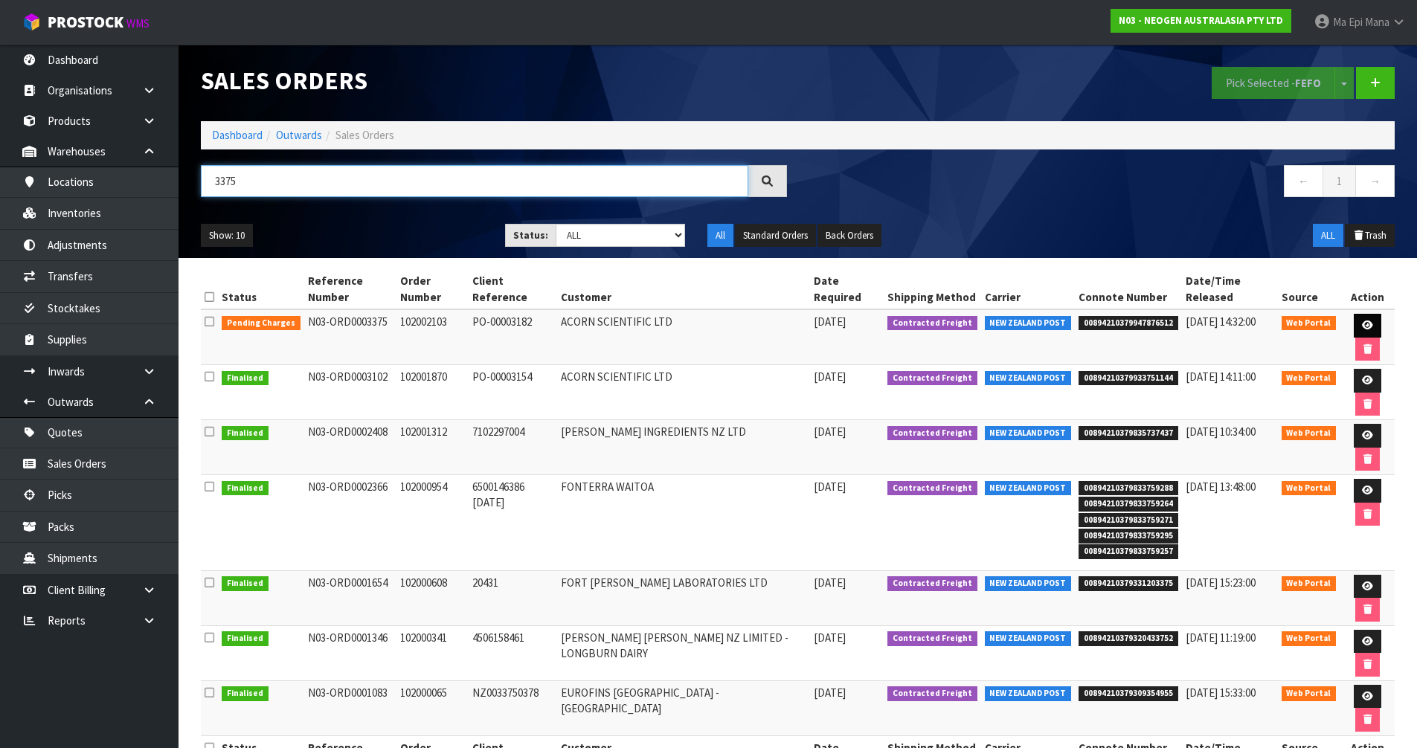
type input "3375"
click at [1362, 327] on icon at bounding box center [1367, 326] width 11 height 10
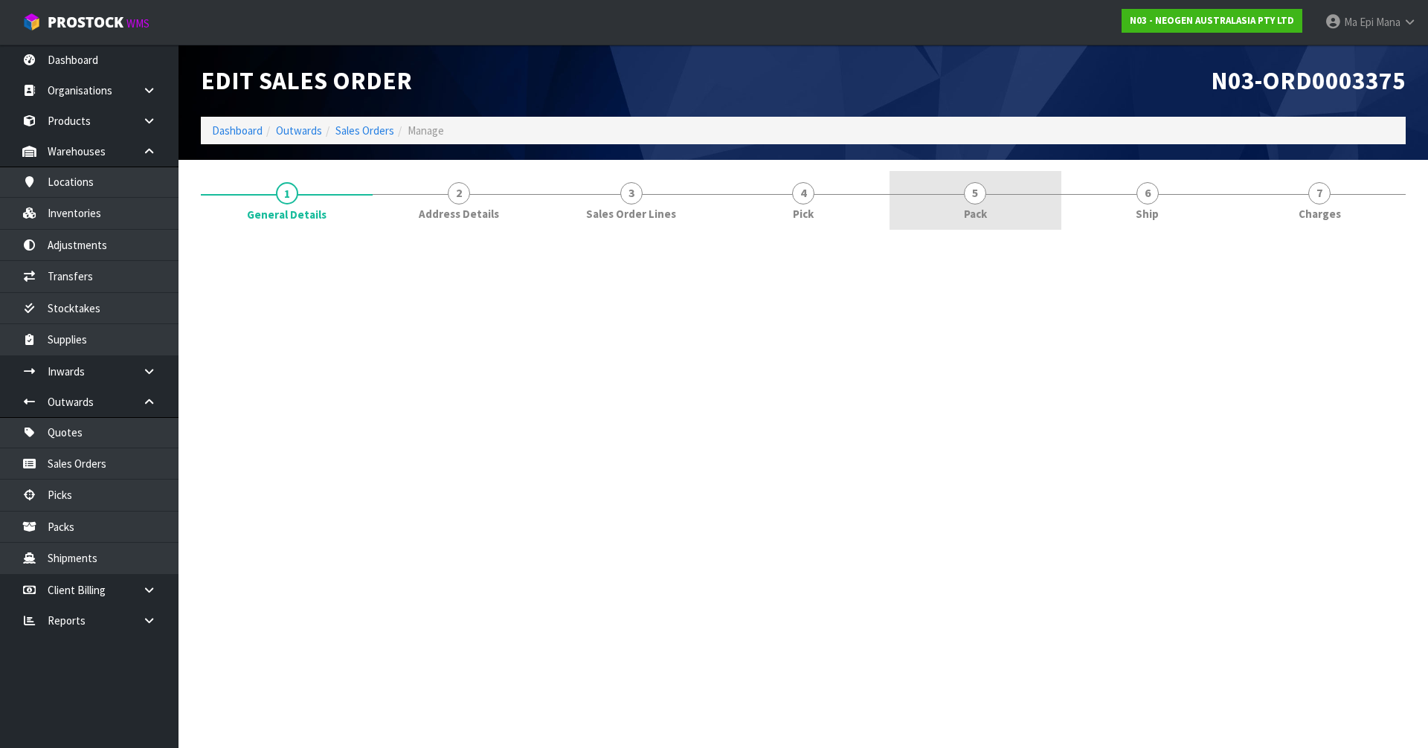
click at [984, 200] on span "5" at bounding box center [975, 193] width 22 height 22
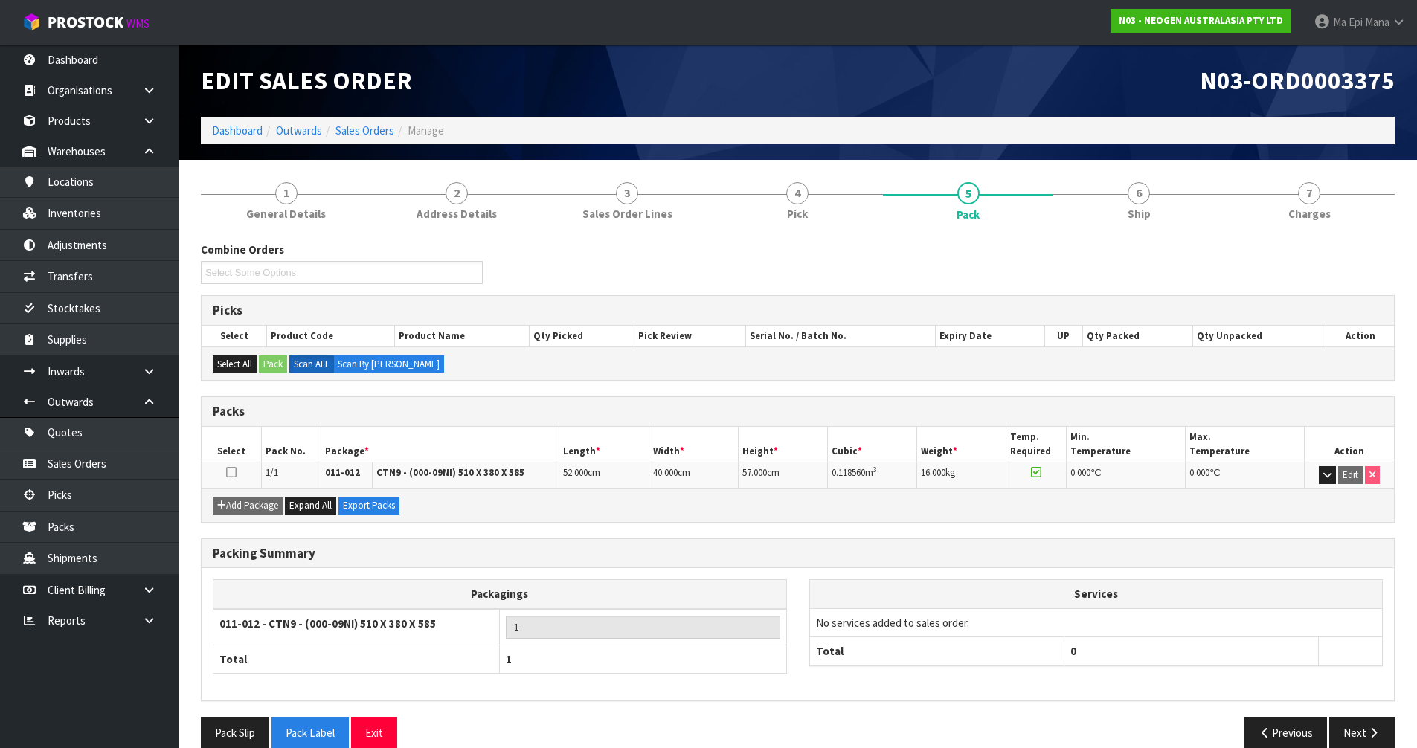
scroll to position [24, 0]
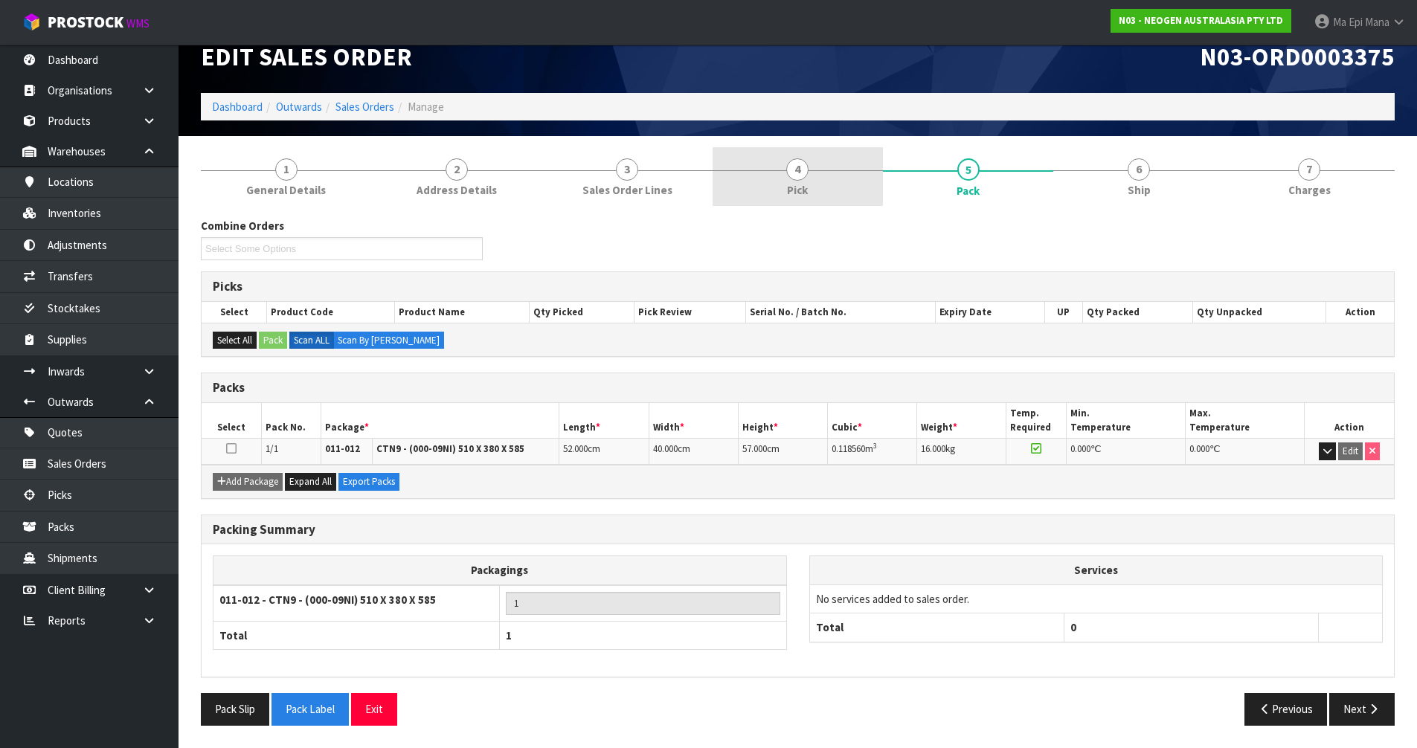
click at [772, 187] on link "4 Pick" at bounding box center [798, 176] width 170 height 59
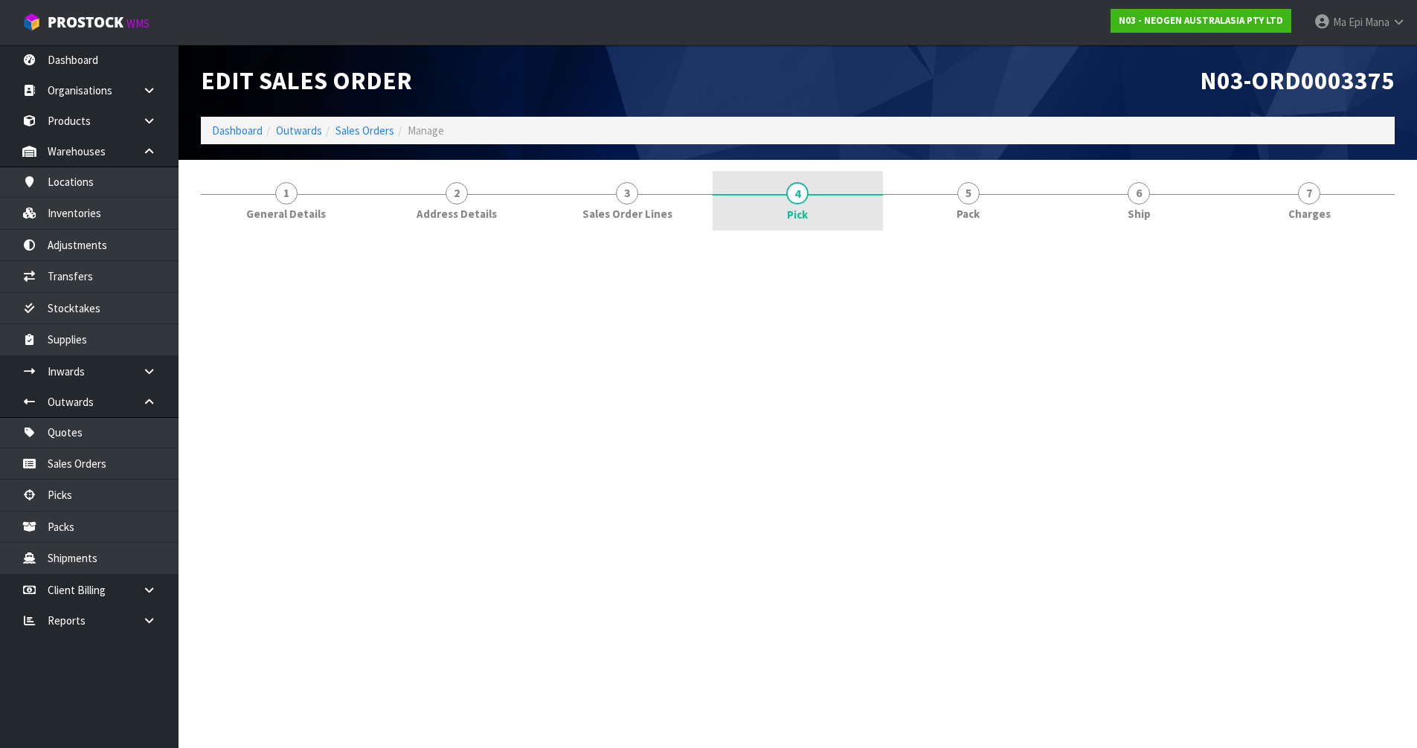
scroll to position [0, 0]
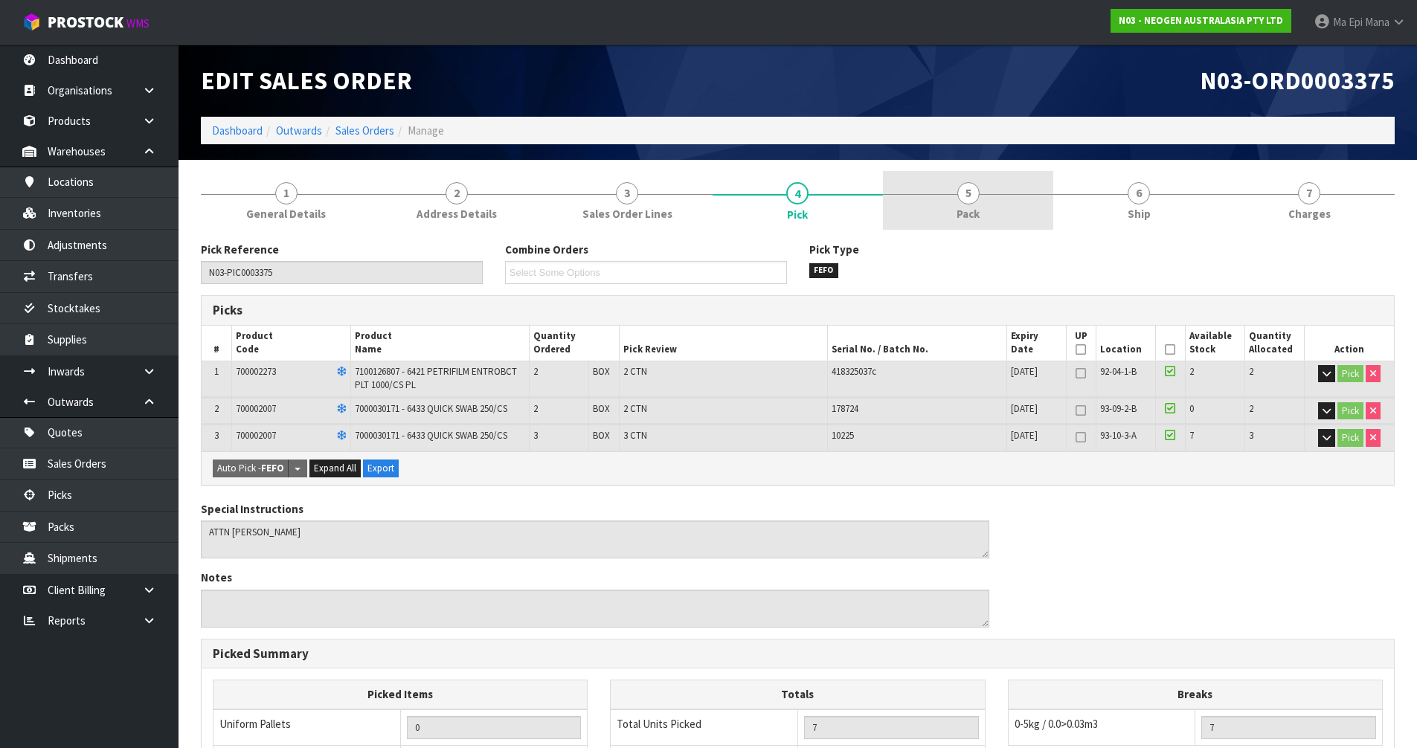
click at [947, 212] on link "5 Pack" at bounding box center [968, 200] width 170 height 59
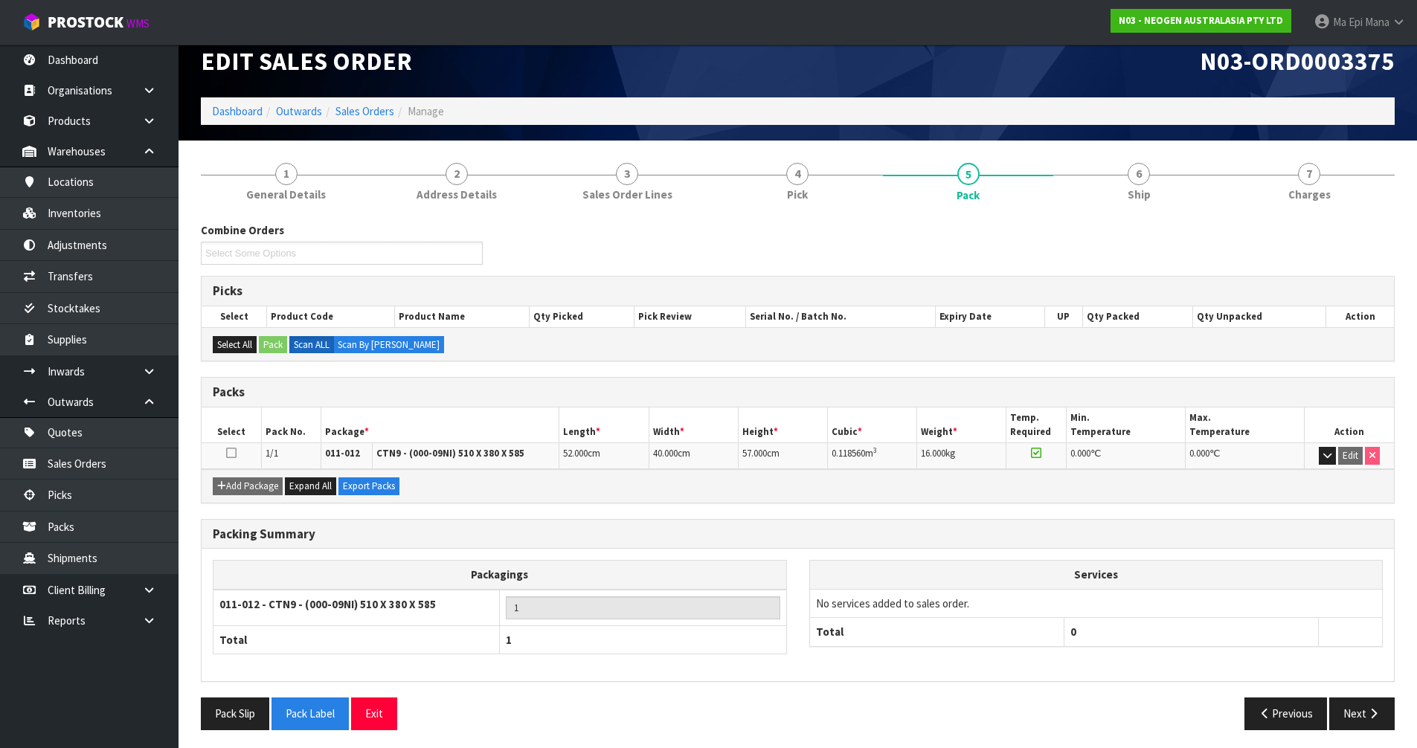
scroll to position [24, 0]
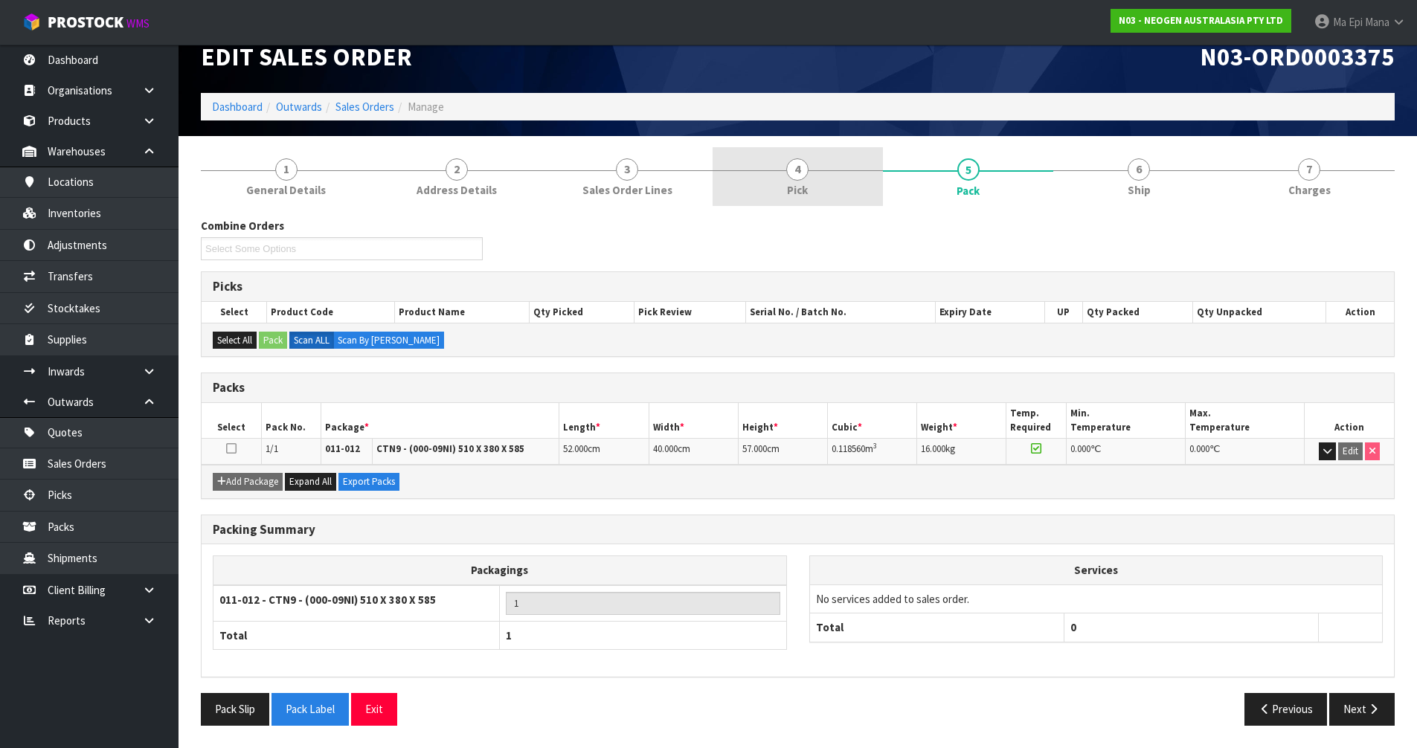
click at [816, 170] on link "4 Pick" at bounding box center [798, 176] width 170 height 59
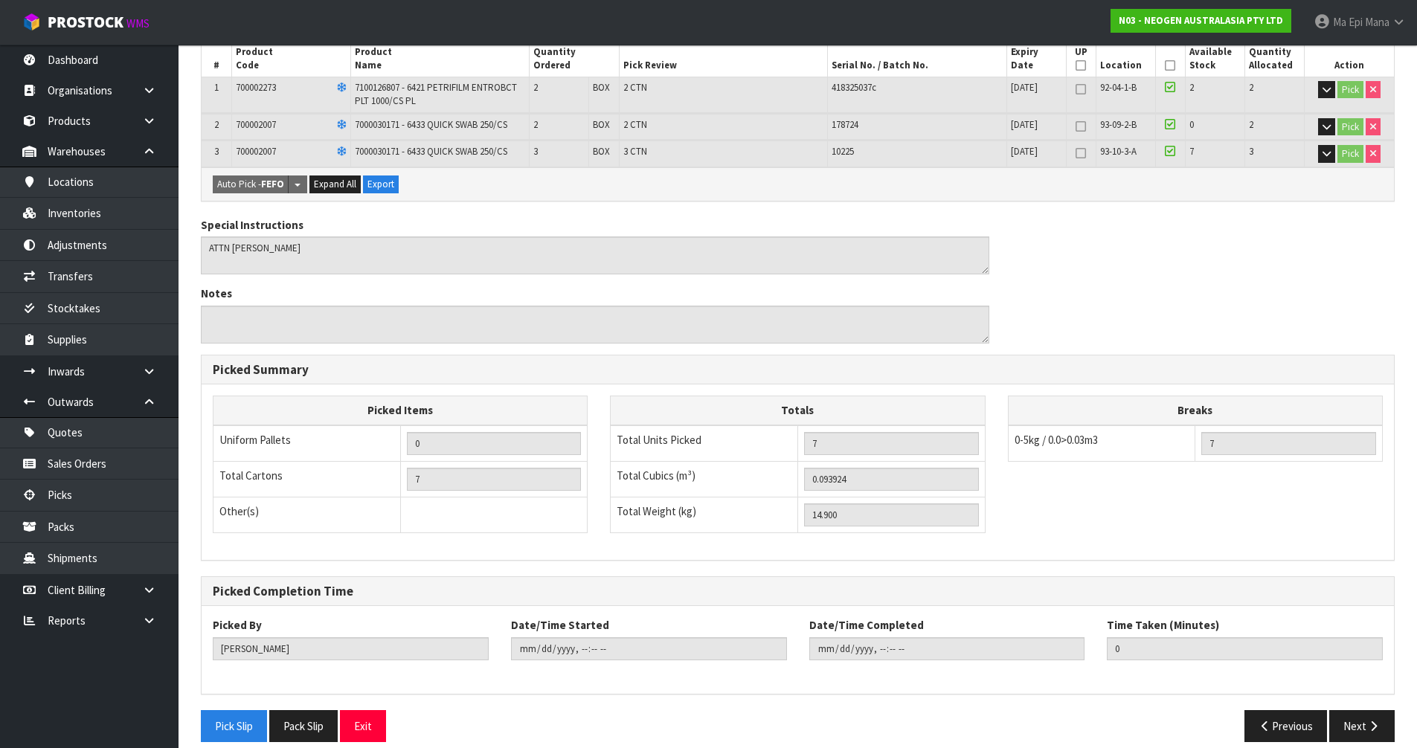
scroll to position [301, 0]
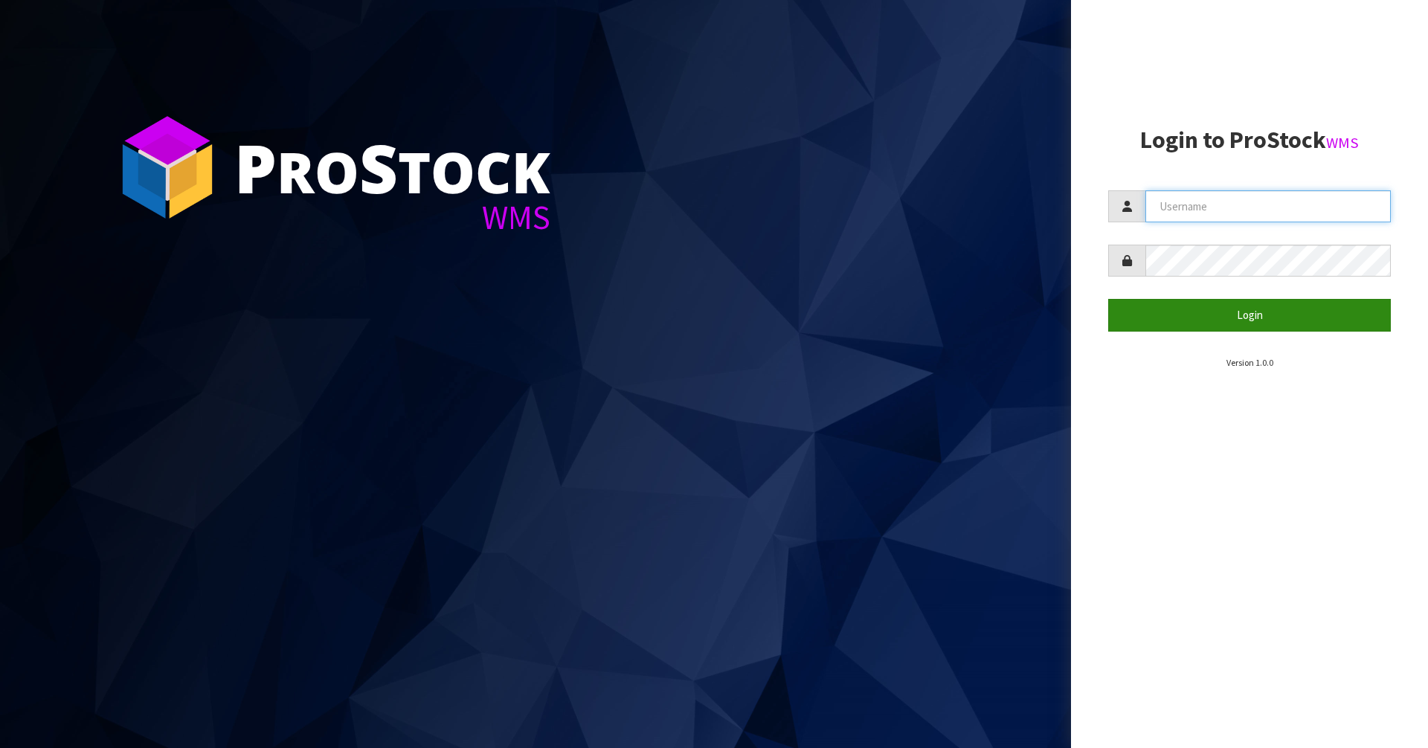
type input "Mana"
click at [1184, 309] on button "Login" at bounding box center [1250, 315] width 283 height 32
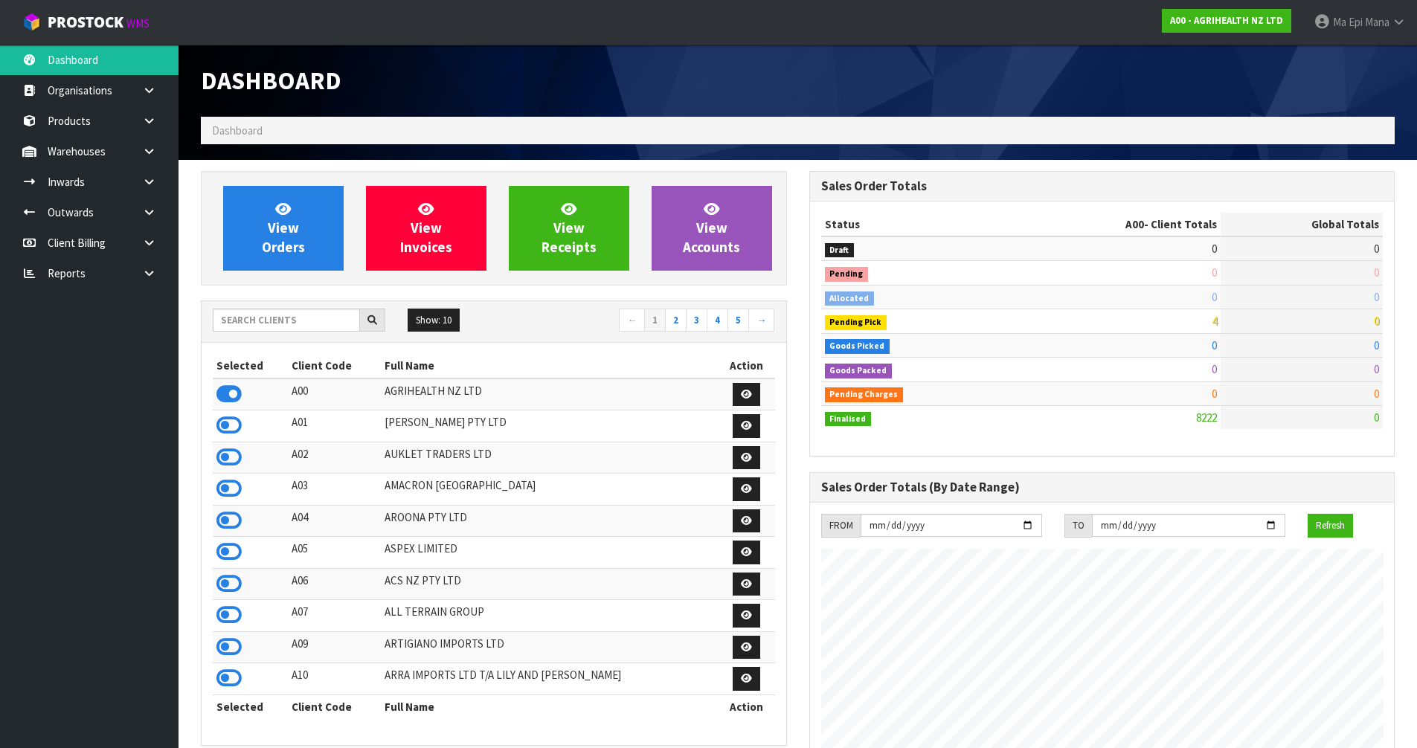
scroll to position [1127, 608]
click at [269, 314] on input "text" at bounding box center [286, 320] width 147 height 23
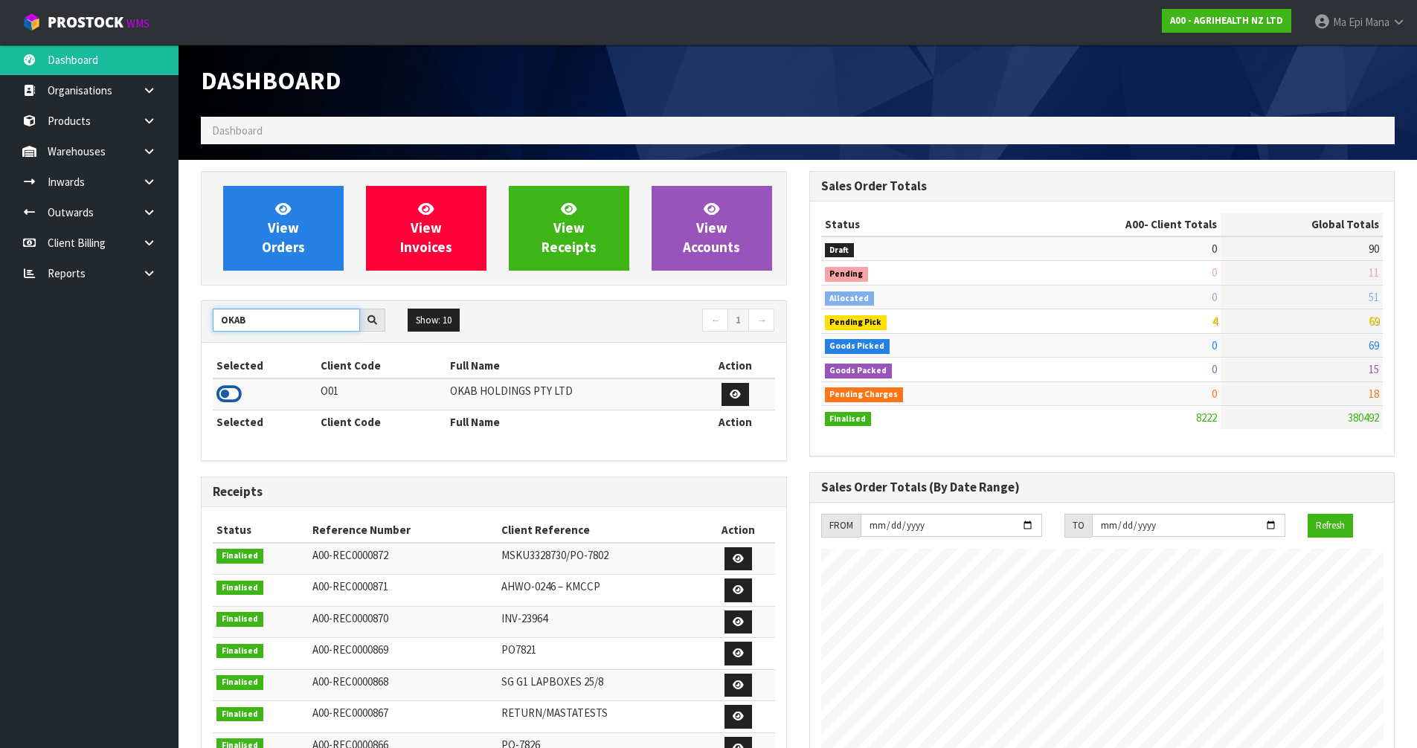
type input "OKAB"
click at [236, 396] on icon at bounding box center [228, 394] width 25 height 22
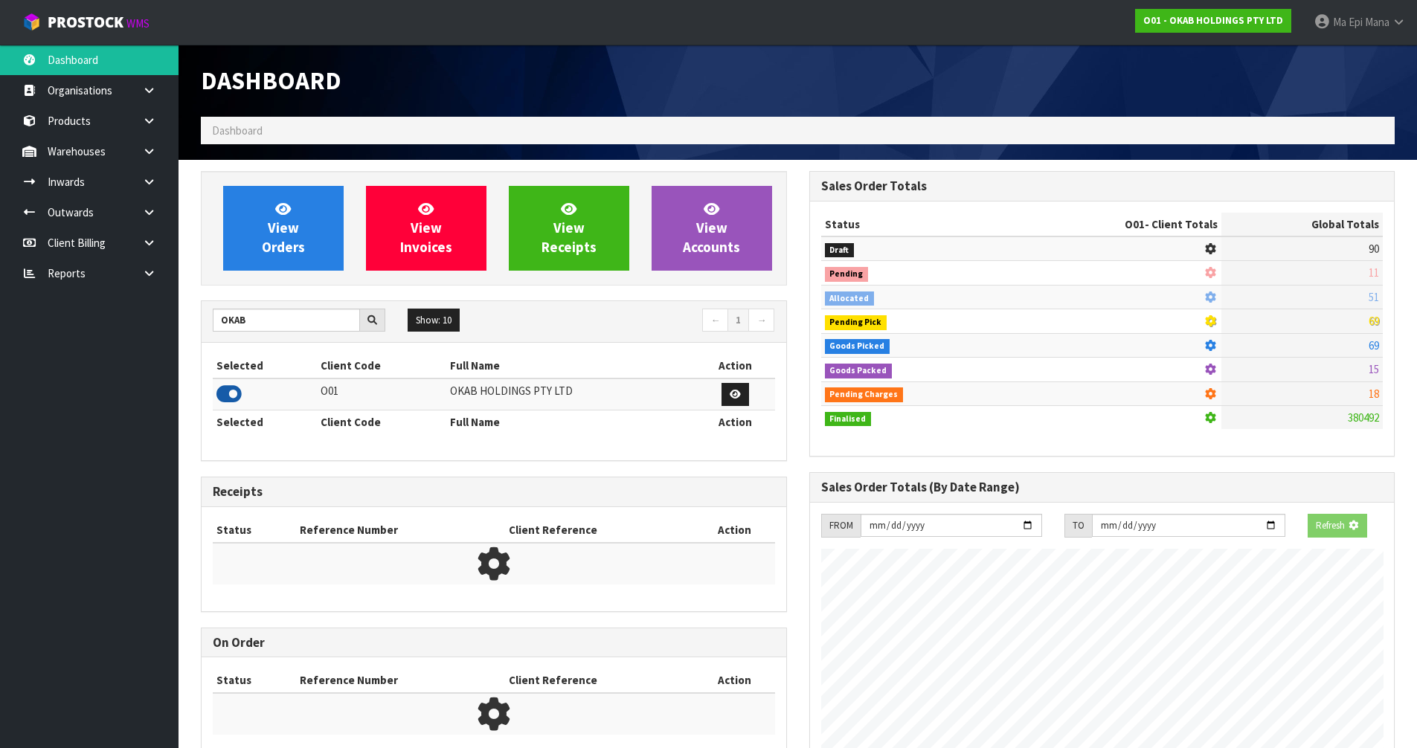
scroll to position [934, 608]
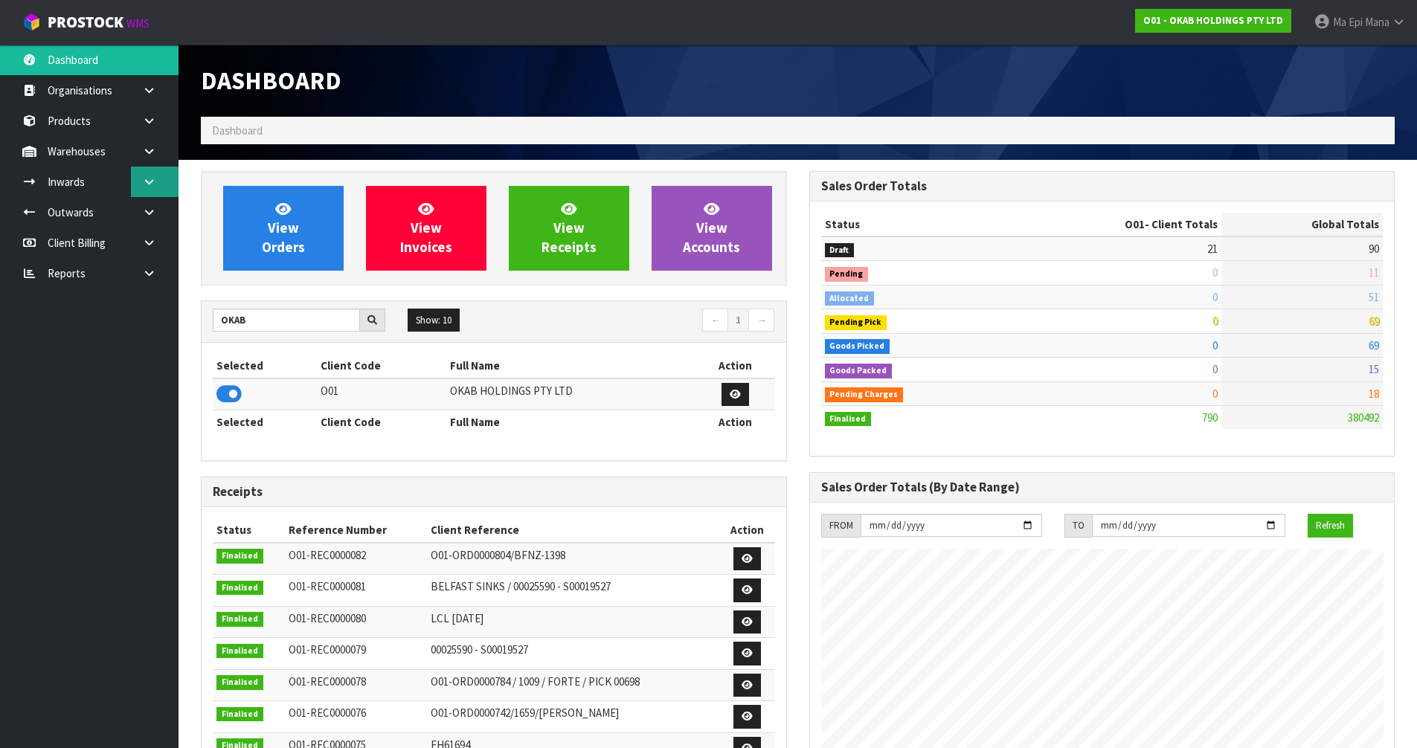
click at [157, 185] on link at bounding box center [155, 182] width 48 height 31
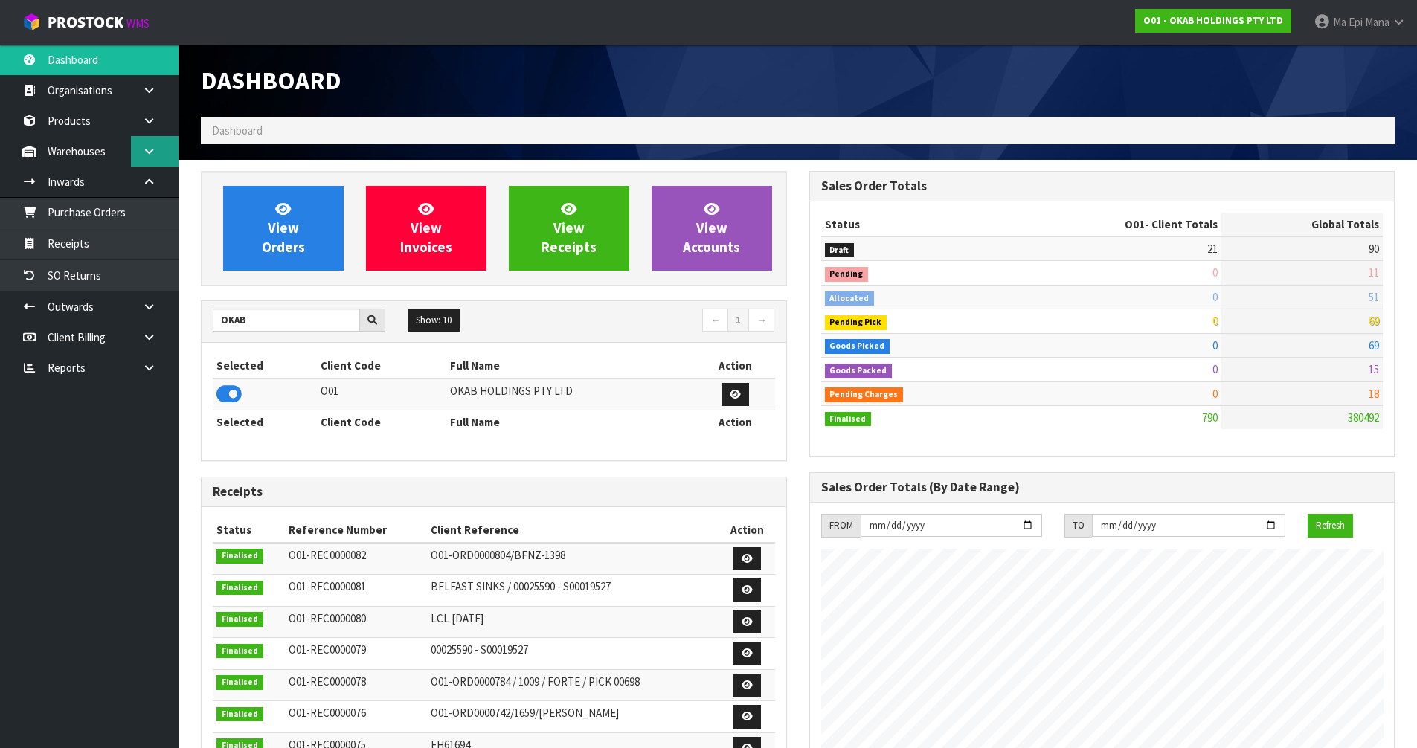
click at [148, 158] on link at bounding box center [155, 151] width 48 height 31
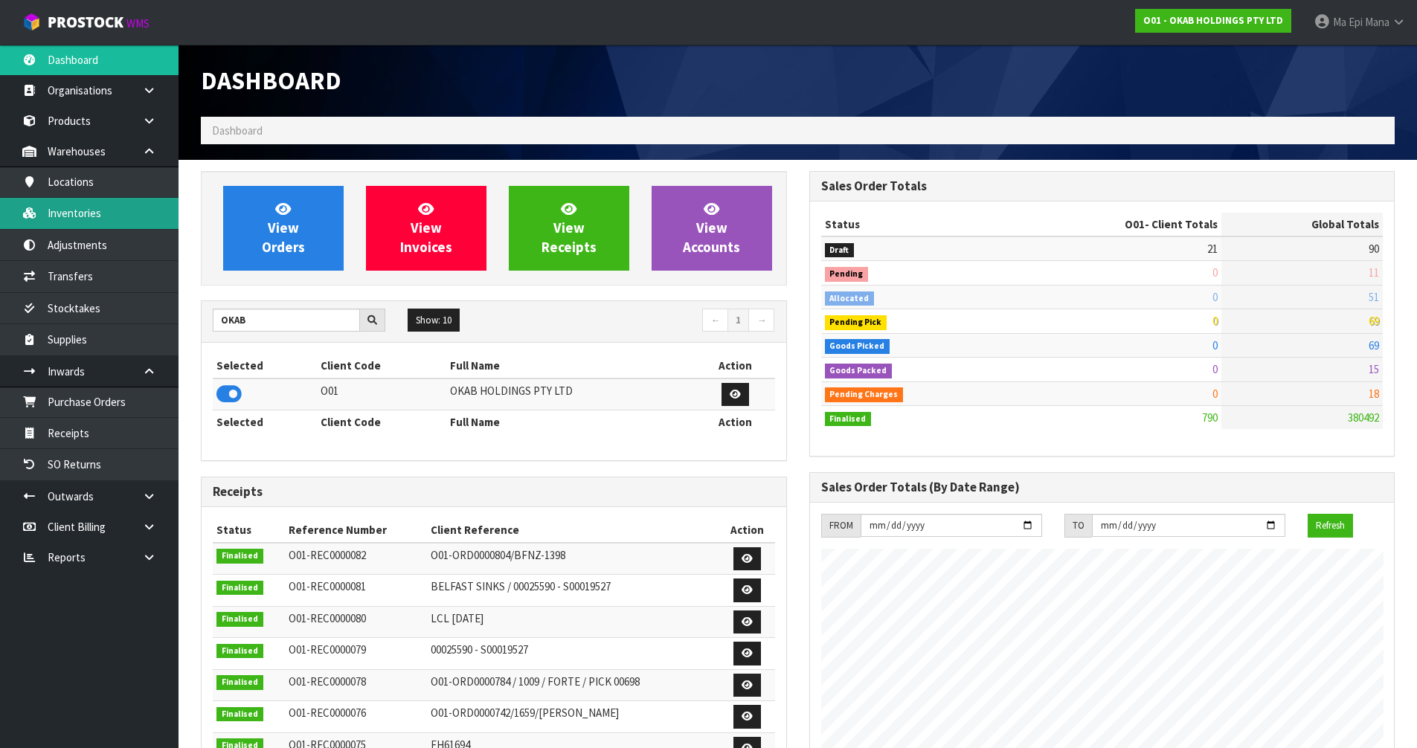
click at [112, 204] on link "Inventories" at bounding box center [89, 213] width 179 height 31
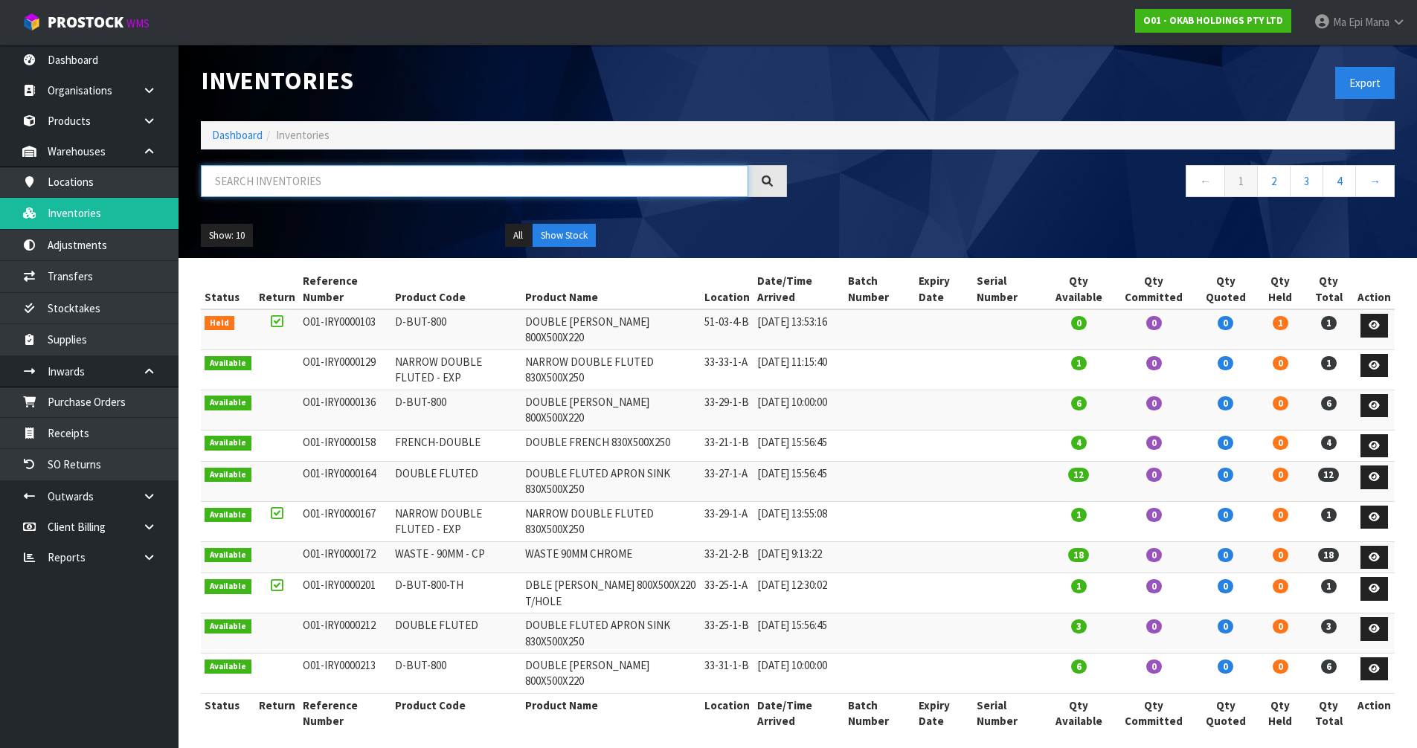
click at [254, 171] on input "text" at bounding box center [475, 181] width 548 height 32
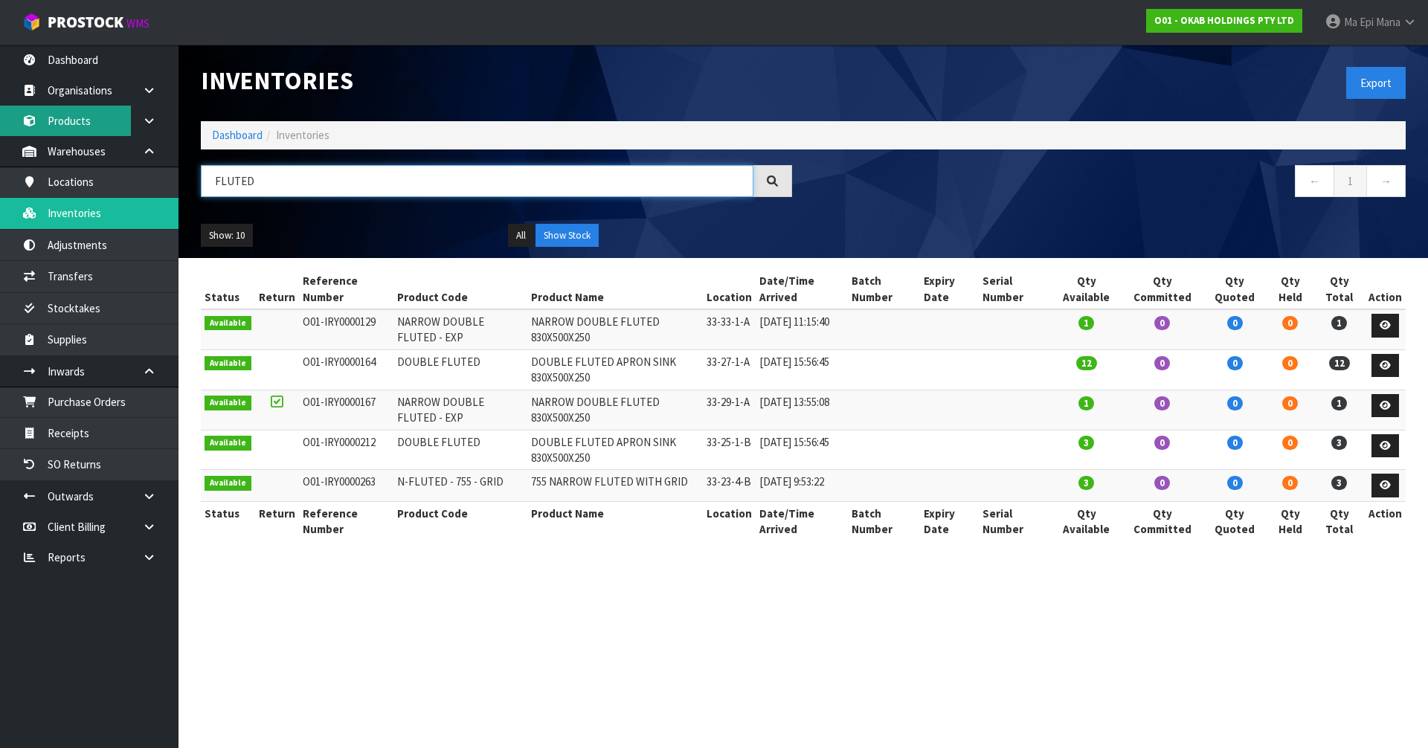
type input "FLUTED"
click at [91, 124] on link "Products" at bounding box center [89, 121] width 179 height 31
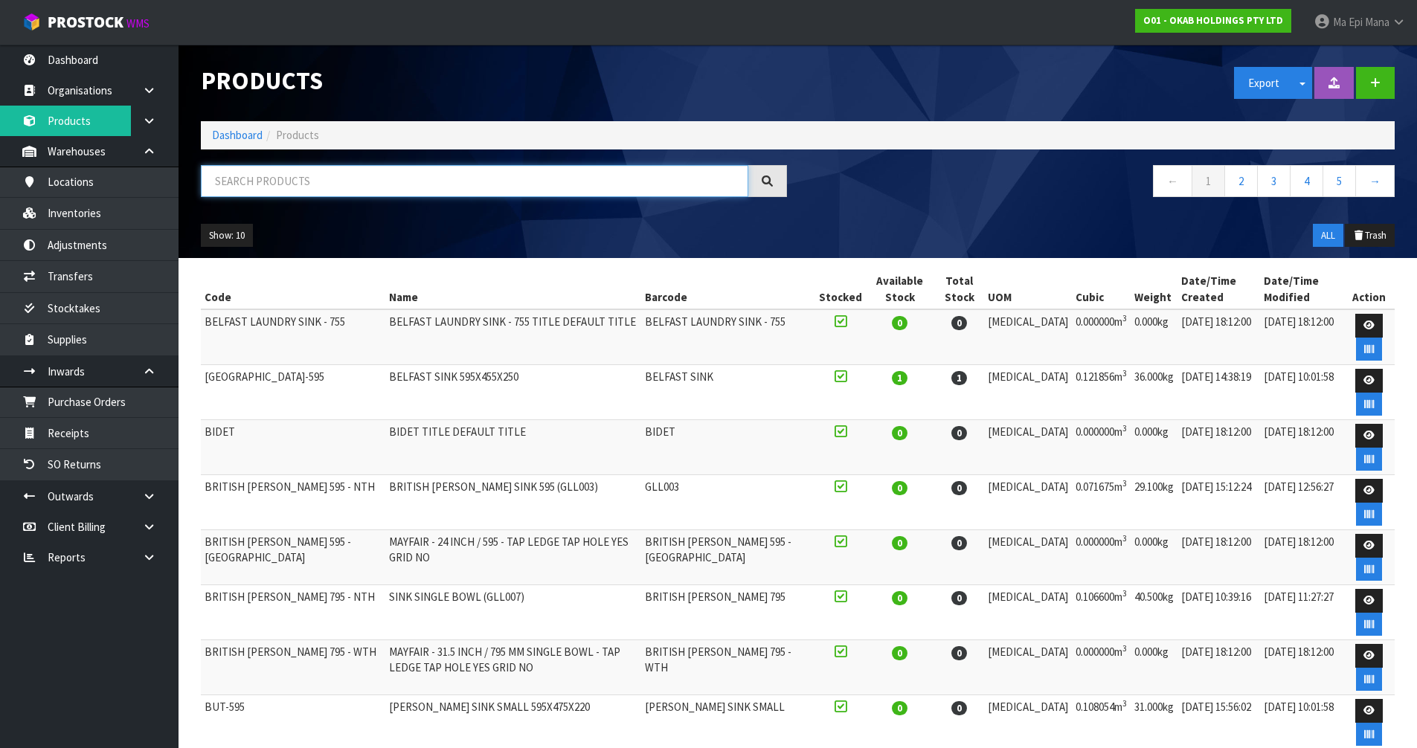
click at [309, 177] on input "text" at bounding box center [475, 181] width 548 height 32
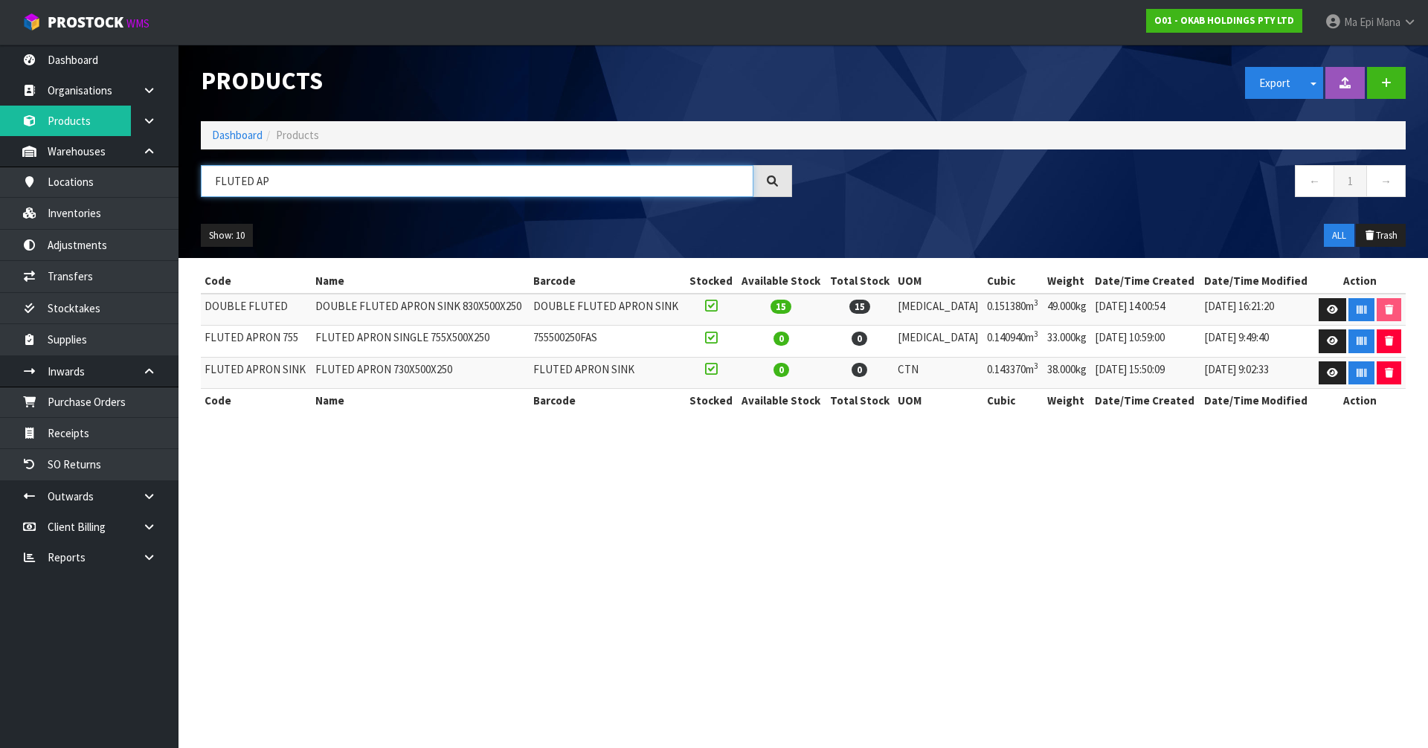
click at [318, 187] on input "FLUTED AP" at bounding box center [477, 181] width 553 height 32
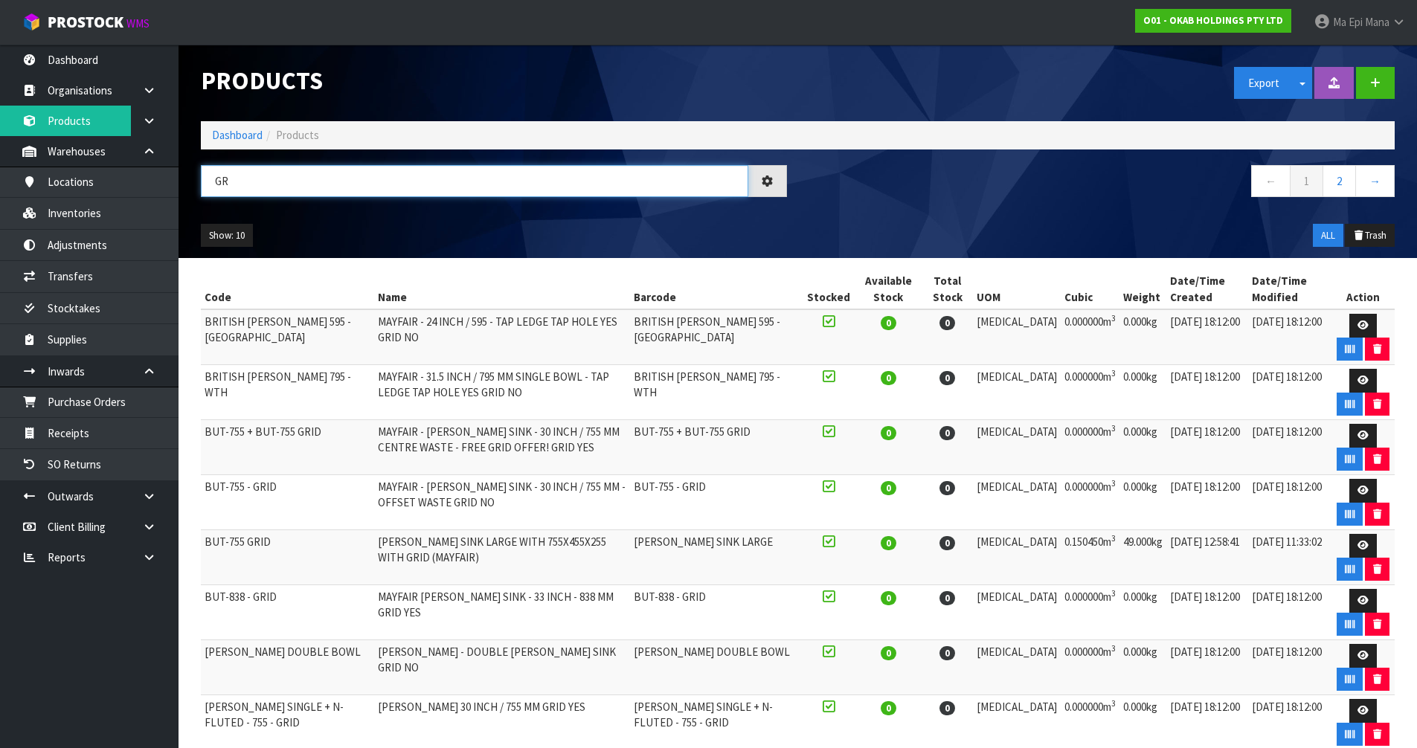
type input "G"
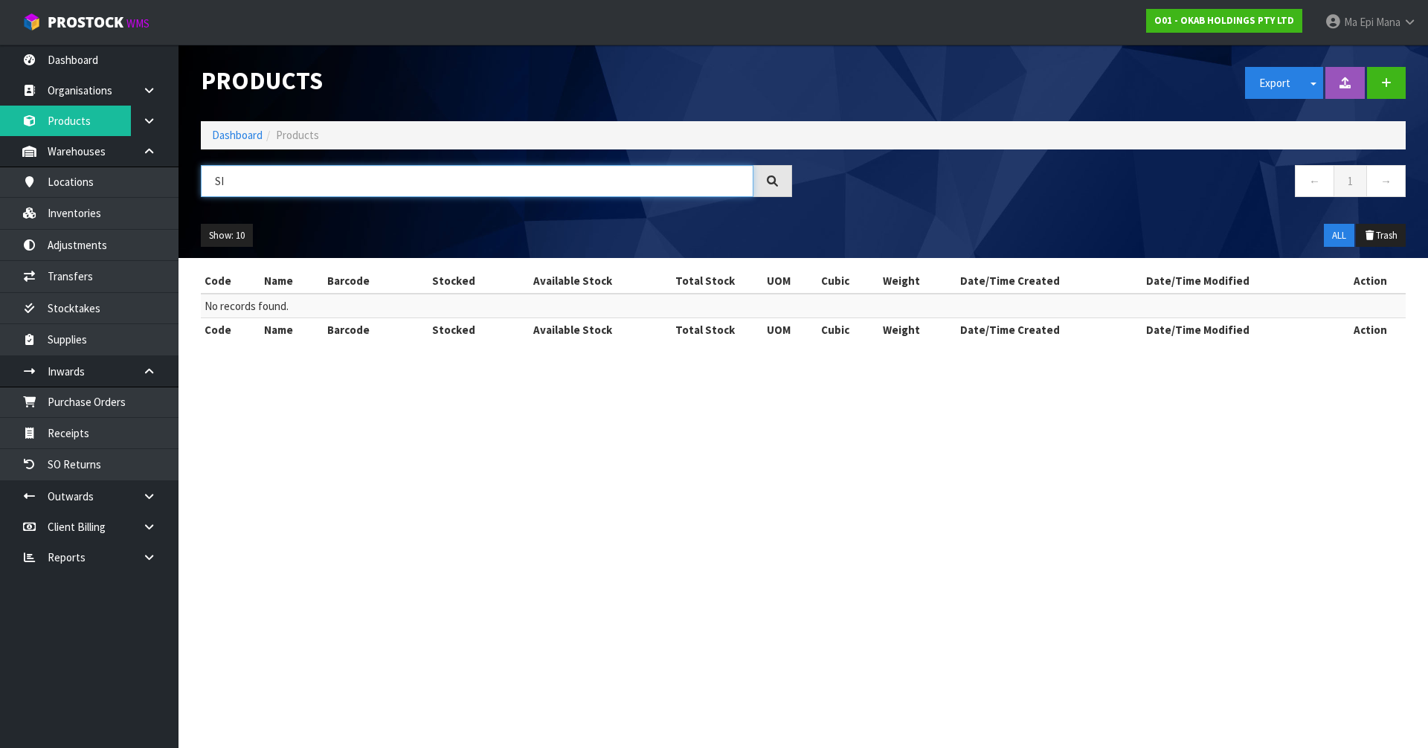
type input "S"
type input "L"
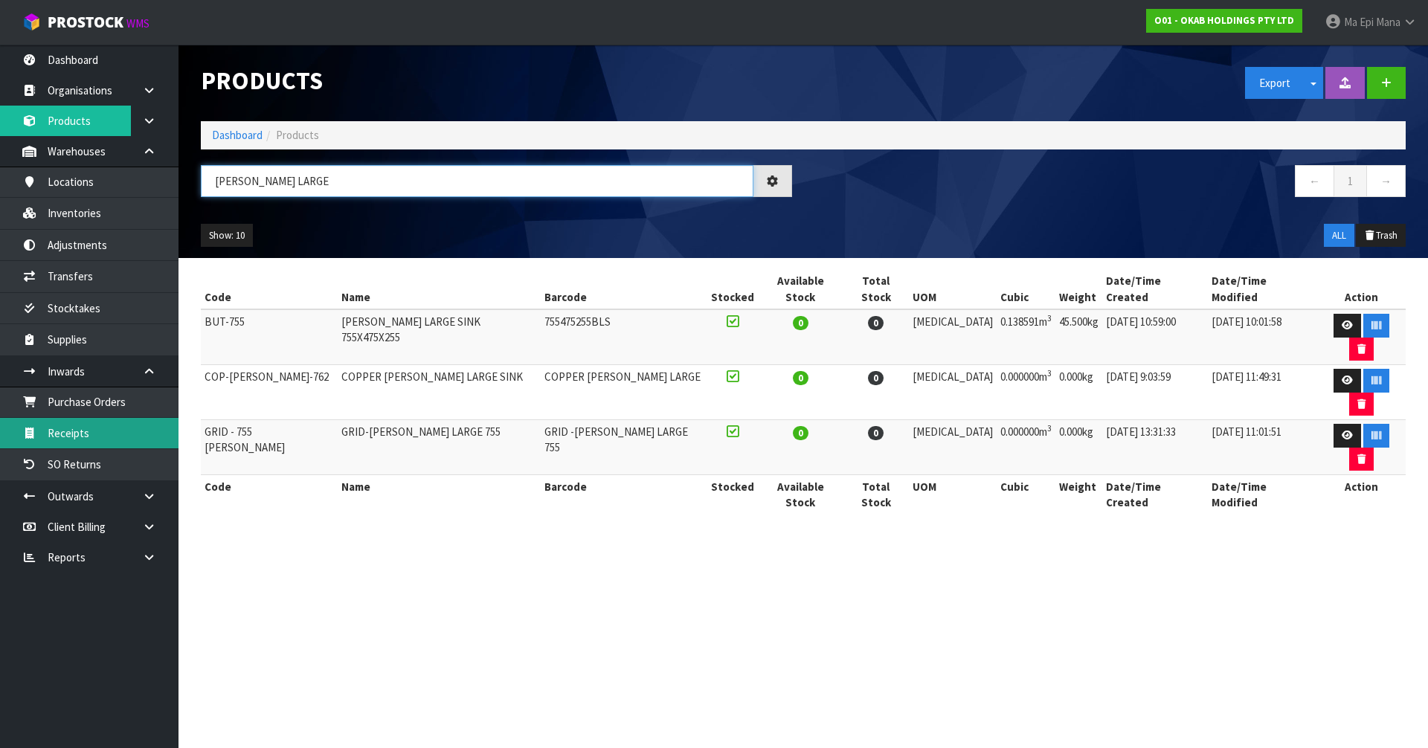
type input "BUTLER LARGE"
click at [115, 430] on link "Receipts" at bounding box center [89, 433] width 179 height 31
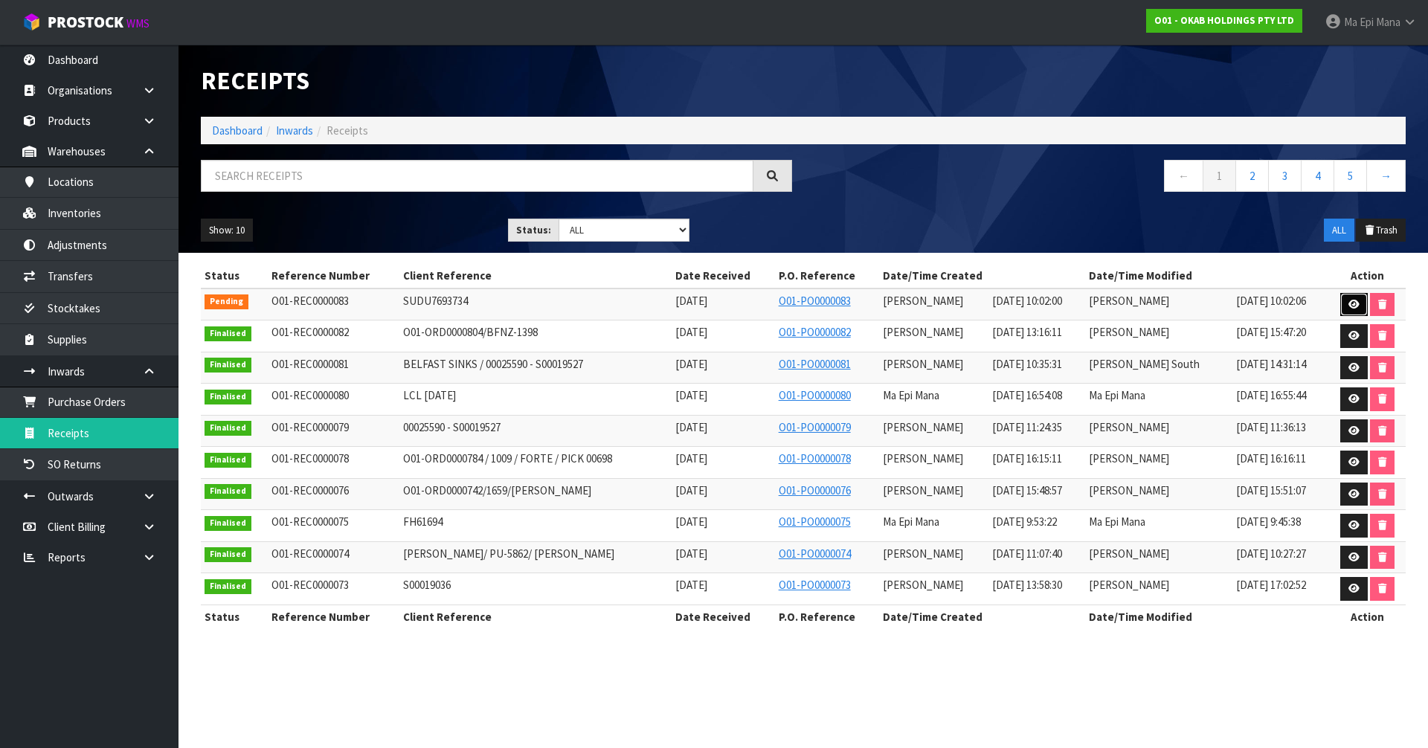
click at [1342, 302] on link at bounding box center [1355, 305] width 28 height 24
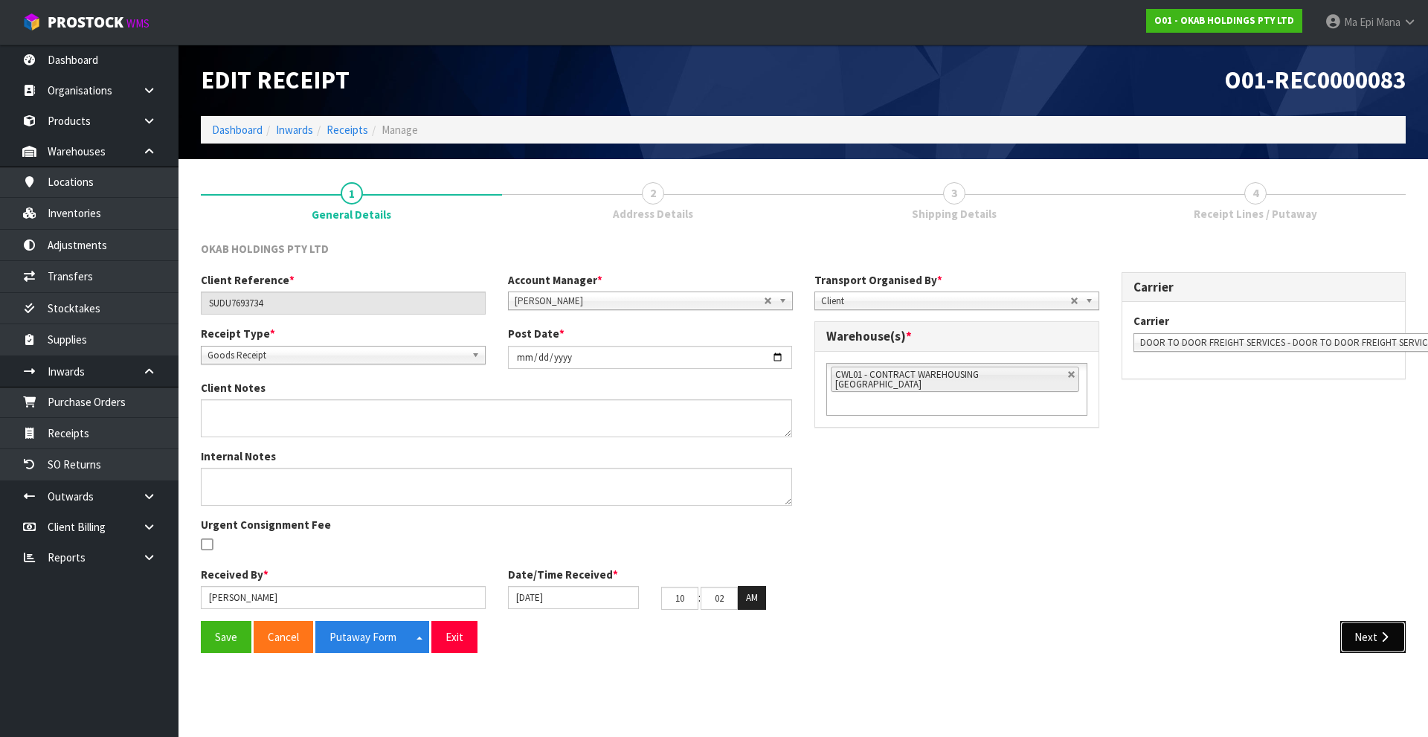
click at [1365, 632] on button "Next" at bounding box center [1373, 637] width 65 height 32
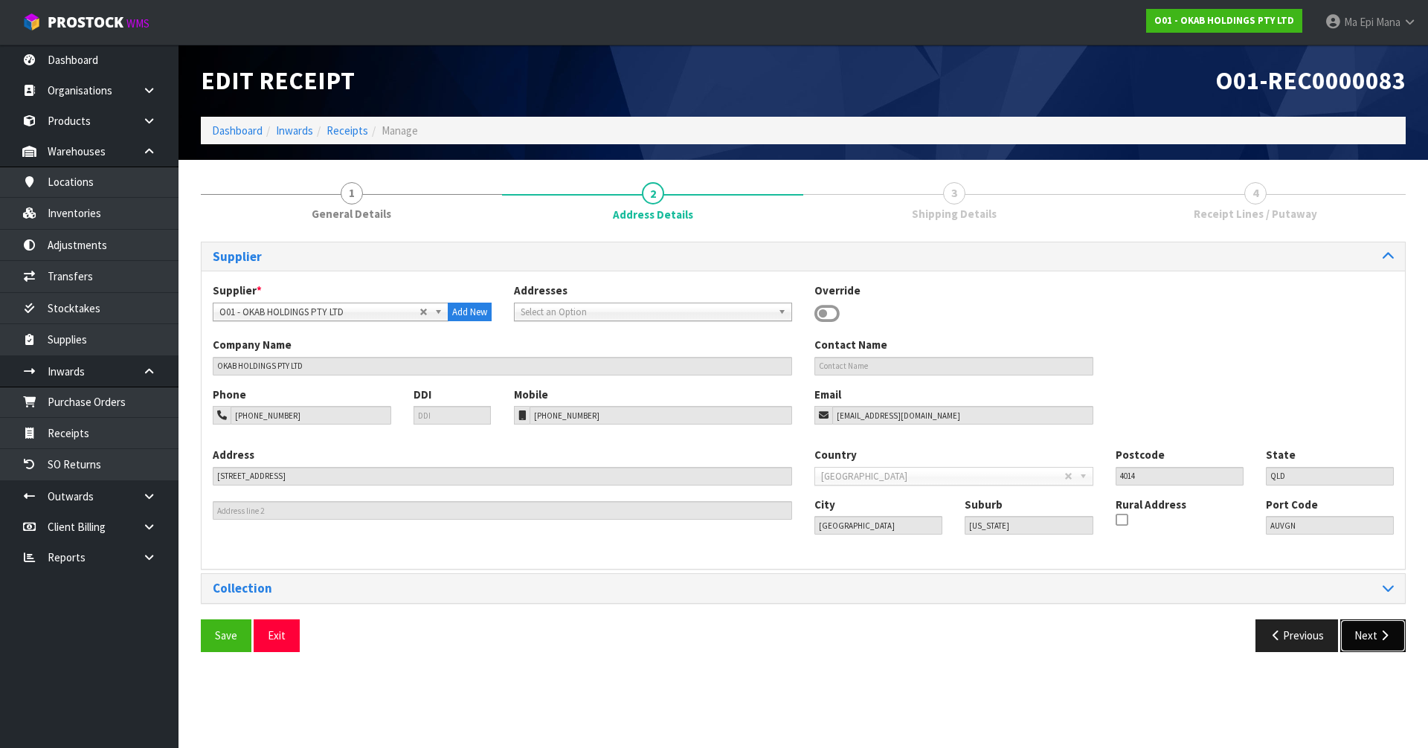
click at [1366, 625] on button "Next" at bounding box center [1373, 636] width 65 height 32
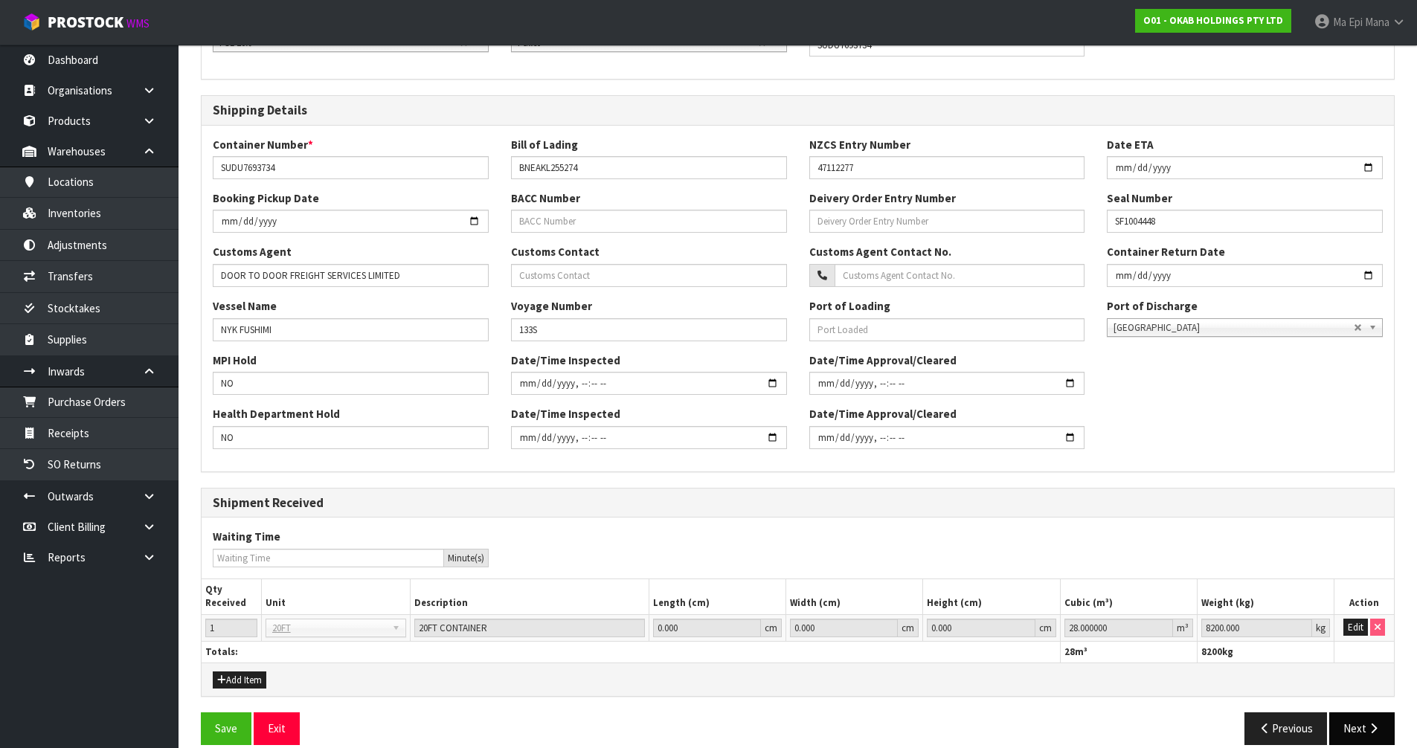
scroll to position [289, 0]
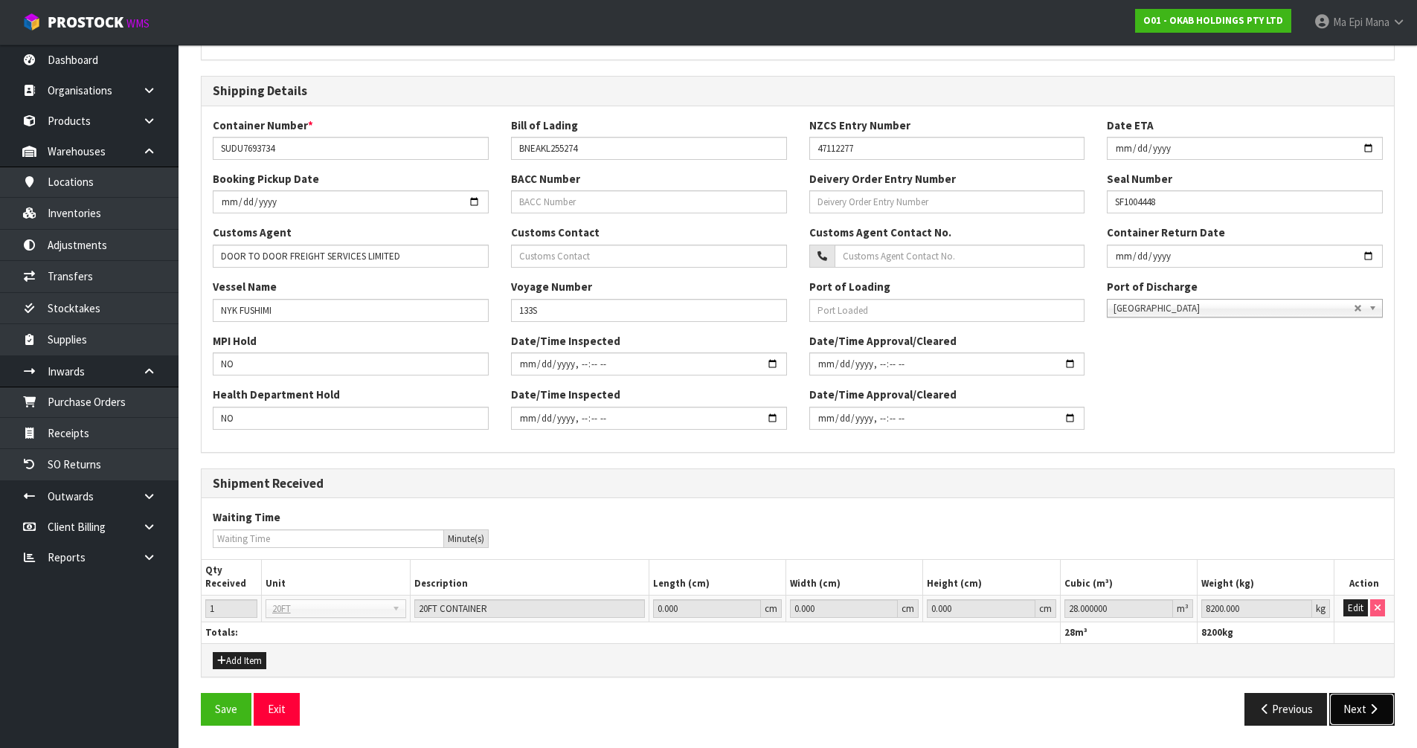
click at [1363, 699] on button "Next" at bounding box center [1361, 709] width 65 height 32
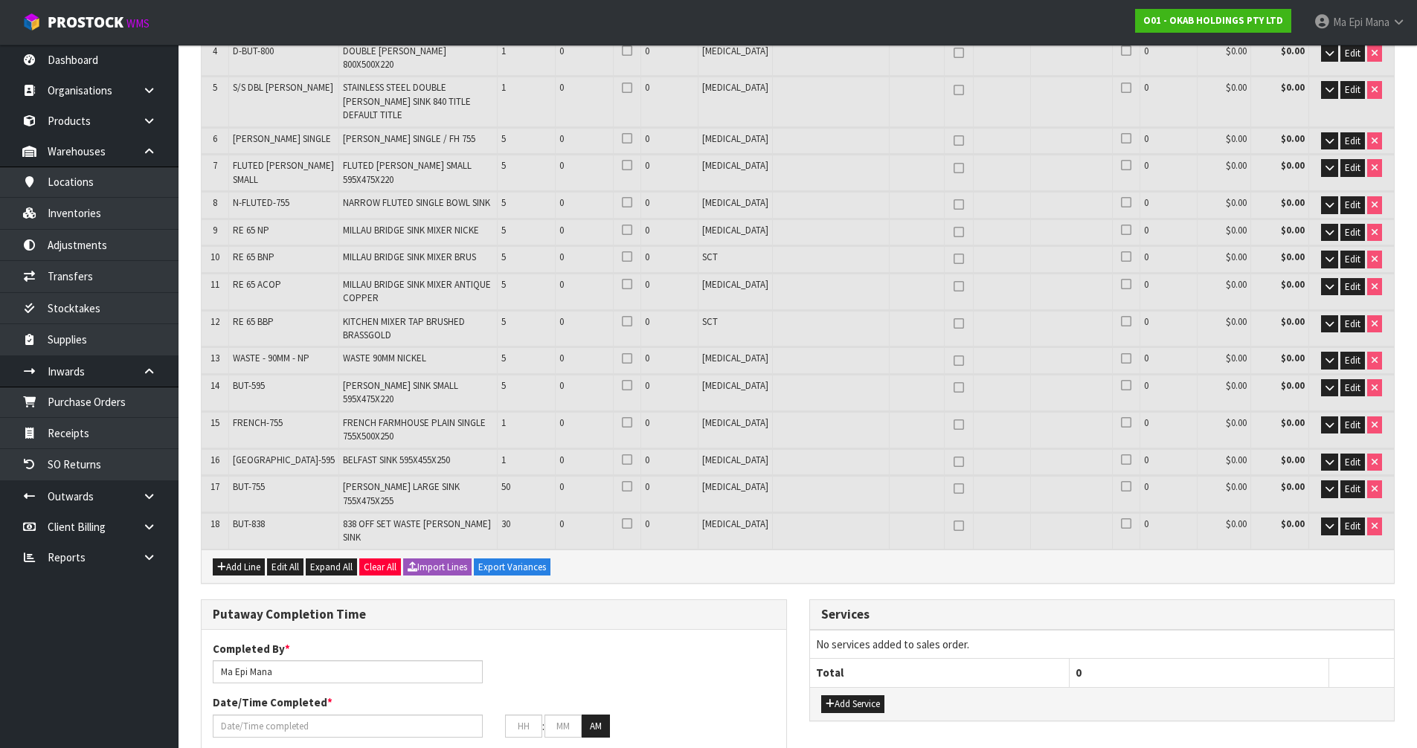
scroll to position [372, 0]
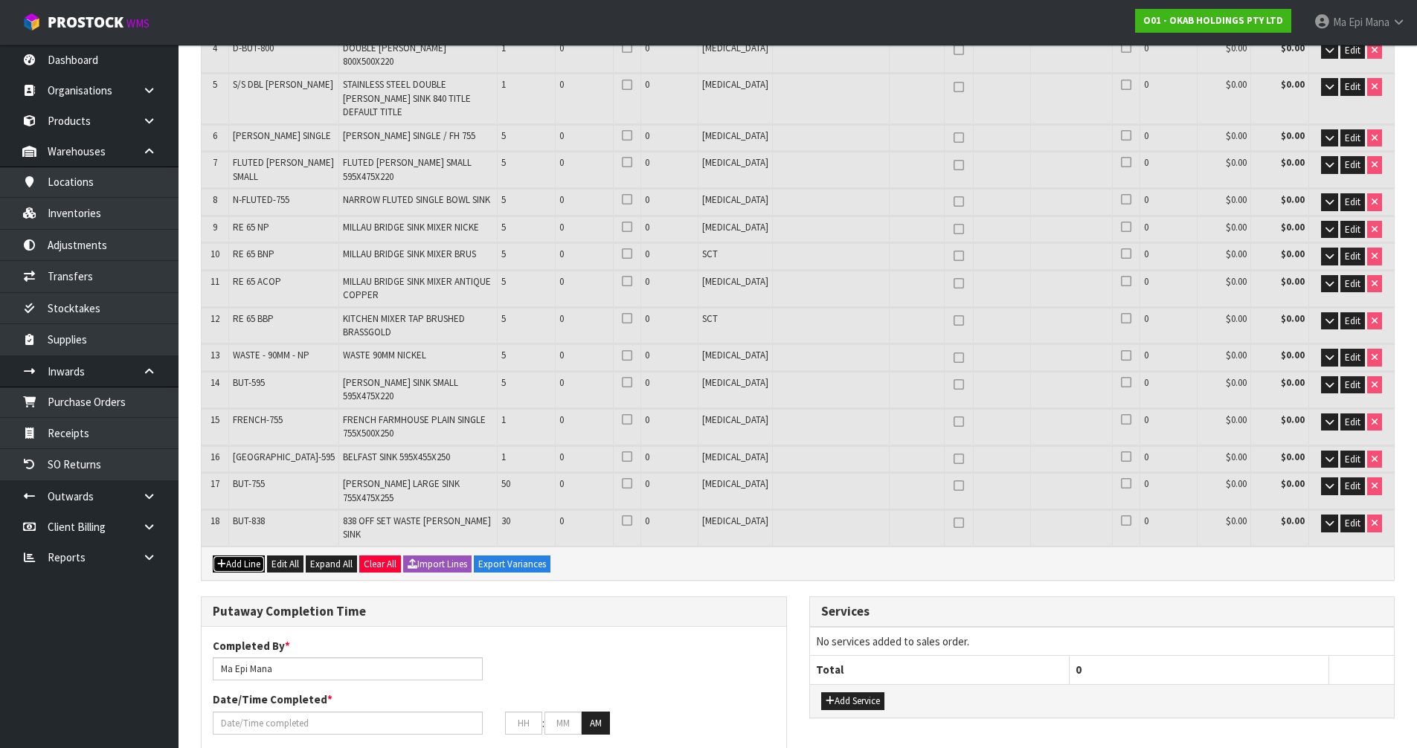
click at [248, 556] on button "Add Line" at bounding box center [239, 565] width 52 height 18
type input "0"
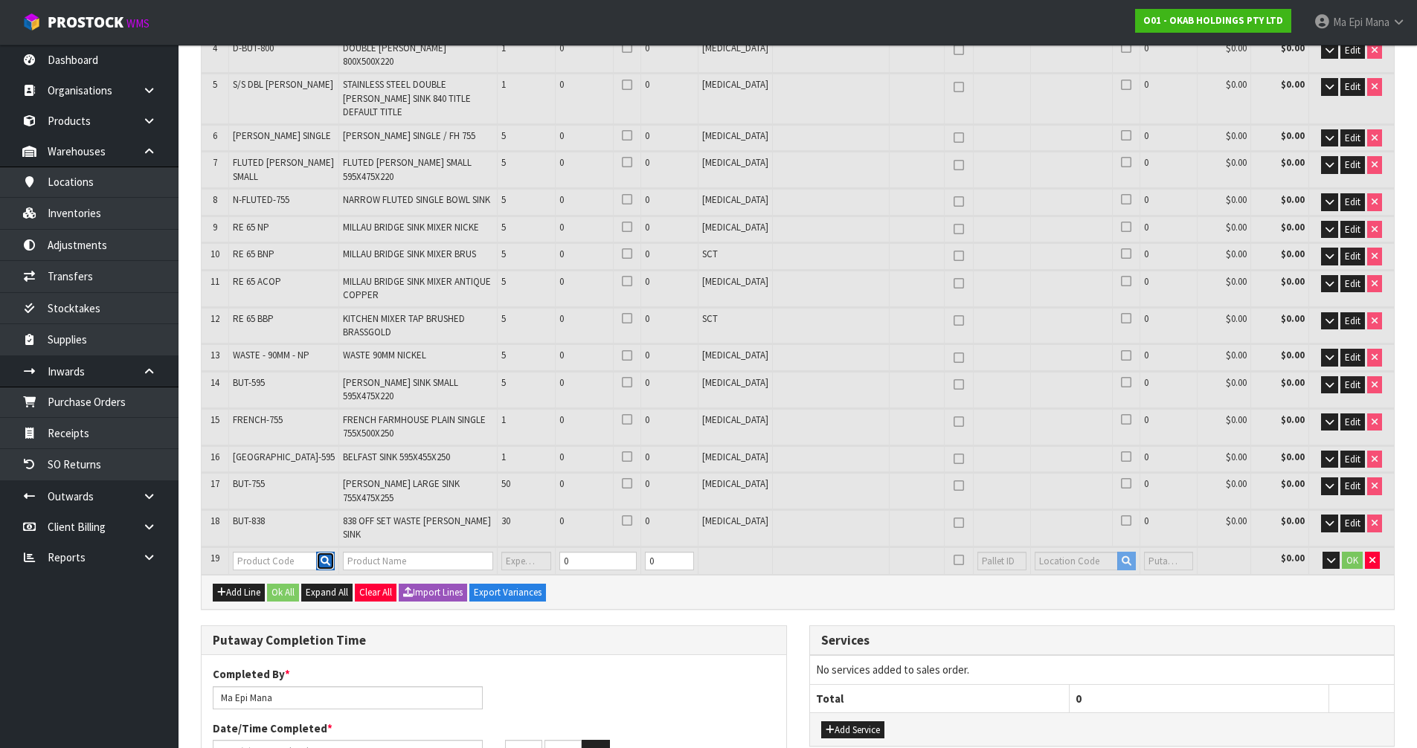
click at [321, 556] on icon "button" at bounding box center [326, 561] width 10 height 10
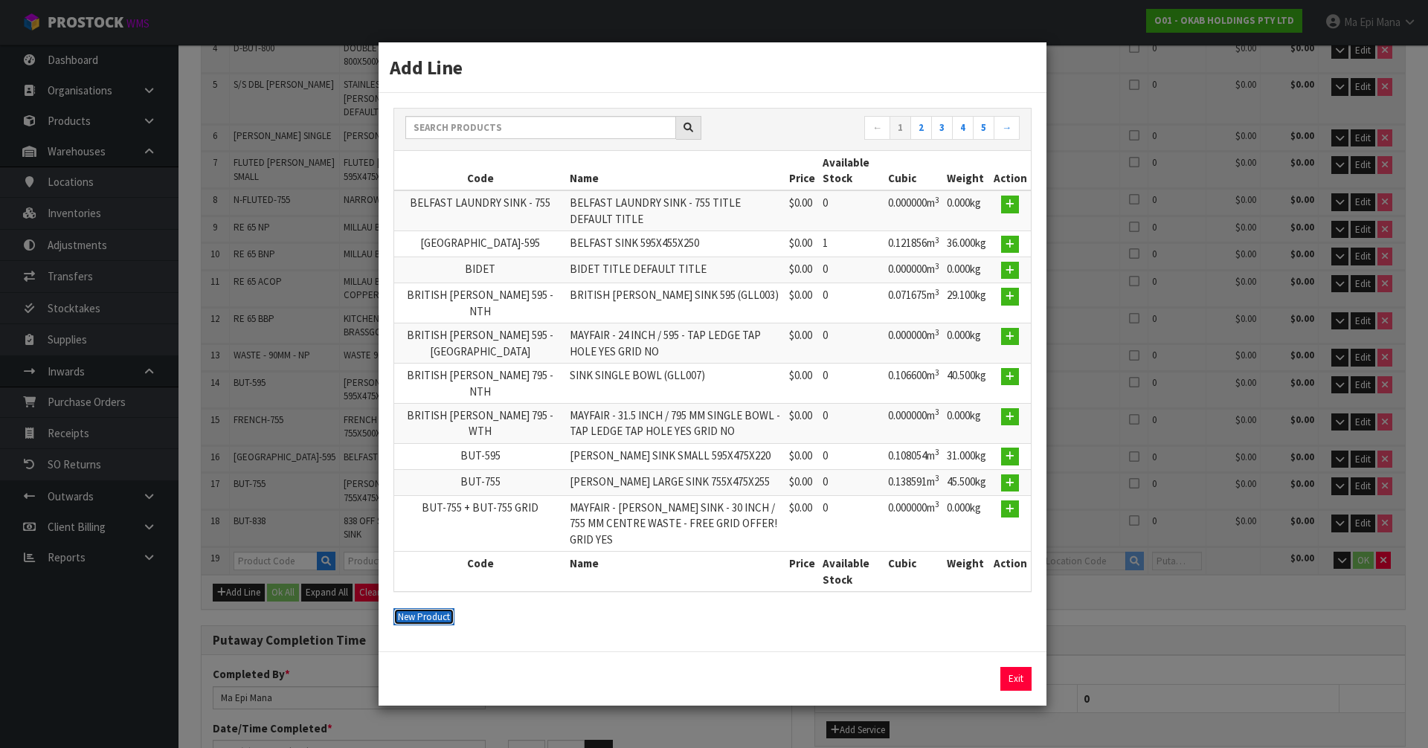
click at [419, 615] on button "New Product" at bounding box center [424, 618] width 61 height 18
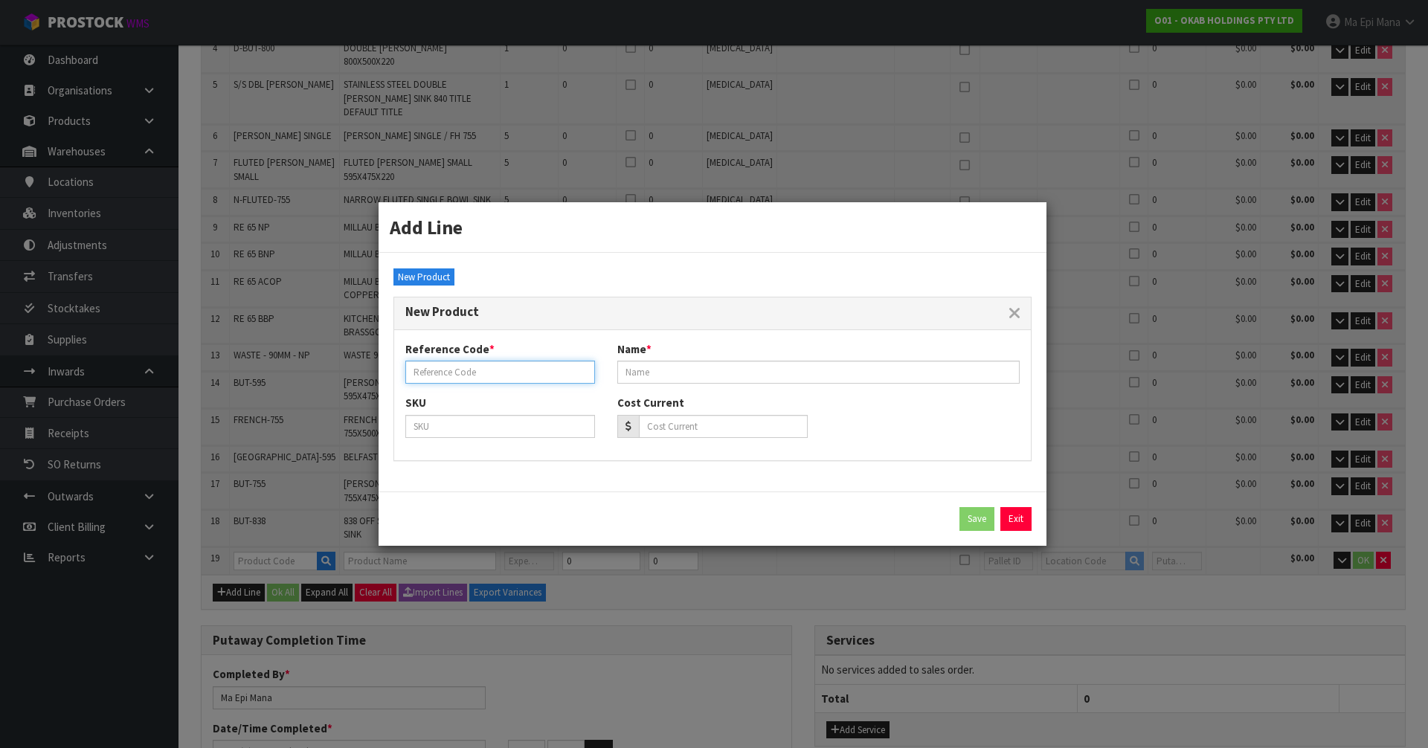
click at [455, 375] on input "text" at bounding box center [500, 372] width 190 height 23
paste input "SINGLE BOWL 755 GRID"
type input "SINGLE BOWL 755 GRID"
click at [777, 369] on input "text" at bounding box center [819, 372] width 402 height 23
paste input "SINGLE BOWL 755 GRID"
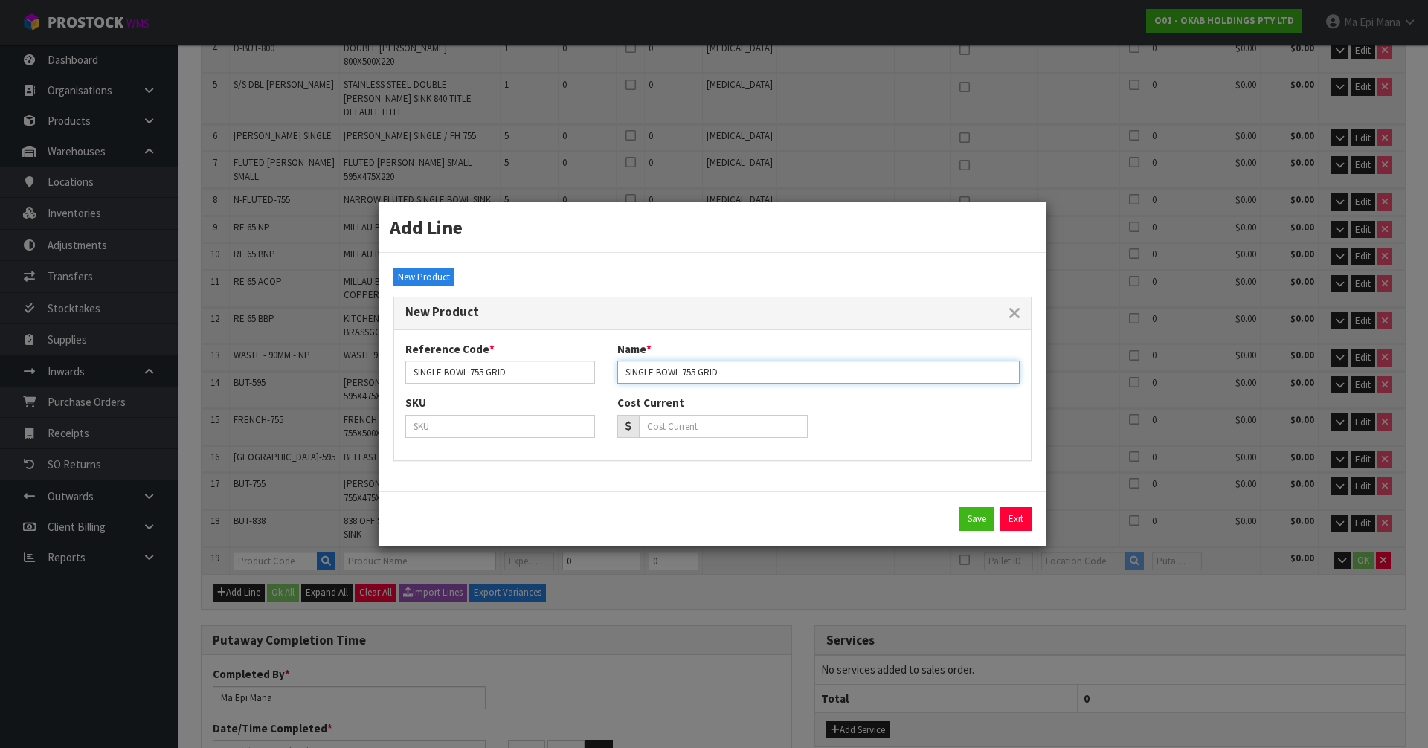
type input "SINGLE BOWL 755 GRID"
click at [418, 375] on input "SINGLE BOWL 755 GRID" at bounding box center [500, 372] width 190 height 23
type input "SINGLE BOWL 755 GRID"
click at [627, 373] on input "SINGLE BOWL 755 GRID" at bounding box center [819, 372] width 402 height 23
type input "SINGLE BOWL 755 GRID"
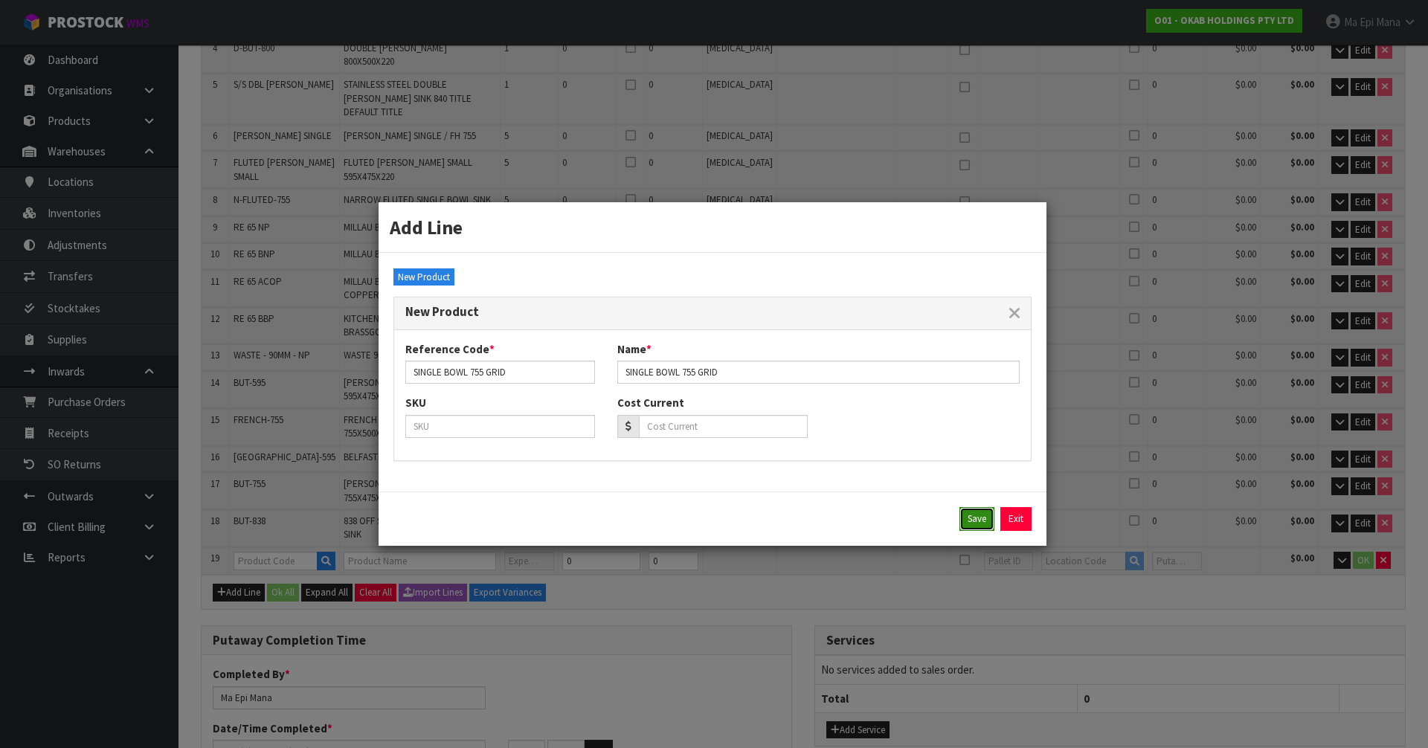
click at [966, 513] on button "Save" at bounding box center [977, 519] width 35 height 24
type input "0.000000"
type input "0.000"
type input "SINGLE BOWL 755 GRID"
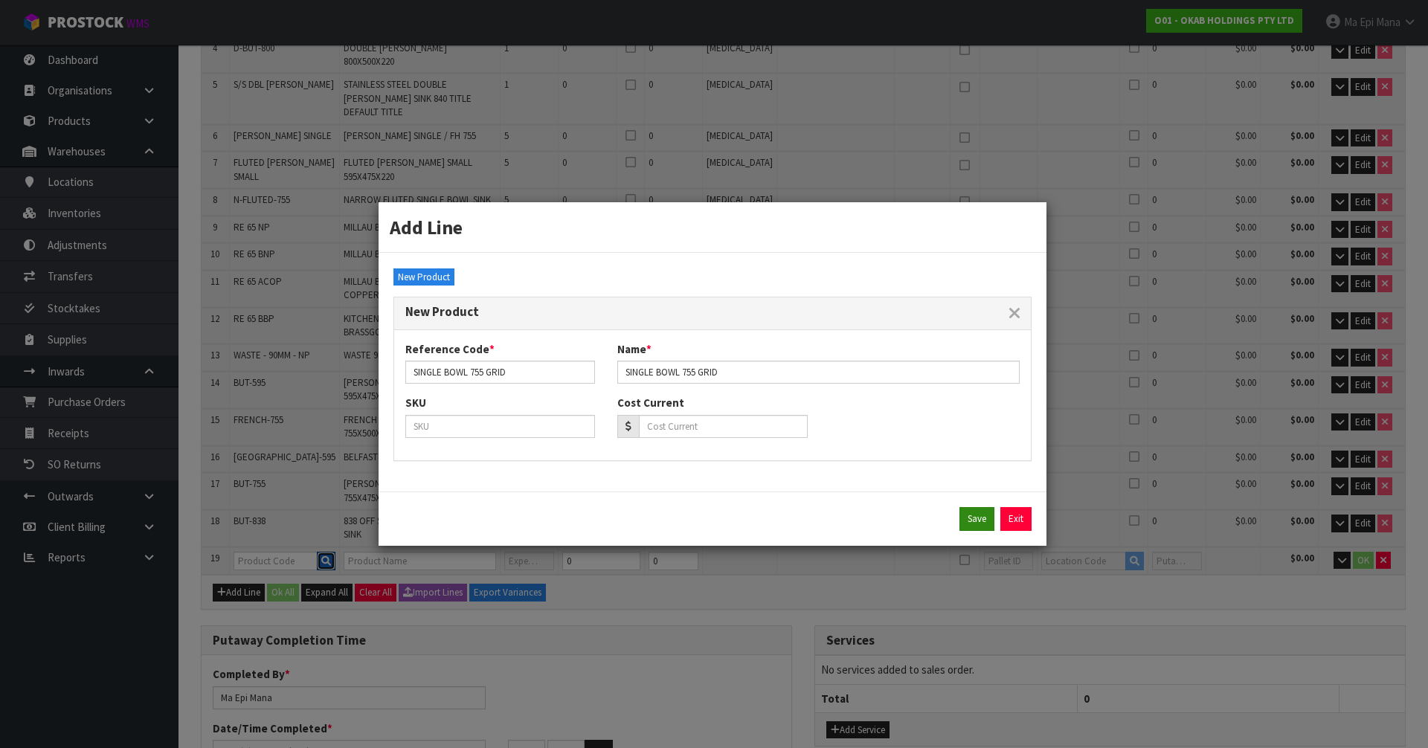
type input "0"
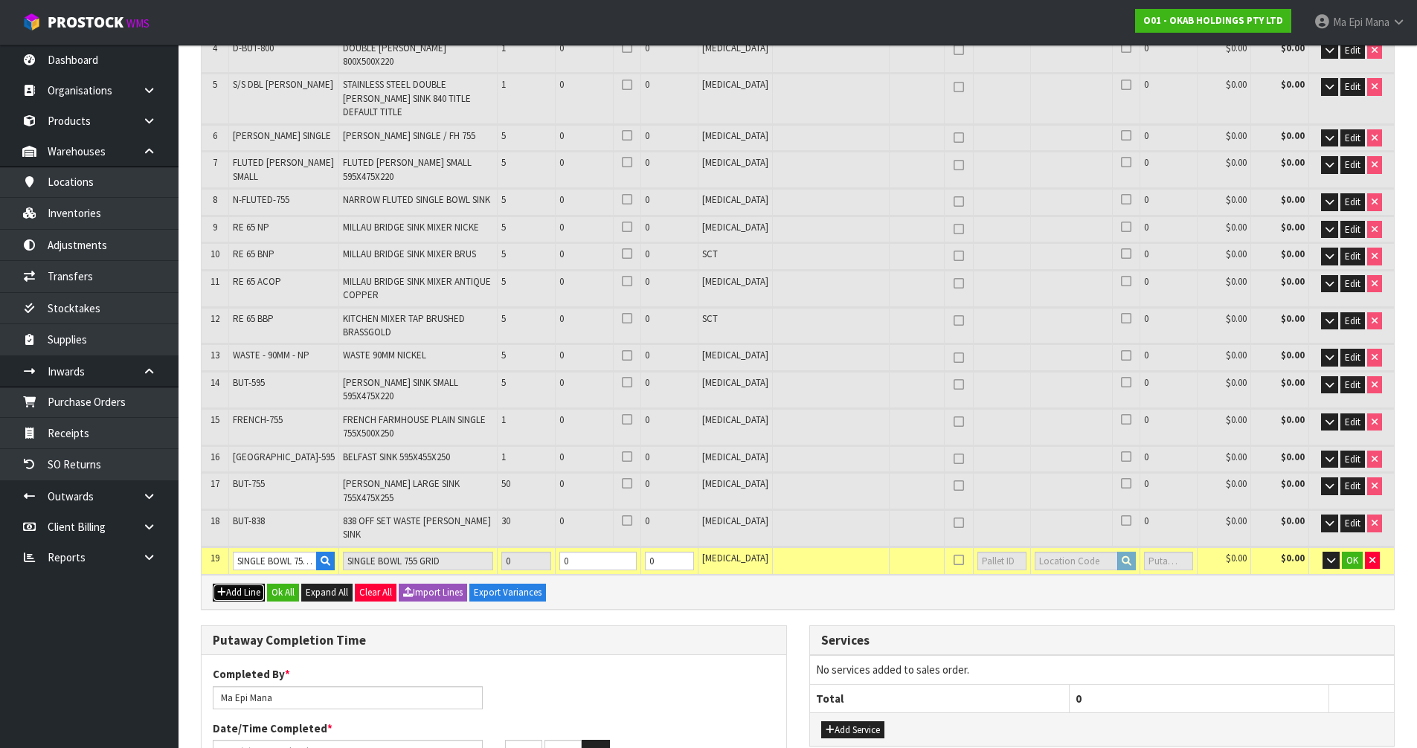
click at [248, 584] on button "Add Line" at bounding box center [239, 593] width 52 height 18
type input "0"
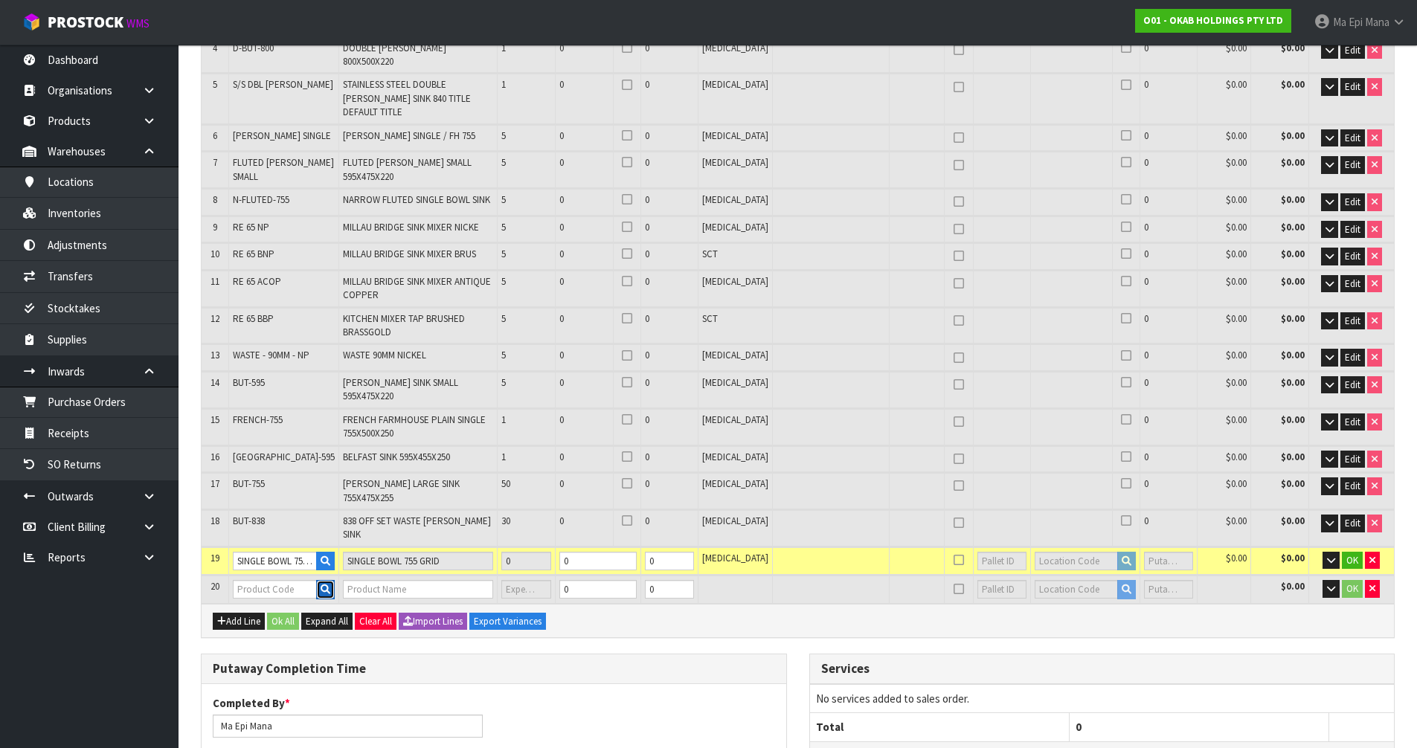
click at [316, 580] on button "button" at bounding box center [325, 589] width 19 height 19
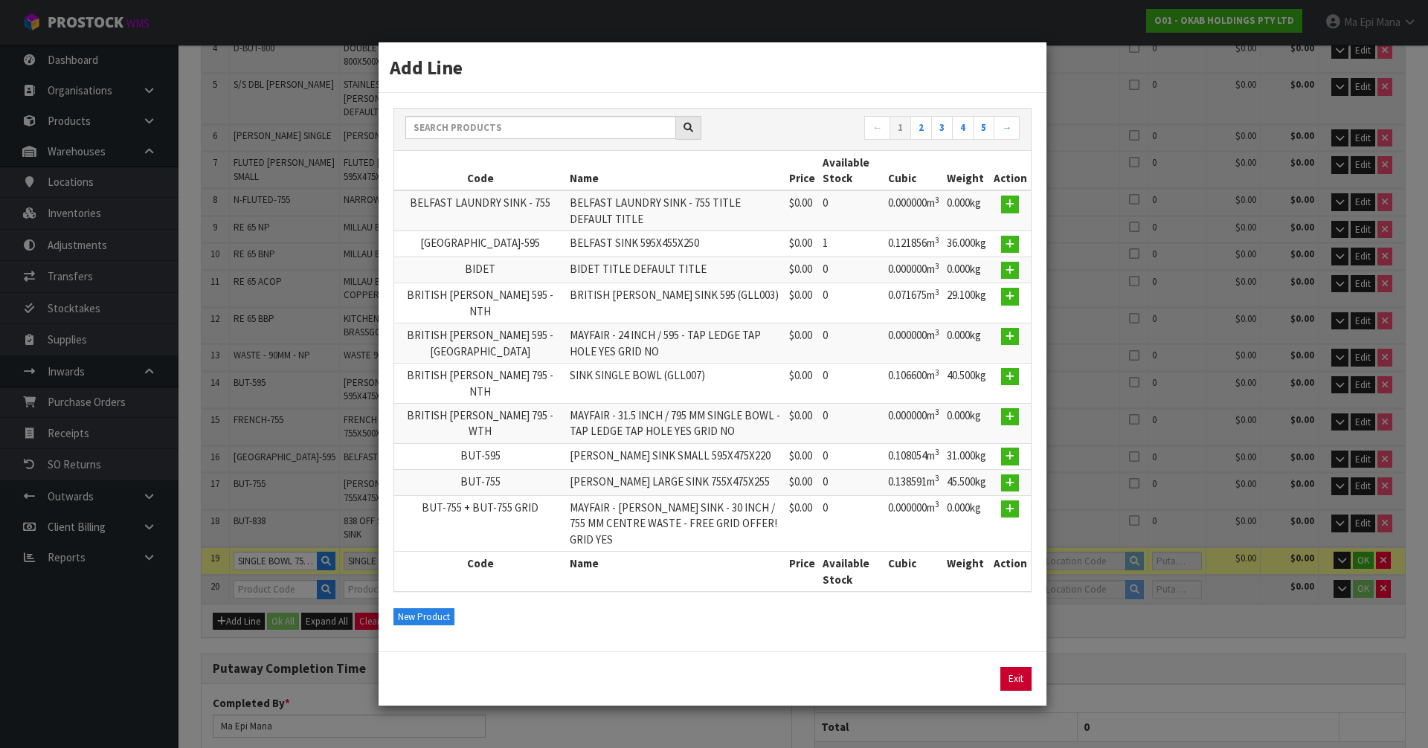
click at [1014, 673] on link "Exit" at bounding box center [1016, 679] width 31 height 24
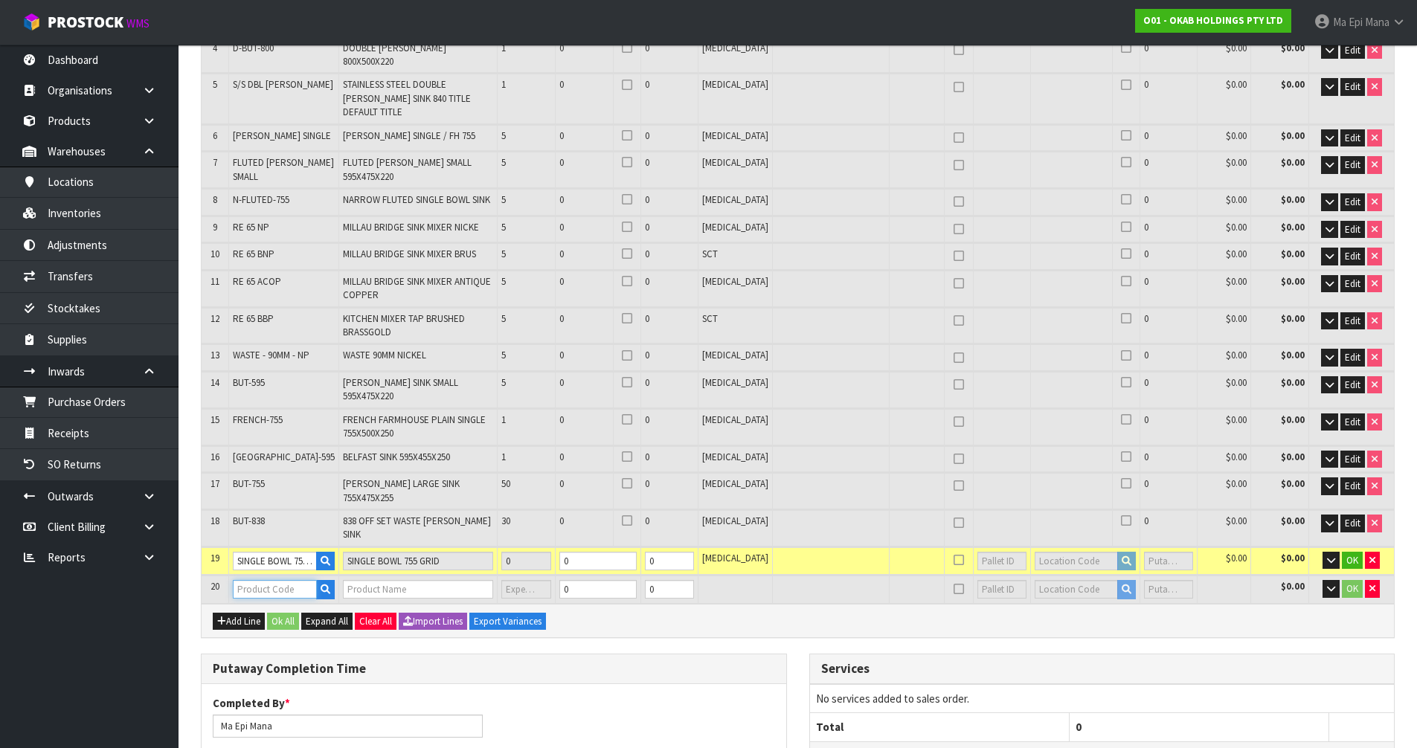
click at [253, 580] on input "text" at bounding box center [275, 589] width 84 height 19
paste input "BUTLER LARGE GRID"
type input "BUTLER LARGE GRID"
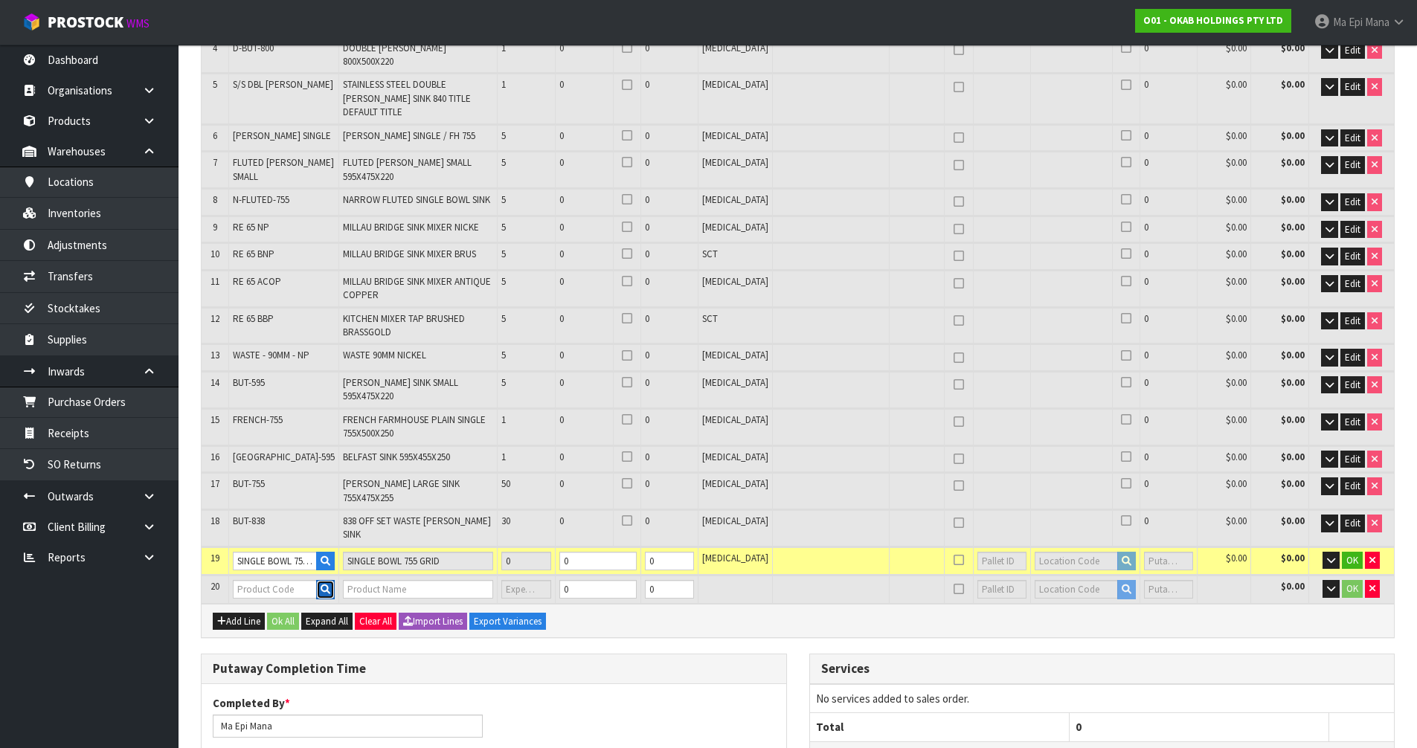
click at [321, 585] on icon "button" at bounding box center [326, 590] width 10 height 10
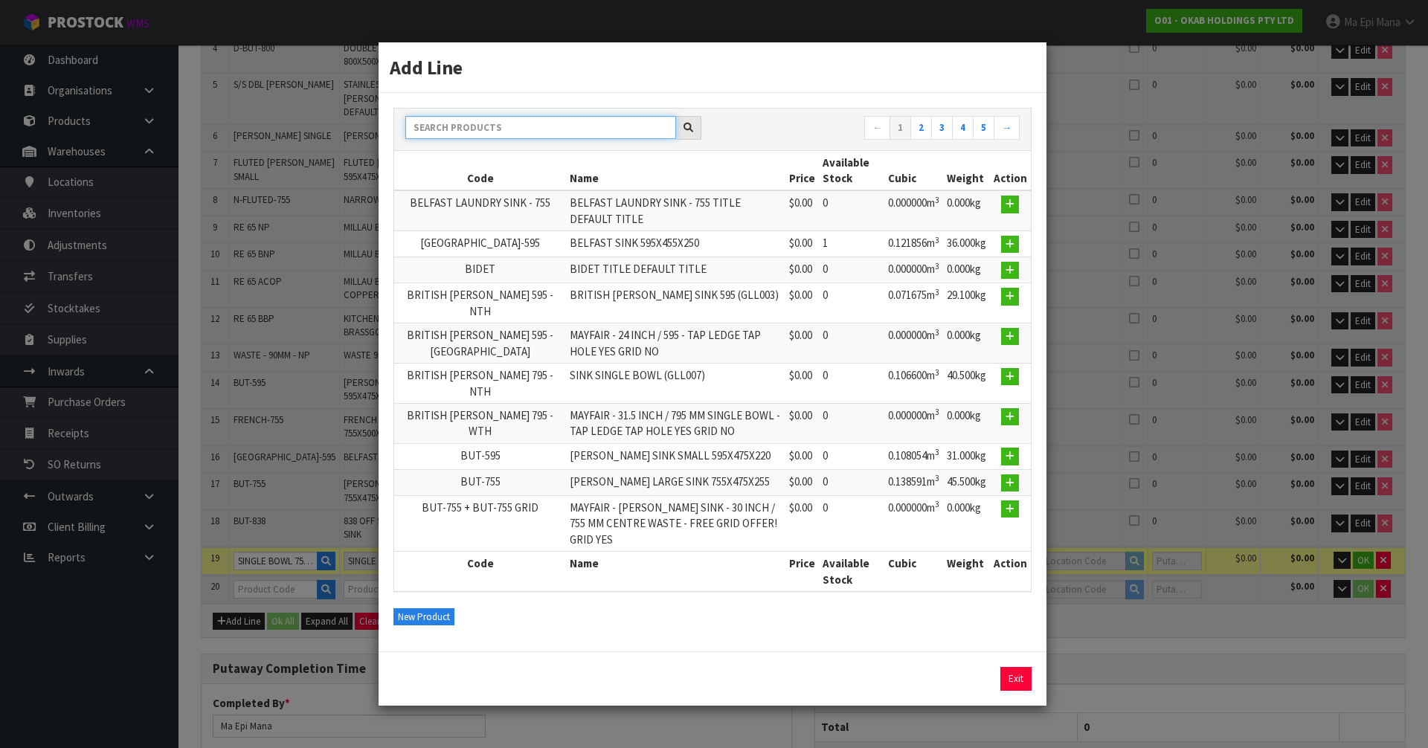
click at [571, 139] on input "text" at bounding box center [540, 127] width 271 height 23
paste input "BUTLER LARGE GRID"
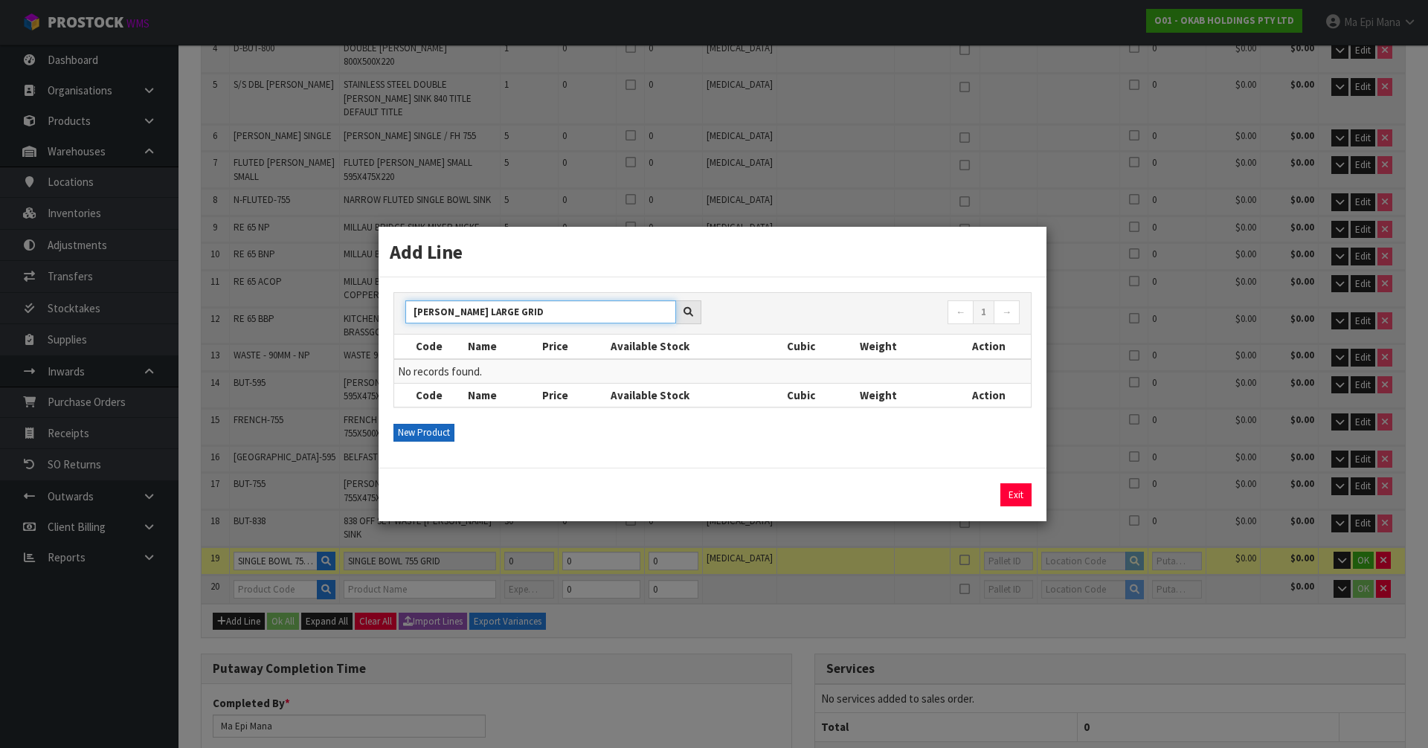
type input "BUTLER LARGE GRID"
click at [446, 426] on button "New Product" at bounding box center [424, 433] width 61 height 18
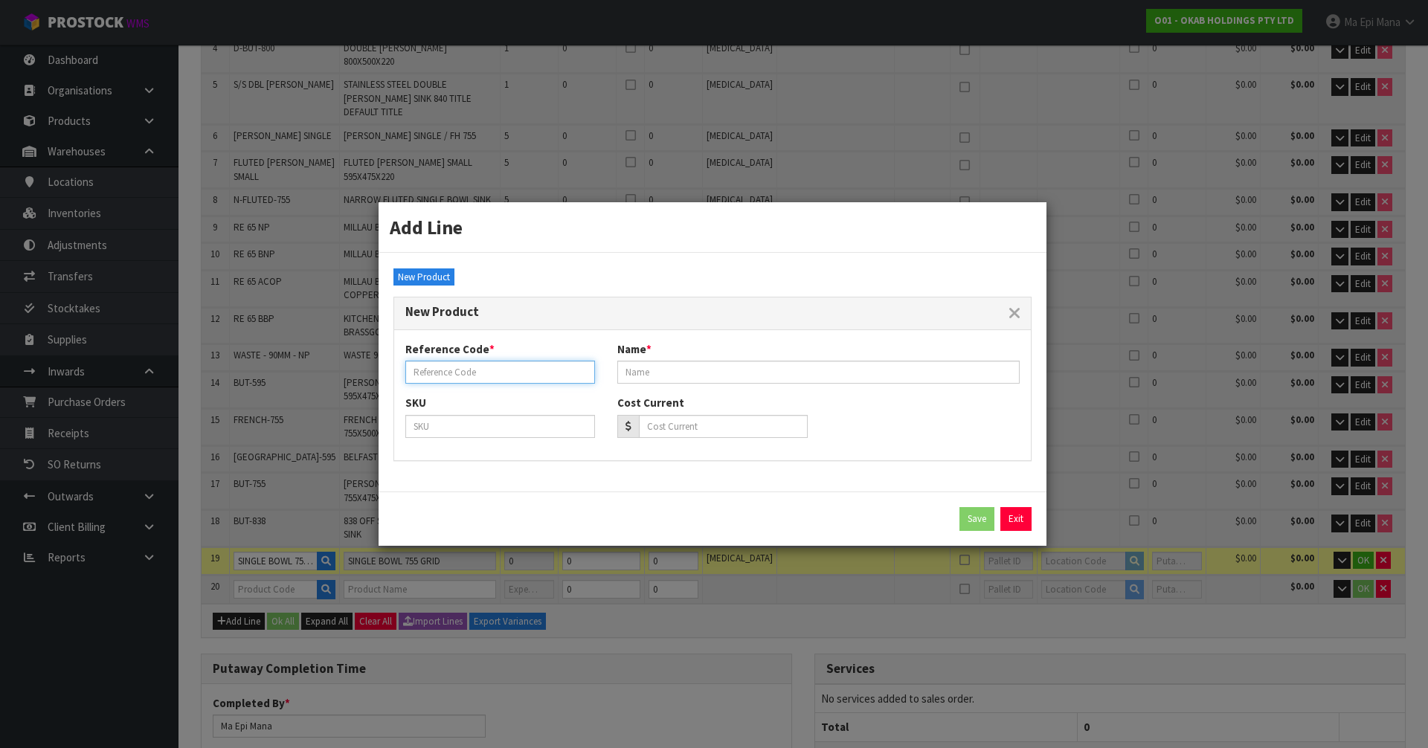
click at [477, 375] on input "text" at bounding box center [500, 372] width 190 height 23
paste input "BUTLER LARGE GRID"
type input "BUTLER LARGE GRID"
click at [641, 378] on input "text" at bounding box center [819, 372] width 402 height 23
paste input "BUTLER LARGE GRID"
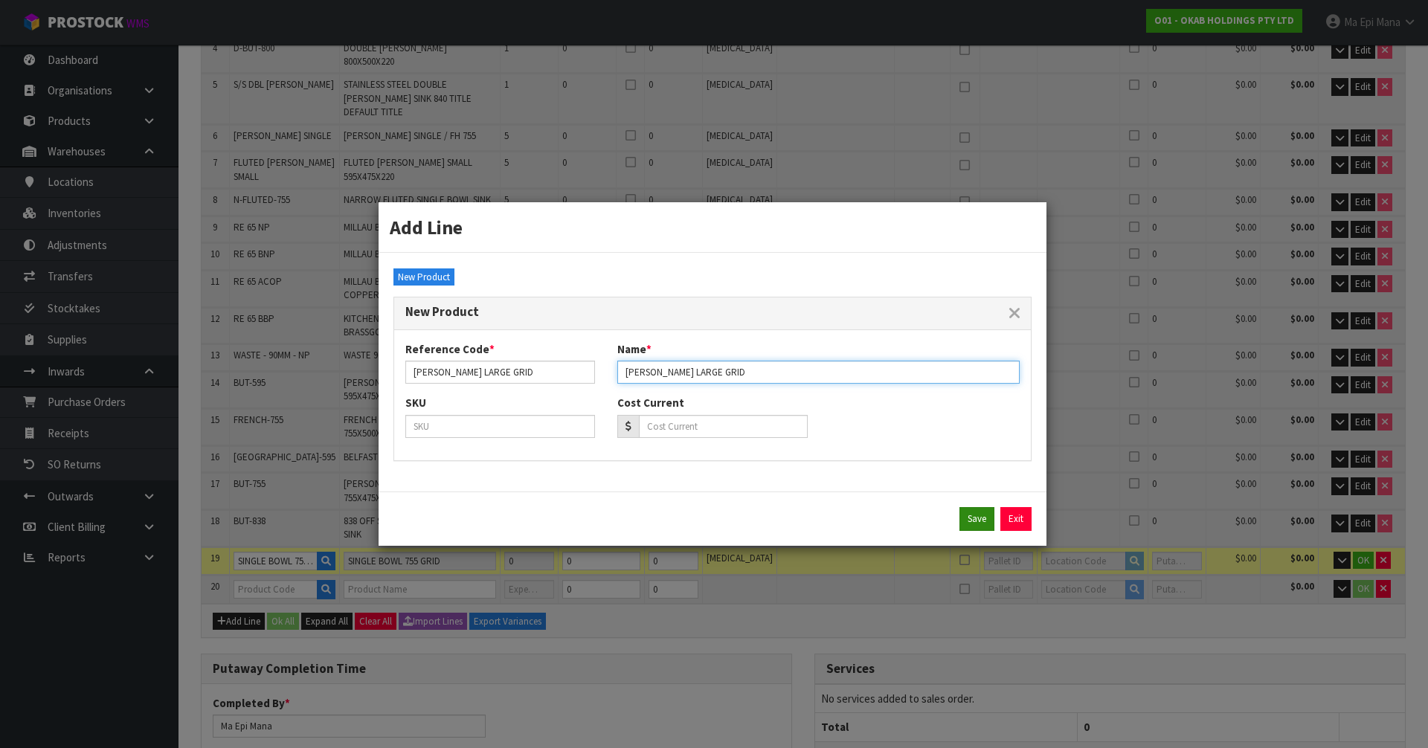
type input "BUTLER LARGE GRID"
click at [964, 528] on button "Save" at bounding box center [977, 519] width 35 height 24
type input "0.000000"
type input "0.000"
type input "BUTLER LARGE GRID"
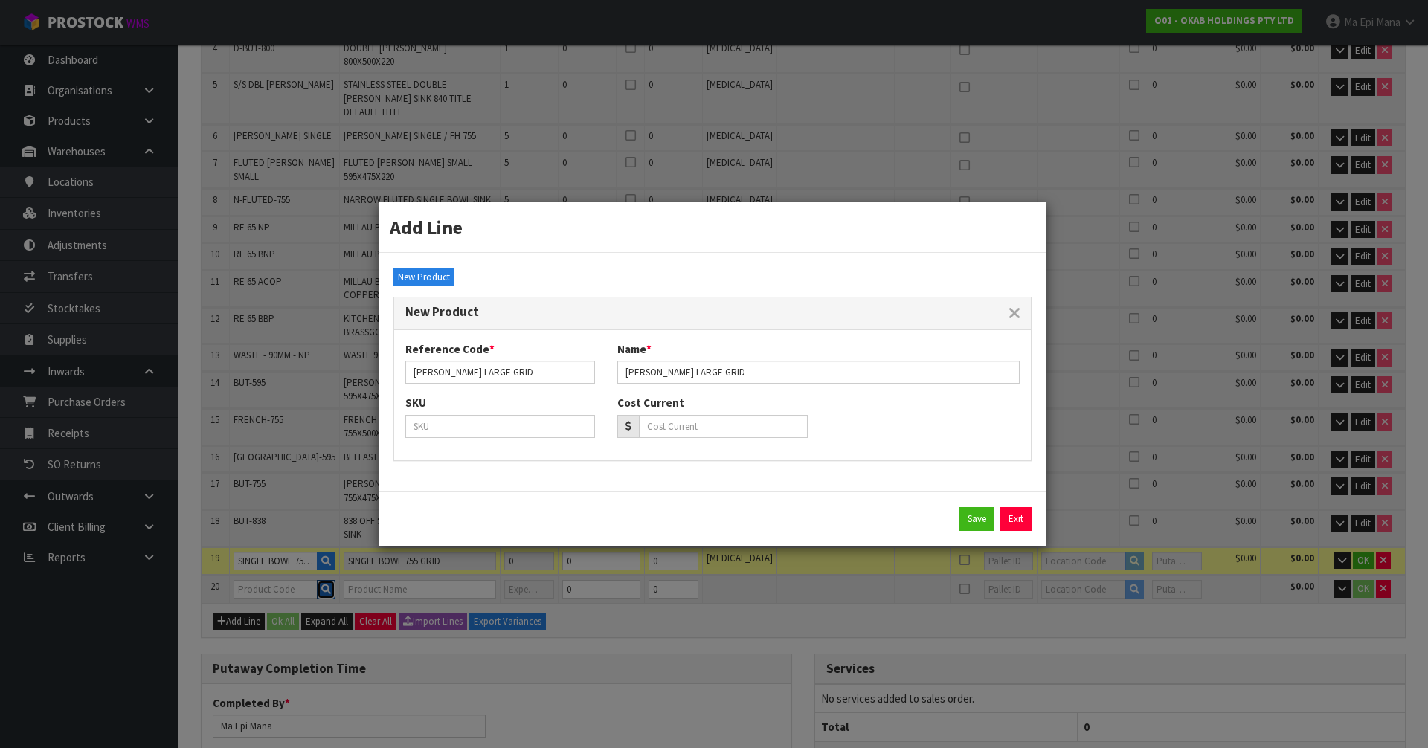
type input "BUTLER LARGE GRID"
type input "0"
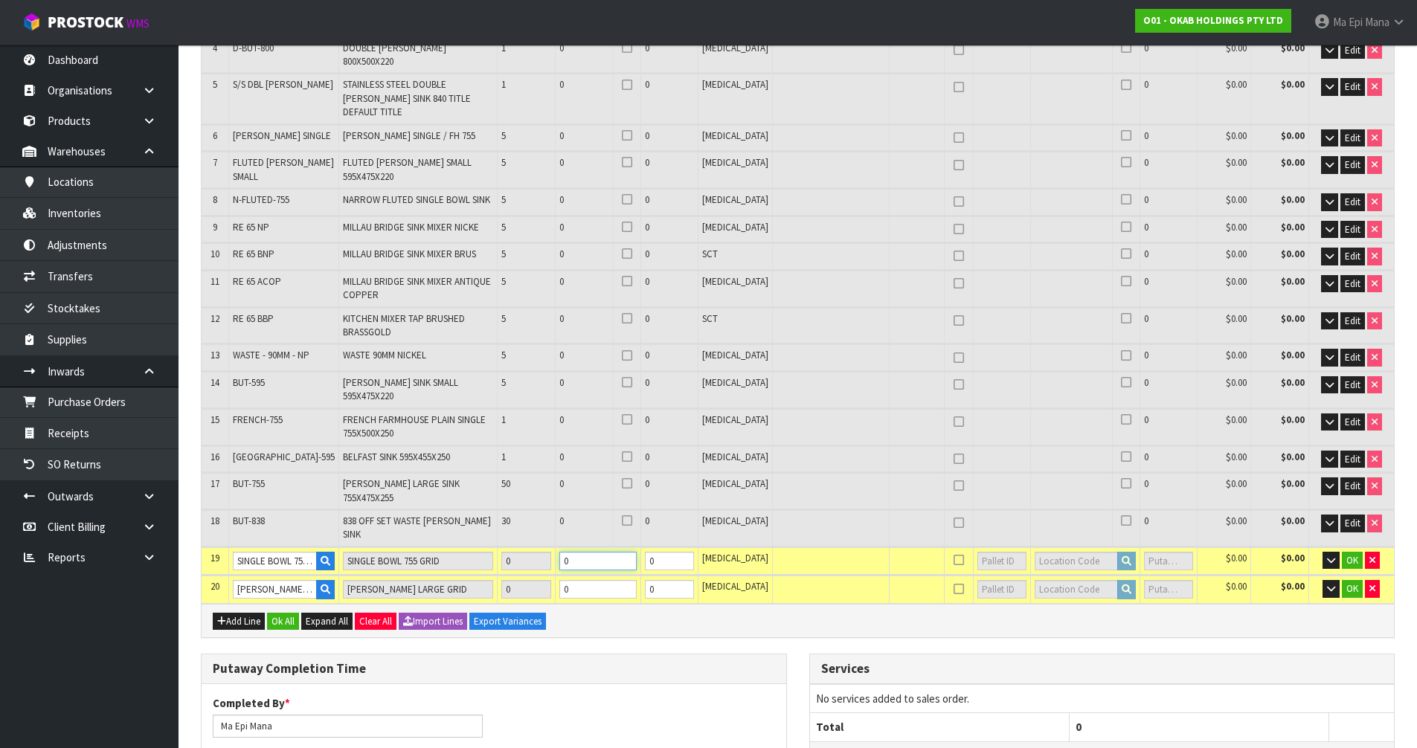
click at [605, 552] on input "0" at bounding box center [597, 561] width 77 height 19
type input "5"
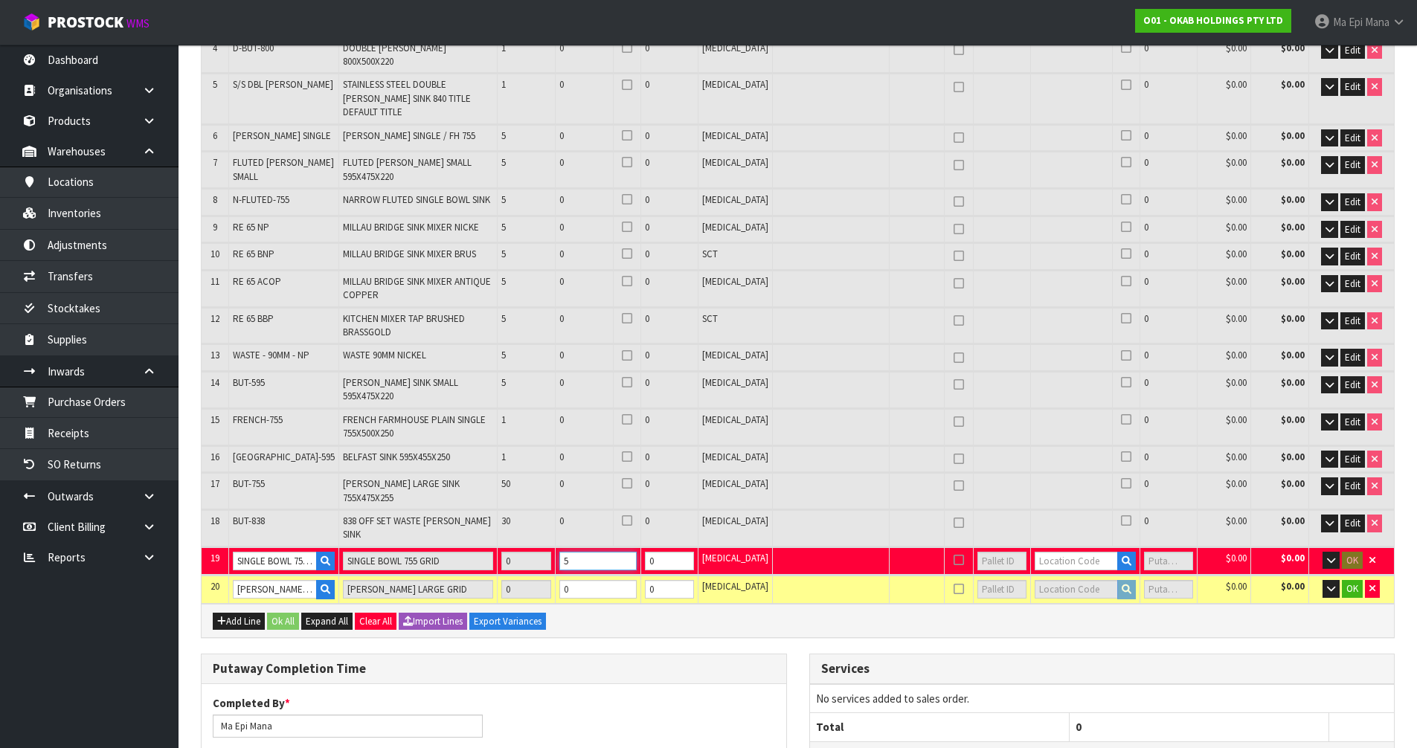
type input "0"
type input "0.000000"
type input "0.000"
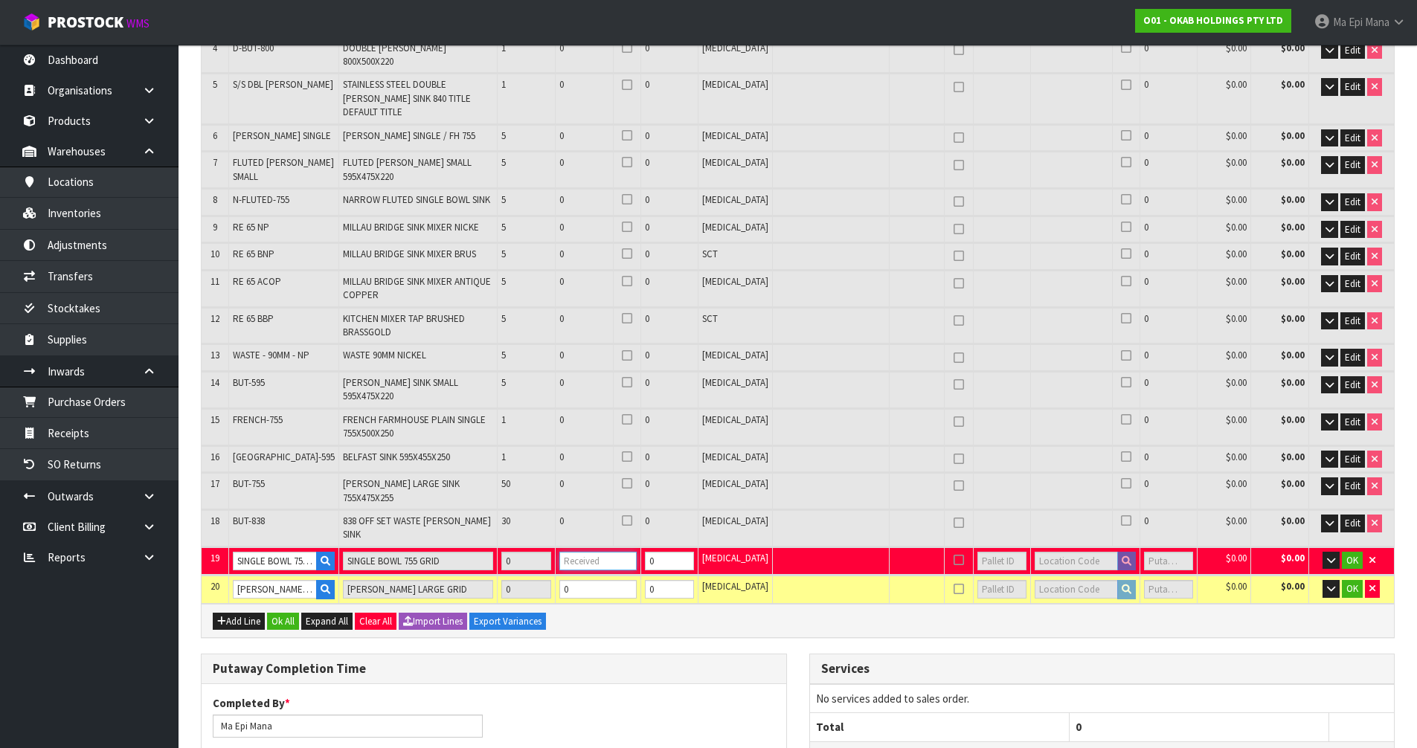
type input "0"
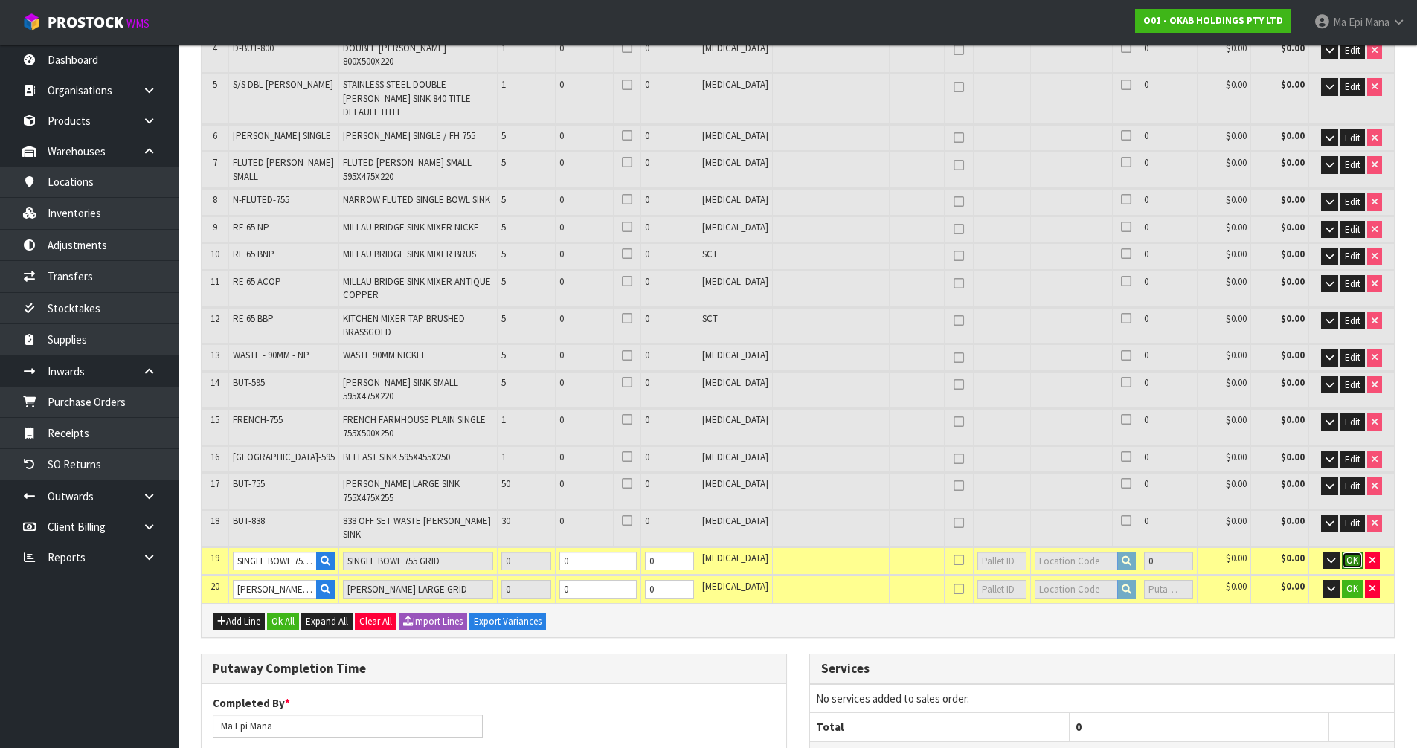
click at [1347, 554] on span "OK" at bounding box center [1353, 560] width 12 height 13
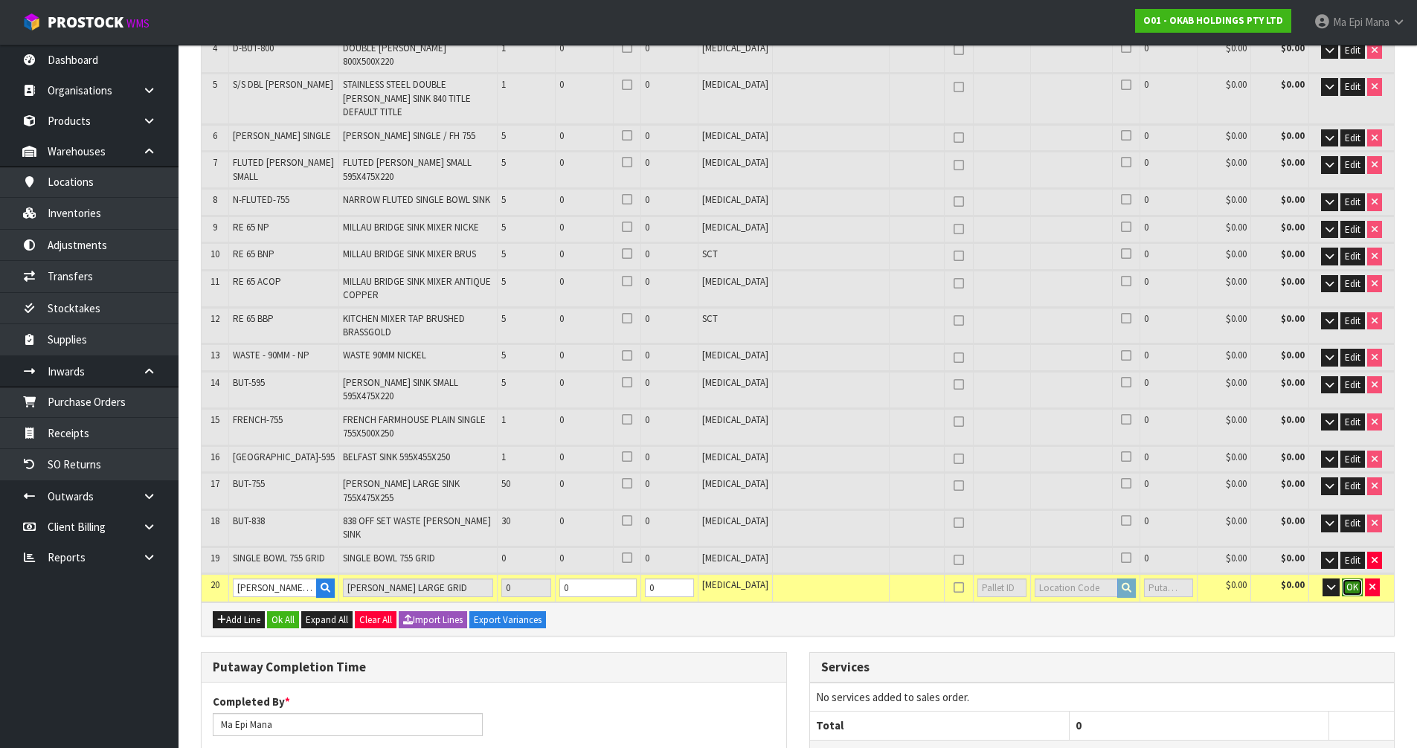
click at [1353, 581] on span "OK" at bounding box center [1353, 587] width 12 height 13
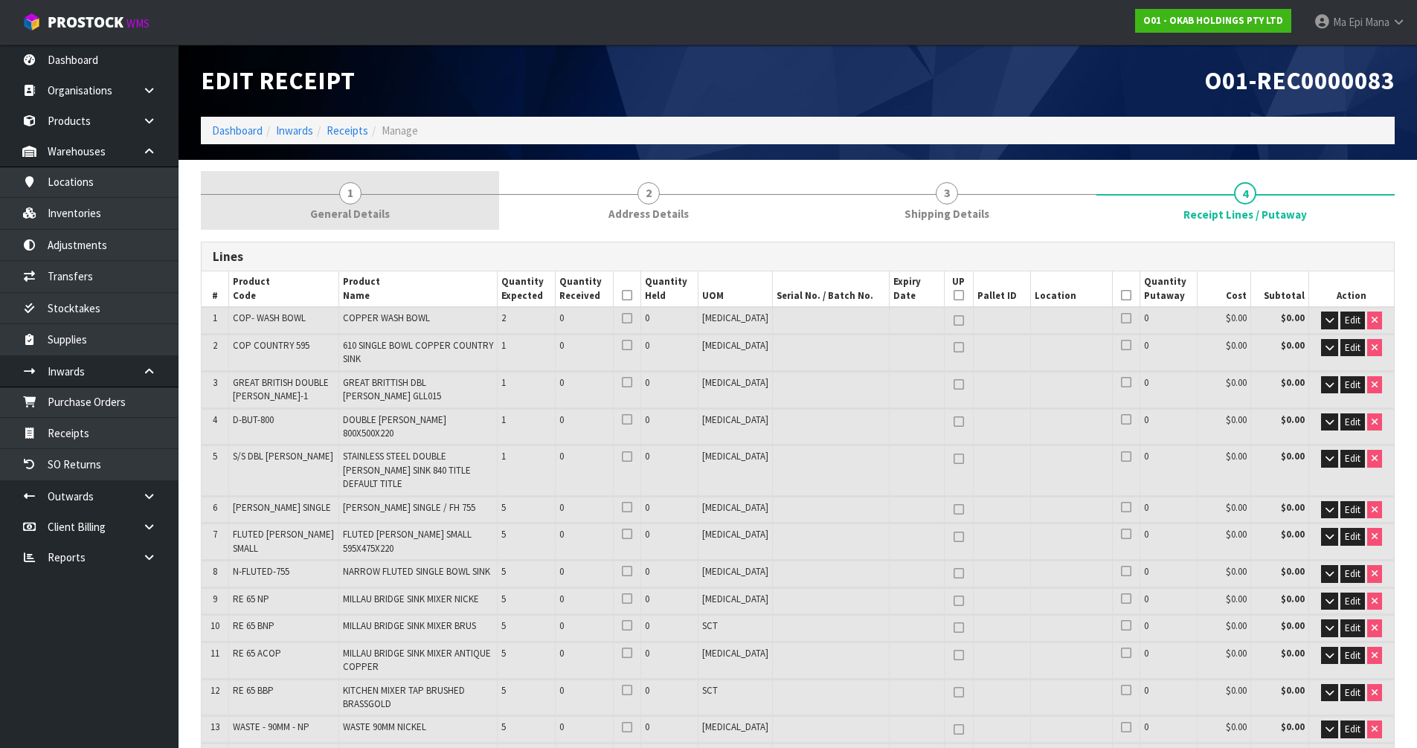
click at [368, 205] on link "1 General Details" at bounding box center [350, 200] width 298 height 59
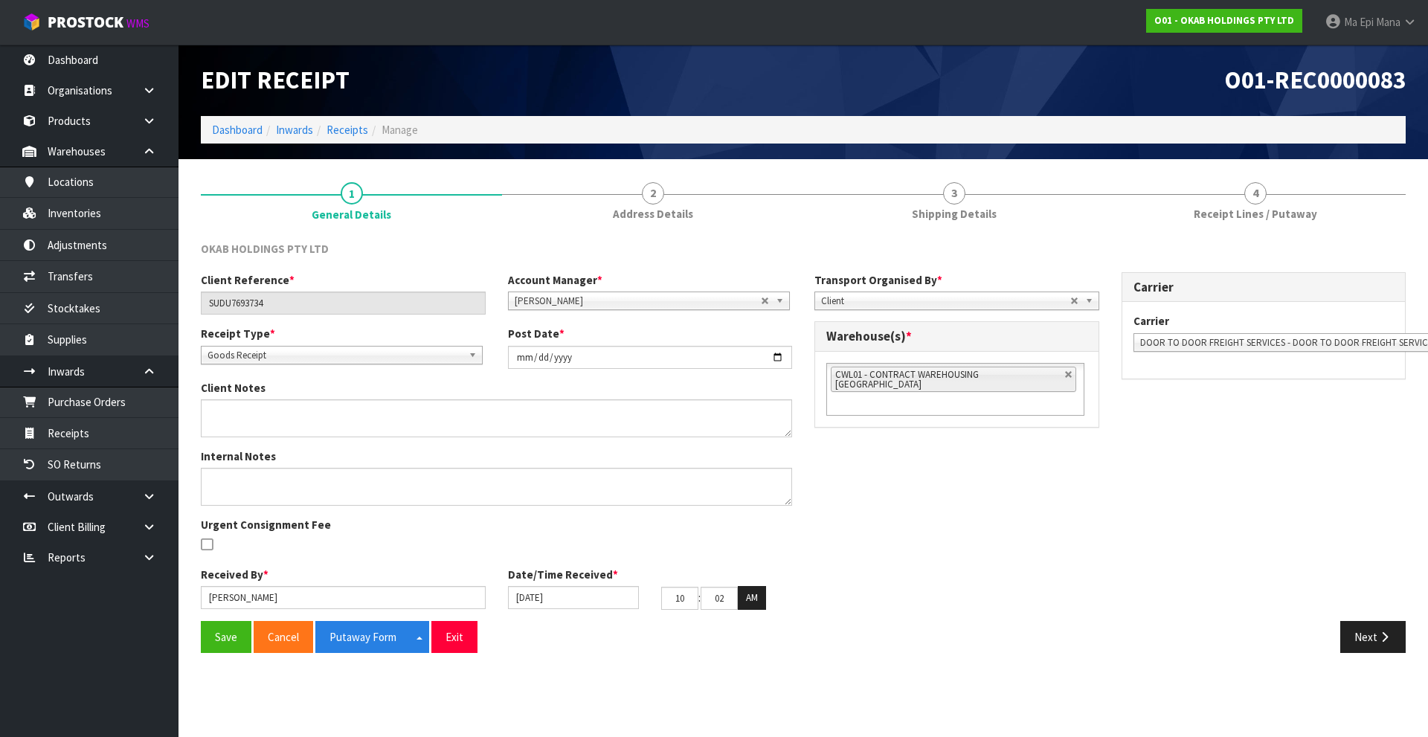
click at [378, 657] on div "Save Cancel Putaway Form Split button! CSV FORMAT Exit Next" at bounding box center [804, 642] width 1228 height 43
click at [380, 652] on button "Putaway Form" at bounding box center [362, 637] width 95 height 32
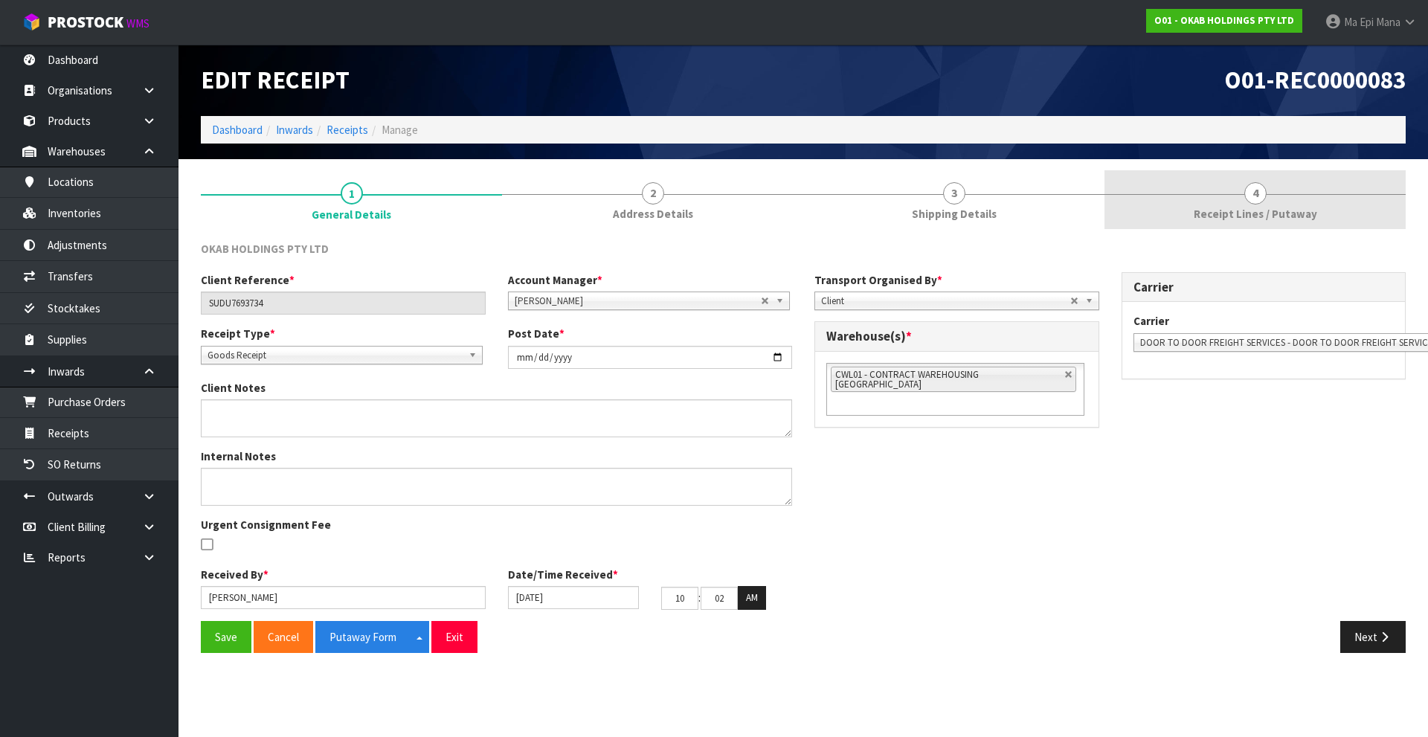
click at [1280, 187] on link "4 Receipt Lines / Putaway" at bounding box center [1255, 199] width 301 height 59
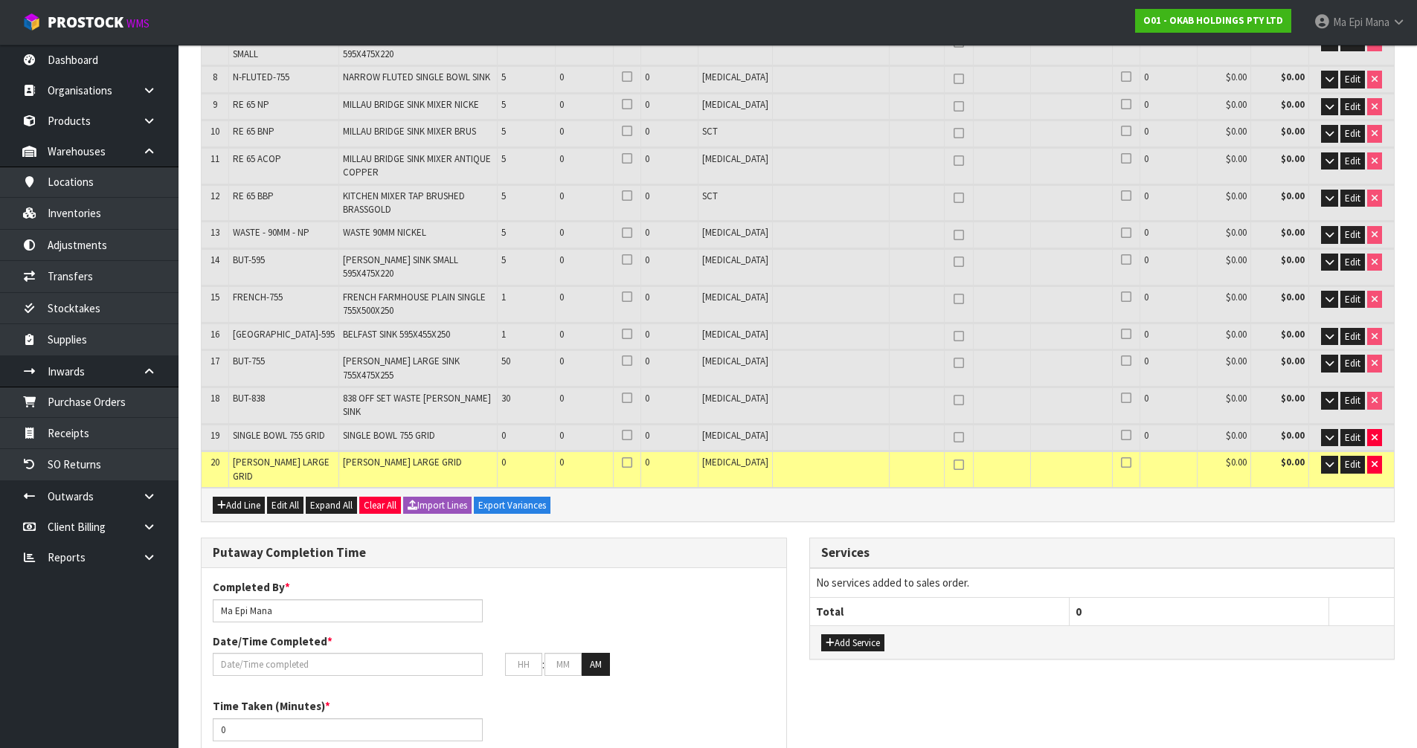
scroll to position [521, 0]
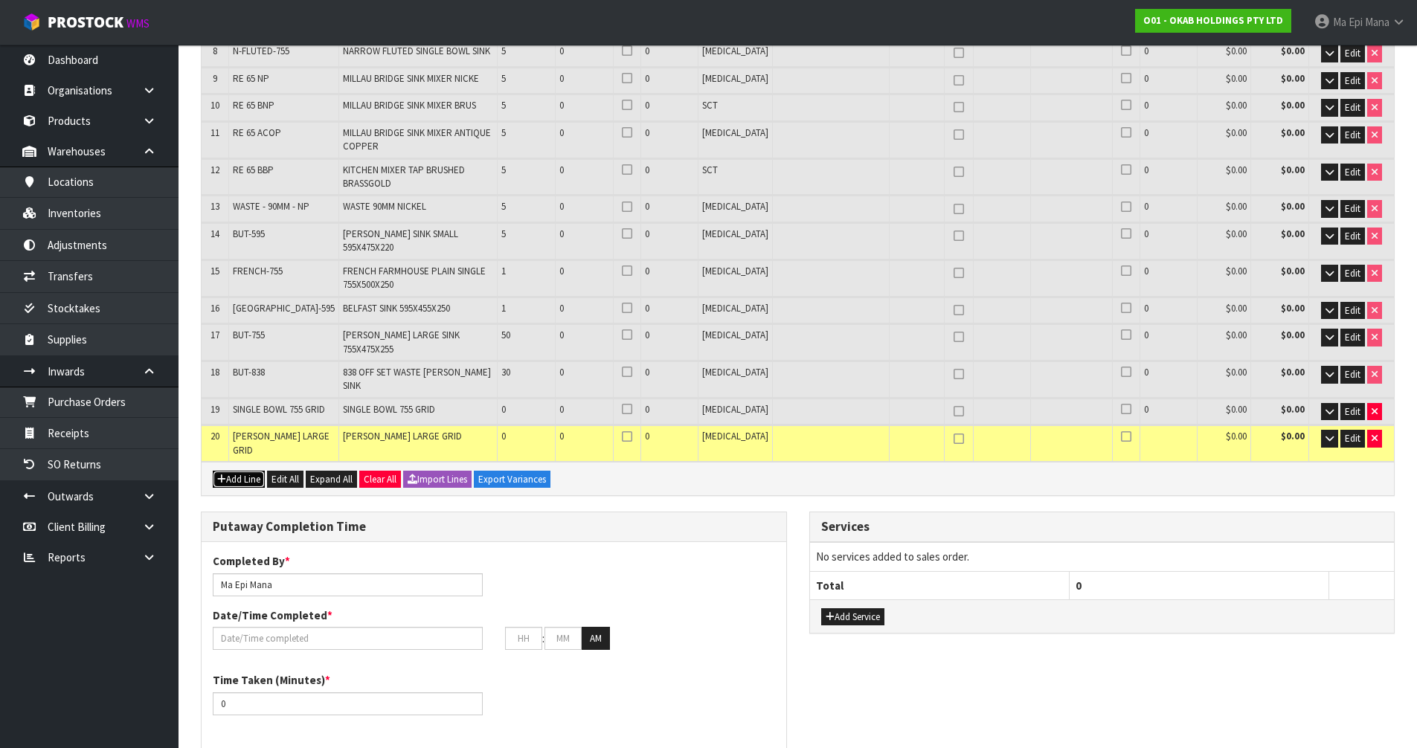
click at [238, 471] on button "Add Line" at bounding box center [239, 480] width 52 height 18
type input "0"
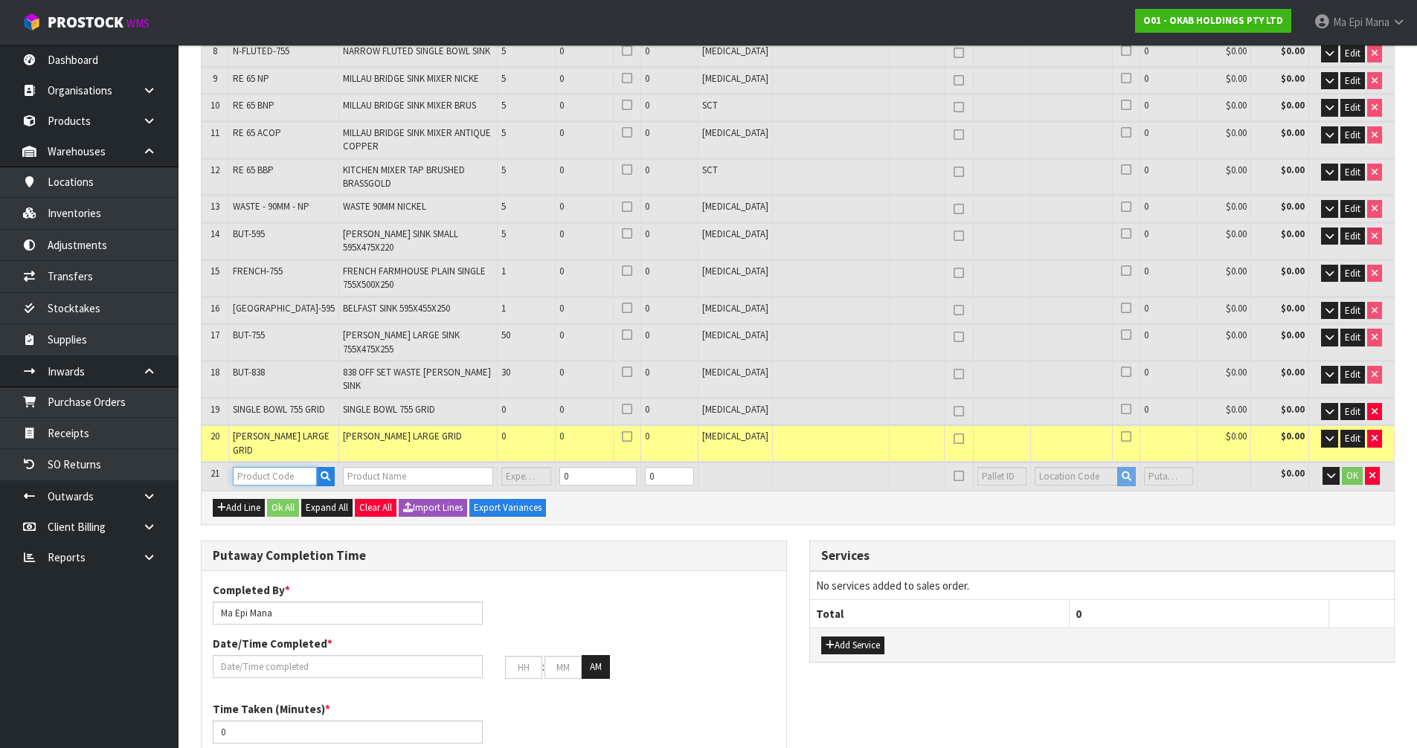
click at [249, 467] on input "text" at bounding box center [275, 476] width 84 height 19
click at [299, 467] on div at bounding box center [284, 476] width 102 height 19
click at [321, 472] on icon "button" at bounding box center [326, 477] width 10 height 10
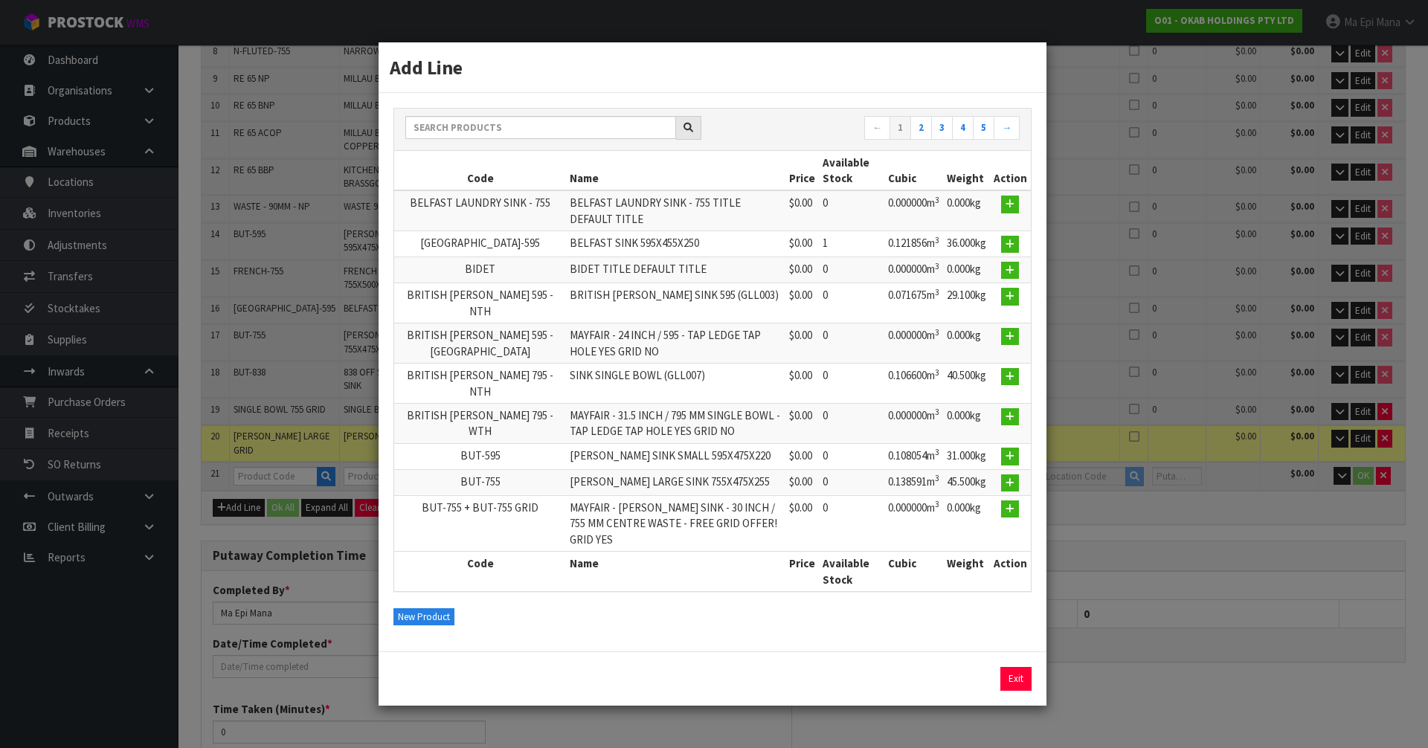
click at [262, 414] on div "Add Line ← 1 2 3 4 5 → Code Name Price Available Stock Cubic Weight Action BELF…" at bounding box center [714, 374] width 1428 height 748
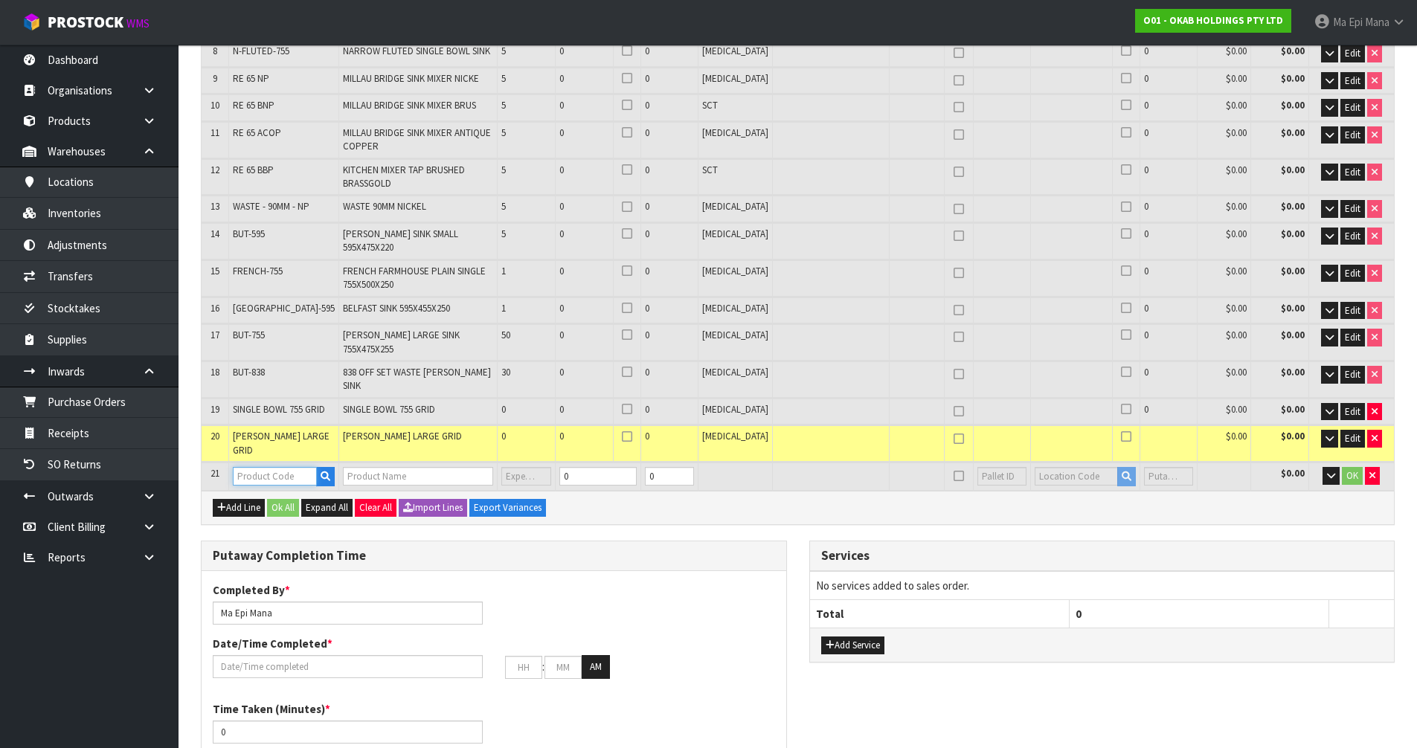
click at [263, 467] on input "text" at bounding box center [275, 476] width 84 height 19
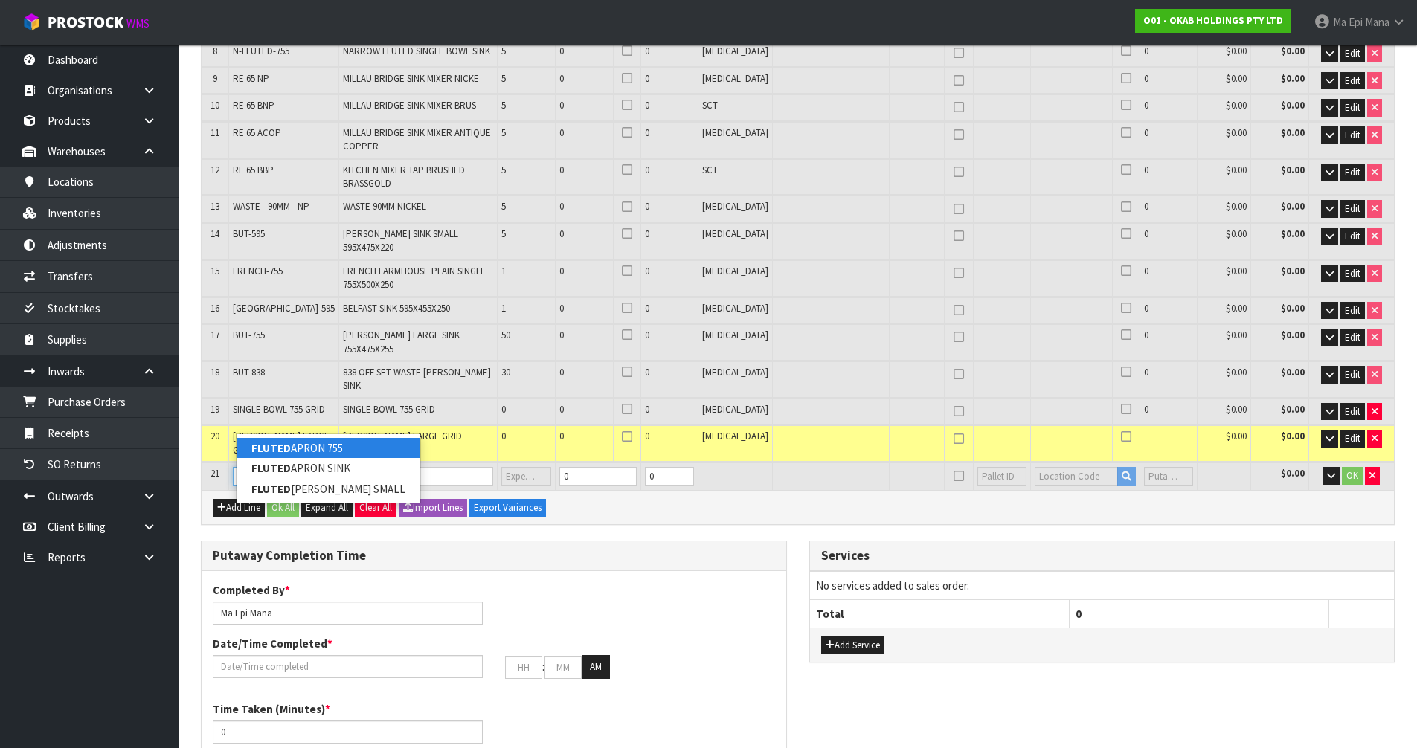
type input "FLUTED"
click at [342, 450] on link "FLUTED APRON 755" at bounding box center [329, 448] width 184 height 20
type input "FLUTED APRON 755"
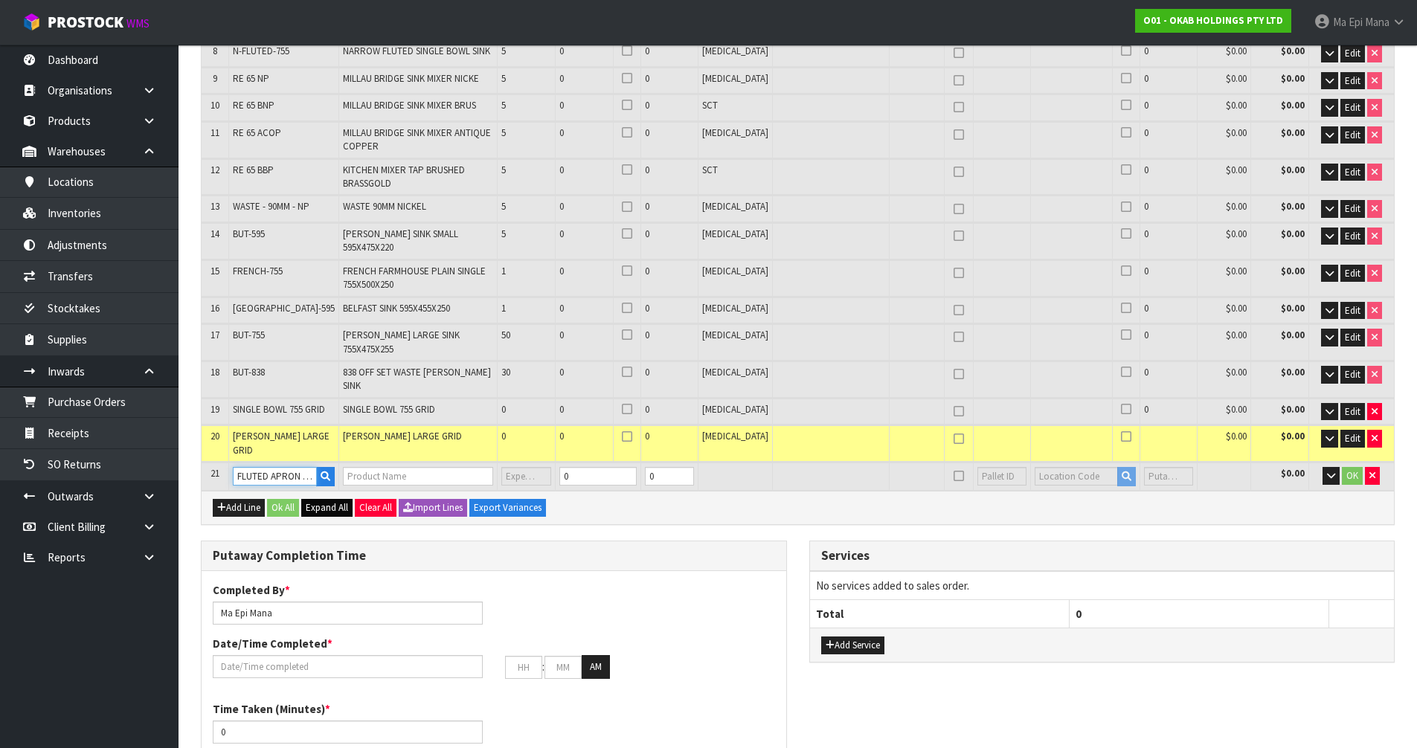
type input "0.000000"
type input "0.000"
type input "FLUTED APRON SINGLE 755X500X250"
type input "0"
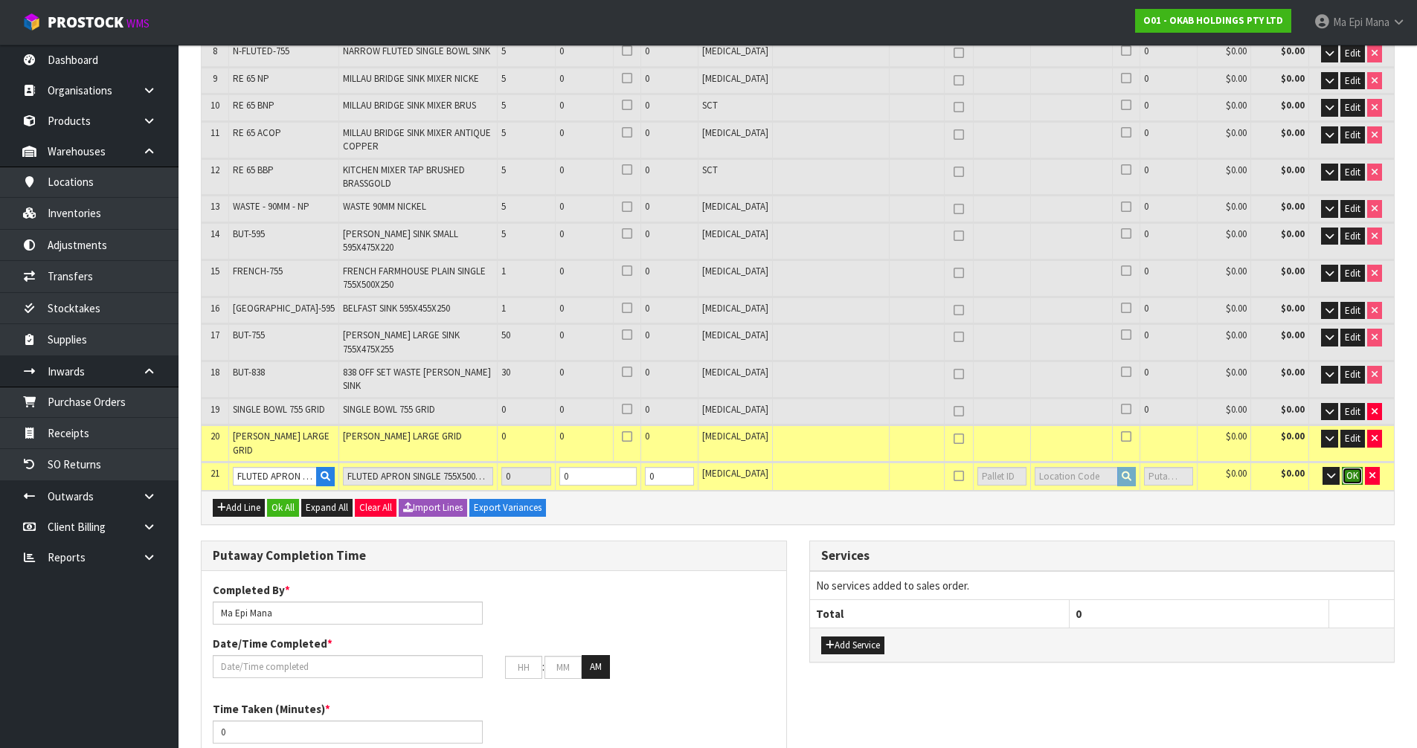
click at [1349, 469] on span "OK" at bounding box center [1353, 475] width 12 height 13
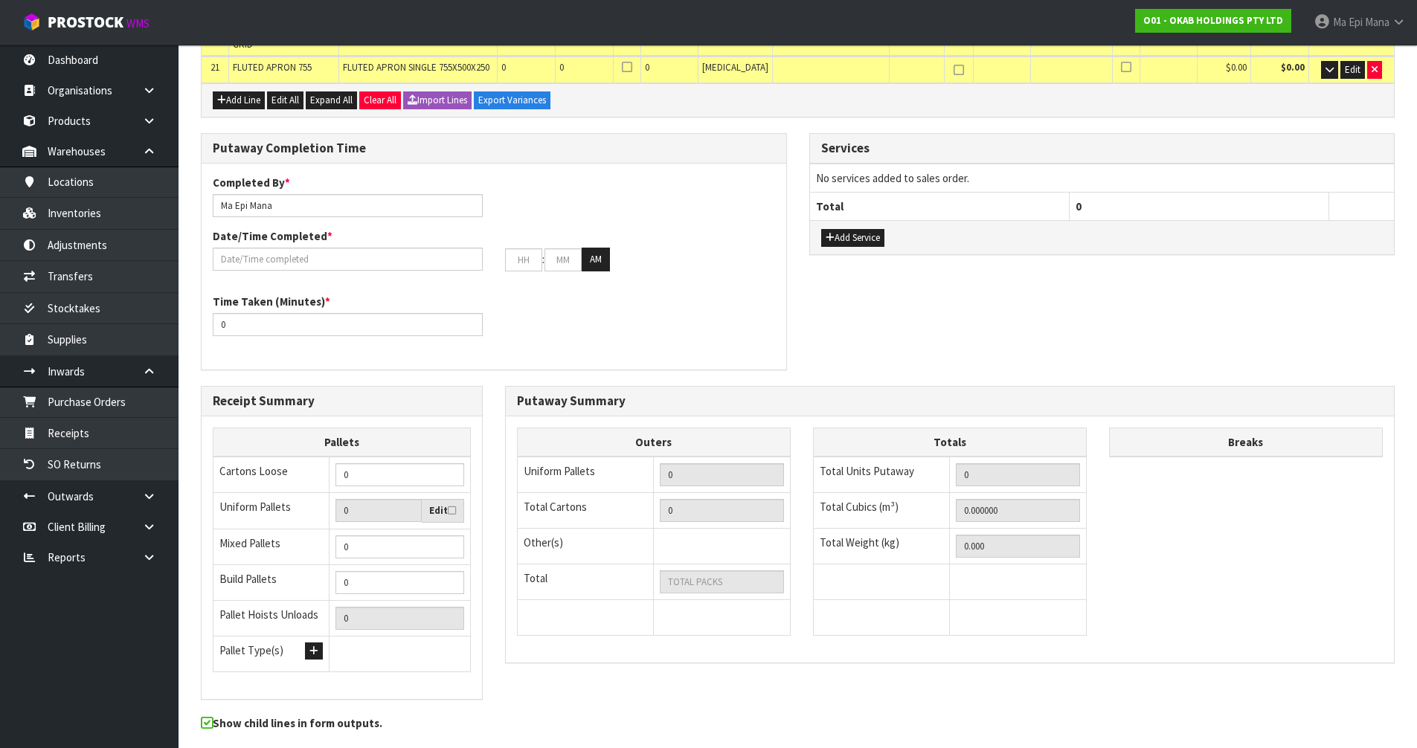
scroll to position [930, 0]
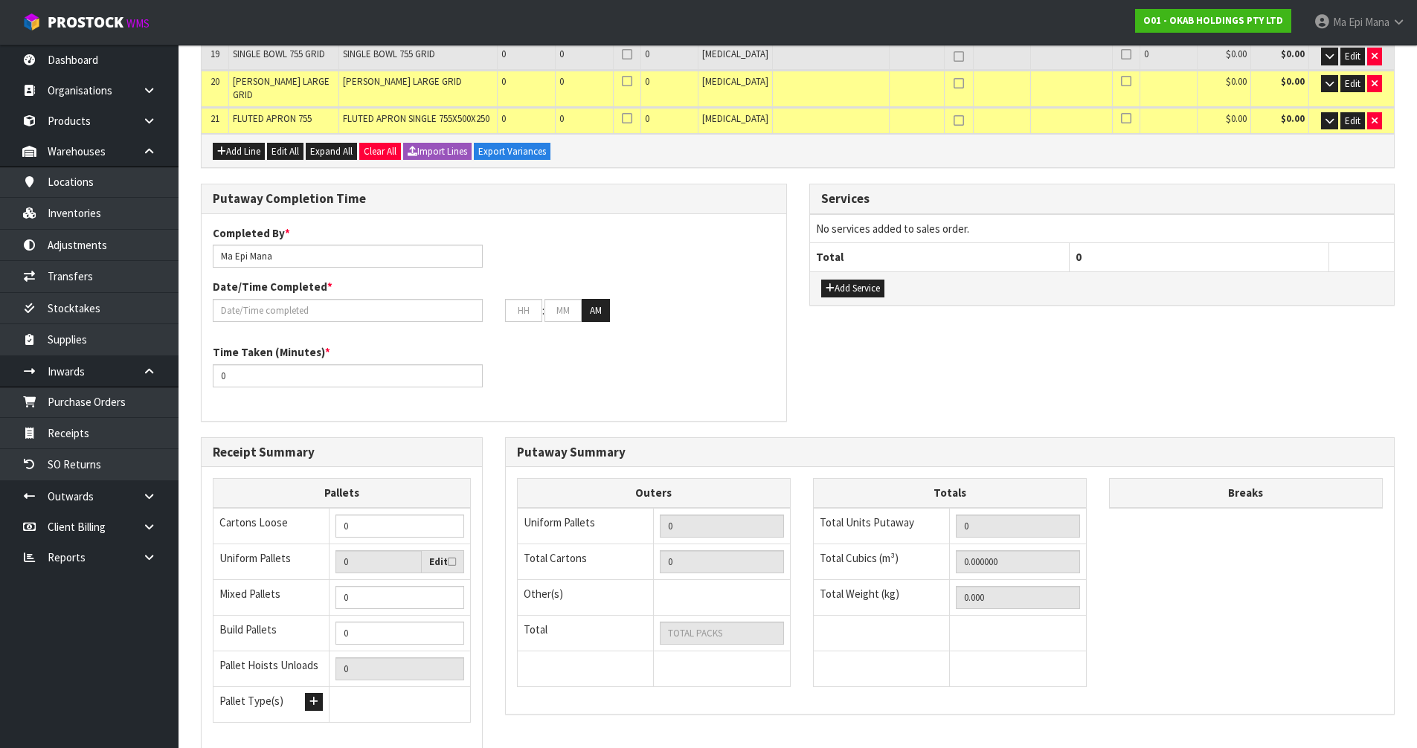
scroll to position [0, 0]
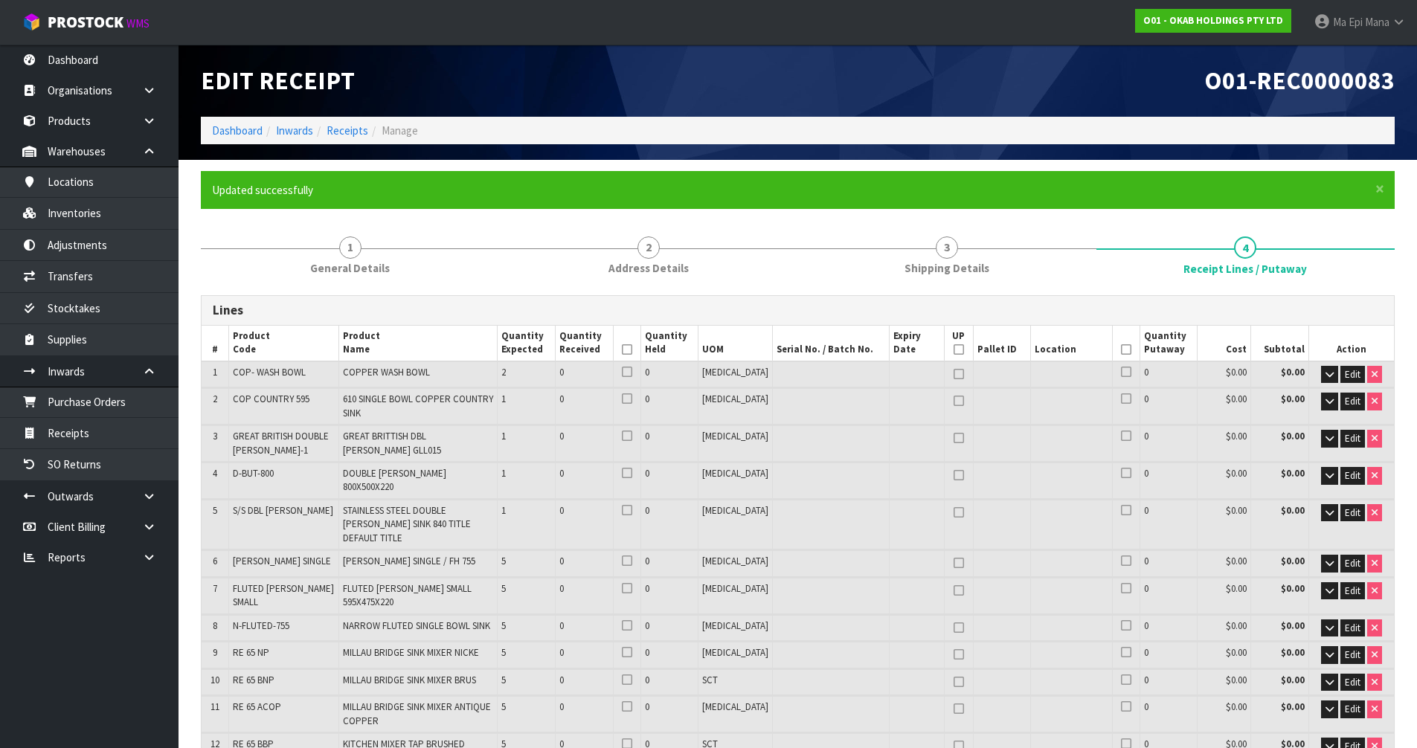
type input "0"
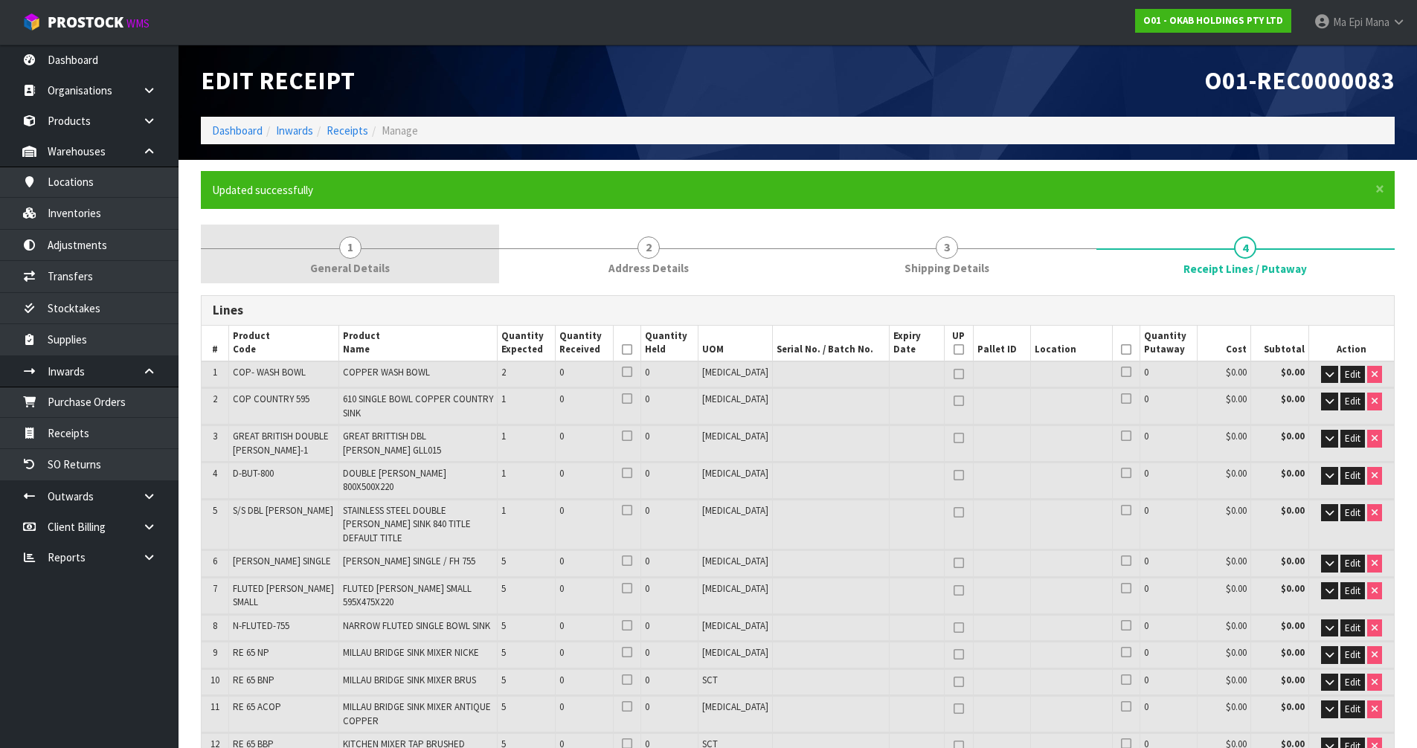
click at [336, 243] on link "1 General Details" at bounding box center [350, 254] width 298 height 59
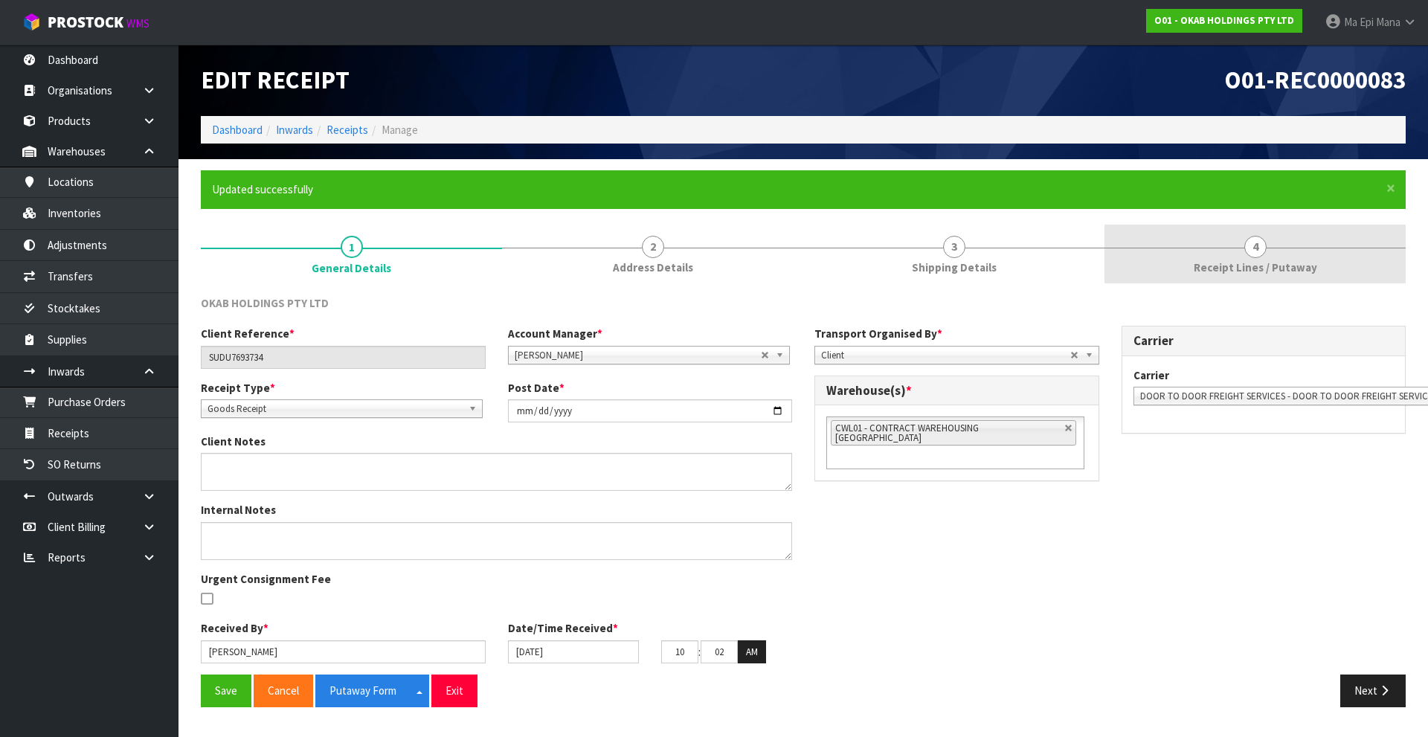
click at [1251, 263] on span "Receipt Lines / Putaway" at bounding box center [1256, 268] width 124 height 16
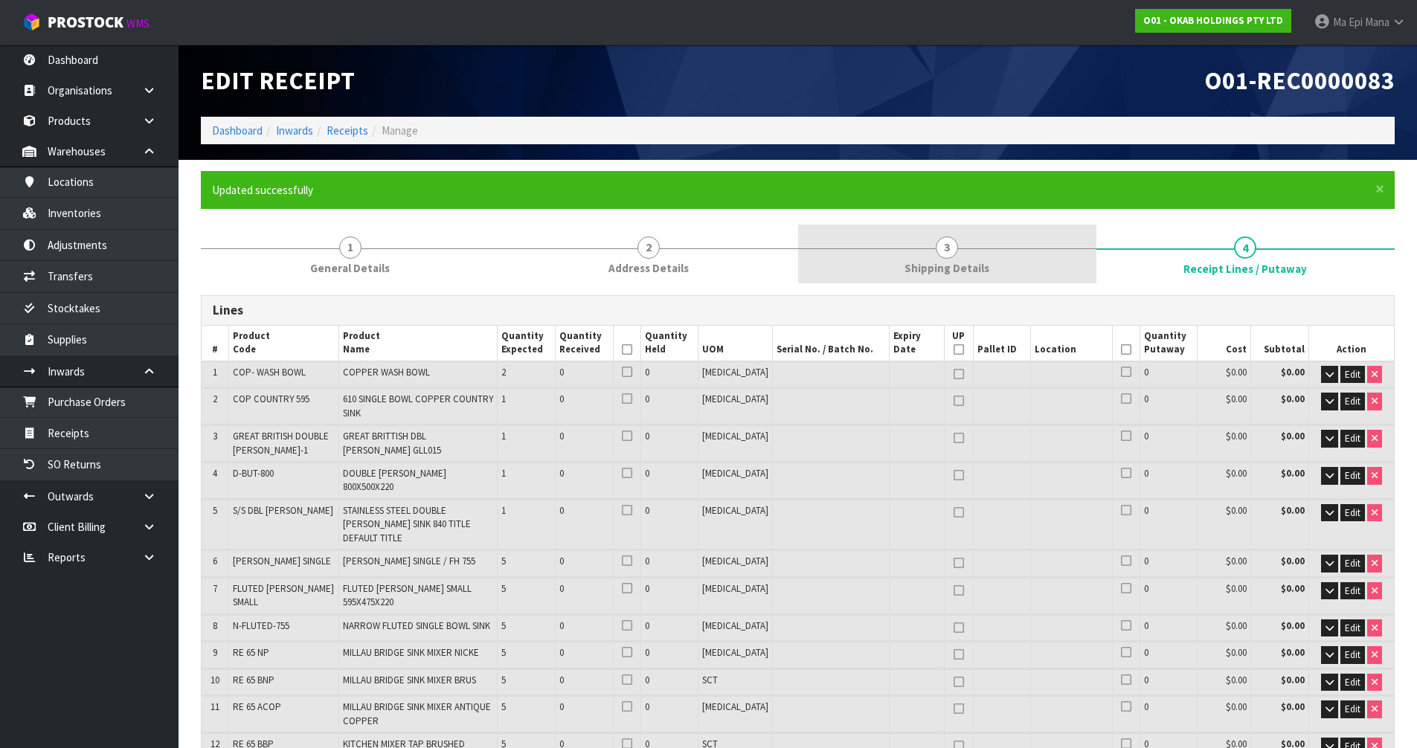
click at [1005, 268] on link "3 Shipping Details" at bounding box center [947, 254] width 298 height 59
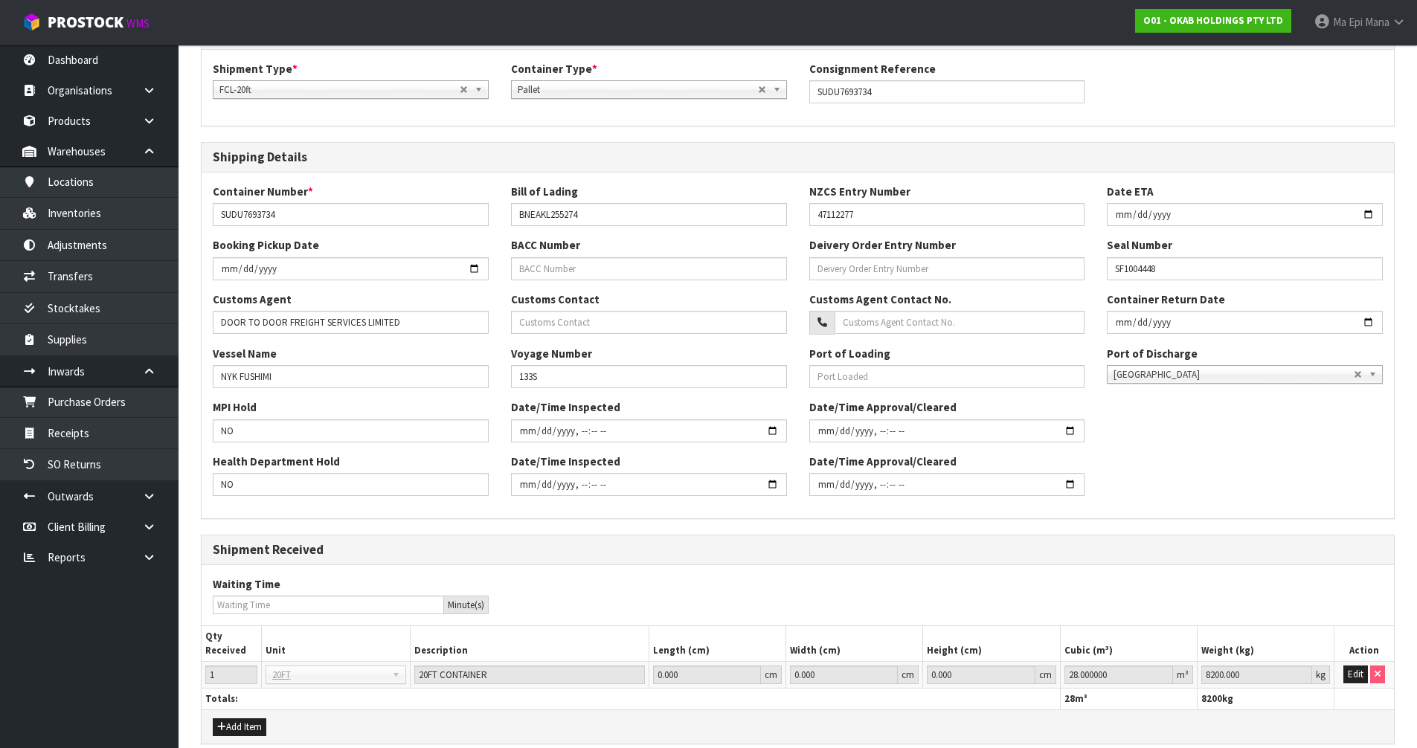
scroll to position [342, 0]
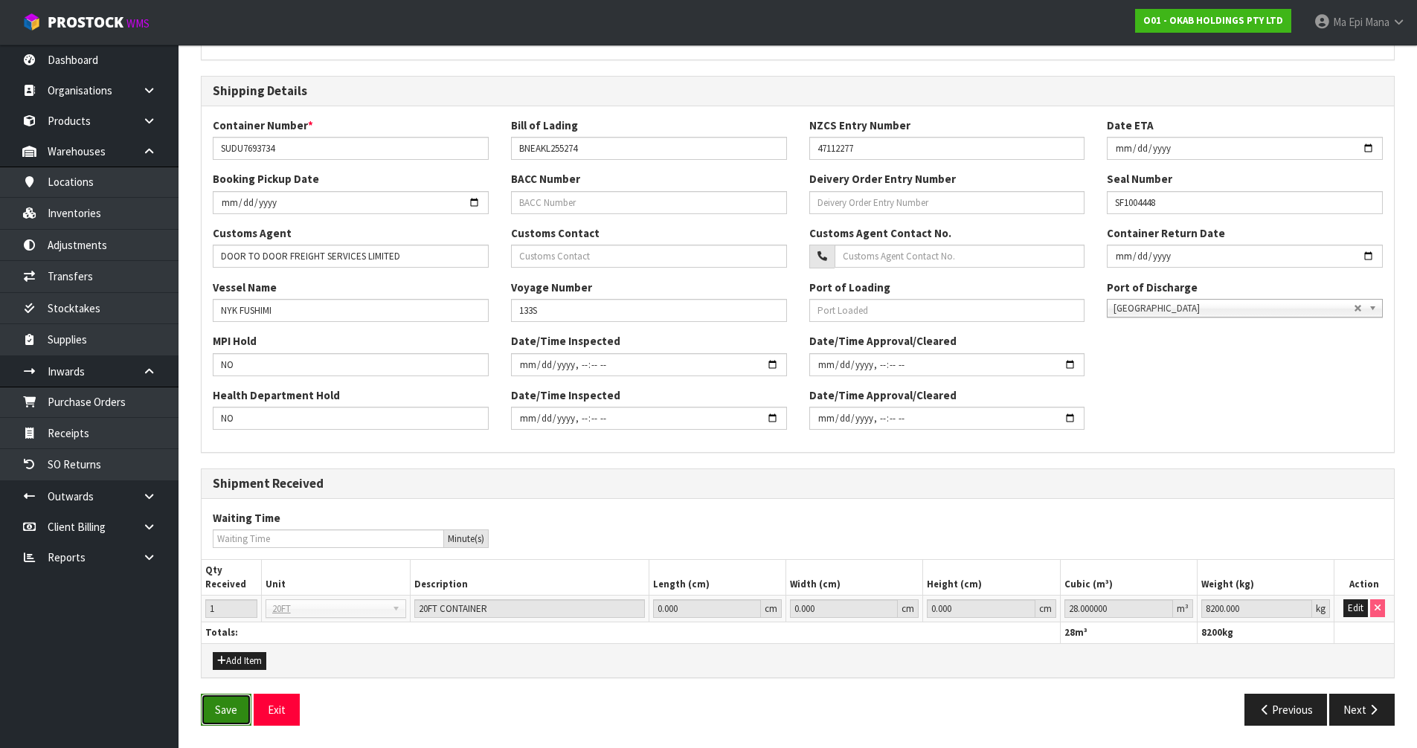
click at [205, 714] on button "Save" at bounding box center [226, 710] width 51 height 32
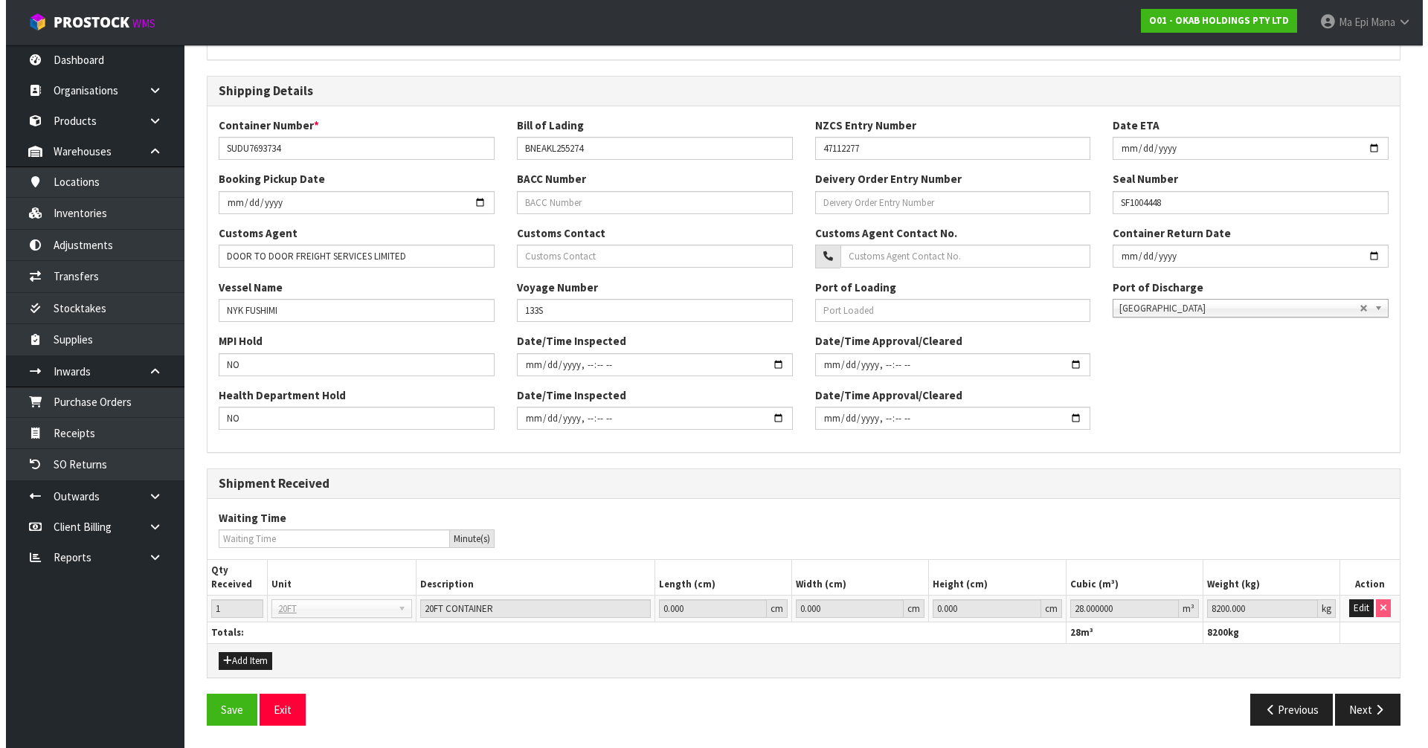
scroll to position [0, 0]
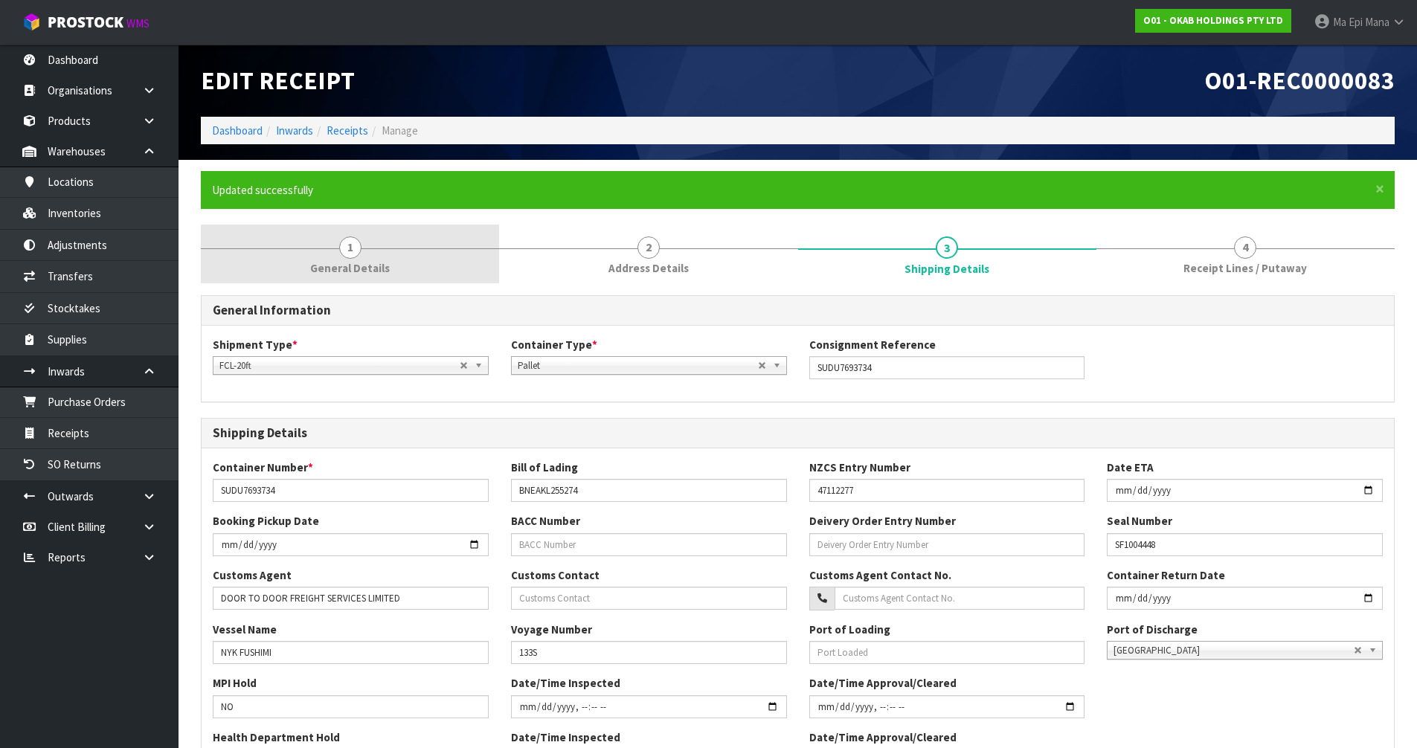
click at [345, 265] on span "General Details" at bounding box center [350, 268] width 80 height 16
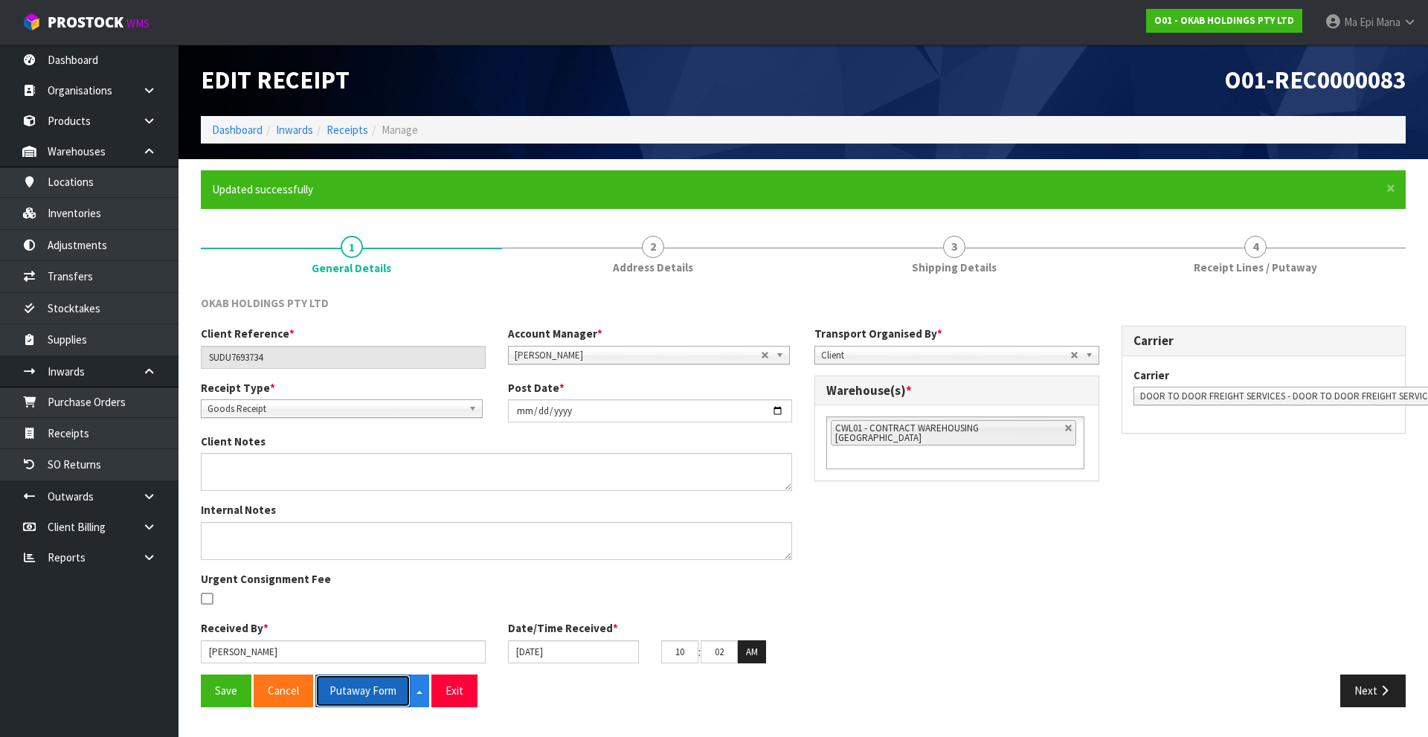
click at [363, 690] on button "Putaway Form" at bounding box center [362, 691] width 95 height 32
click at [465, 693] on button "Exit" at bounding box center [455, 691] width 46 height 32
